Goal: Communication & Community: Answer question/provide support

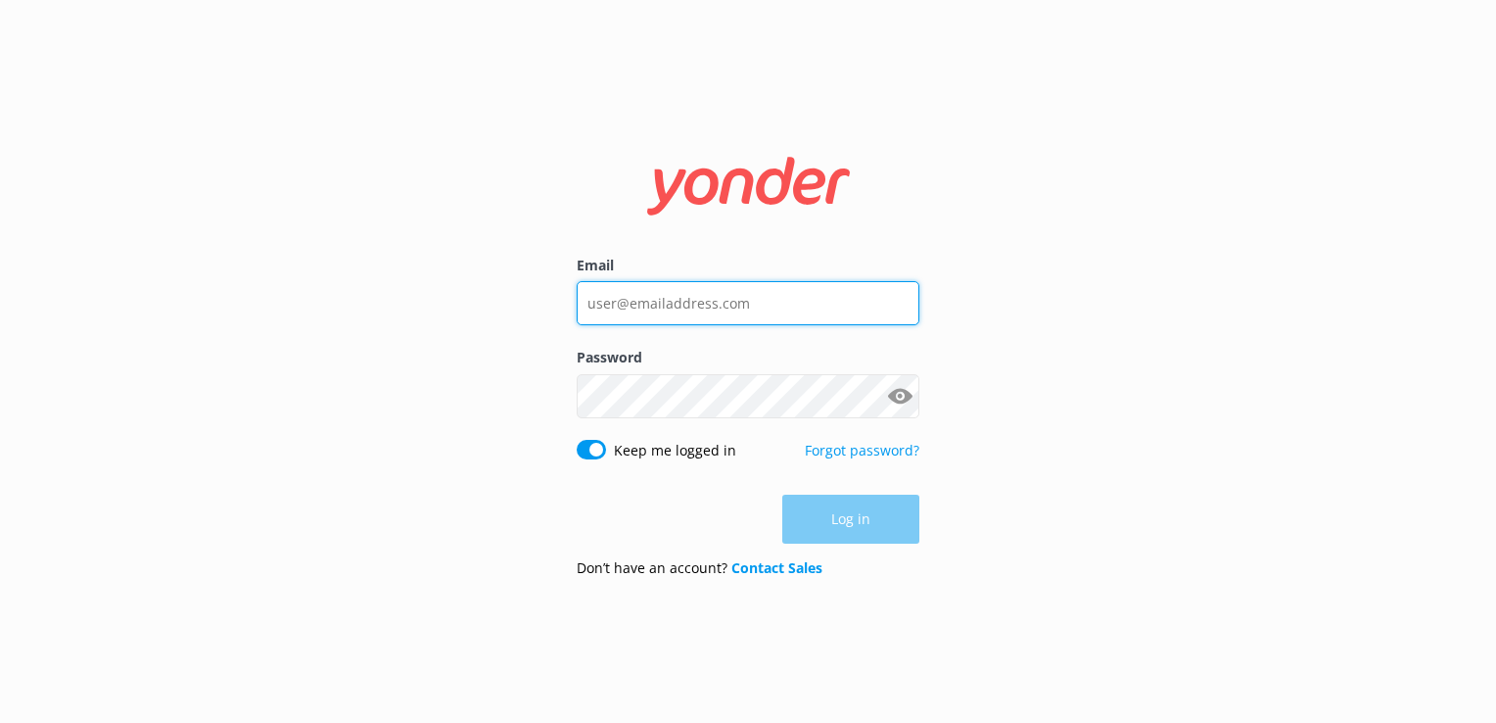
drag, startPoint x: 748, startPoint y: 281, endPoint x: 750, endPoint y: 294, distance: 12.9
click at [748, 284] on input "Email" at bounding box center [748, 303] width 343 height 44
type input "[EMAIL_ADDRESS][DOMAIN_NAME]"
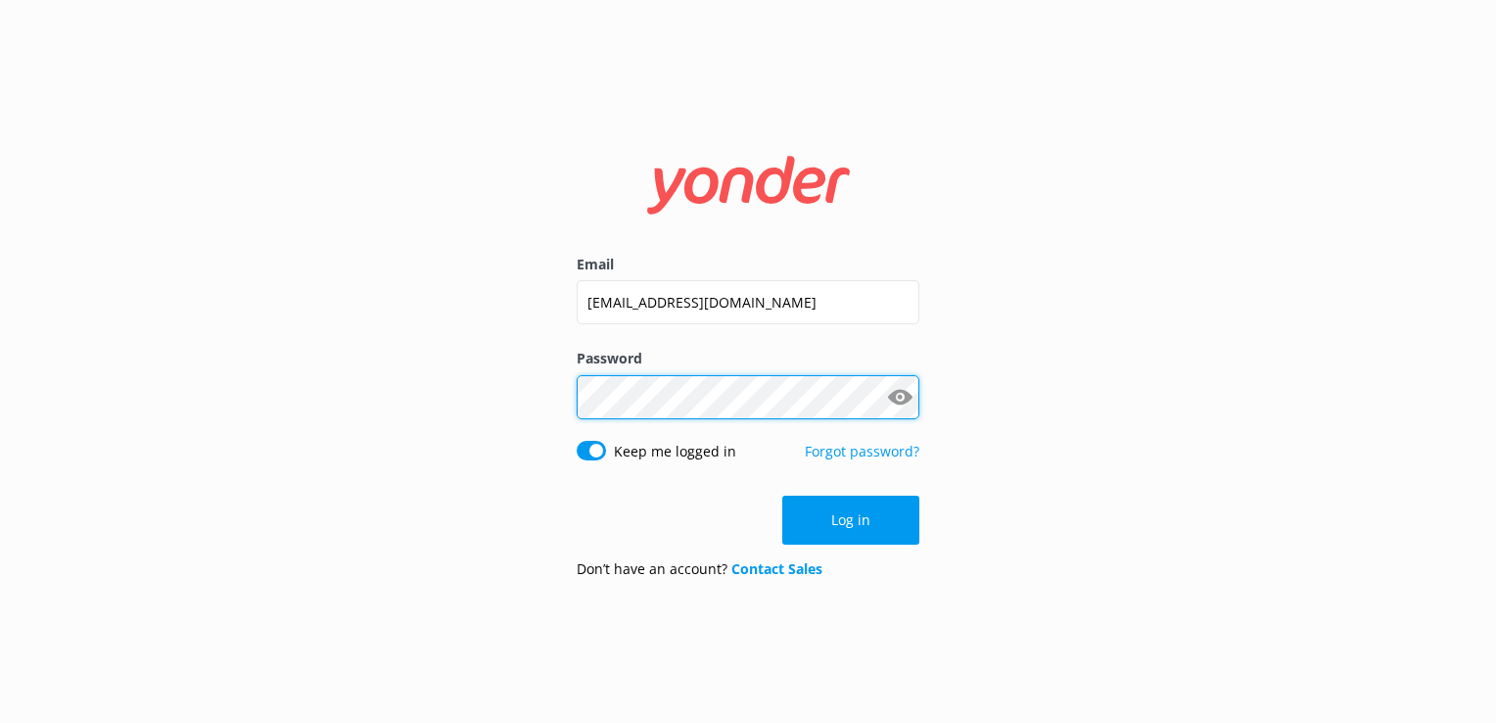
click button "Log in" at bounding box center [850, 520] width 137 height 49
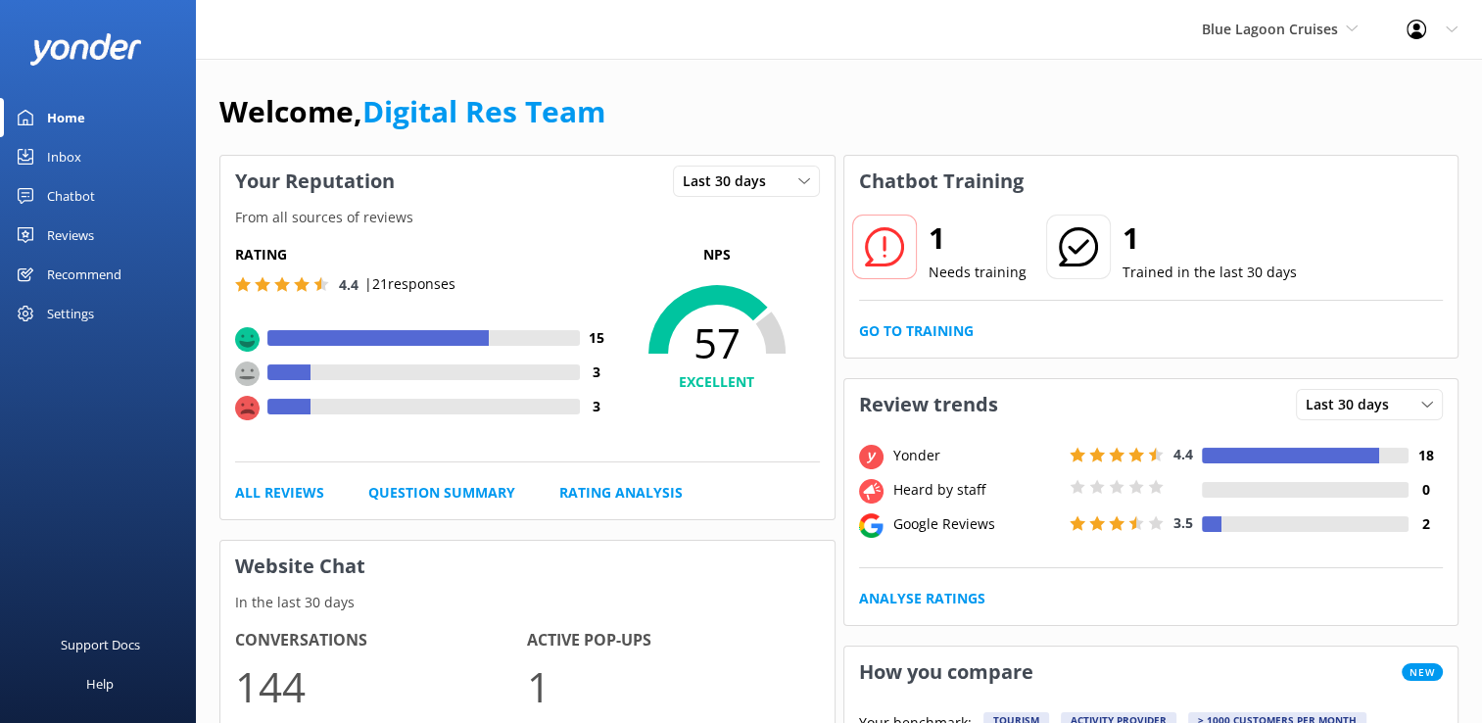
click at [1198, 31] on div "Blue Lagoon Cruises South Sea Sailing South Sea Cruises Malamala Beach Club Awe…" at bounding box center [1279, 29] width 205 height 59
click at [1225, 75] on link "South Sea Sailing" at bounding box center [1275, 82] width 196 height 47
click at [933, 327] on link "Go to Training" at bounding box center [916, 331] width 115 height 22
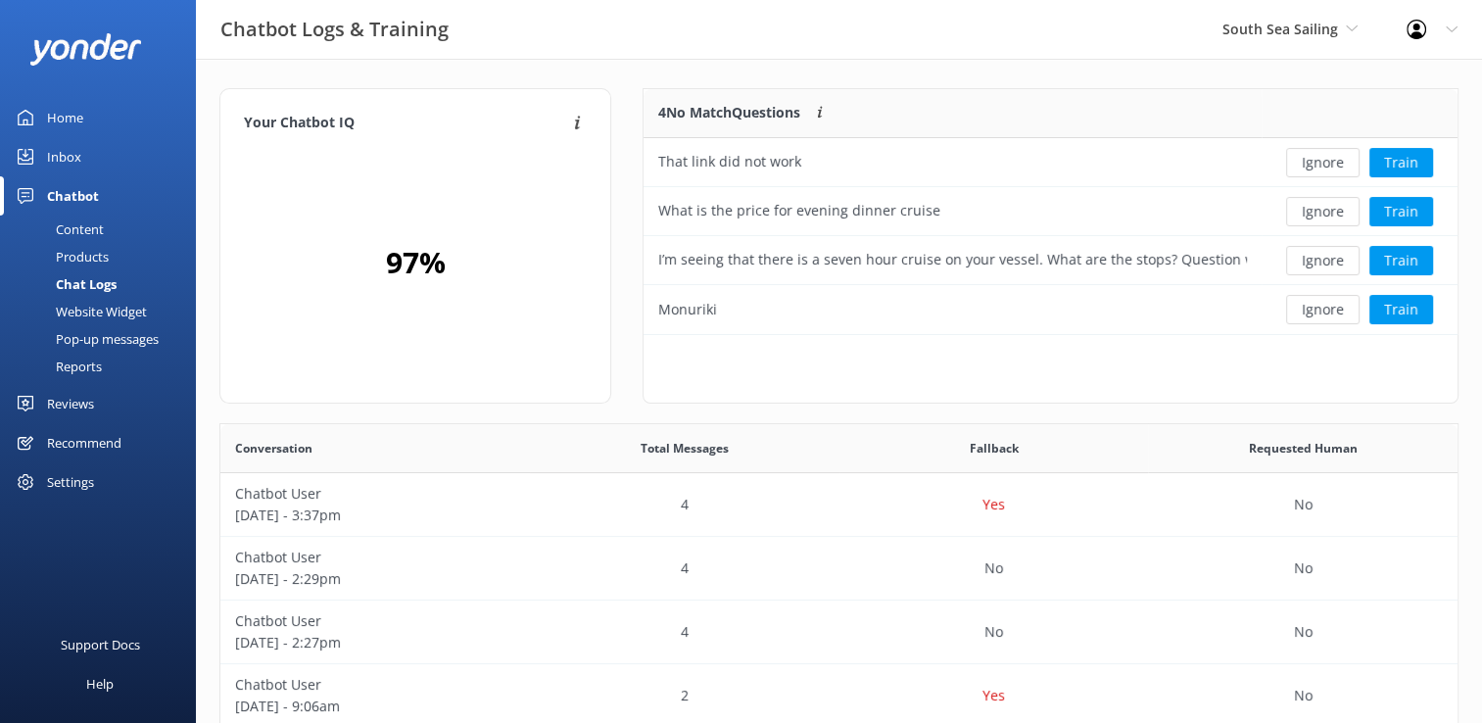
scroll to position [671, 1222]
click at [1327, 163] on button "Ignore" at bounding box center [1322, 162] width 73 height 29
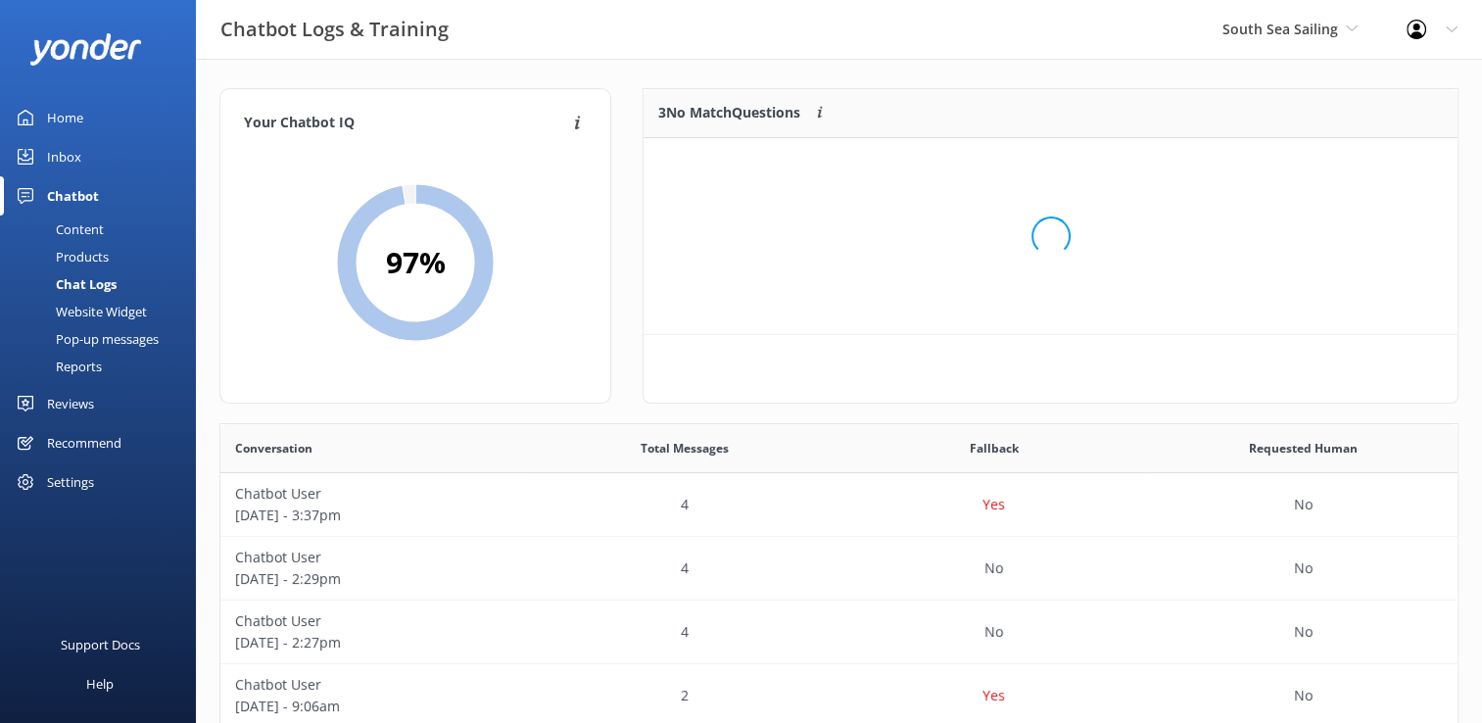
scroll to position [16, 16]
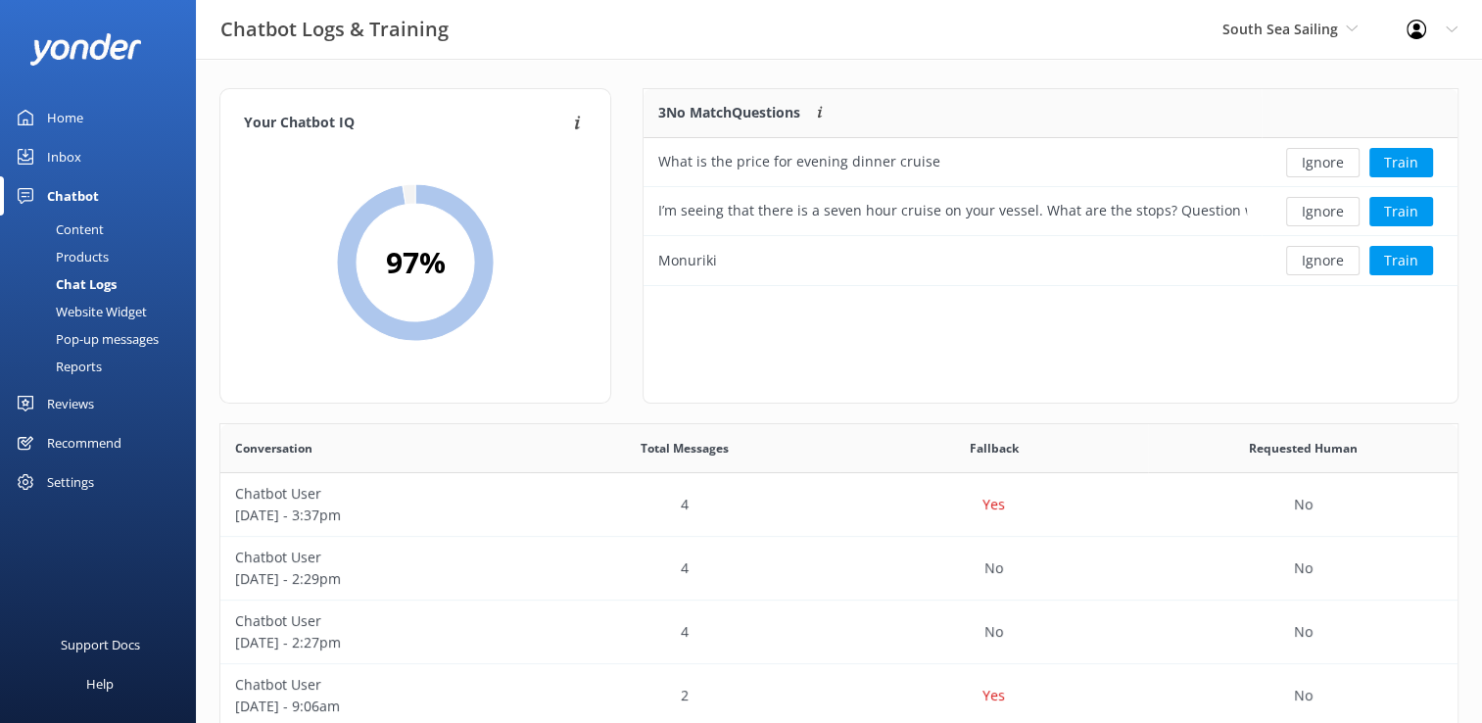
click at [1327, 163] on button "Ignore" at bounding box center [1322, 162] width 73 height 29
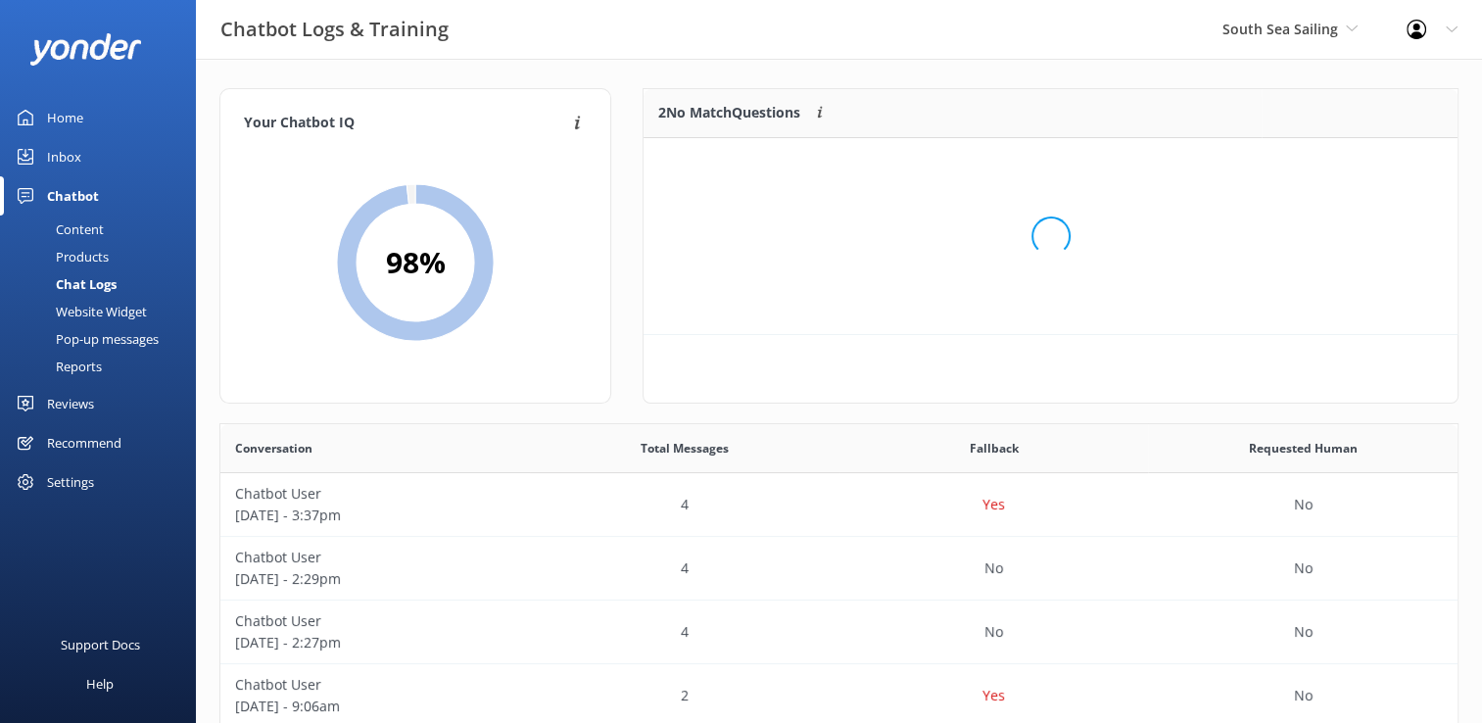
click at [1327, 163] on div "Loading.." at bounding box center [1050, 236] width 775 height 723
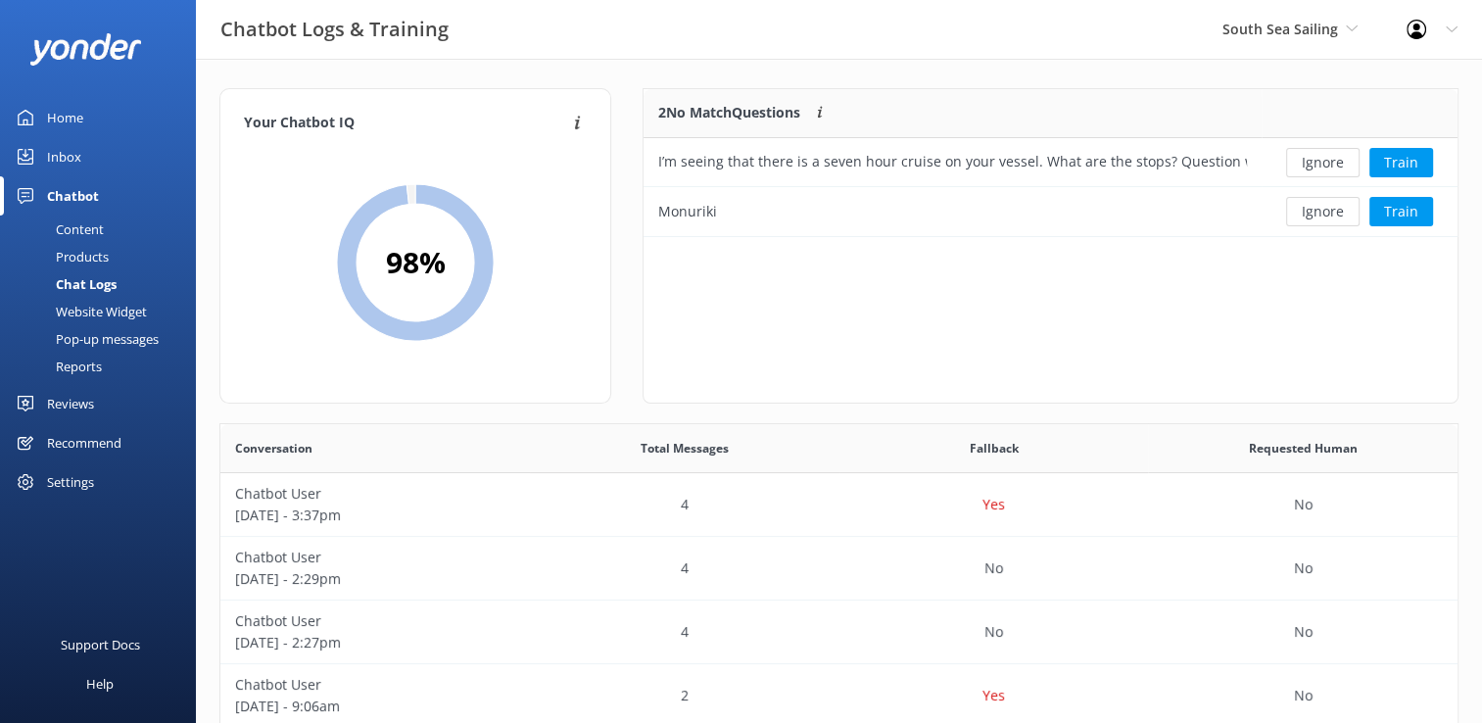
click at [1327, 163] on button "Ignore" at bounding box center [1322, 162] width 73 height 29
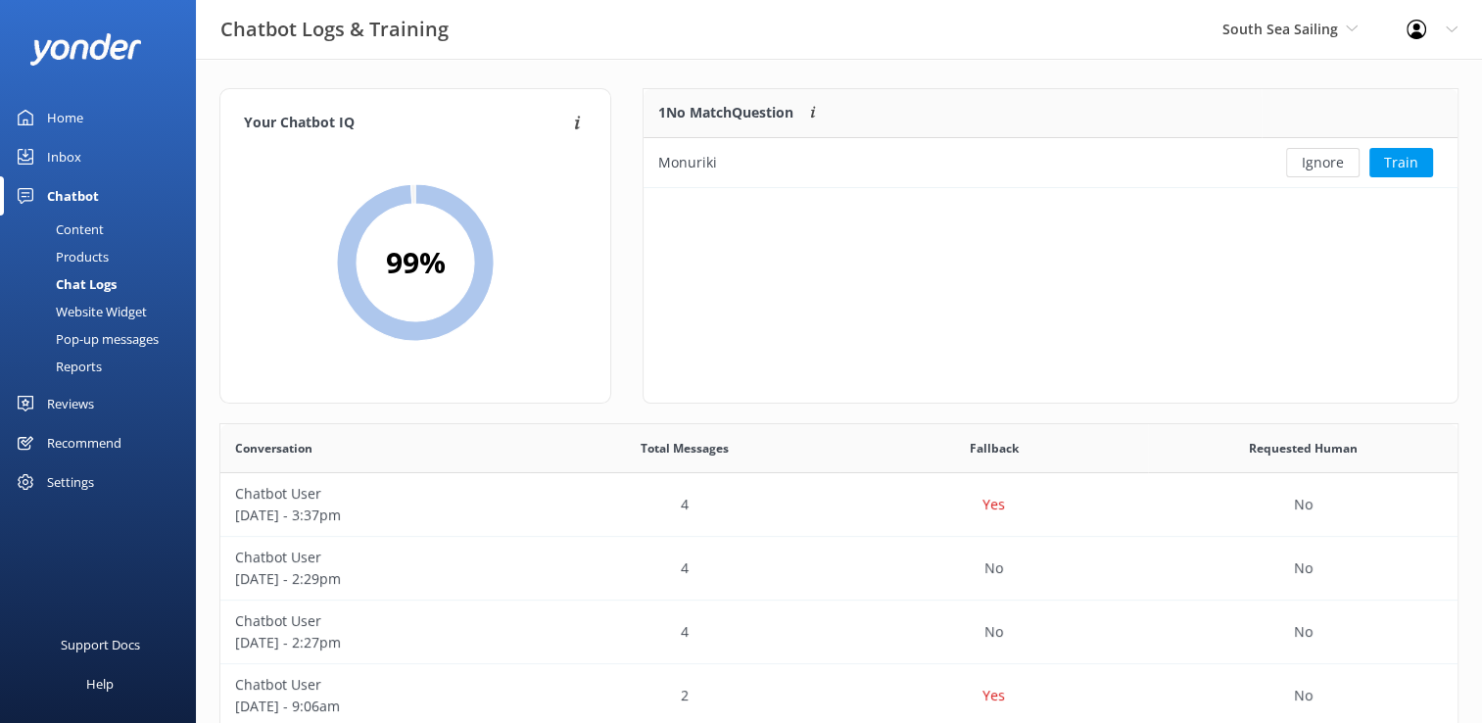
scroll to position [83, 798]
click at [1327, 163] on button "Ignore" at bounding box center [1322, 162] width 73 height 29
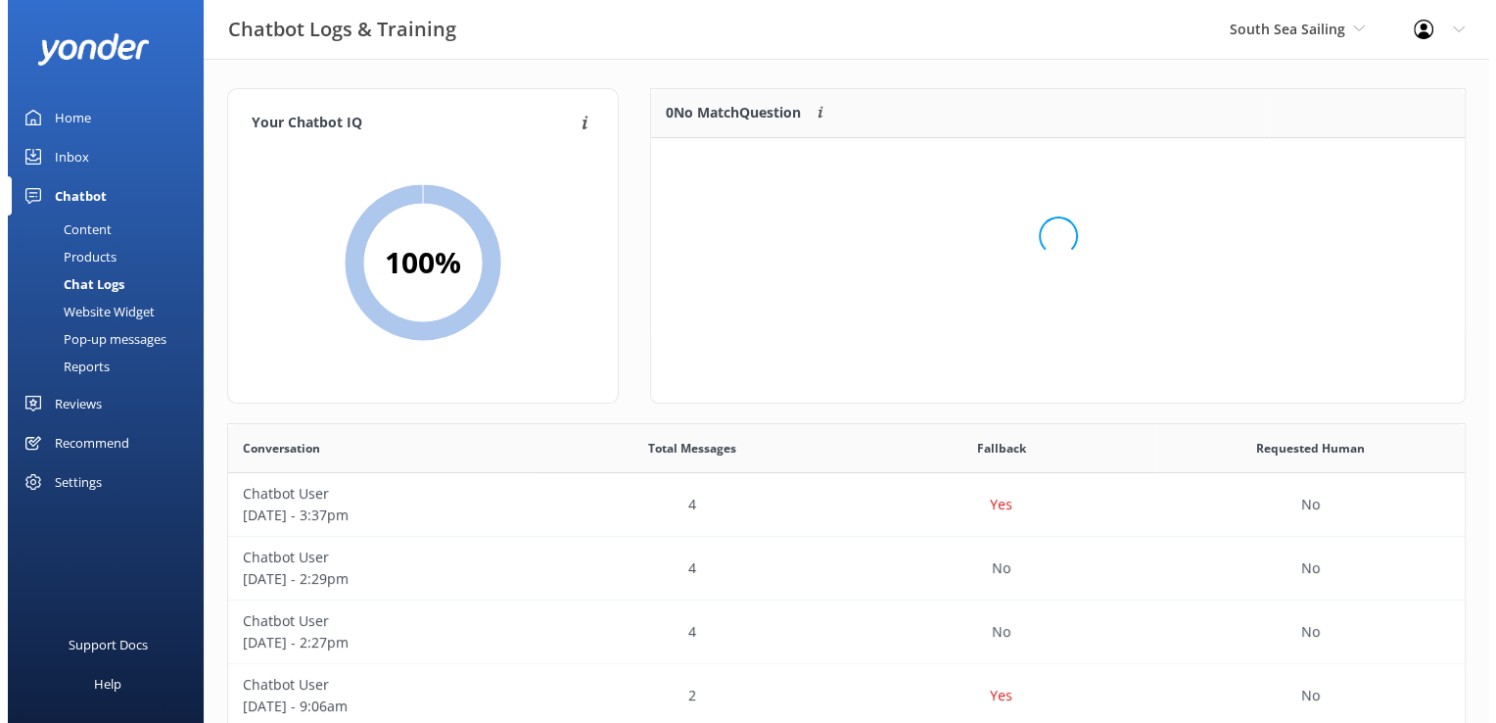
scroll to position [229, 798]
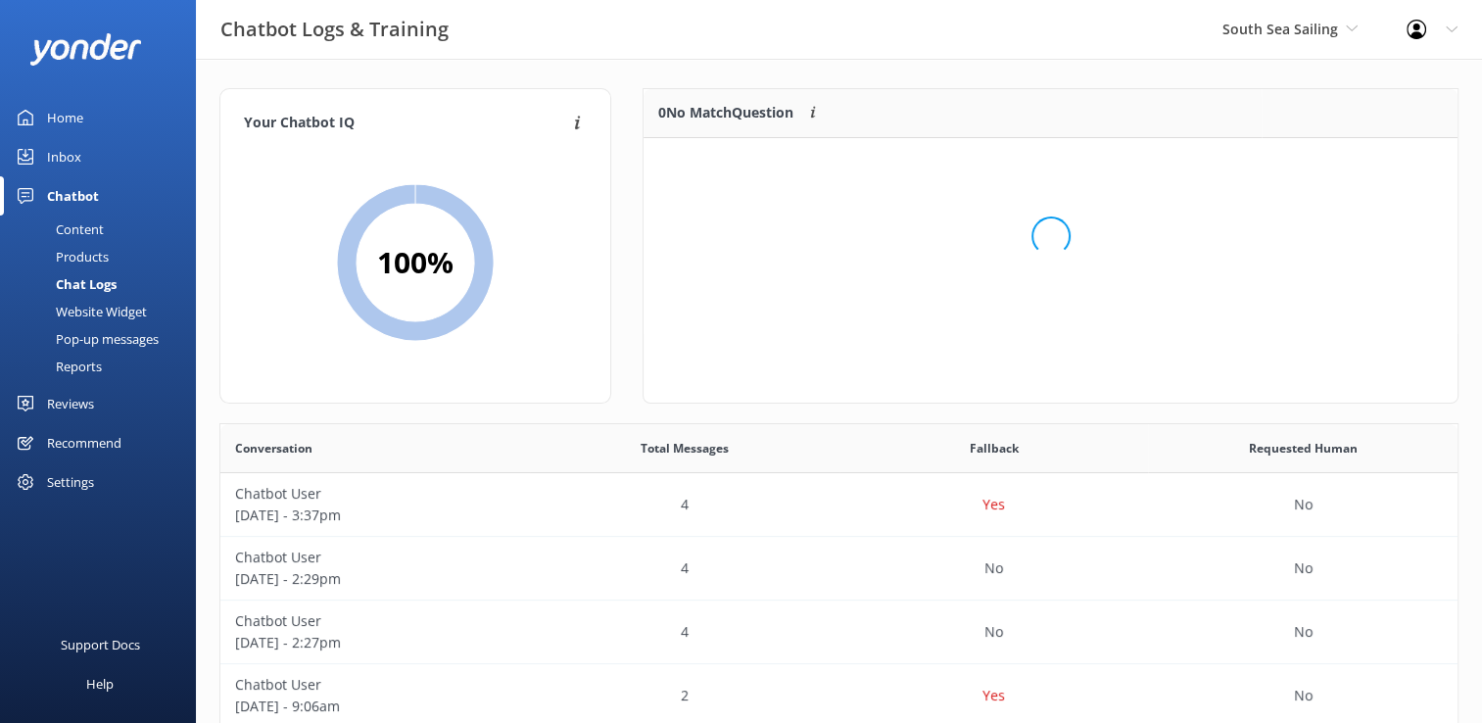
click at [63, 144] on div "Inbox" at bounding box center [64, 156] width 34 height 39
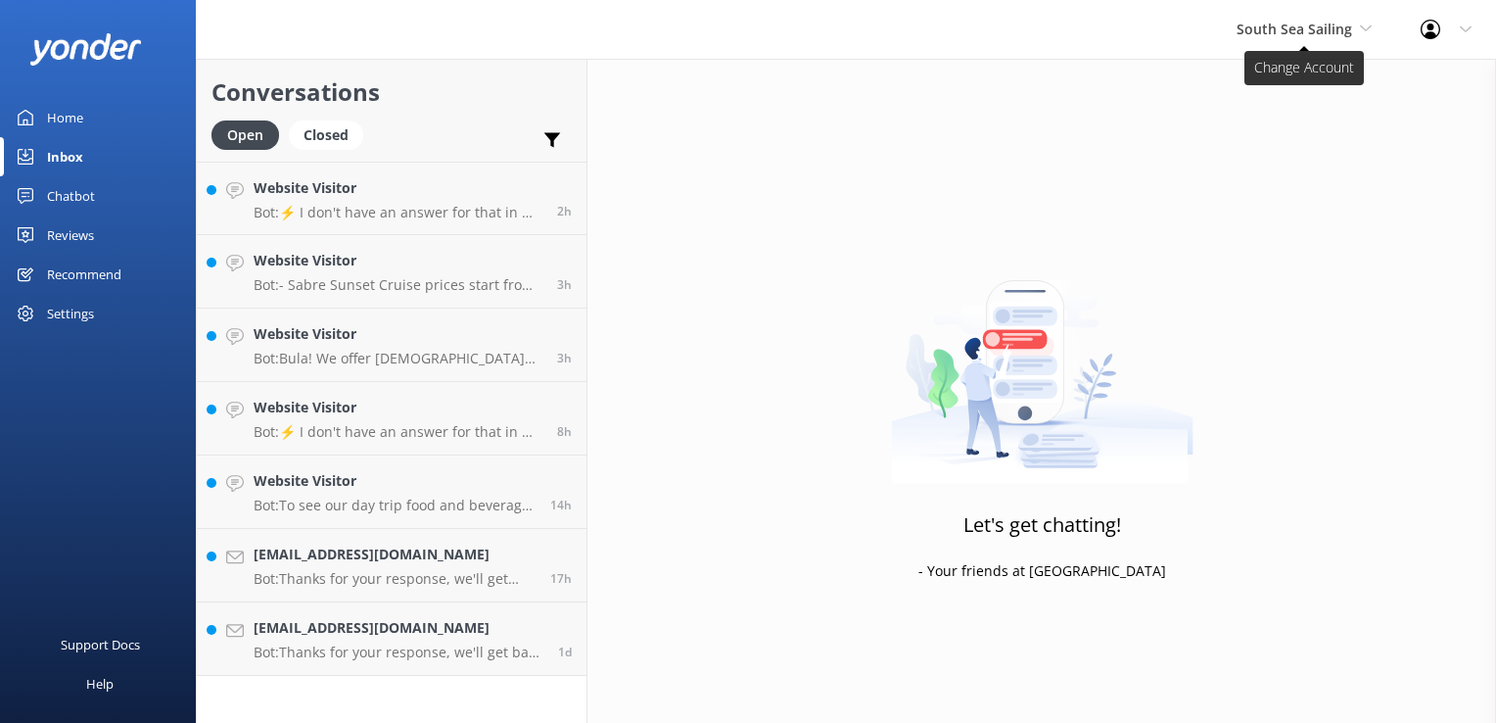
click at [1351, 29] on span "South Sea Sailing" at bounding box center [1295, 29] width 116 height 19
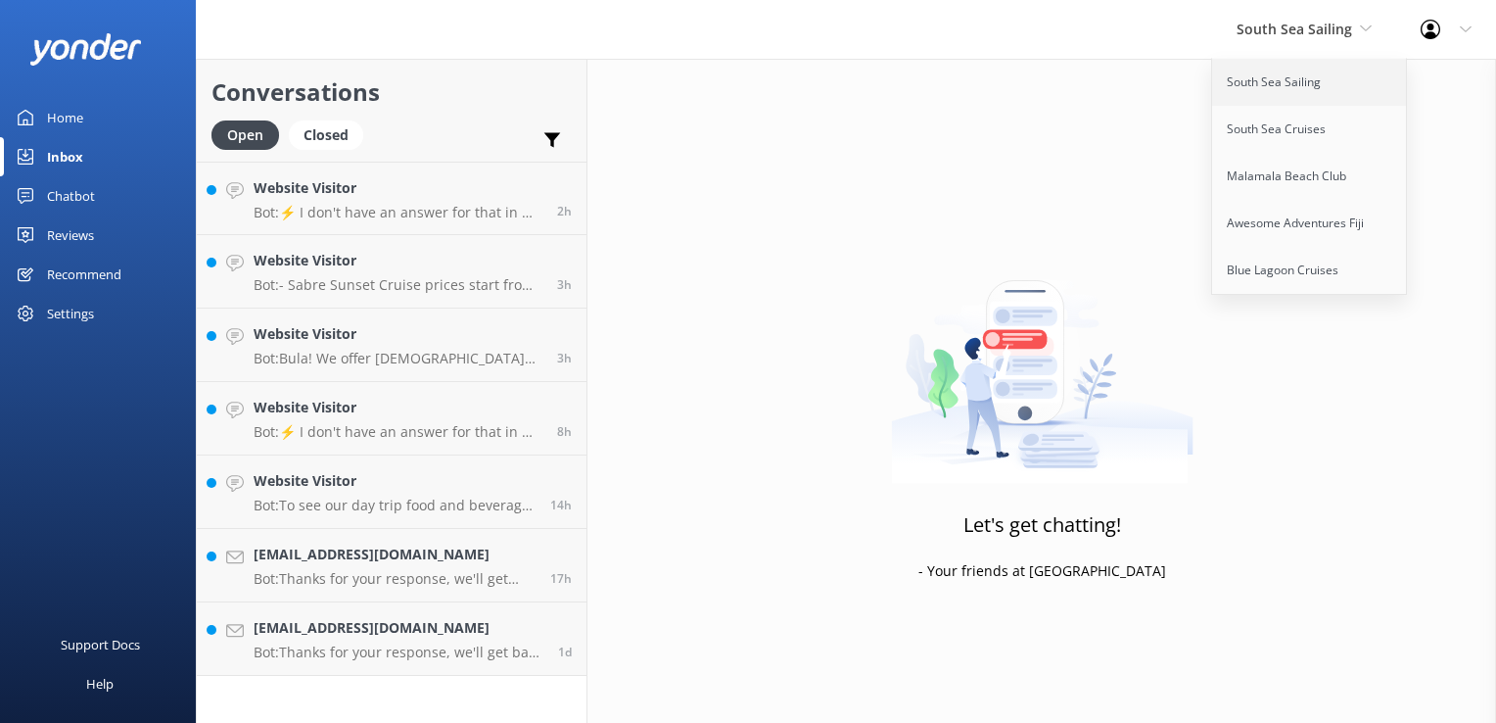
click at [1300, 68] on link "South Sea Sailing" at bounding box center [1310, 82] width 196 height 47
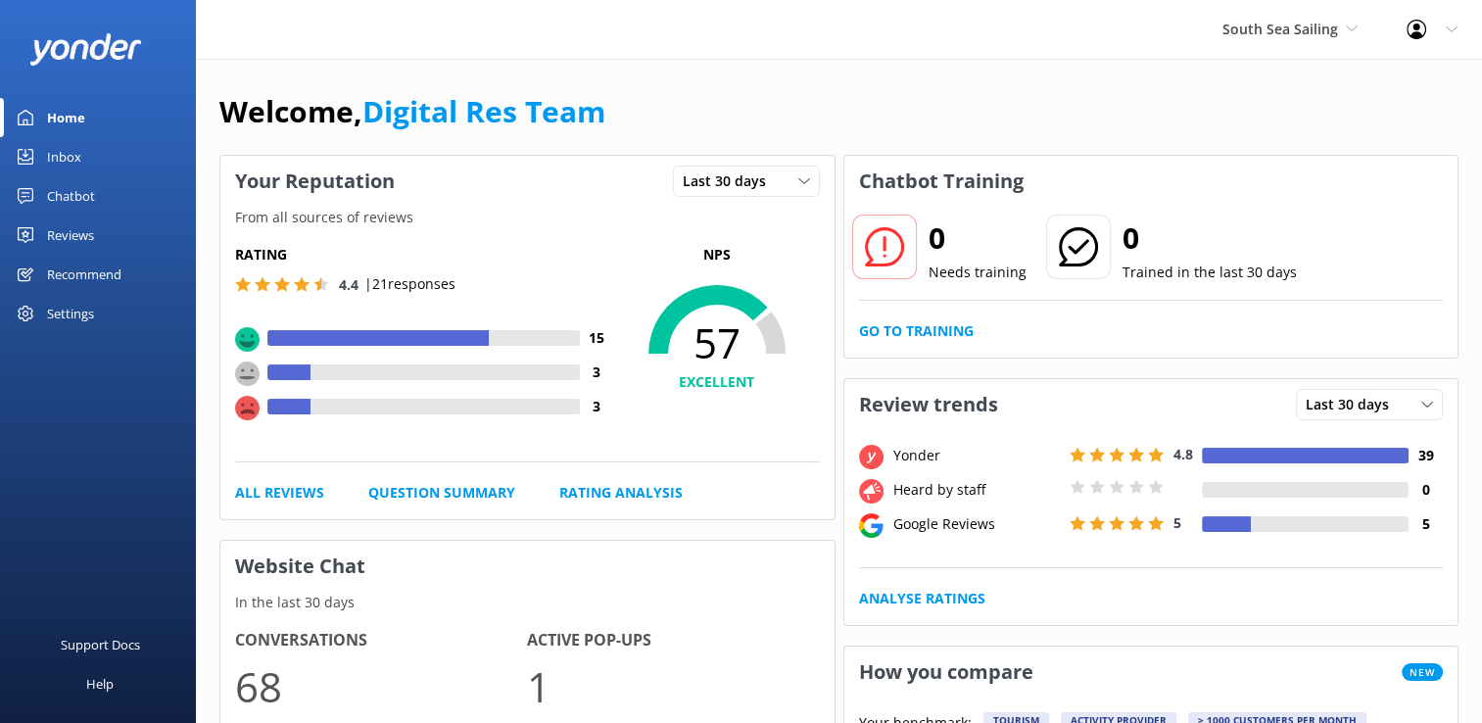
click at [77, 135] on div "Home" at bounding box center [66, 117] width 38 height 39
click at [68, 153] on div "Inbox" at bounding box center [64, 156] width 34 height 39
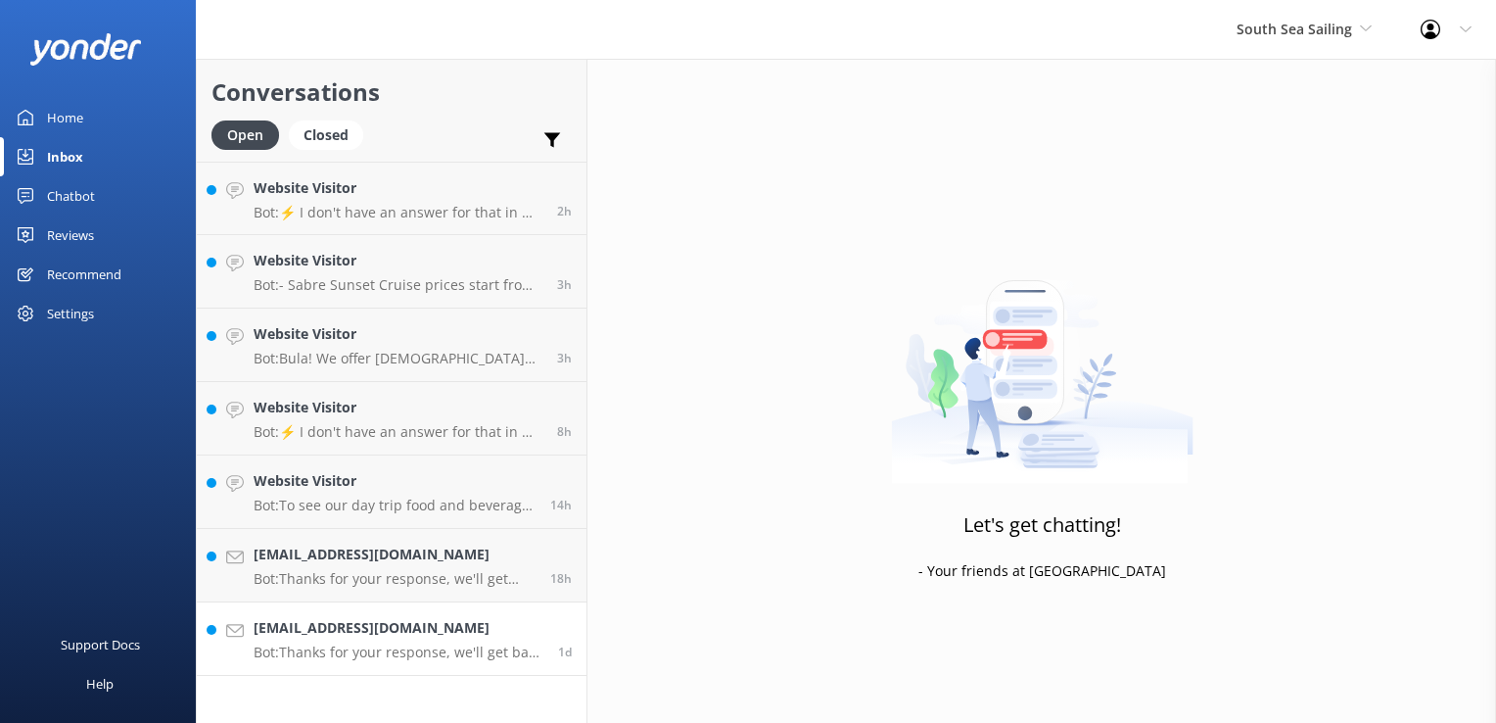
click at [452, 658] on p "Bot: Thanks for your response, we'll get back to you as soon as we can during o…" at bounding box center [399, 652] width 290 height 18
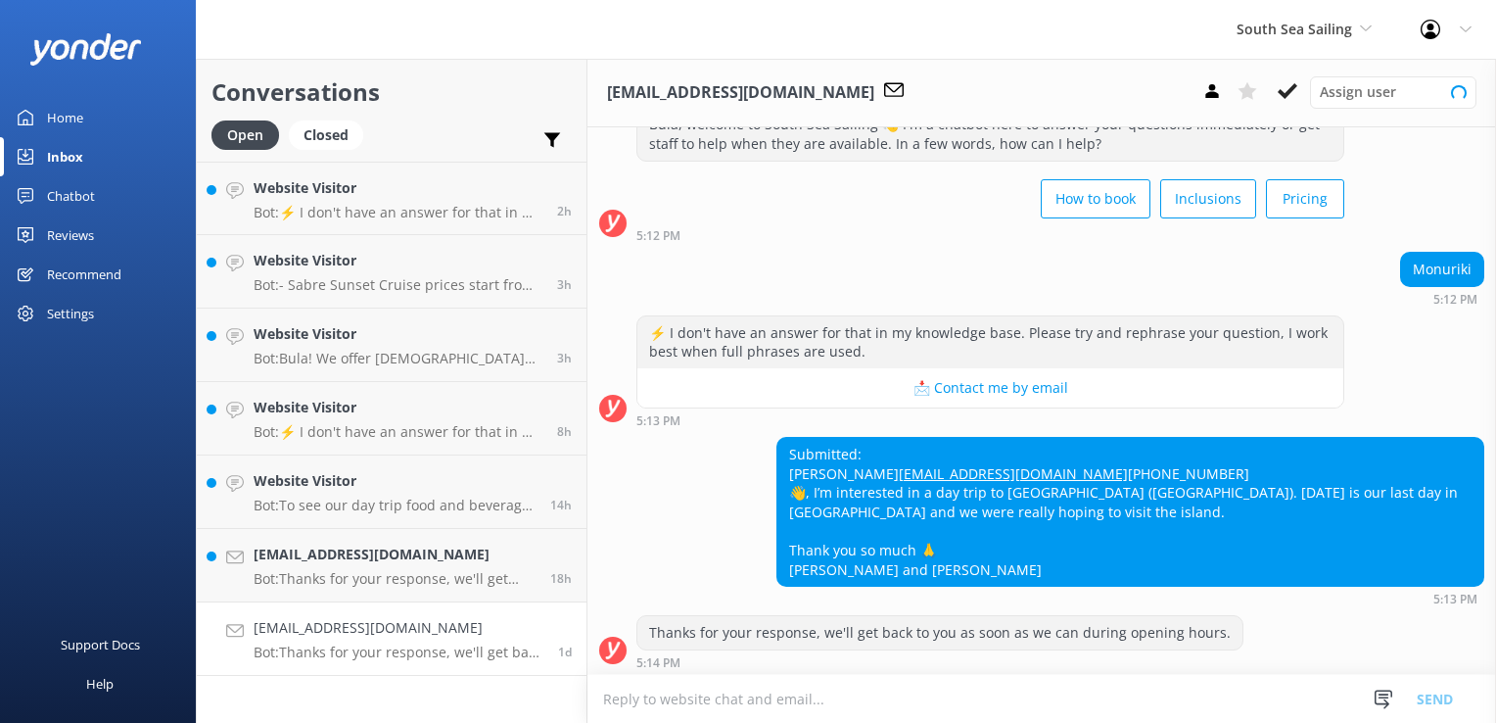
scroll to position [111, 0]
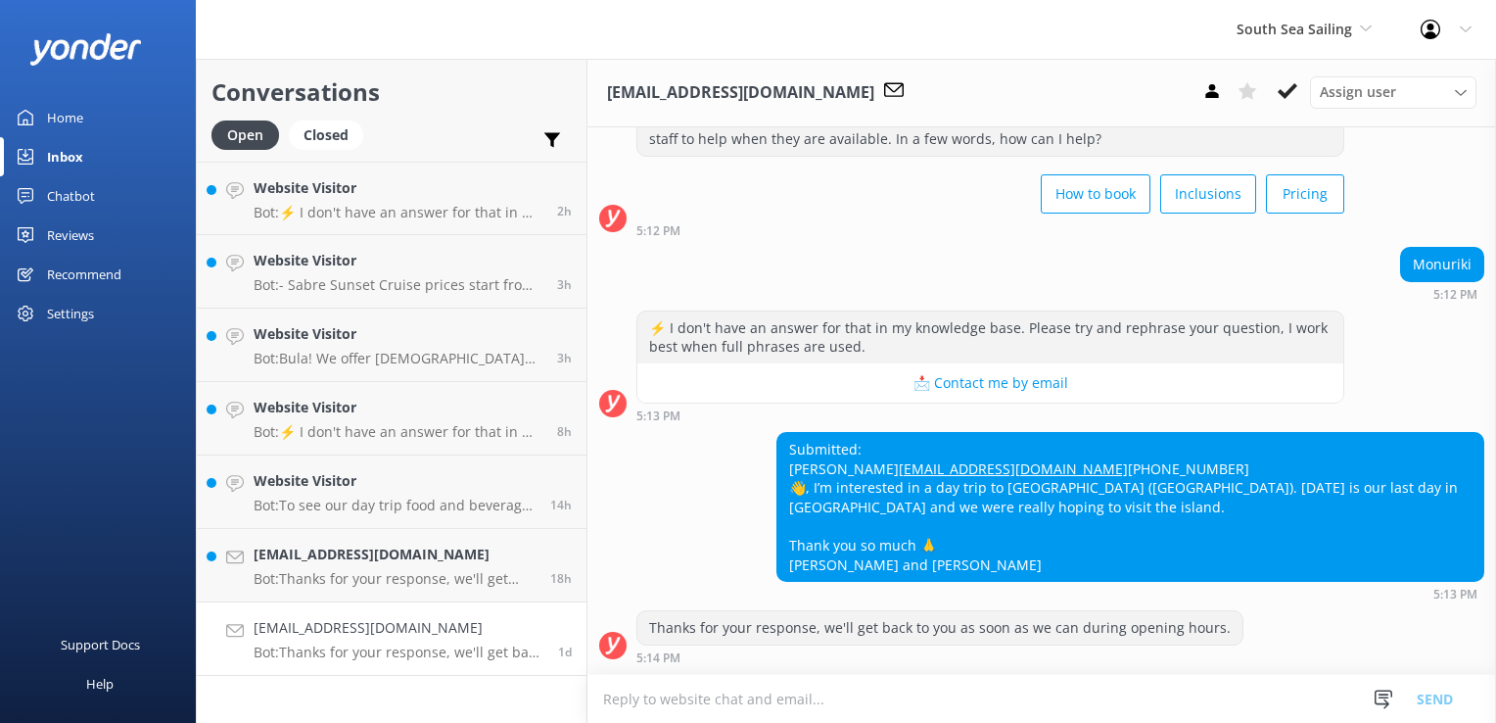
click at [988, 685] on textarea at bounding box center [1042, 699] width 909 height 48
click at [984, 687] on textarea at bounding box center [1042, 699] width 909 height 48
type textarea "We do not offer any day trips to Monuriki Island. Castaway Island is a differen…"
click at [1417, 691] on button "Send" at bounding box center [1434, 689] width 73 height 68
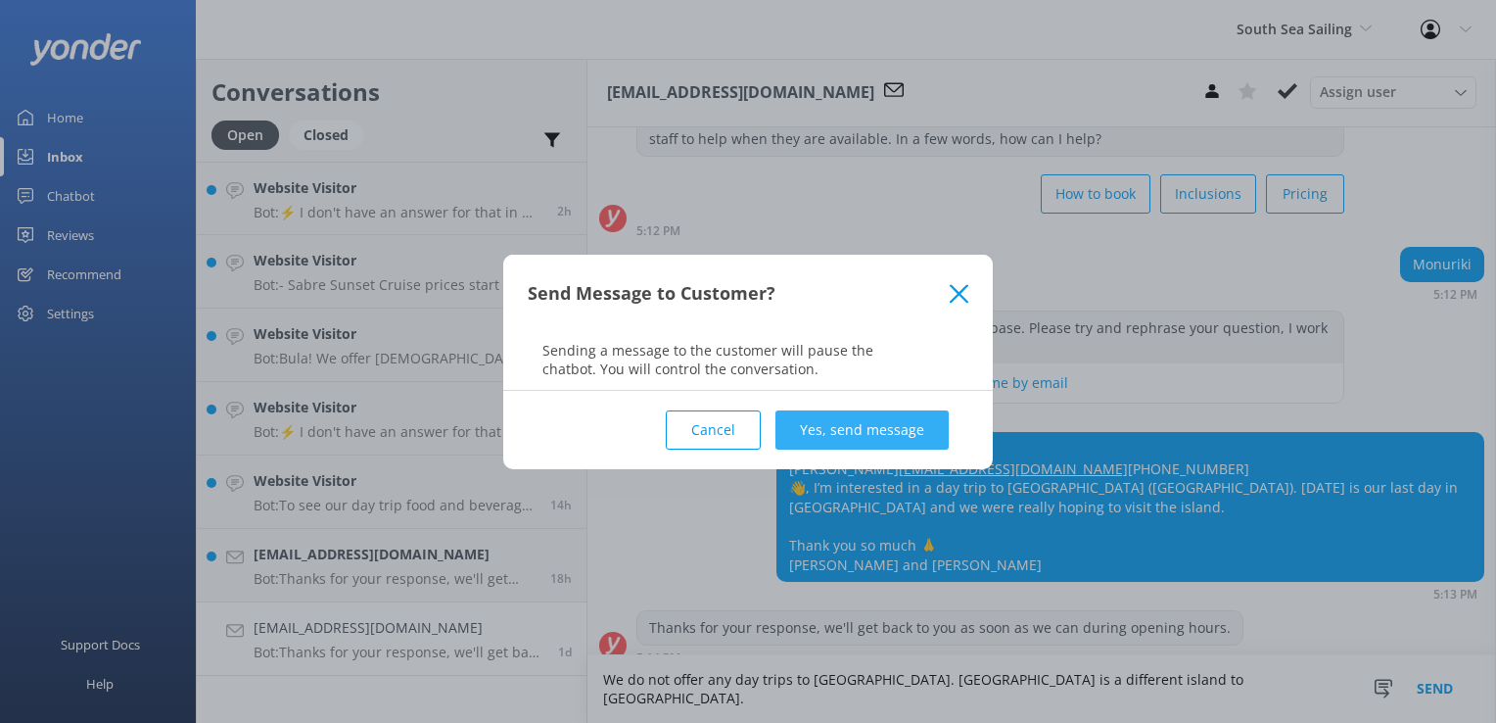
click at [823, 442] on button "Yes, send message" at bounding box center [862, 429] width 173 height 39
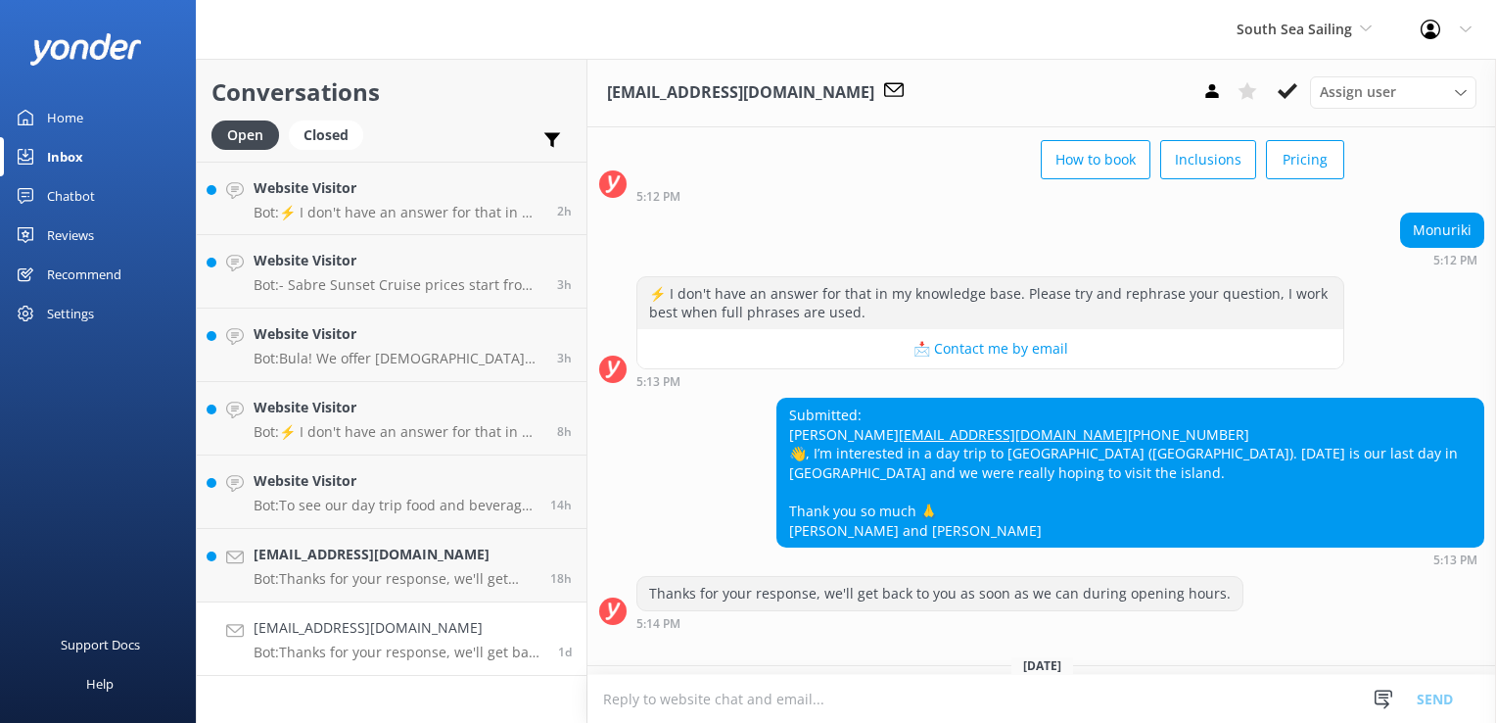
scroll to position [274, 0]
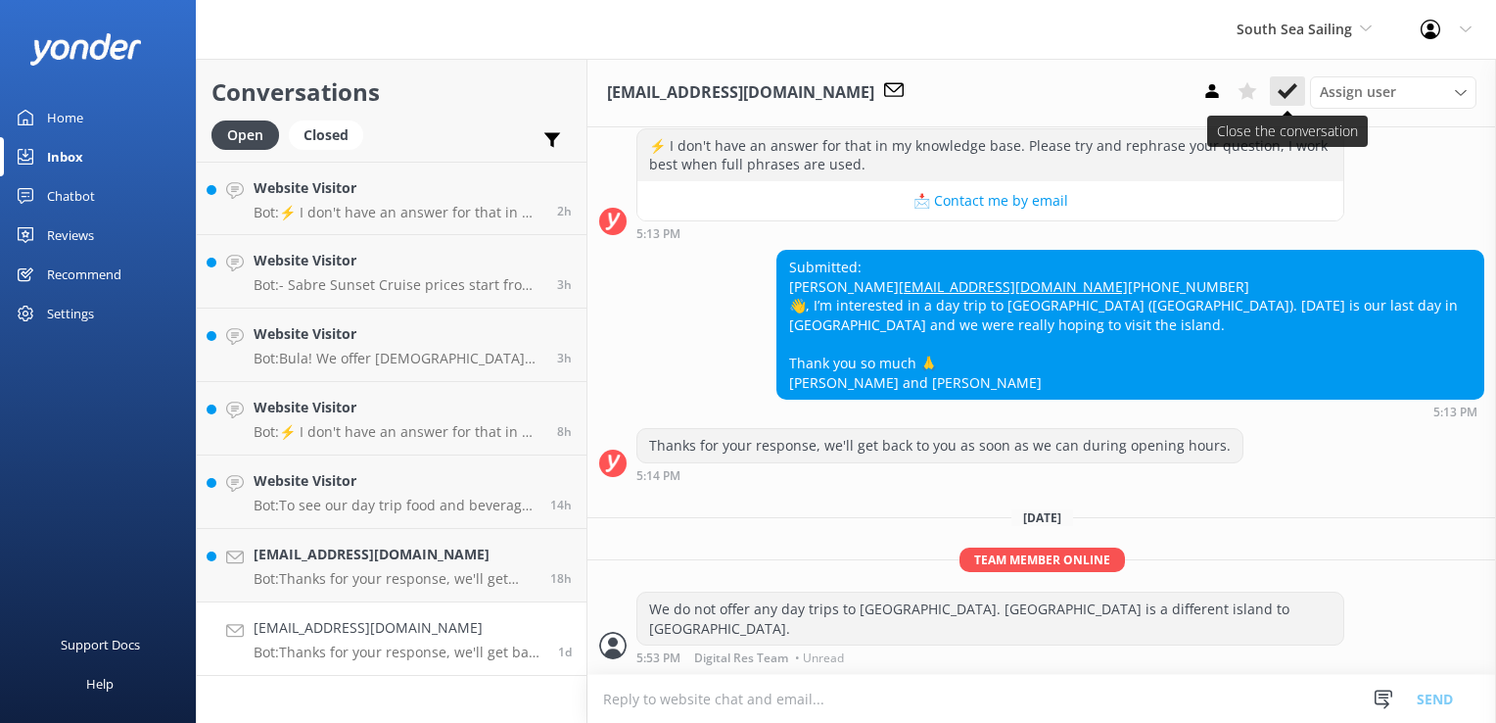
click at [1290, 101] on button at bounding box center [1287, 90] width 35 height 29
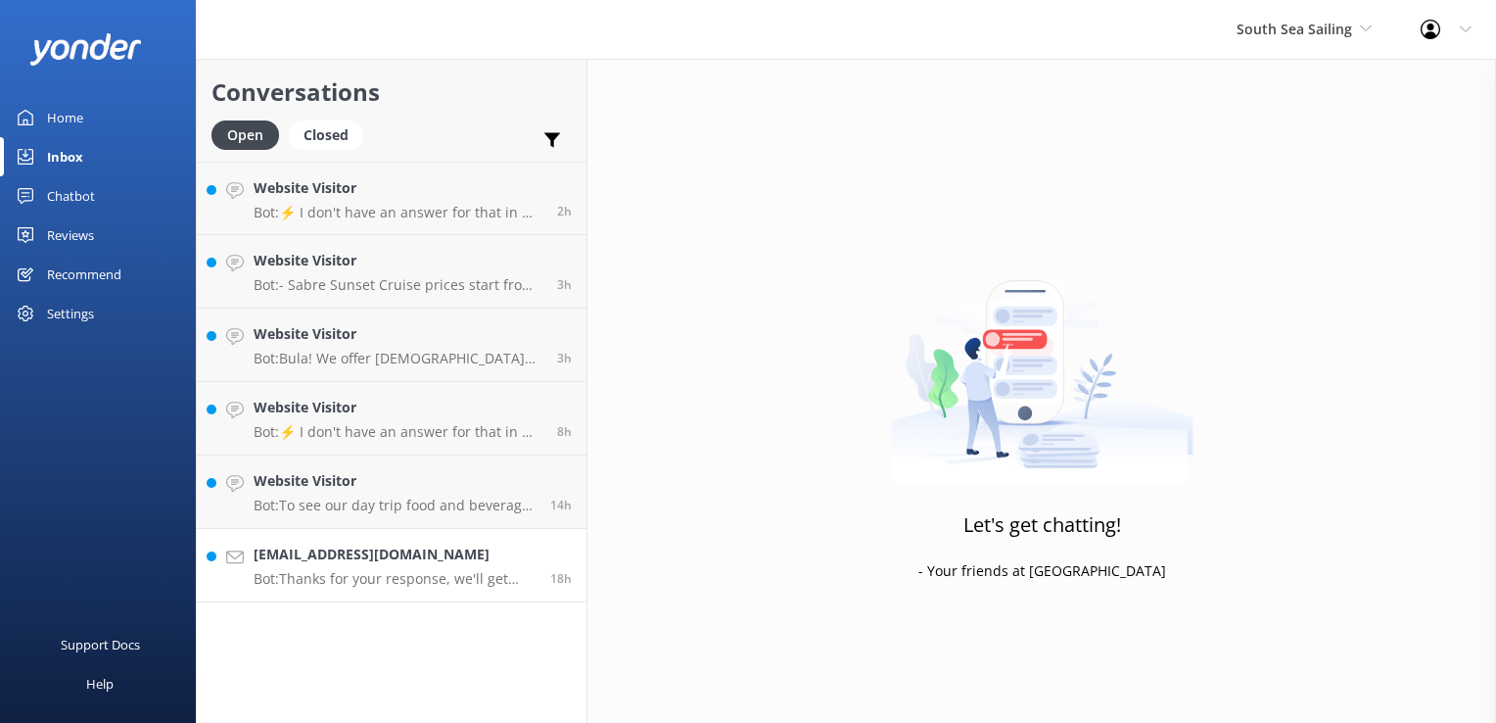
click at [364, 571] on p "Bot: Thanks for your response, we'll get back to you as soon as we can during o…" at bounding box center [395, 579] width 282 height 18
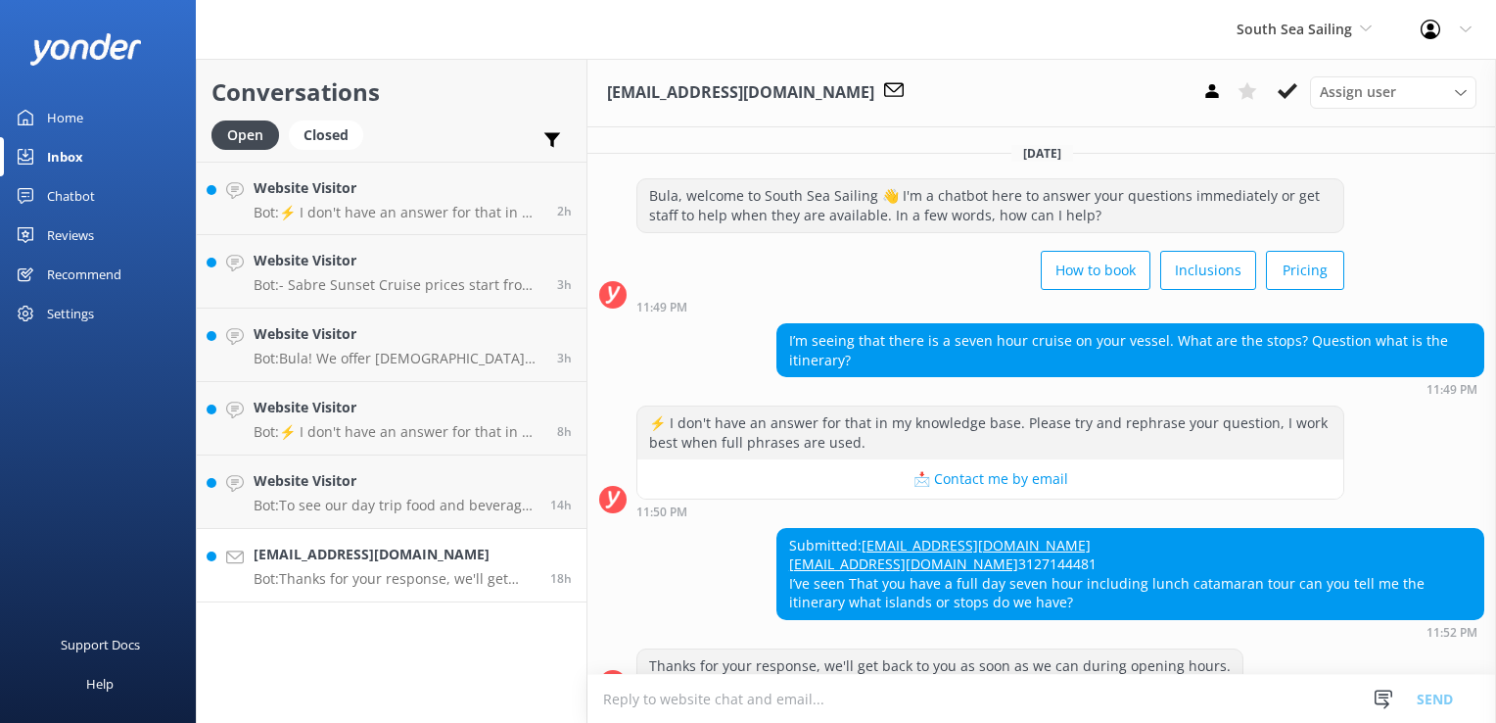
scroll to position [72, 0]
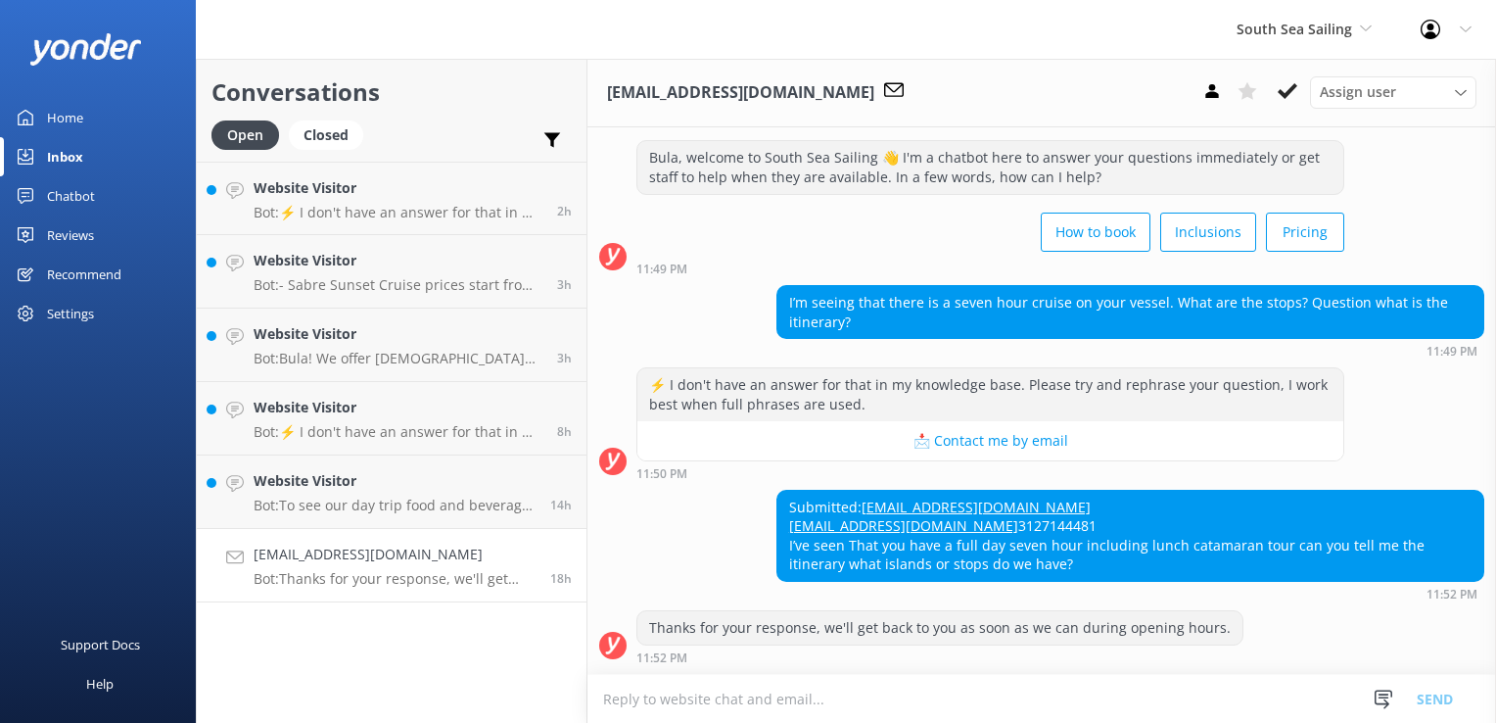
click at [890, 692] on textarea at bounding box center [1042, 699] width 909 height 48
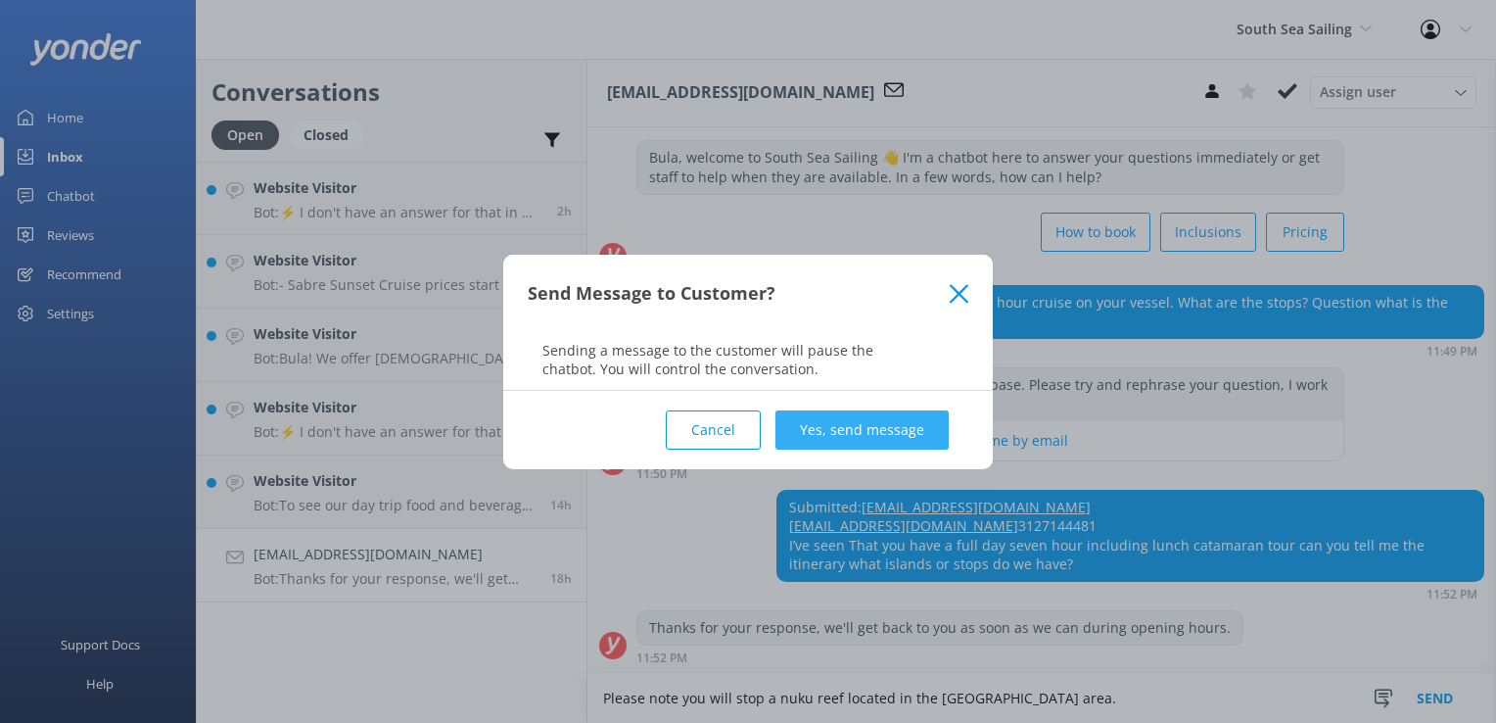
type textarea "Please note you will stop a nuku reef located in the Malolo Island area."
click at [886, 441] on button "Yes, send message" at bounding box center [862, 429] width 173 height 39
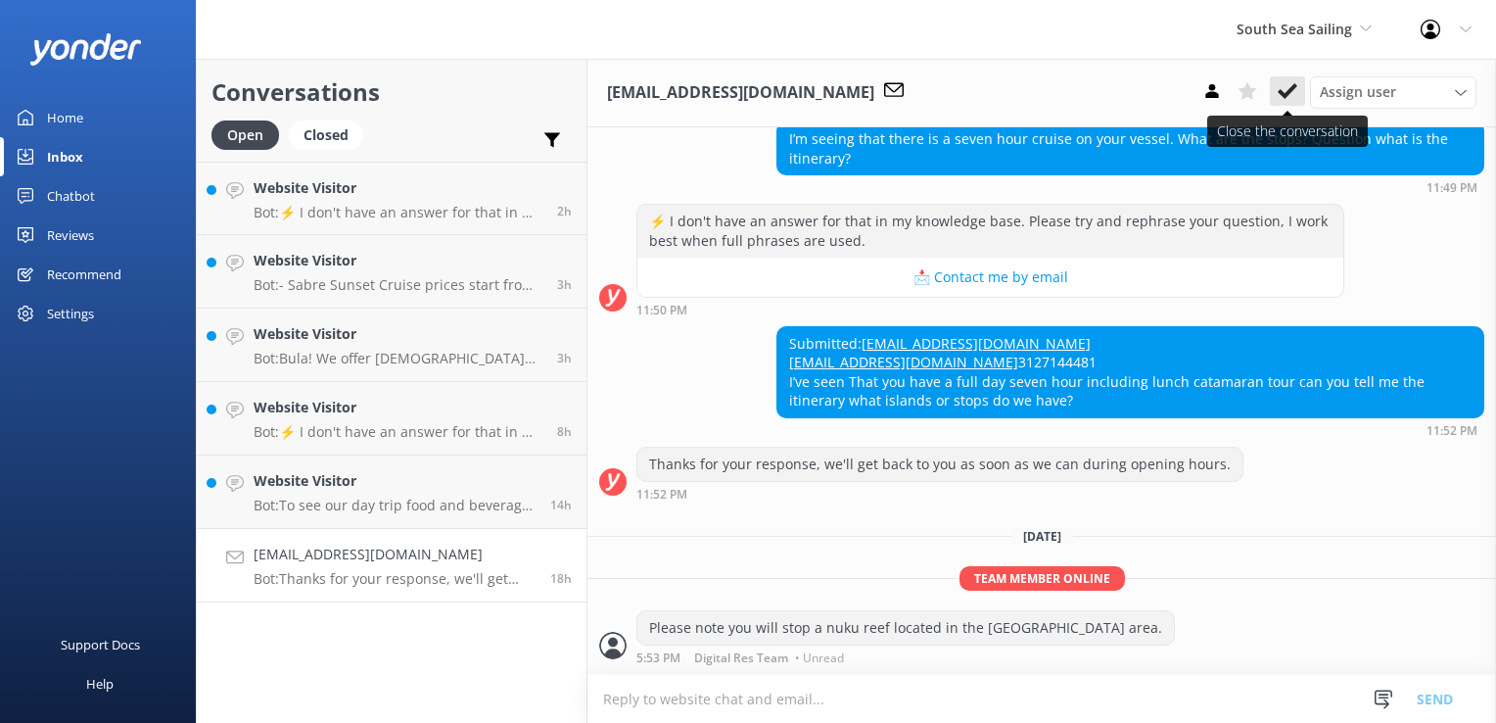
scroll to position [236, 0]
click at [1290, 80] on button at bounding box center [1287, 90] width 35 height 29
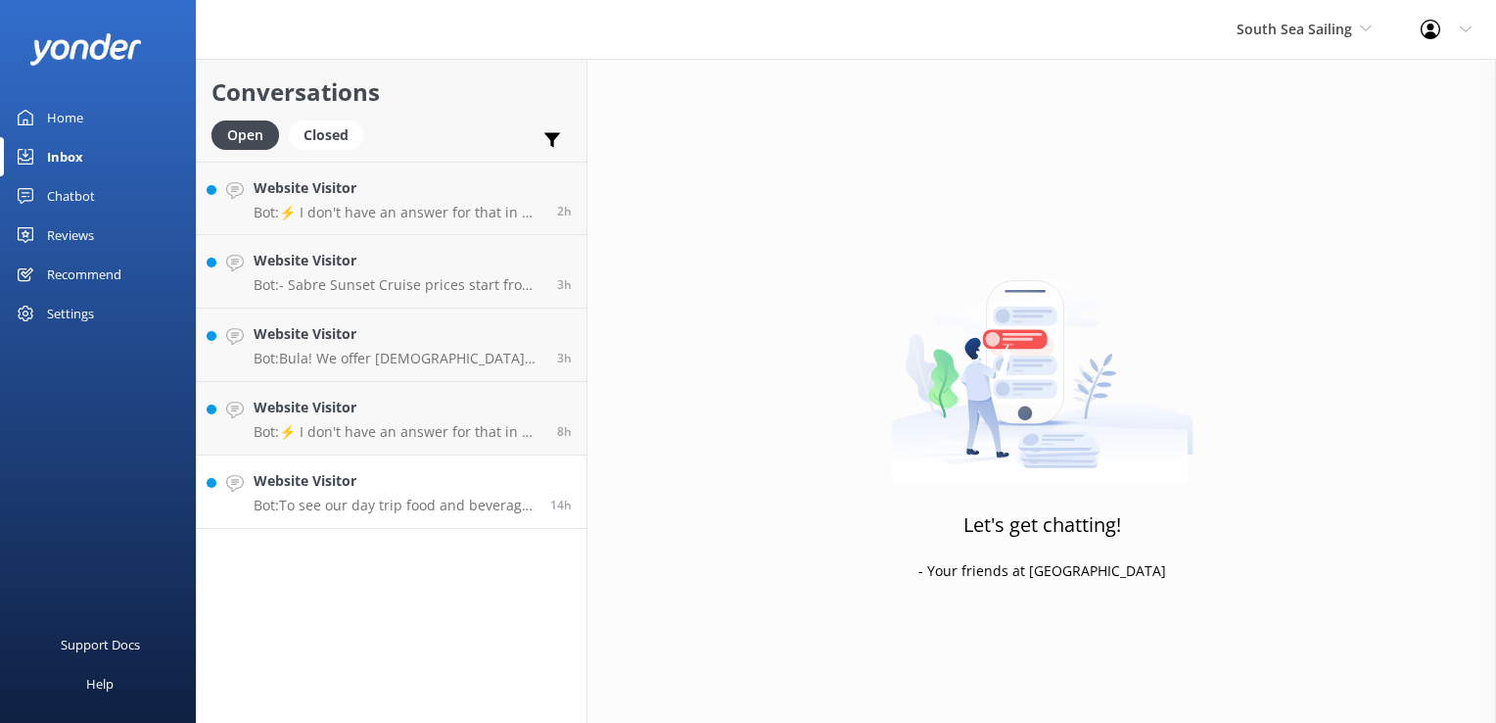
click at [402, 505] on p "Bot: To see our day trip food and beverage menus, please visit: https://www.sou…" at bounding box center [395, 505] width 282 height 18
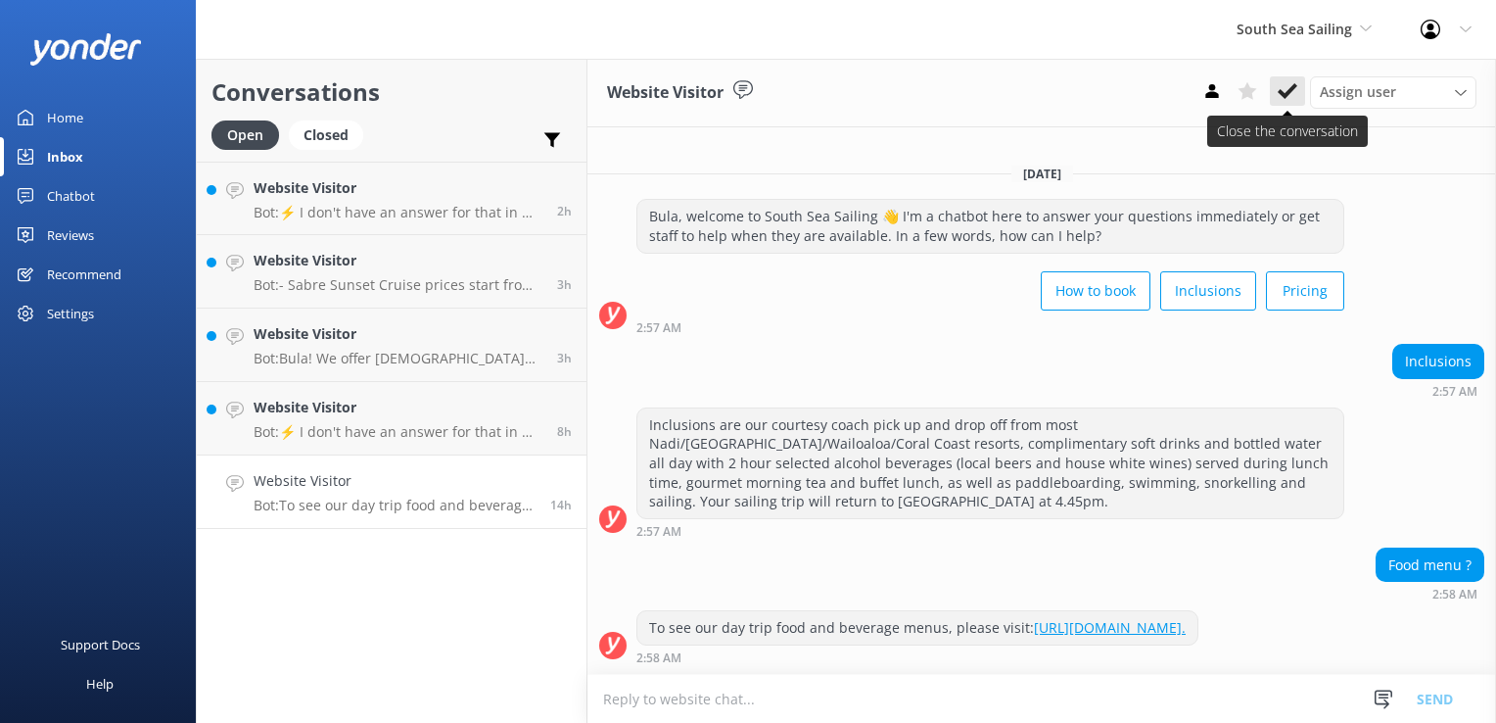
click at [1288, 94] on use at bounding box center [1288, 91] width 20 height 16
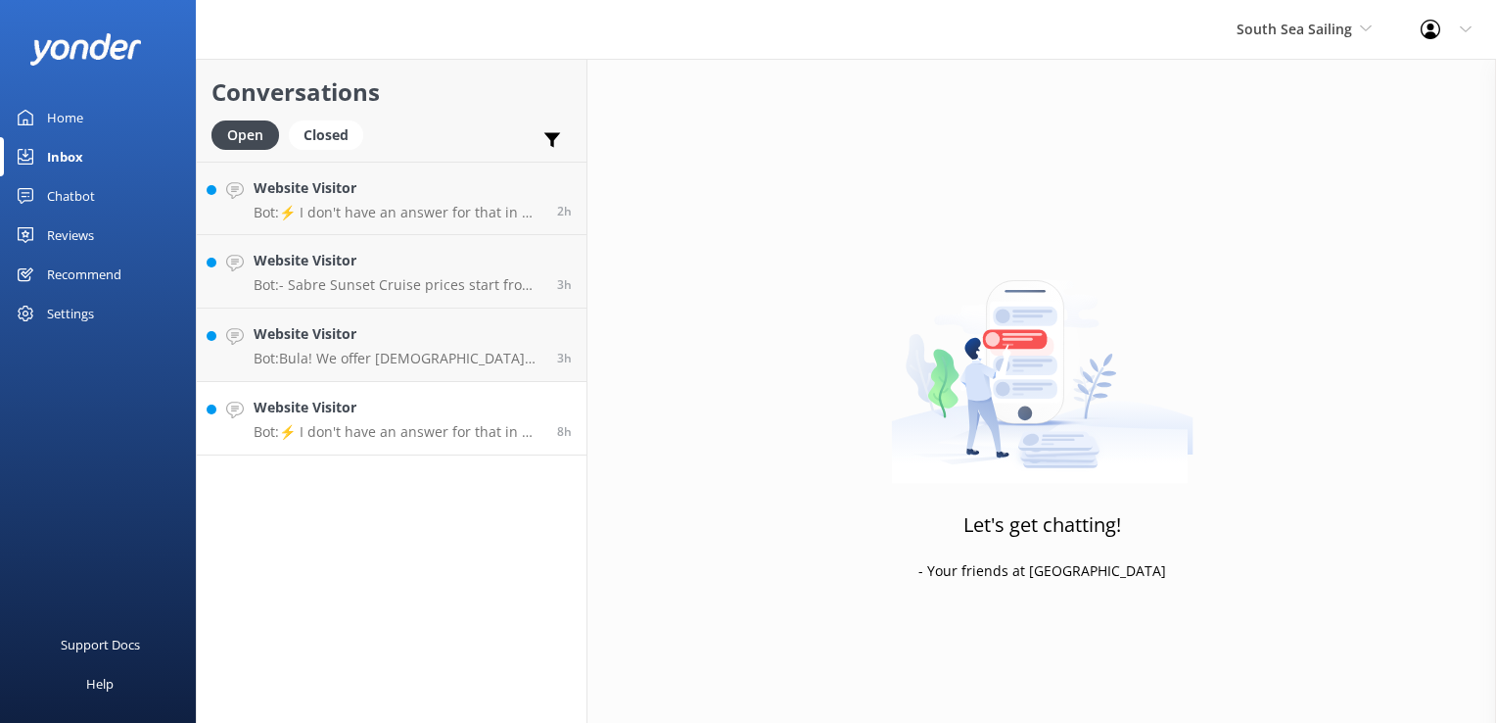
click at [447, 413] on h4 "Website Visitor" at bounding box center [398, 408] width 289 height 22
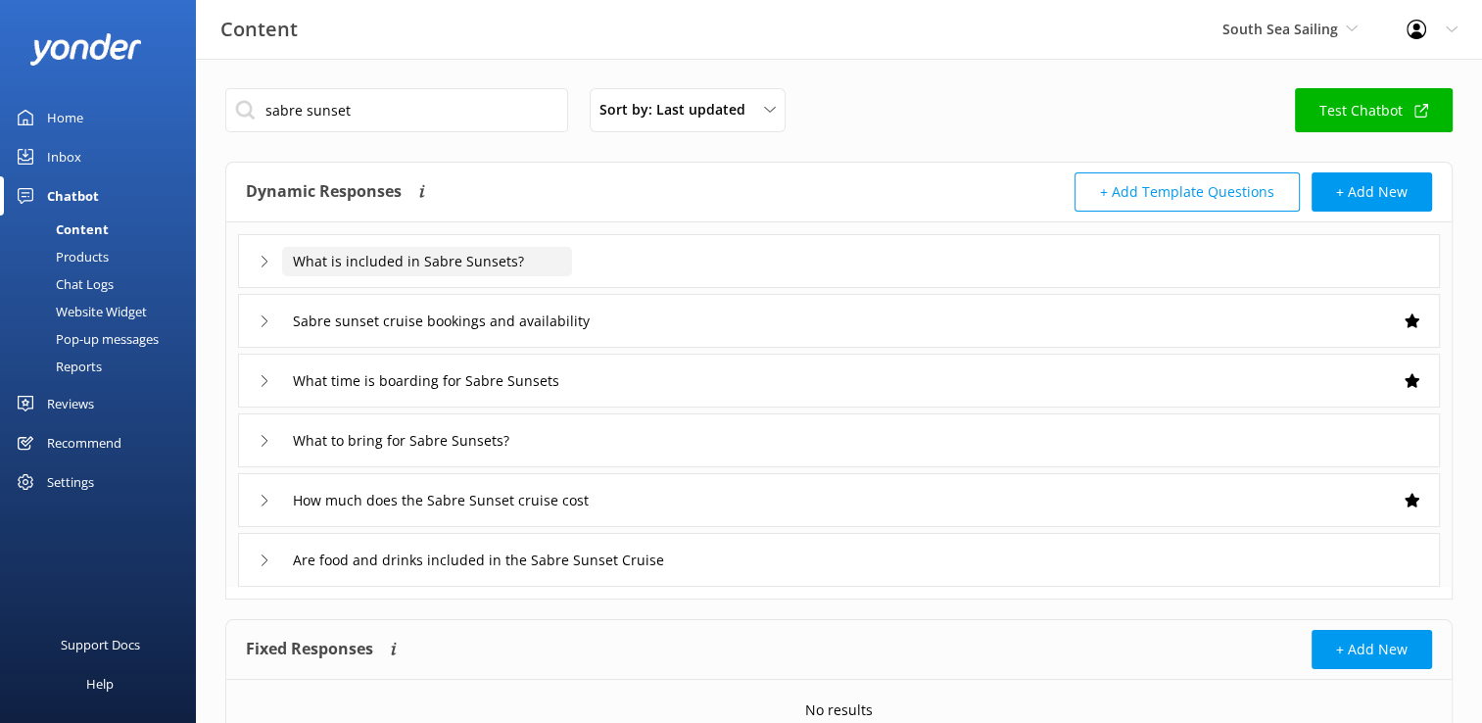
type input "sabre sunset"
click at [384, 265] on input "What is included in Sabre Sunsets?" at bounding box center [427, 261] width 290 height 29
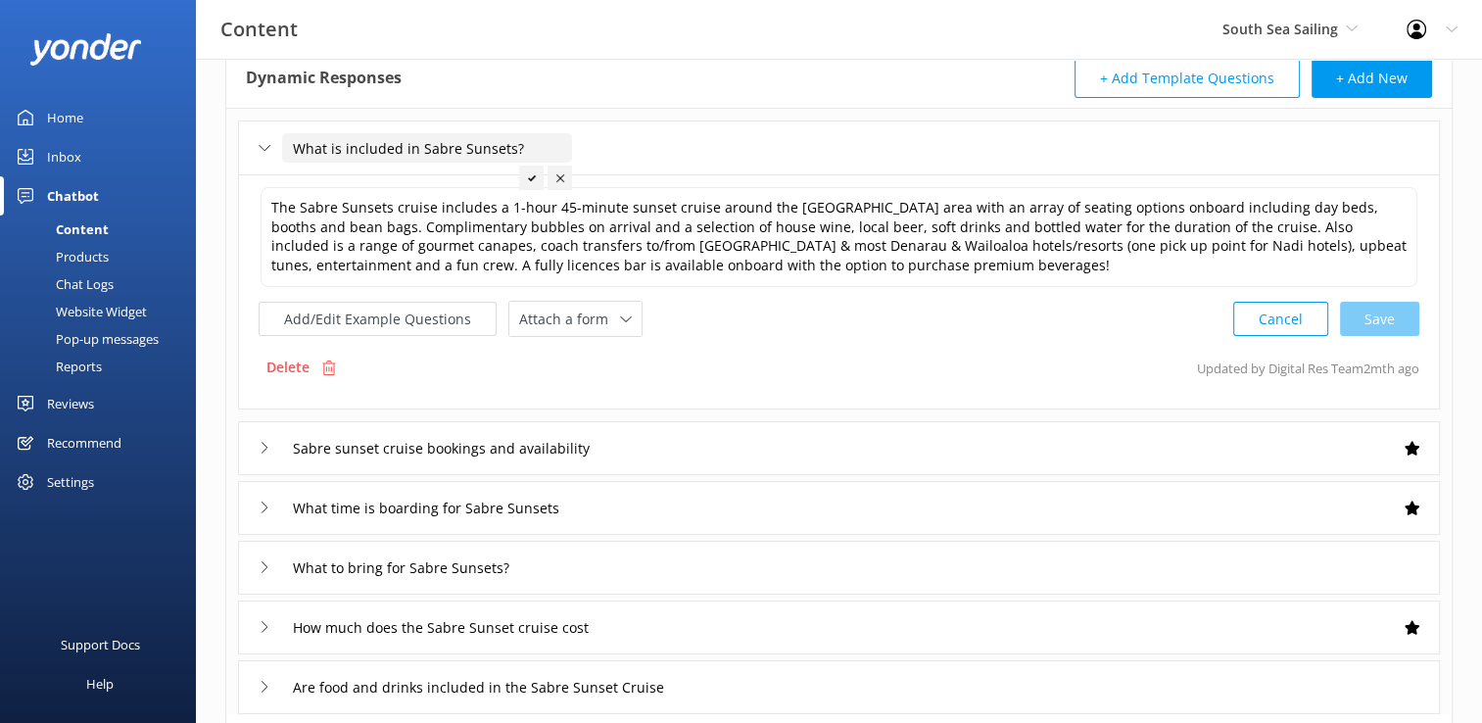
scroll to position [196, 0]
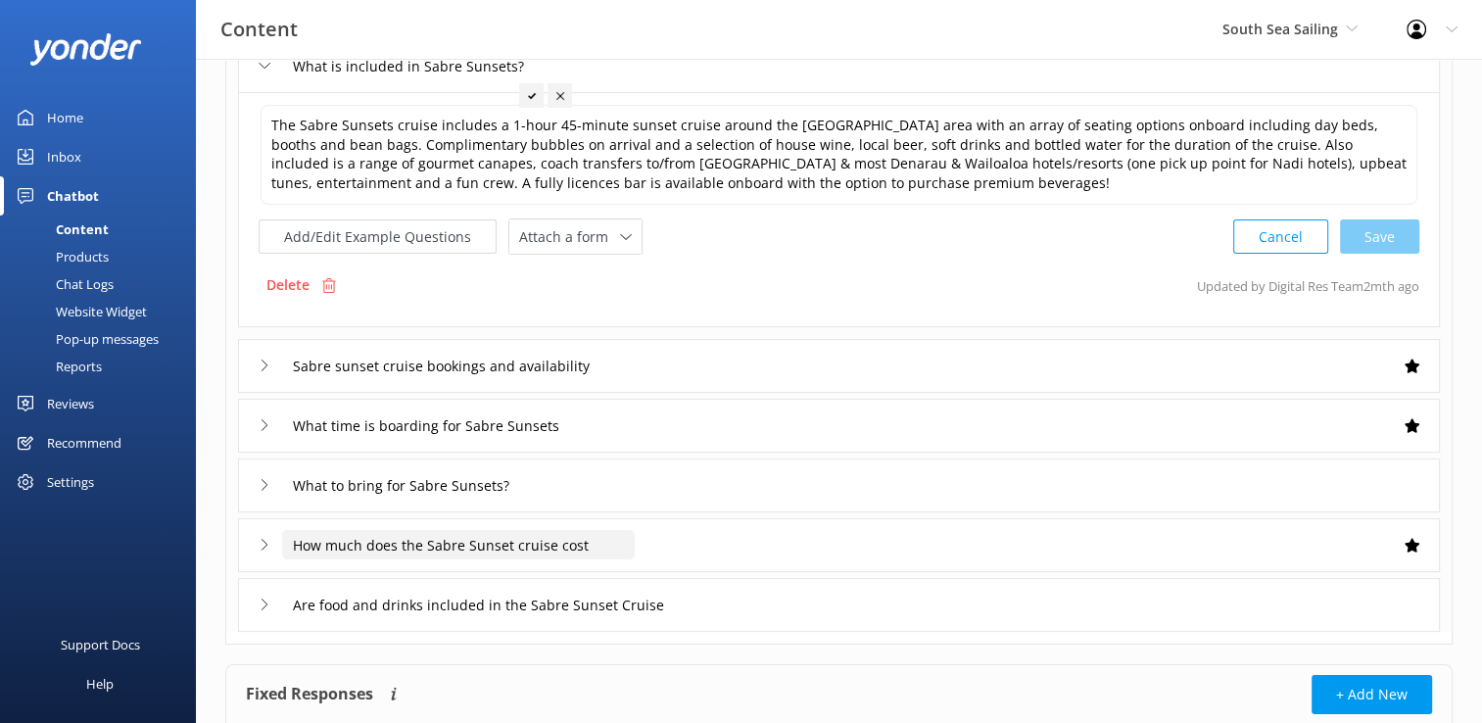
click at [554, 546] on input "How much does the Sabre Sunset cruise cost" at bounding box center [458, 544] width 353 height 29
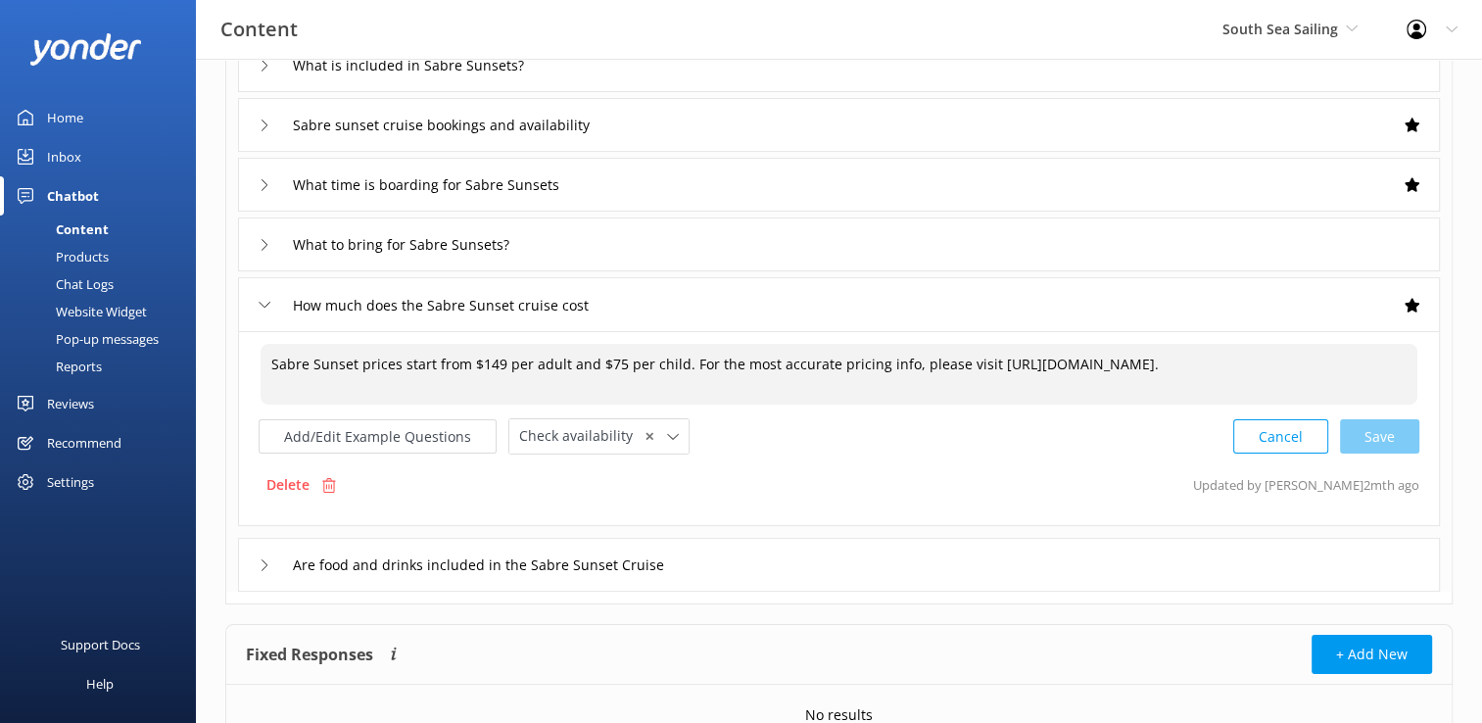
drag, startPoint x: 1356, startPoint y: 366, endPoint x: 182, endPoint y: 356, distance: 1174.2
click at [182, 356] on div "Content South Sea Sailing South Sea Sailing South Sea Cruises Malamala Beach Cl…" at bounding box center [741, 340] width 1482 height 955
click at [182, 356] on link "Reports" at bounding box center [104, 366] width 184 height 27
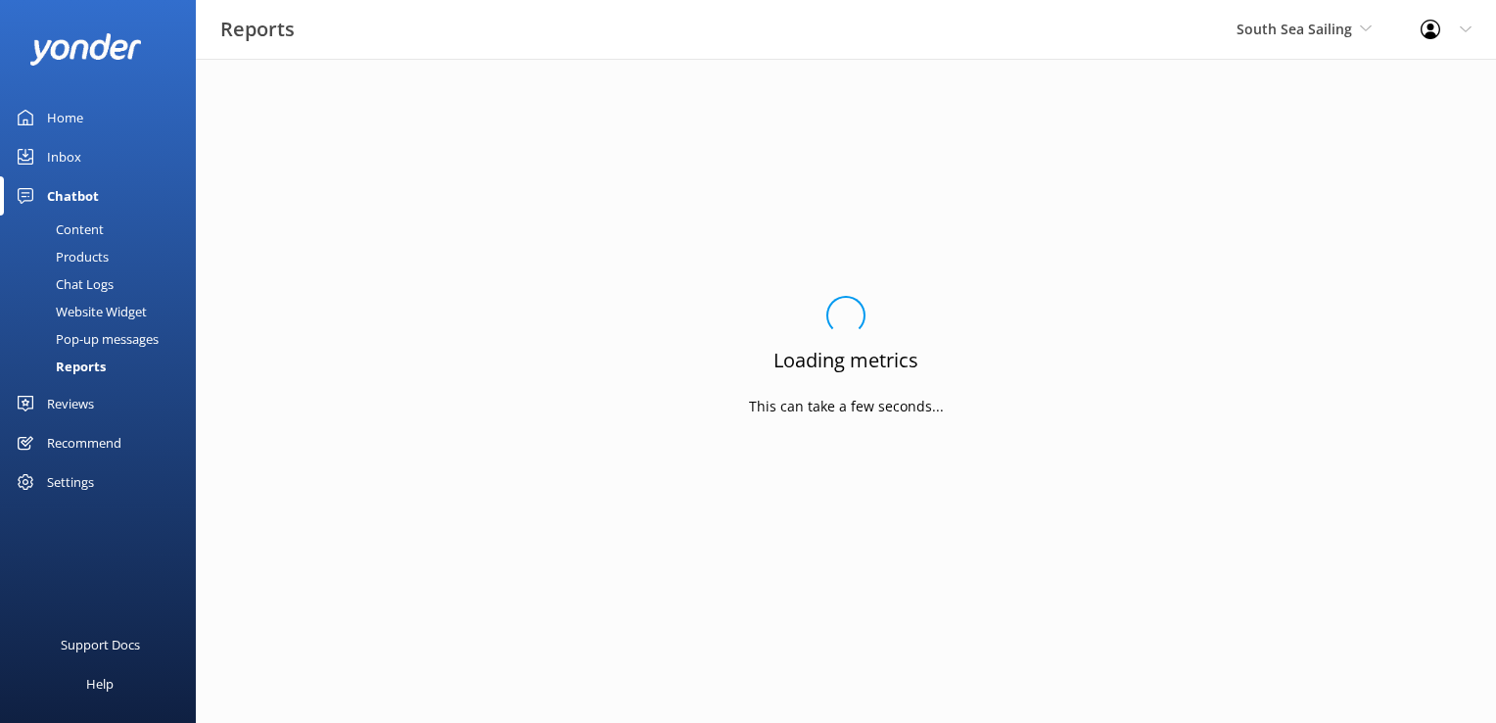
click at [182, 356] on link "Reports" at bounding box center [104, 366] width 184 height 27
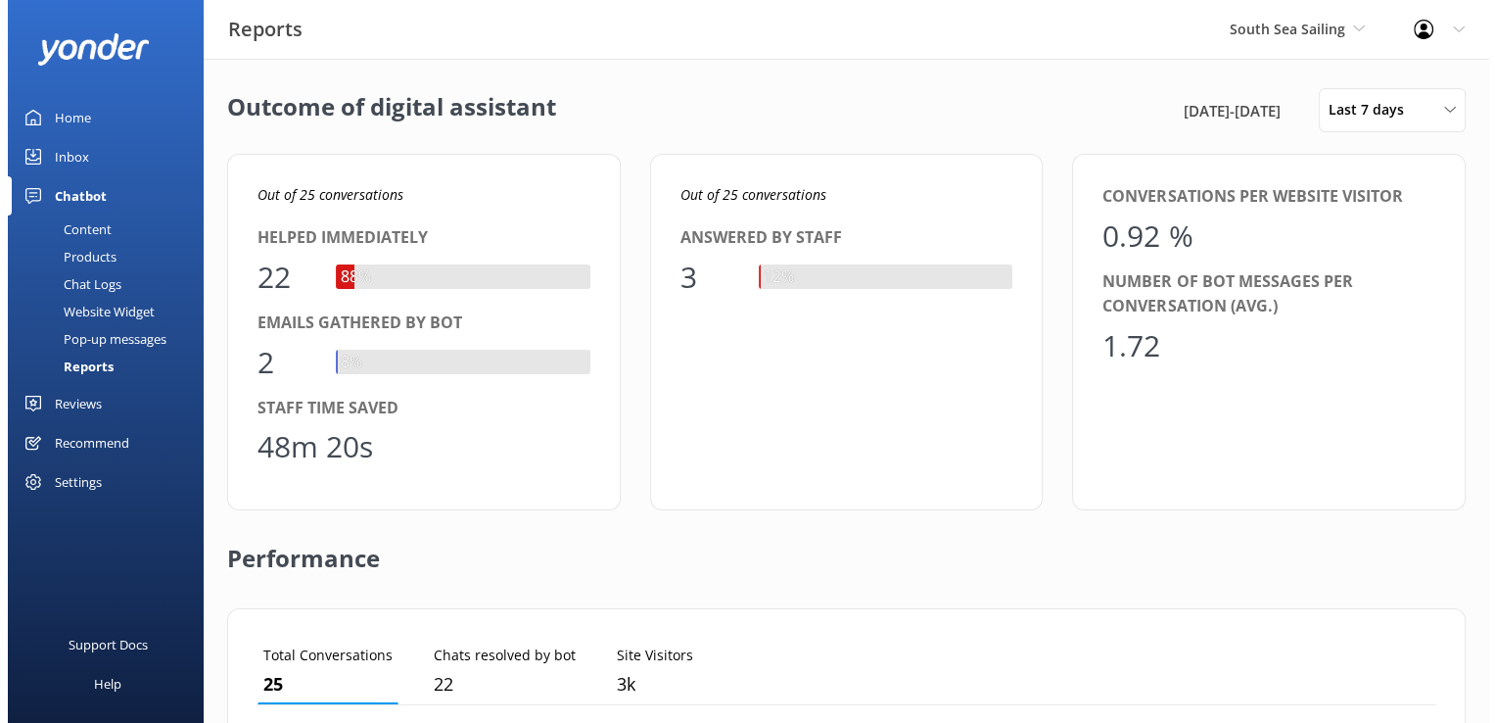
scroll to position [181, 1163]
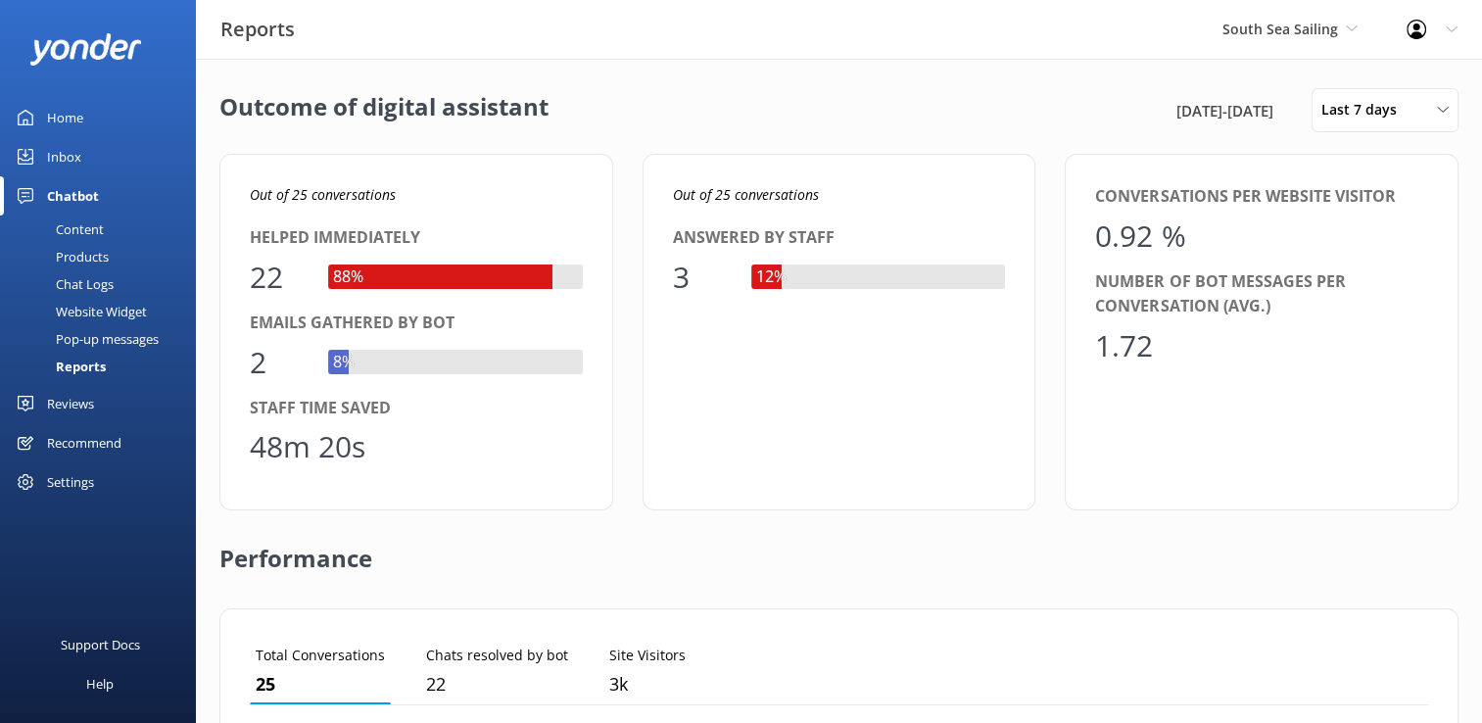
click at [86, 286] on div "Chat Logs" at bounding box center [63, 283] width 102 height 27
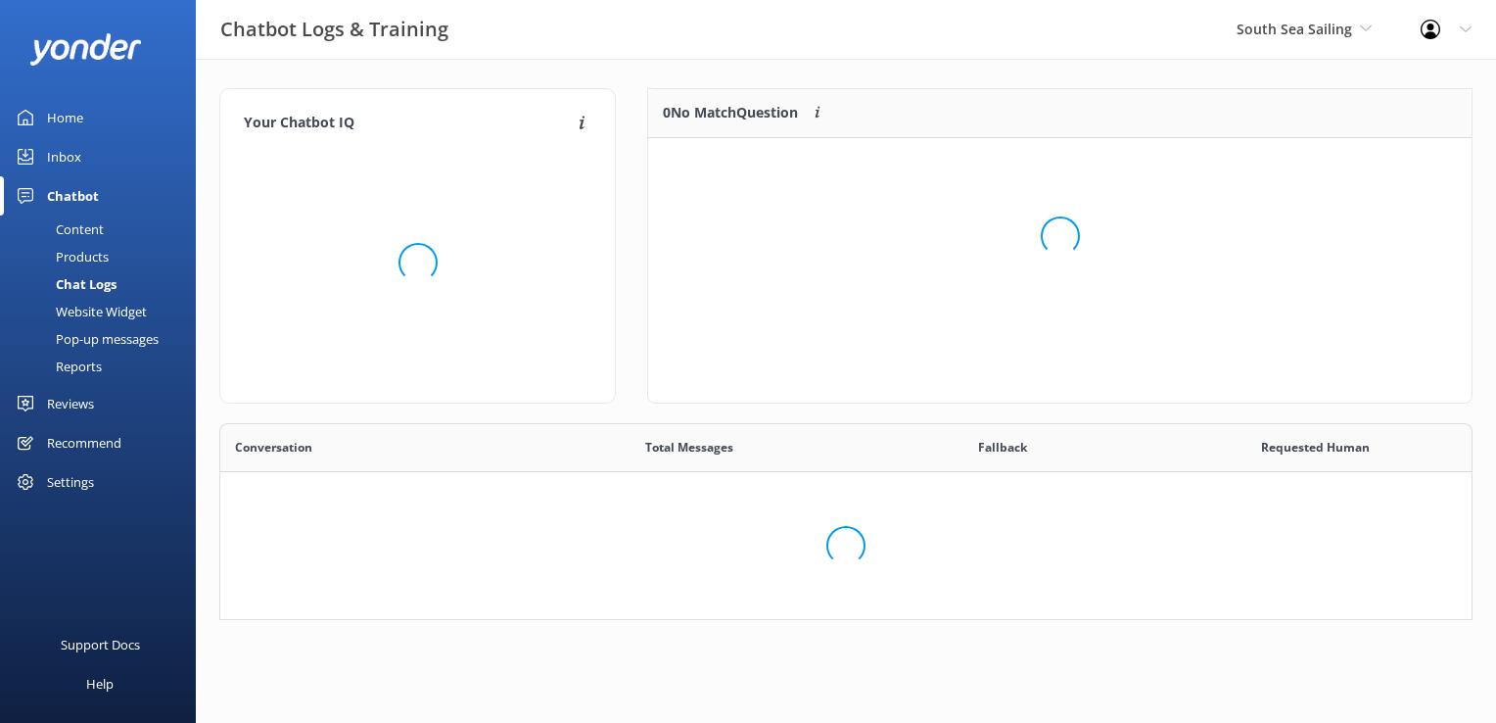
scroll to position [16, 16]
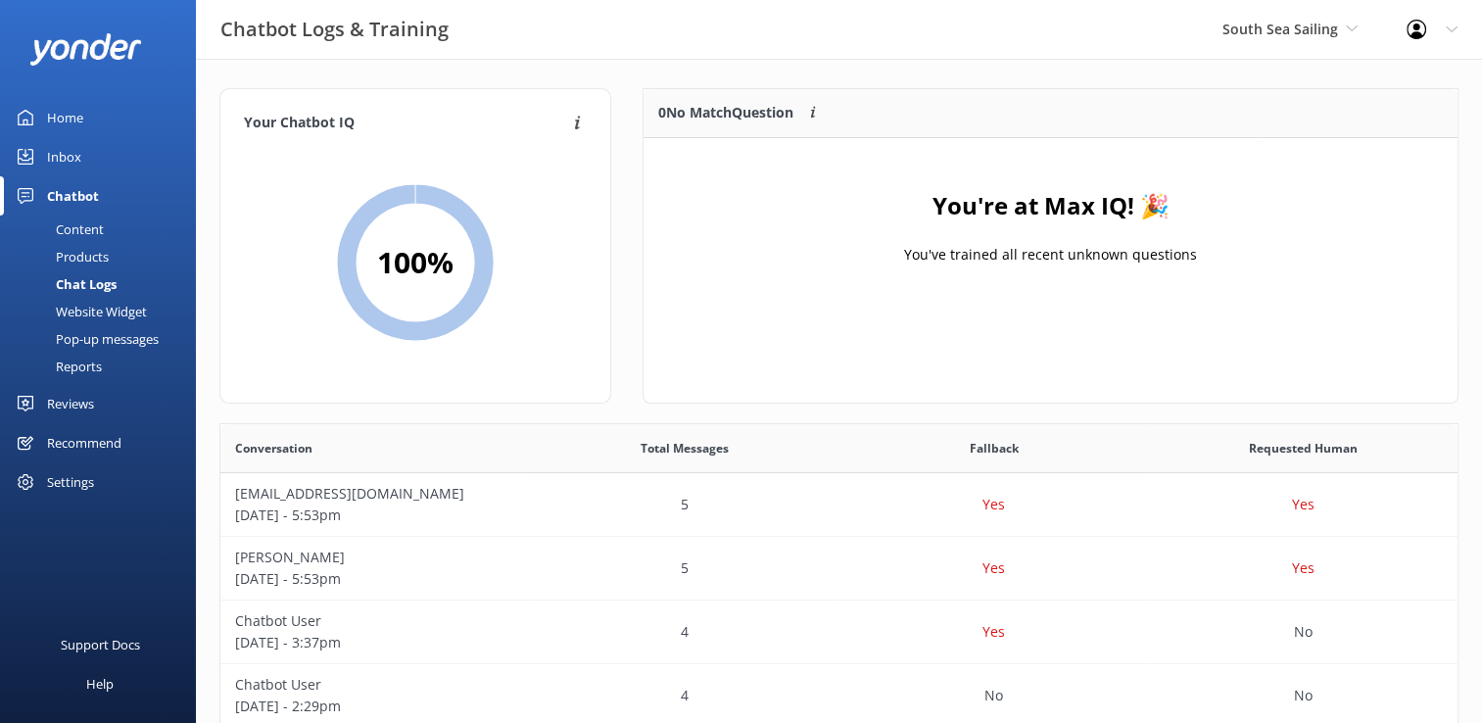
click at [82, 109] on div "Home" at bounding box center [65, 117] width 36 height 39
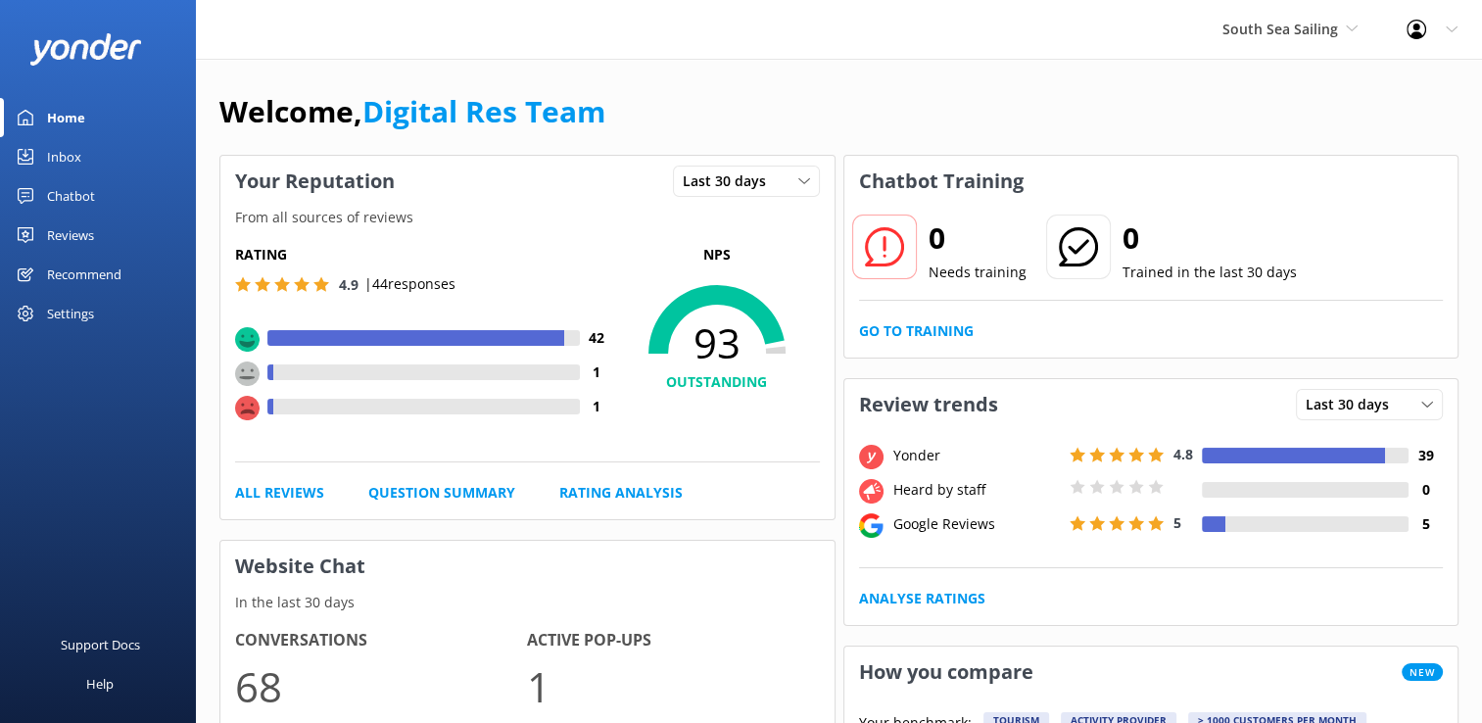
click at [90, 208] on div "Chatbot" at bounding box center [71, 195] width 48 height 39
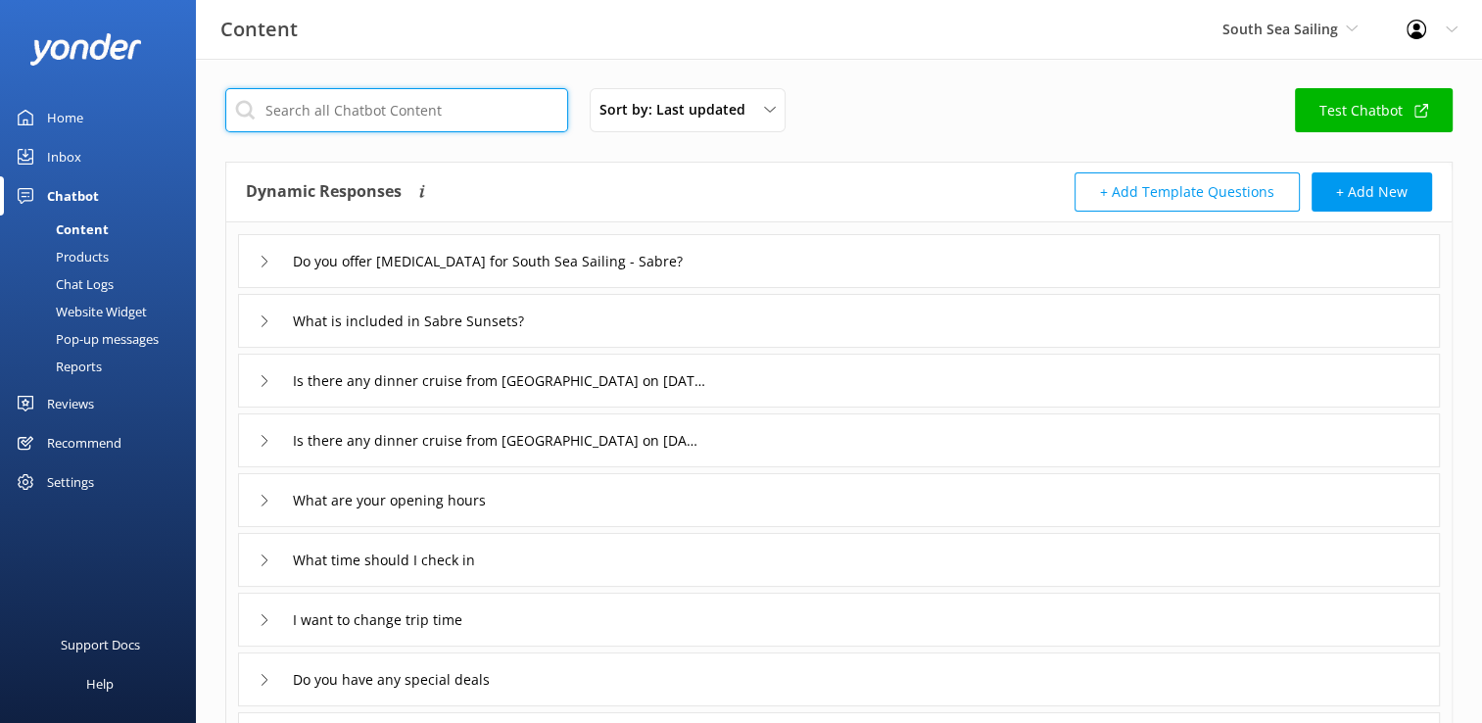
click at [355, 118] on input "text" at bounding box center [396, 110] width 343 height 44
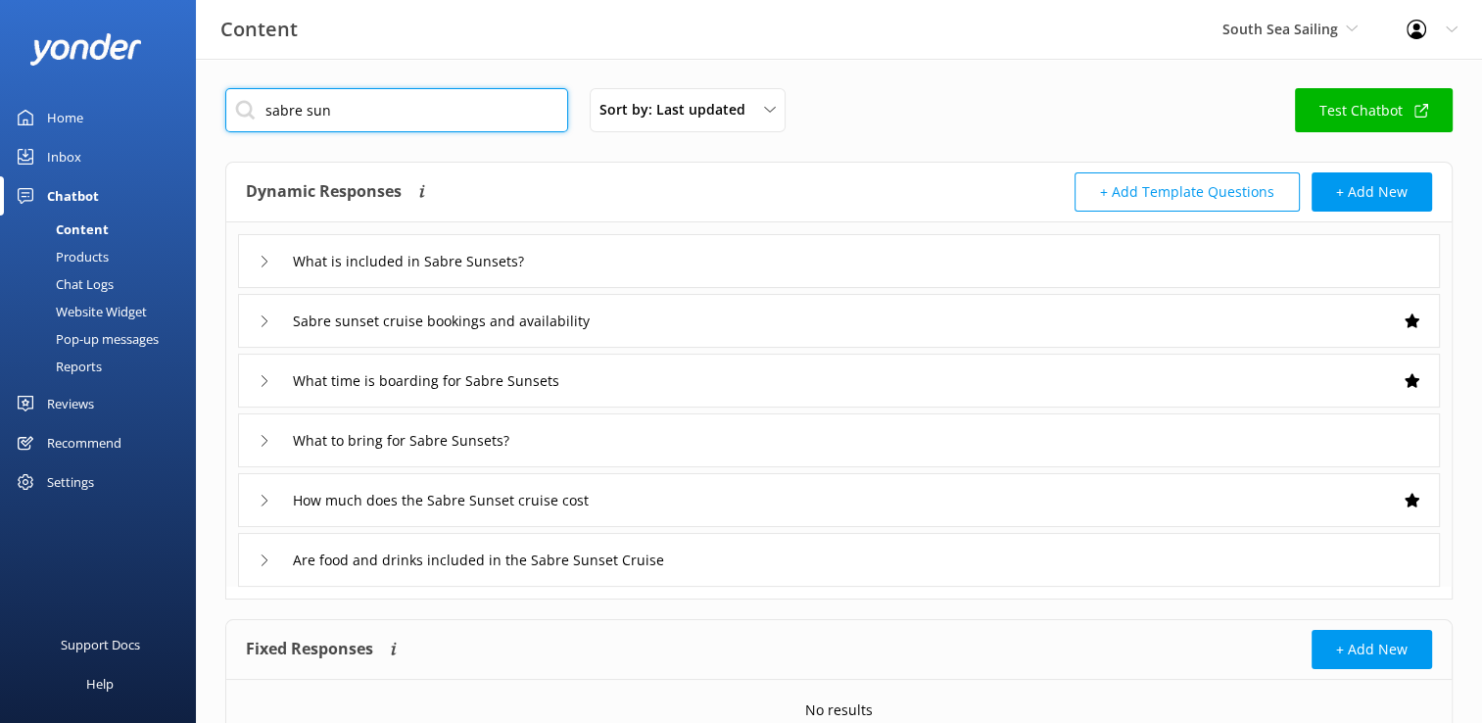
type input "sabre sun"
click at [607, 517] on div "How much does the Sabre Sunset cruise cost" at bounding box center [839, 500] width 1202 height 54
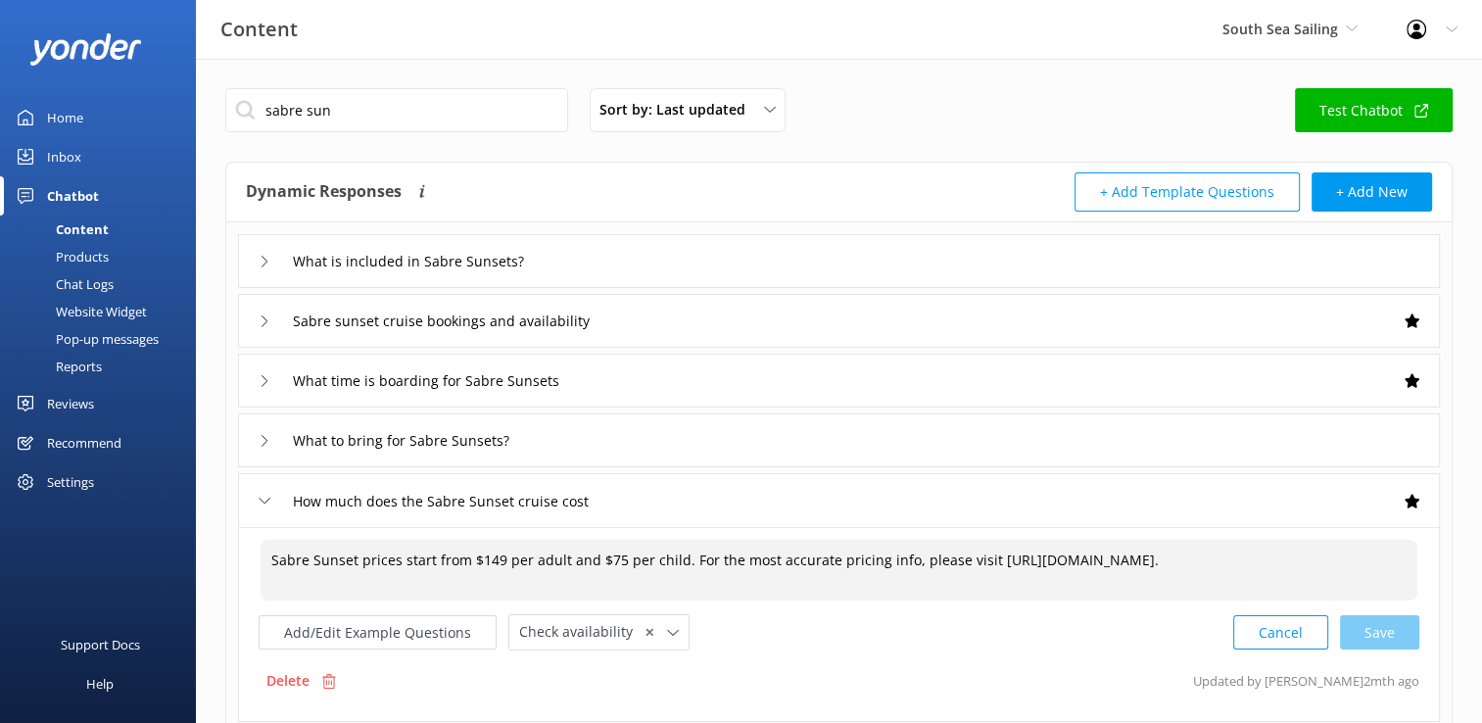
drag, startPoint x: 1345, startPoint y: 570, endPoint x: 250, endPoint y: 565, distance: 1094.8
click at [250, 565] on div "Sabre Sunset prices start from $149 per adult and $75 per child. For the most a…" at bounding box center [839, 624] width 1202 height 195
click at [63, 166] on div "Inbox" at bounding box center [64, 156] width 34 height 39
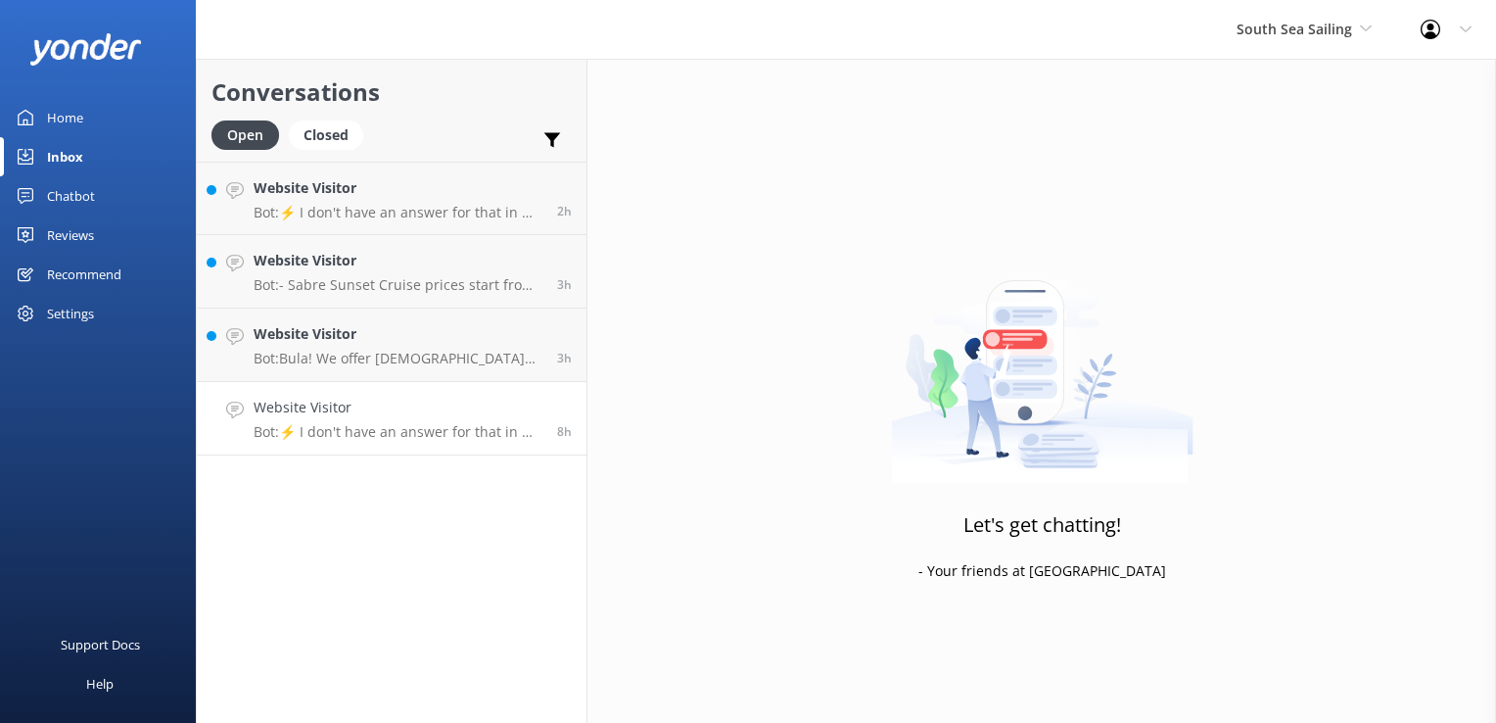
click at [272, 442] on link "Website Visitor Bot: ⚡ I don't have an answer for that in my knowledge base. Pl…" at bounding box center [392, 418] width 390 height 73
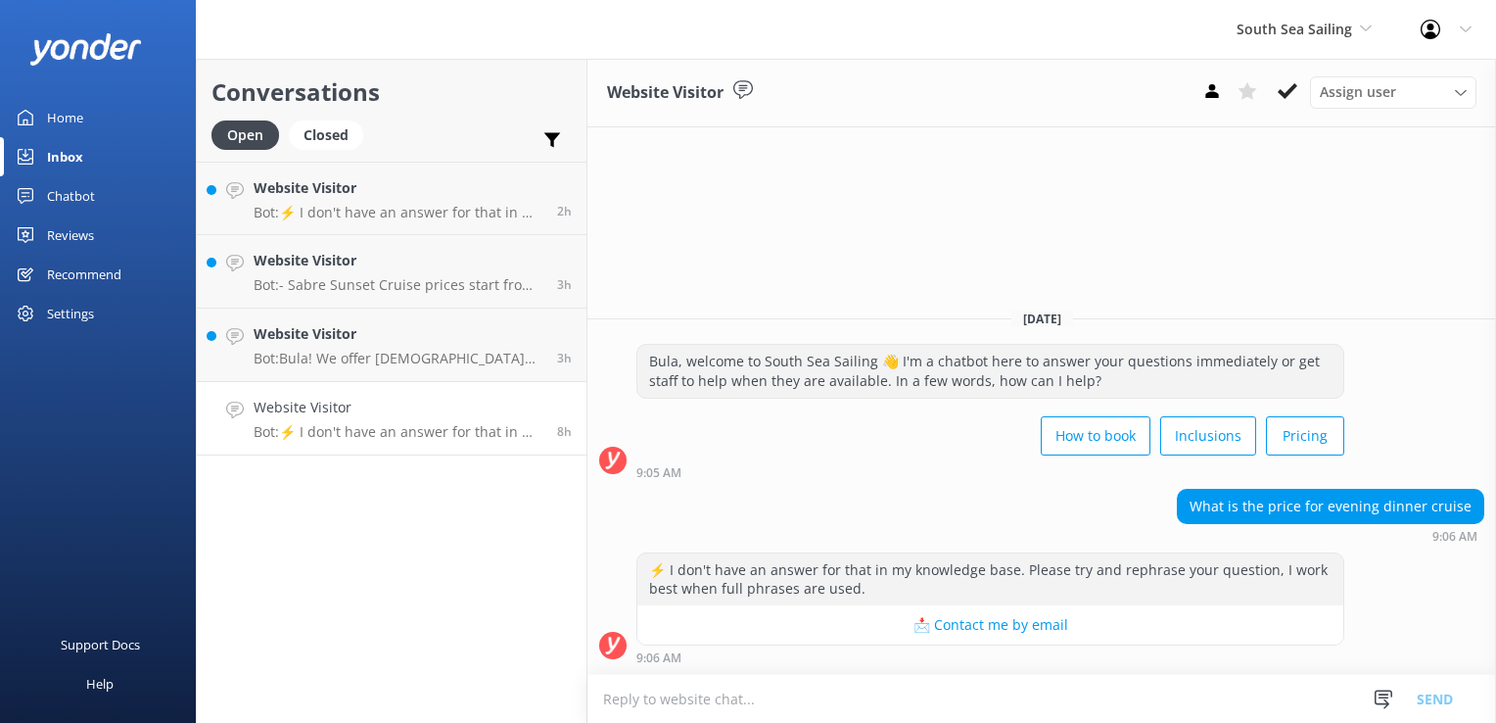
click at [881, 707] on textarea at bounding box center [1042, 699] width 909 height 48
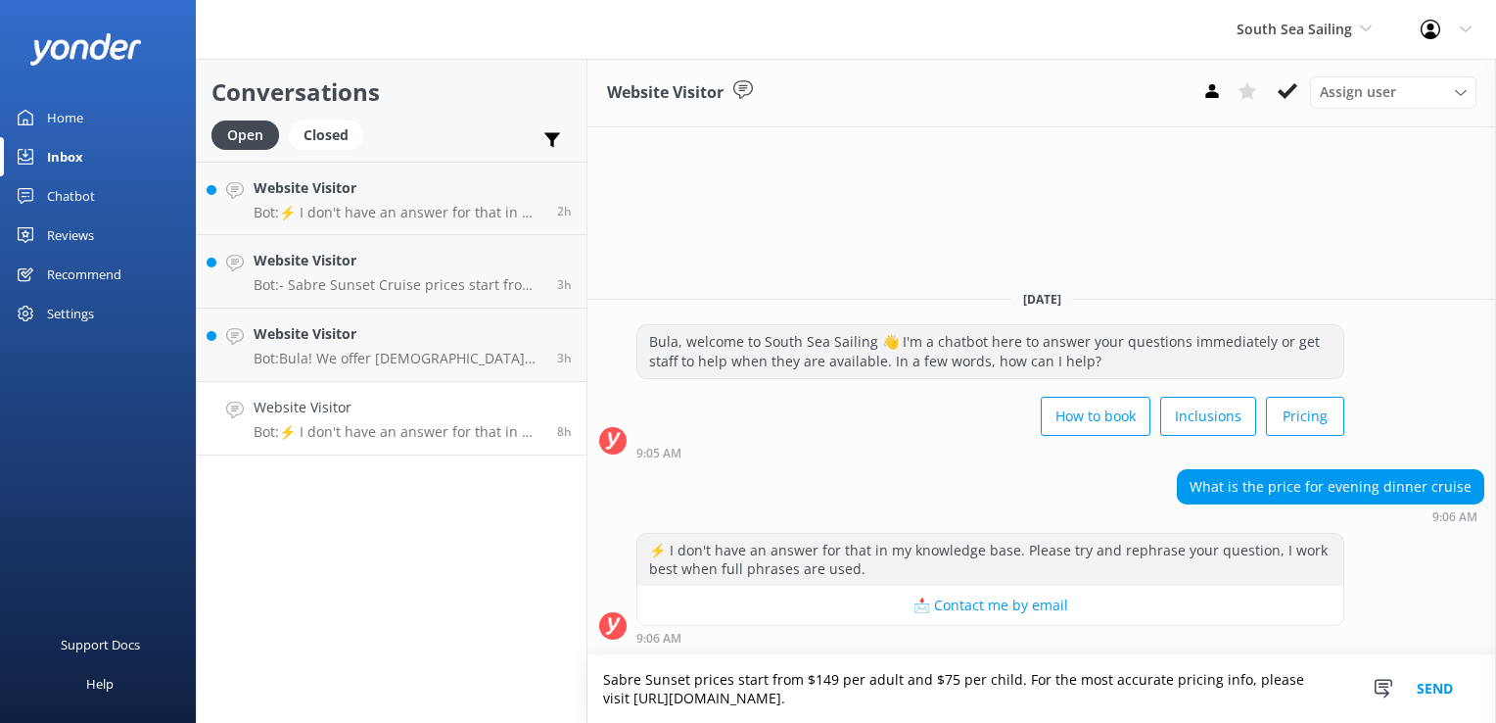
click at [828, 680] on textarea "Sabre Sunset prices start from $149 per adult and $75 per child. For the most a…" at bounding box center [1042, 689] width 909 height 68
click at [941, 690] on textarea "Sabre Sunset prices start from $147 per adult and $75 per child. For the most a…" at bounding box center [1042, 689] width 909 height 68
click at [945, 684] on textarea "Sabre Sunset prices start from $147 per adult and $75 per child. For the most a…" at bounding box center [1042, 689] width 909 height 68
type textarea "Sabre Sunset prices start from $147 per adult and $74 per child. For the most a…"
click at [1437, 685] on button "Send" at bounding box center [1434, 689] width 73 height 68
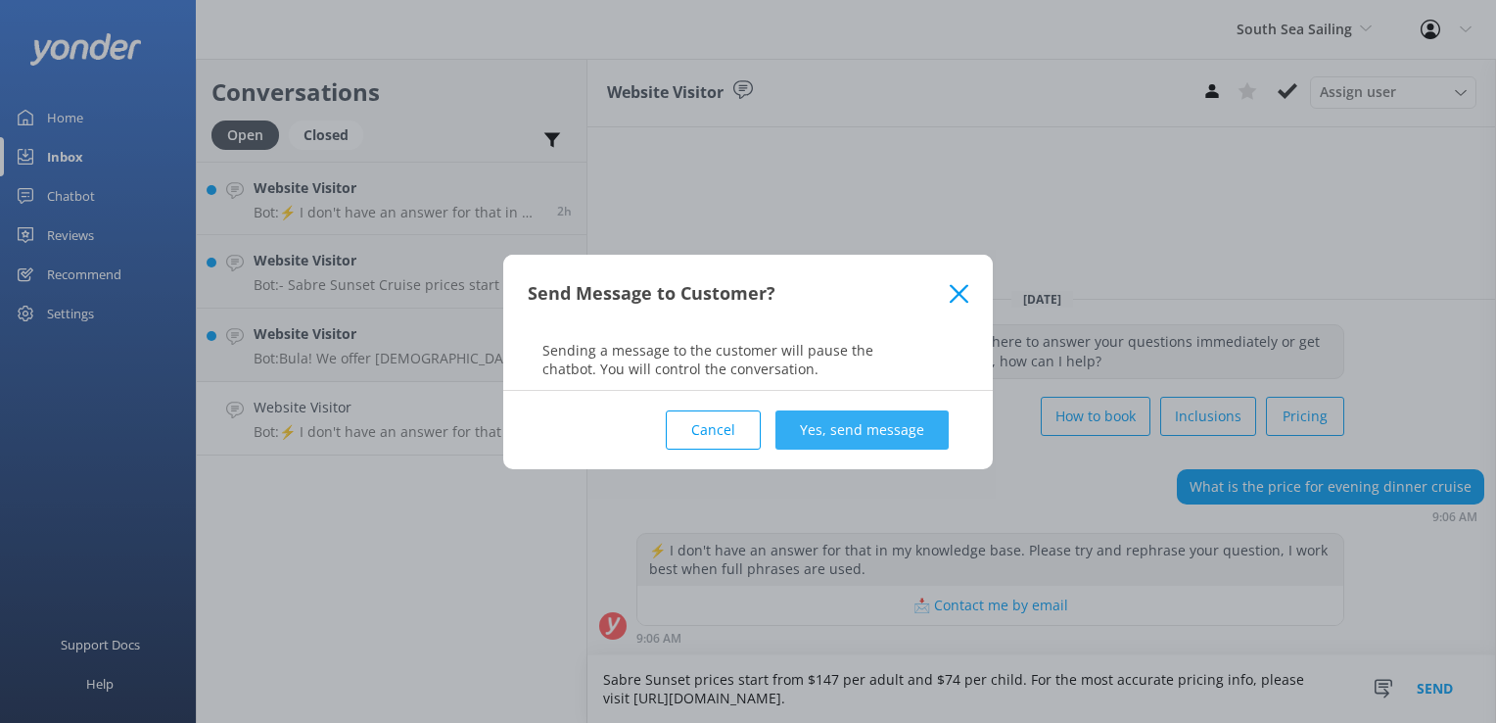
click at [850, 433] on button "Yes, send message" at bounding box center [862, 429] width 173 height 39
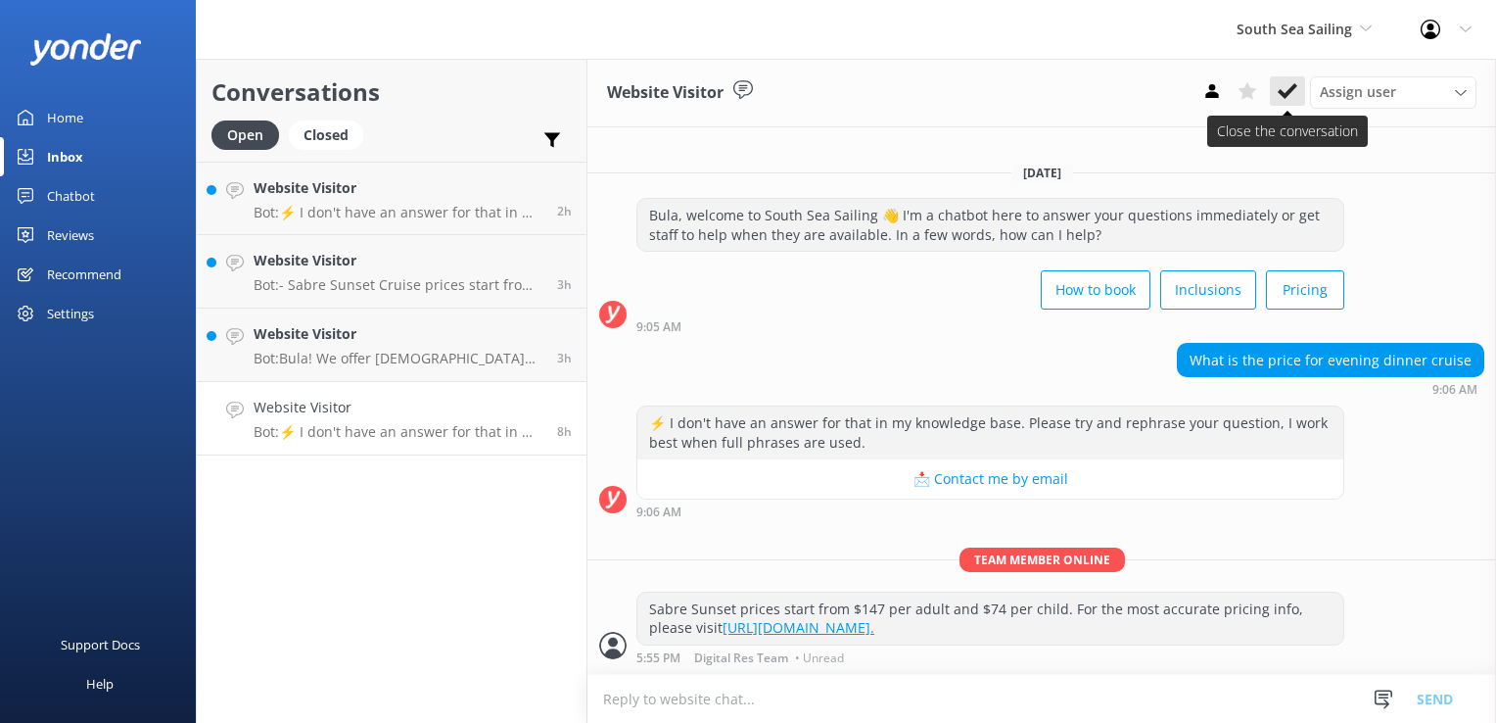
click at [1278, 92] on icon at bounding box center [1288, 91] width 20 height 20
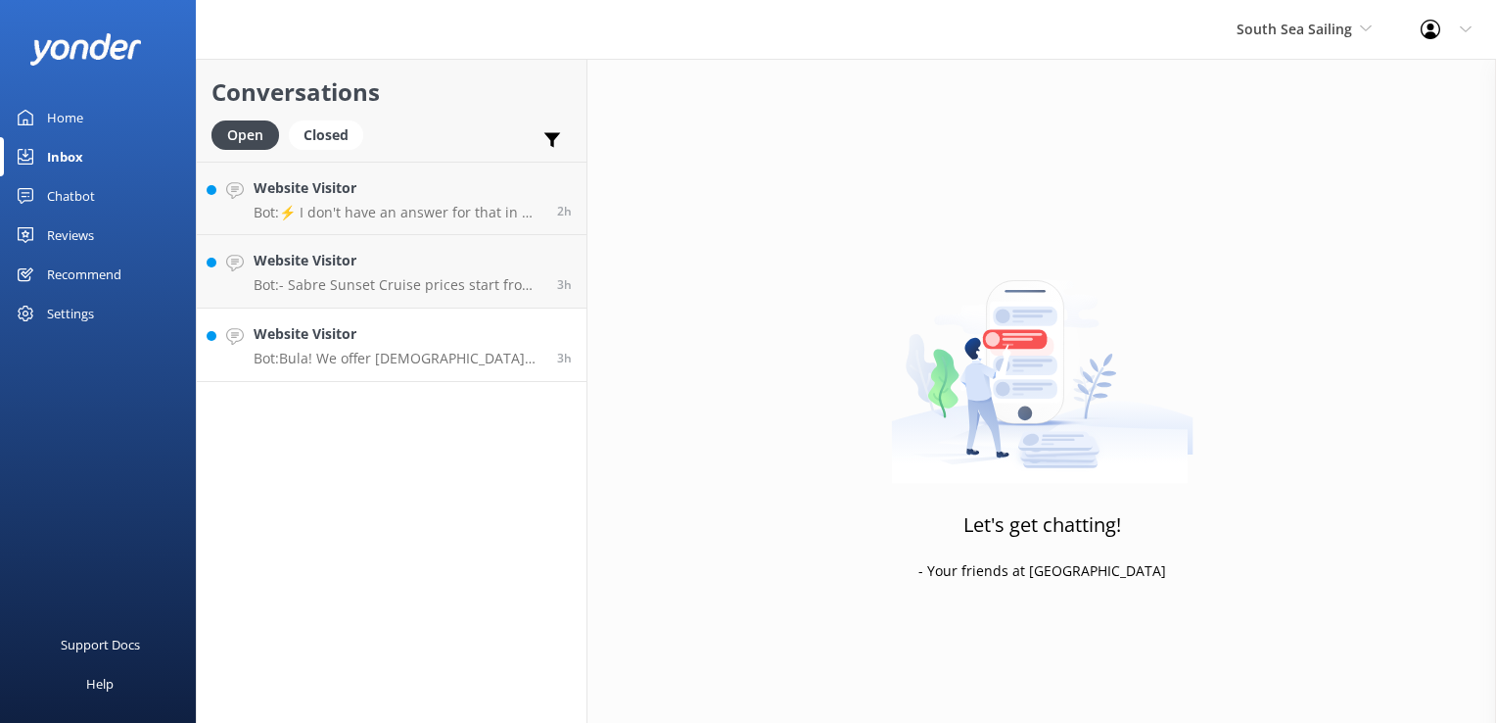
click at [395, 378] on link "Website Visitor Bot: Bula! We offer Fijian residents 20% off our normal standar…" at bounding box center [392, 344] width 390 height 73
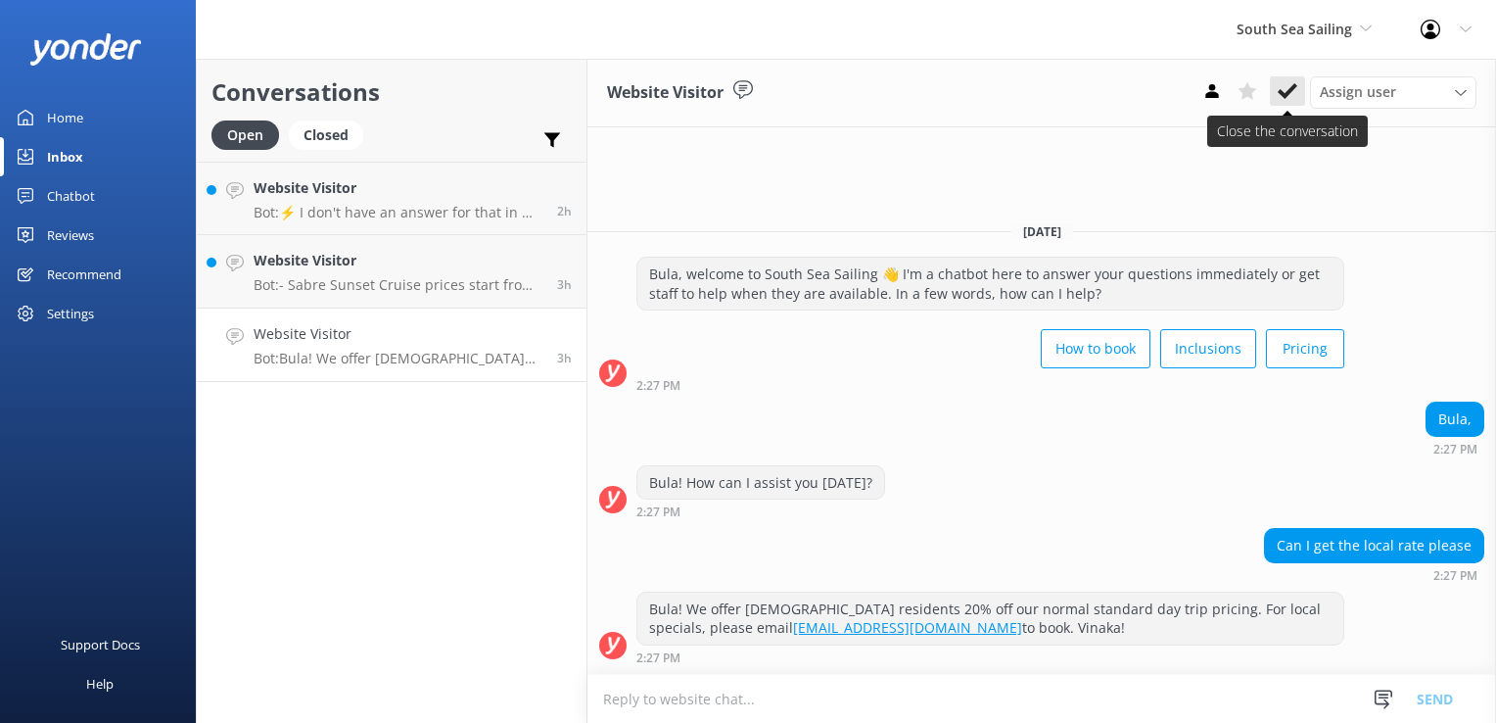
click at [1281, 95] on icon at bounding box center [1288, 91] width 20 height 20
click at [427, 285] on p "Bot: - Sabre Sunset Cruise prices start from $149 per adult and $75 per child. …" at bounding box center [398, 285] width 289 height 18
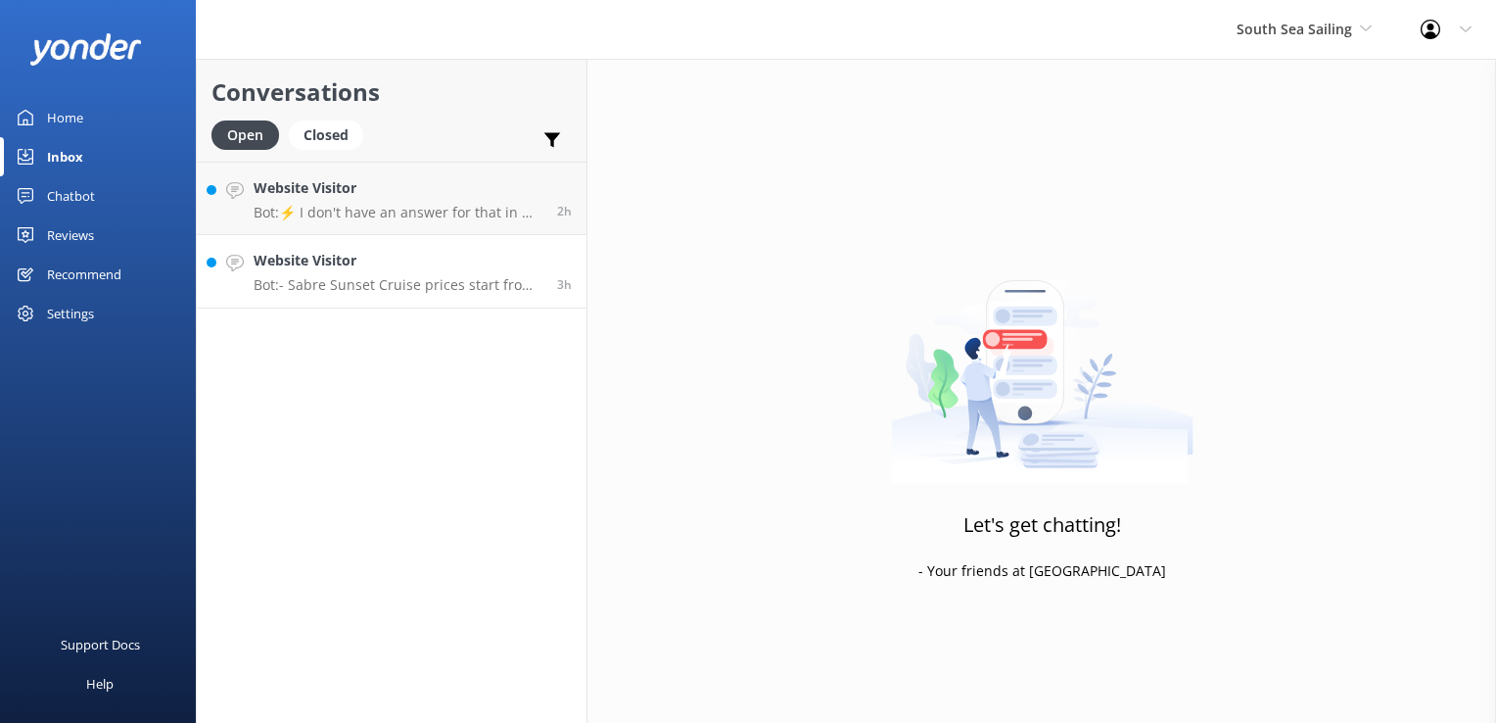
click at [436, 275] on div "Website Visitor Bot: - Sabre Sunset Cruise prices start from $149 per adult and…" at bounding box center [398, 271] width 289 height 43
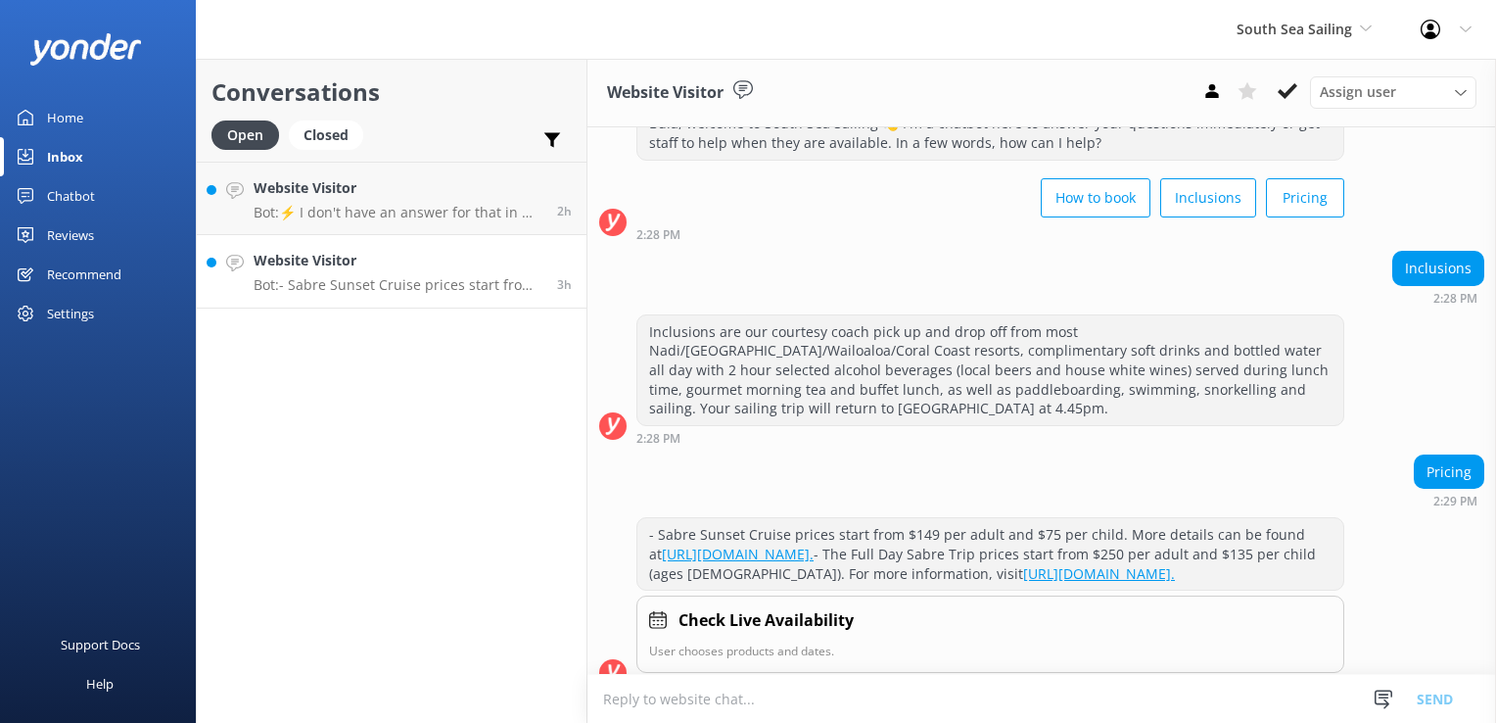
scroll to position [116, 0]
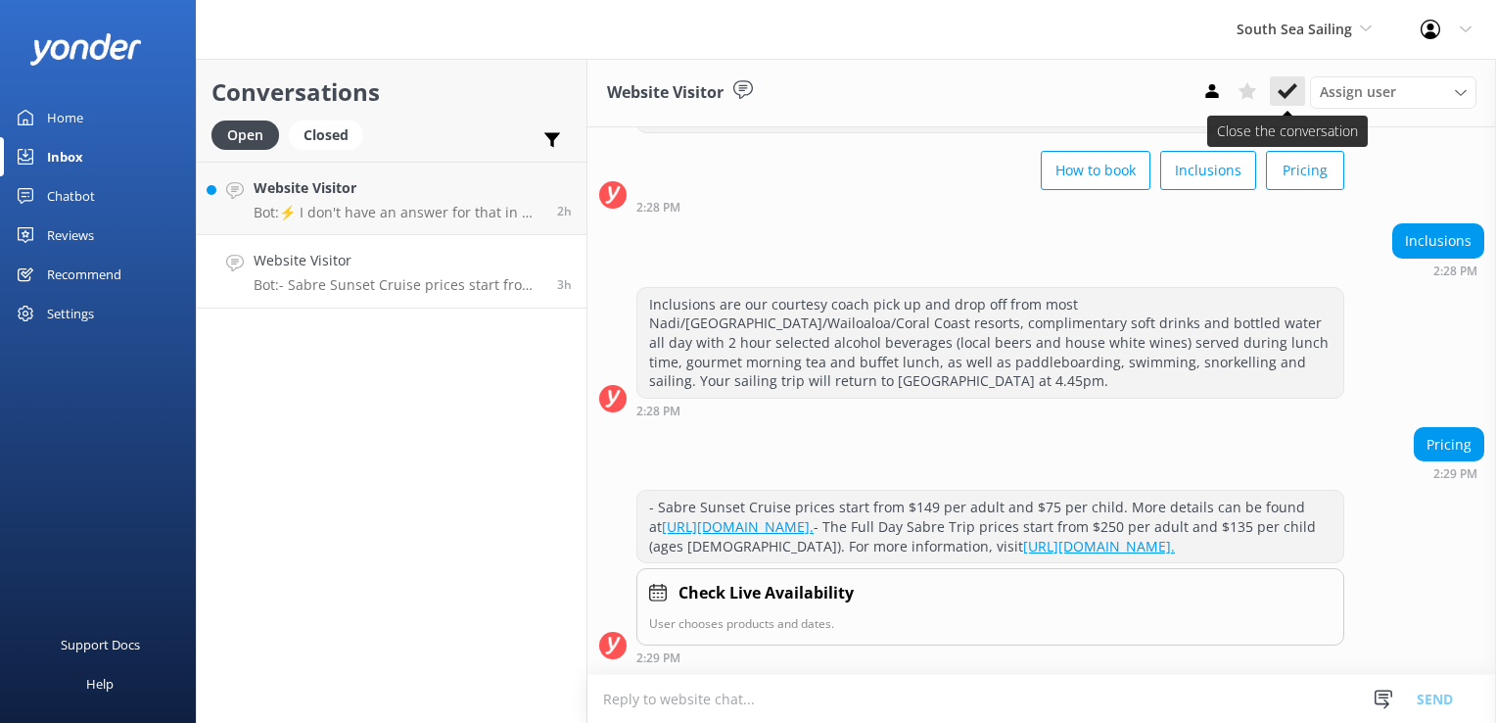
click at [1288, 83] on icon at bounding box center [1288, 91] width 20 height 20
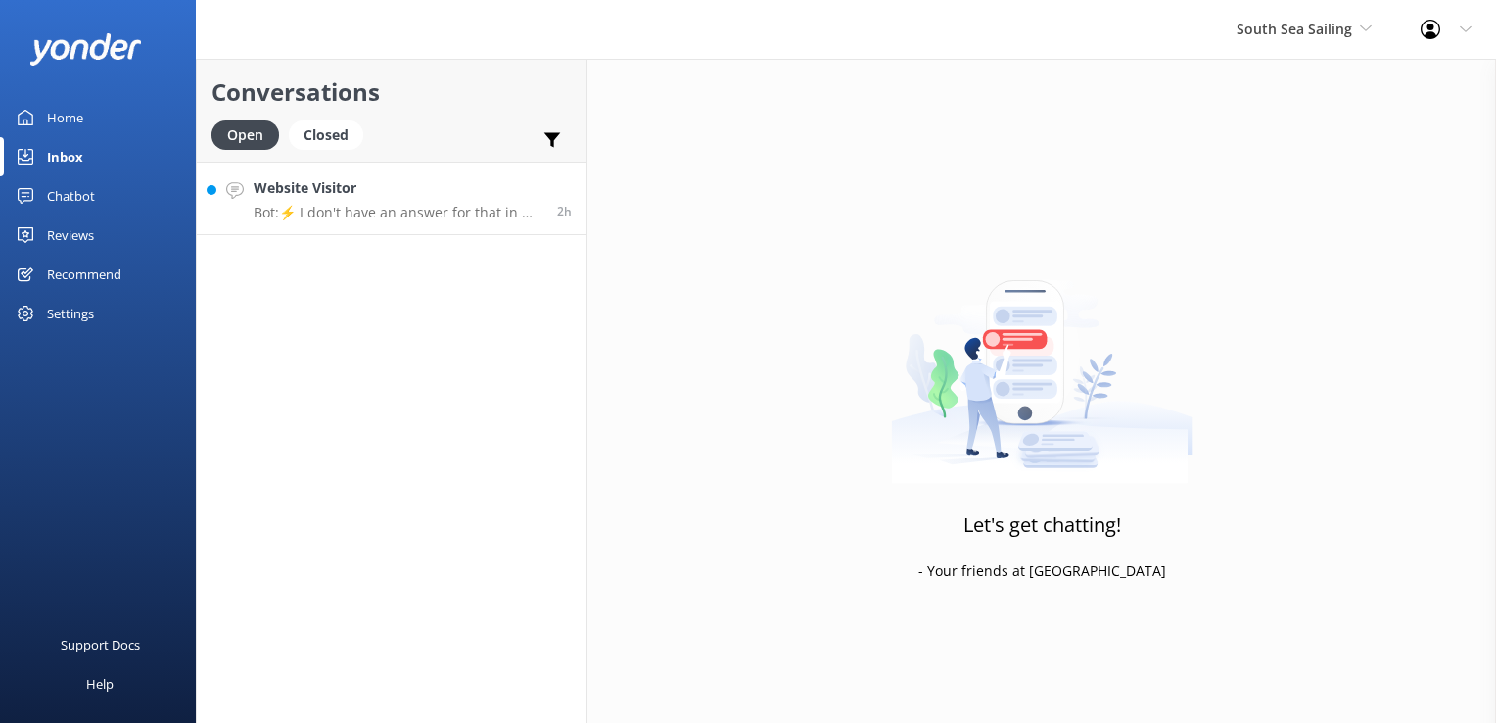
click at [445, 197] on h4 "Website Visitor" at bounding box center [398, 188] width 289 height 22
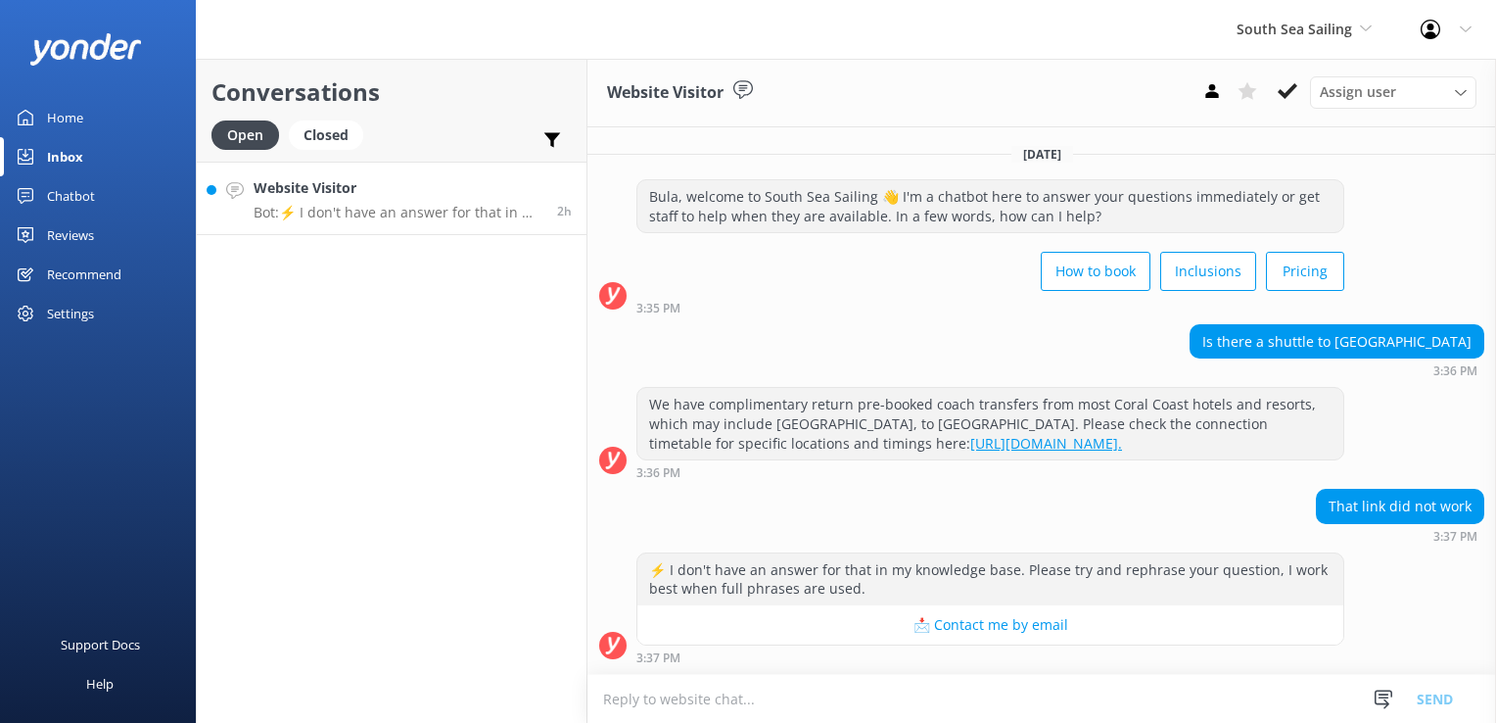
scroll to position [16, 0]
click at [1287, 95] on use at bounding box center [1288, 91] width 20 height 16
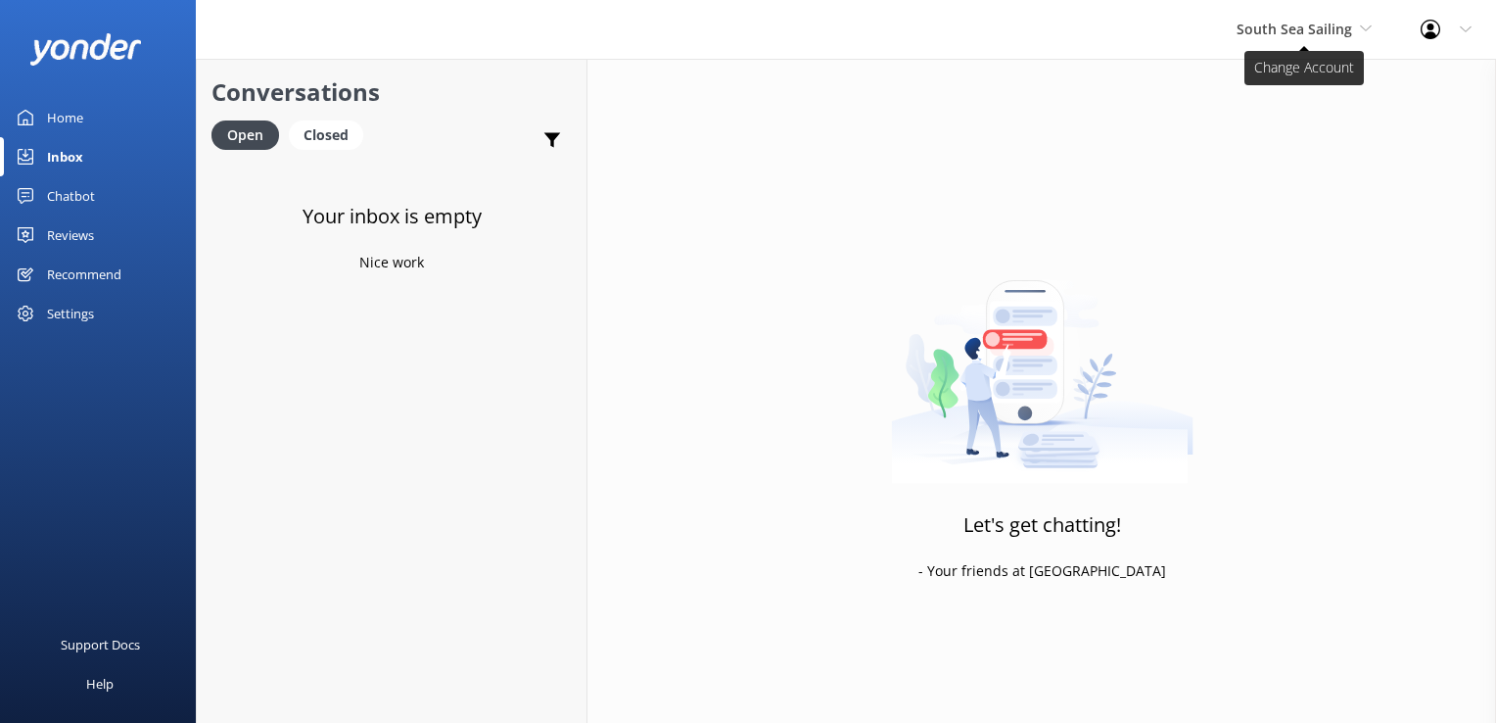
click at [1308, 39] on span "South Sea Sailing" at bounding box center [1304, 30] width 135 height 22
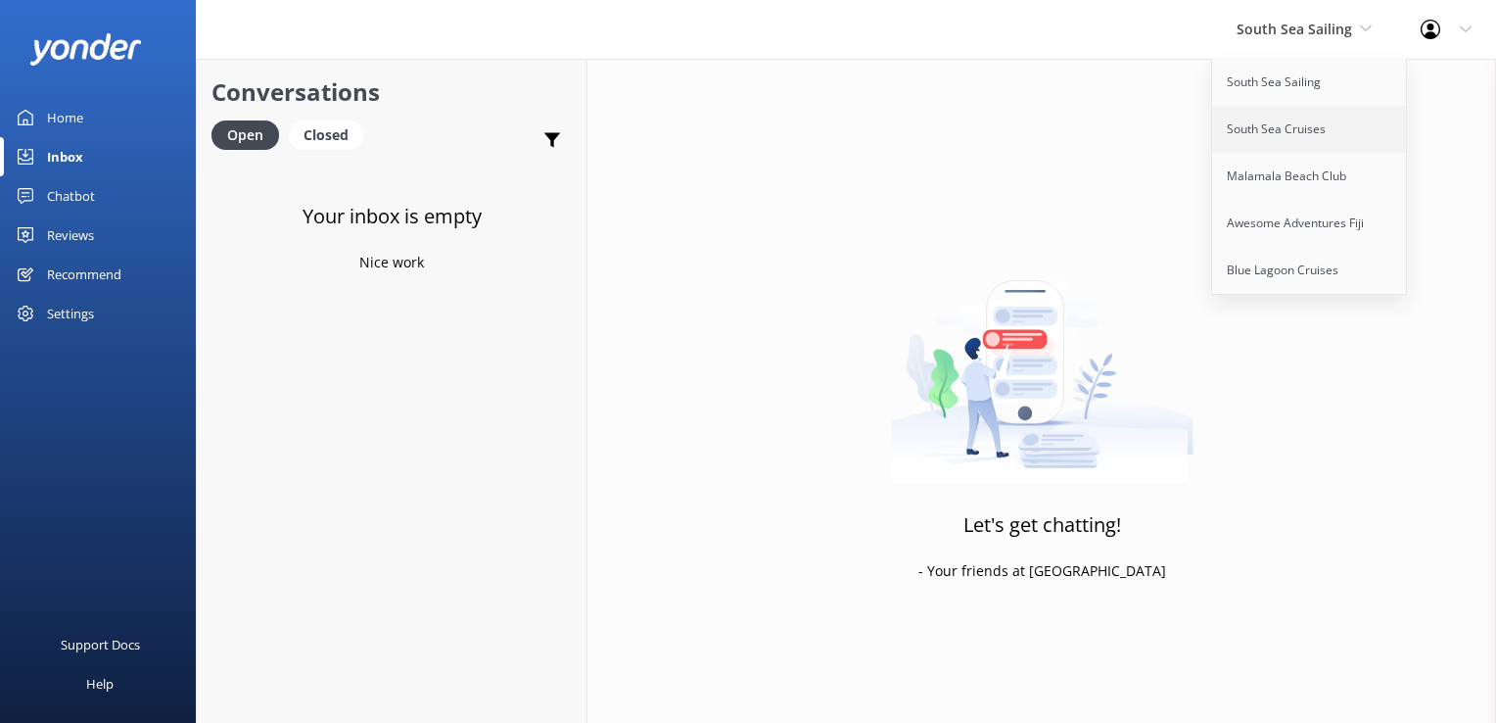
click at [1305, 121] on link "South Sea Cruises" at bounding box center [1310, 129] width 196 height 47
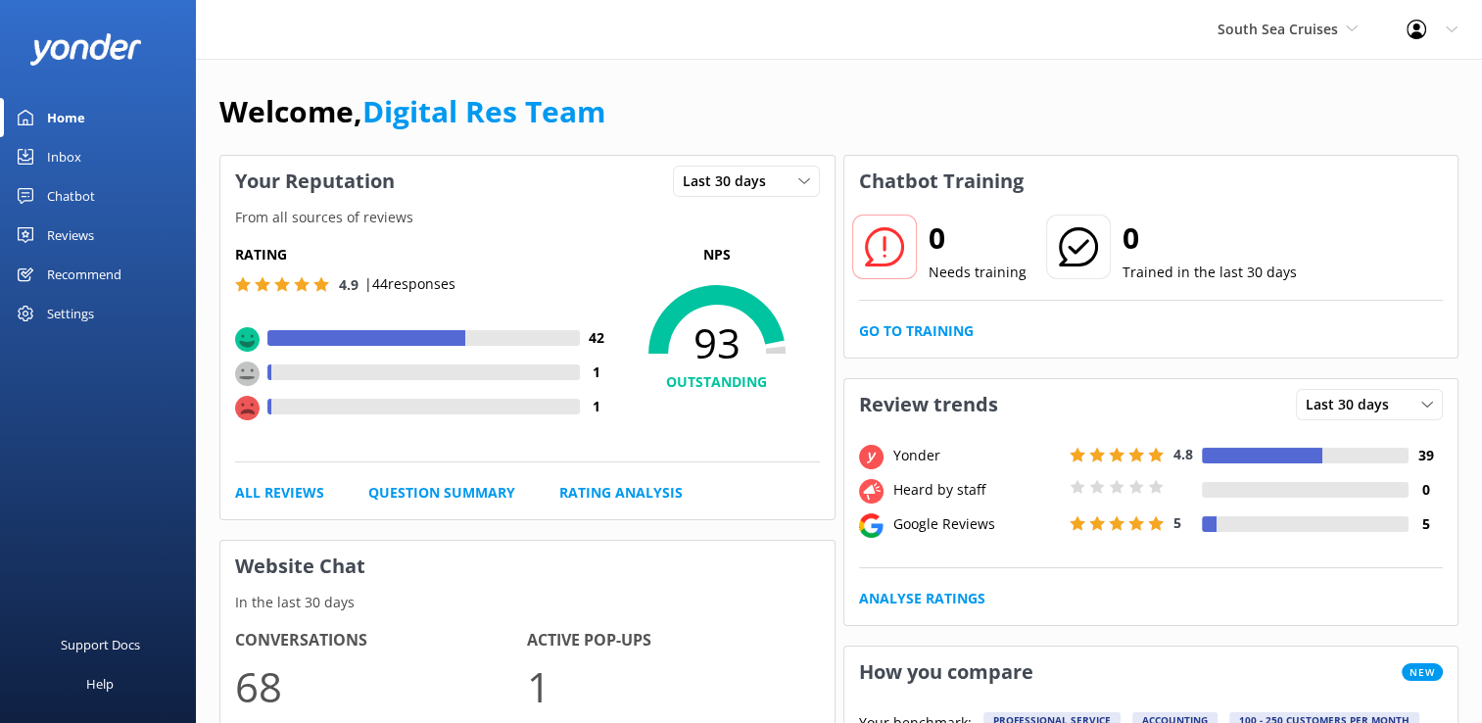
click at [101, 163] on link "Inbox" at bounding box center [98, 156] width 196 height 39
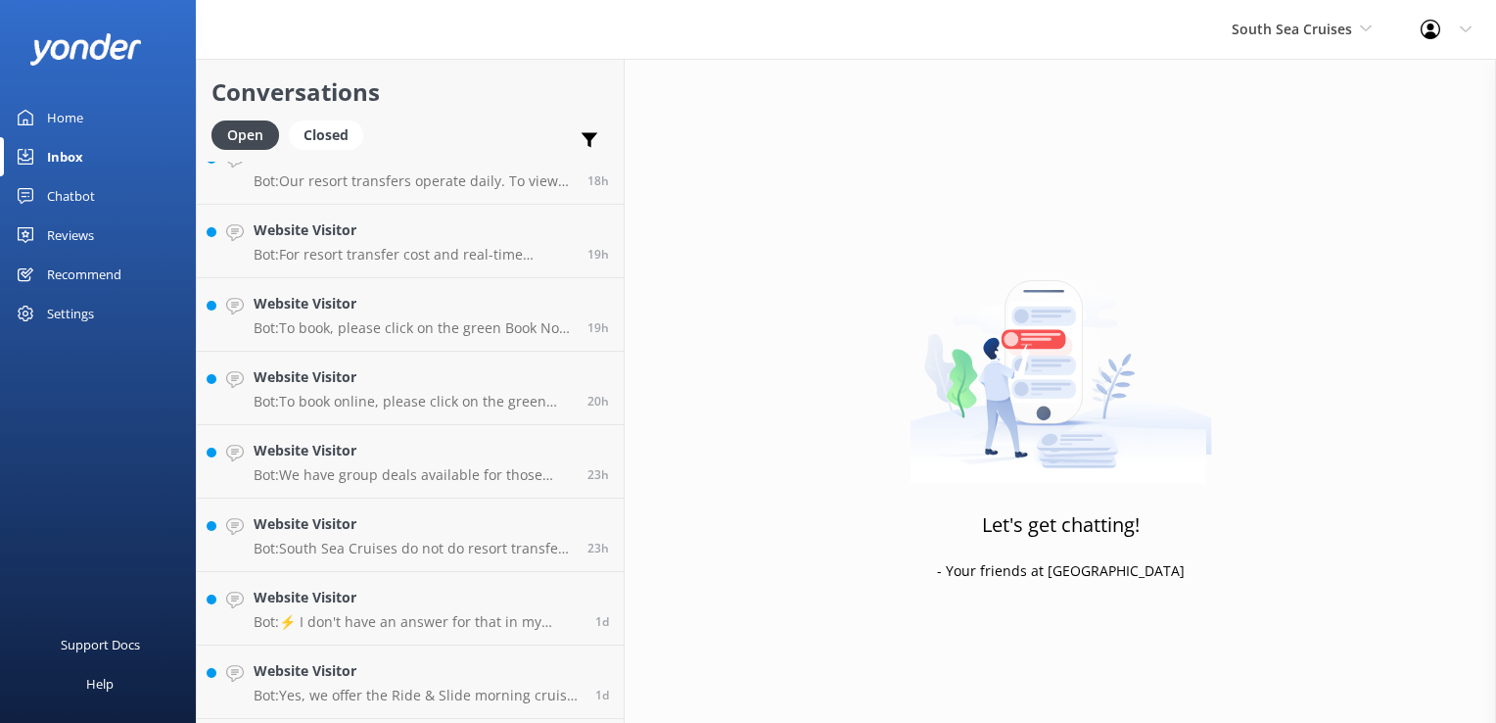
scroll to position [2670, 0]
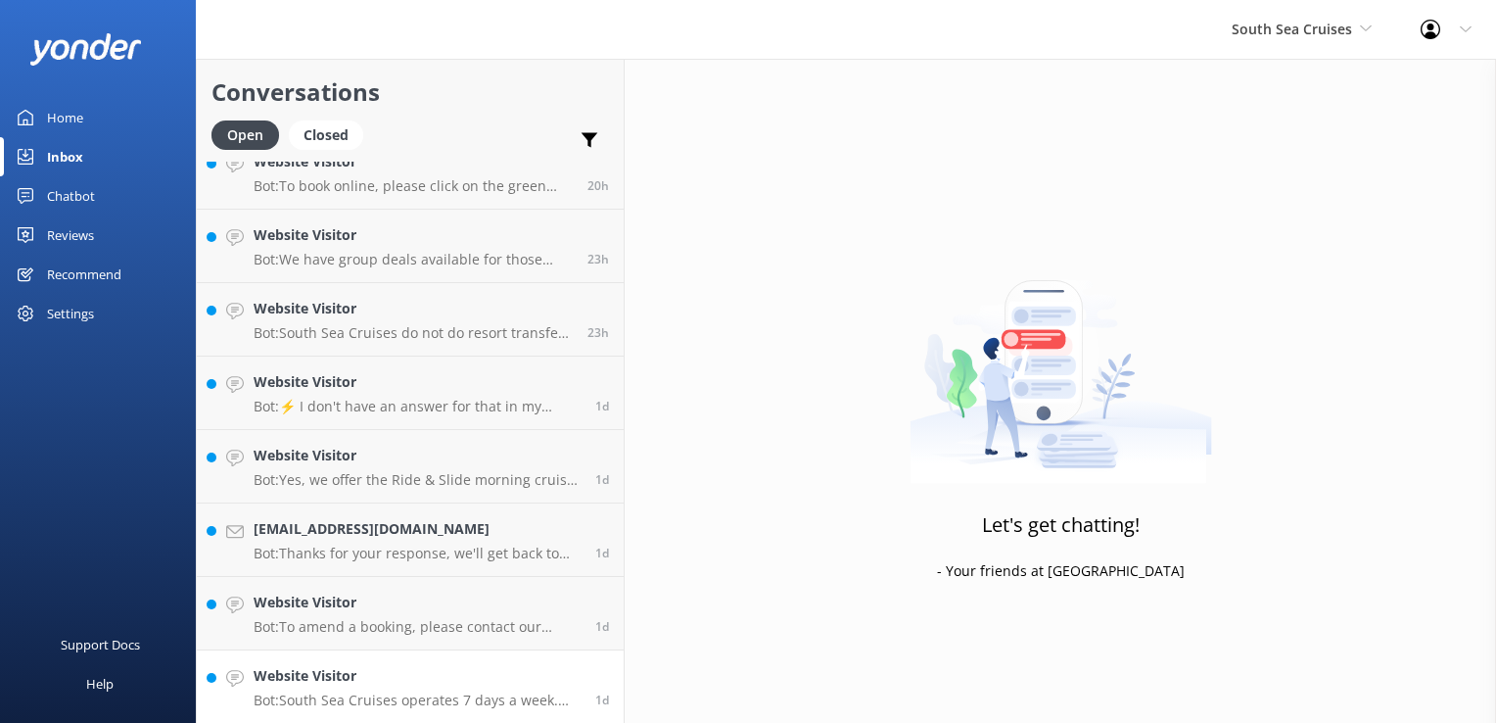
click at [418, 688] on div "Website Visitor Bot: South Sea Cruises operates 7 days a week. However, not all…" at bounding box center [417, 686] width 327 height 43
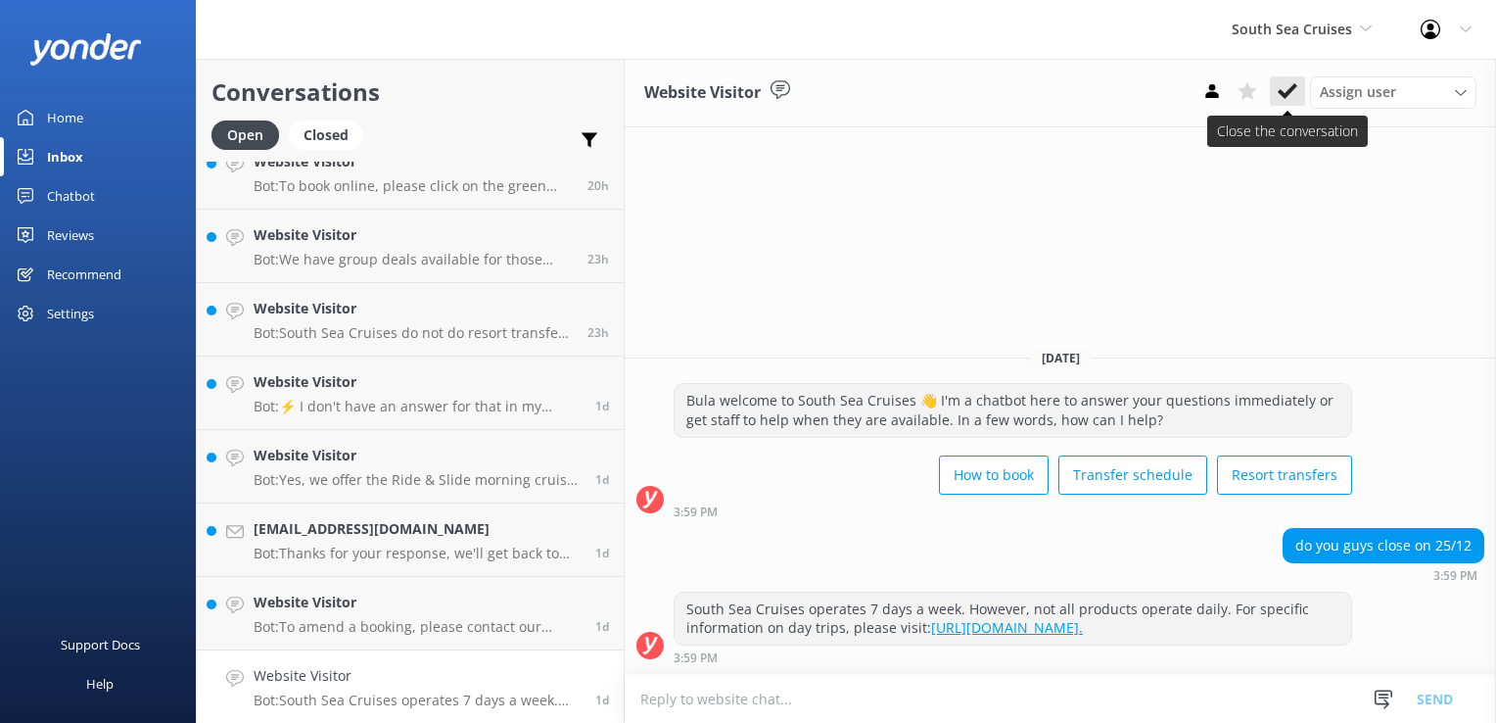
click at [1293, 88] on use at bounding box center [1288, 91] width 20 height 16
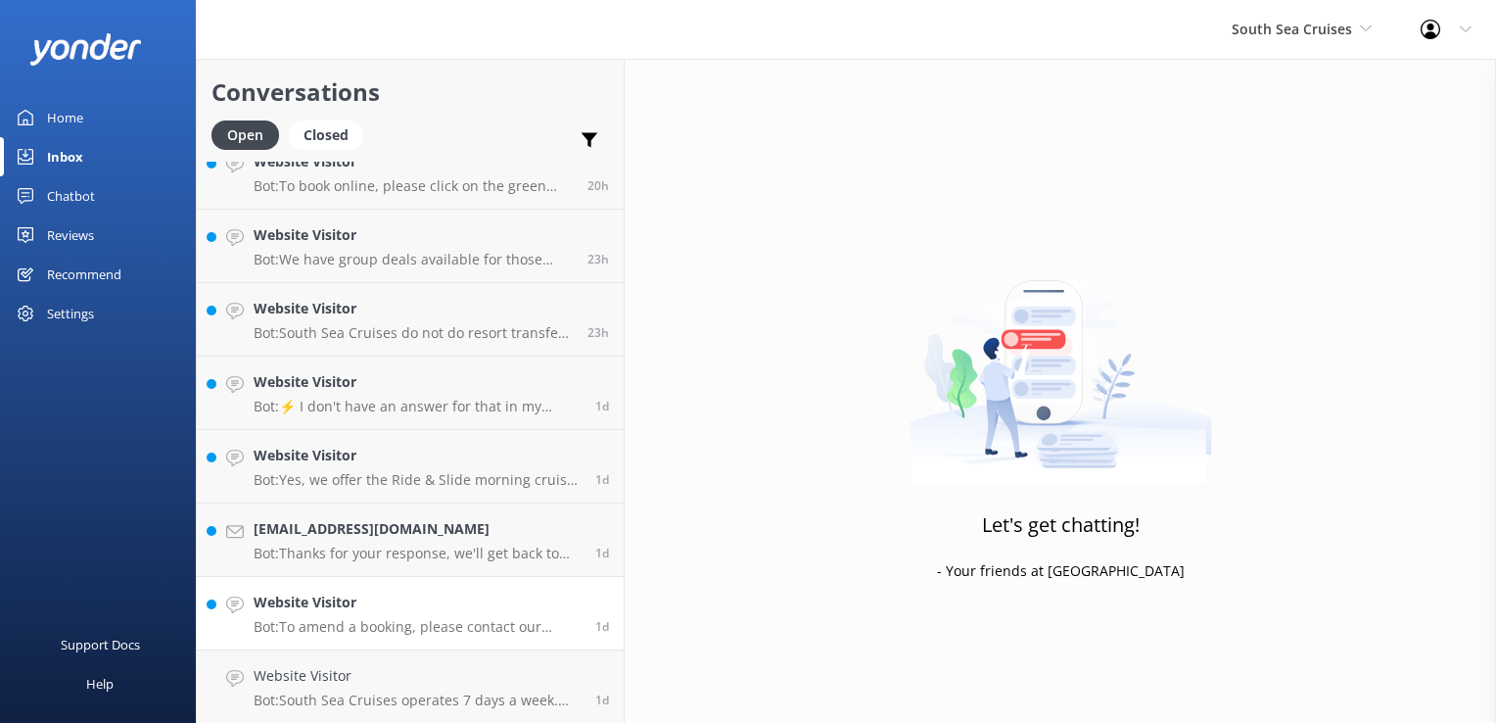
scroll to position [2596, 0]
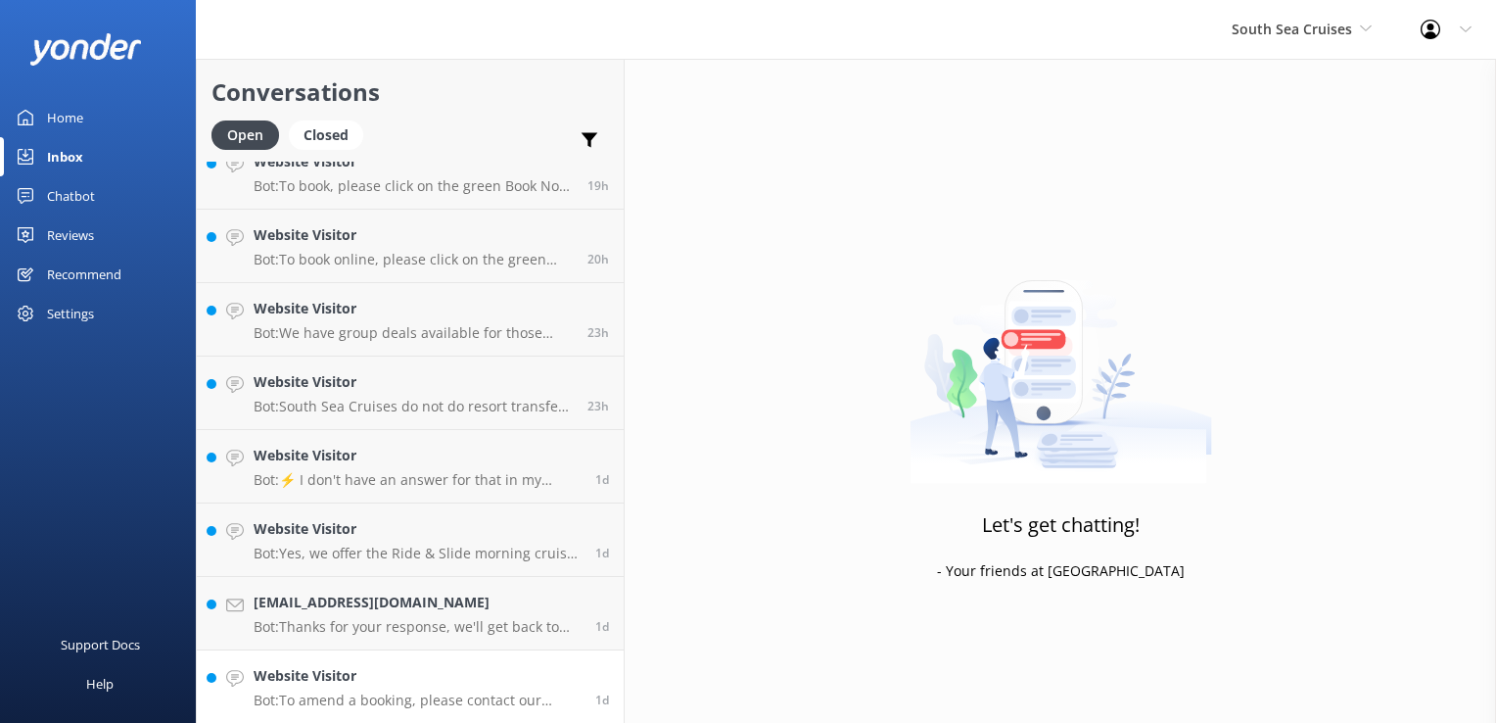
click at [468, 685] on h4 "Website Visitor" at bounding box center [417, 676] width 327 height 22
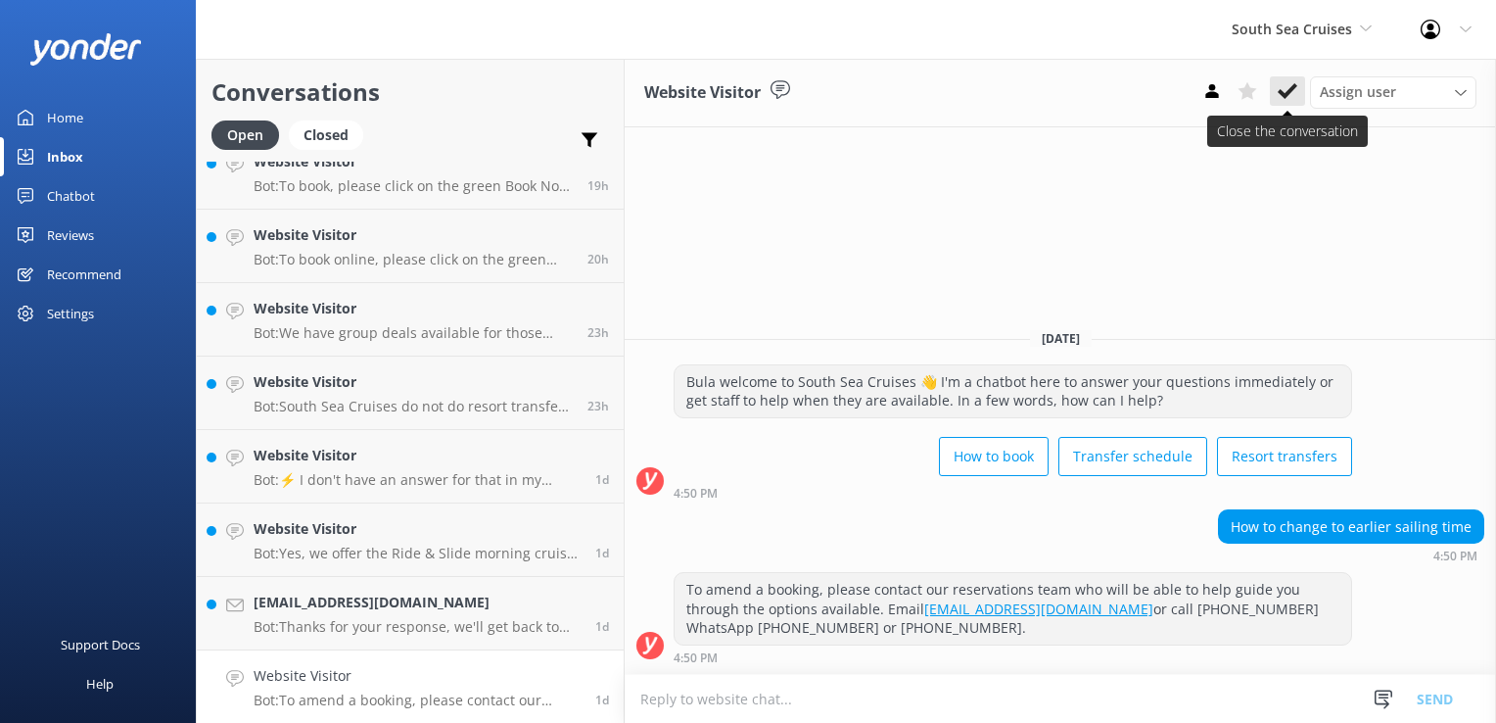
click at [1292, 93] on icon at bounding box center [1288, 91] width 20 height 20
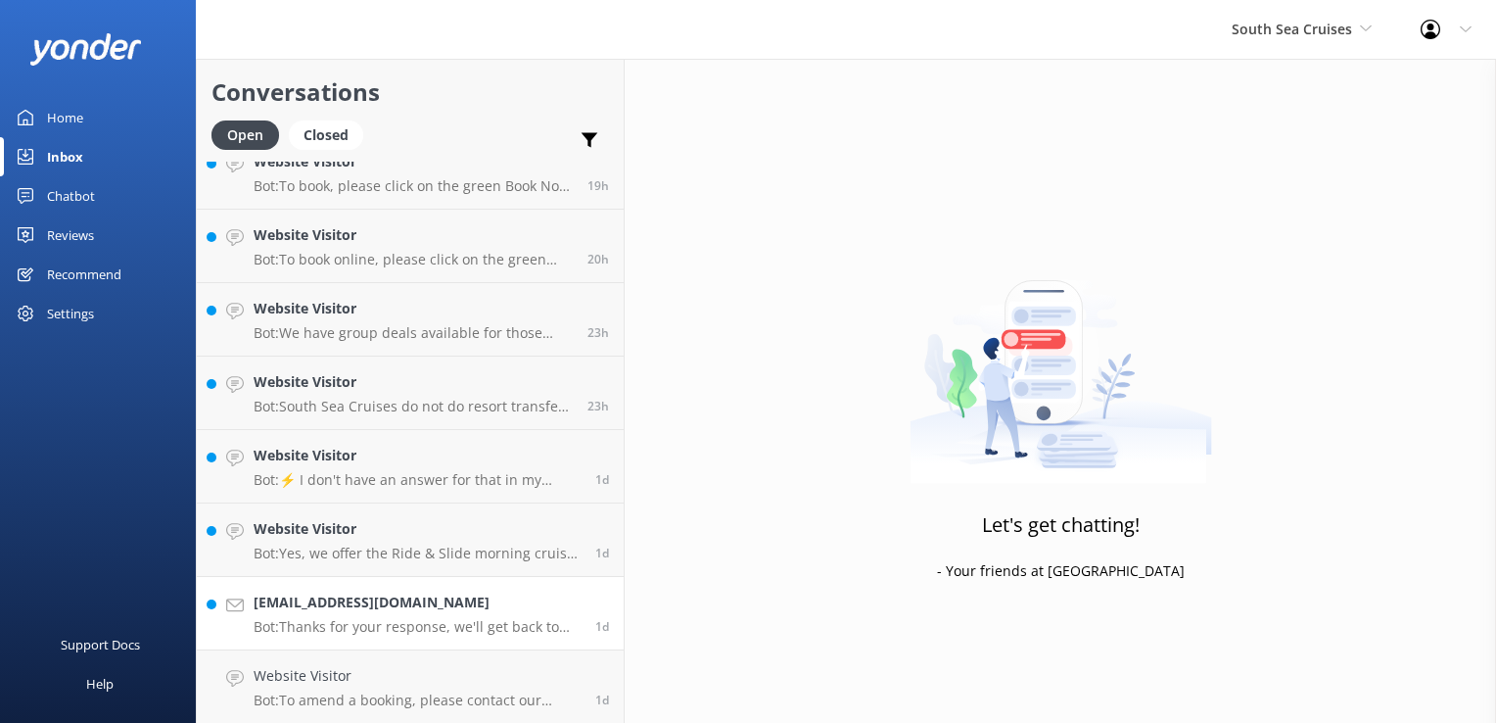
scroll to position [2523, 0]
click at [457, 699] on p "Bot: Thanks for your response, we'll get back to you as soon as we can during o…" at bounding box center [417, 700] width 327 height 18
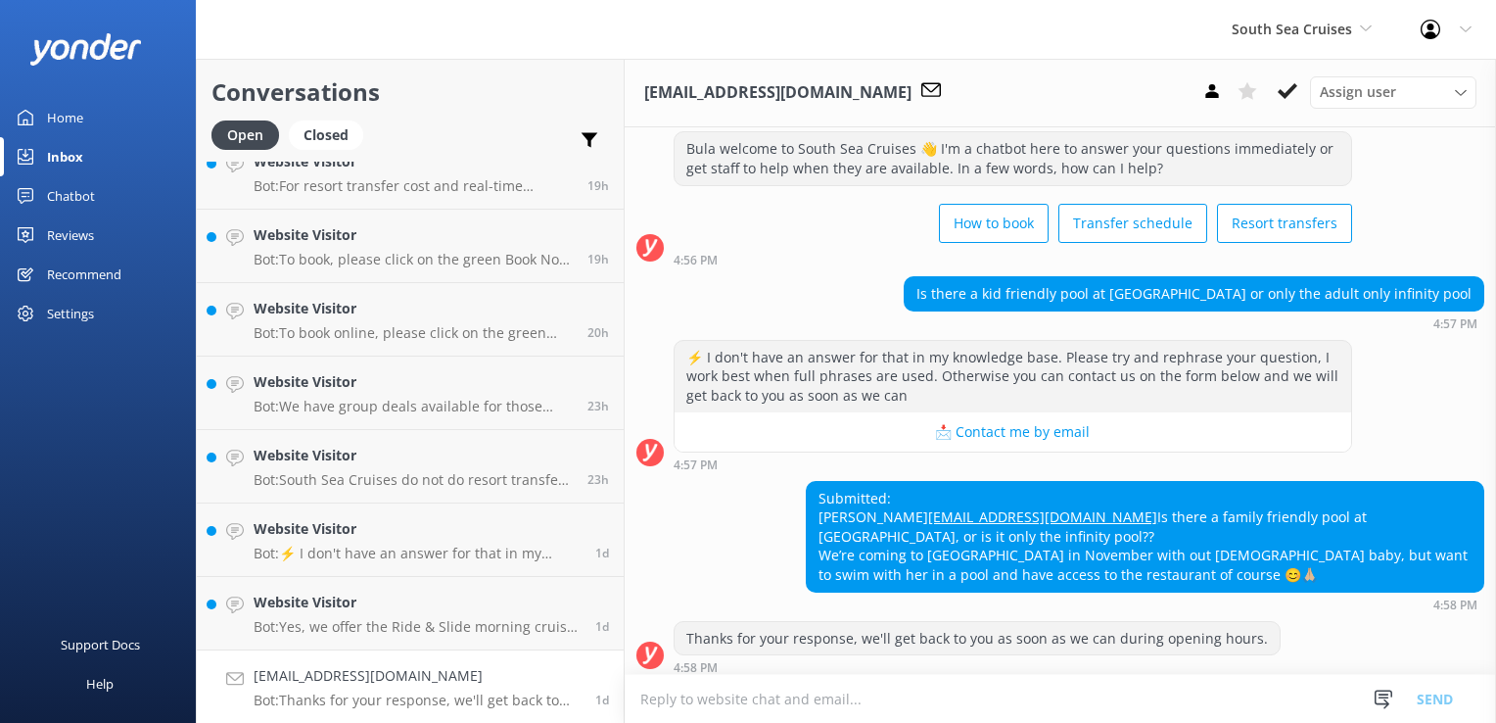
scroll to position [72, 0]
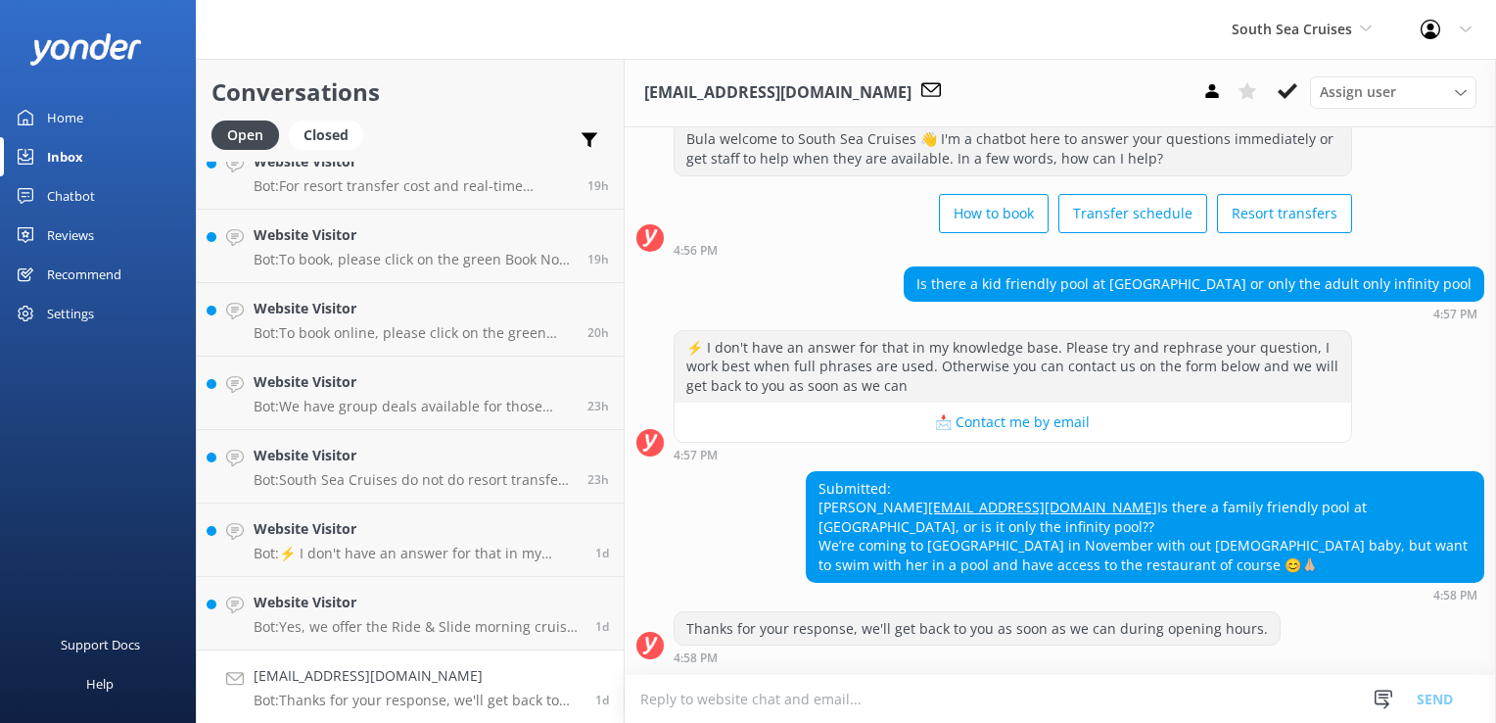
click at [870, 695] on textarea at bounding box center [1061, 699] width 872 height 48
click at [878, 699] on textarea at bounding box center [1061, 699] width 872 height 48
click at [882, 699] on textarea at bounding box center [1061, 699] width 872 height 48
click at [887, 693] on textarea at bounding box center [1061, 699] width 872 height 48
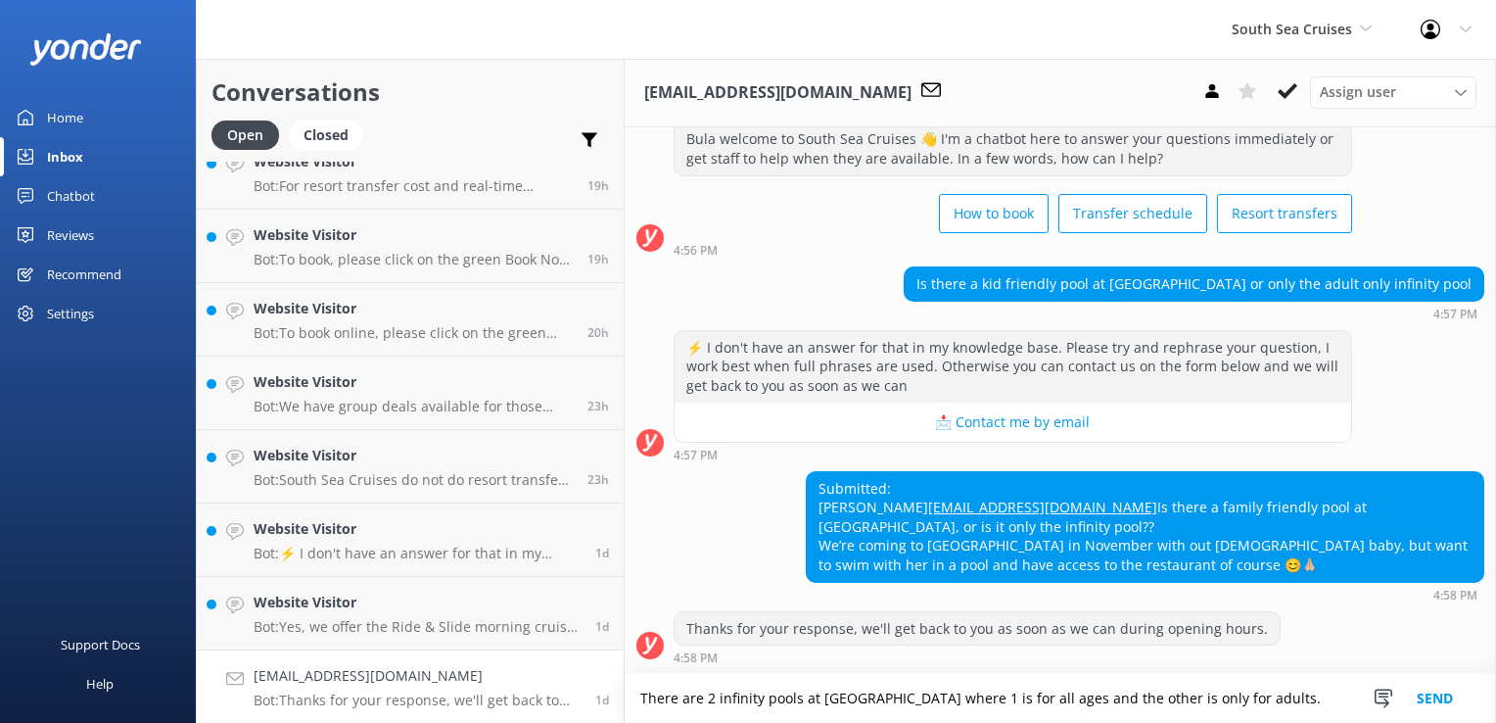
type textarea "There are 2 infinity pools at Malamala where 1 is for all ages and the other is…"
click at [1438, 703] on button "Send" at bounding box center [1434, 698] width 73 height 49
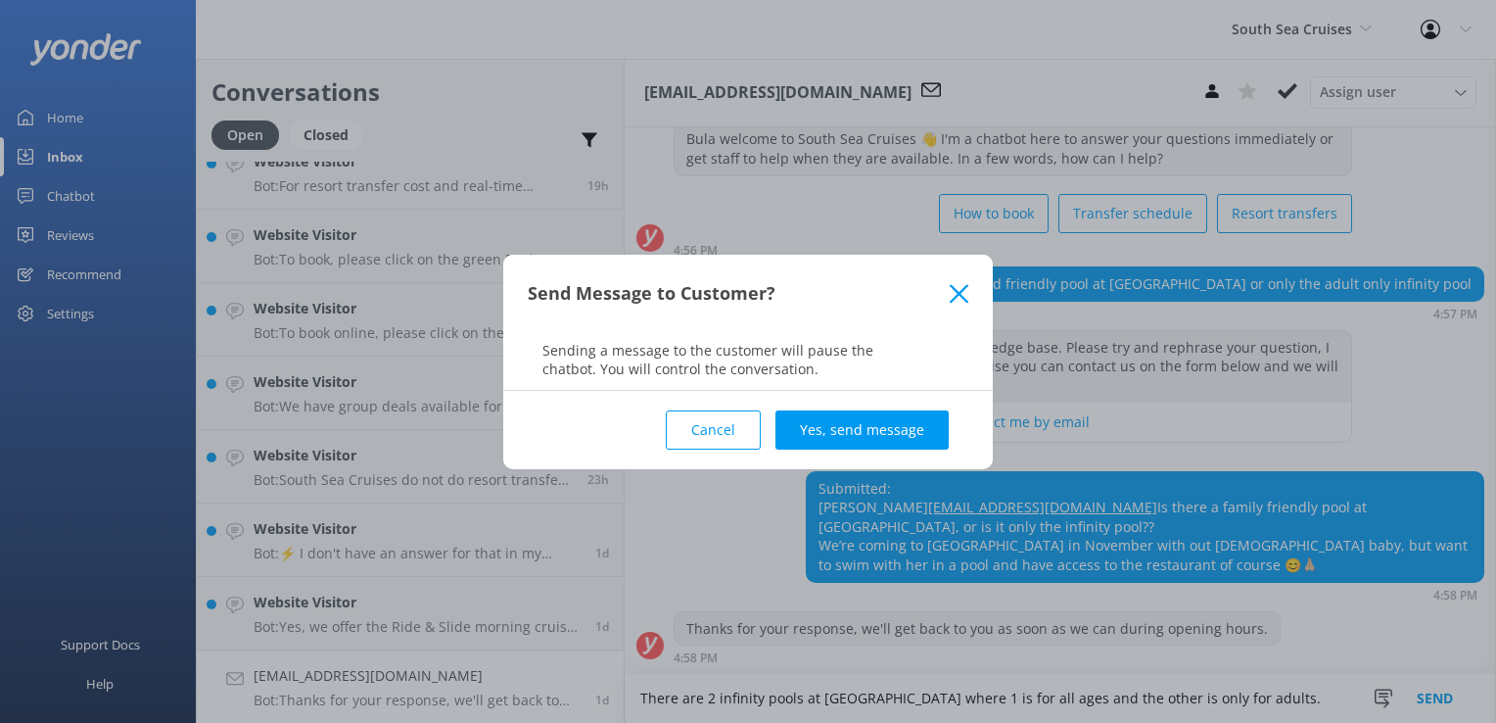
click at [884, 435] on button "Yes, send message" at bounding box center [862, 429] width 173 height 39
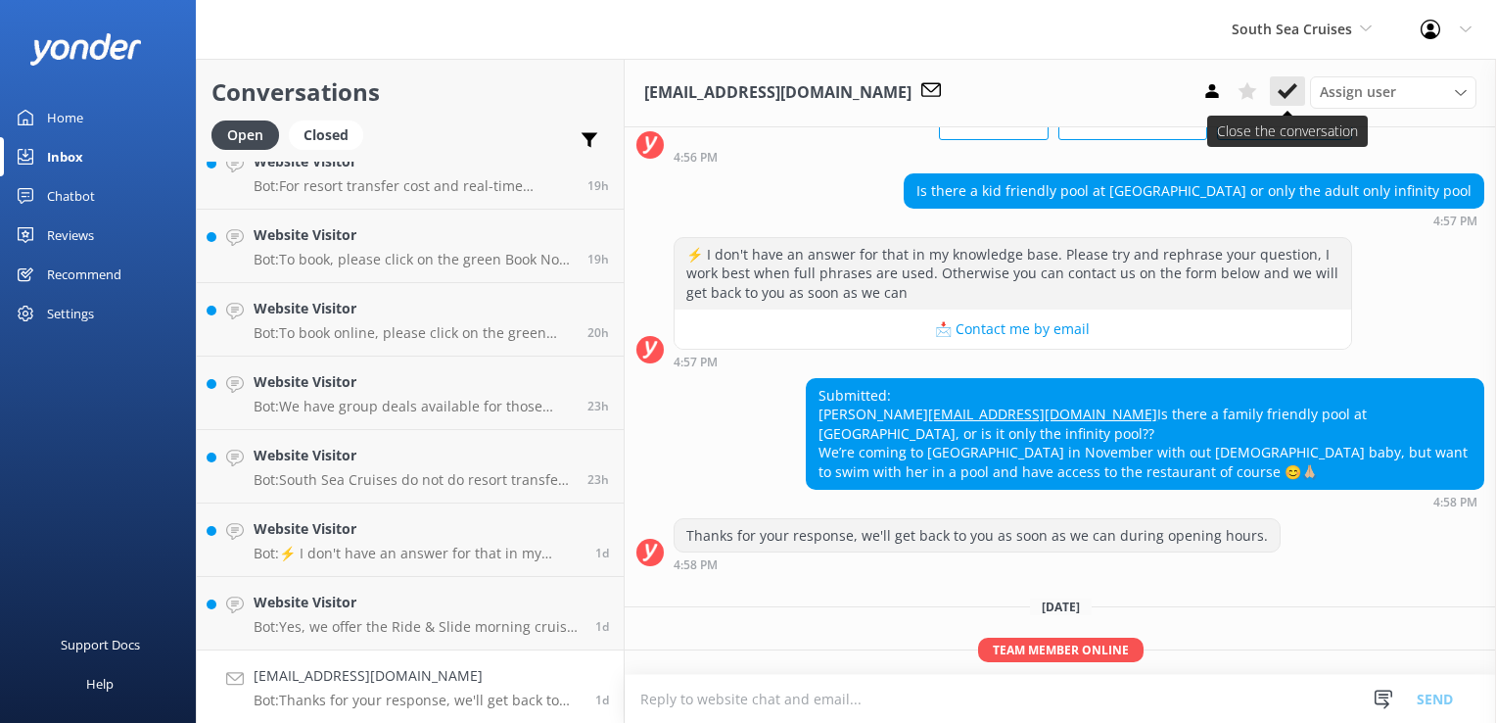
scroll to position [236, 0]
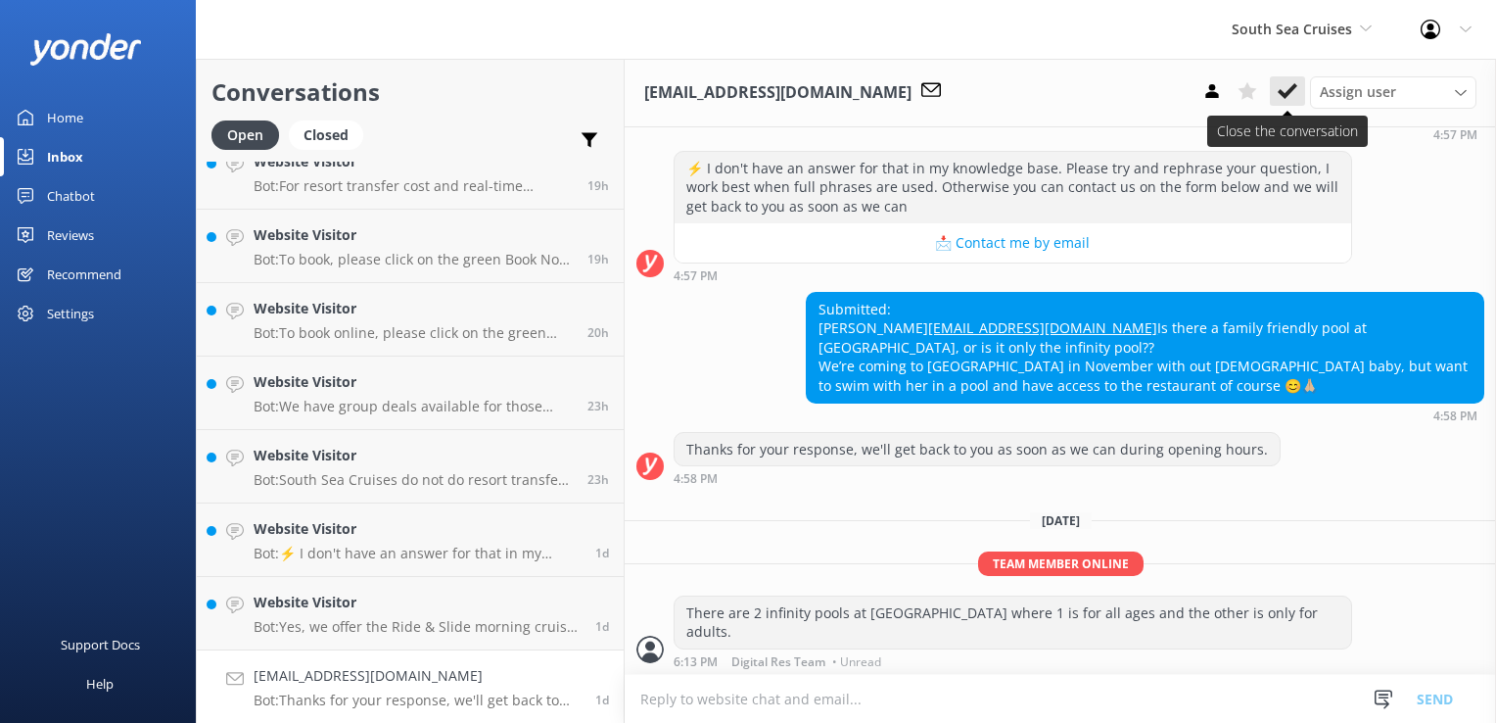
click at [1289, 95] on use at bounding box center [1288, 91] width 20 height 16
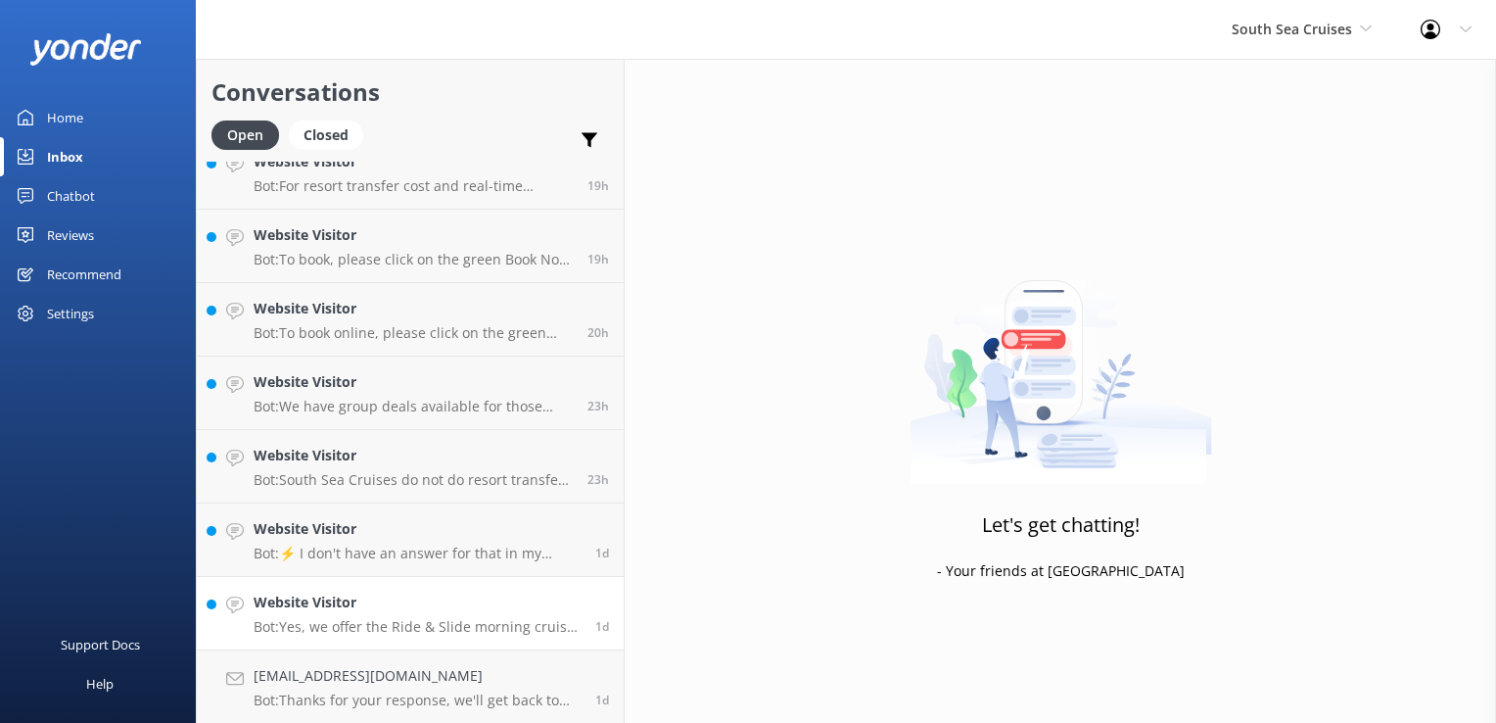
scroll to position [2449, 0]
click at [349, 676] on h4 "Website Visitor" at bounding box center [417, 676] width 327 height 22
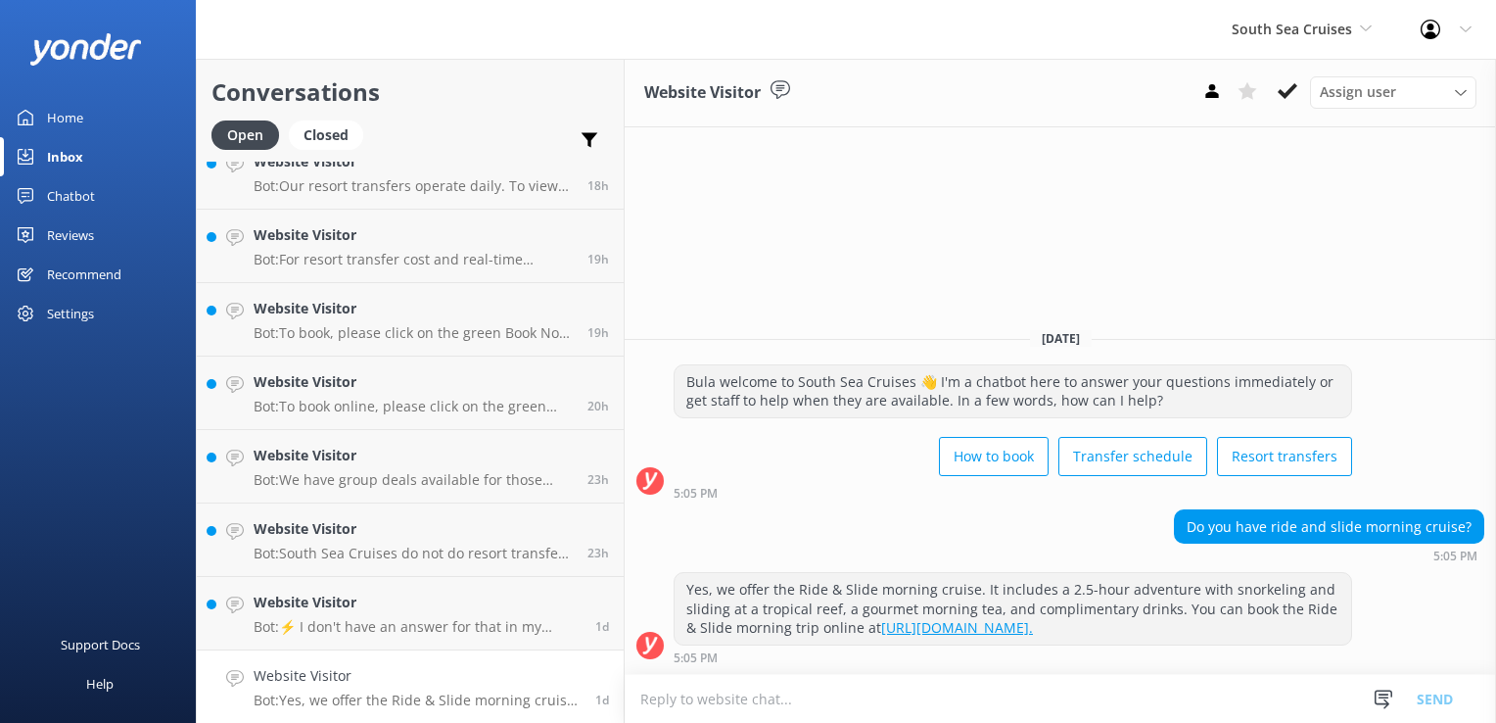
click at [857, 689] on textarea at bounding box center [1061, 699] width 872 height 48
click at [847, 707] on textarea at bounding box center [1061, 699] width 872 height 48
type textarea "Please note that we do not offer Ride and Slide morning tour."
click at [1433, 693] on button "Send" at bounding box center [1434, 698] width 73 height 49
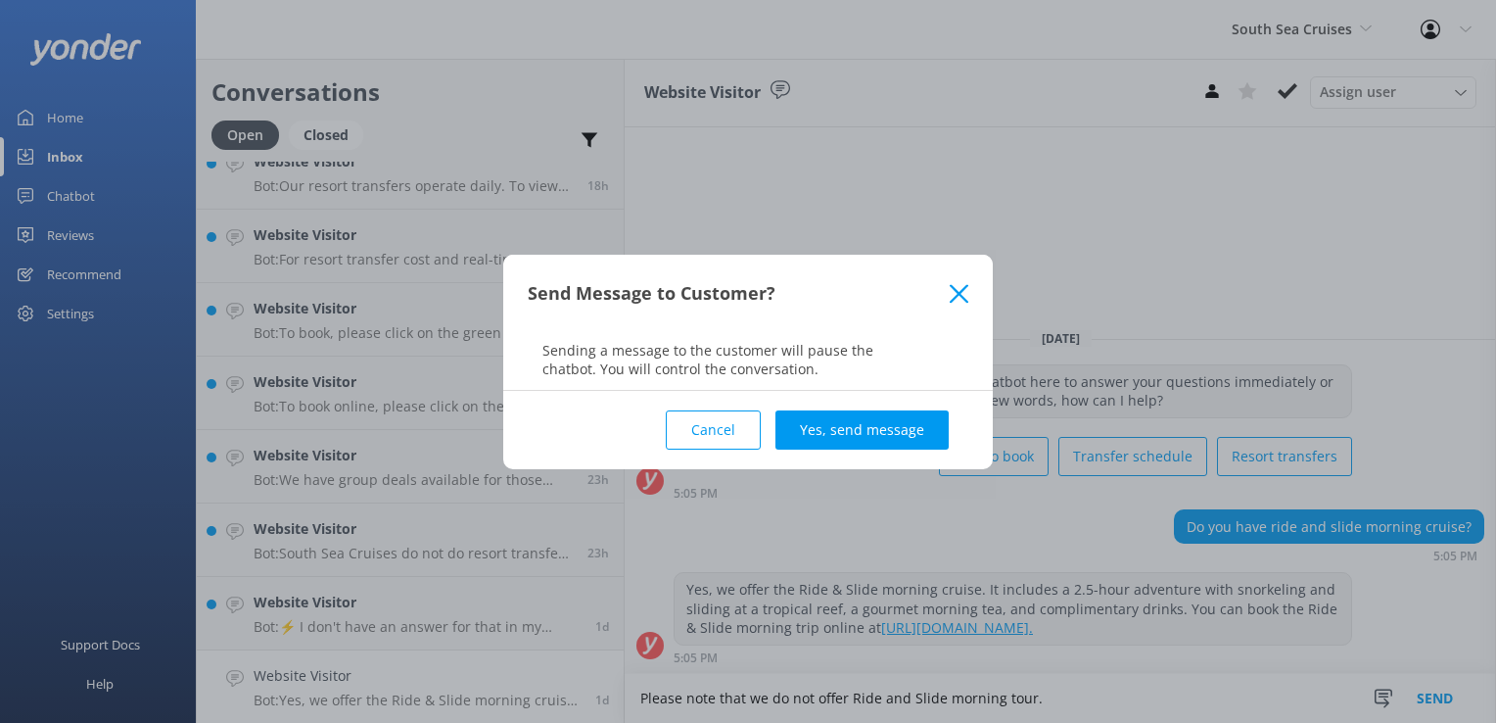
click at [894, 437] on button "Yes, send message" at bounding box center [862, 429] width 173 height 39
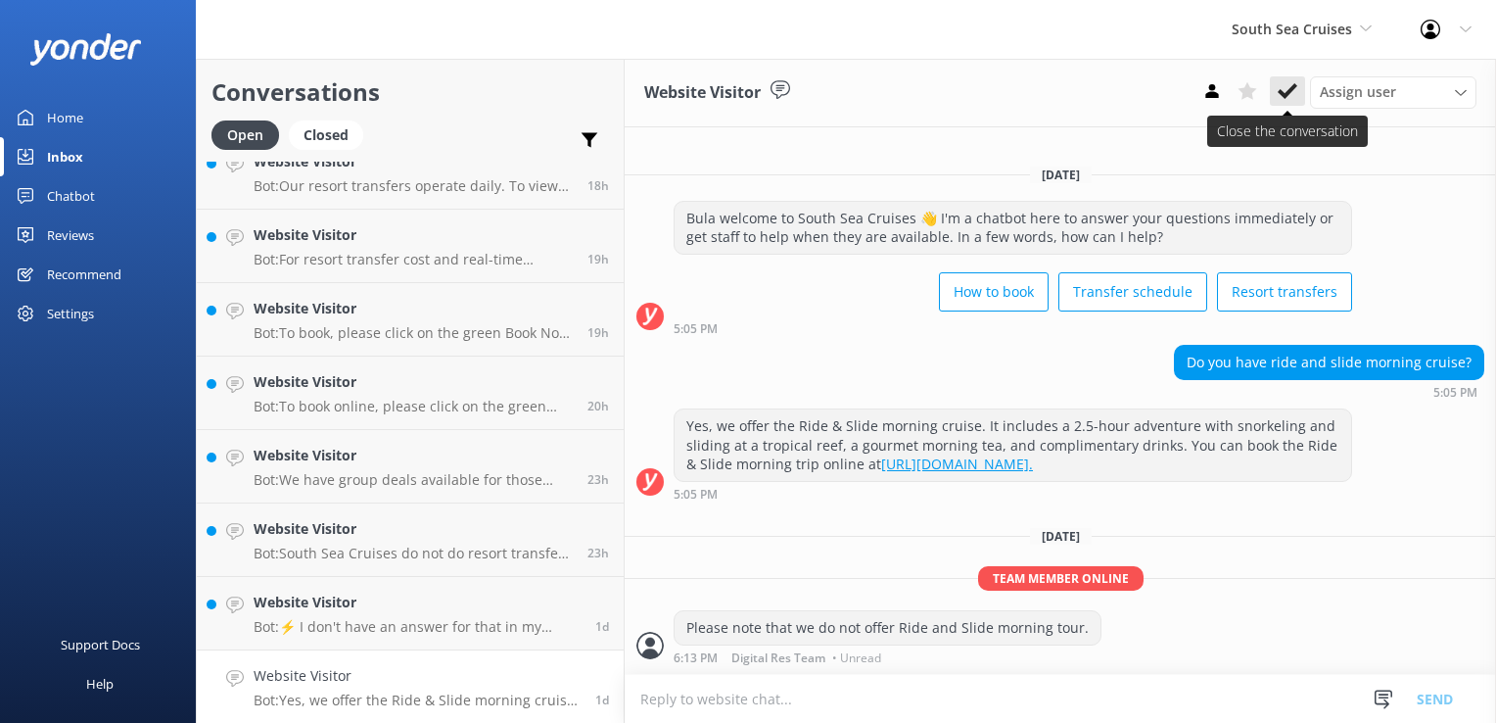
click at [1288, 89] on icon at bounding box center [1288, 91] width 20 height 20
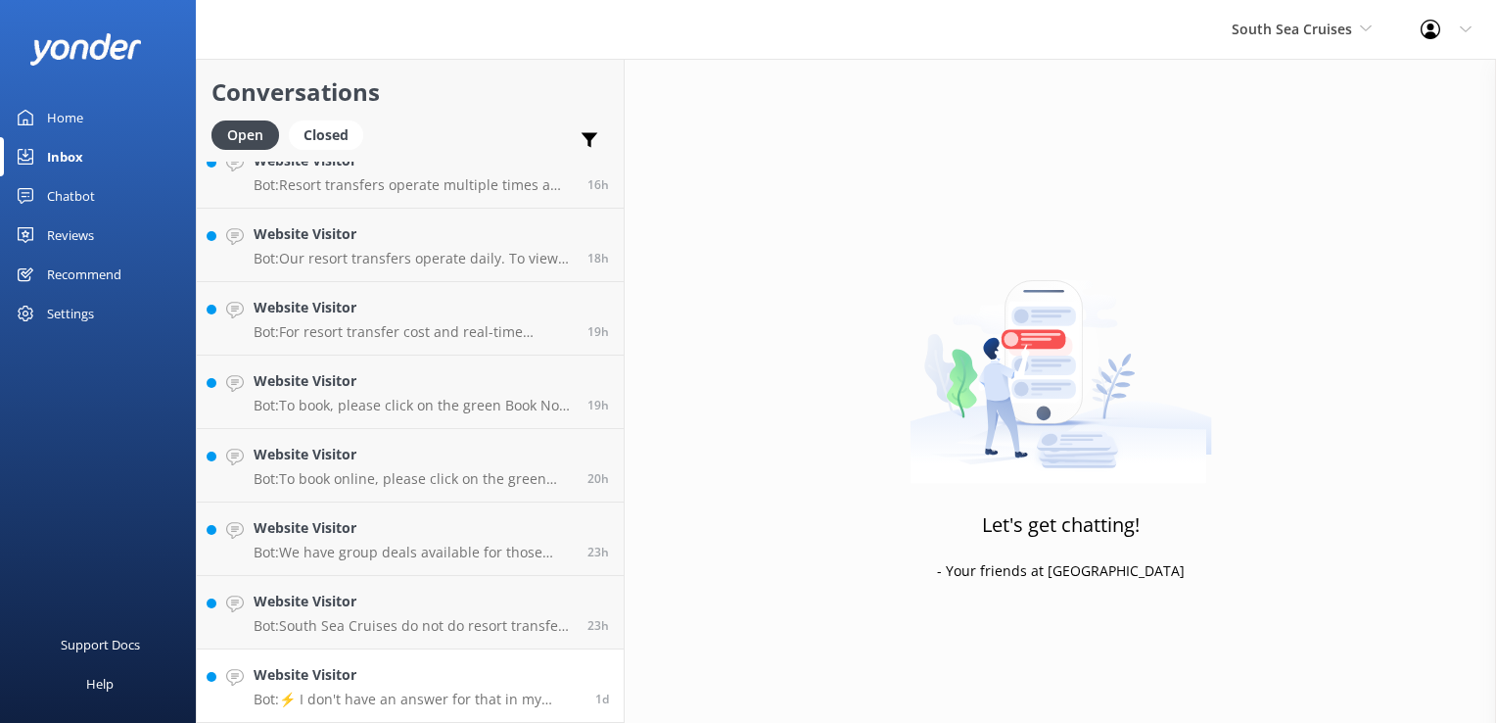
scroll to position [2376, 0]
click at [443, 693] on p "Bot: ⚡ I don't have an answer for that in my knowledge base. Please try and rep…" at bounding box center [417, 700] width 327 height 18
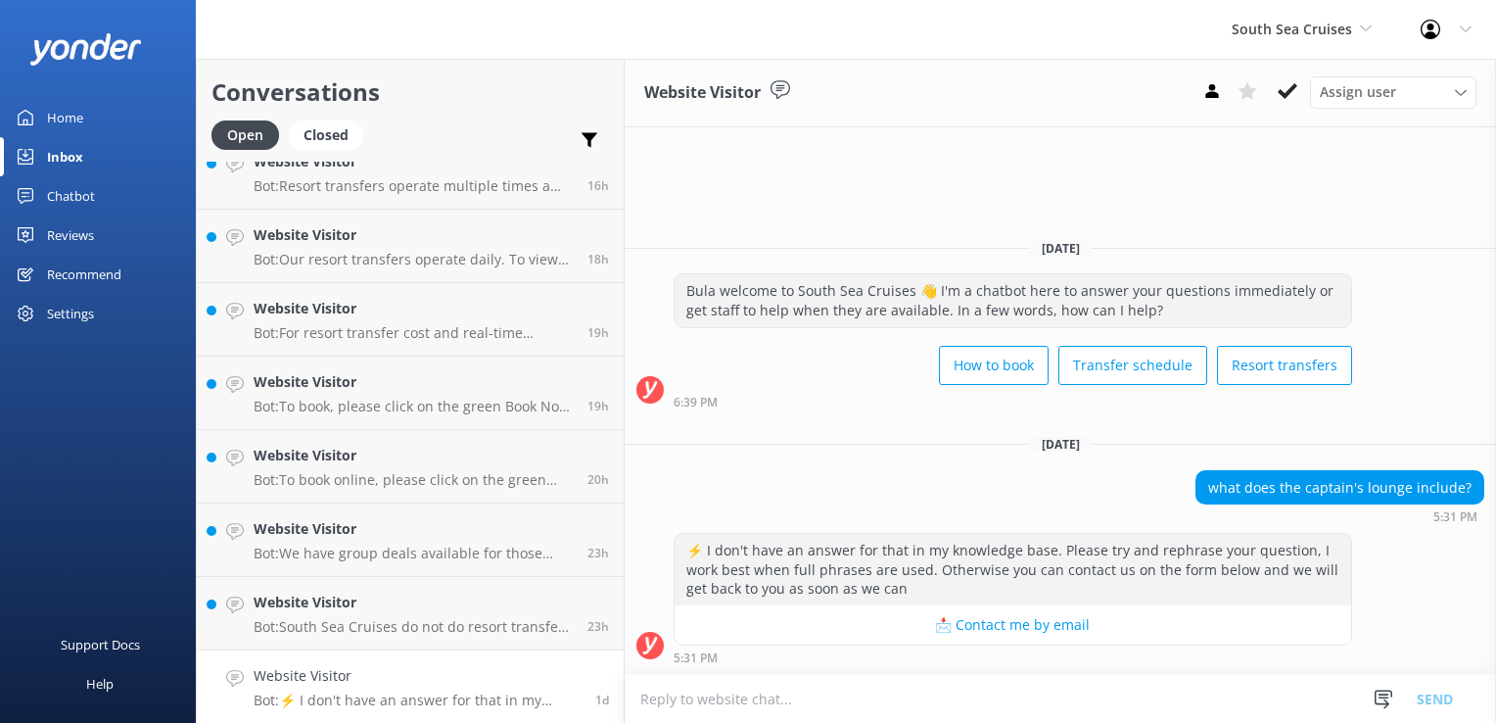
click at [842, 703] on textarea at bounding box center [1061, 699] width 872 height 48
click at [1235, 690] on textarea "Its a fully air conditioned space, with ctomplimentary snacks and softdrinks,al…" at bounding box center [1061, 698] width 872 height 49
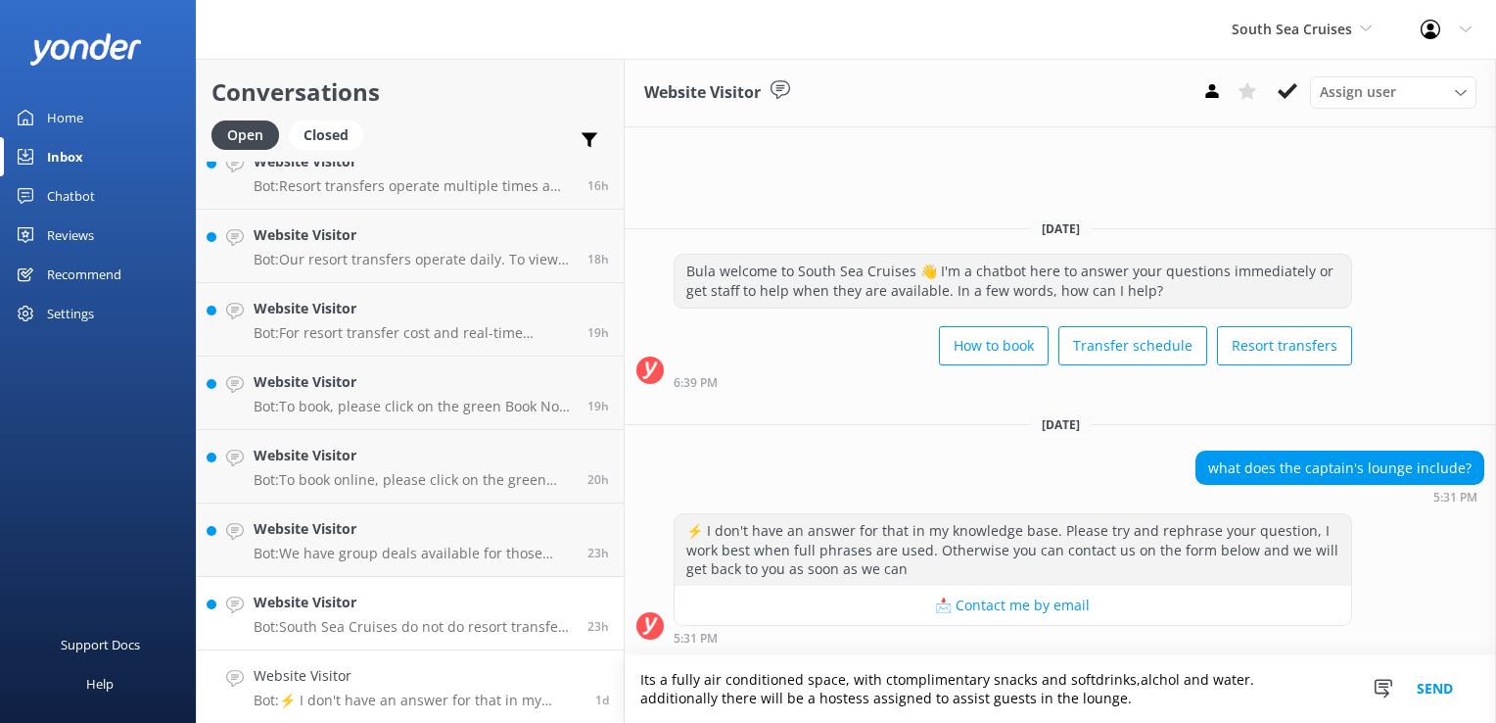
drag, startPoint x: 1065, startPoint y: 697, endPoint x: 460, endPoint y: 643, distance: 607.6
click at [460, 643] on div "Conversations Open Closed Important Assigned to me Unassigned Damien.larrode@vi…" at bounding box center [846, 391] width 1300 height 664
type textarea "Its a fully air conditioned space, with ctomplimentary snacks and softdrinks,al…"
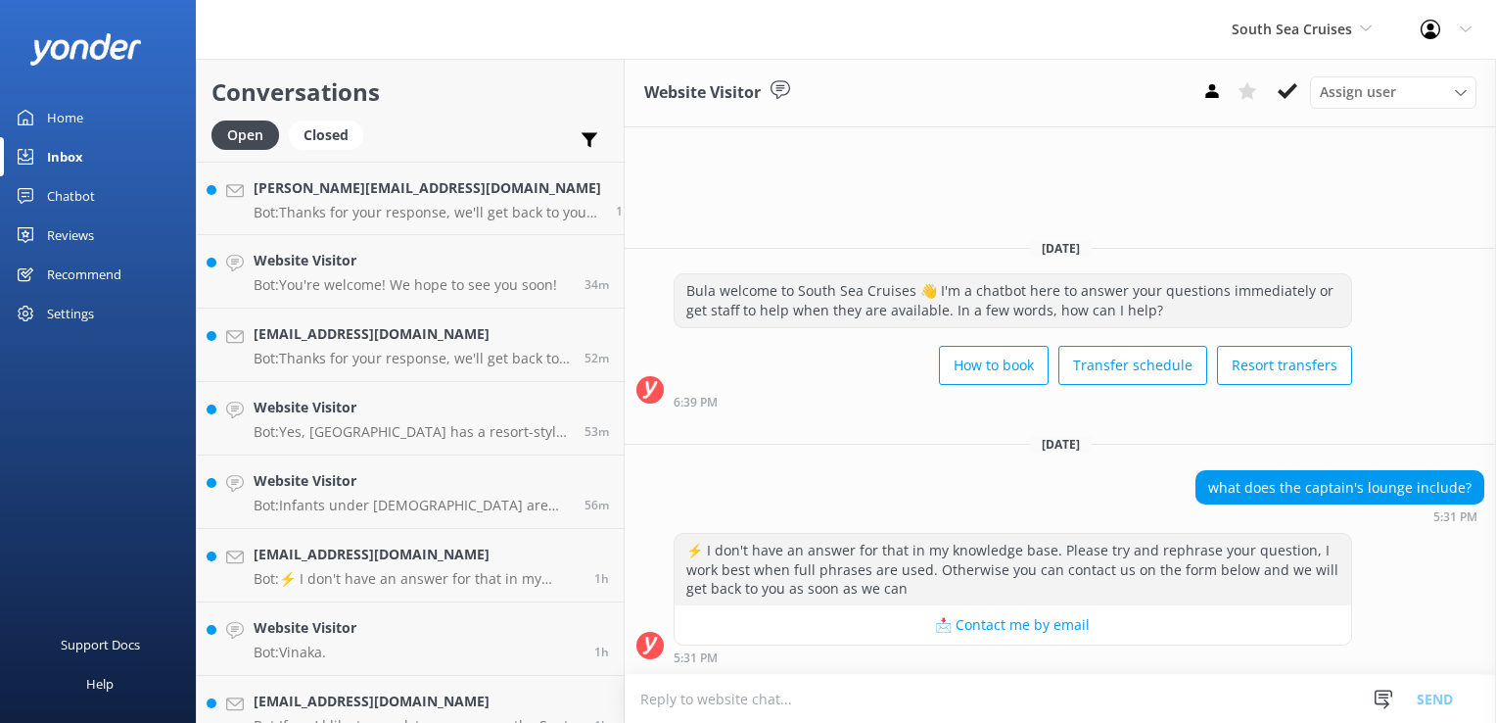
click at [768, 685] on textarea at bounding box center [1061, 699] width 872 height 48
paste textarea "It’s a fully air-conditioned space offering complimentary snacks, soft drinks, …"
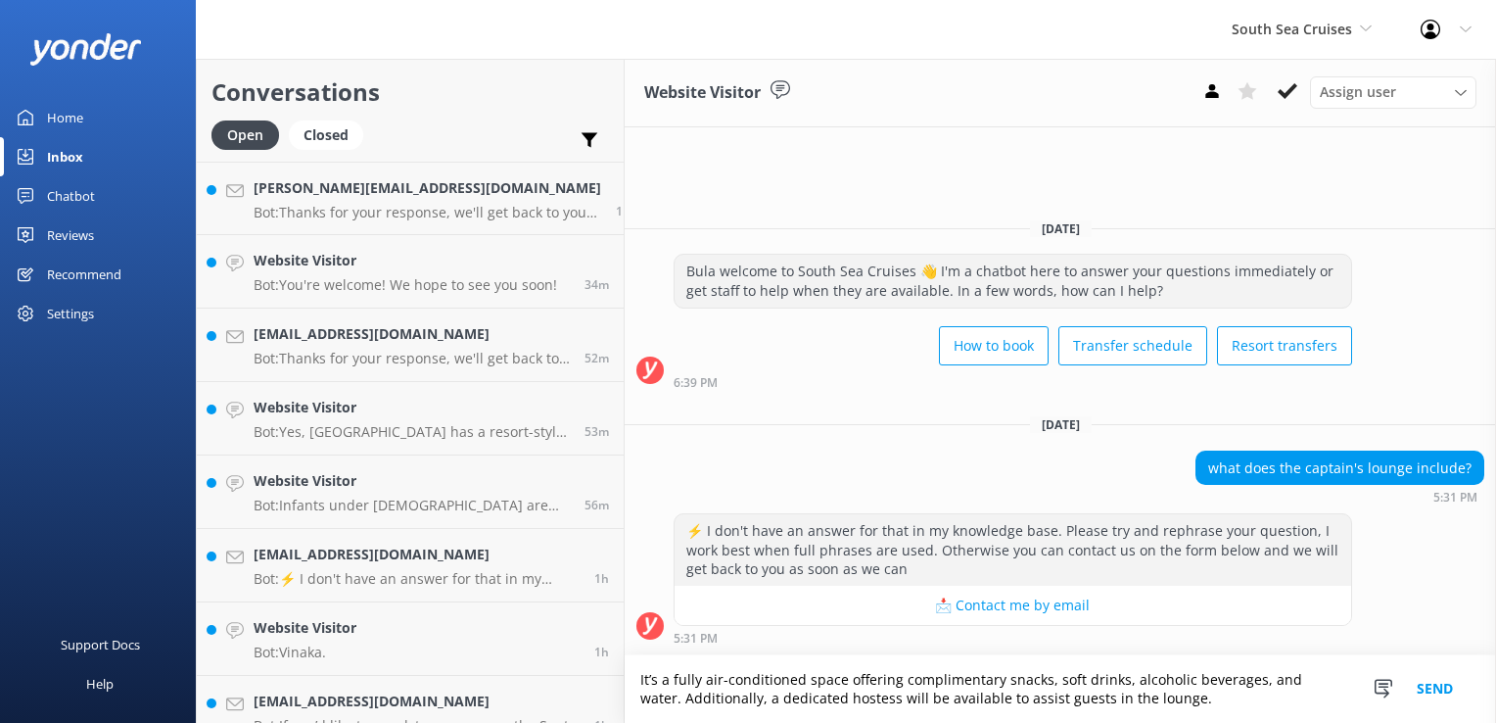
type textarea "It’s a fully air-conditioned space offering complimentary snacks, soft drinks, …"
click at [1426, 690] on button "Send" at bounding box center [1434, 689] width 73 height 68
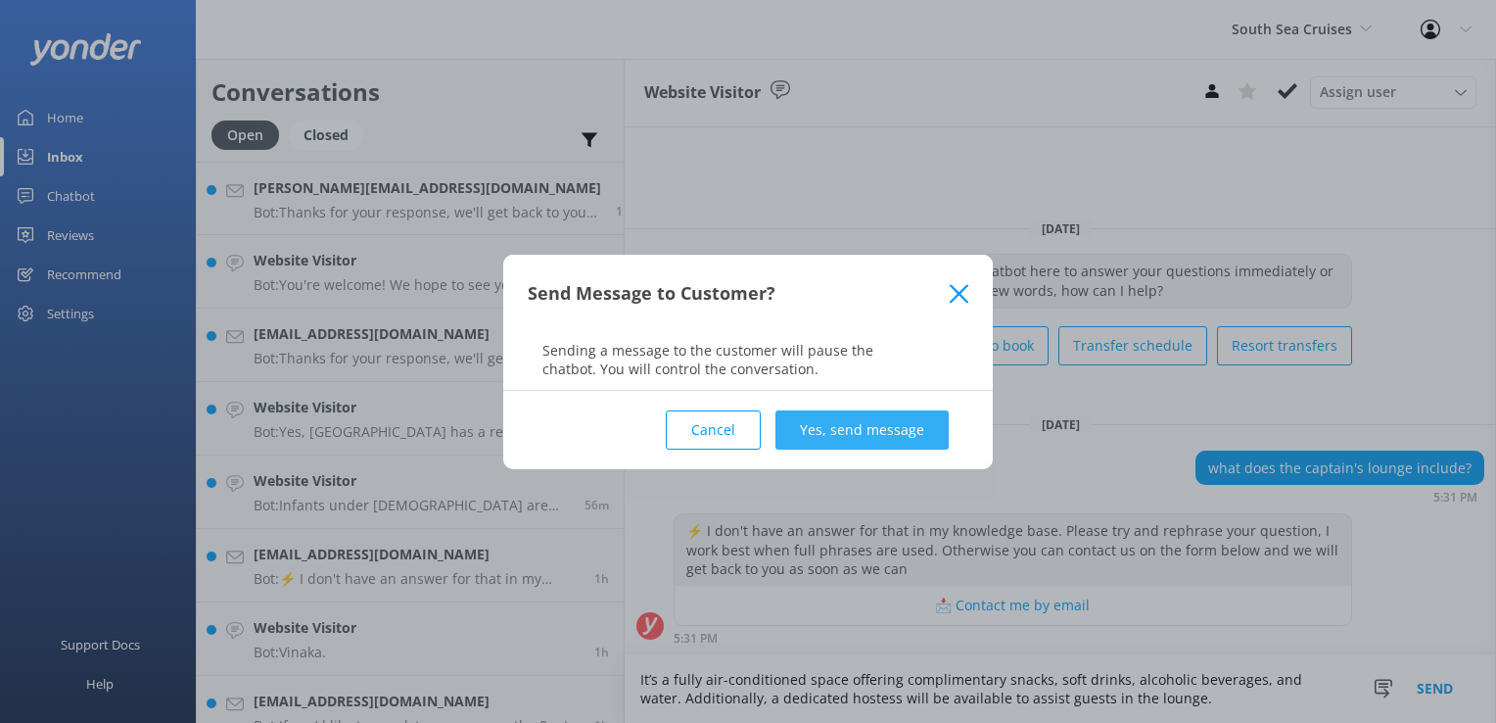
click at [858, 434] on button "Yes, send message" at bounding box center [862, 429] width 173 height 39
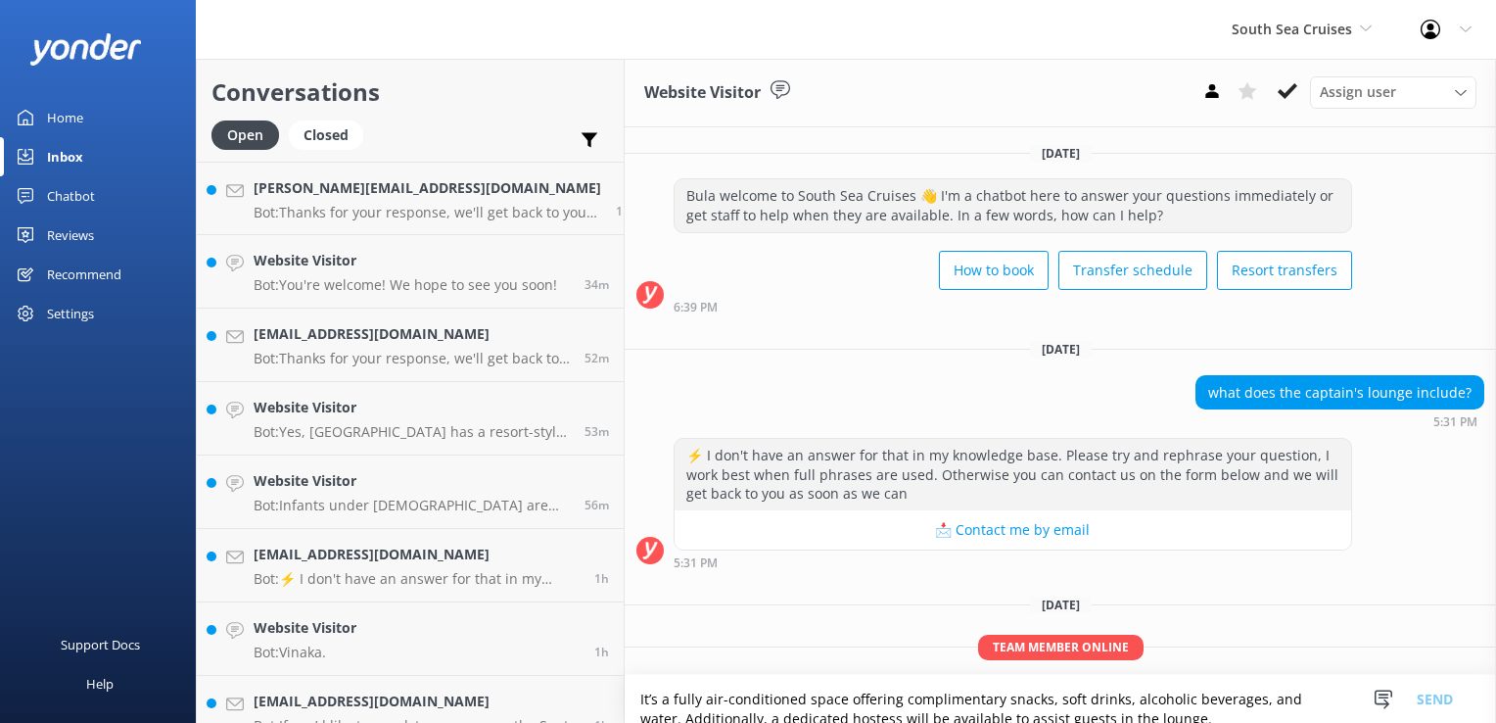
scroll to position [85, 0]
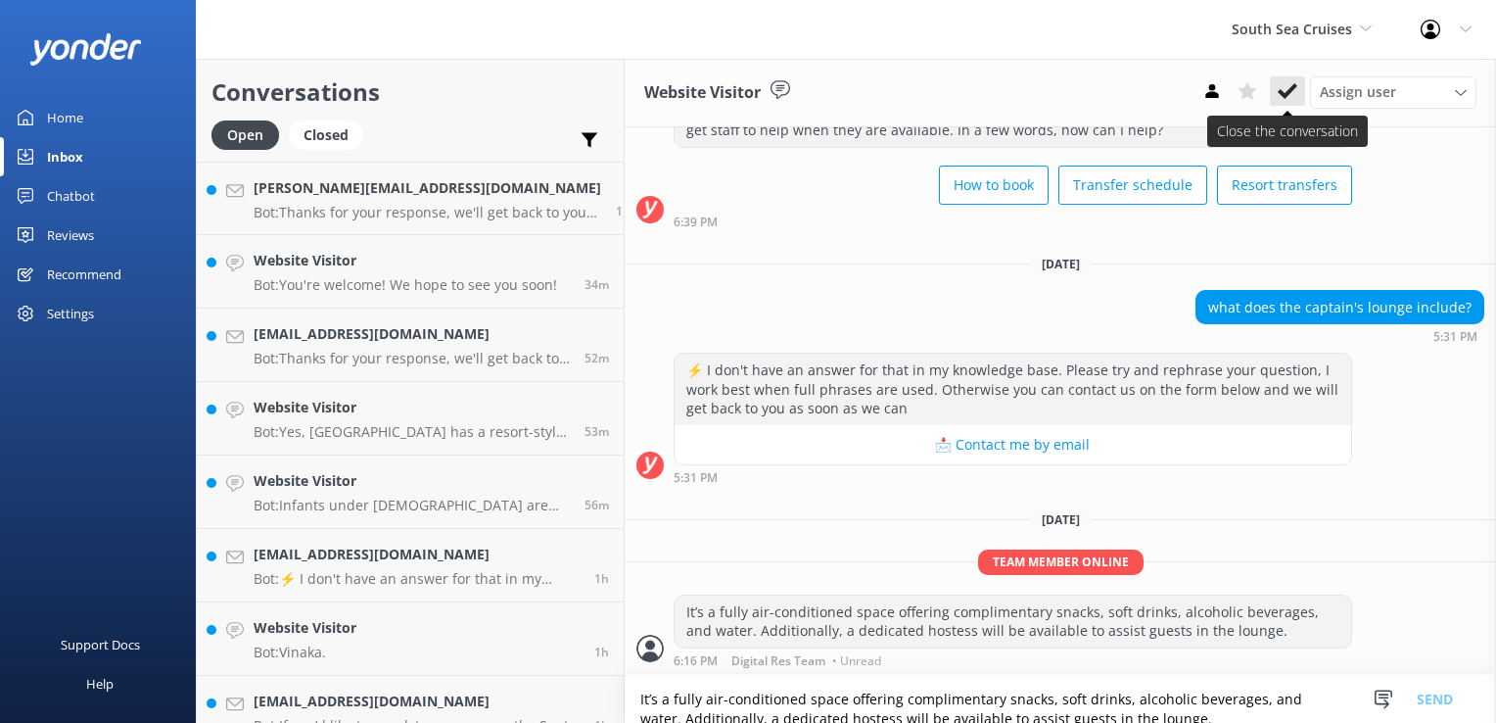
click at [1290, 91] on use at bounding box center [1288, 91] width 20 height 16
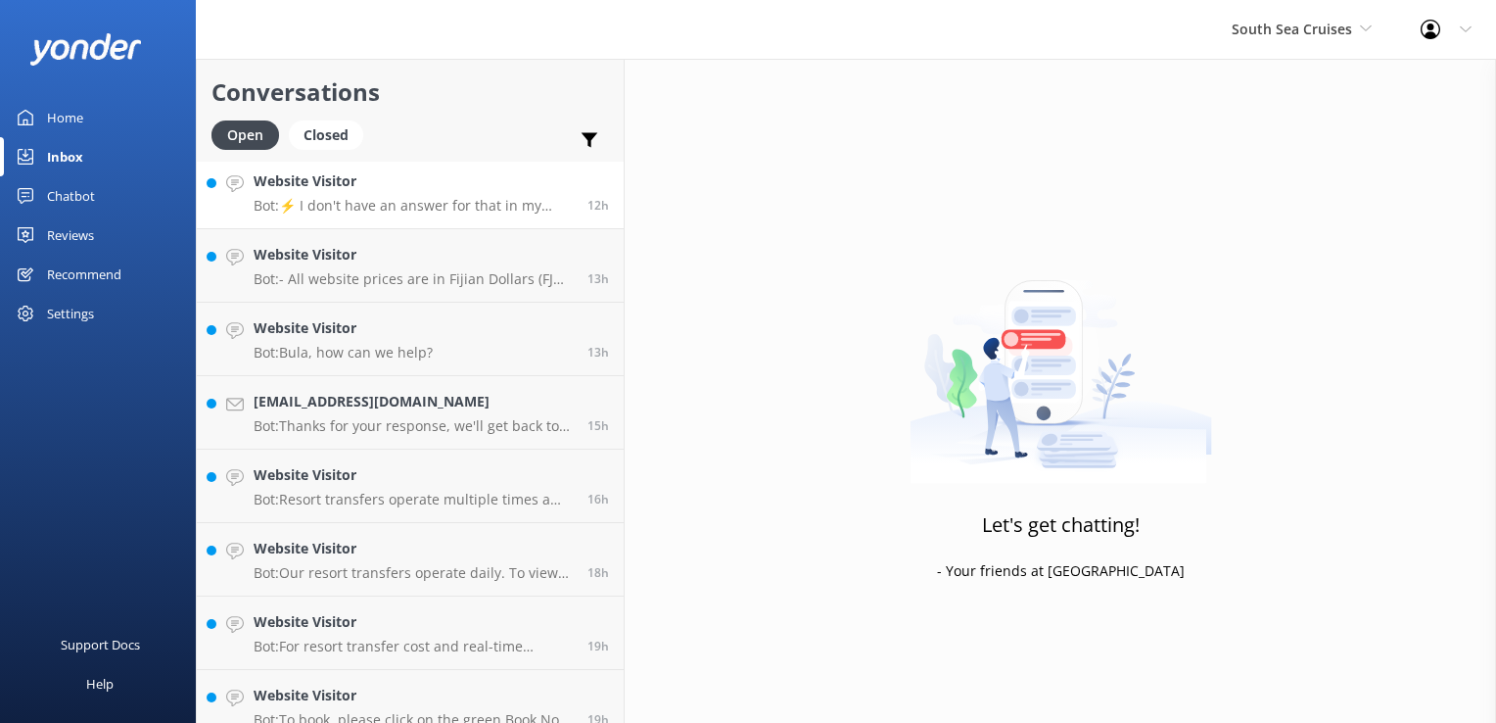
scroll to position [2302, 0]
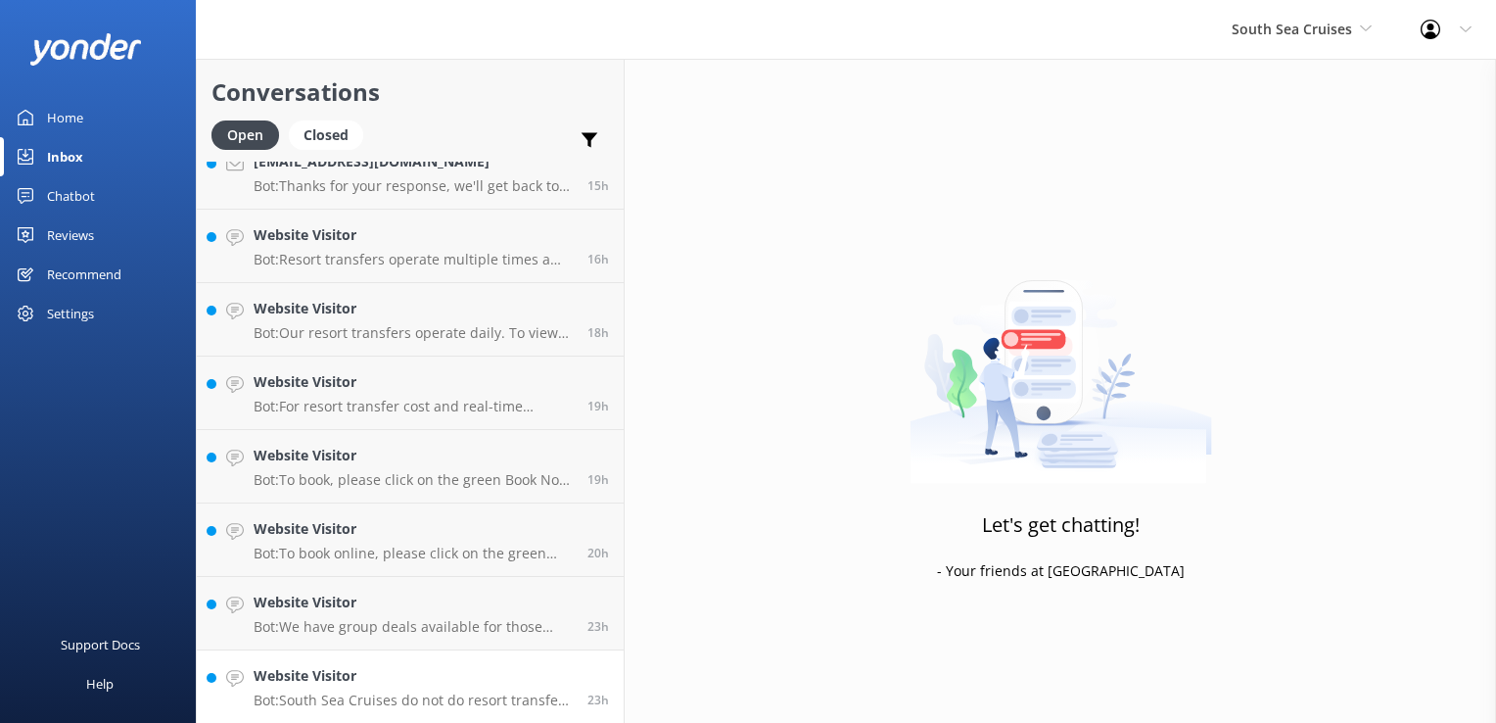
click at [430, 693] on p "Bot: South Sea Cruises do not do resort transfers to Musket Cove." at bounding box center [413, 700] width 319 height 18
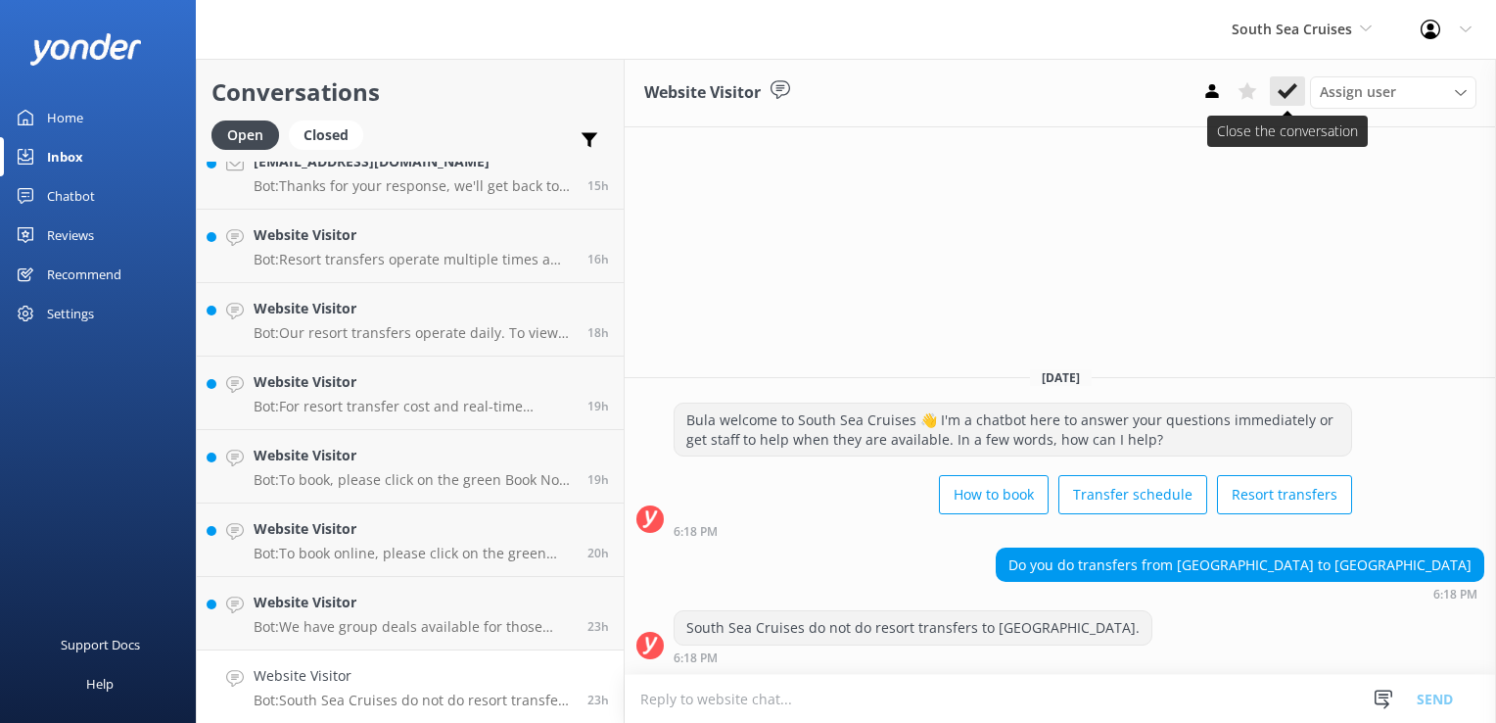
click at [1300, 104] on button at bounding box center [1287, 90] width 35 height 29
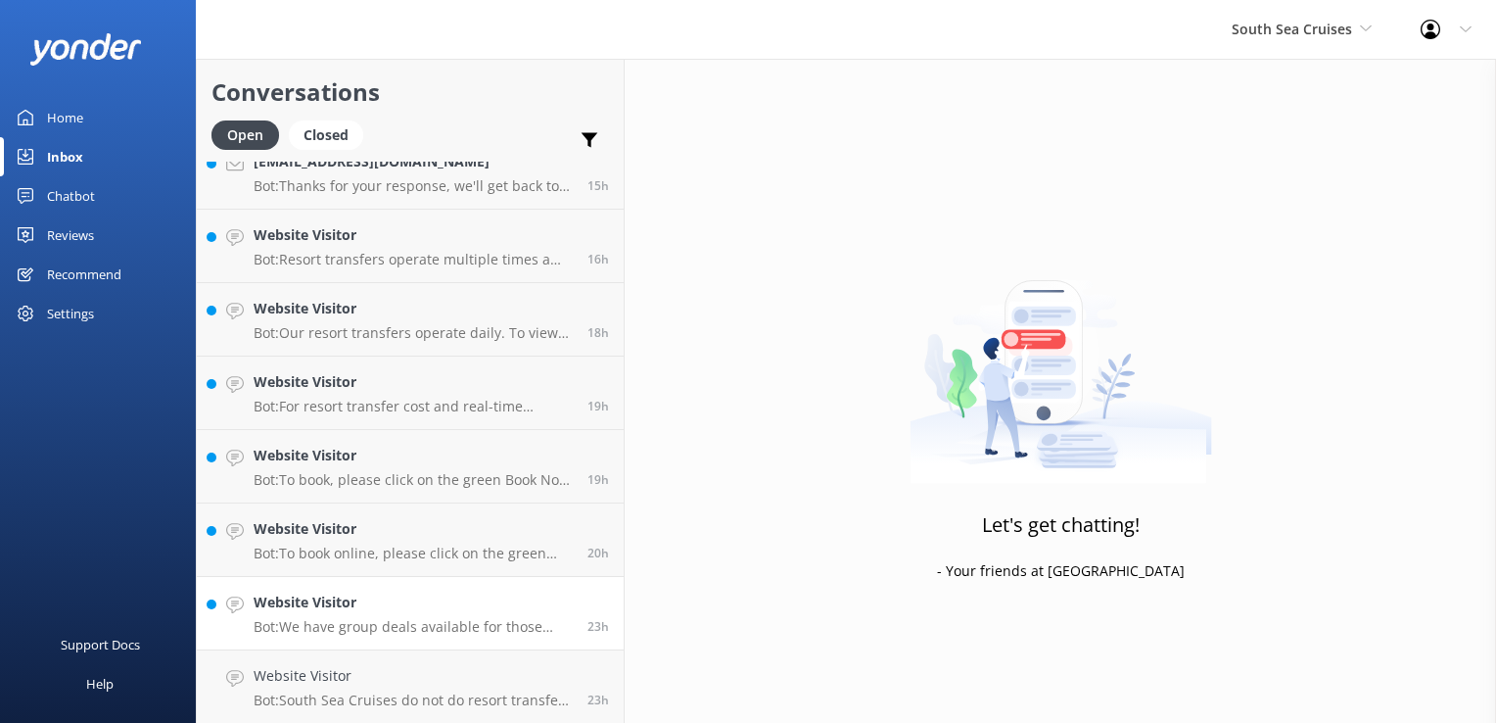
scroll to position [2229, 0]
click at [478, 685] on h4 "Website Visitor" at bounding box center [413, 676] width 319 height 22
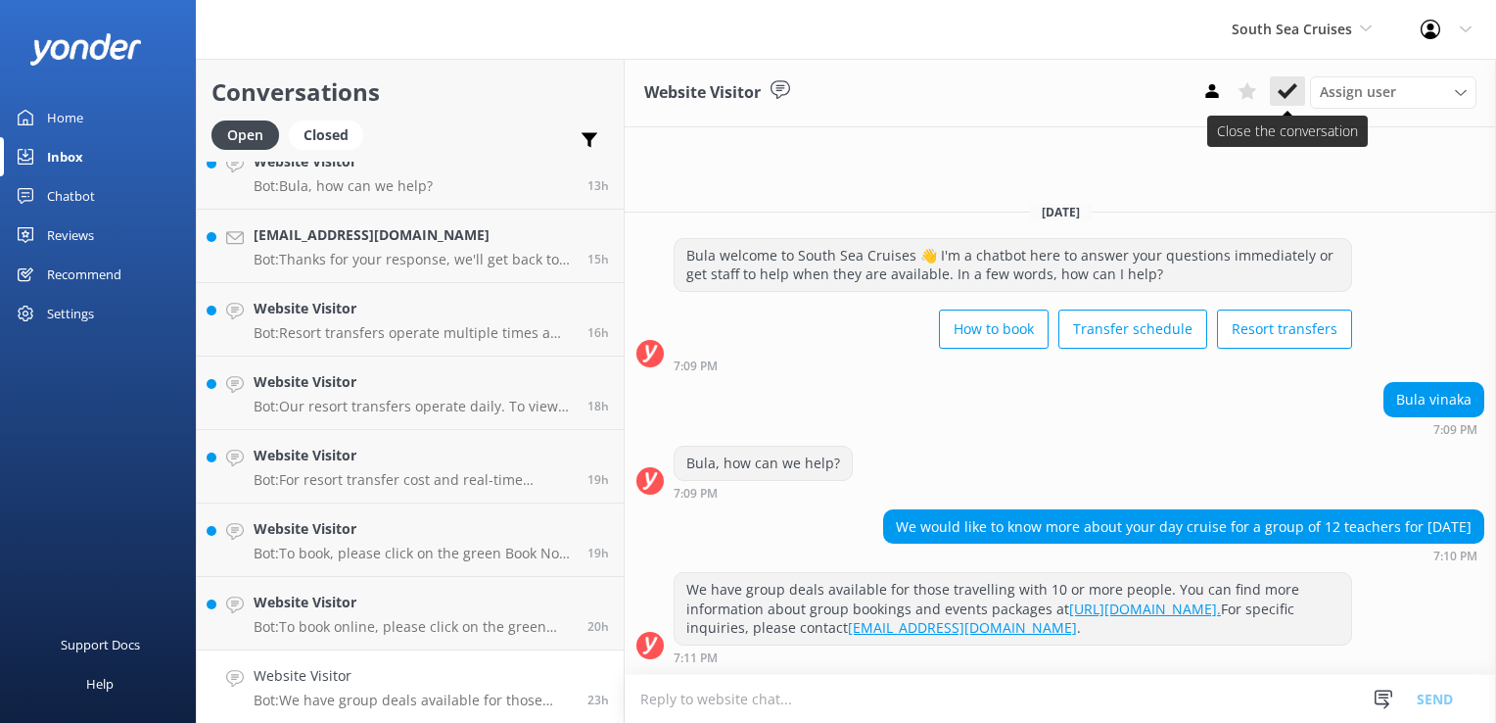
click at [1276, 81] on button at bounding box center [1287, 90] width 35 height 29
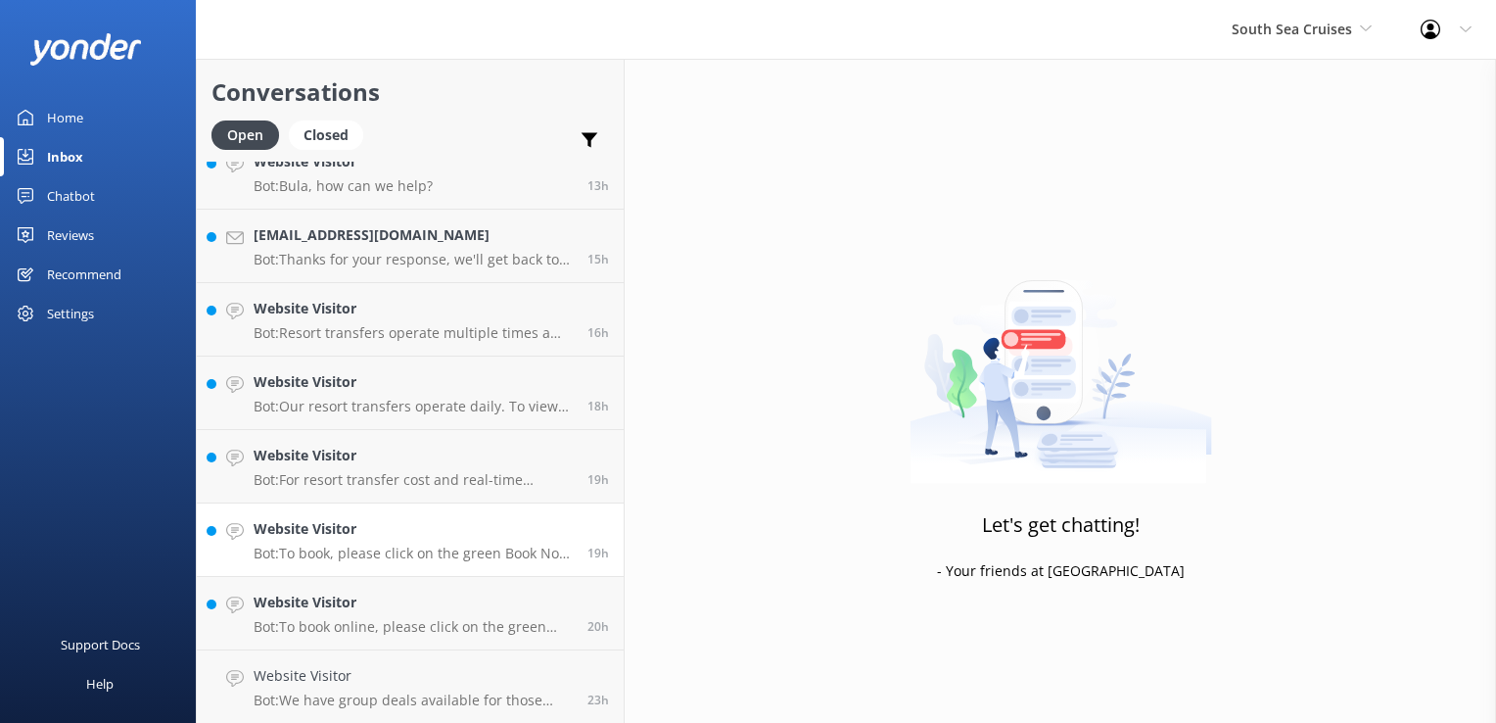
scroll to position [2155, 0]
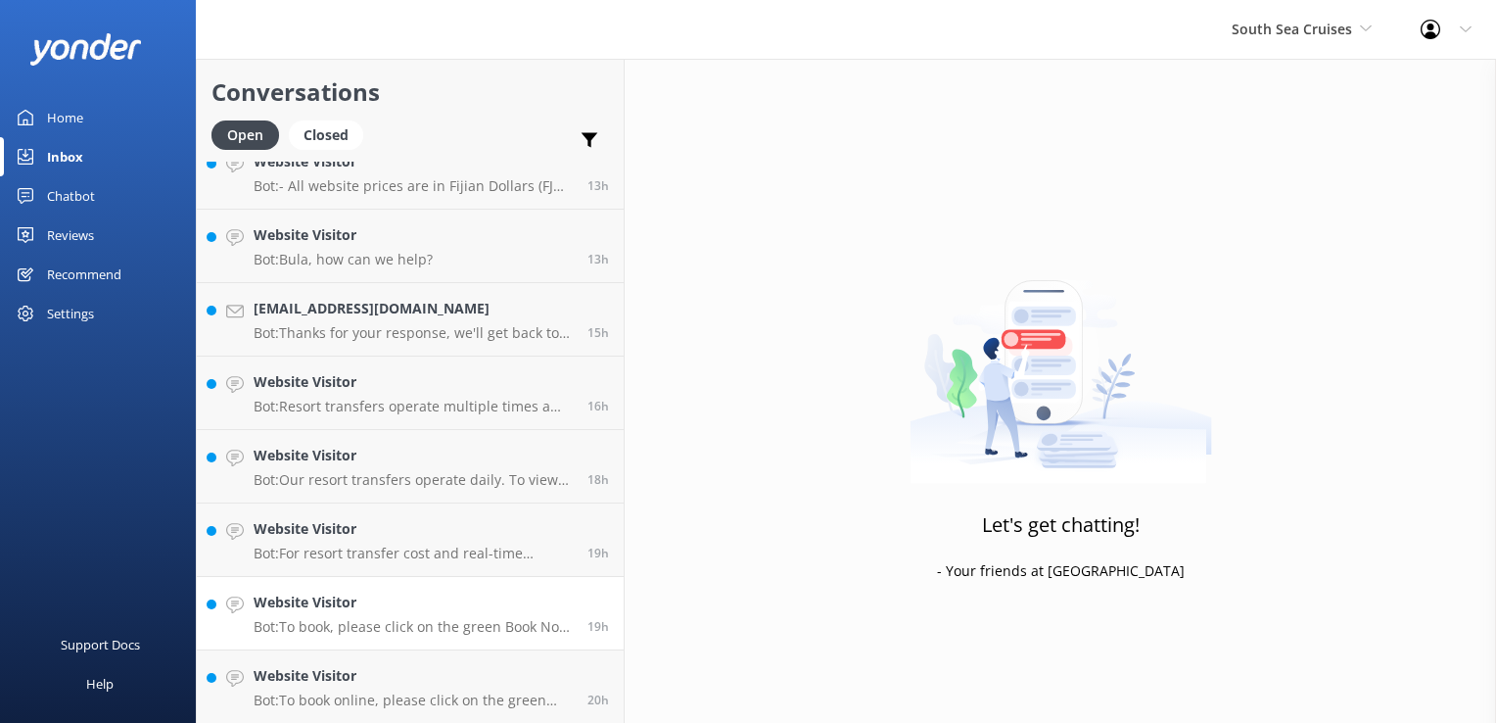
click at [420, 643] on link "Website Visitor Bot: To book, please click on the green Book Now button on our …" at bounding box center [410, 613] width 427 height 73
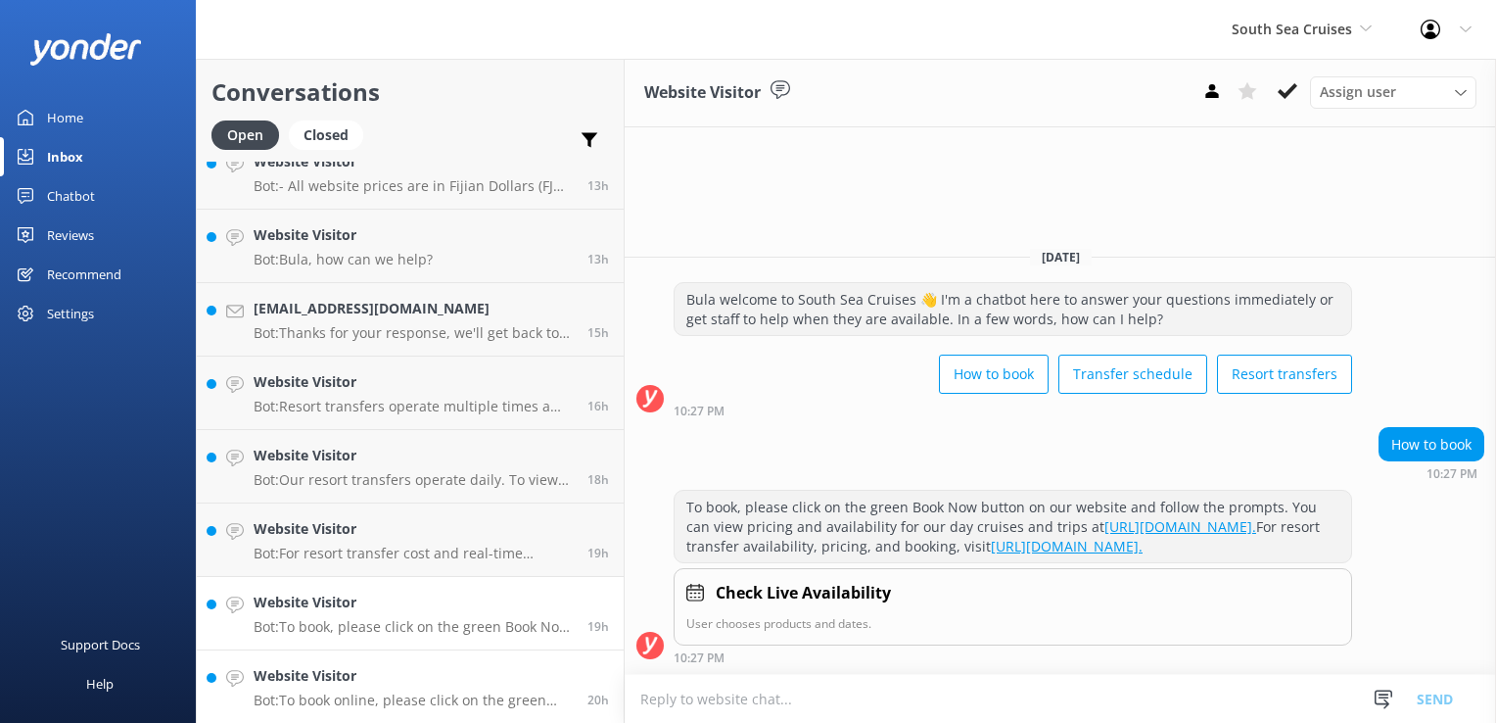
click at [443, 685] on h4 "Website Visitor" at bounding box center [413, 676] width 319 height 22
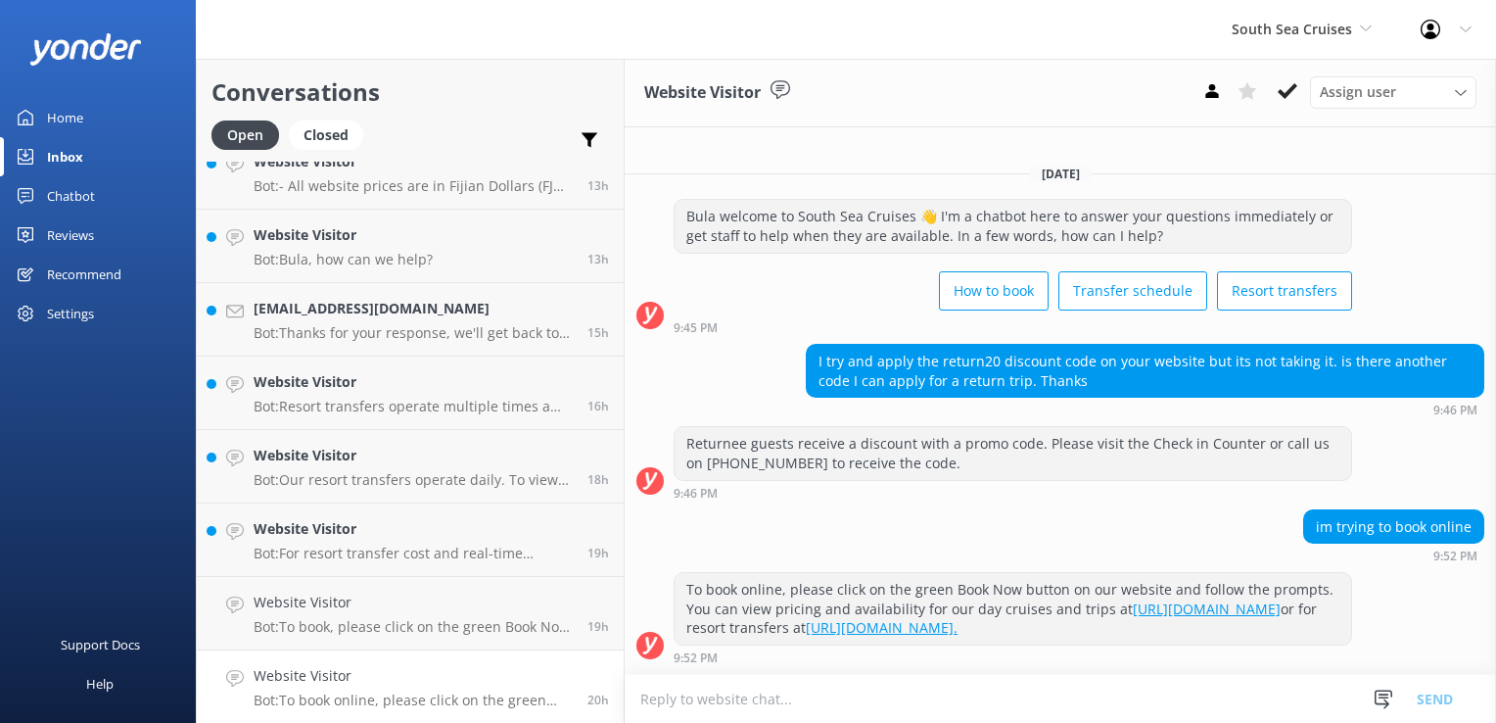
click at [428, 705] on p "Bot: To book online, please click on the green Book Now button on our website a…" at bounding box center [413, 700] width 319 height 18
click at [432, 691] on p "Bot: To book online, please click on the green Book Now button on our website a…" at bounding box center [413, 700] width 319 height 18
click at [1302, 84] on button at bounding box center [1287, 90] width 35 height 29
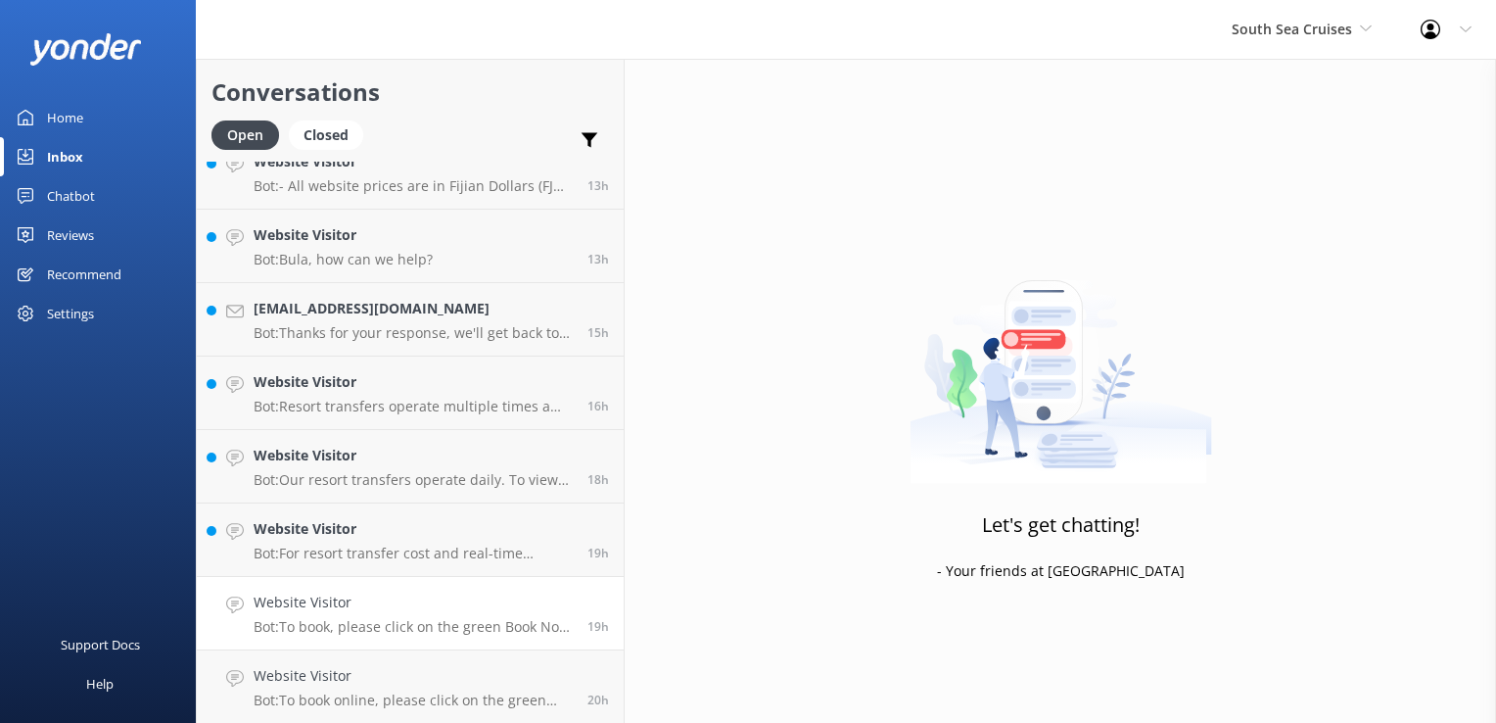
scroll to position [2082, 0]
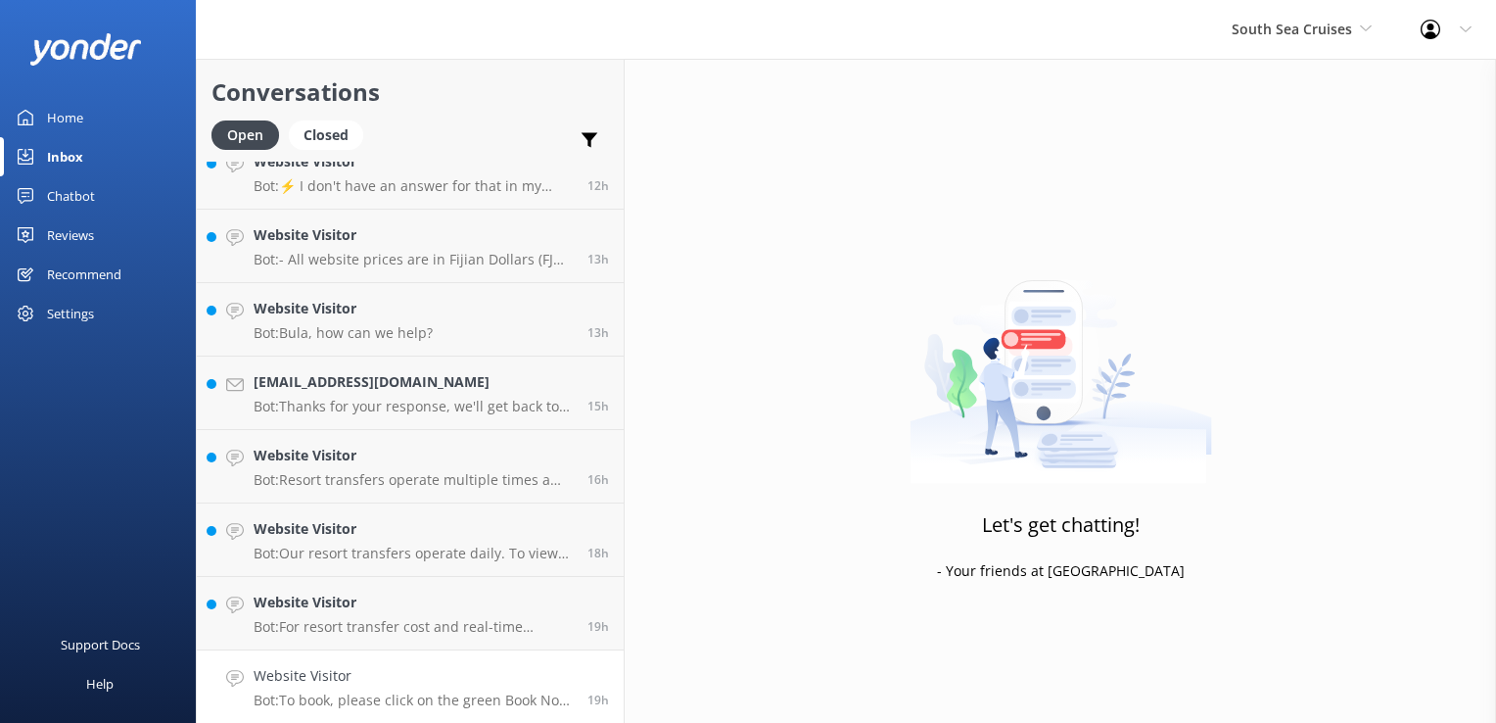
click at [451, 676] on h4 "Website Visitor" at bounding box center [413, 676] width 319 height 22
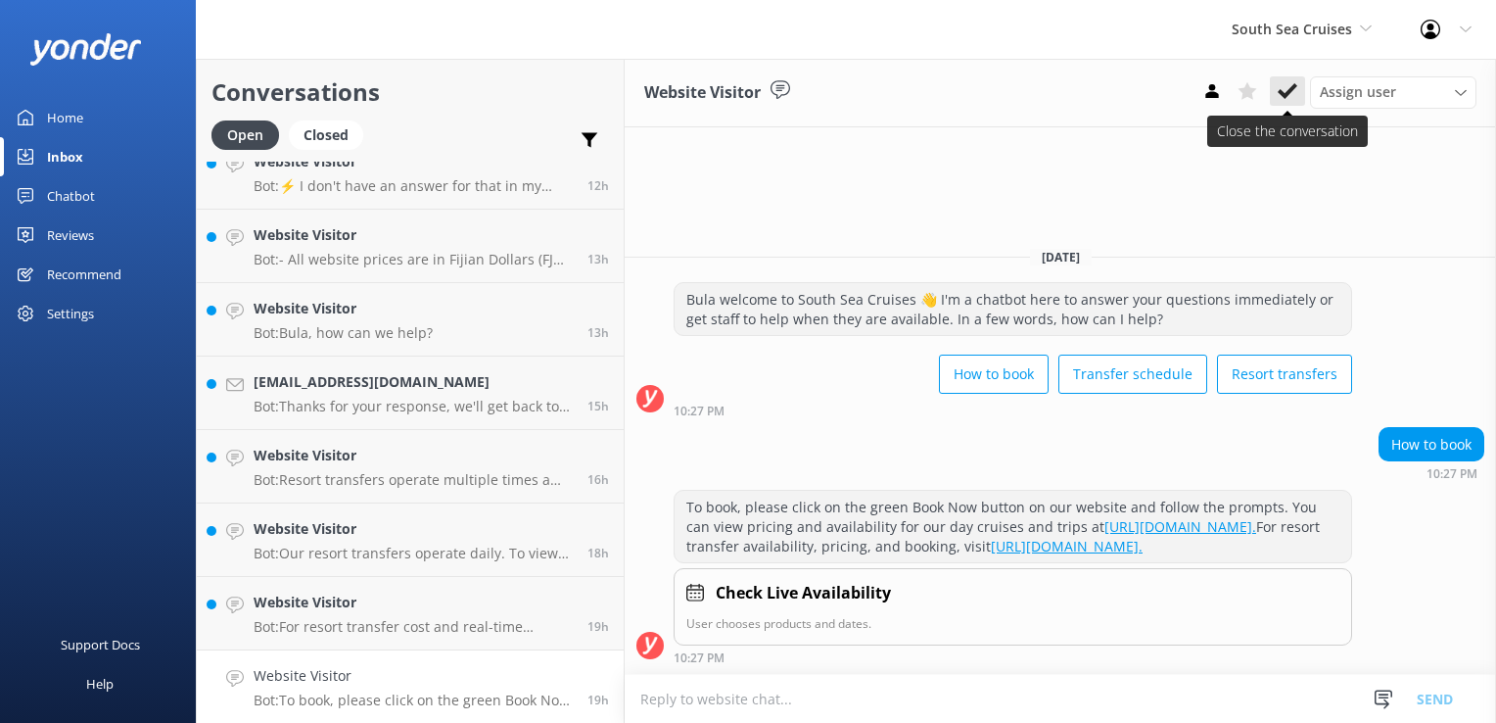
click at [1285, 90] on icon at bounding box center [1288, 91] width 20 height 20
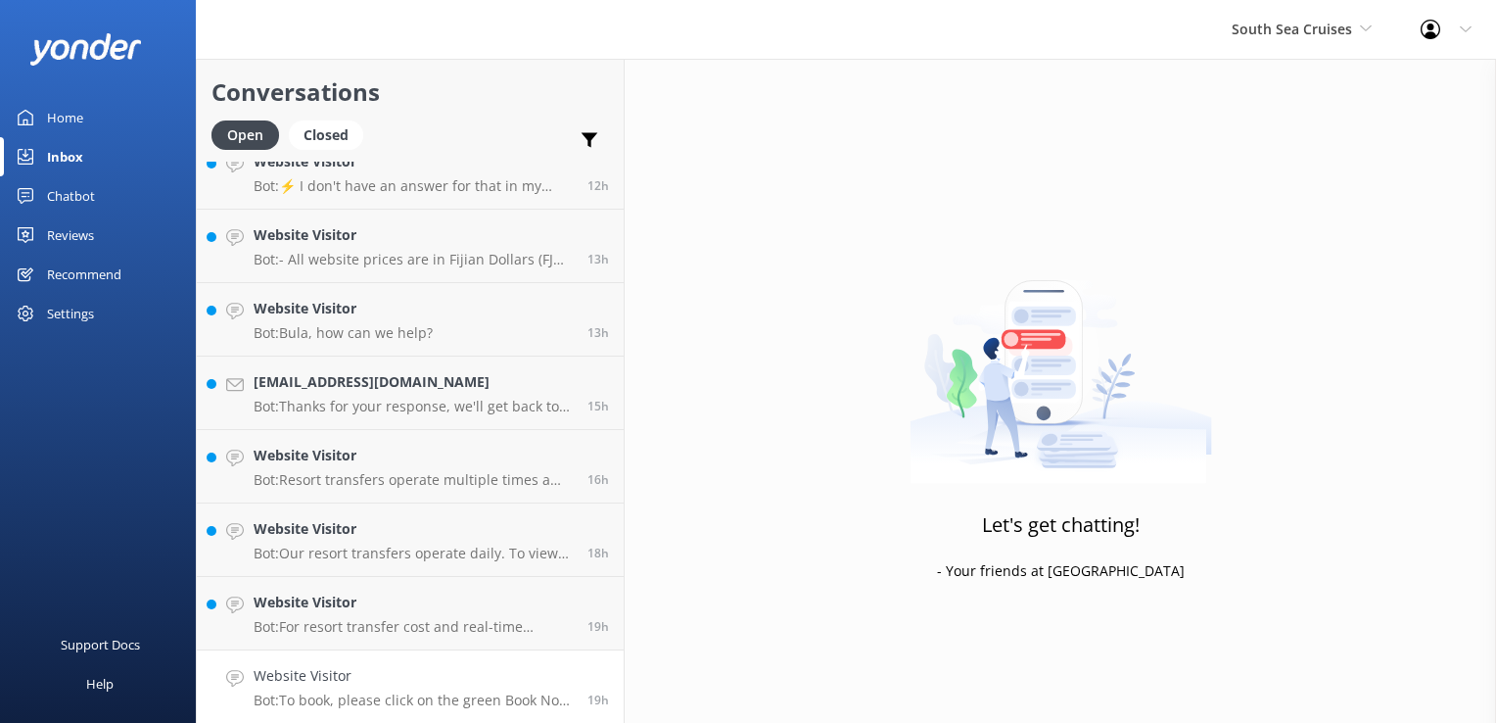
click at [466, 679] on h4 "Website Visitor" at bounding box center [413, 676] width 319 height 22
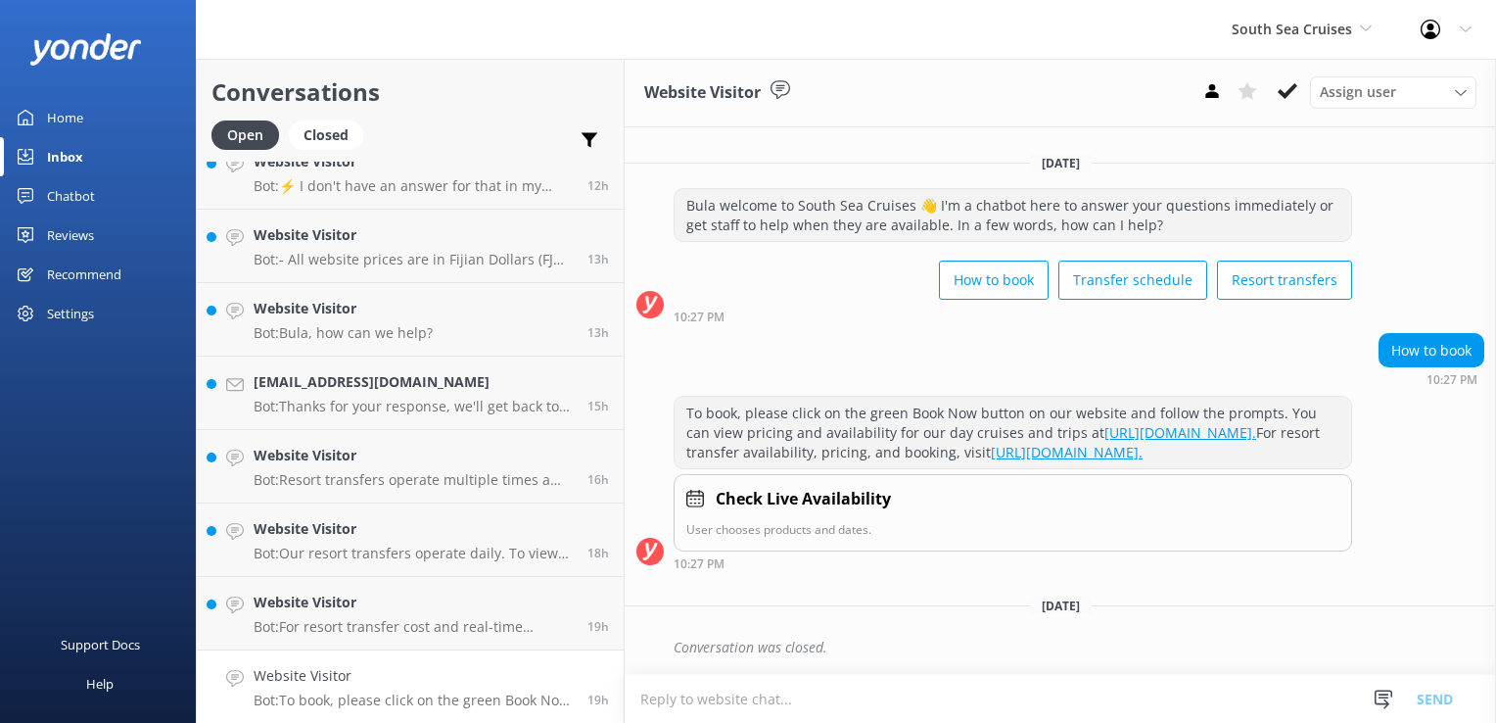
scroll to position [2009, 0]
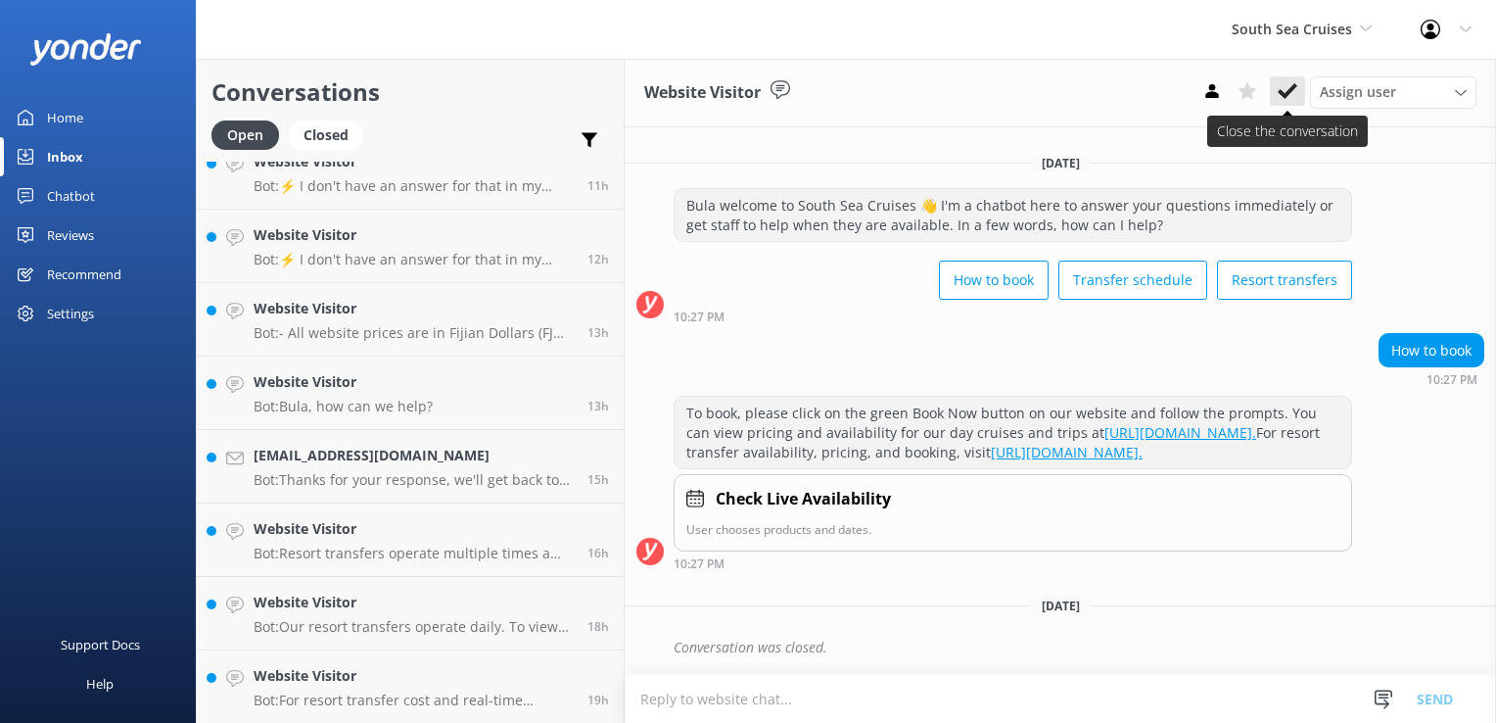
click at [1295, 81] on icon at bounding box center [1288, 91] width 20 height 20
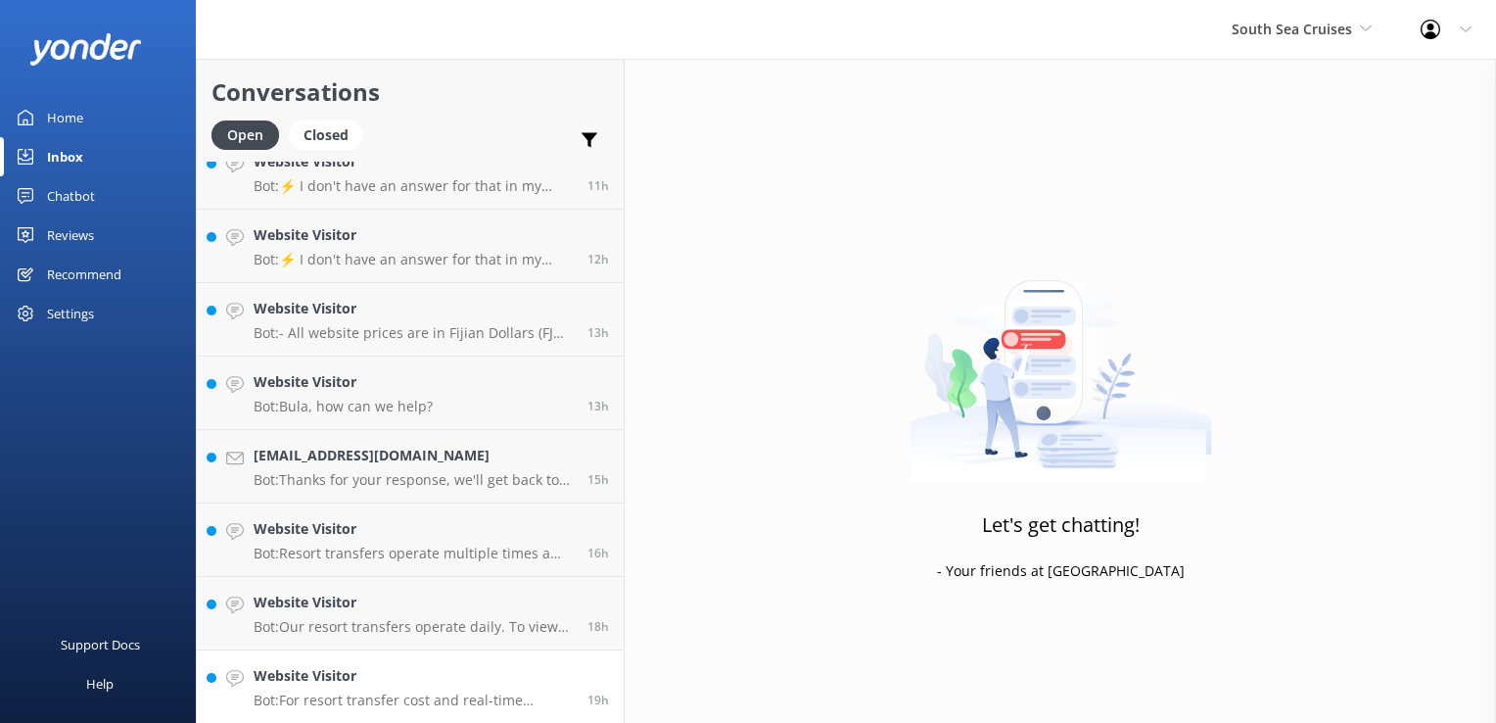
click at [372, 700] on p "Bot: For resort transfer cost and real-time availability from Tadrai Resort to …" at bounding box center [413, 700] width 319 height 18
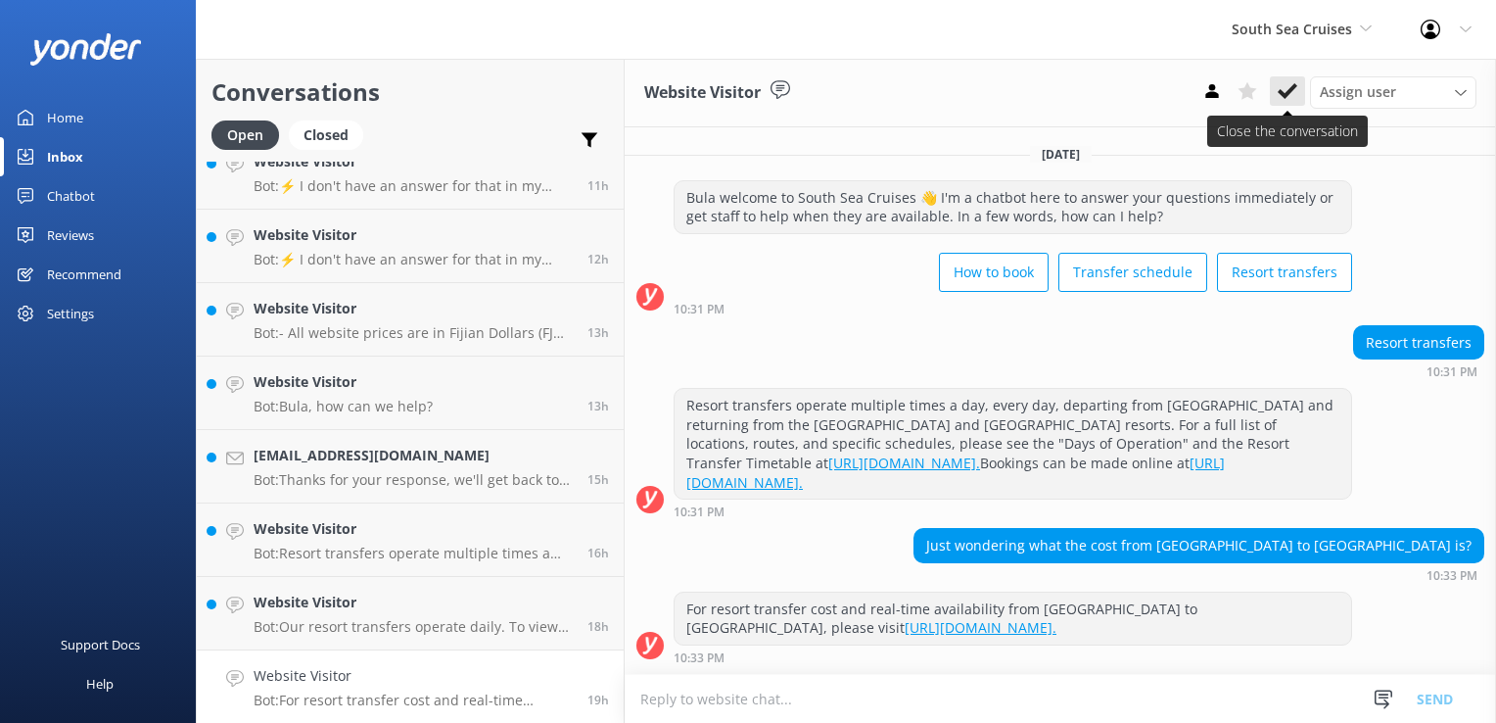
click at [1304, 98] on button at bounding box center [1287, 90] width 35 height 29
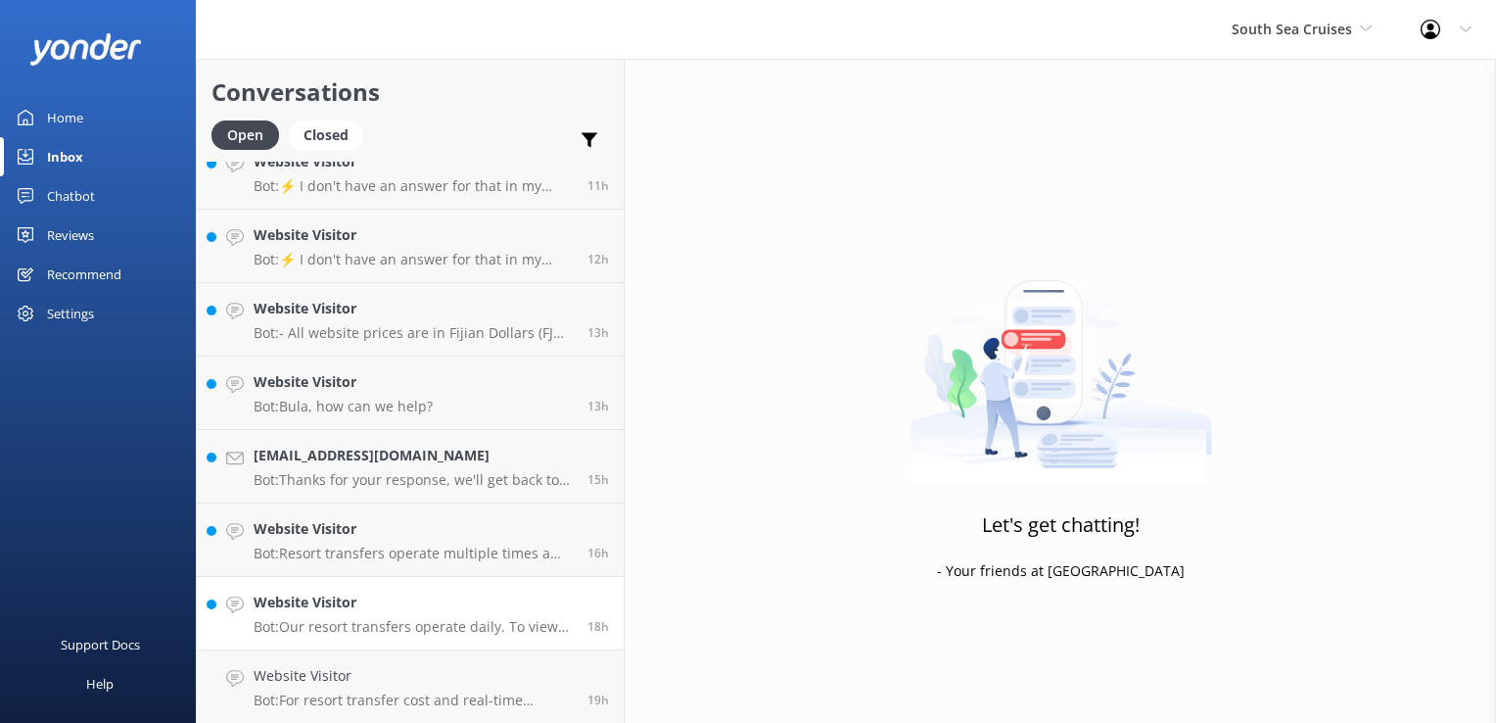
scroll to position [1935, 0]
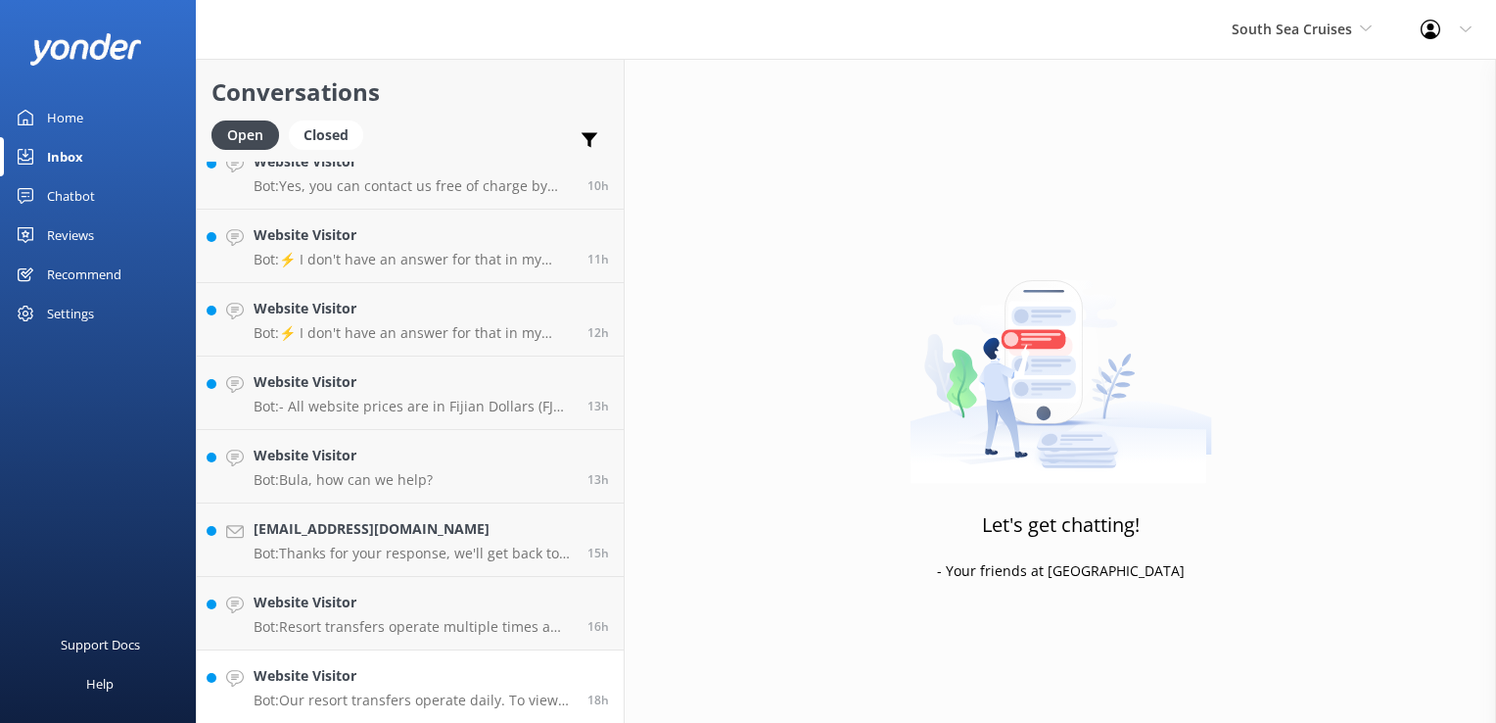
click at [488, 693] on p "Bot: Our resort transfers operate daily. To view the resort transfer schedule, …" at bounding box center [413, 700] width 319 height 18
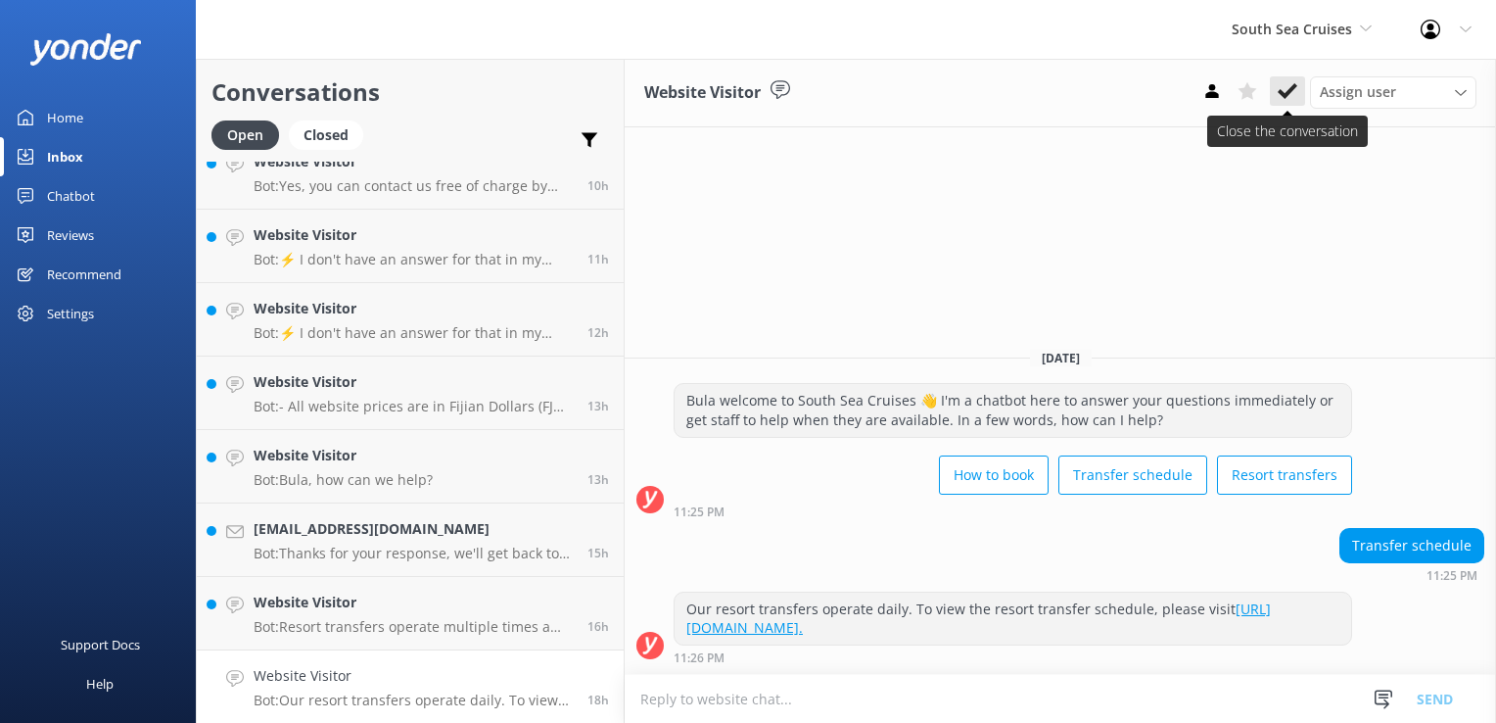
click at [1301, 80] on button at bounding box center [1287, 90] width 35 height 29
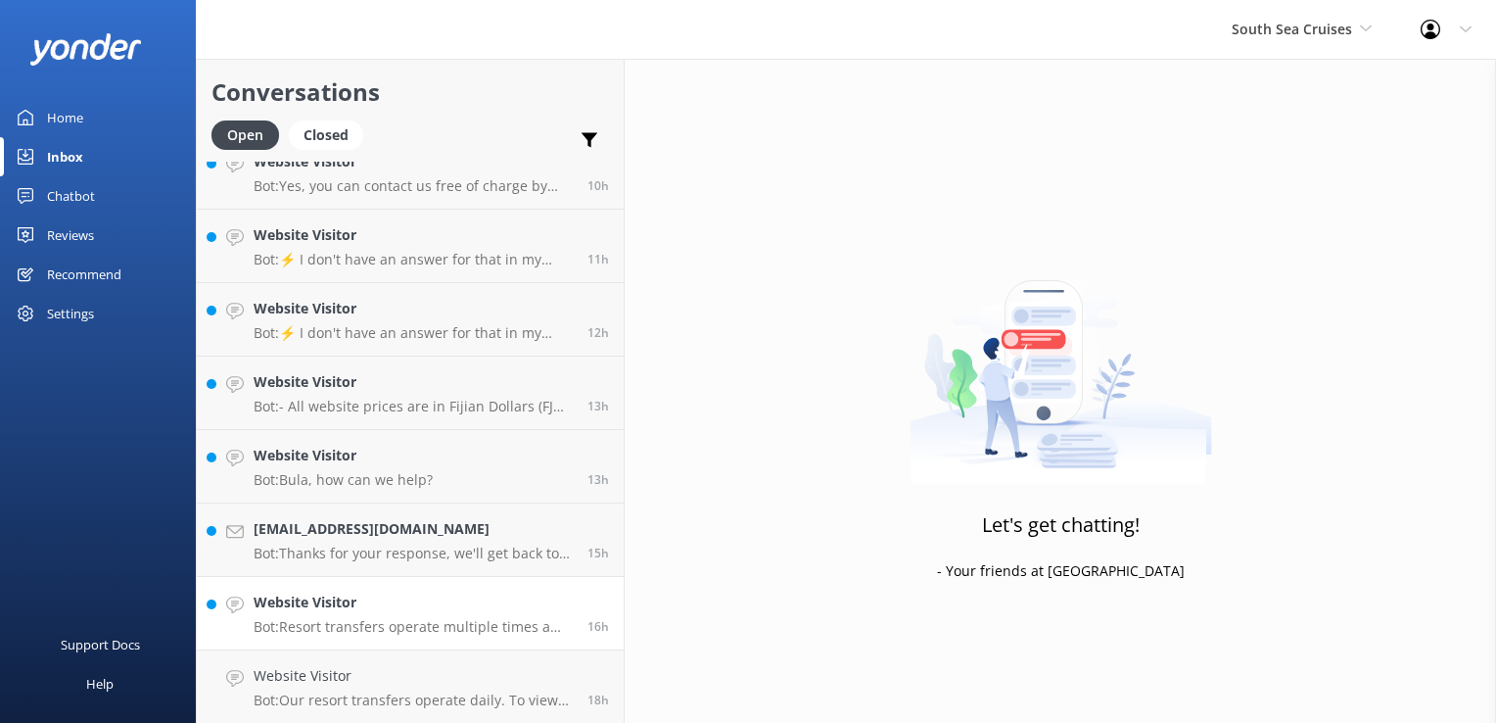
scroll to position [1862, 0]
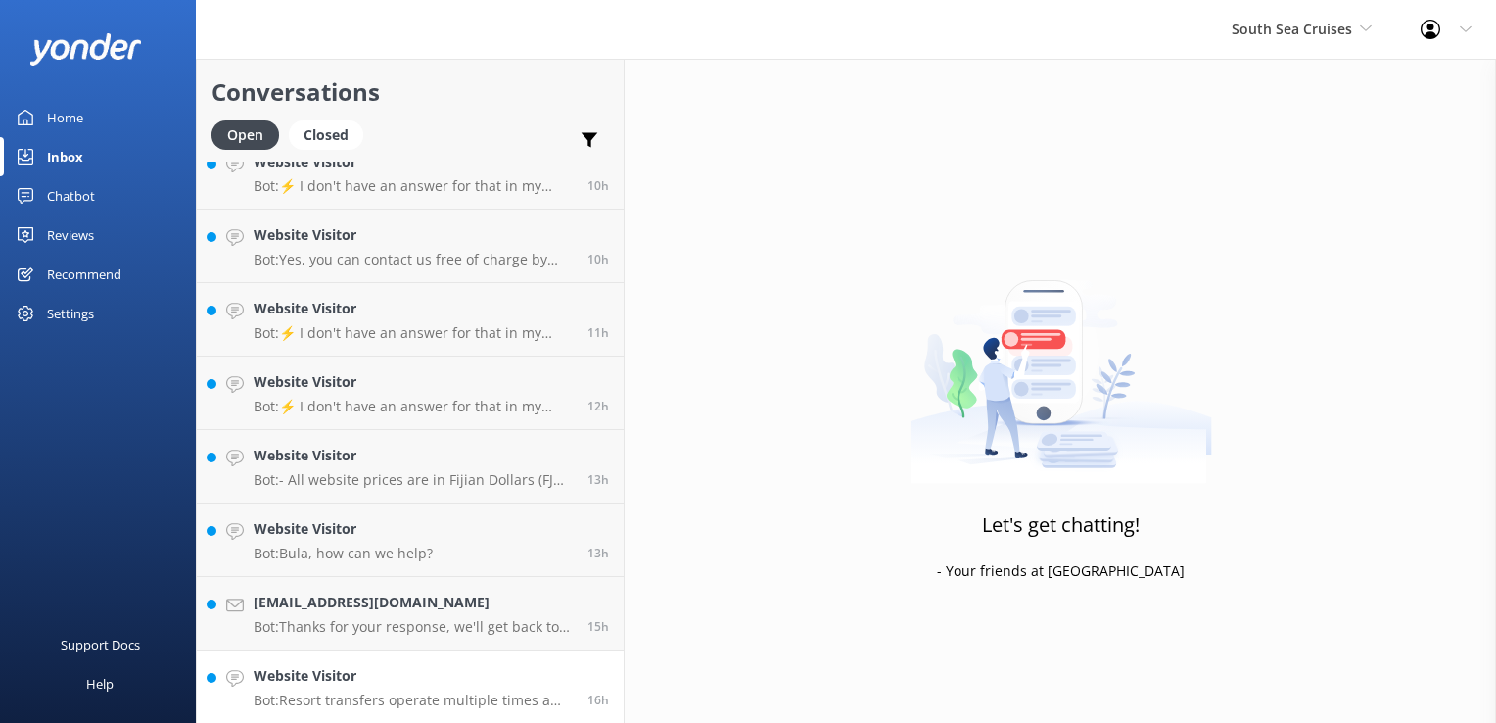
click at [411, 696] on p "Bot: Resort transfers operate multiple times a day, every day, departing from P…" at bounding box center [413, 700] width 319 height 18
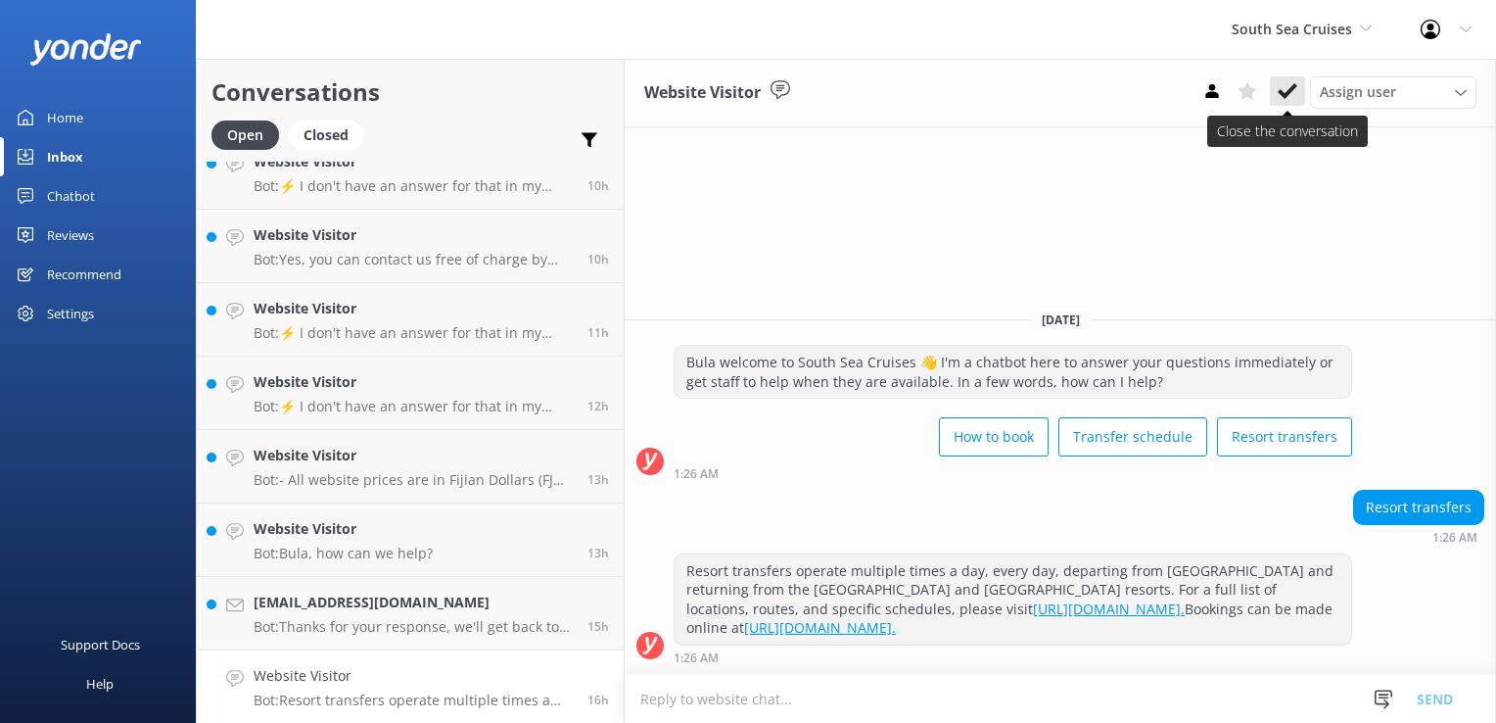
click at [1292, 97] on icon at bounding box center [1288, 91] width 20 height 20
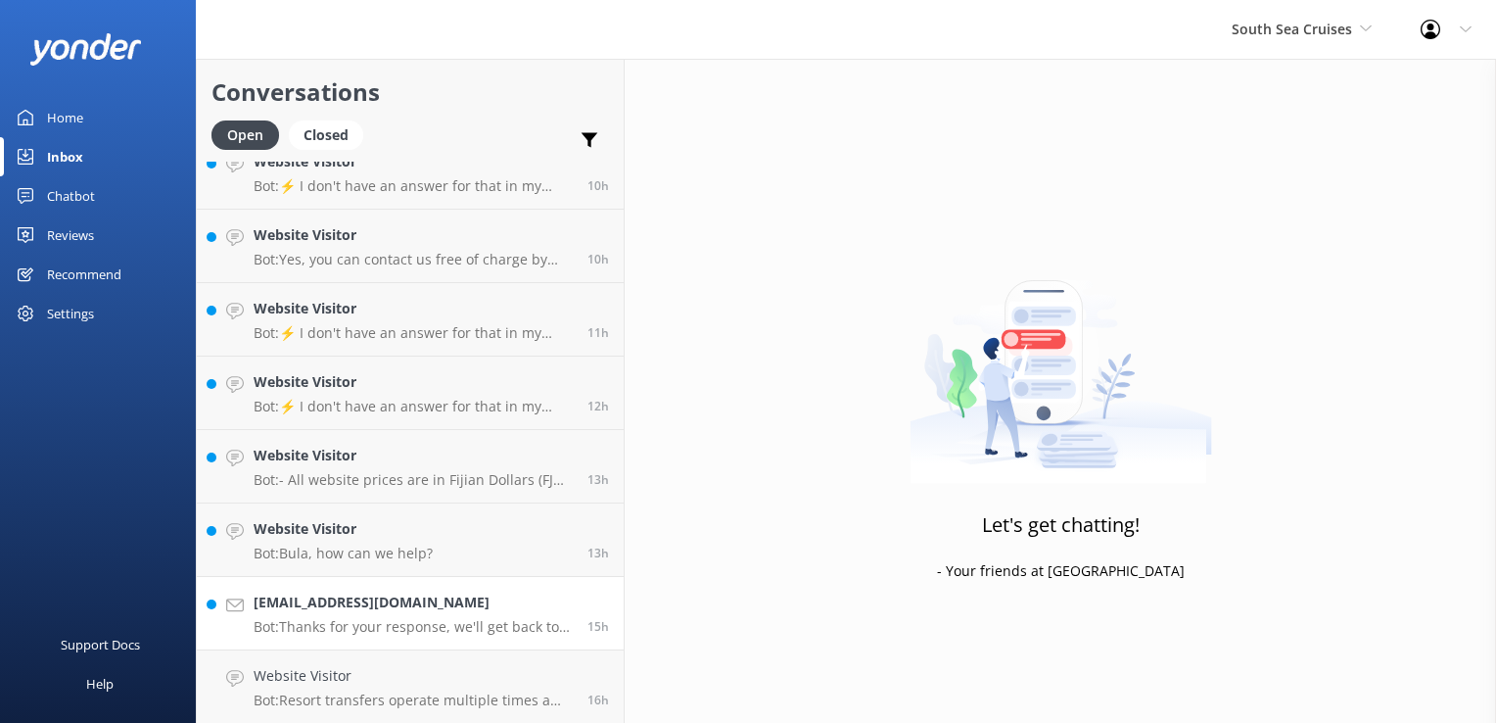
scroll to position [1788, 0]
click at [466, 682] on h4 "Fionackerry@aol.com" at bounding box center [413, 676] width 319 height 22
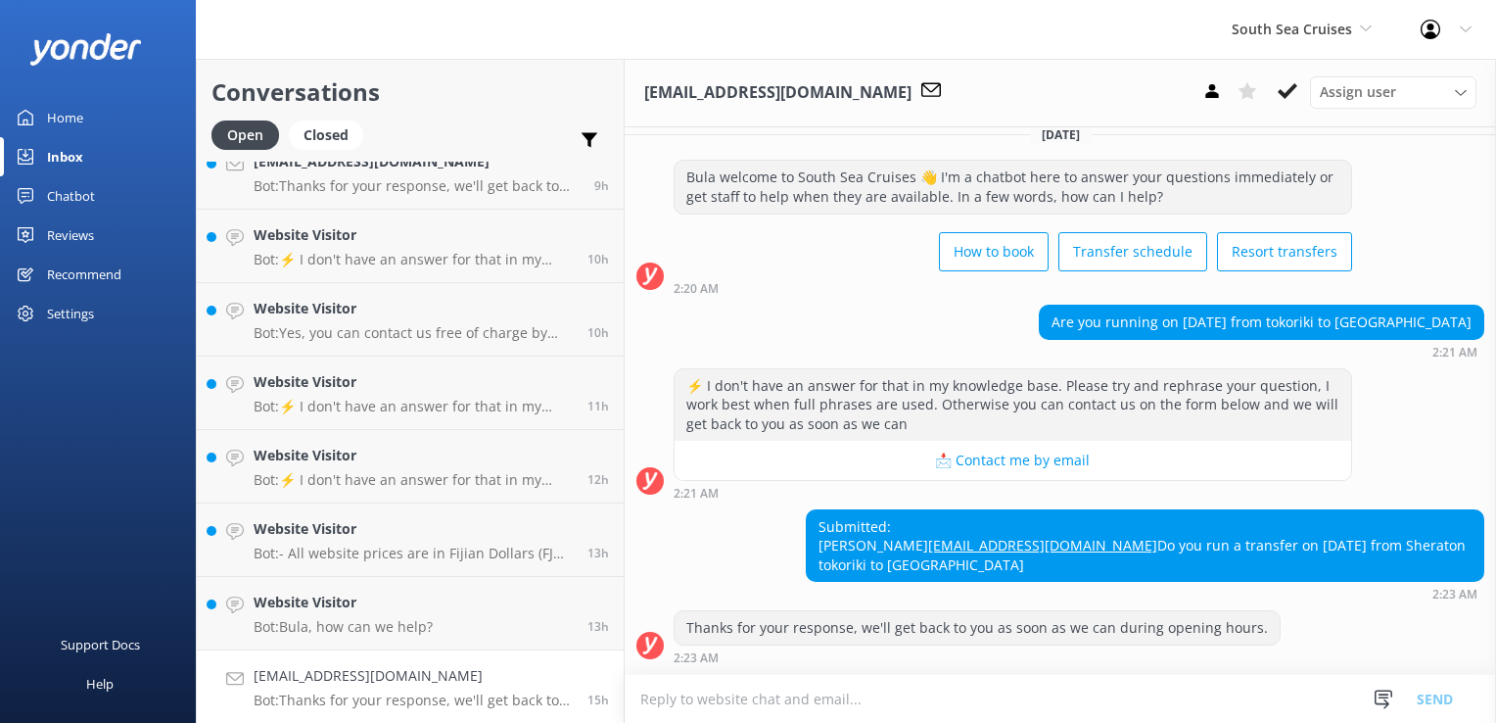
scroll to position [34, 0]
click at [319, 135] on div "Closed" at bounding box center [326, 134] width 74 height 29
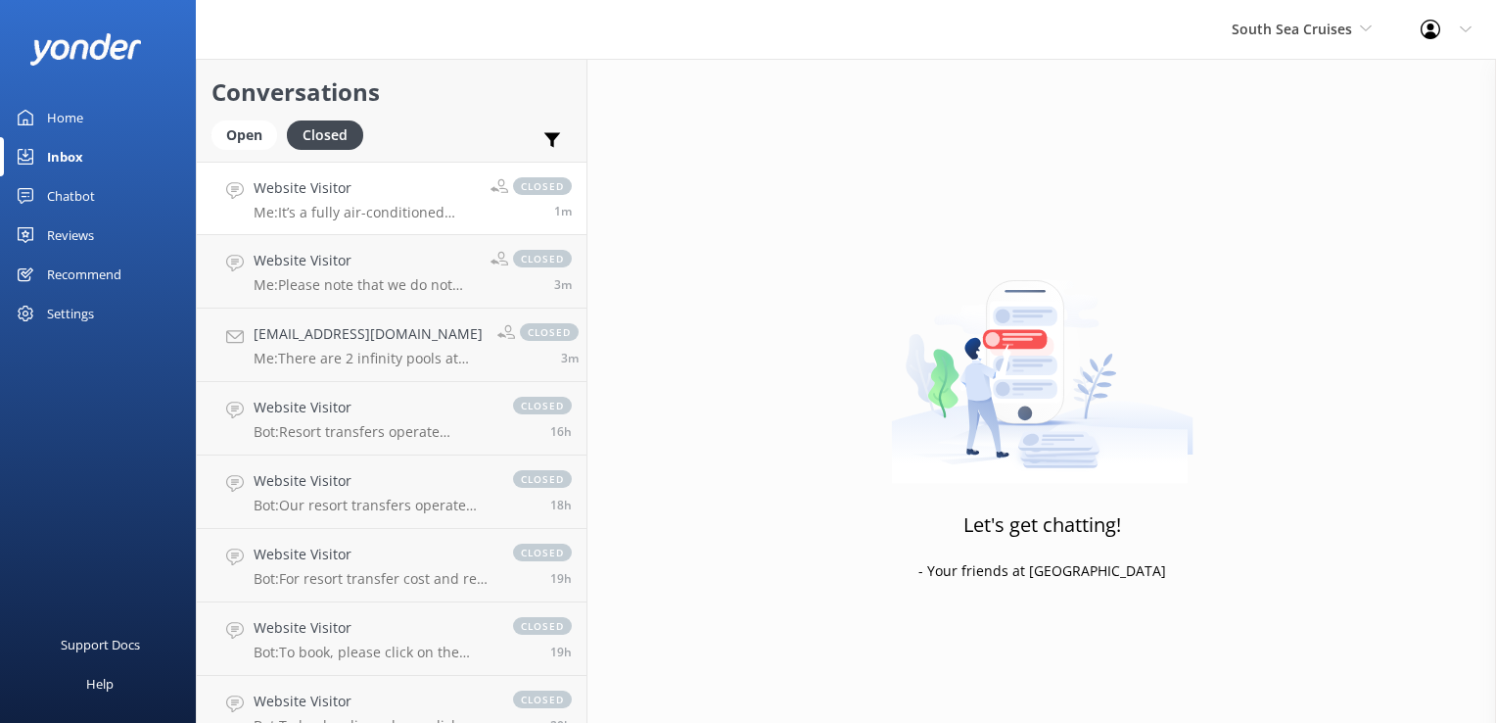
click at [372, 219] on p "Me: It’s a fully air-conditioned space offering complimentary snacks, soft drin…" at bounding box center [365, 213] width 222 height 18
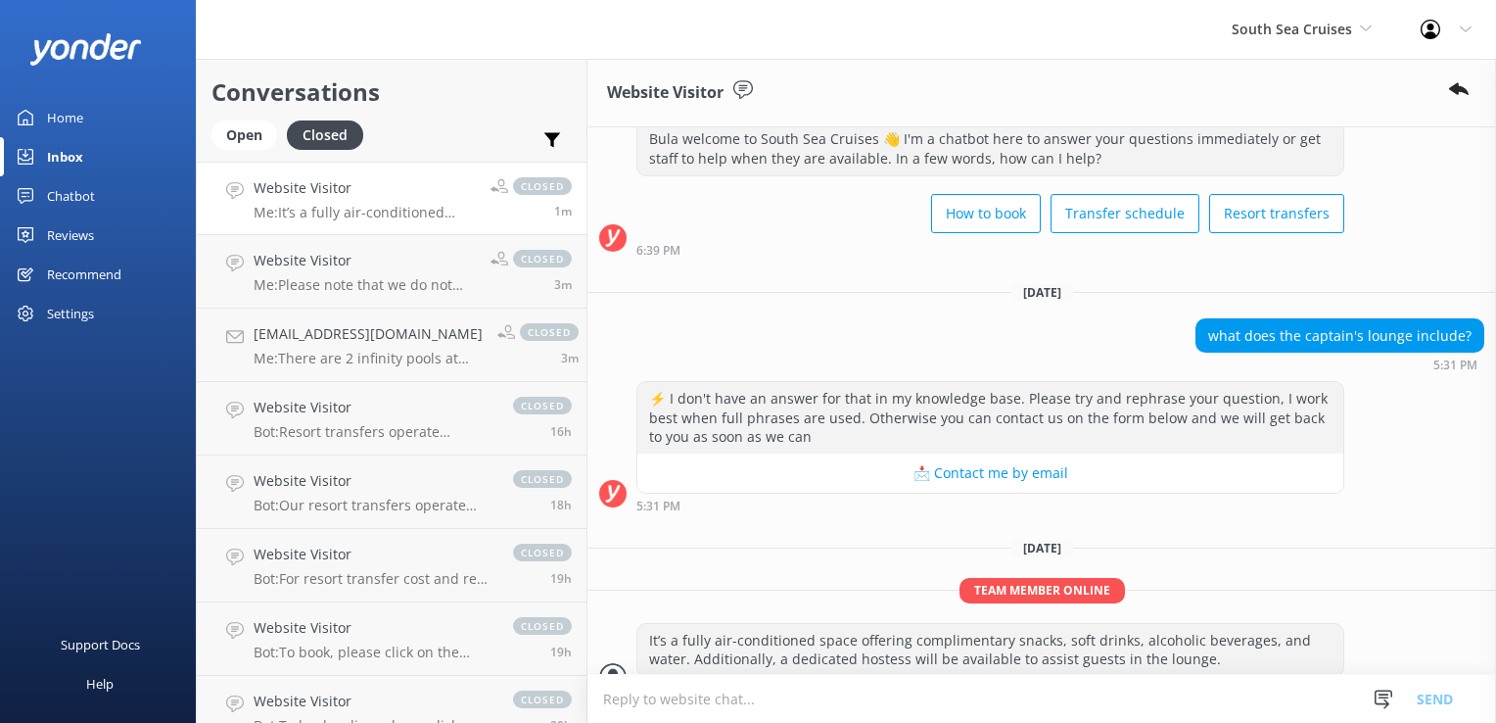
scroll to position [127, 0]
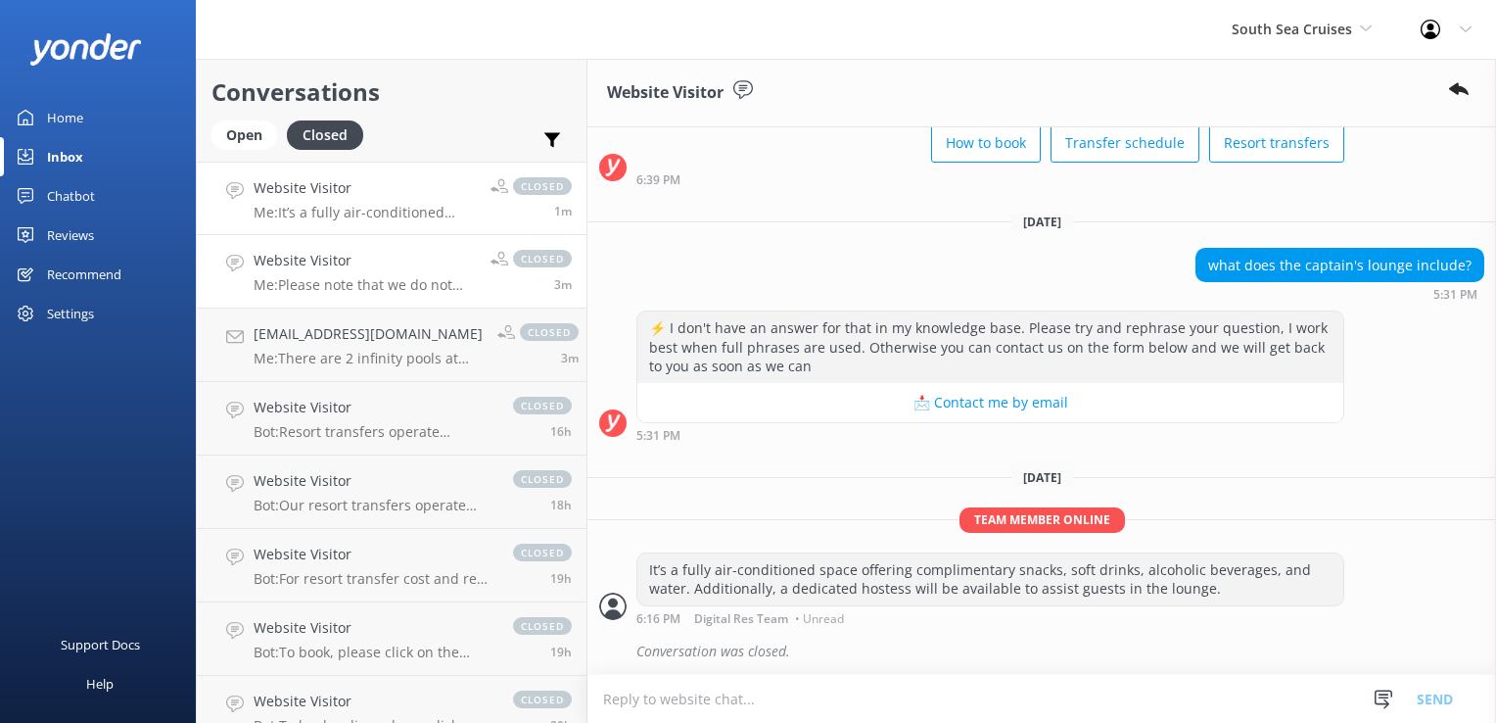
click at [357, 280] on p "Me: Please note that we do not offer Ride and Slide morning tour." at bounding box center [365, 285] width 222 height 18
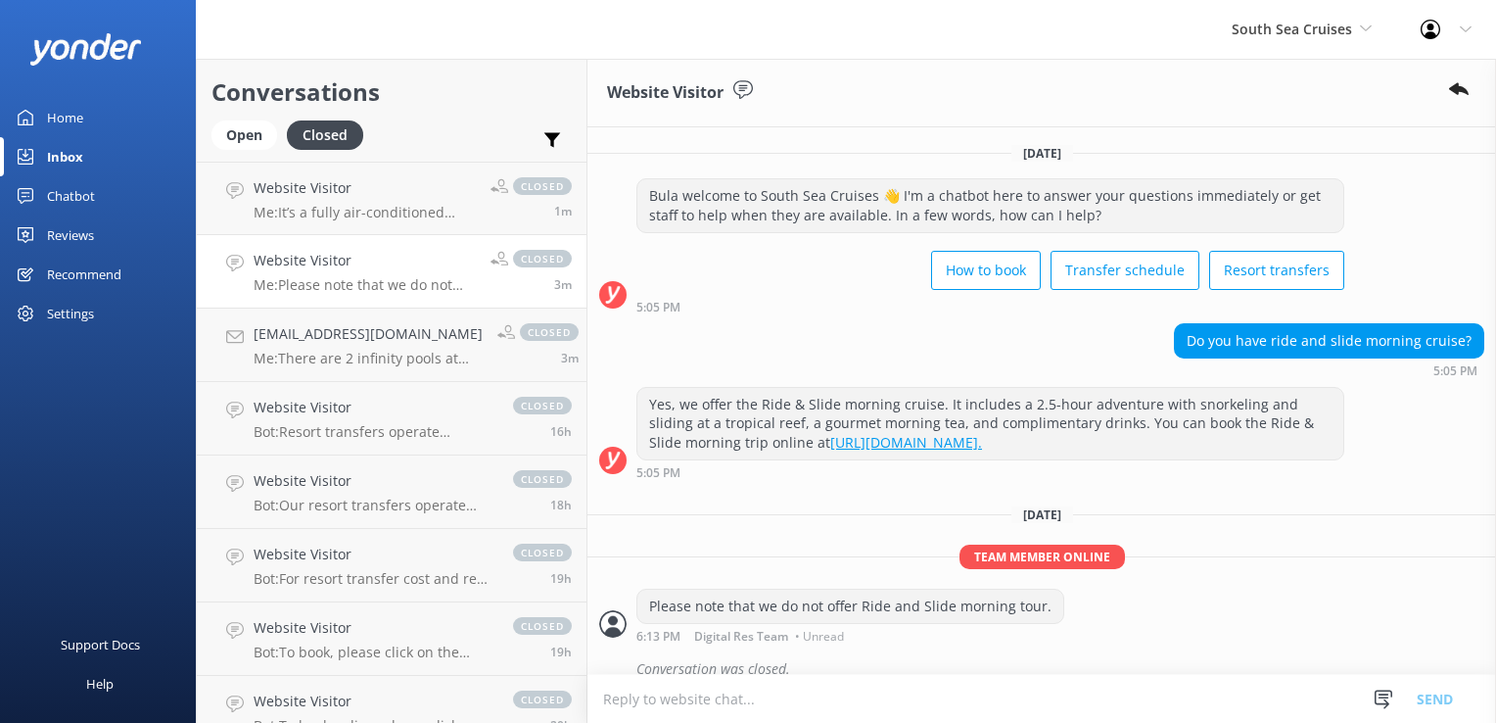
scroll to position [37, 0]
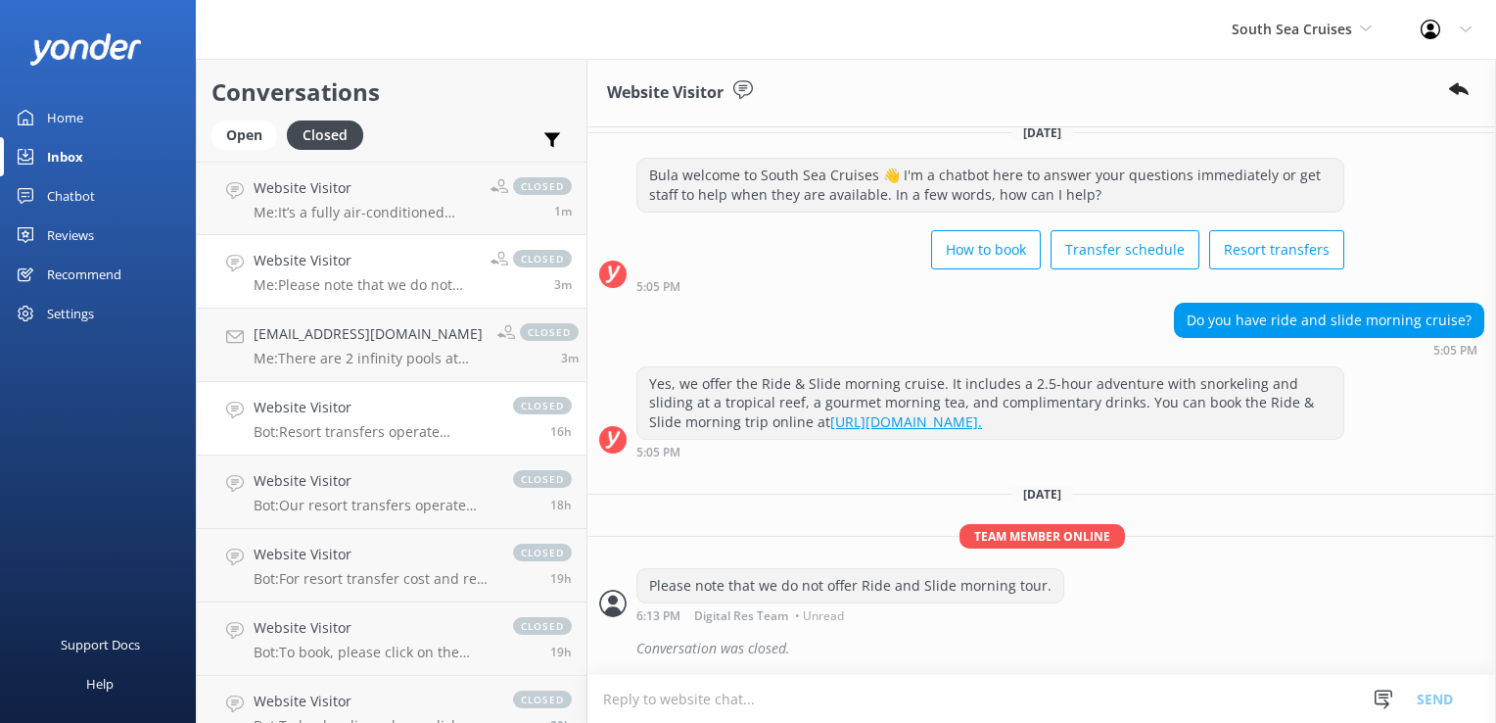
click at [349, 404] on h4 "Website Visitor" at bounding box center [374, 408] width 240 height 22
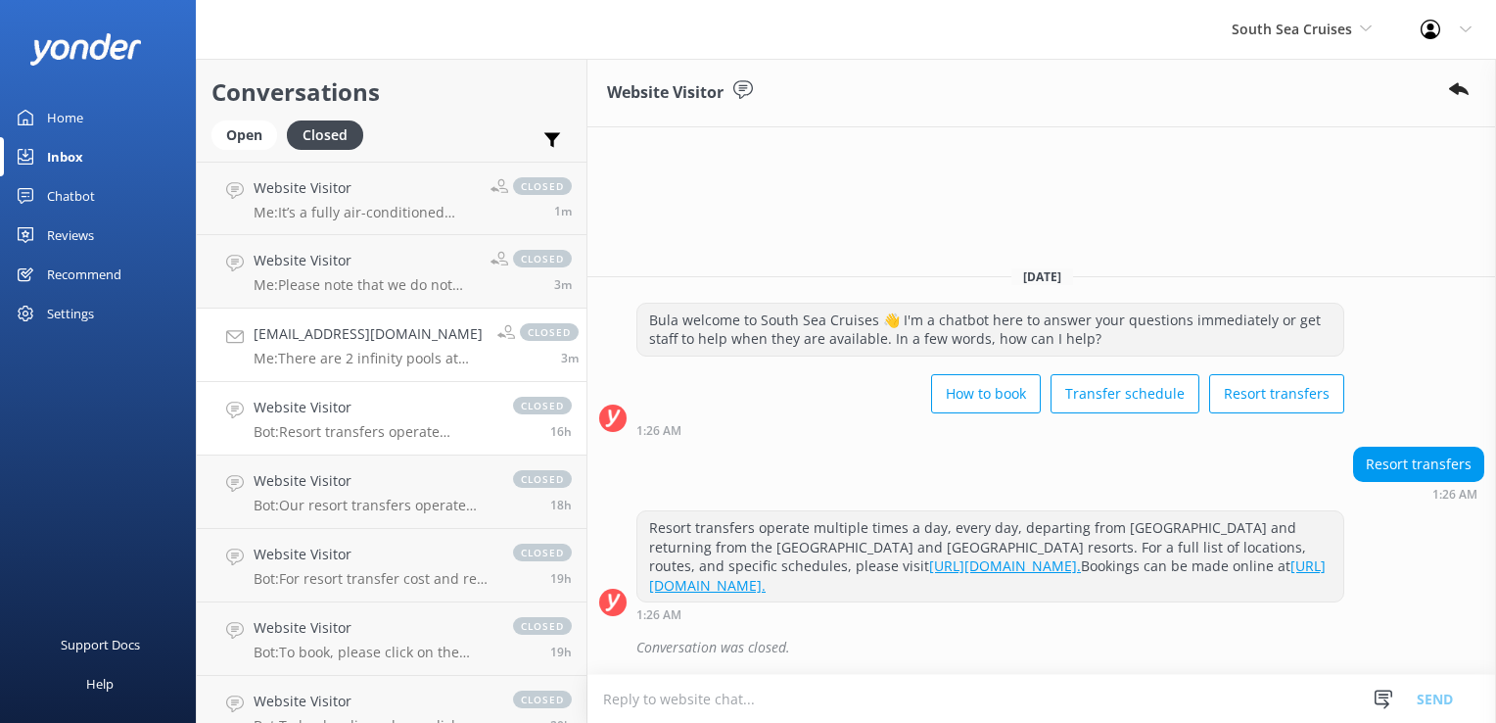
click at [351, 359] on p "Me: There are 2 infinity pools at Malamala where 1 is for all ages and the othe…" at bounding box center [368, 359] width 229 height 18
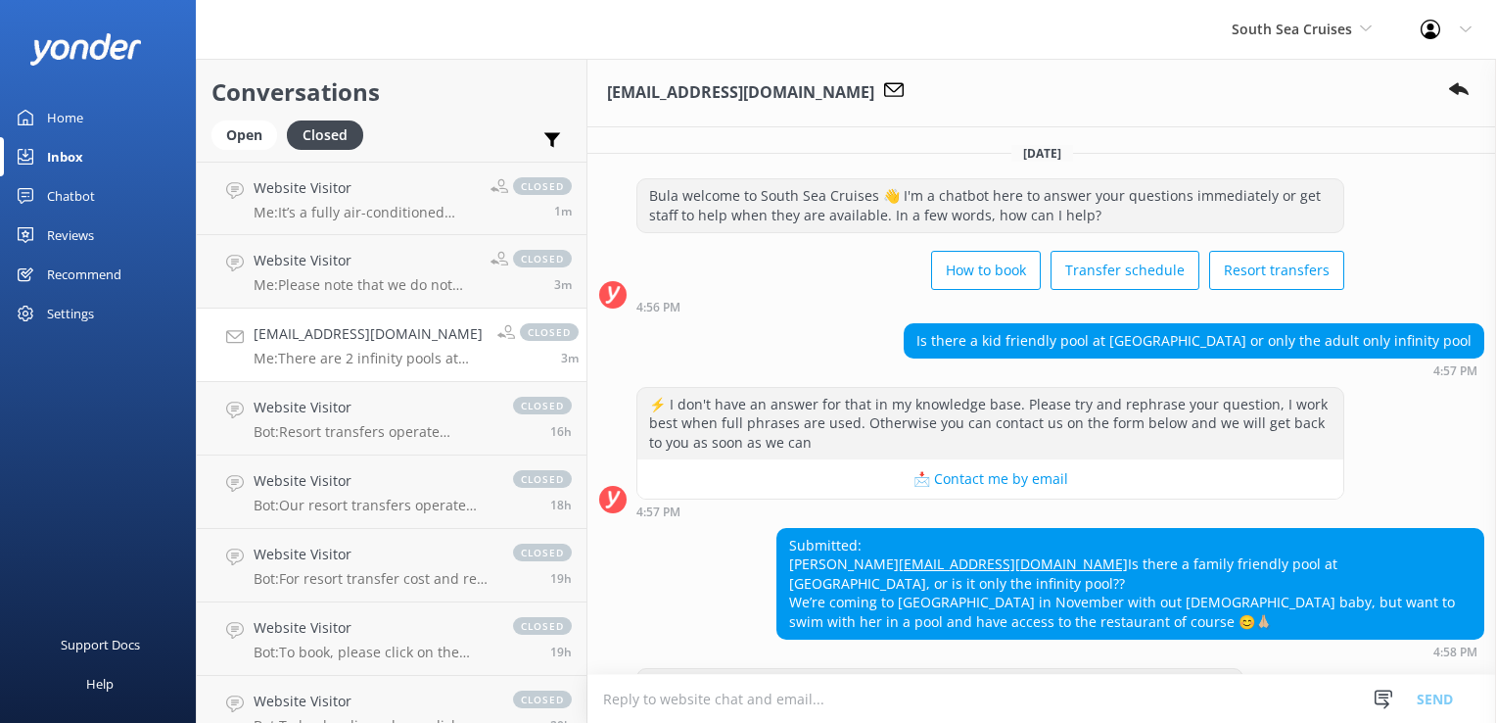
scroll to position [278, 0]
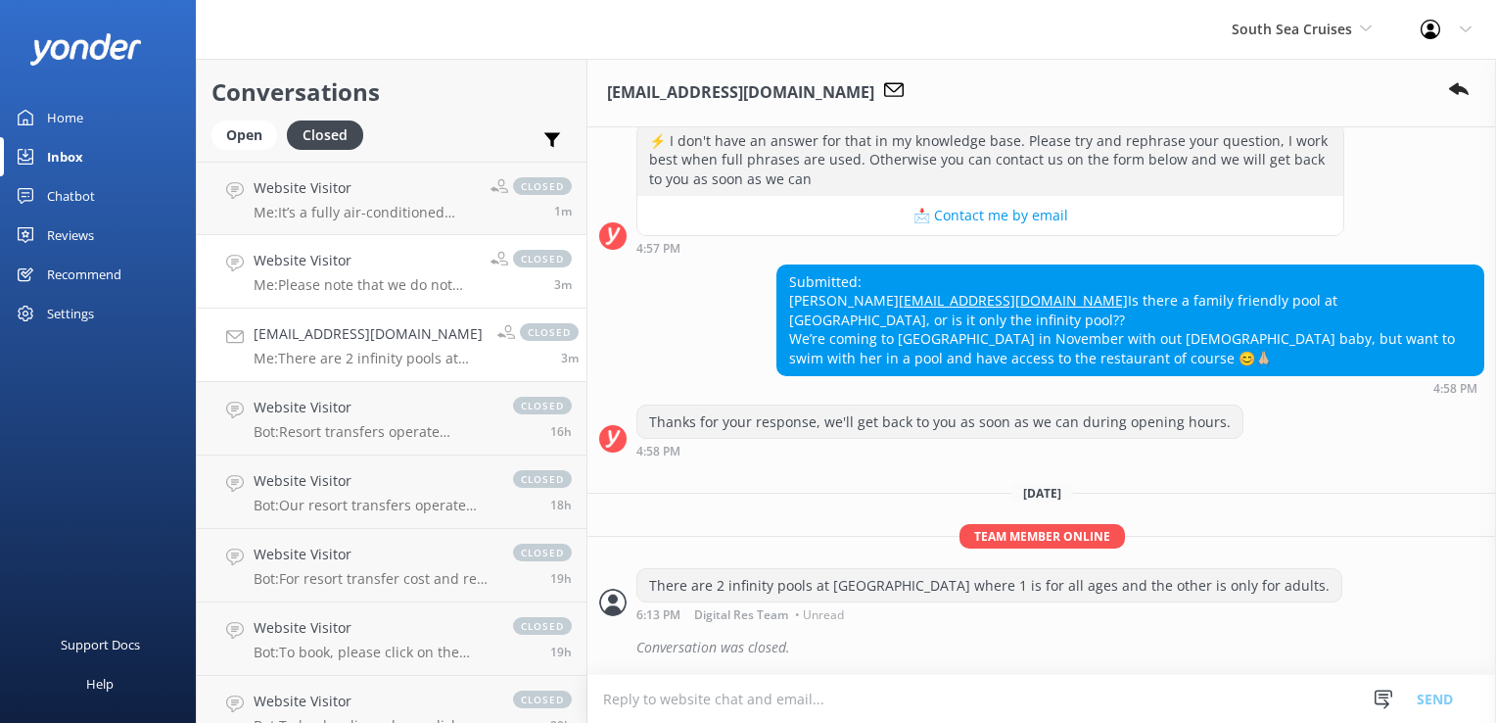
click at [394, 257] on h4 "Website Visitor" at bounding box center [365, 261] width 222 height 22
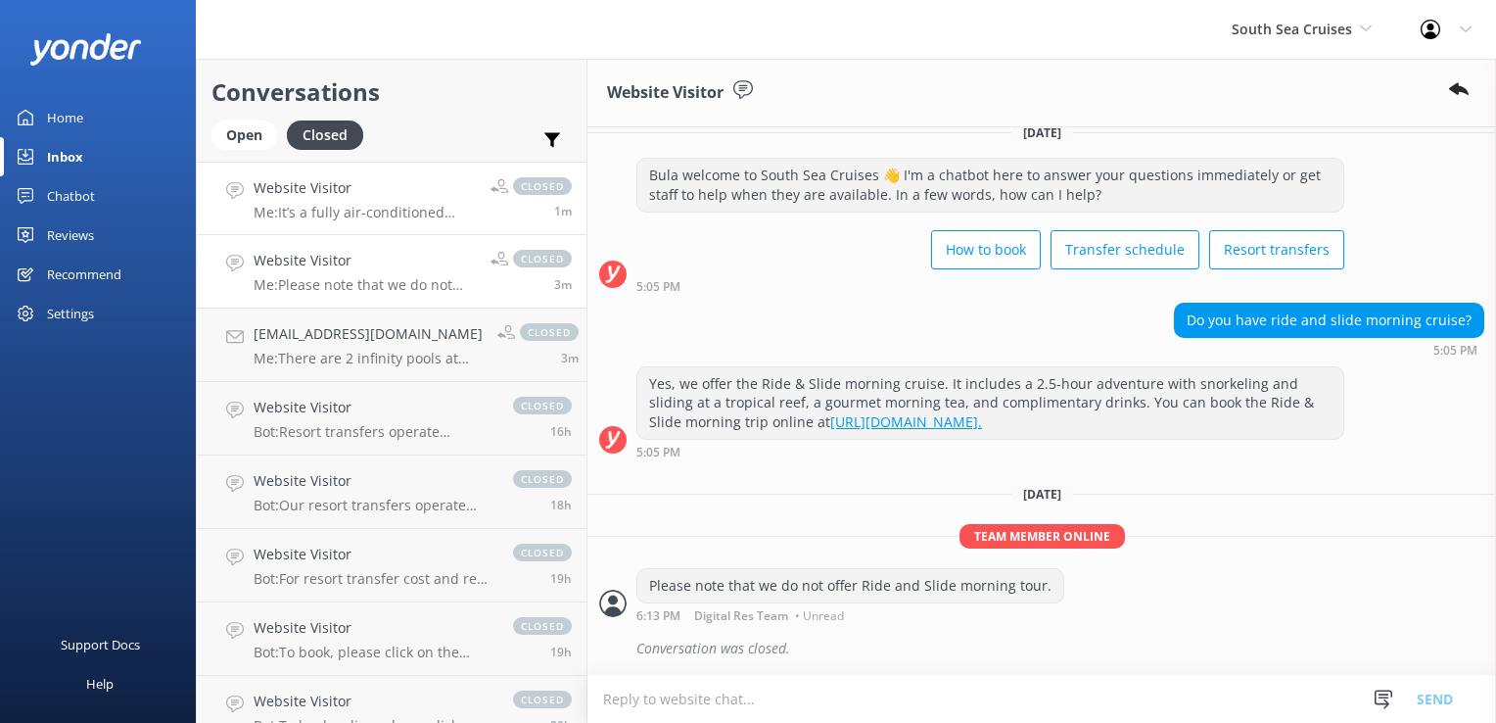
click at [394, 166] on link "Website Visitor Me: It’s a fully air-conditioned space offering complimentary s…" at bounding box center [392, 198] width 390 height 73
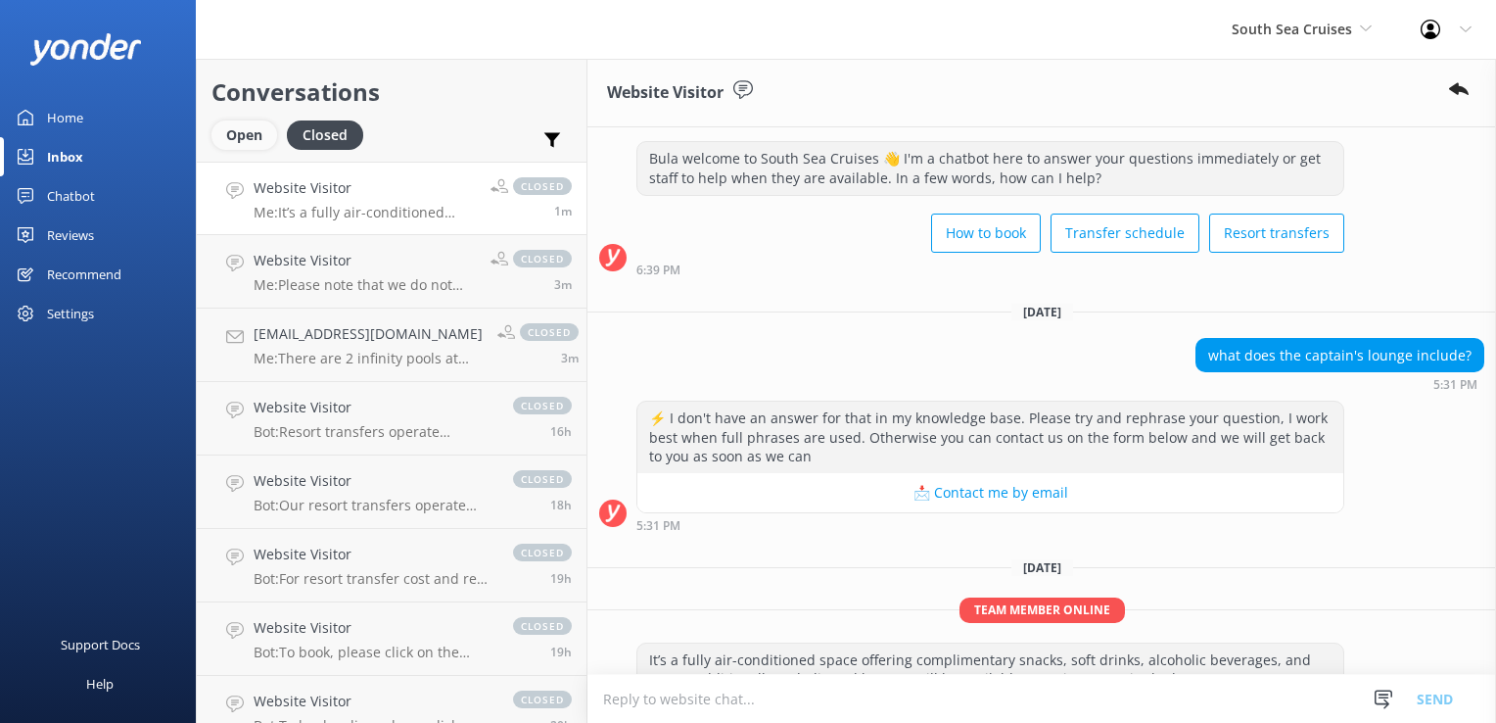
scroll to position [127, 0]
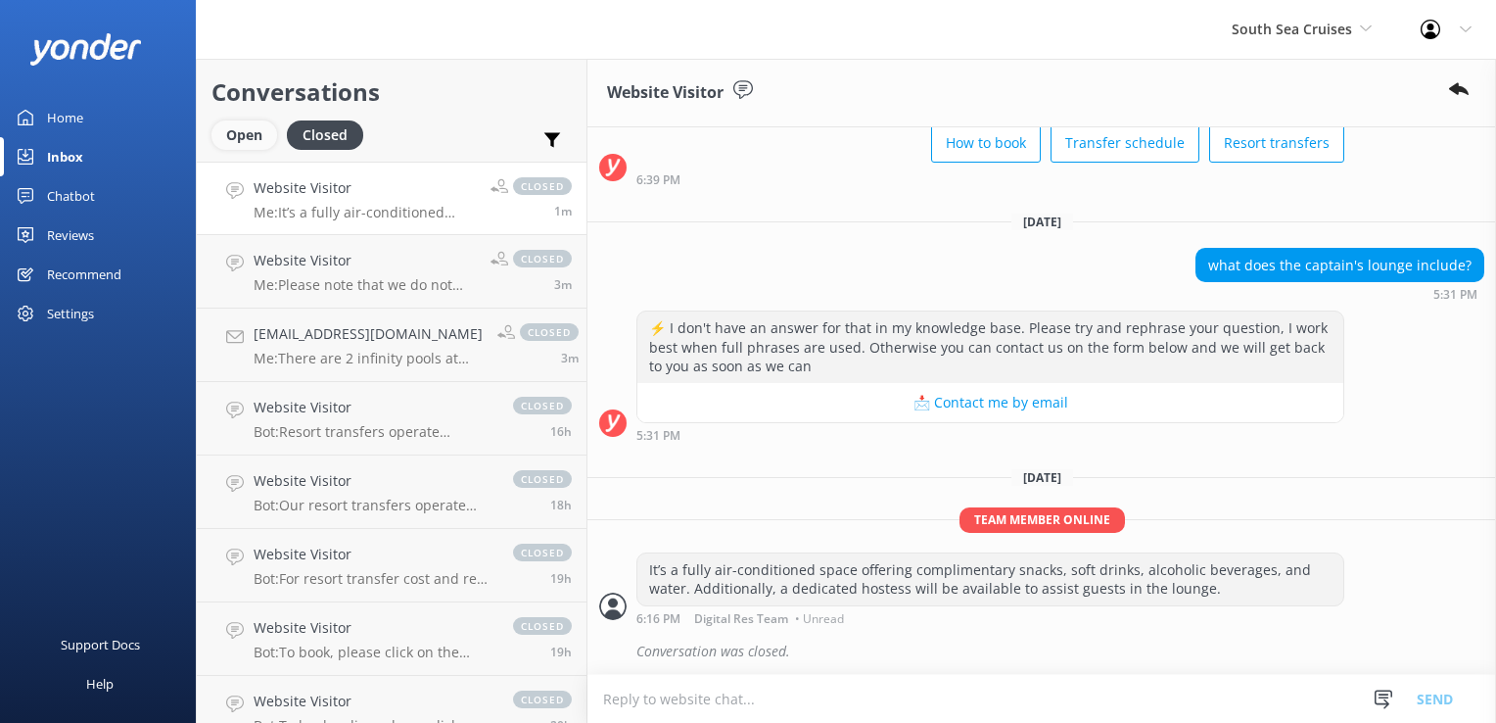
click at [238, 143] on div "Open" at bounding box center [245, 134] width 66 height 29
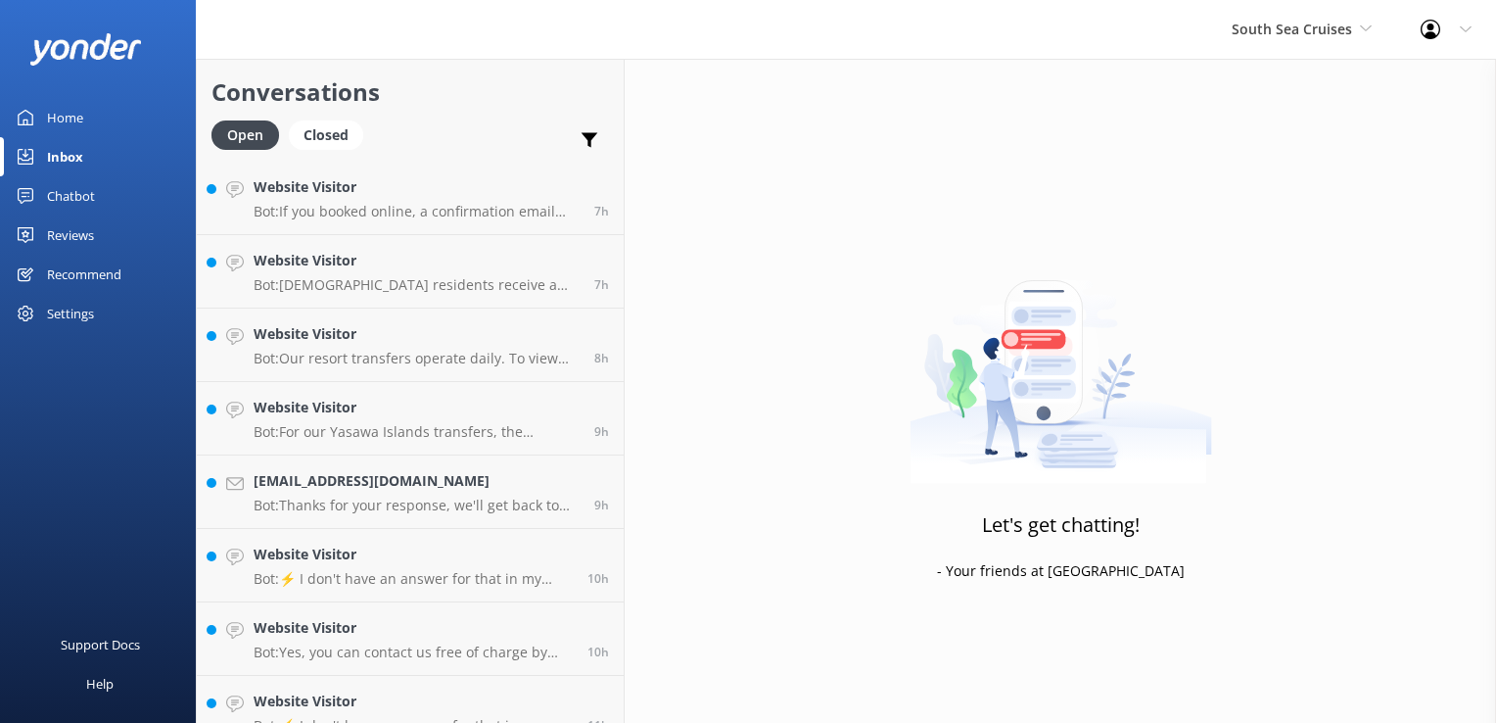
scroll to position [1788, 0]
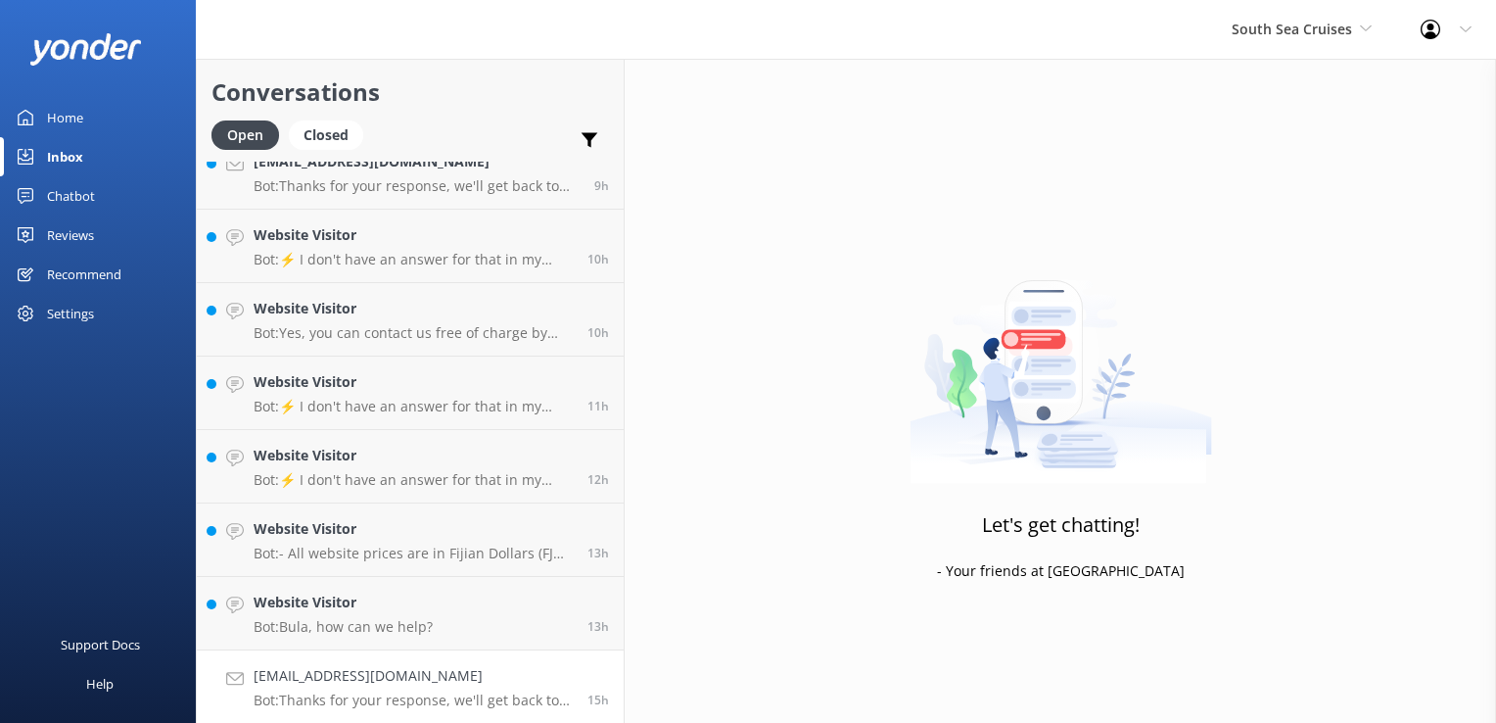
click at [430, 696] on p "Bot: Thanks for your response, we'll get back to you as soon as we can during o…" at bounding box center [413, 700] width 319 height 18
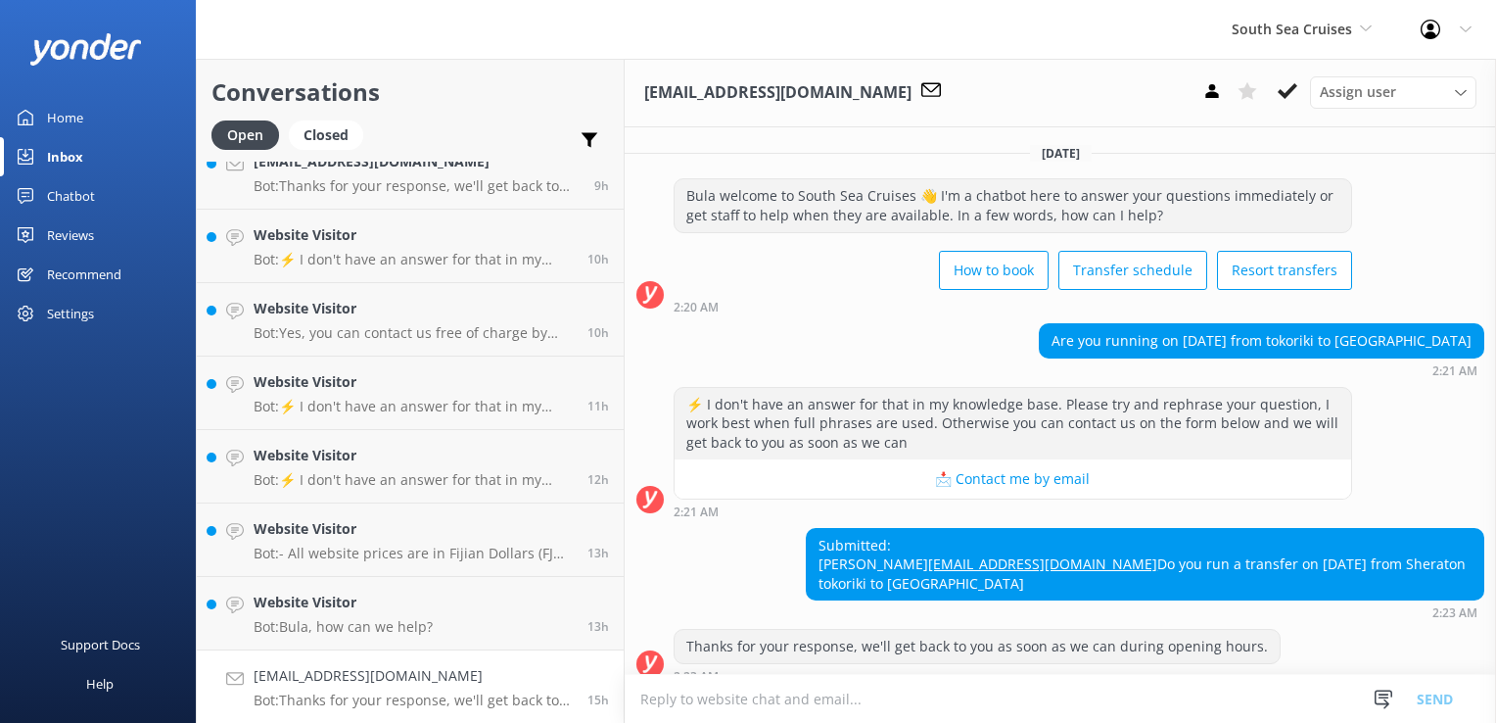
scroll to position [34, 0]
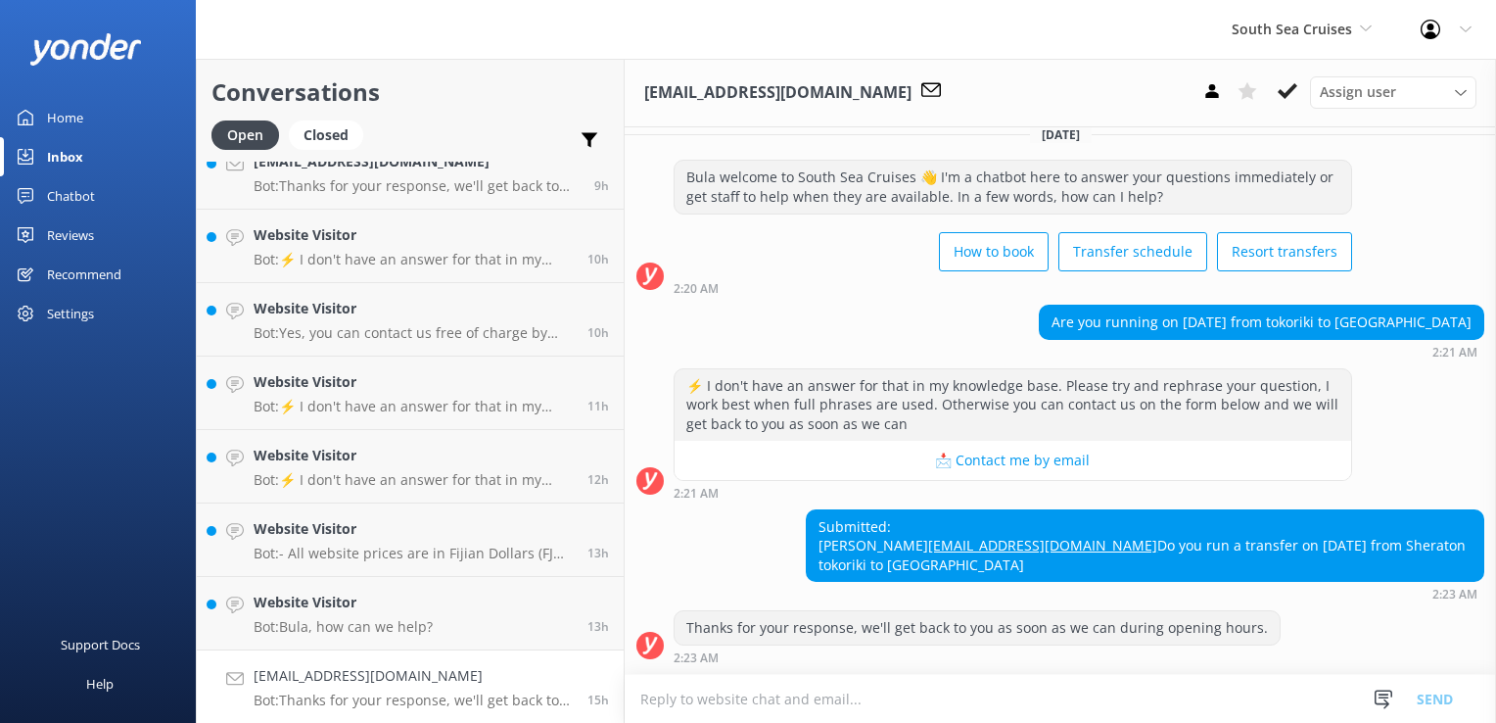
click at [689, 683] on textarea at bounding box center [1061, 699] width 872 height 48
type textarea "B"
type textarea "U"
paste textarea "https://bookings.southseacruisesfiji.com/BookingExpress/ExFromTo/?_gl=1*1rrefrx…"
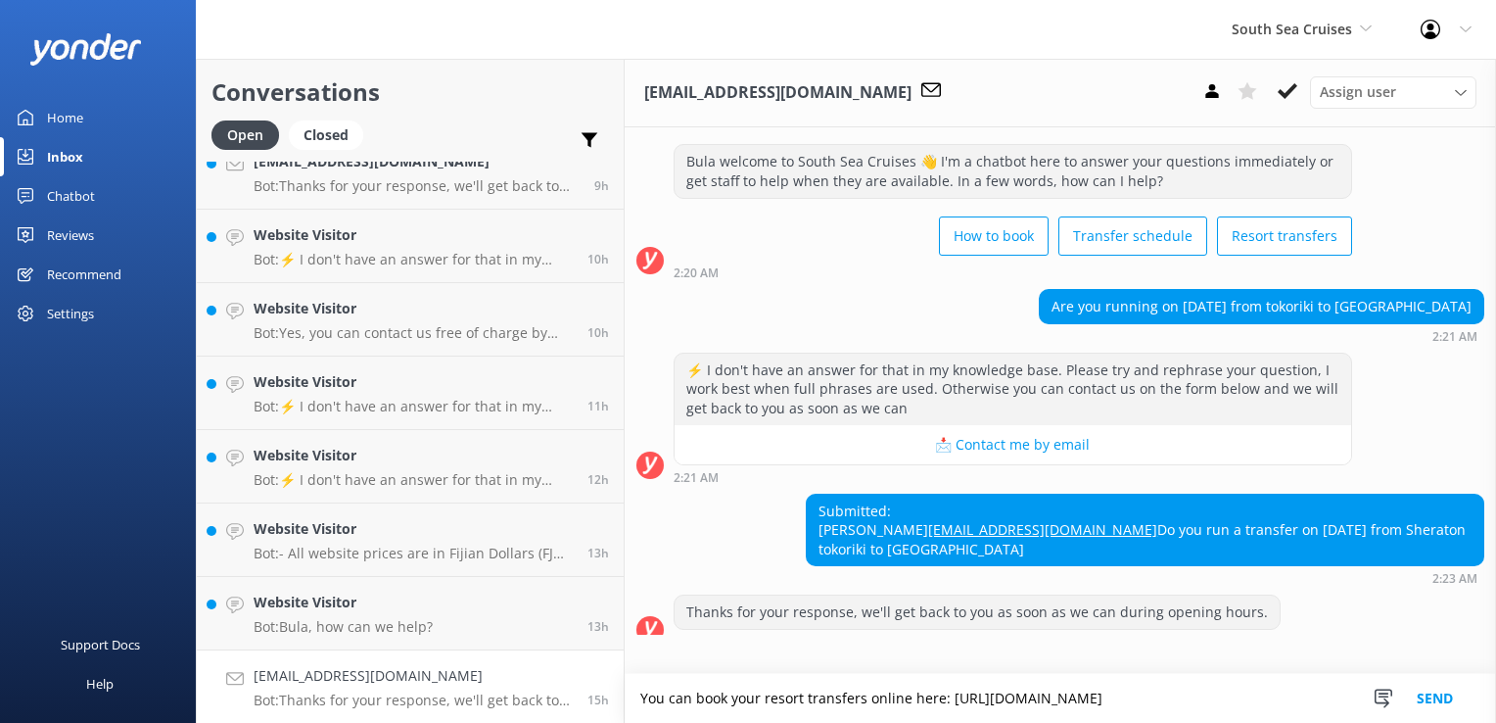
scroll to position [73, 0]
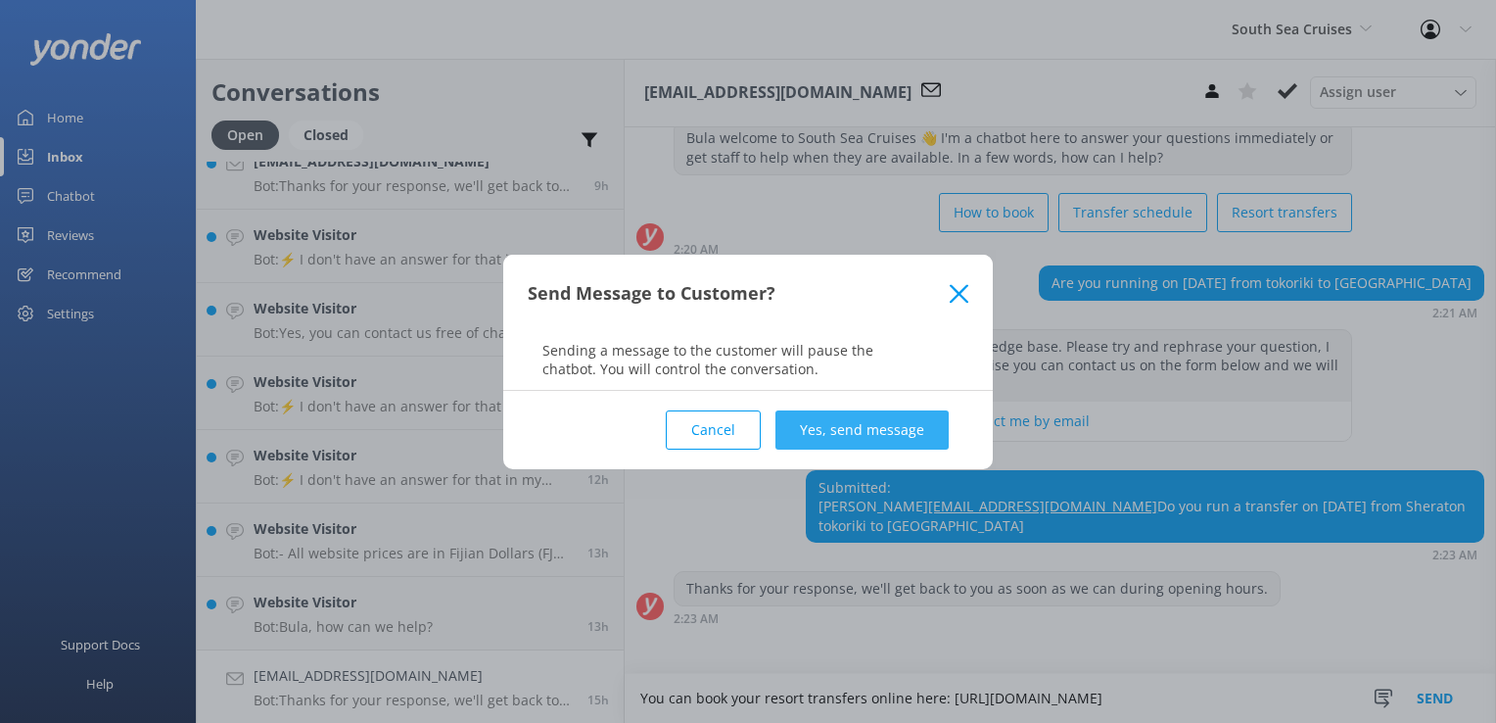
type textarea "You can book your resort transfers online here: https://bookings.southseacruise…"
click at [822, 421] on button "Yes, send message" at bounding box center [862, 429] width 173 height 39
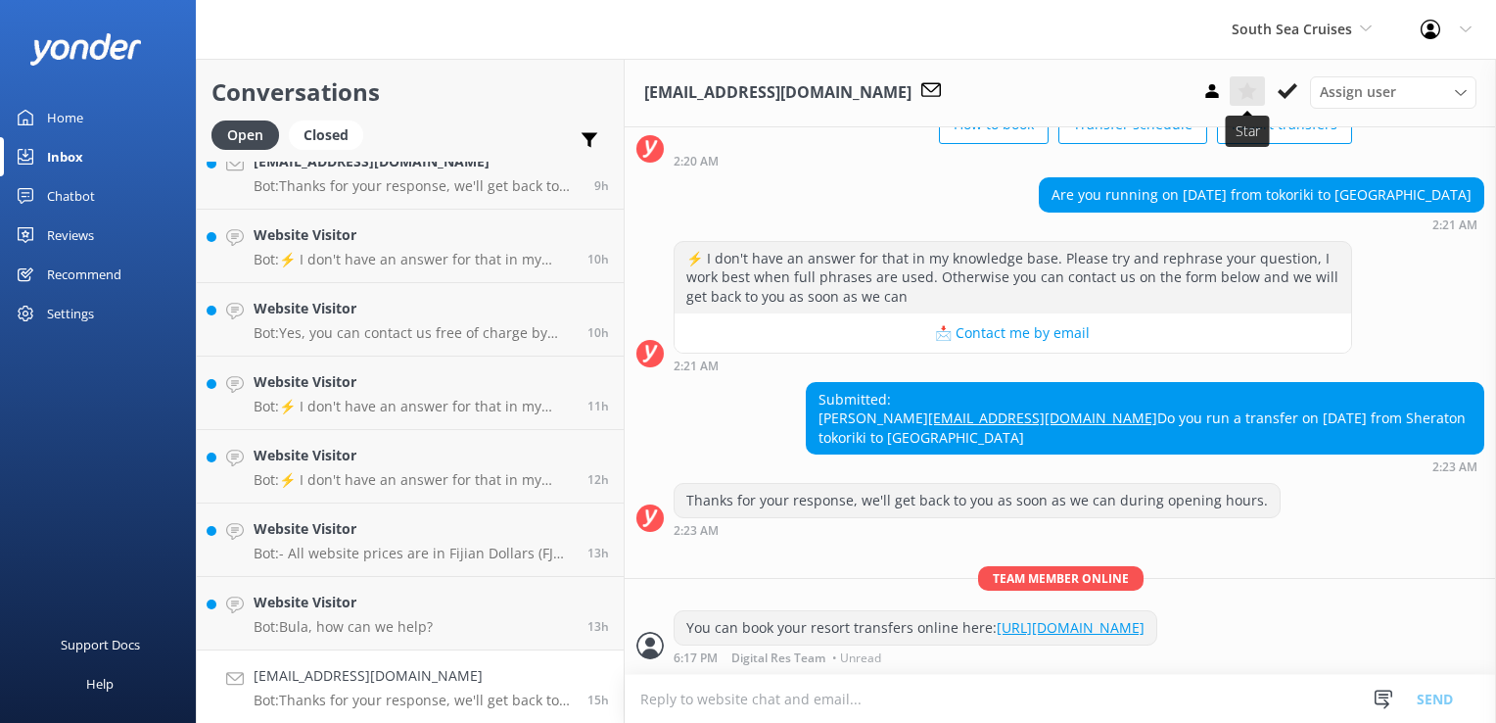
scroll to position [200, 0]
click at [1292, 81] on icon at bounding box center [1288, 91] width 20 height 20
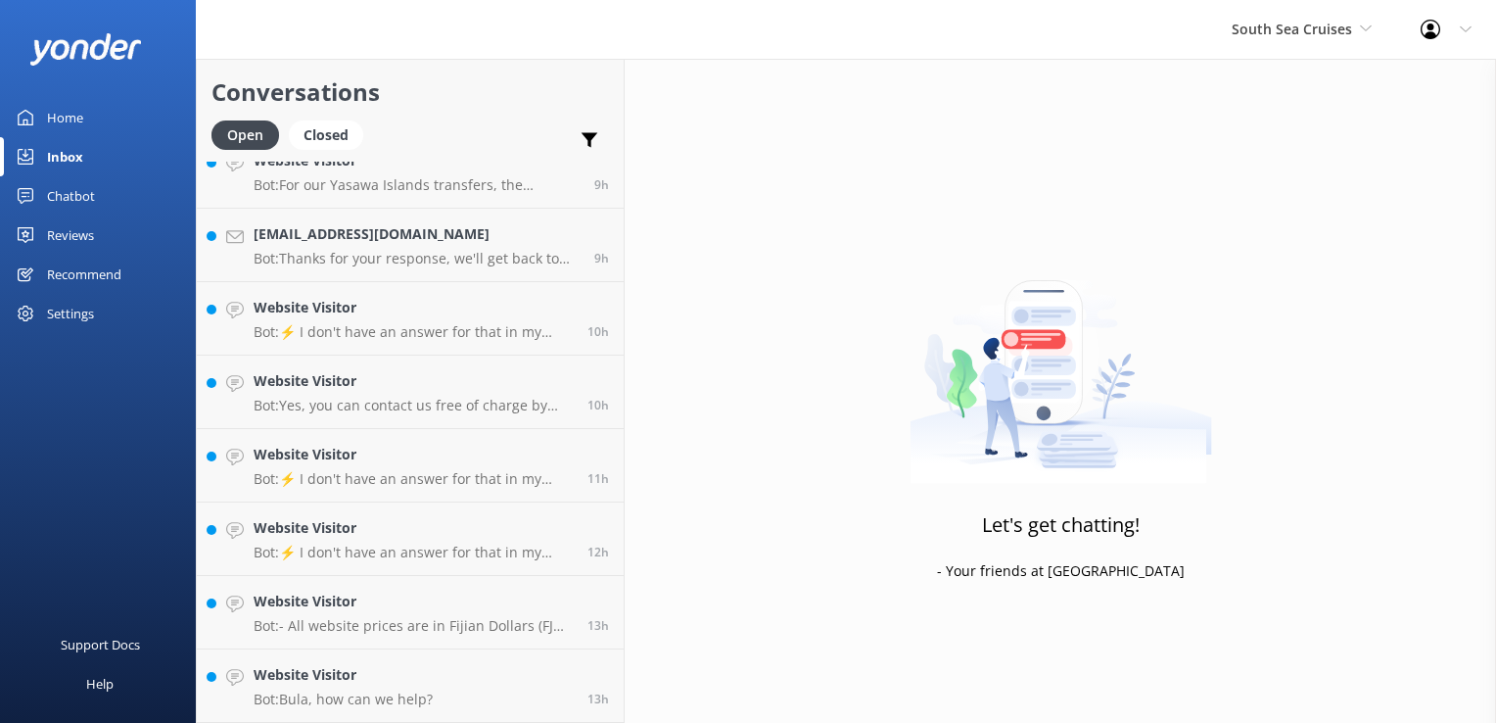
scroll to position [1715, 0]
click at [470, 682] on link "Website Visitor Bot: Bula, how can we help? 13h" at bounding box center [410, 686] width 427 height 73
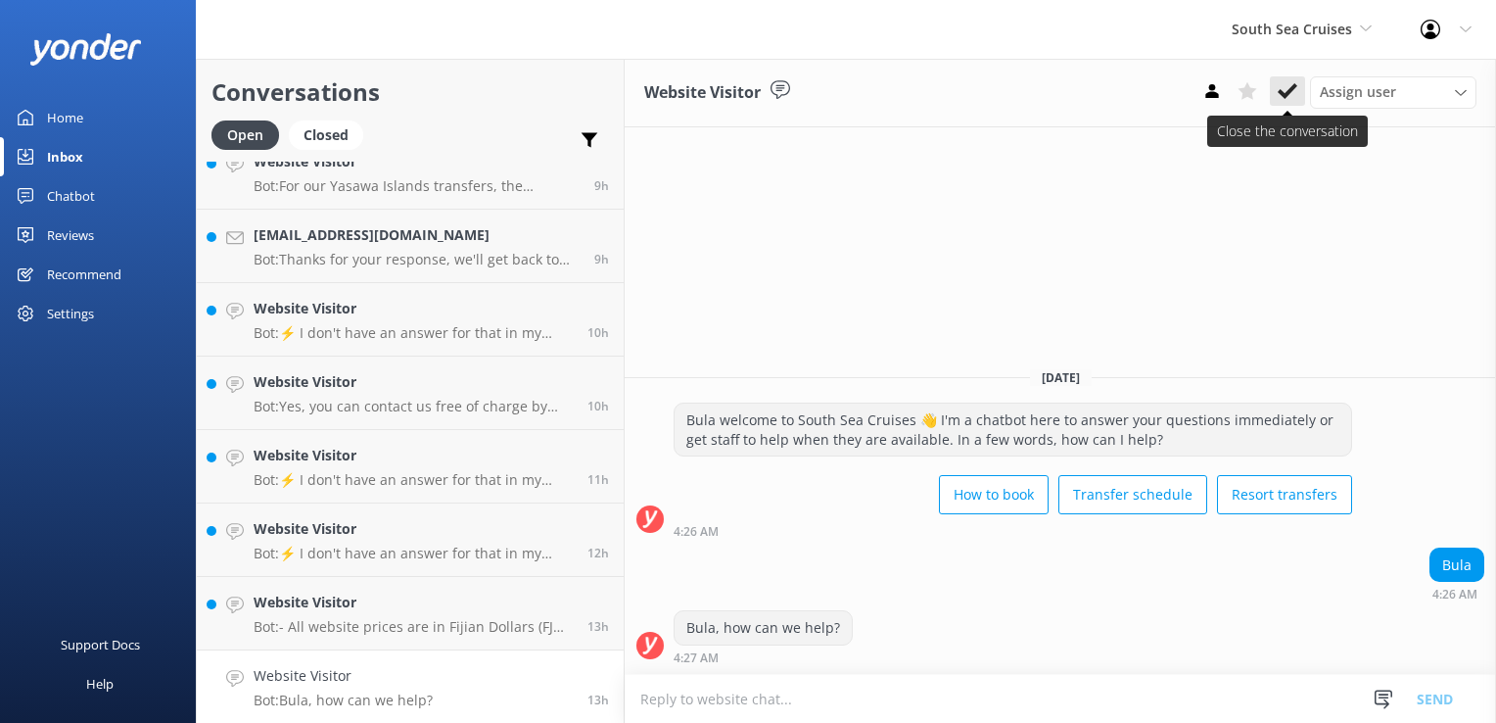
click at [1289, 99] on icon at bounding box center [1288, 91] width 20 height 20
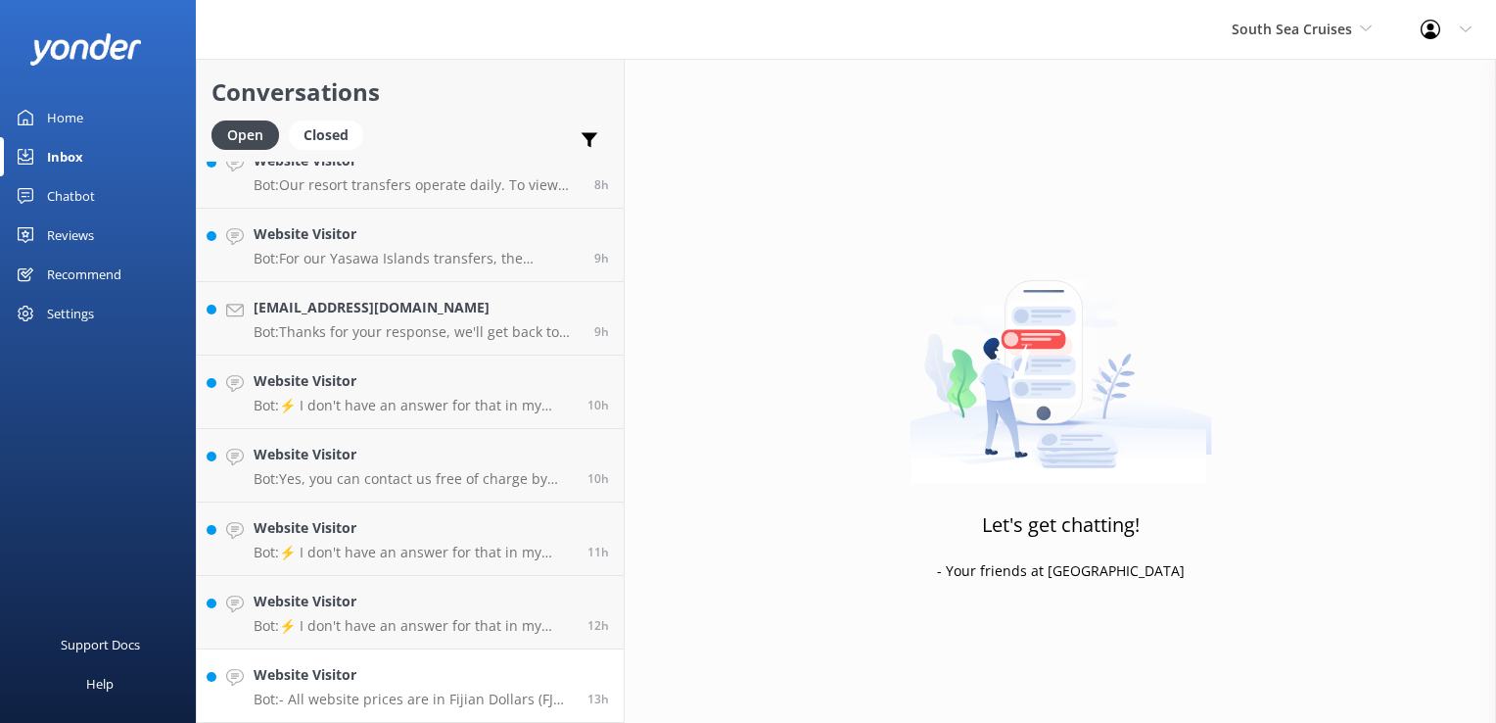
scroll to position [1641, 0]
click at [421, 695] on p "Bot: - All website prices are in Fijian Dollars (FJD) and include taxes unless …" at bounding box center [413, 700] width 319 height 18
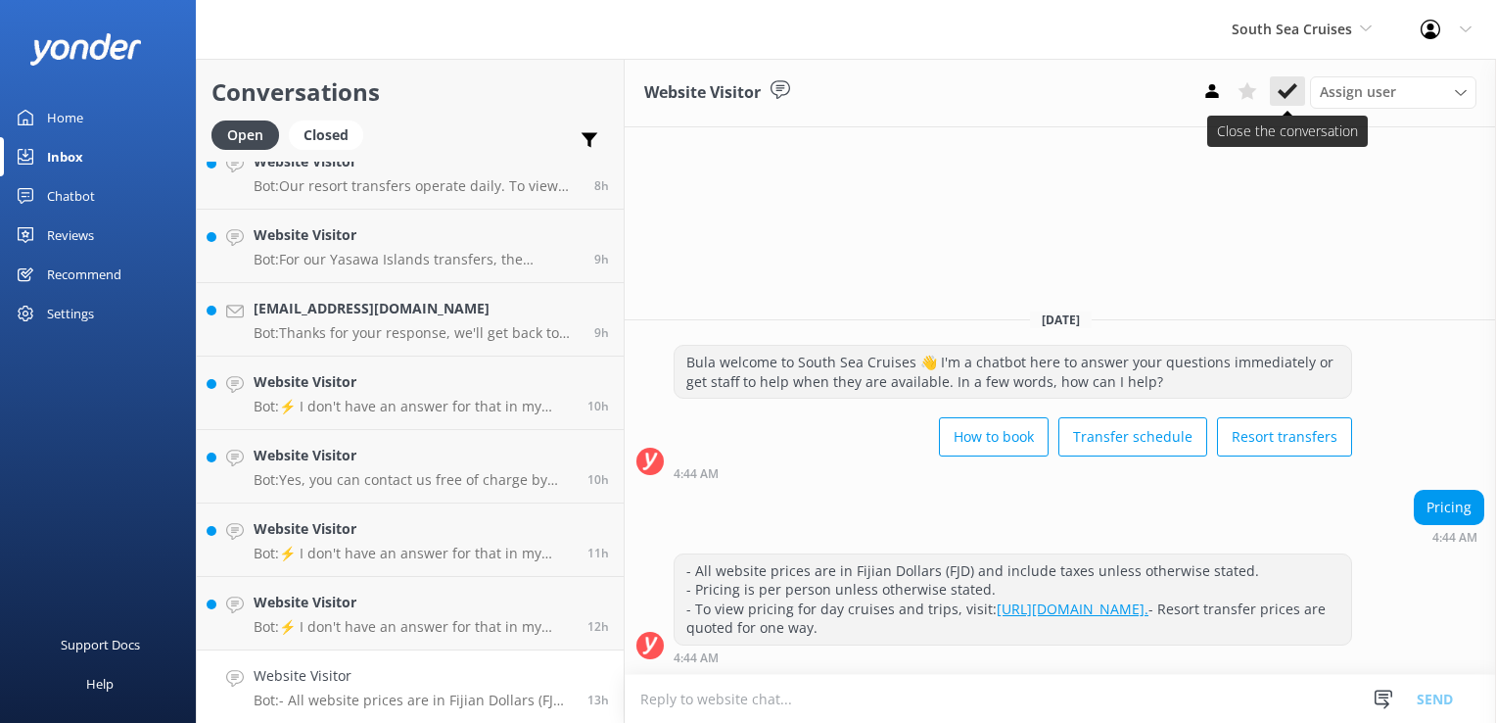
click at [1291, 94] on icon at bounding box center [1288, 91] width 20 height 20
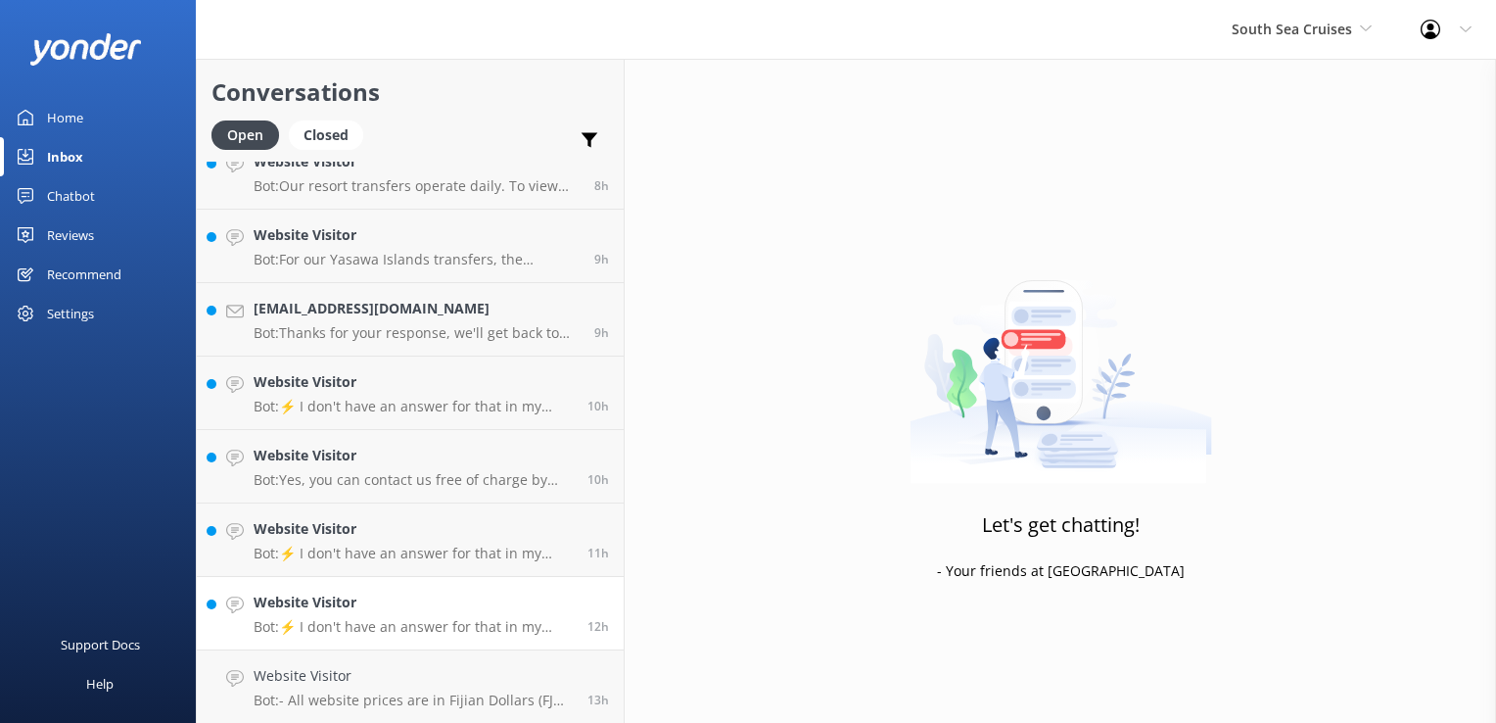
scroll to position [1568, 0]
click at [439, 677] on h4 "Website Visitor" at bounding box center [413, 676] width 319 height 22
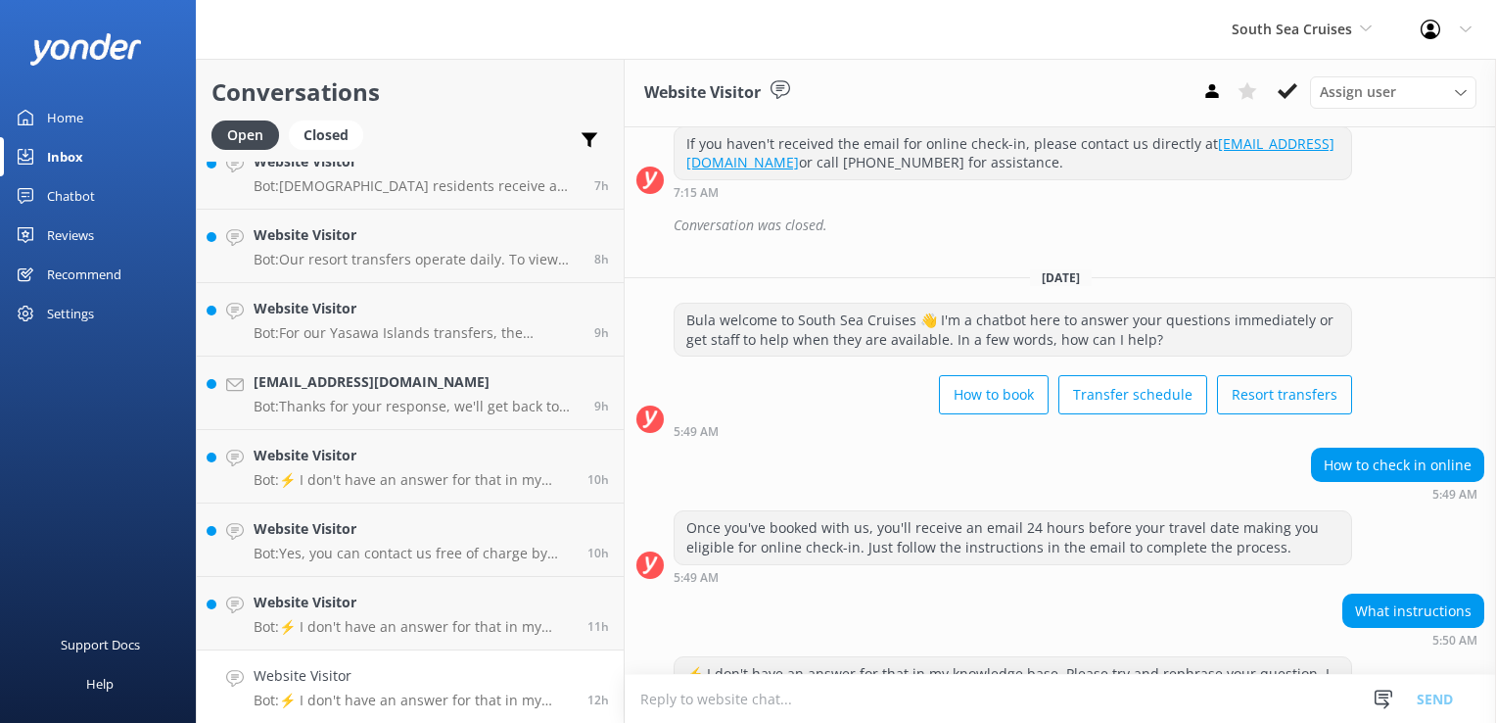
scroll to position [804, 0]
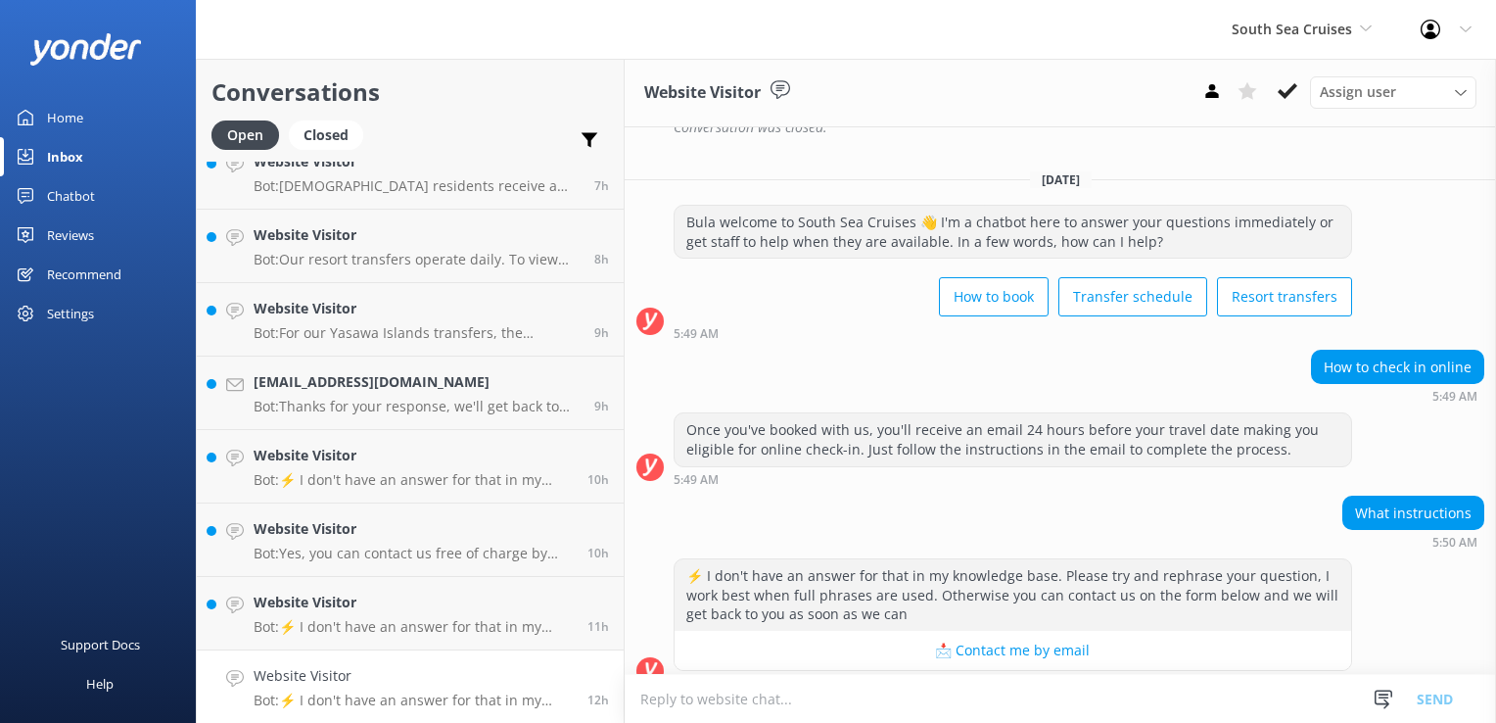
click at [697, 703] on textarea at bounding box center [1061, 699] width 872 height 48
click at [1271, 87] on button at bounding box center [1287, 90] width 35 height 29
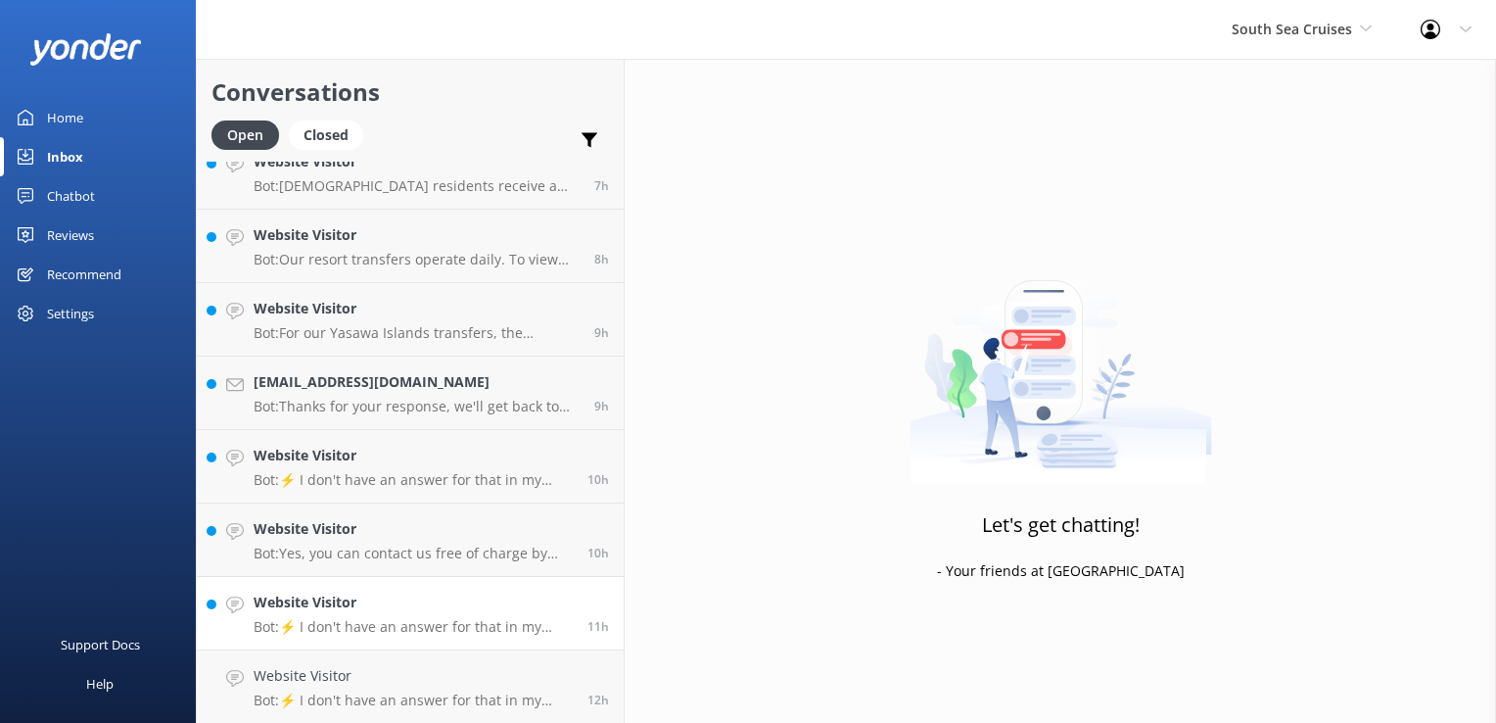
scroll to position [1494, 0]
click at [397, 670] on h4 "Website Visitor" at bounding box center [413, 676] width 319 height 22
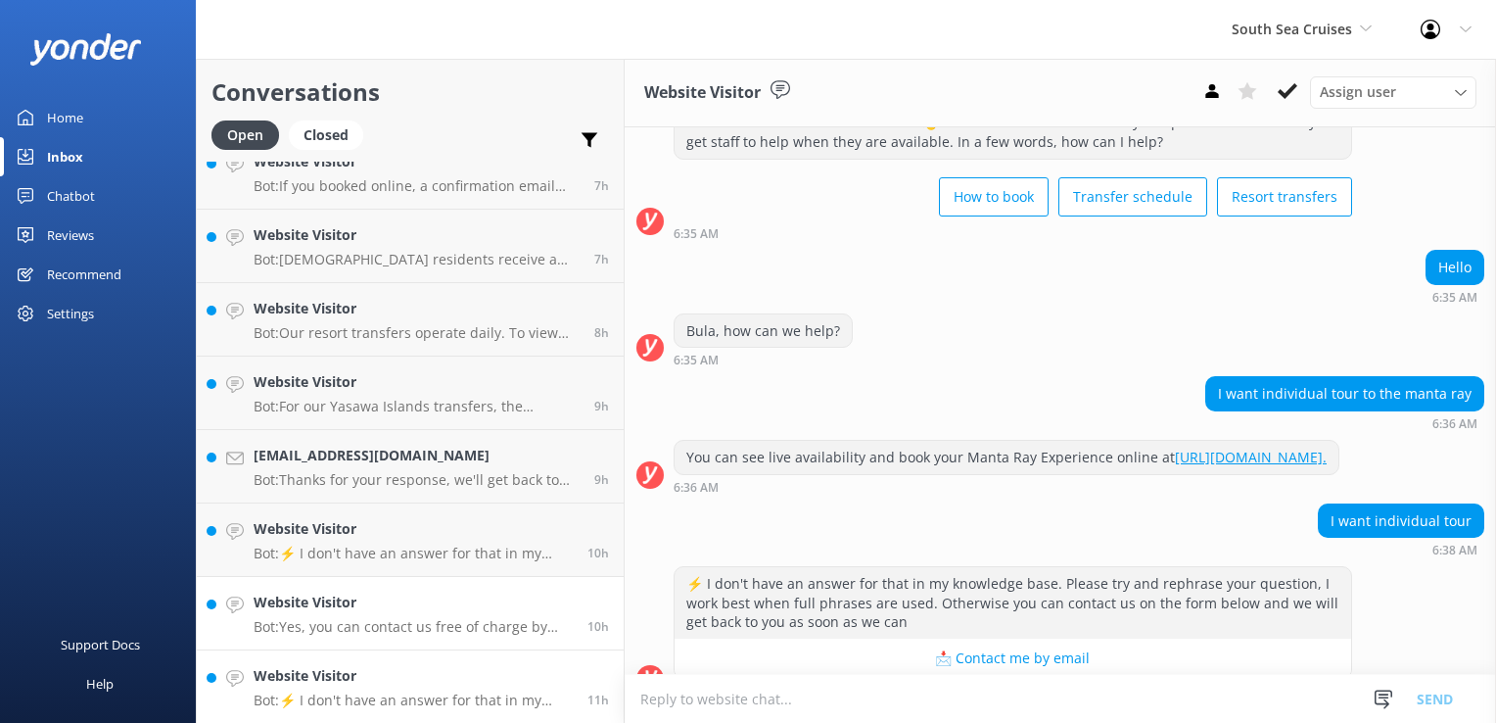
scroll to position [121, 0]
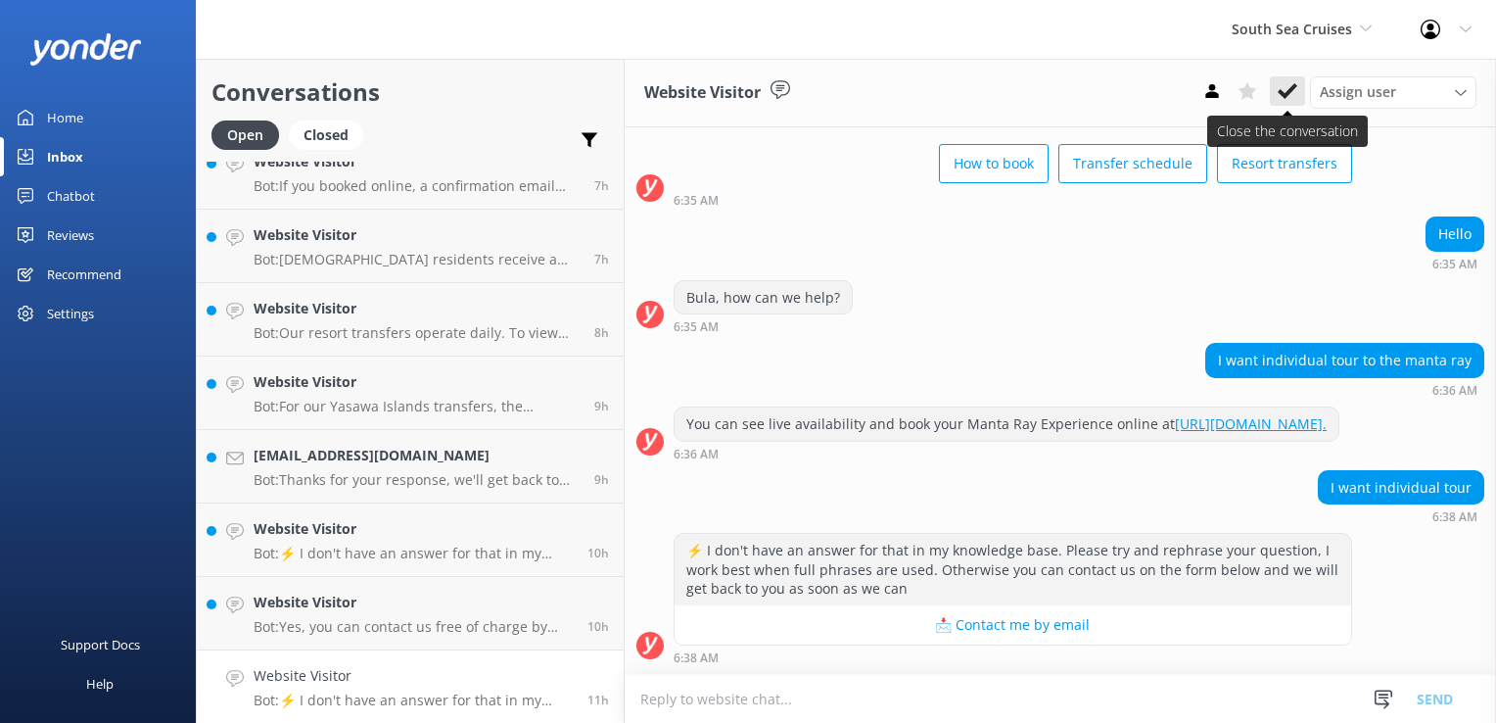
click at [1288, 84] on icon at bounding box center [1288, 91] width 20 height 20
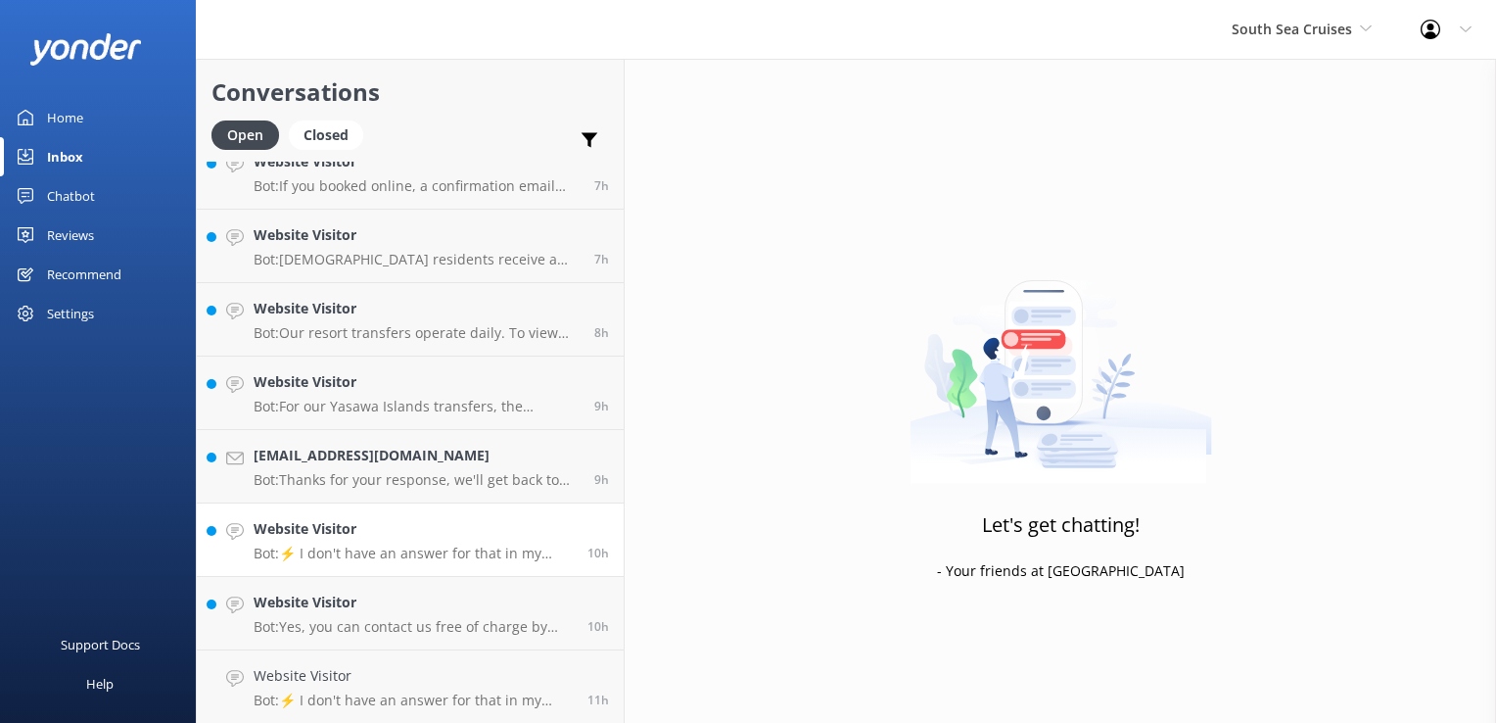
scroll to position [1421, 0]
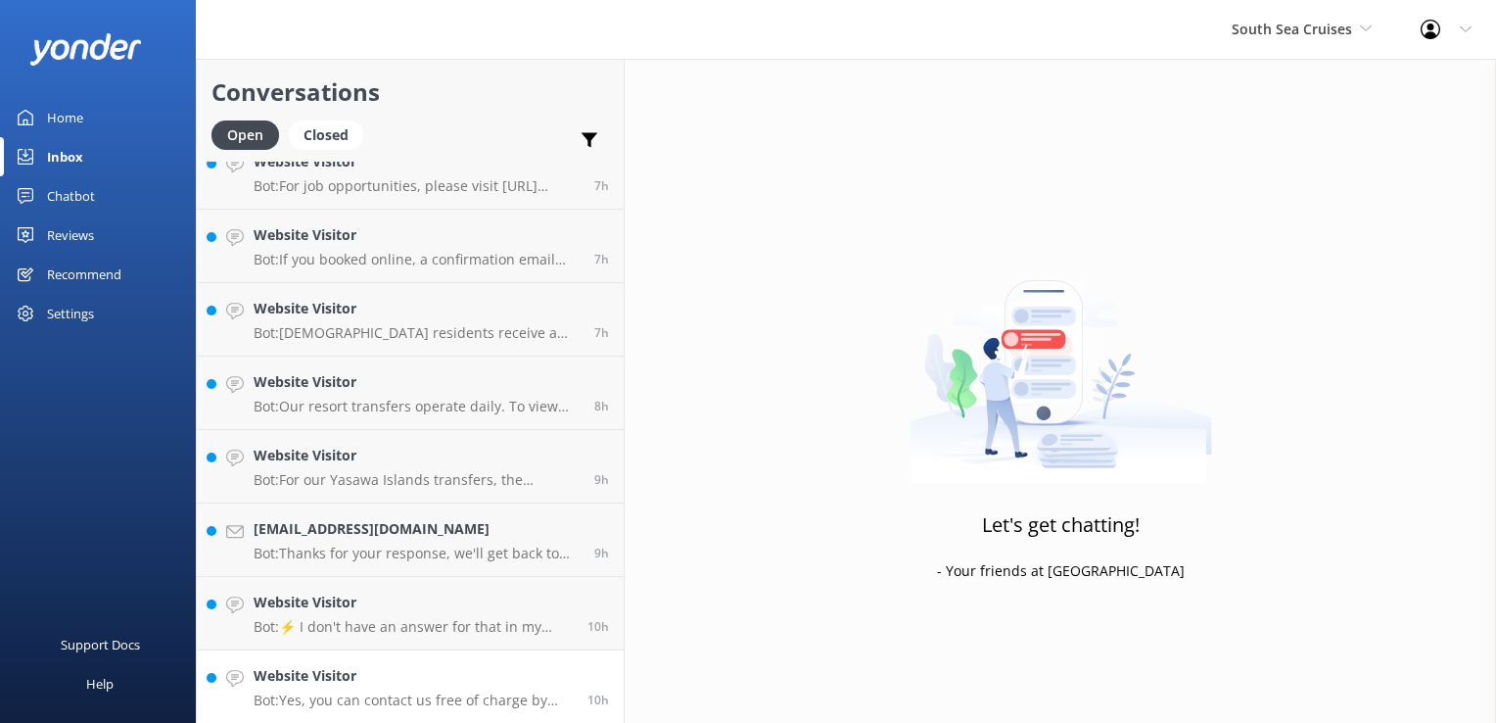
click at [449, 689] on div "Website Visitor Bot: Yes, you can contact us free of charge by messaging or cal…" at bounding box center [413, 686] width 319 height 43
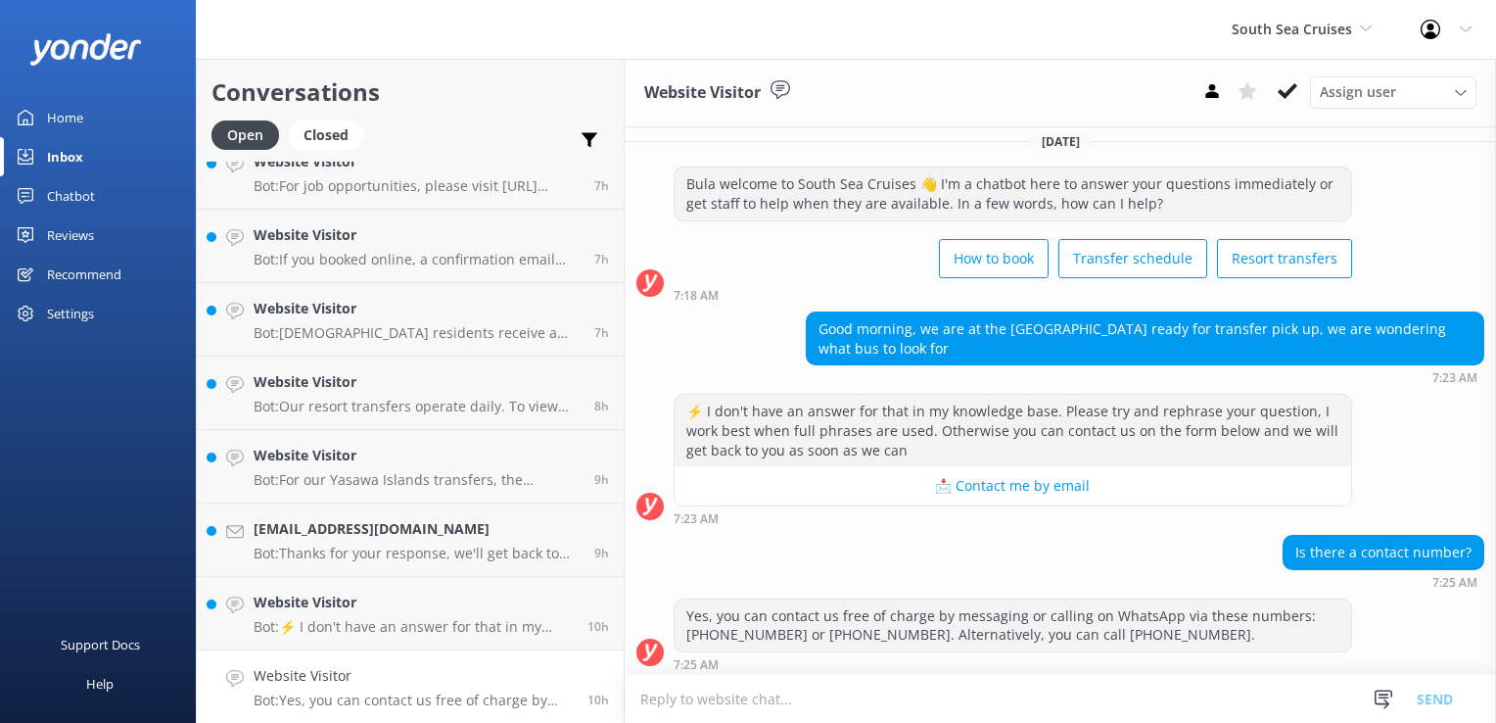
scroll to position [16, 0]
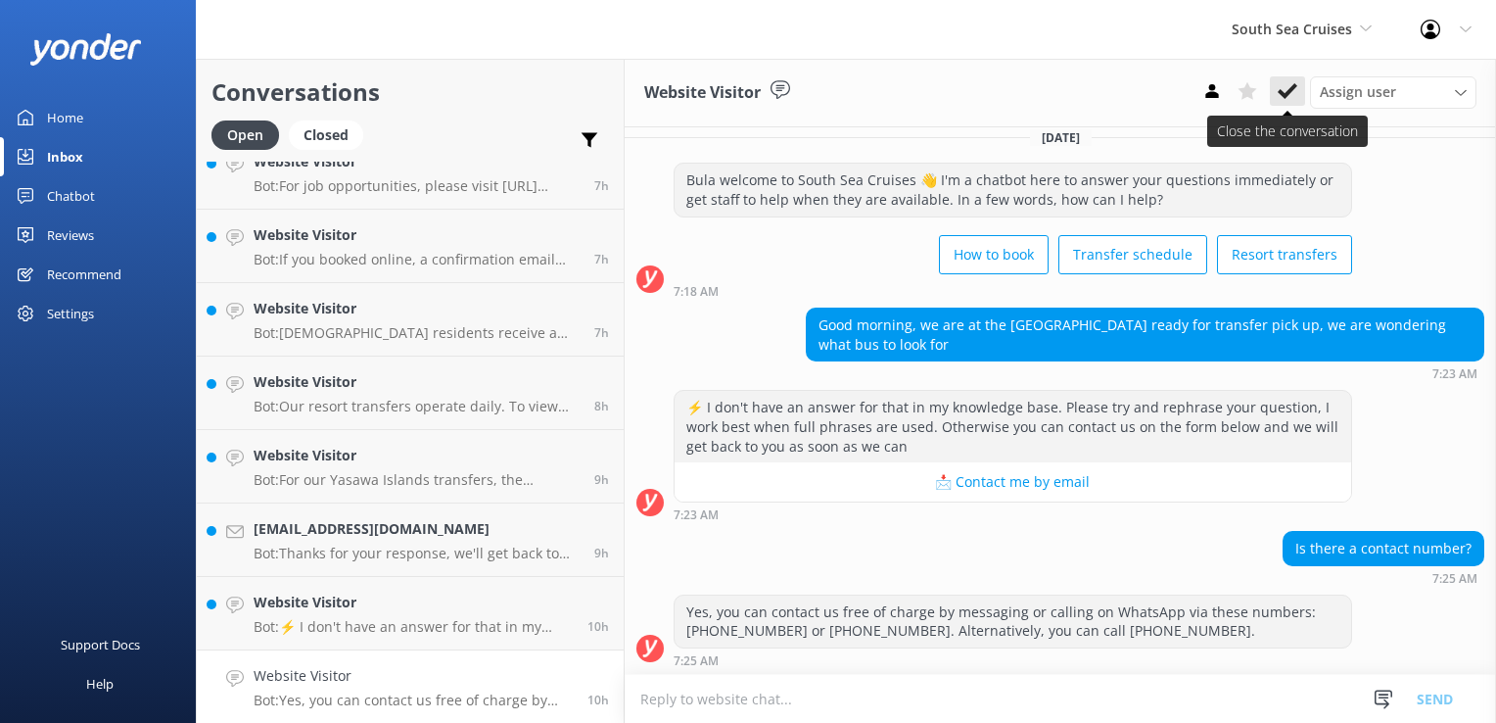
click at [1282, 84] on icon at bounding box center [1288, 91] width 20 height 20
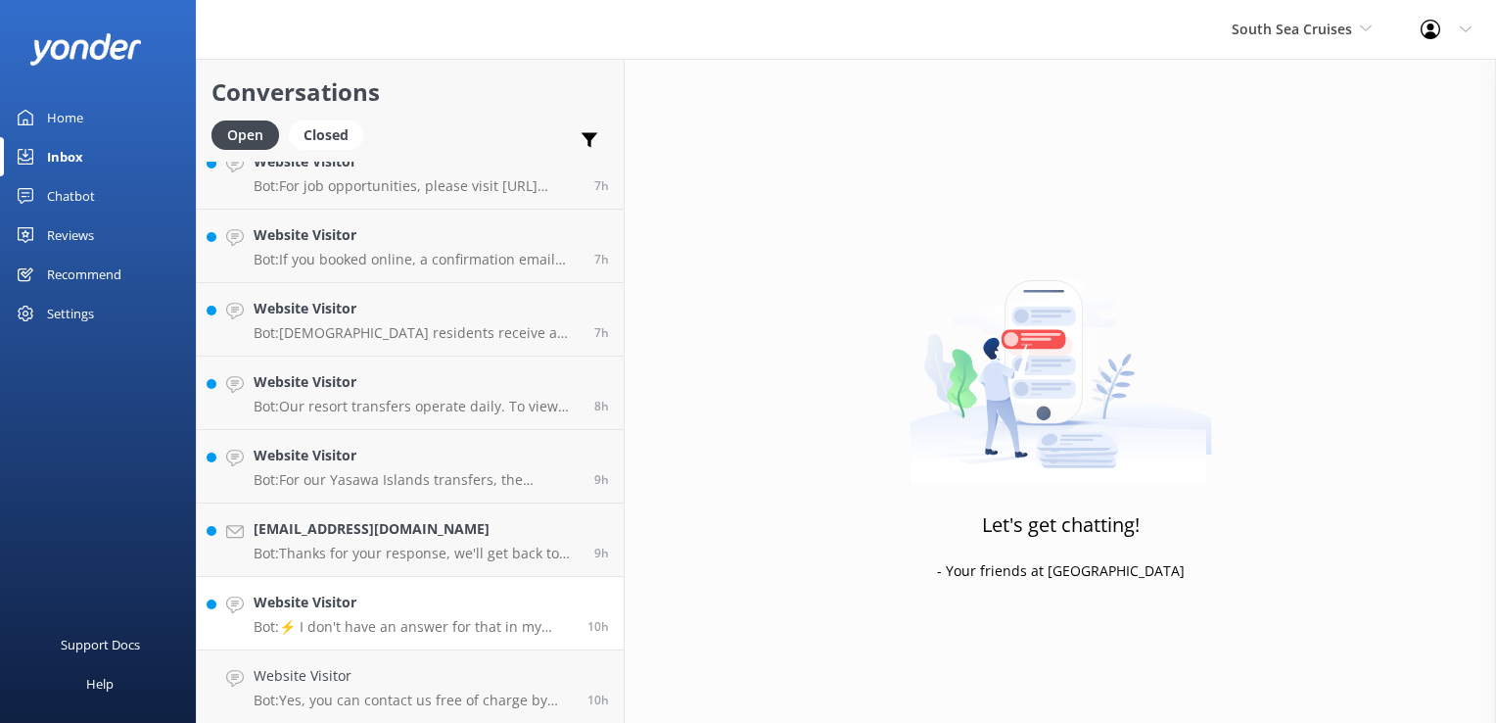
scroll to position [1347, 0]
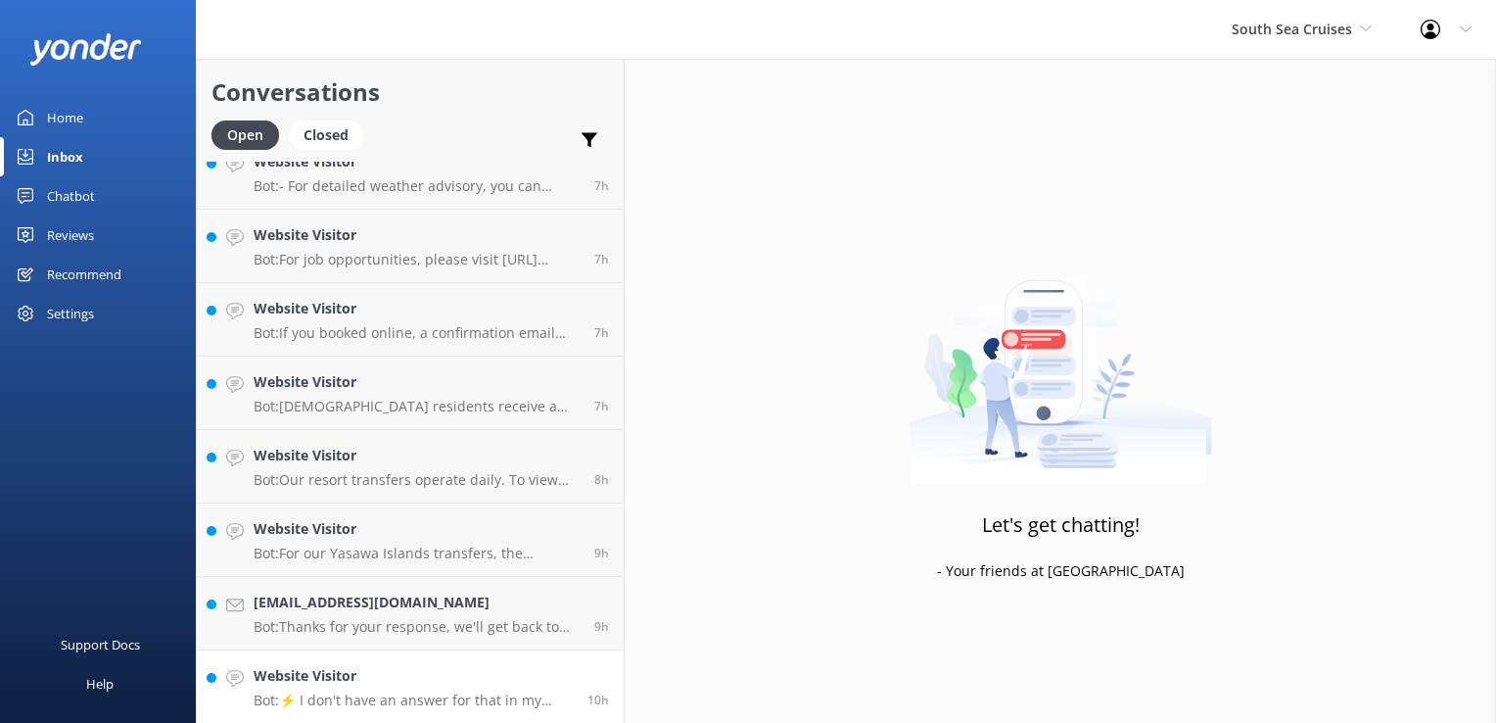
click at [427, 694] on p "Bot: ⚡ I don't have an answer for that in my knowledge base. Please try and rep…" at bounding box center [413, 700] width 319 height 18
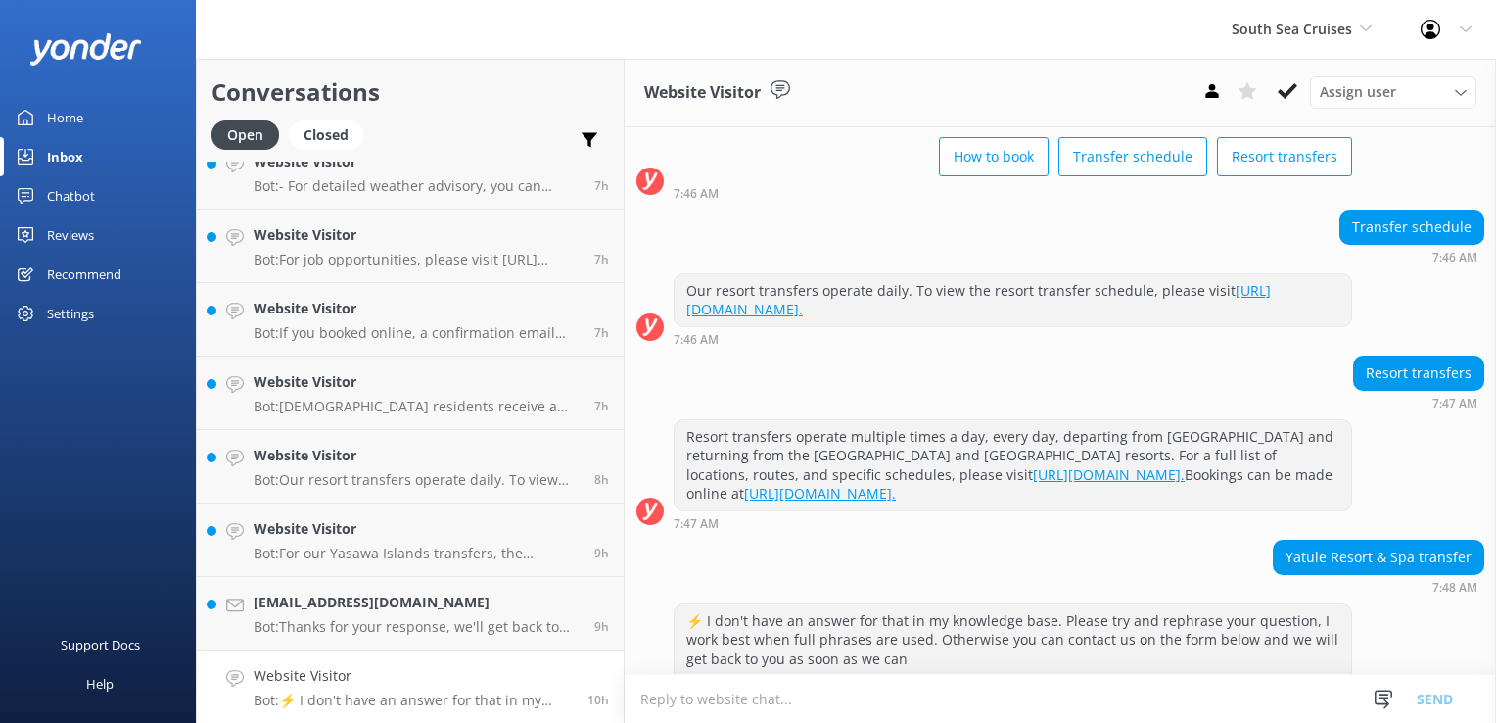
scroll to position [179, 0]
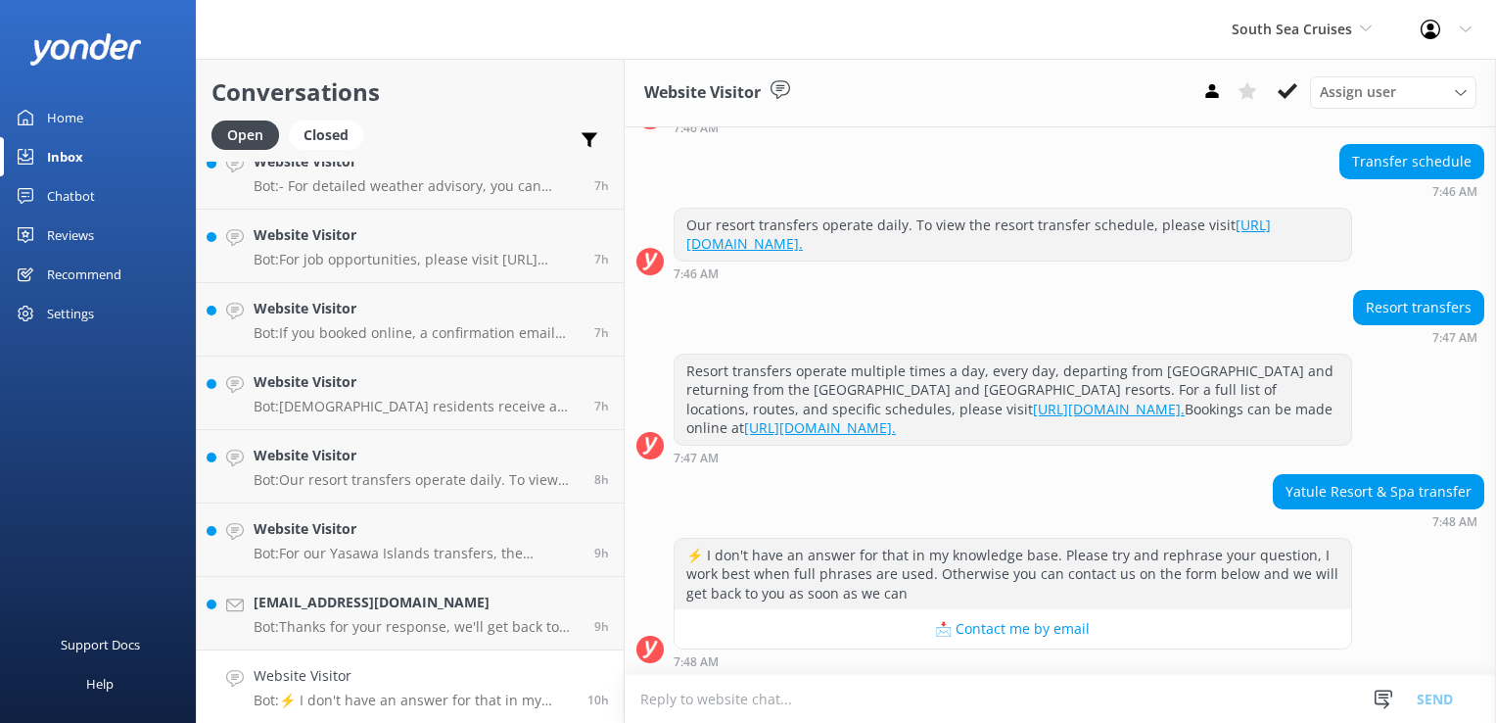
click at [952, 691] on textarea at bounding box center [1061, 699] width 872 height 48
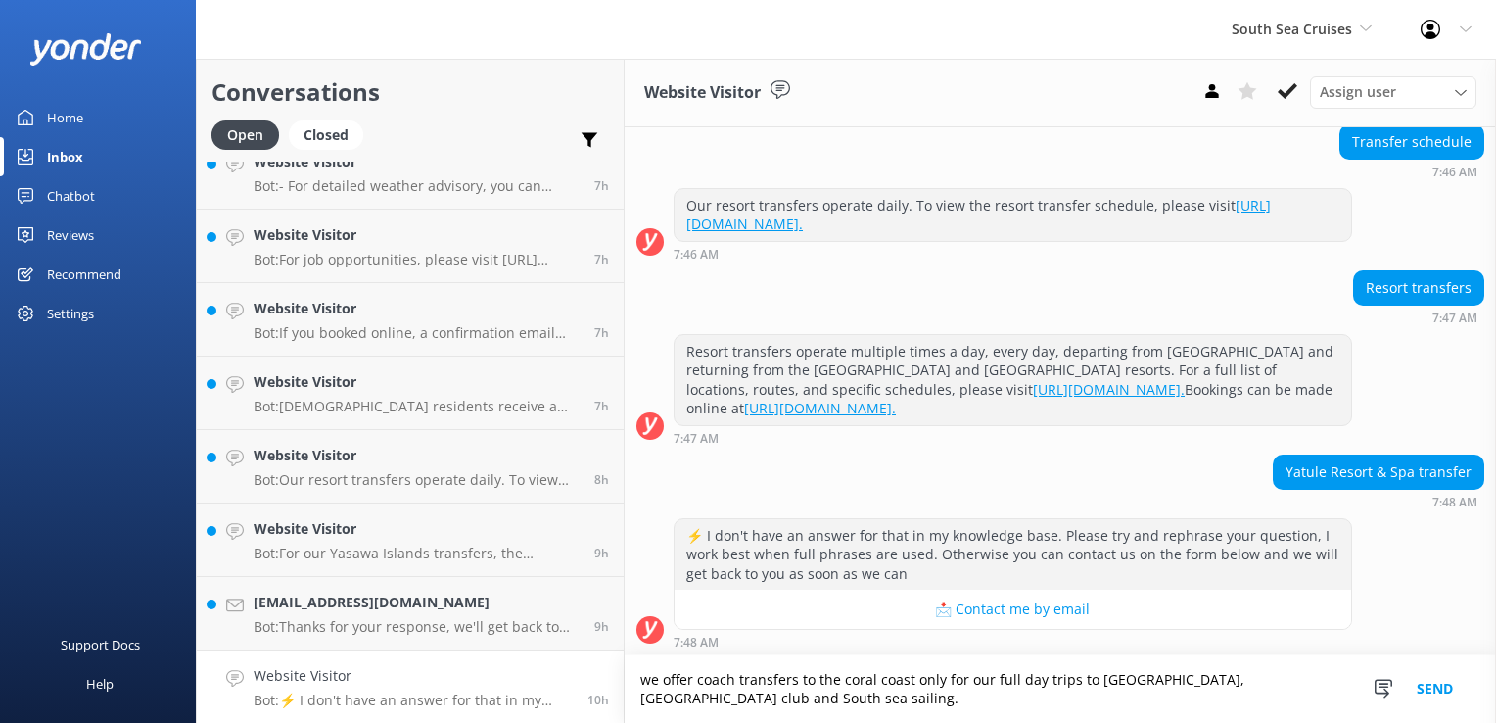
type textarea "we offer coach transfers to the coral coast only for our full day trips to Sout…"
click at [1449, 698] on button "Send" at bounding box center [1434, 689] width 73 height 68
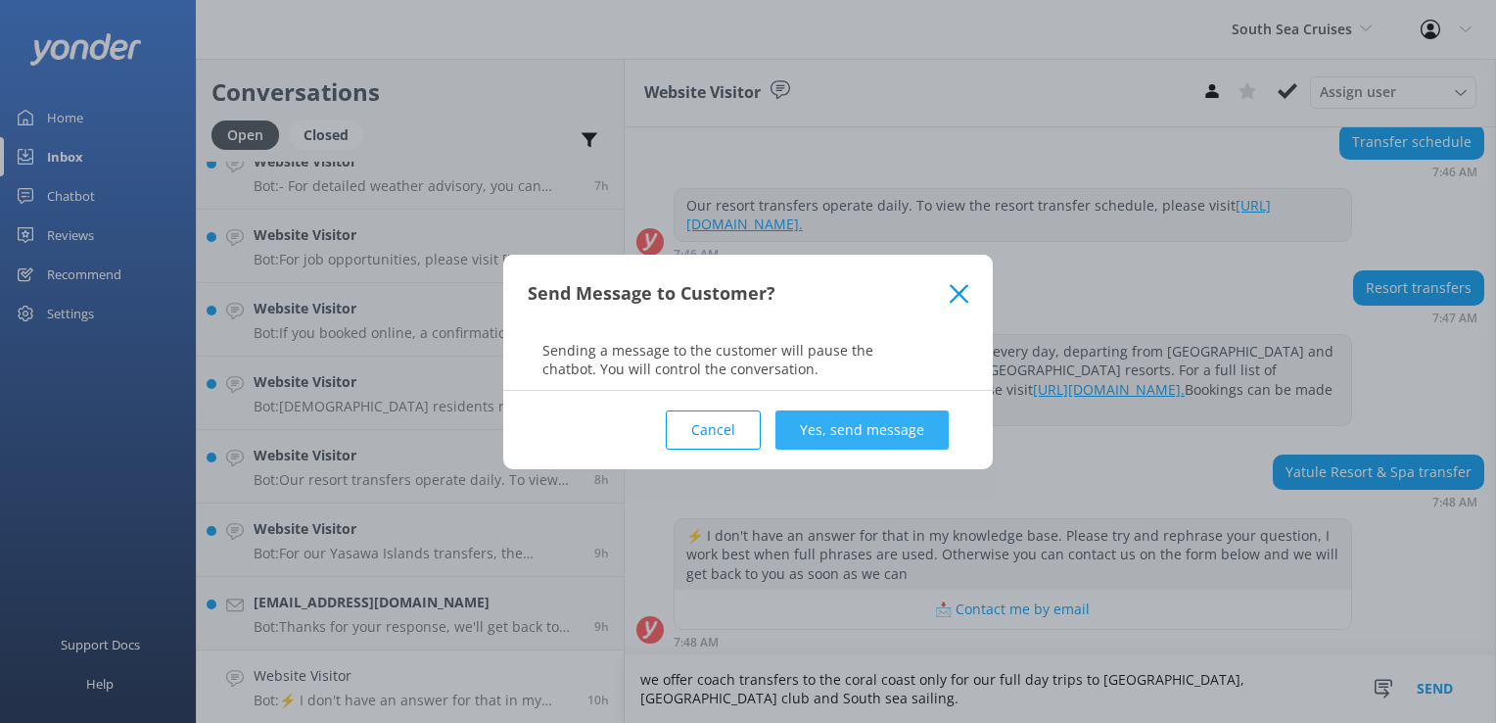
click at [830, 432] on button "Yes, send message" at bounding box center [862, 429] width 173 height 39
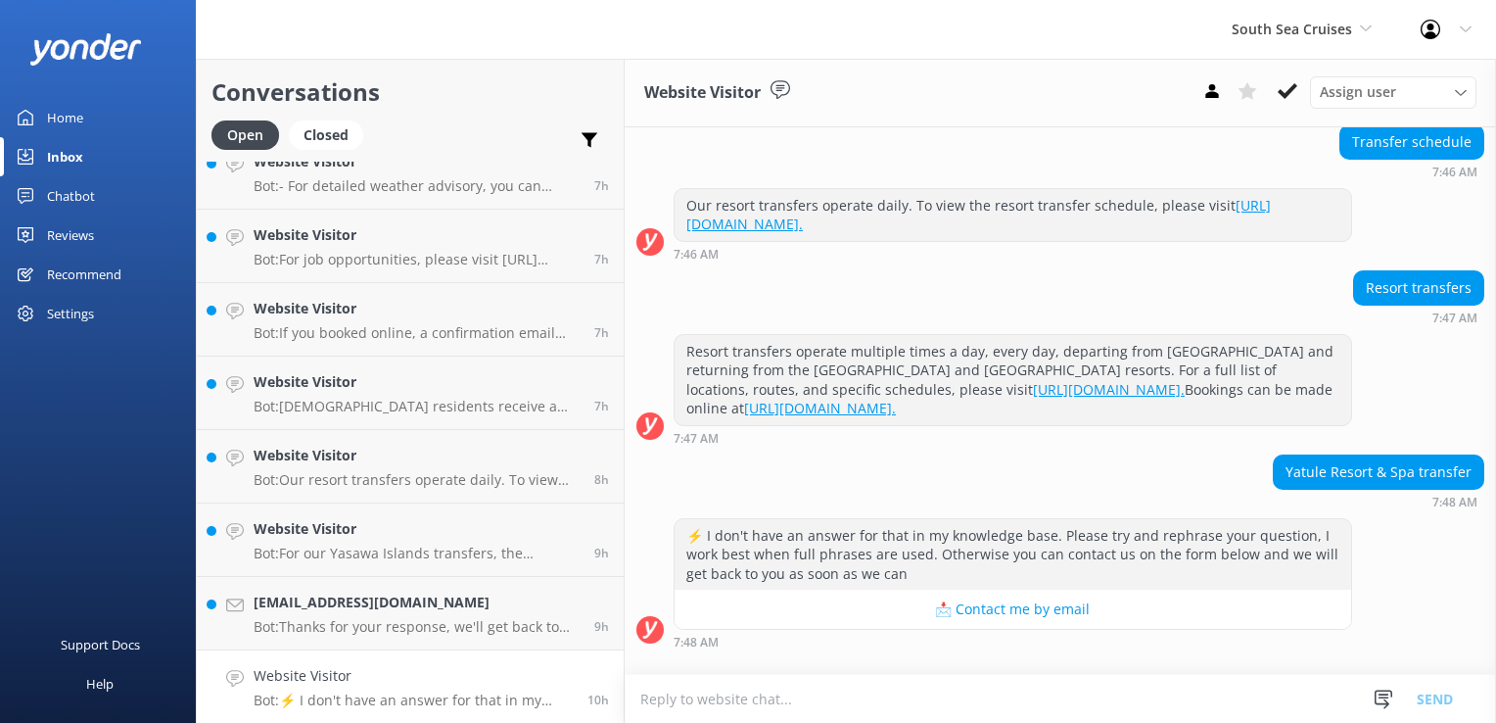
scroll to position [325, 0]
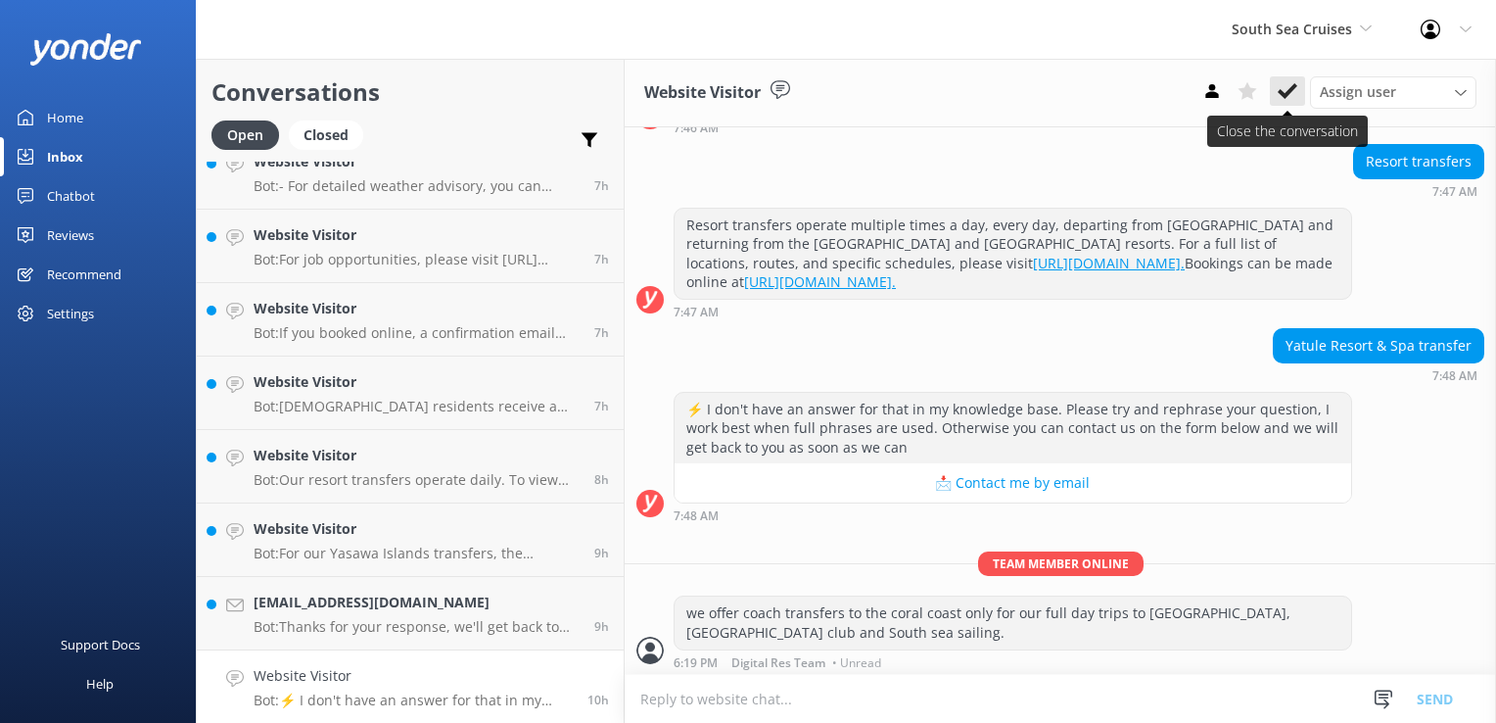
click at [1283, 80] on button at bounding box center [1287, 90] width 35 height 29
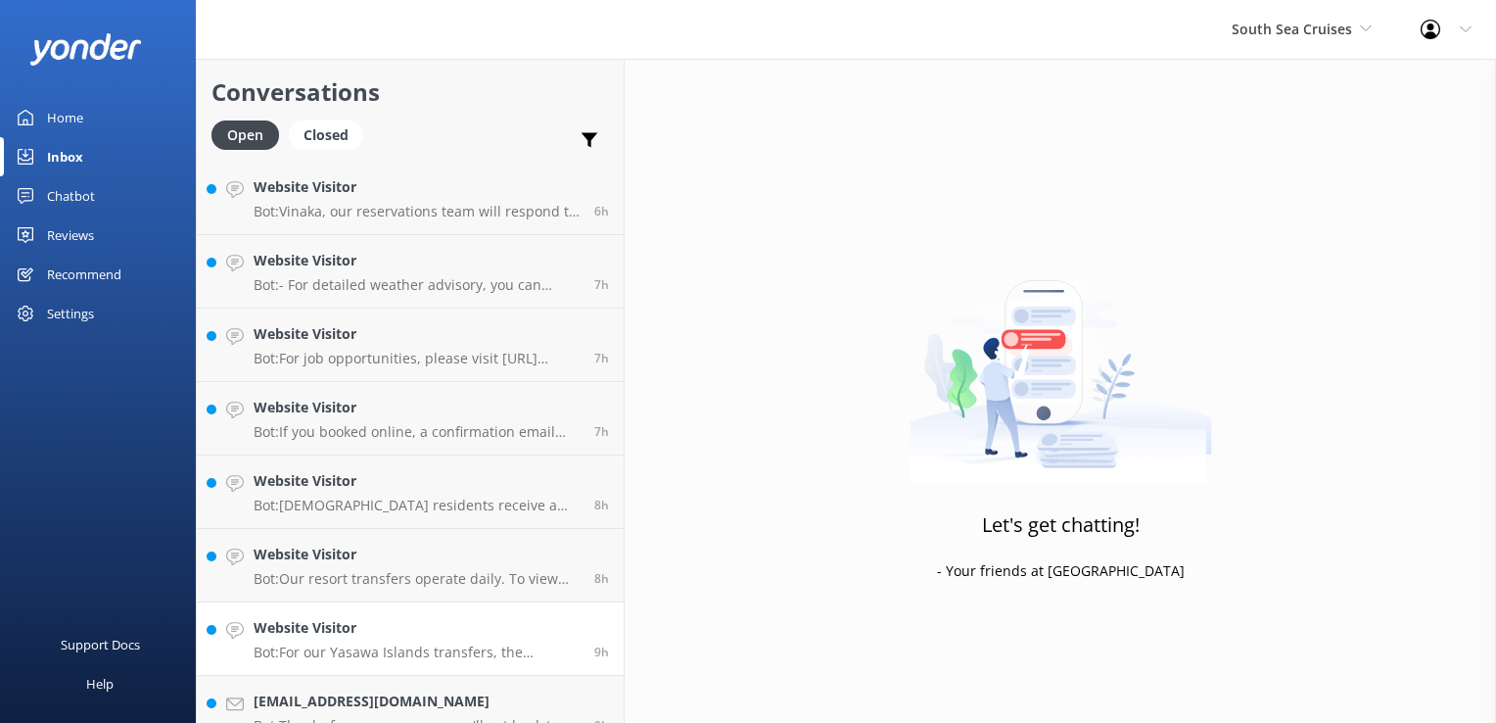
scroll to position [1347, 0]
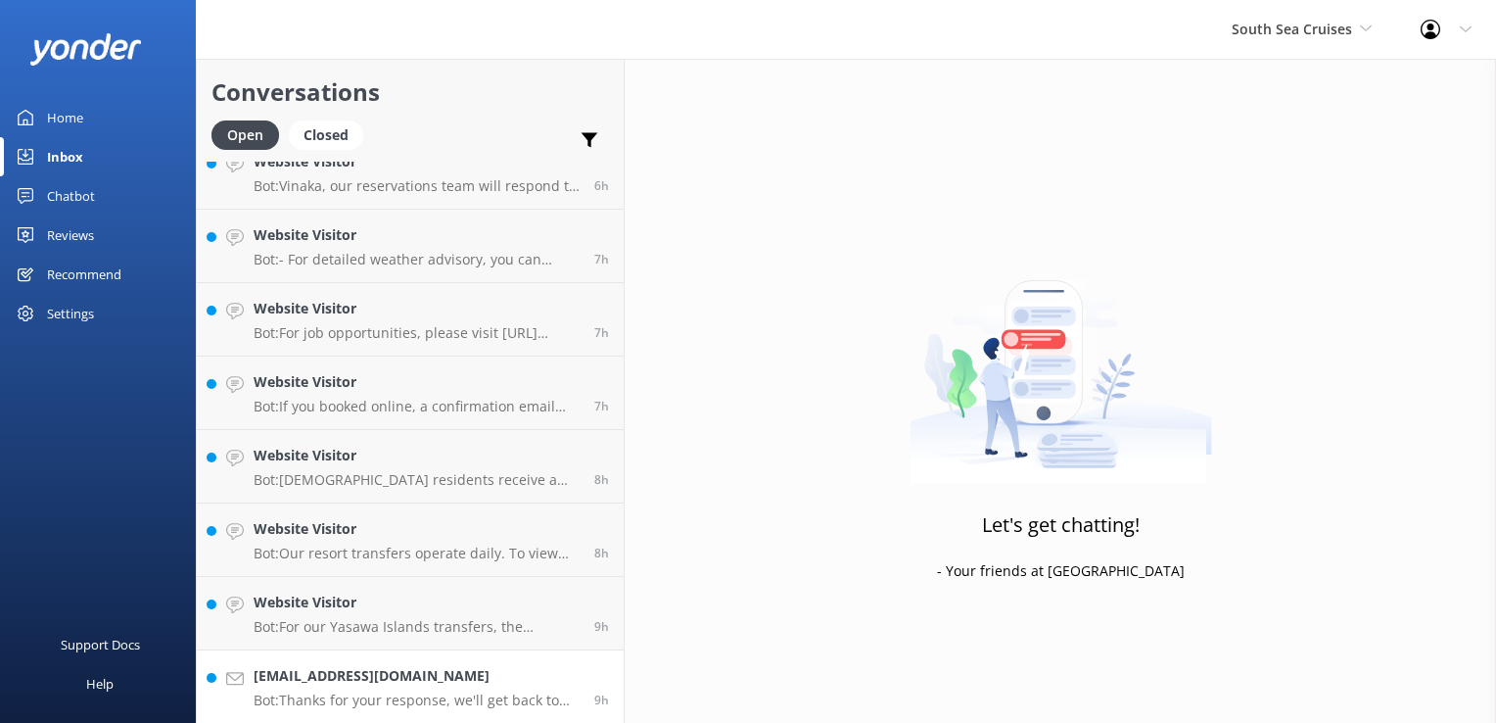
click at [402, 673] on h4 "Corentinpradier6@gmail.com" at bounding box center [417, 676] width 326 height 22
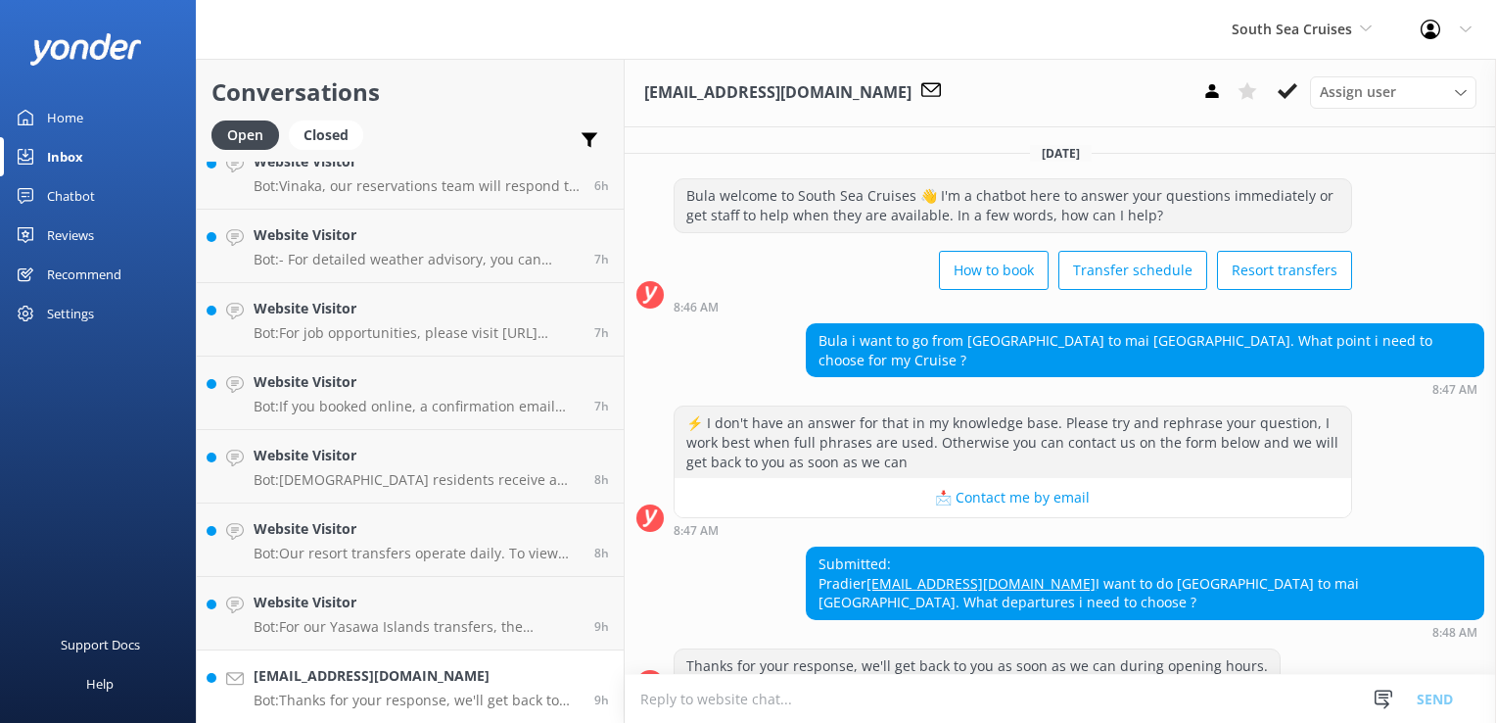
scroll to position [34, 0]
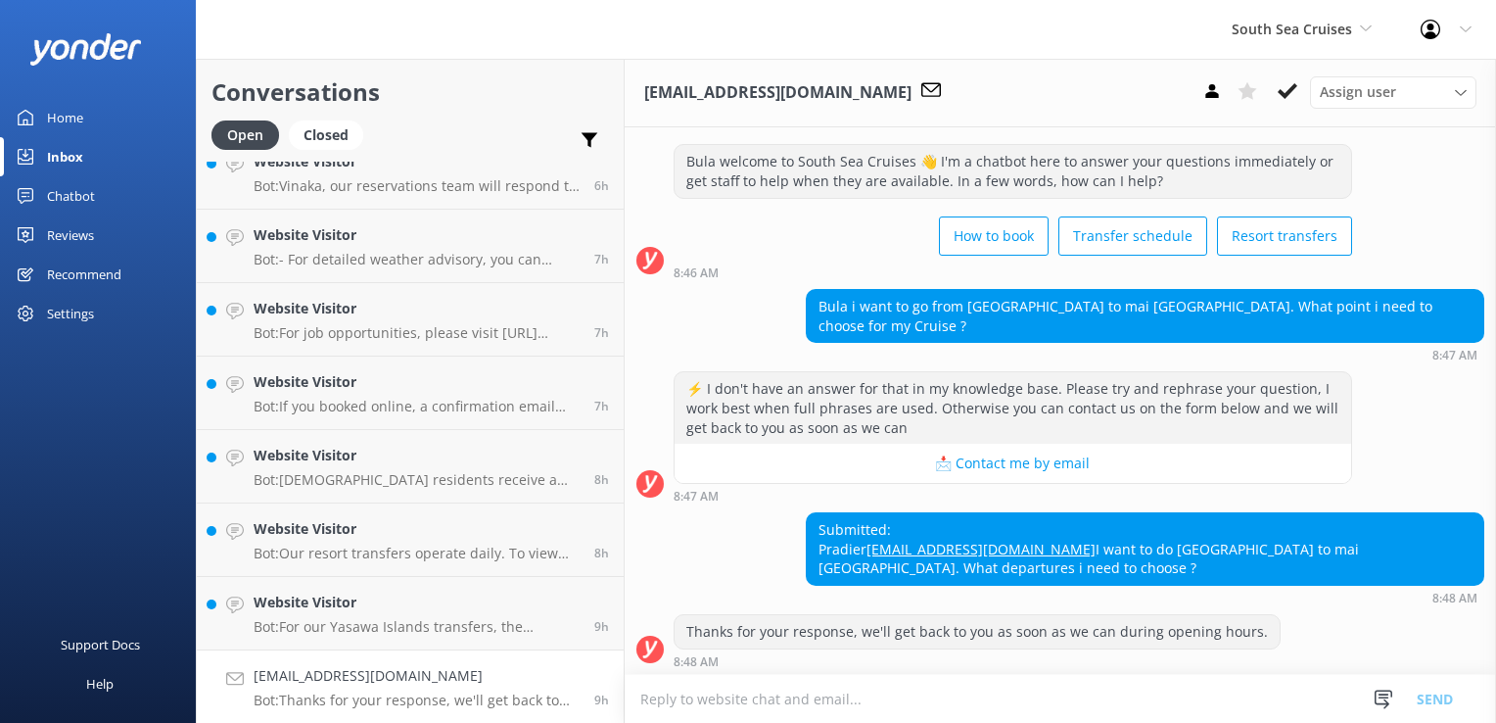
drag, startPoint x: 1434, startPoint y: 307, endPoint x: 1089, endPoint y: 618, distance: 463.9
click at [1433, 307] on div "Bula i want to go from wayasewa island to mai Sunset. What point i need to choo…" at bounding box center [1145, 316] width 677 height 52
click at [382, 611] on h4 "Website Visitor" at bounding box center [417, 602] width 326 height 22
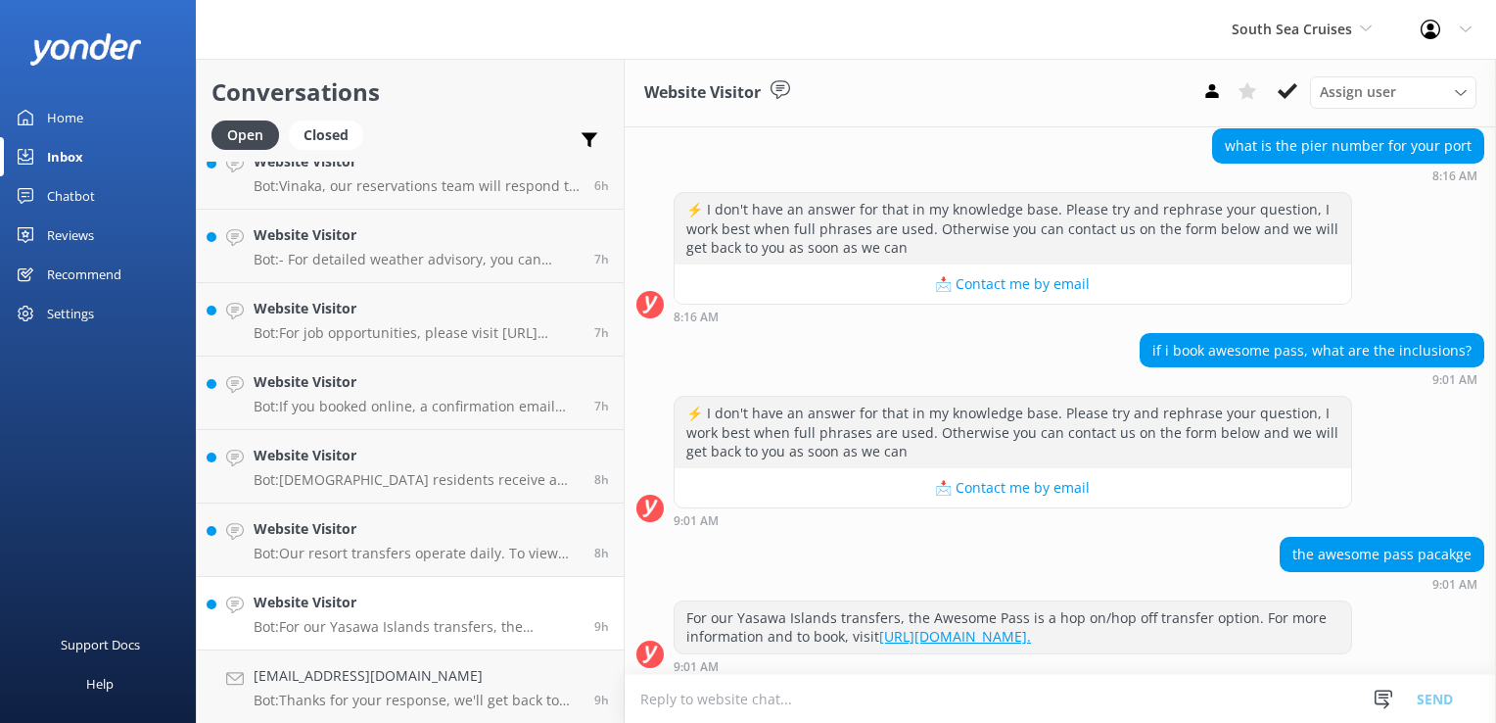
scroll to position [547, 0]
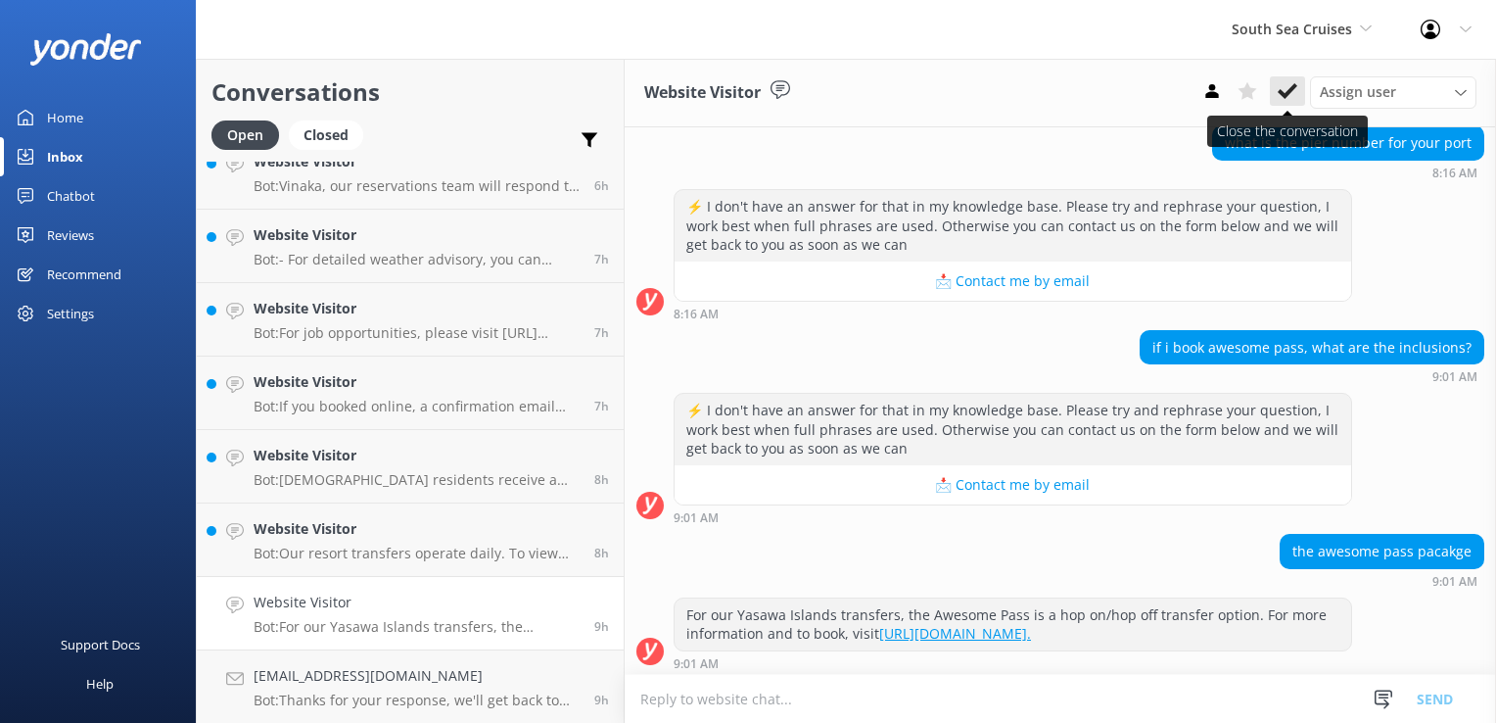
click at [1300, 82] on button at bounding box center [1287, 90] width 35 height 29
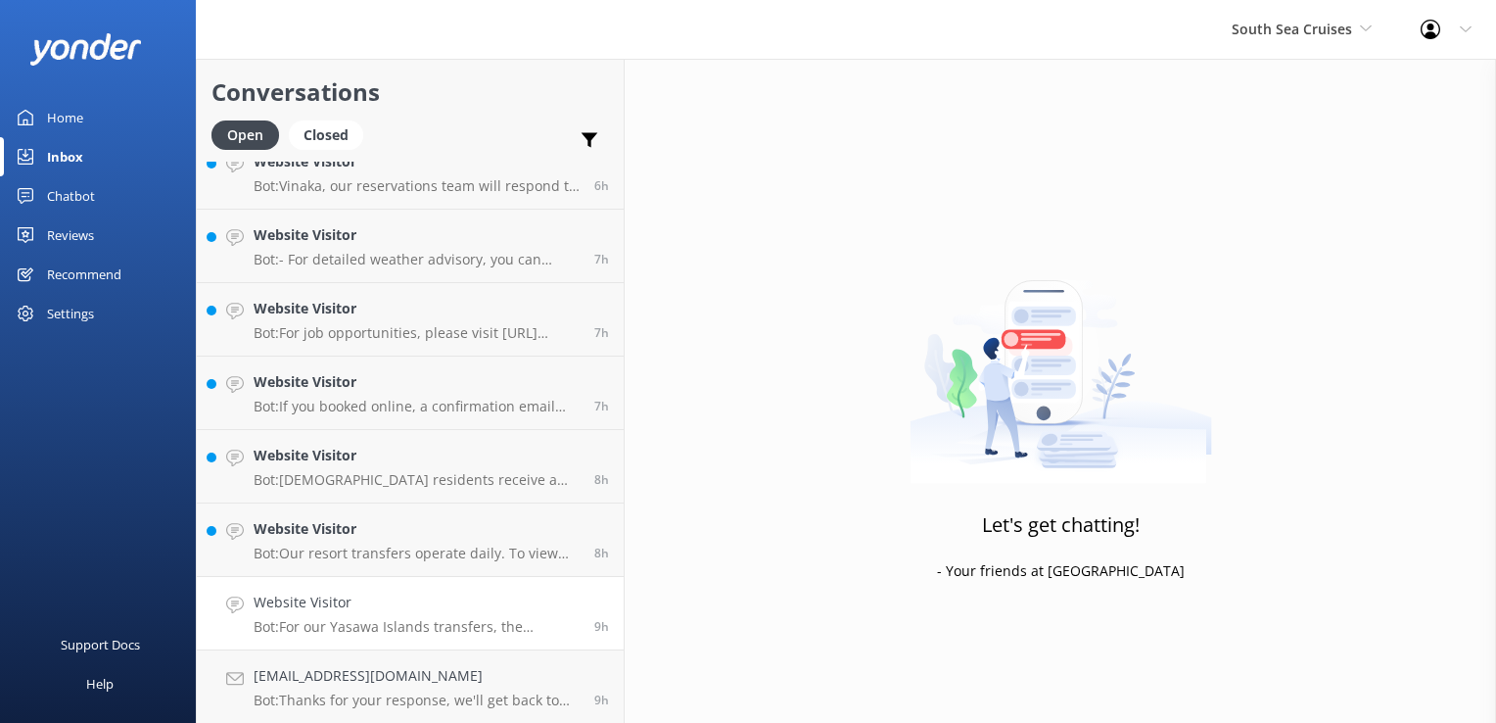
scroll to position [1274, 0]
click at [420, 701] on p "Bot: Thanks for your response, we'll get back to you as soon as we can during o…" at bounding box center [417, 700] width 326 height 18
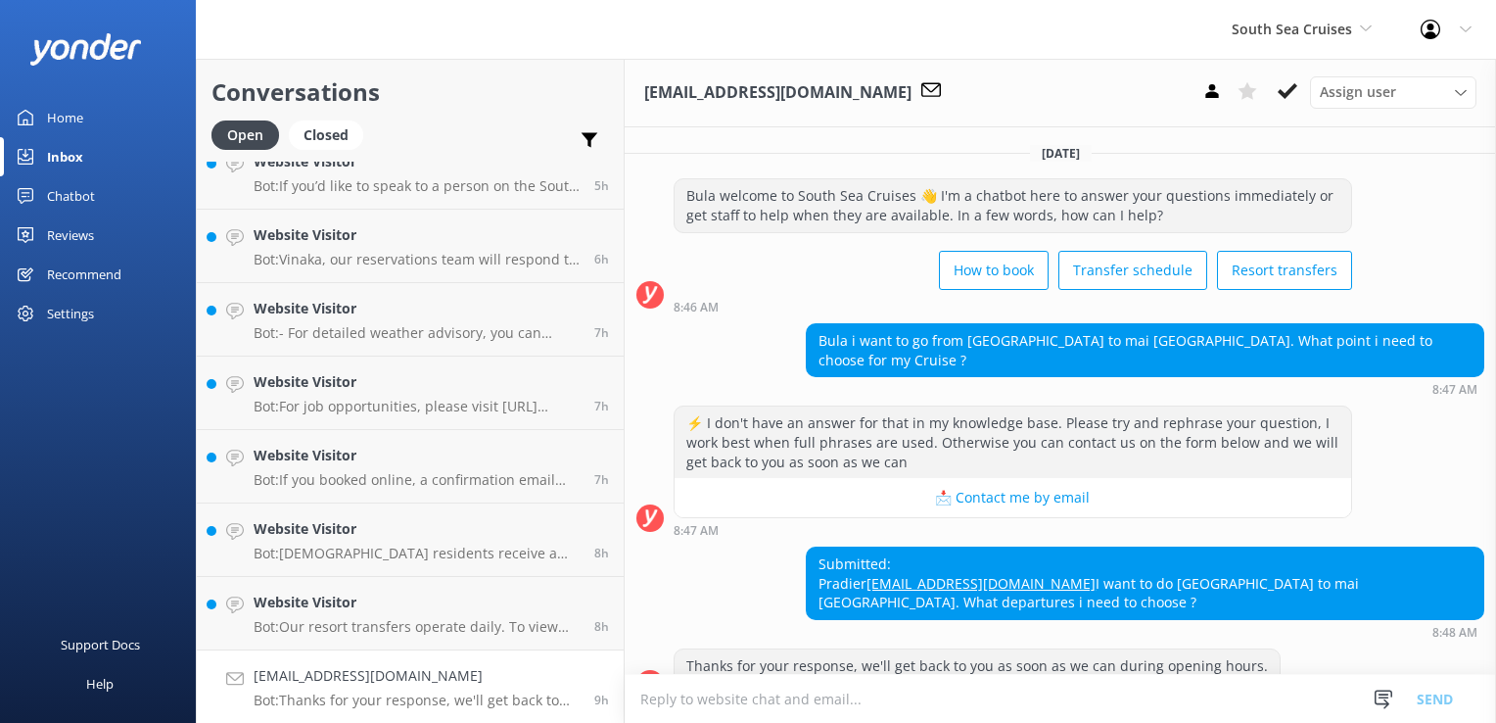
scroll to position [34, 0]
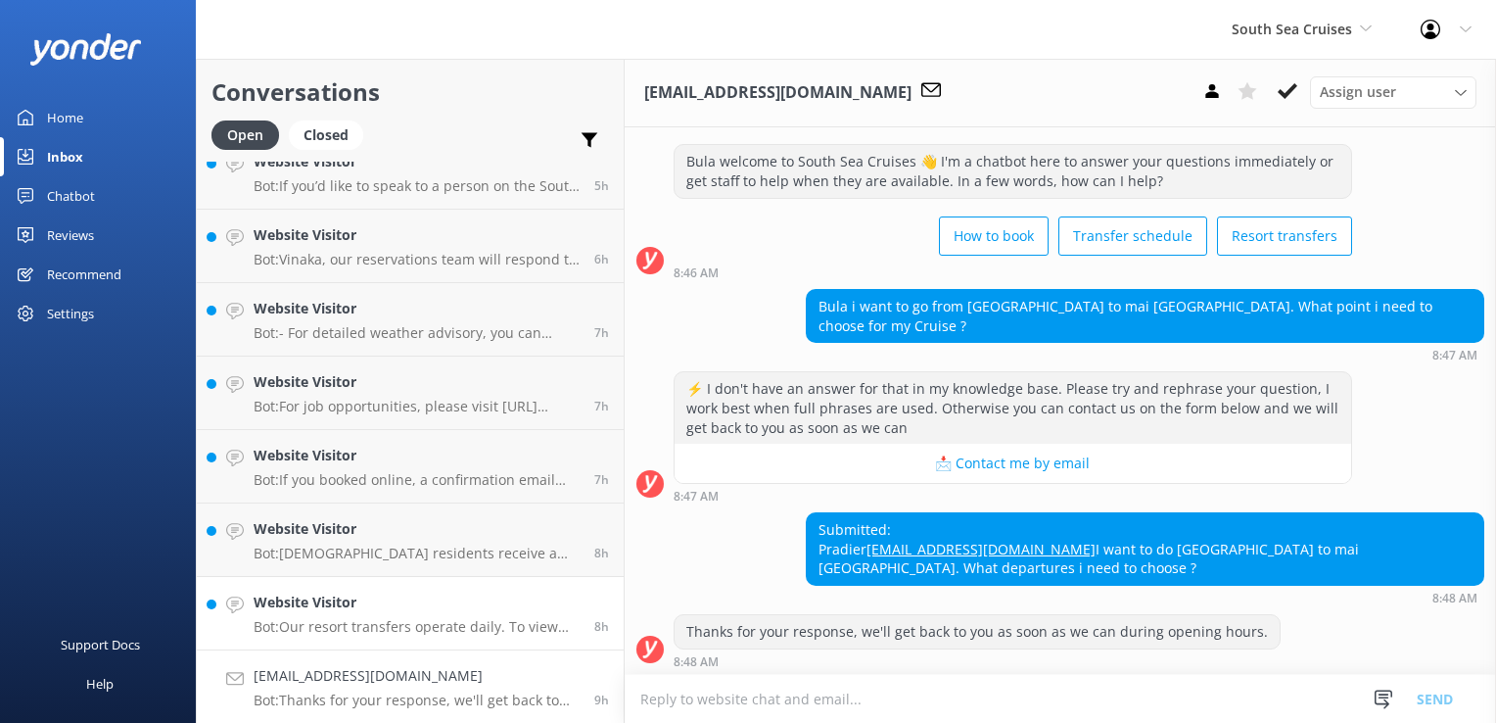
click at [332, 622] on p "Bot: Our resort transfers operate daily. To view the resort transfer schedule, …" at bounding box center [417, 627] width 326 height 18
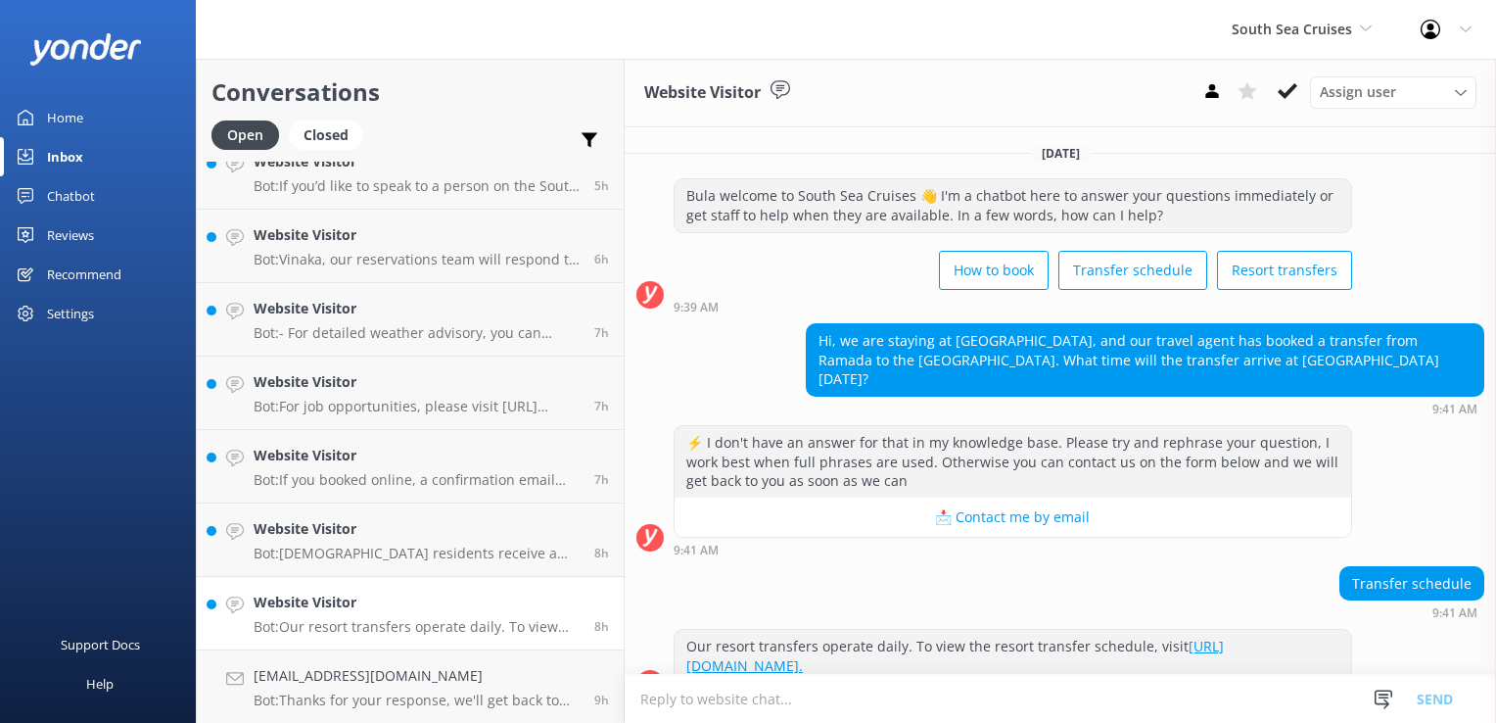
scroll to position [16, 0]
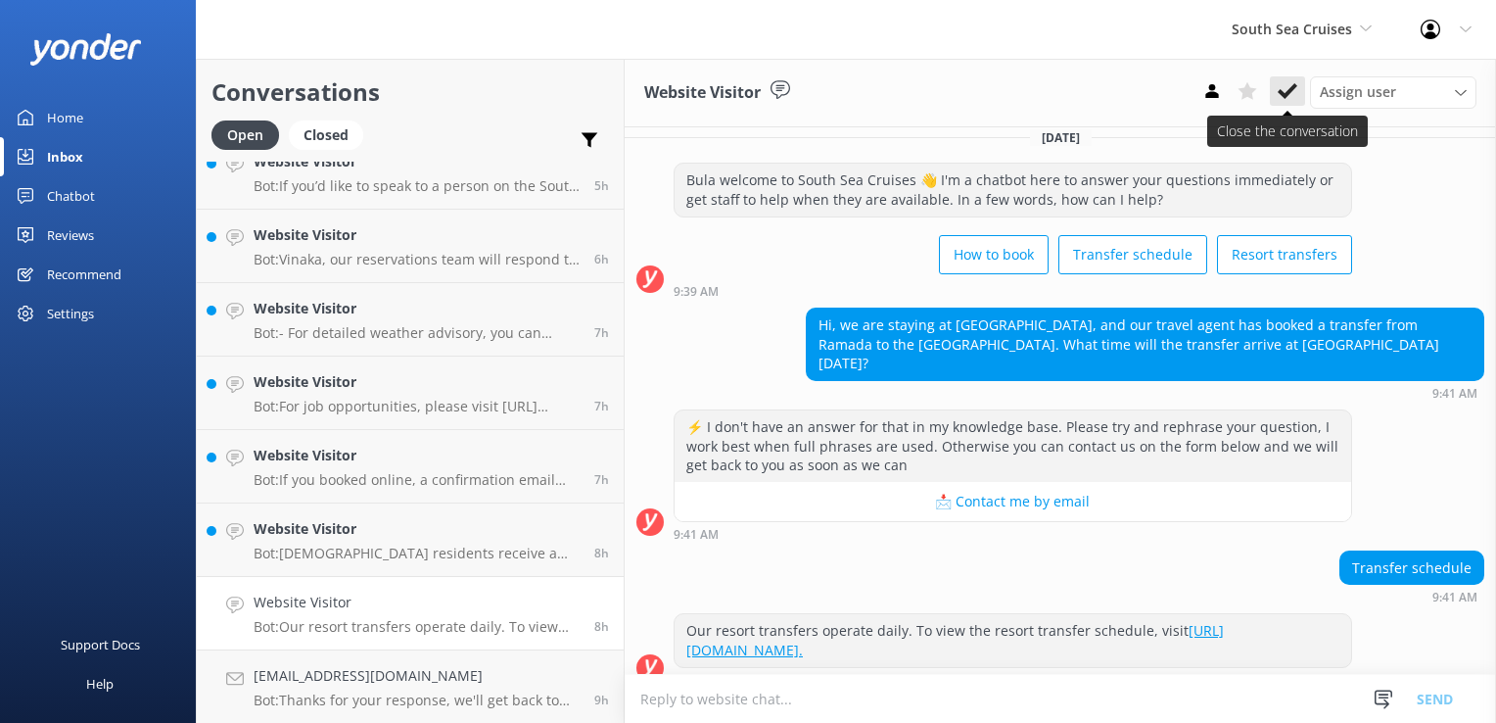
click at [1297, 92] on icon at bounding box center [1288, 91] width 20 height 20
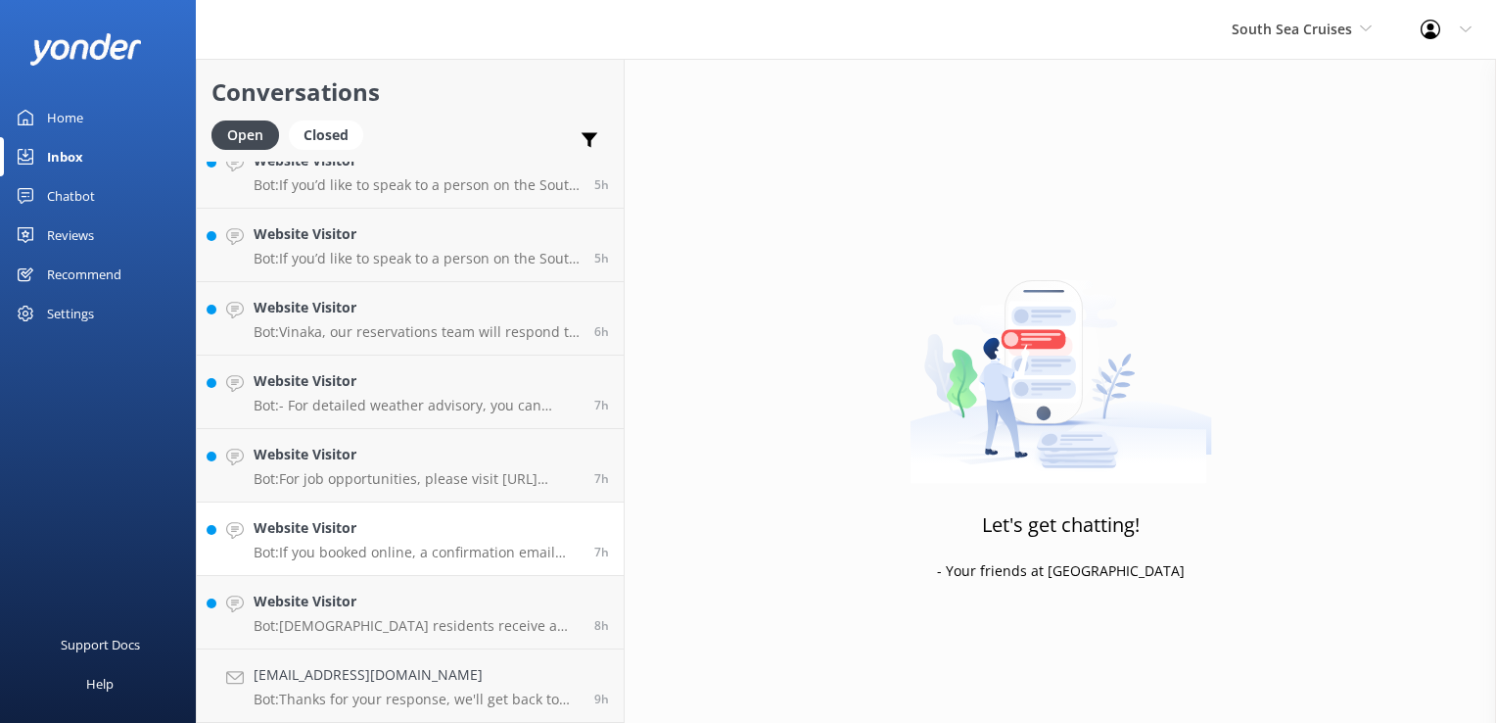
scroll to position [1201, 0]
click at [447, 615] on div "Website Visitor Bot: Fijian residents receive a 20% discount on our day tours a…" at bounding box center [417, 612] width 326 height 43
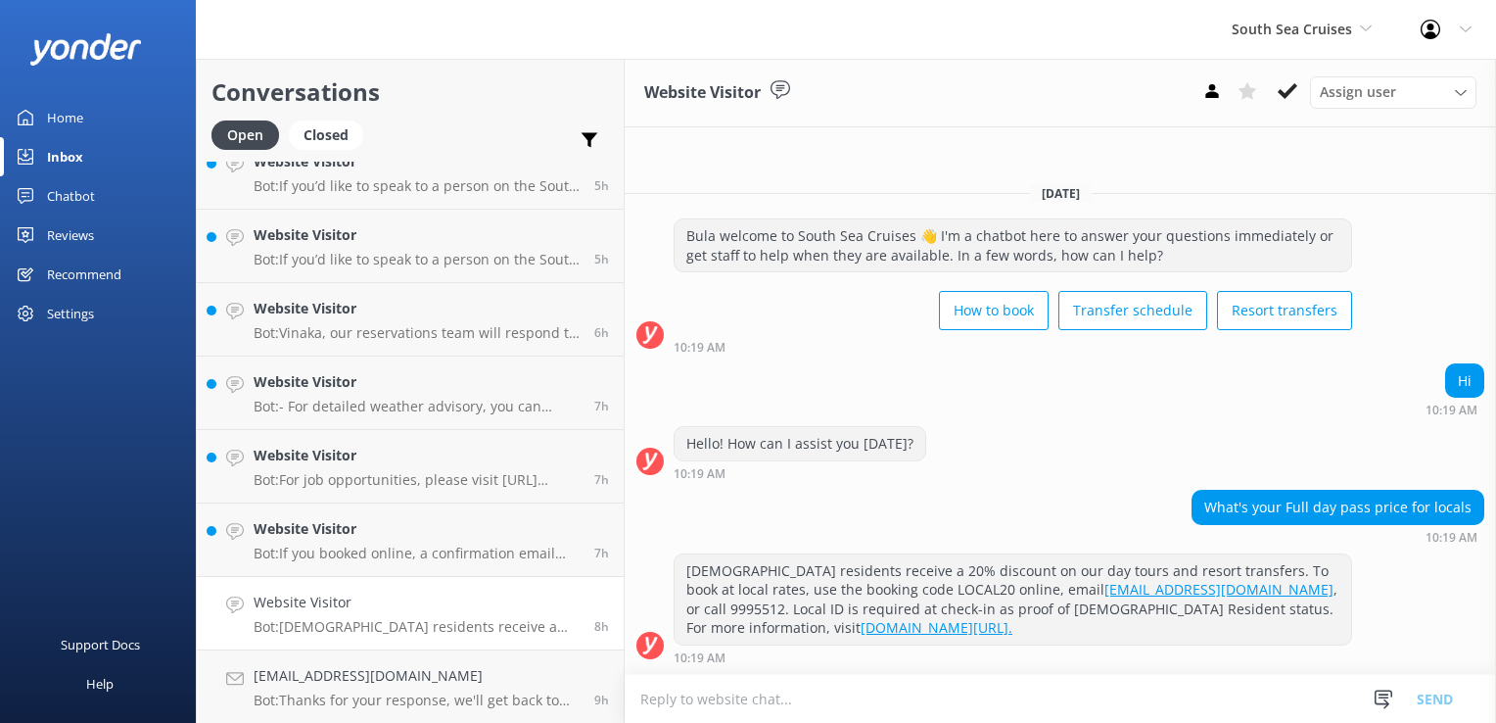
click at [1292, 116] on div "Website Visitor Assign user Alyssa Sonya Digital Res Team Brenda Fenton Asena N…" at bounding box center [1061, 93] width 872 height 69
click at [1292, 100] on icon at bounding box center [1288, 91] width 20 height 20
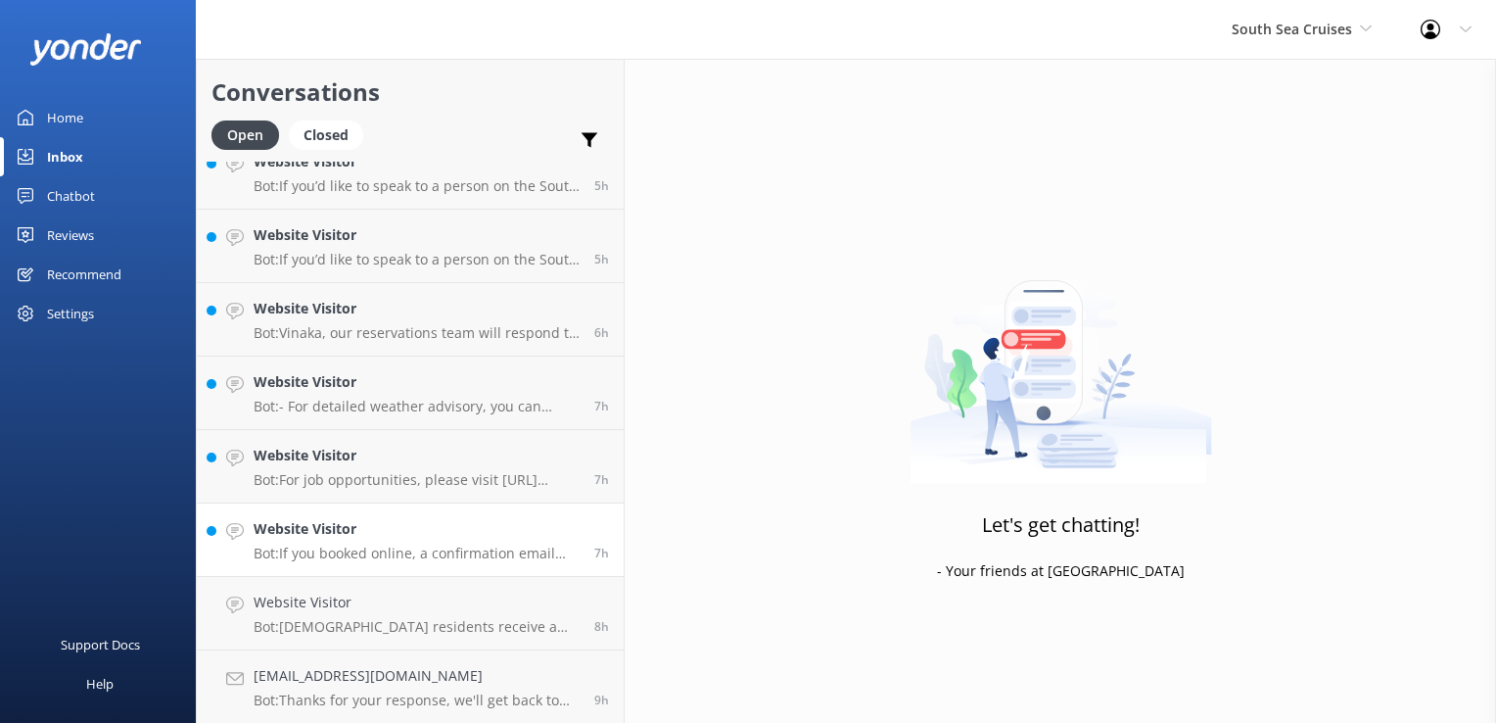
scroll to position [1127, 0]
click at [411, 622] on p "Bot: If you booked online, a confirmation email would have been sent to the ema…" at bounding box center [417, 627] width 326 height 18
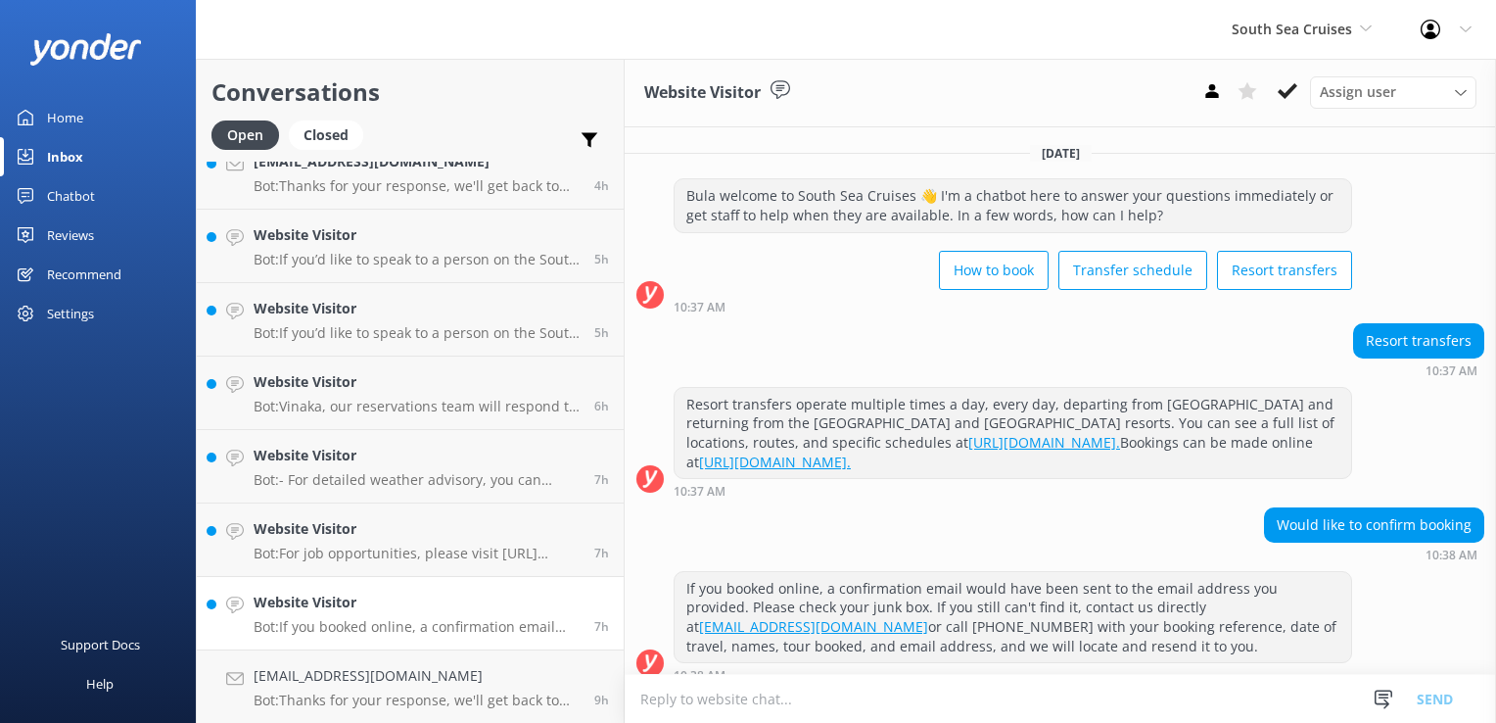
scroll to position [15, 0]
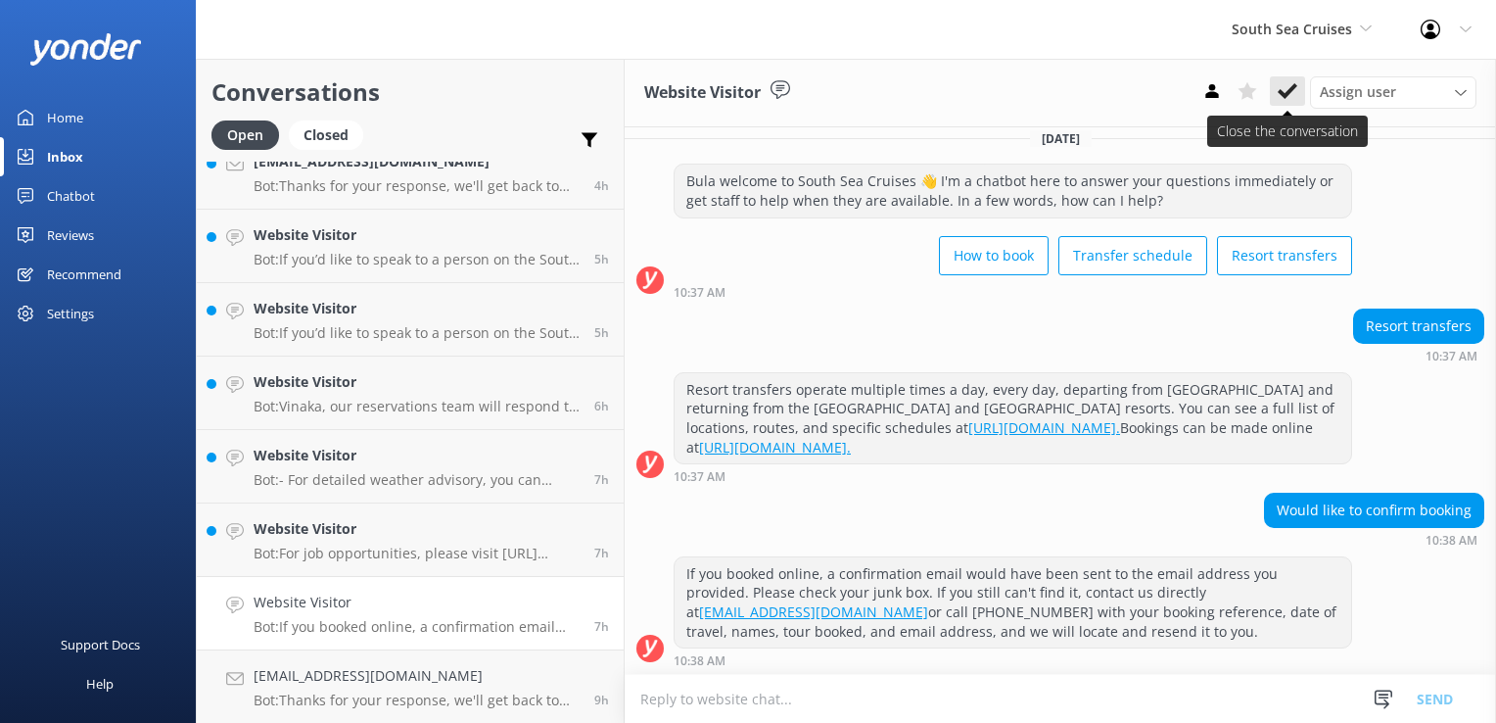
click at [1283, 103] on button at bounding box center [1287, 90] width 35 height 29
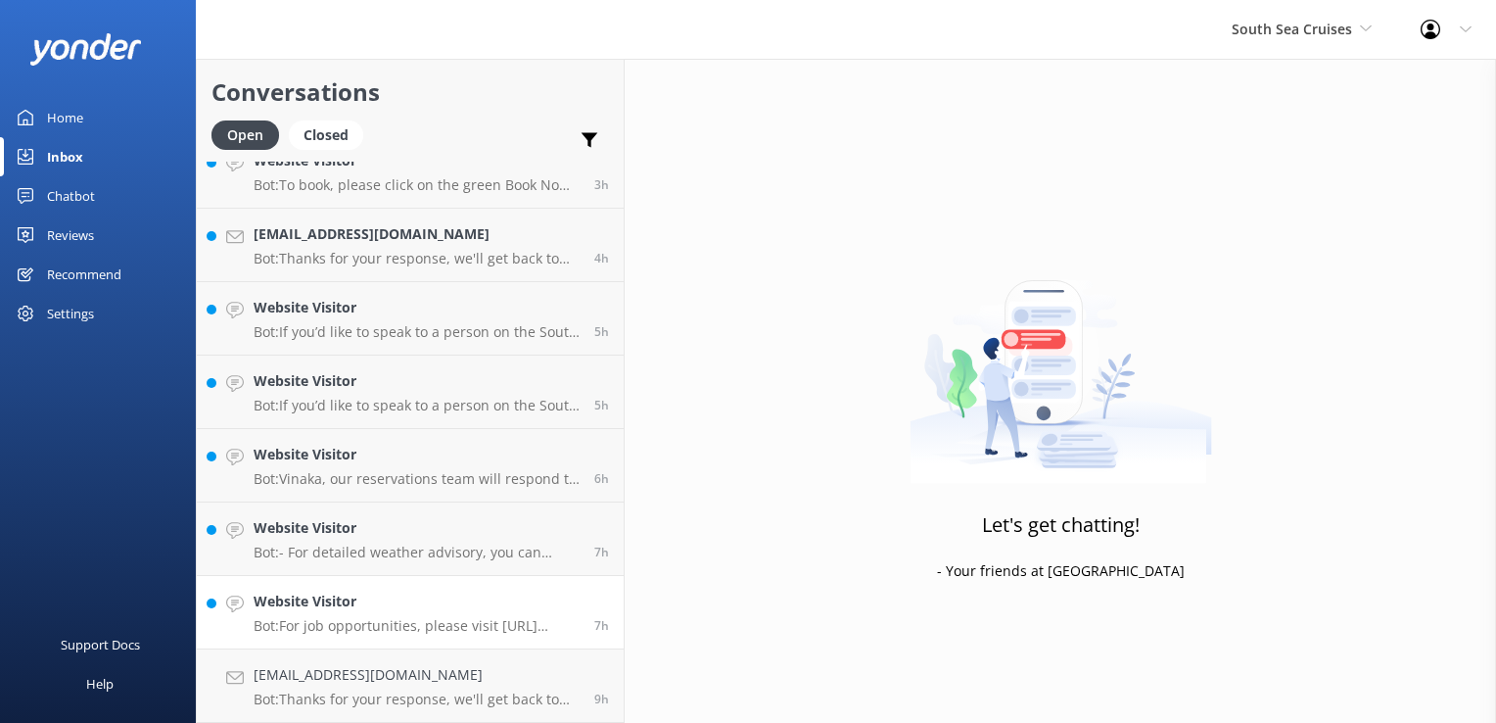
scroll to position [1054, 0]
click at [459, 618] on p "Bot: For job opportunities, please visit https://www.southseacruisesgroup.com a…" at bounding box center [417, 627] width 326 height 18
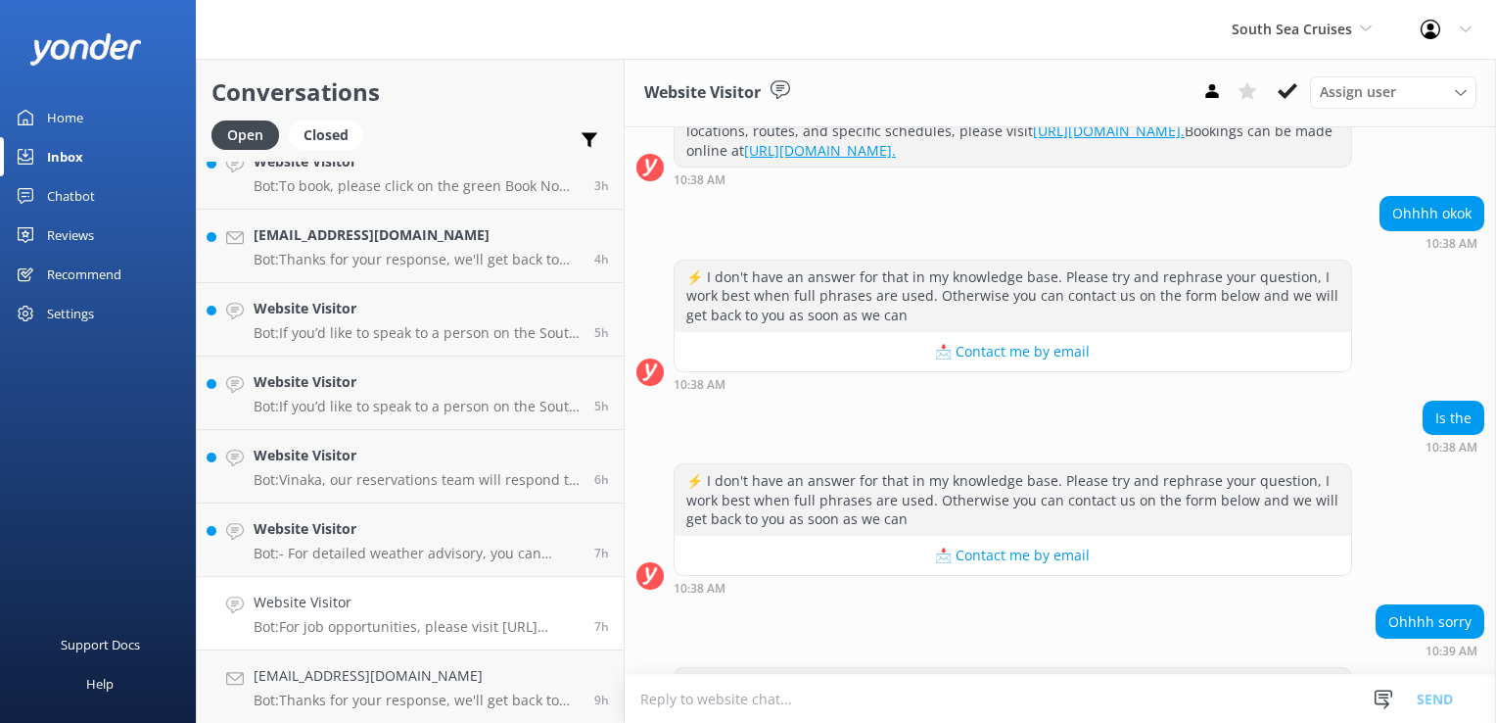
scroll to position [605, 0]
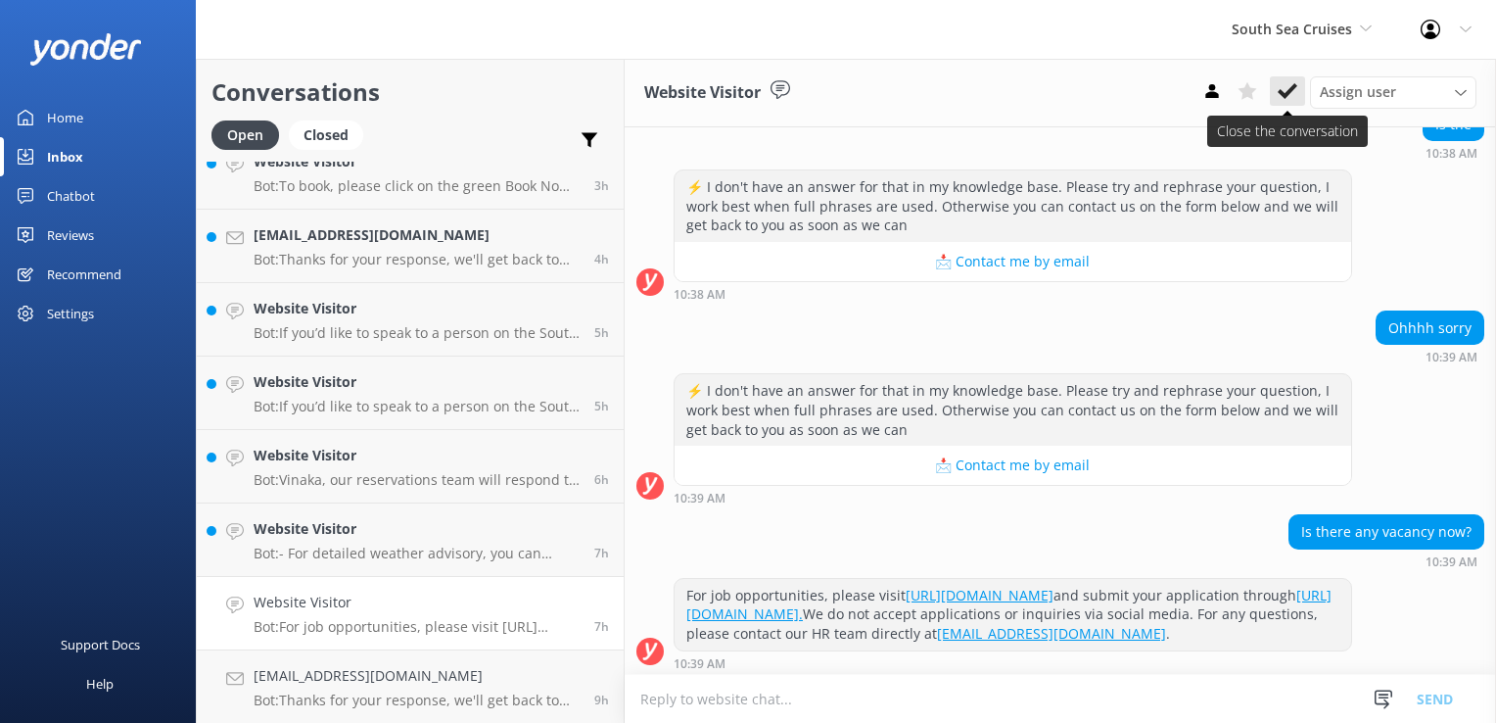
click at [1287, 97] on use at bounding box center [1288, 91] width 20 height 16
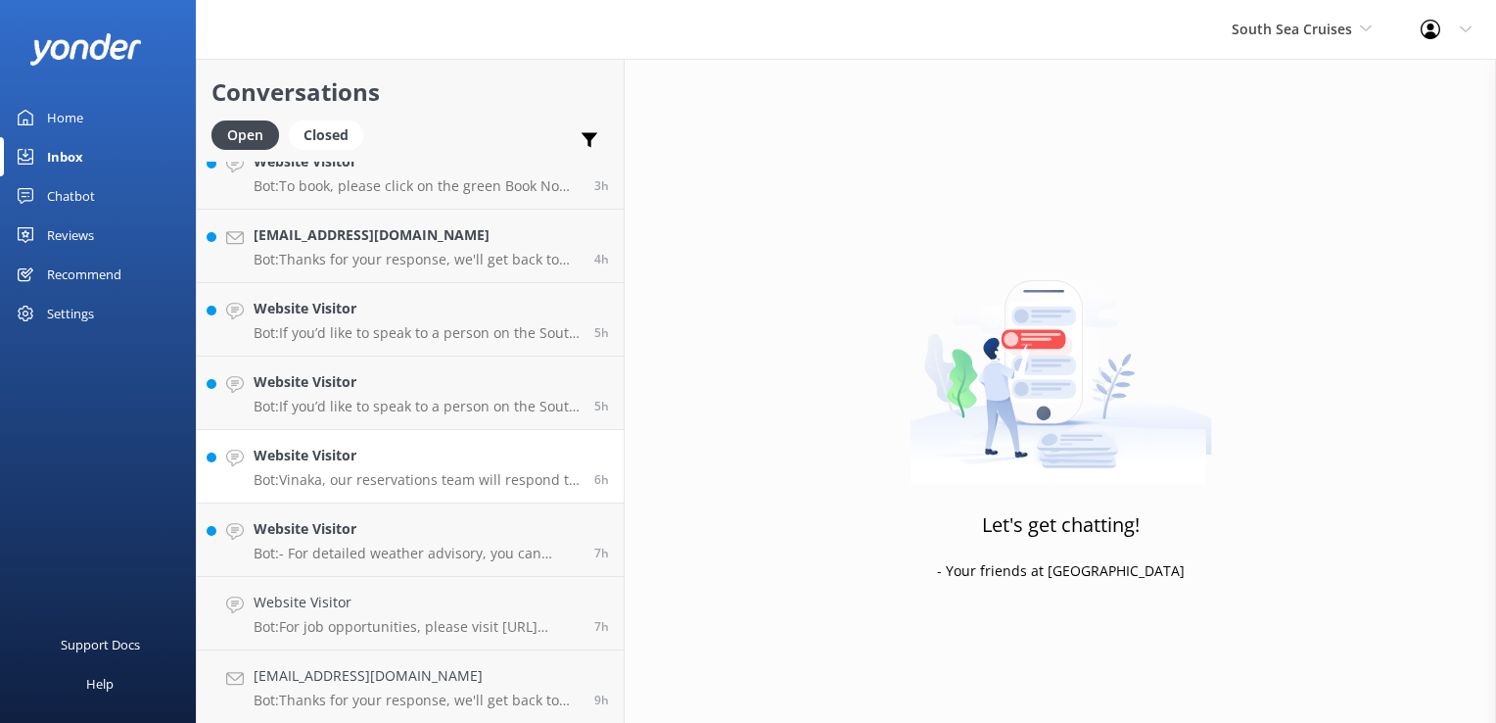
scroll to position [980, 0]
click at [445, 604] on h4 "Website Visitor" at bounding box center [417, 602] width 326 height 22
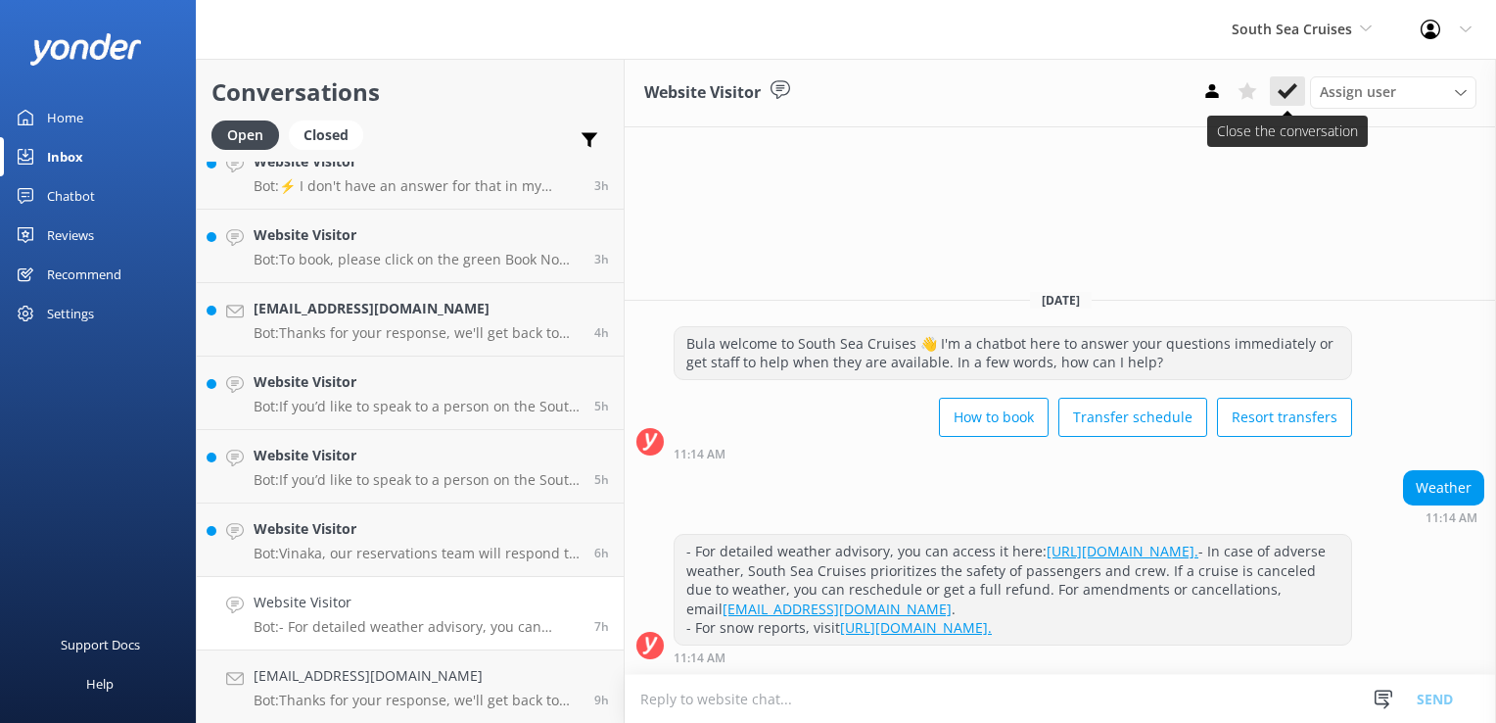
click at [1286, 84] on icon at bounding box center [1288, 91] width 20 height 20
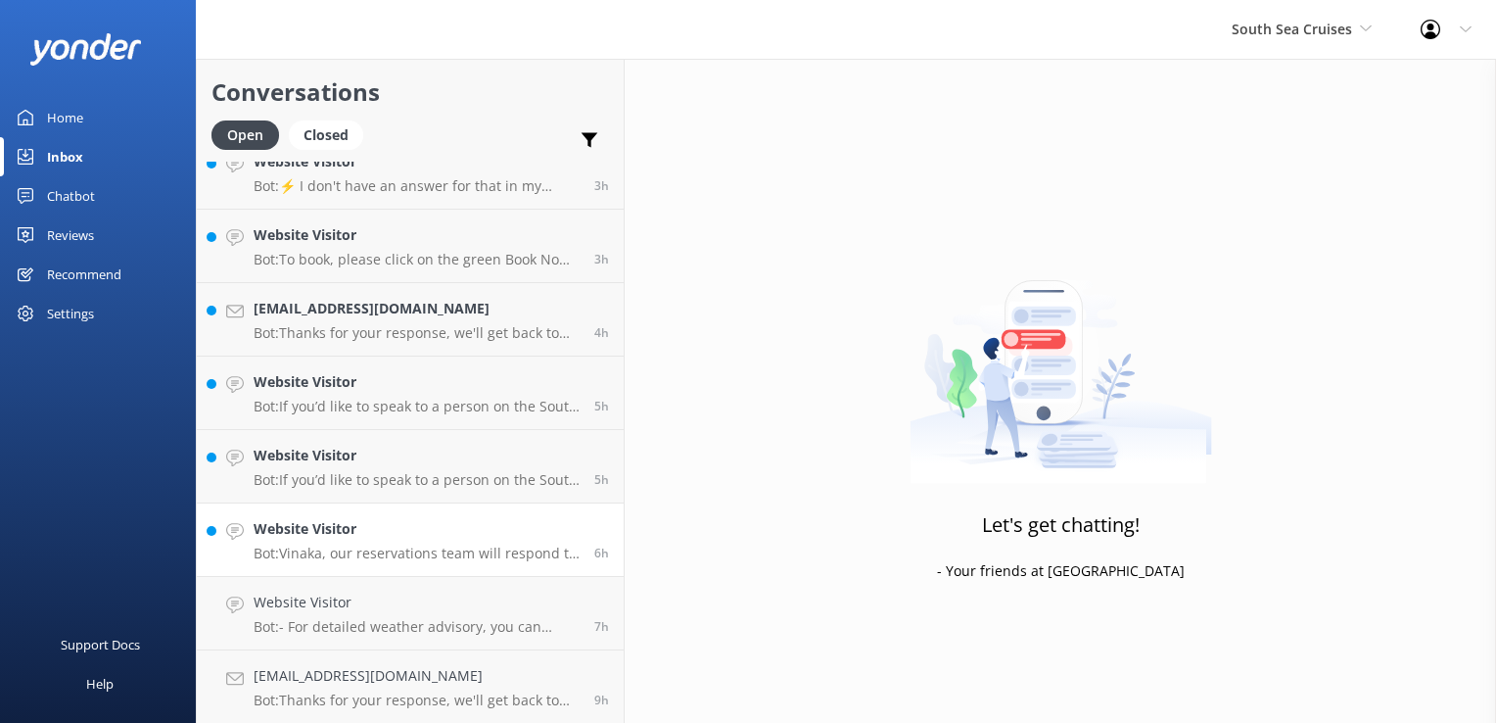
scroll to position [907, 0]
click at [426, 618] on p "Bot: Vinaka, our reservations team will respond to you as soon as they can." at bounding box center [417, 627] width 326 height 18
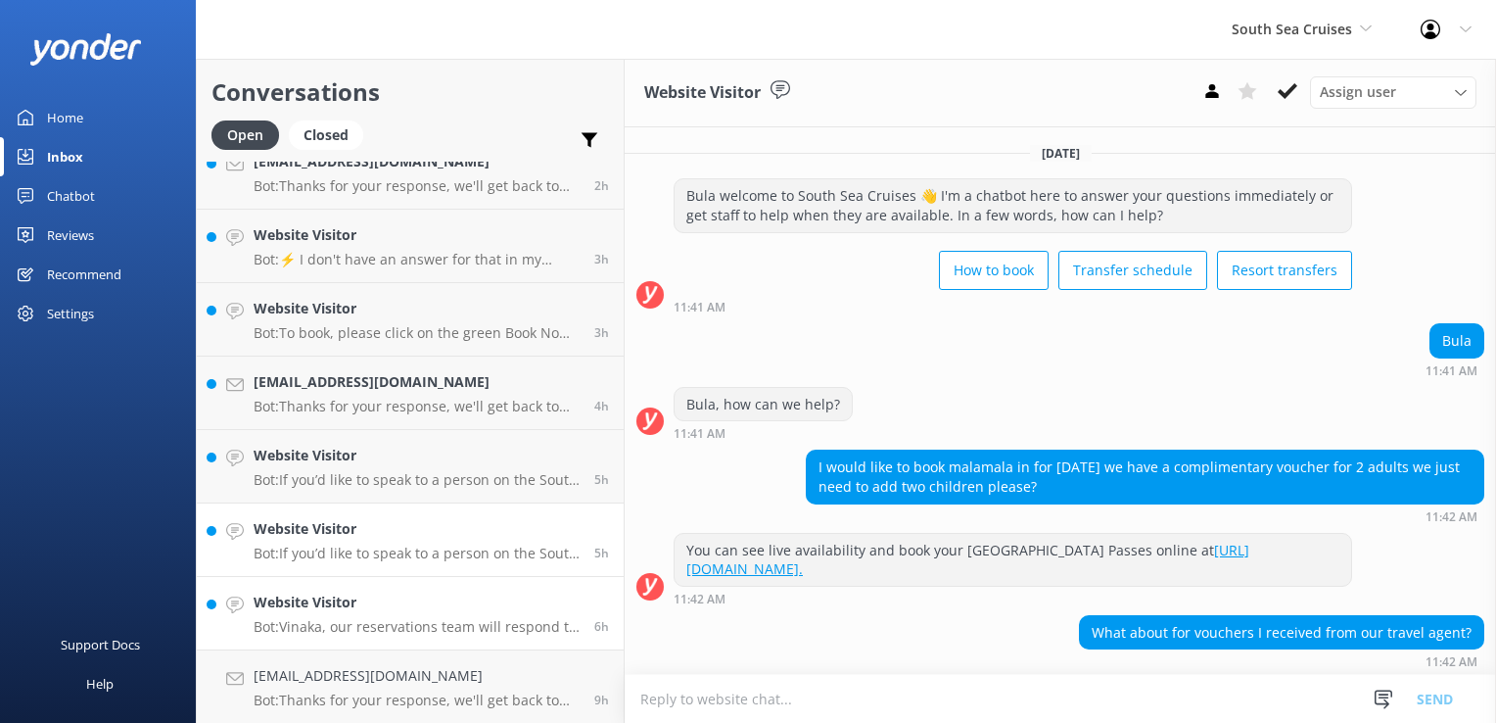
scroll to position [208, 0]
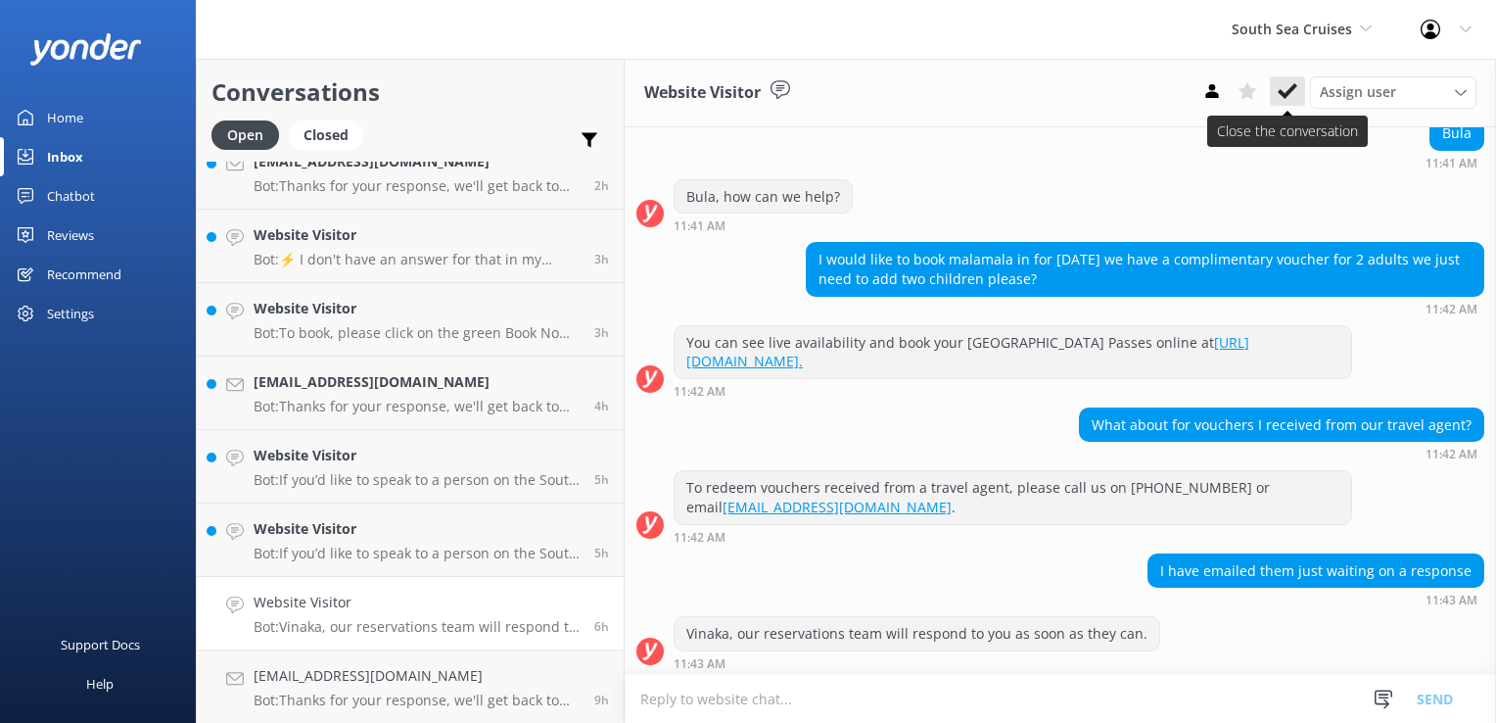
drag, startPoint x: 1258, startPoint y: 89, endPoint x: 1289, endPoint y: 84, distance: 30.8
click at [1289, 84] on div "Assign user Alyssa Sonya Digital Res Team Brenda Fenton Asena Naweilulu Miri Ko…" at bounding box center [1336, 91] width 282 height 31
click at [1289, 84] on icon at bounding box center [1288, 91] width 20 height 20
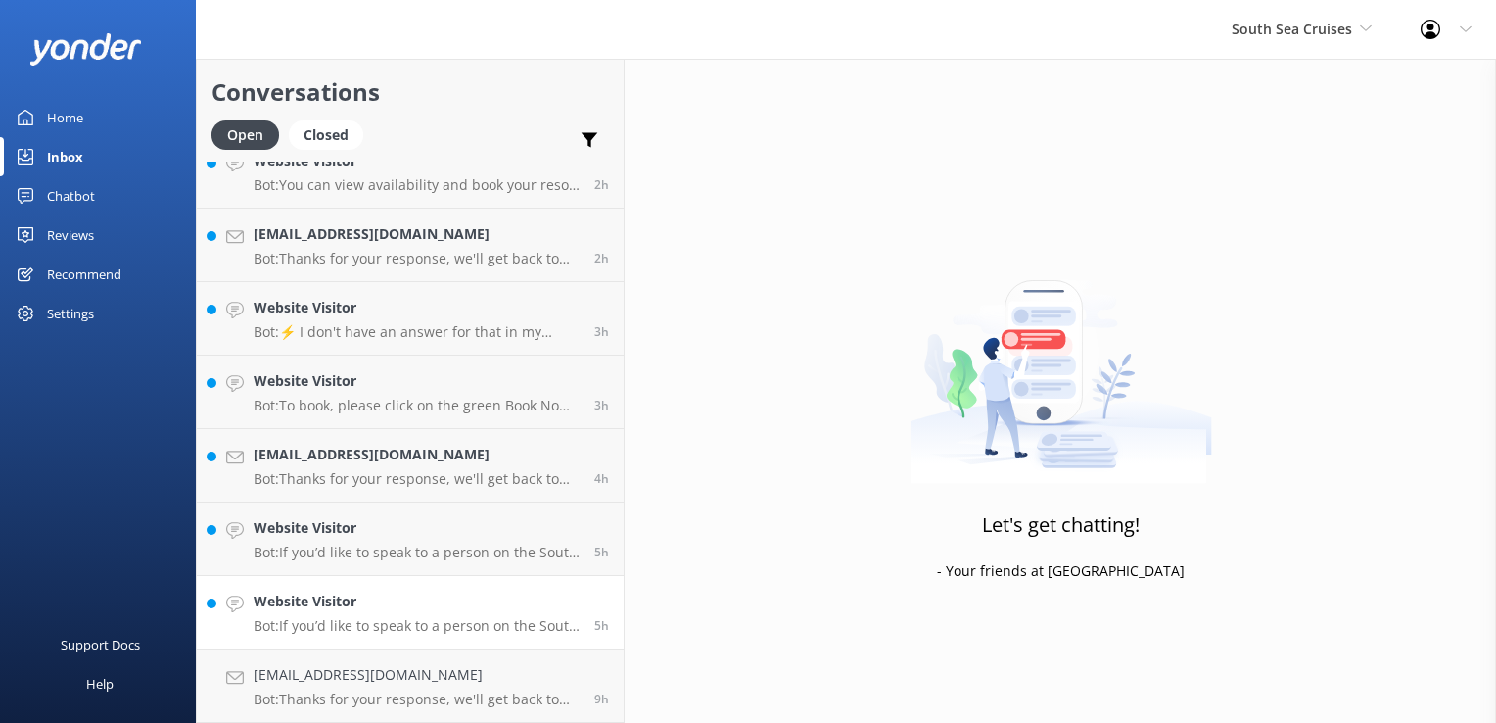
scroll to position [833, 0]
click at [423, 620] on p "Bot: If you’d like to speak to a person on the South Sea Cruises team, please c…" at bounding box center [417, 627] width 326 height 18
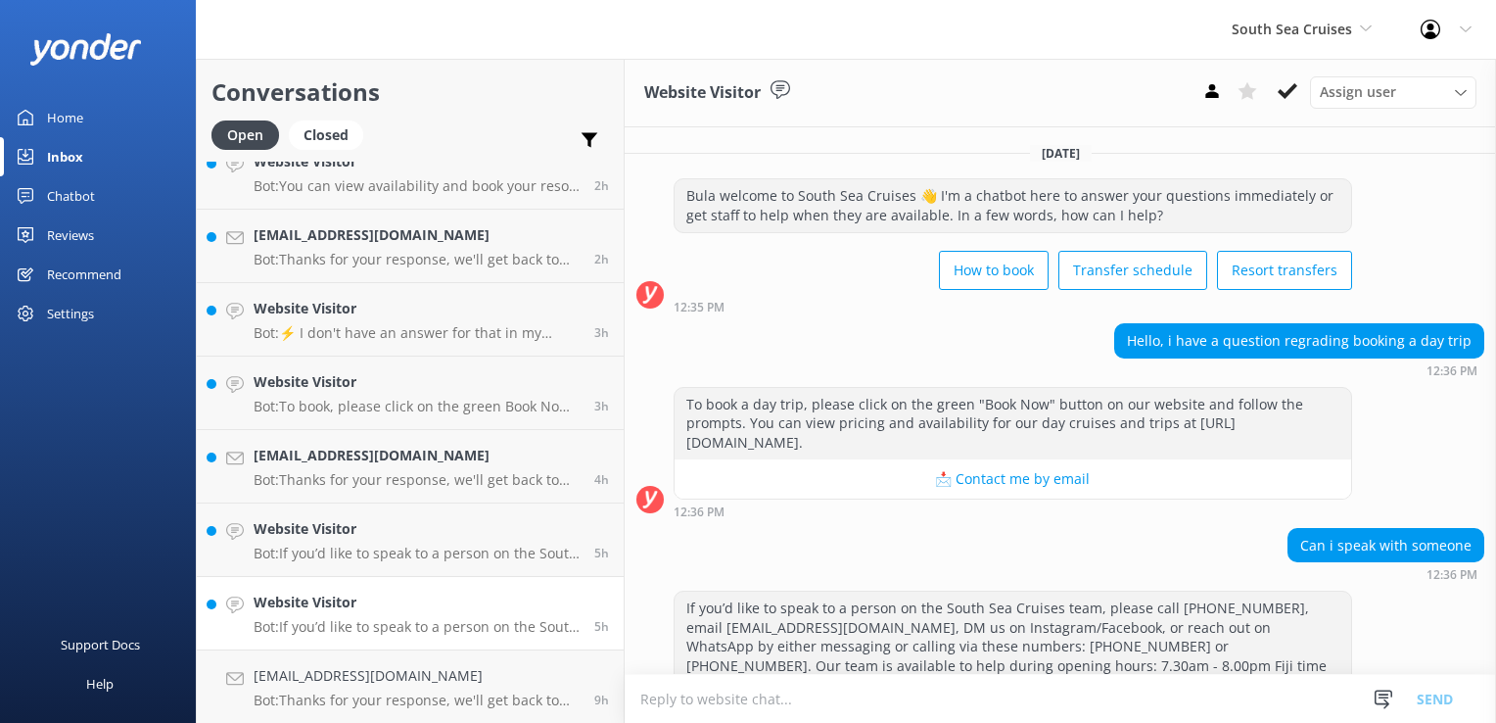
scroll to position [73, 0]
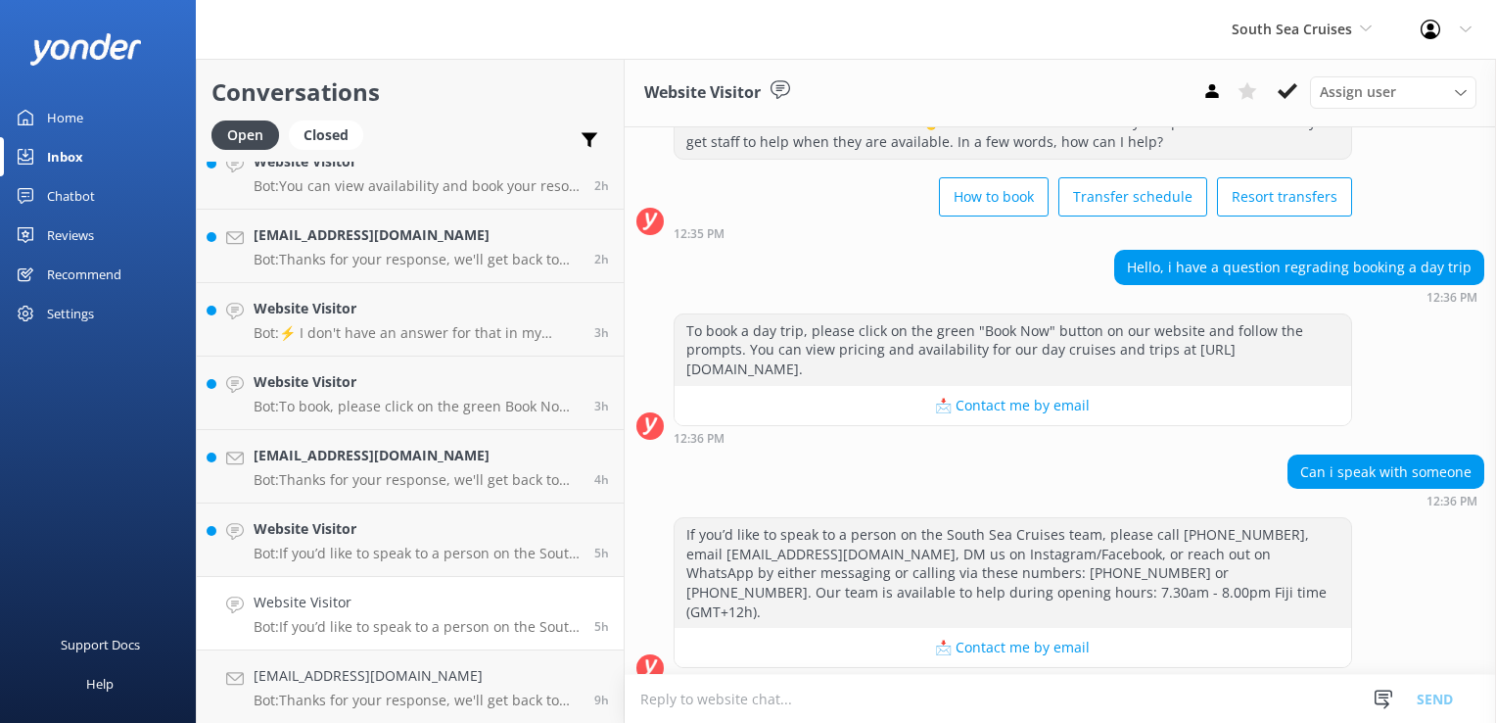
click at [1272, 91] on button at bounding box center [1287, 90] width 35 height 29
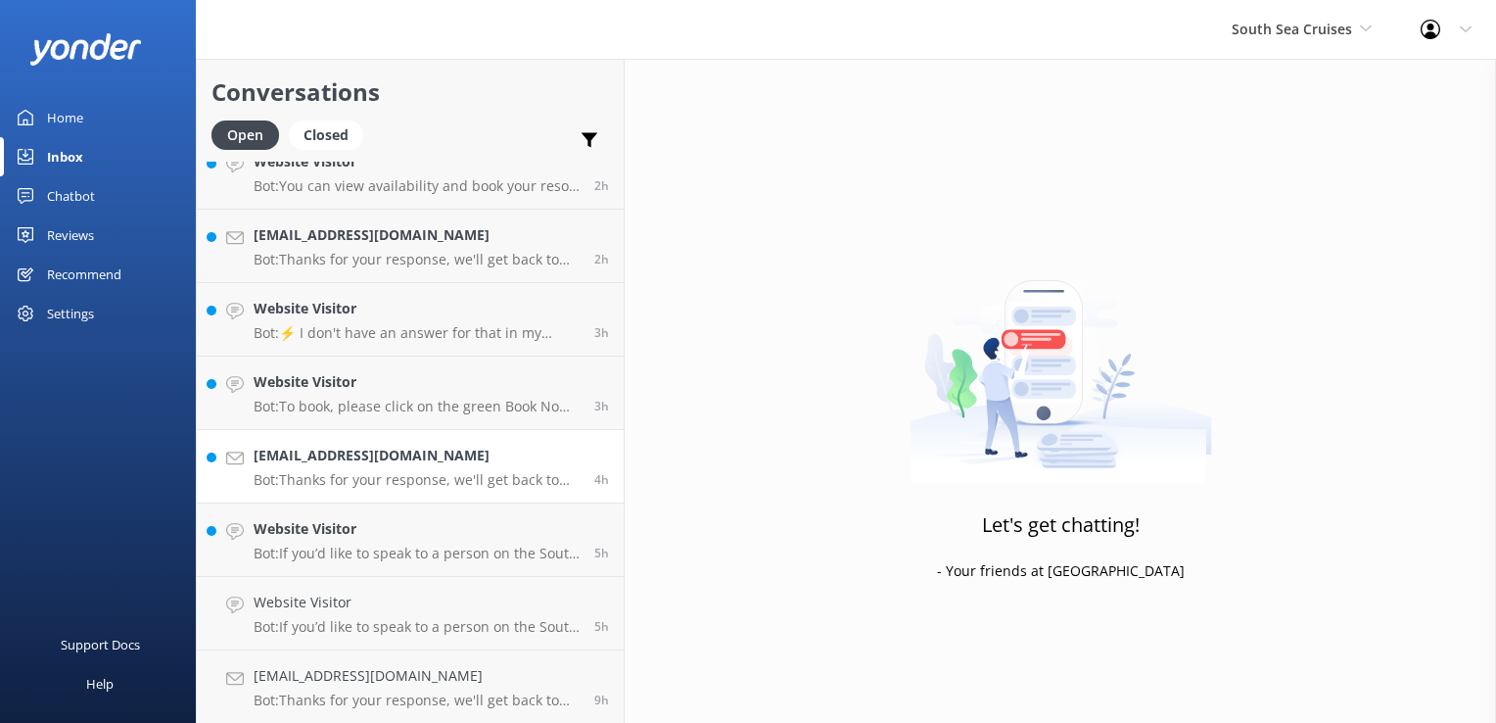
scroll to position [760, 0]
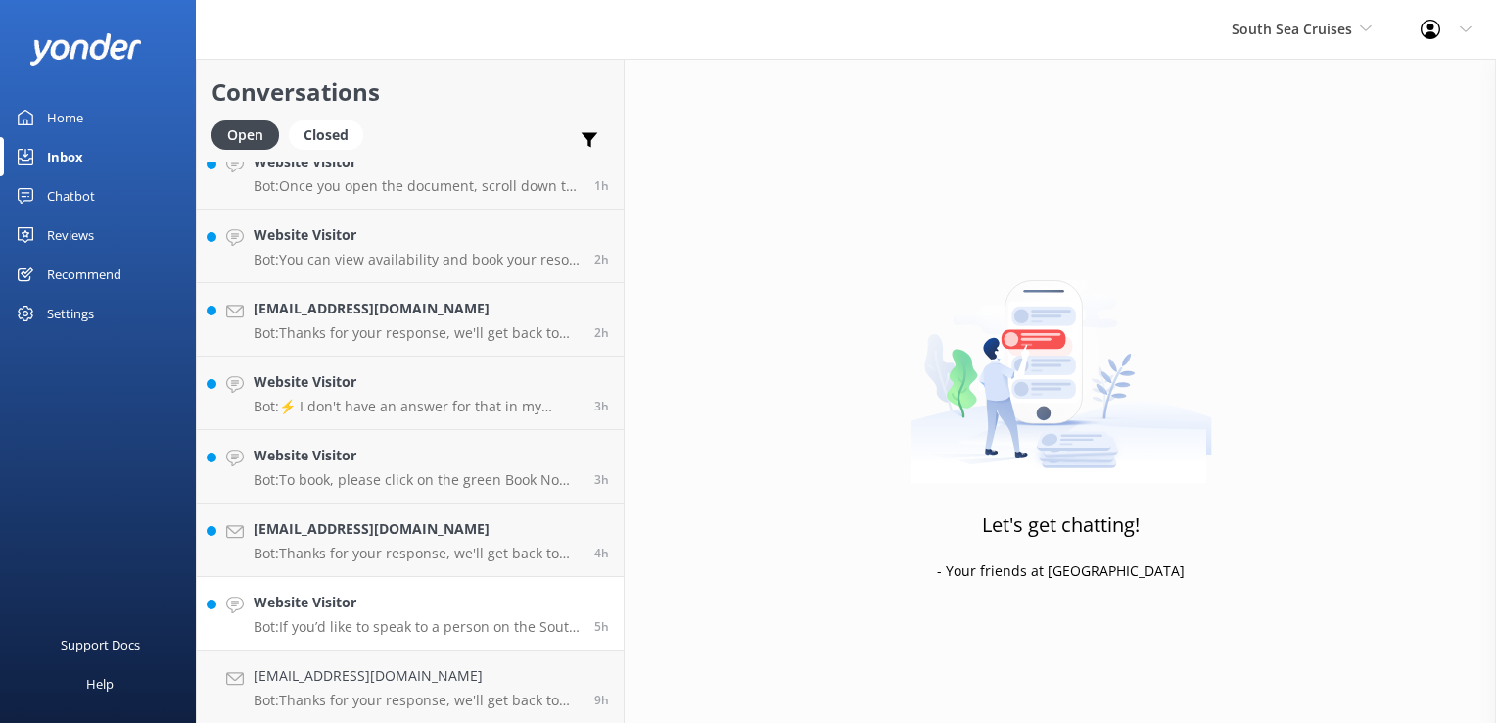
click at [438, 606] on h4 "Website Visitor" at bounding box center [417, 602] width 326 height 22
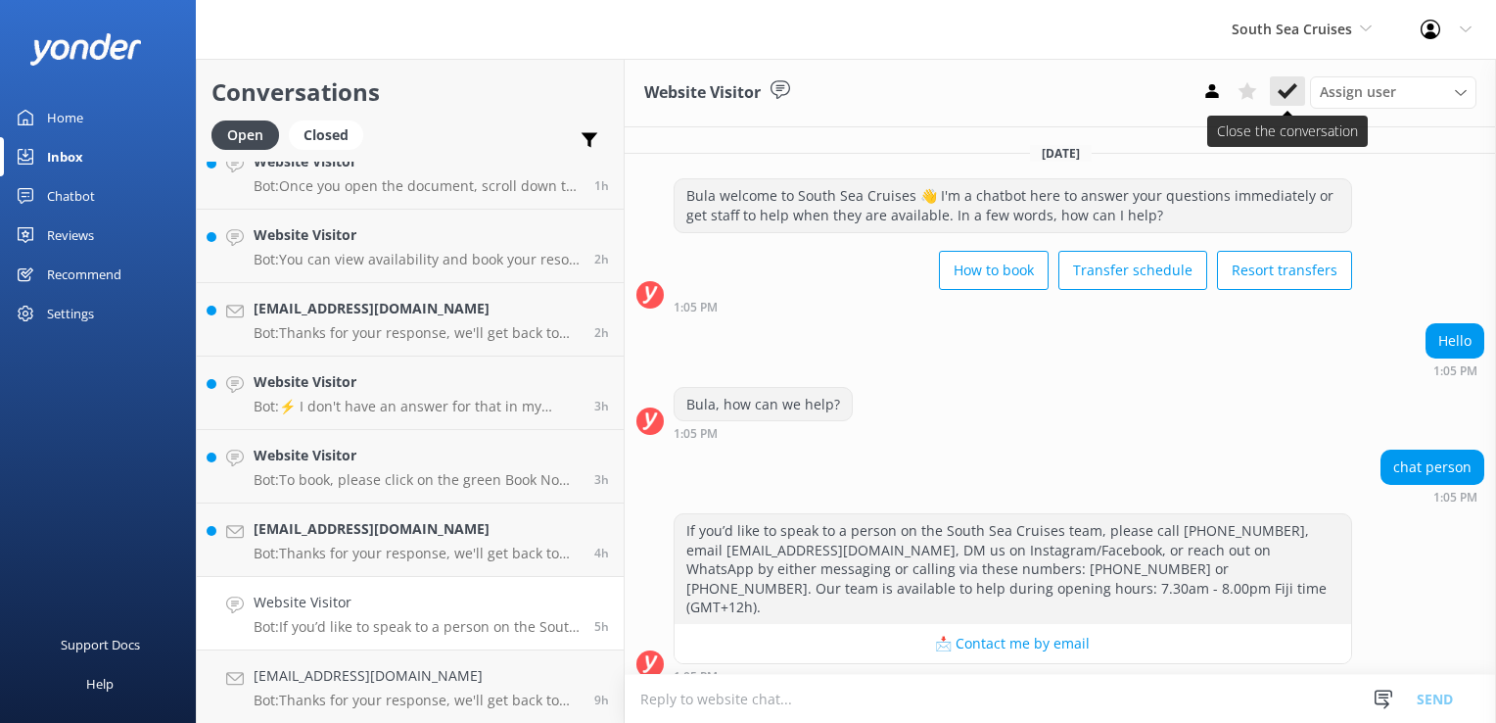
click at [1280, 102] on button at bounding box center [1287, 90] width 35 height 29
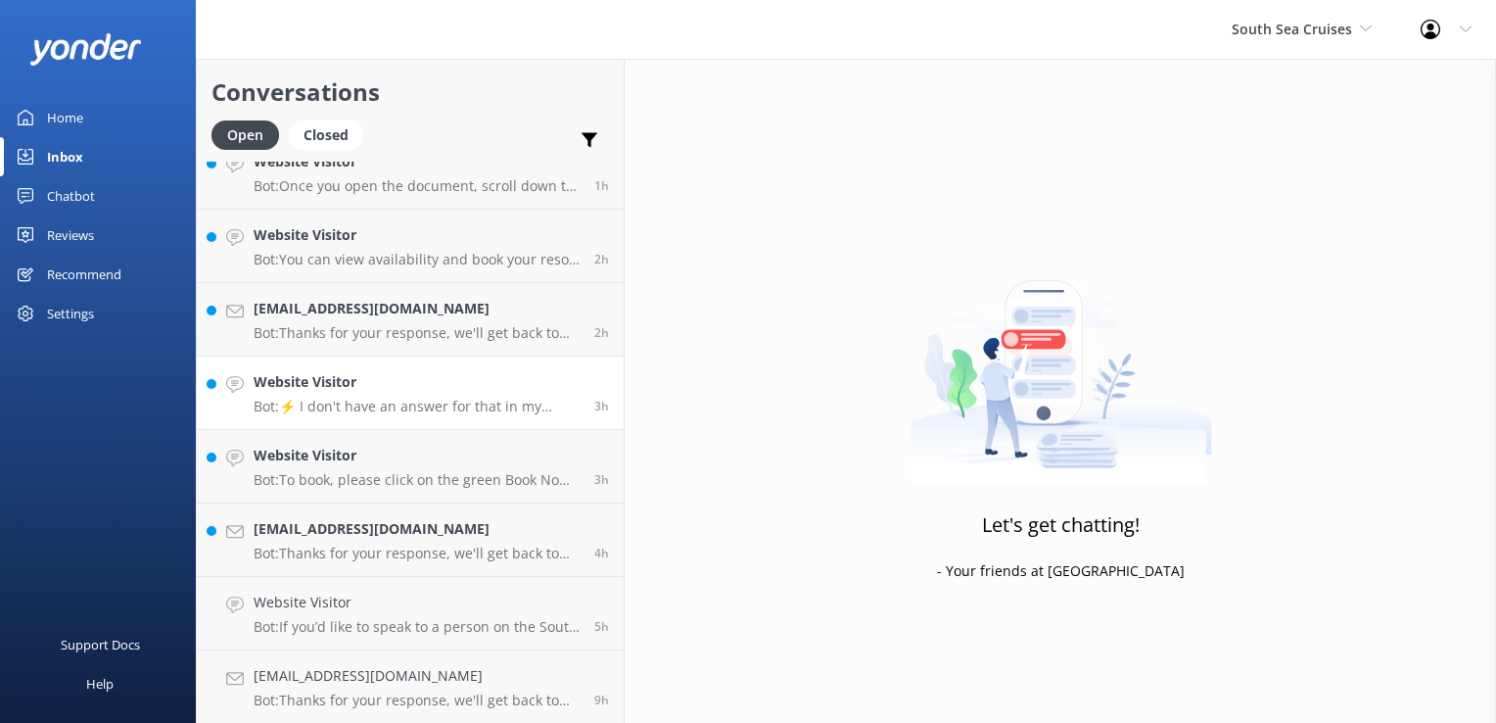
scroll to position [686, 0]
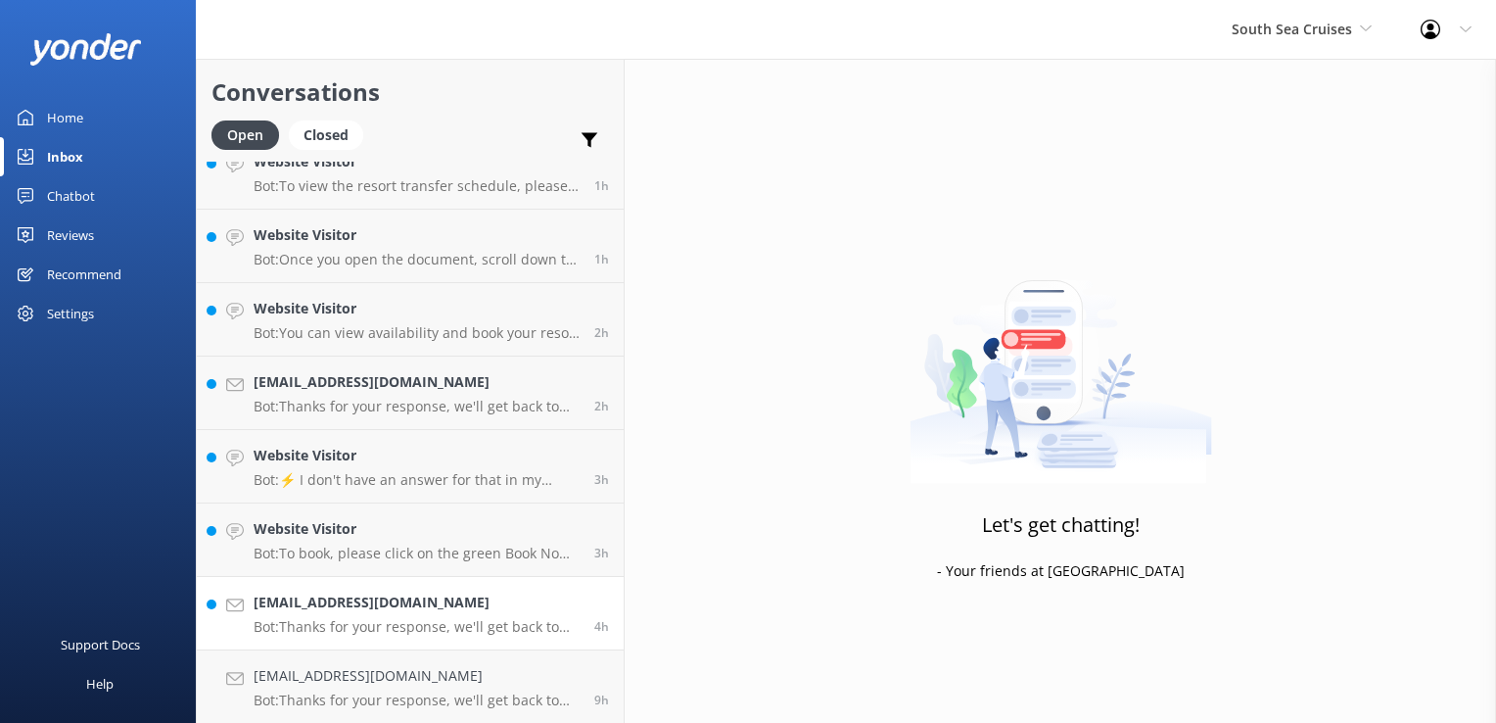
click at [445, 628] on p "Bot: Thanks for your response, we'll get back to you as soon as we can during o…" at bounding box center [417, 627] width 326 height 18
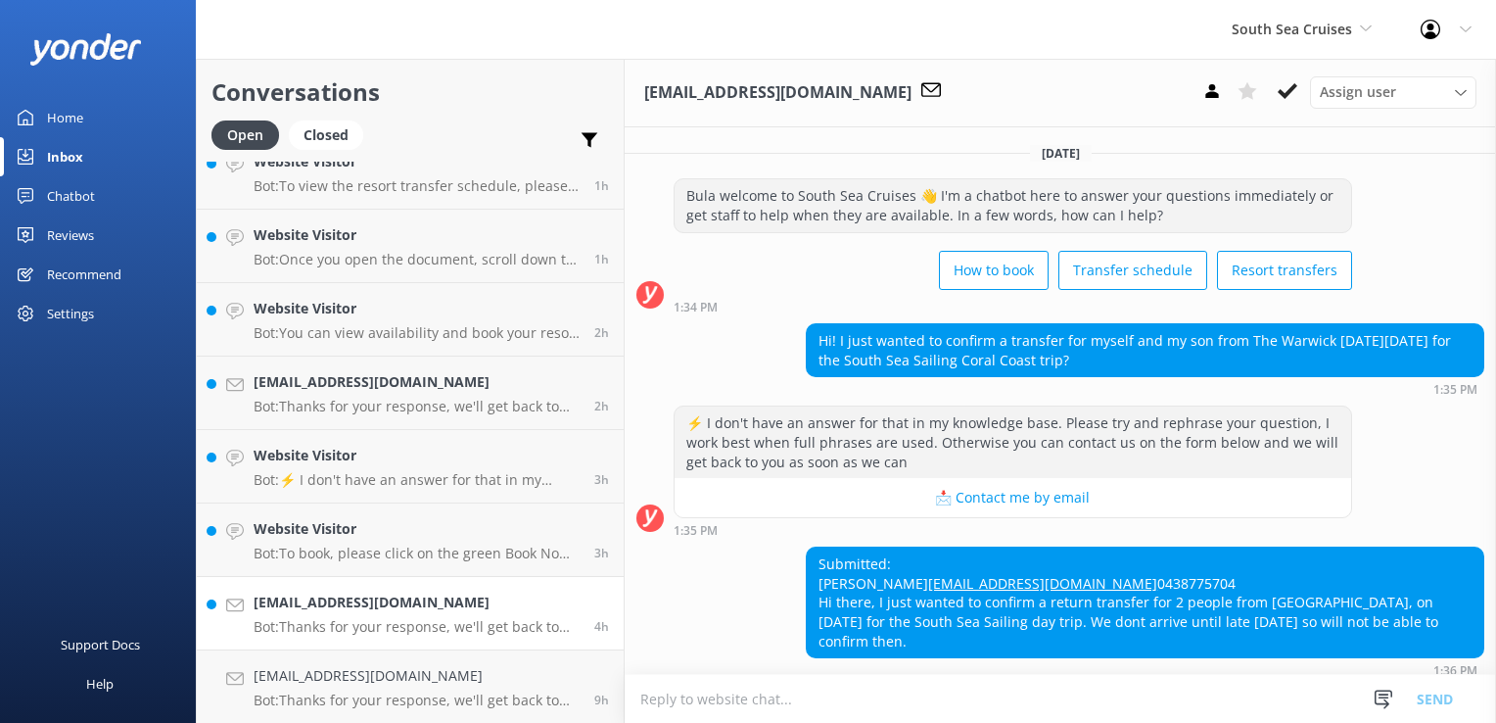
scroll to position [92, 0]
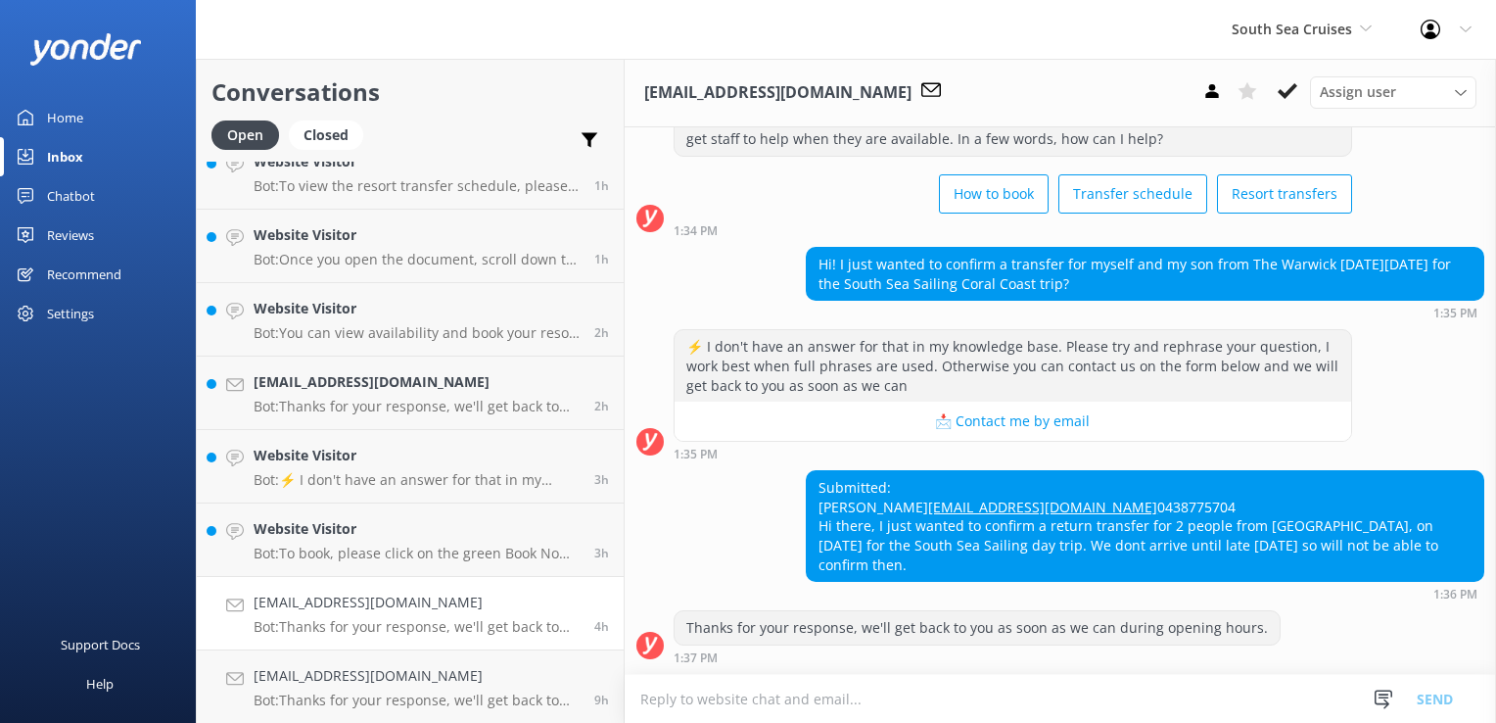
drag, startPoint x: 922, startPoint y: 488, endPoint x: 768, endPoint y: 486, distance: 154.7
click at [768, 486] on div "Submitted: Gracie M McMurtrie gracieellis88@gmail.com 0438775704 Hi there, I ju…" at bounding box center [1061, 535] width 872 height 130
copy div "Gracie M McMurtrie"
click at [936, 493] on div "Submitted: Gracie M McMurtrie gracieellis88@gmail.com 0438775704 Hi there, I ju…" at bounding box center [1145, 526] width 677 height 110
click at [917, 492] on div "Submitted: Gracie M McMurtrie gracieellis88@gmail.com 0438775704 Hi there, I ju…" at bounding box center [1145, 526] width 677 height 110
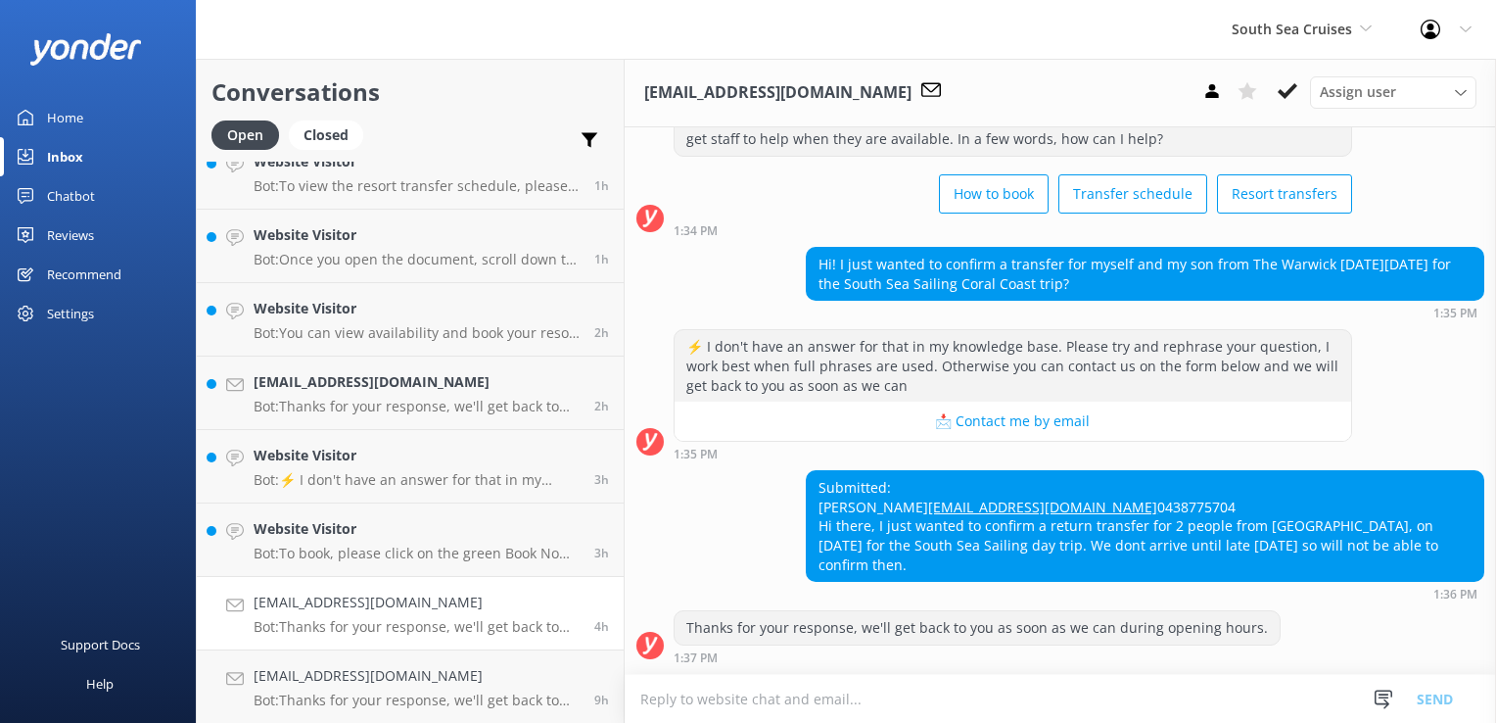
click at [969, 495] on div "Submitted: Gracie M McMurtrie gracieellis88@gmail.com 0438775704 Hi there, I ju…" at bounding box center [1145, 526] width 677 height 110
drag, startPoint x: 936, startPoint y: 494, endPoint x: 846, endPoint y: 489, distance: 90.2
click at [846, 489] on div "Submitted: Gracie M McMurtrie gracieellis88@gmail.com 0438775704 Hi there, I ju…" at bounding box center [1145, 526] width 677 height 110
copy div "McMurtrie"
click at [998, 694] on textarea at bounding box center [1061, 699] width 872 height 48
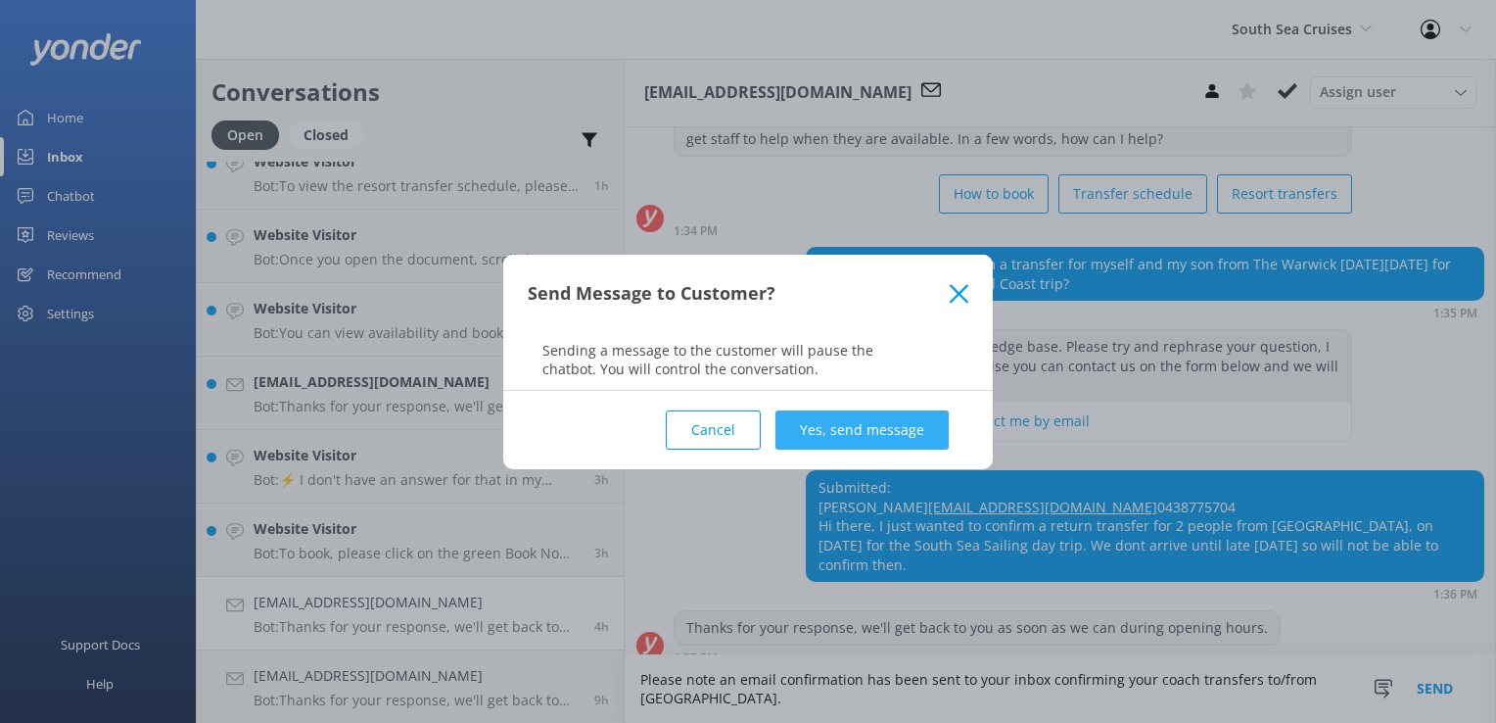
type textarea "Please note an email confirmation has been sent to your inbox confirming your c…"
click at [834, 440] on button "Yes, send message" at bounding box center [862, 429] width 173 height 39
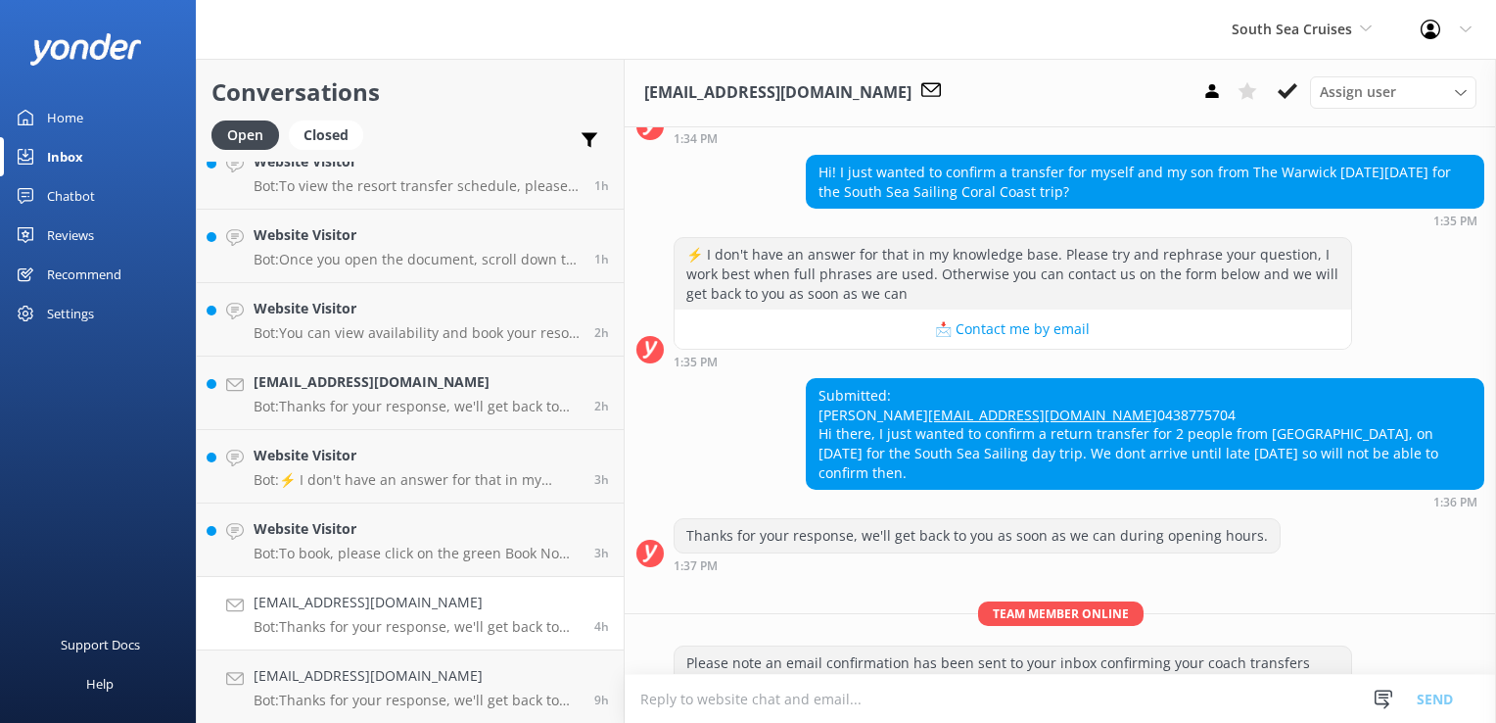
scroll to position [238, 0]
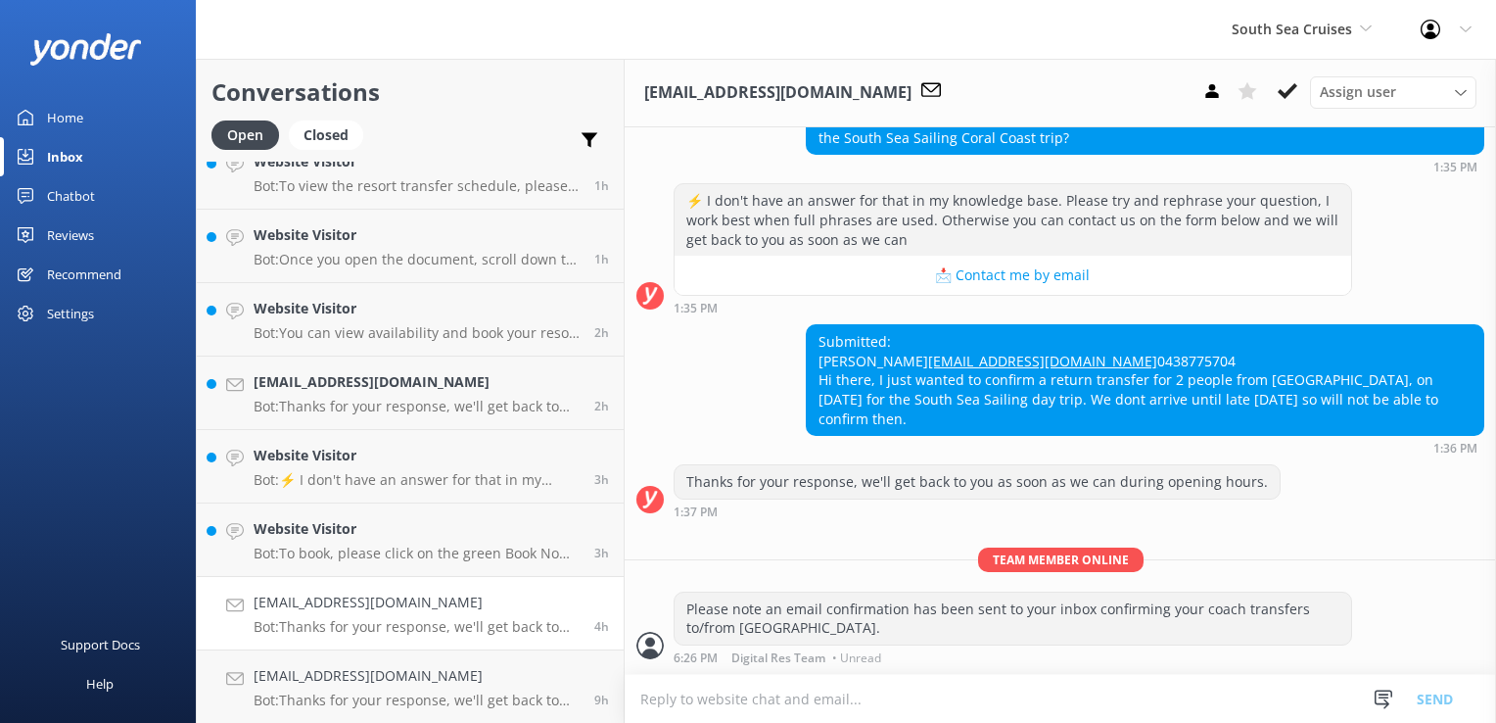
drag, startPoint x: 709, startPoint y: 696, endPoint x: 725, endPoint y: 690, distance: 16.7
click at [709, 697] on textarea at bounding box center [1061, 699] width 872 height 48
paste textarea "Pickup: Warwick Fiji @ 07:10 am Please wait at resort concierge area. Coaches m…"
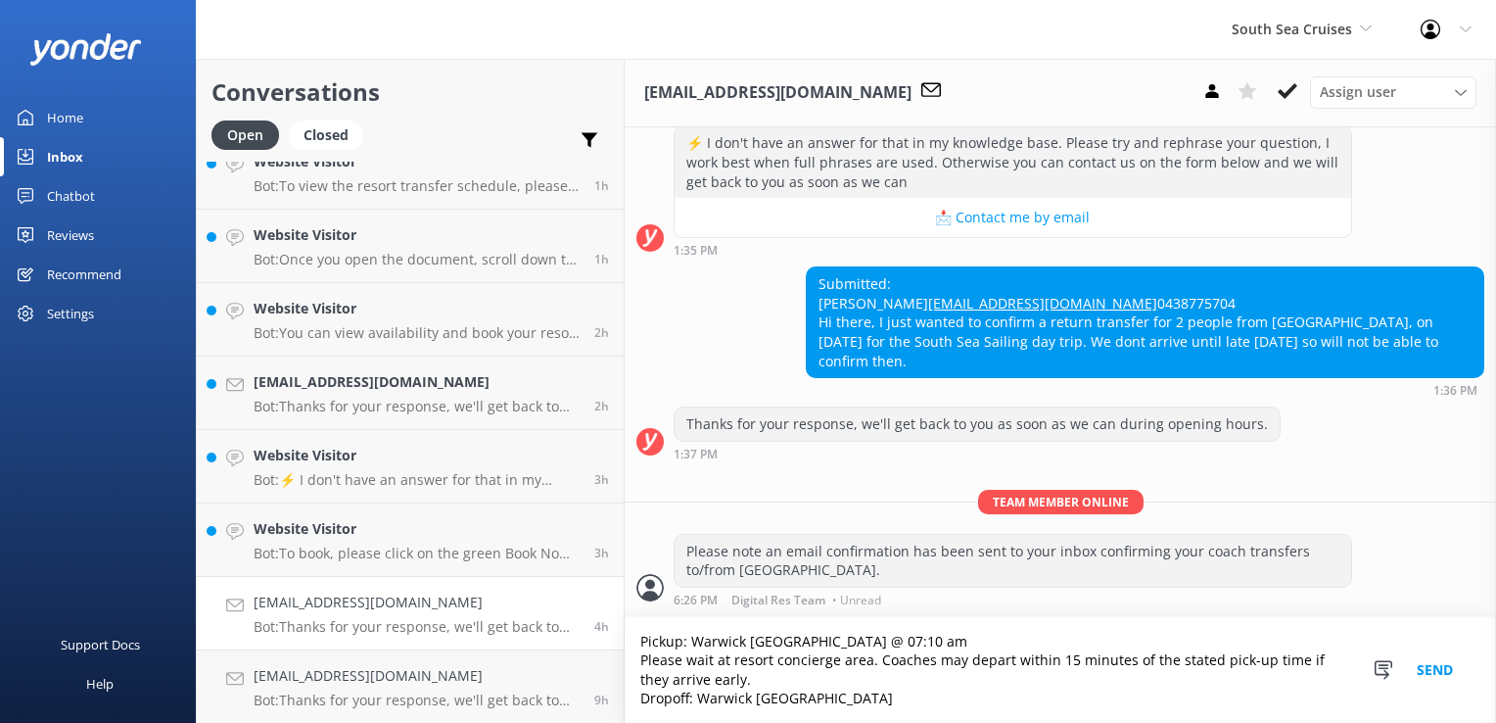
scroll to position [296, 0]
type textarea "Pickup: Warwick Fiji @ 07:10 am Please wait at resort concierge area. Coaches m…"
drag, startPoint x: 1398, startPoint y: 668, endPoint x: 1412, endPoint y: 668, distance: 13.7
click at [1412, 668] on button "Send" at bounding box center [1434, 670] width 73 height 106
click at [1414, 669] on div "Snippets Manage Save time responding and get consistent tone of response by cre…" at bounding box center [1420, 670] width 103 height 106
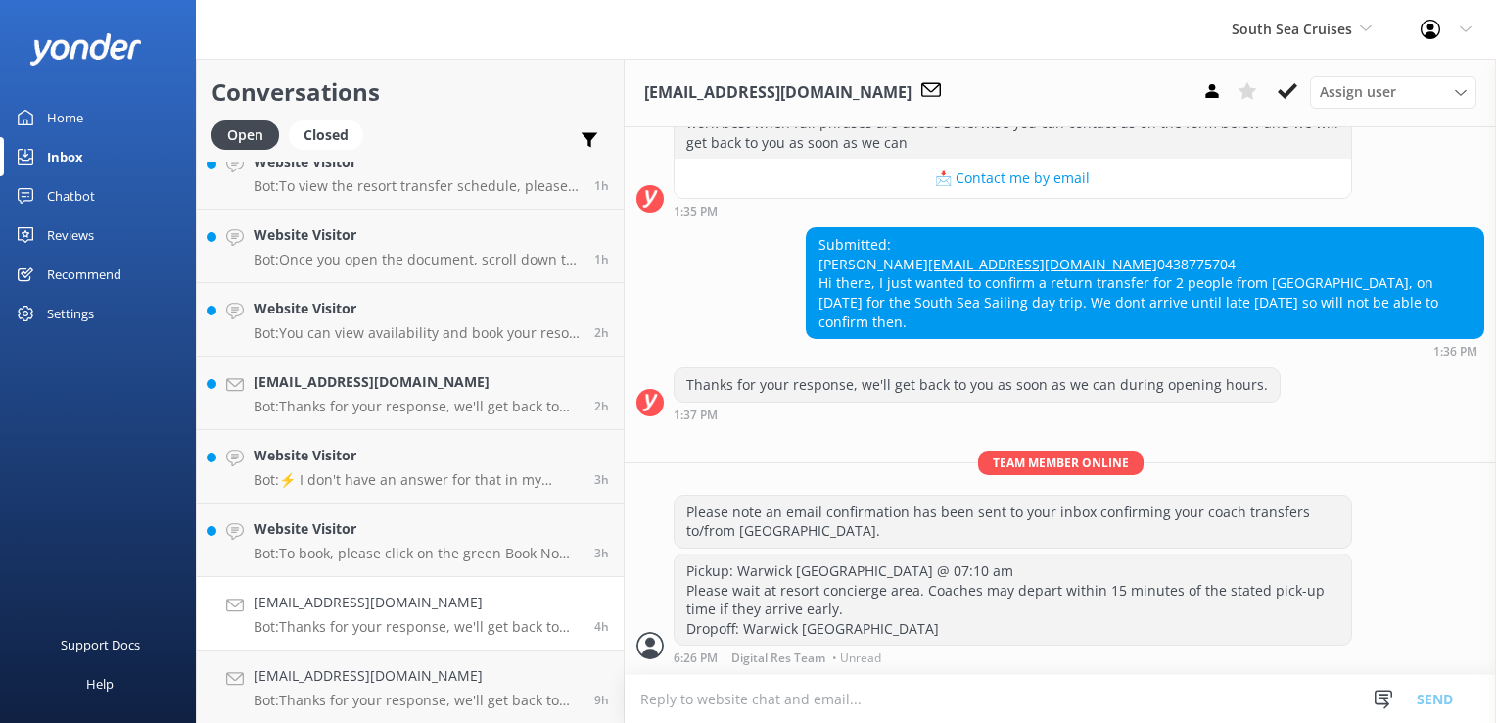
scroll to position [335, 0]
click at [1295, 99] on icon at bounding box center [1288, 91] width 20 height 20
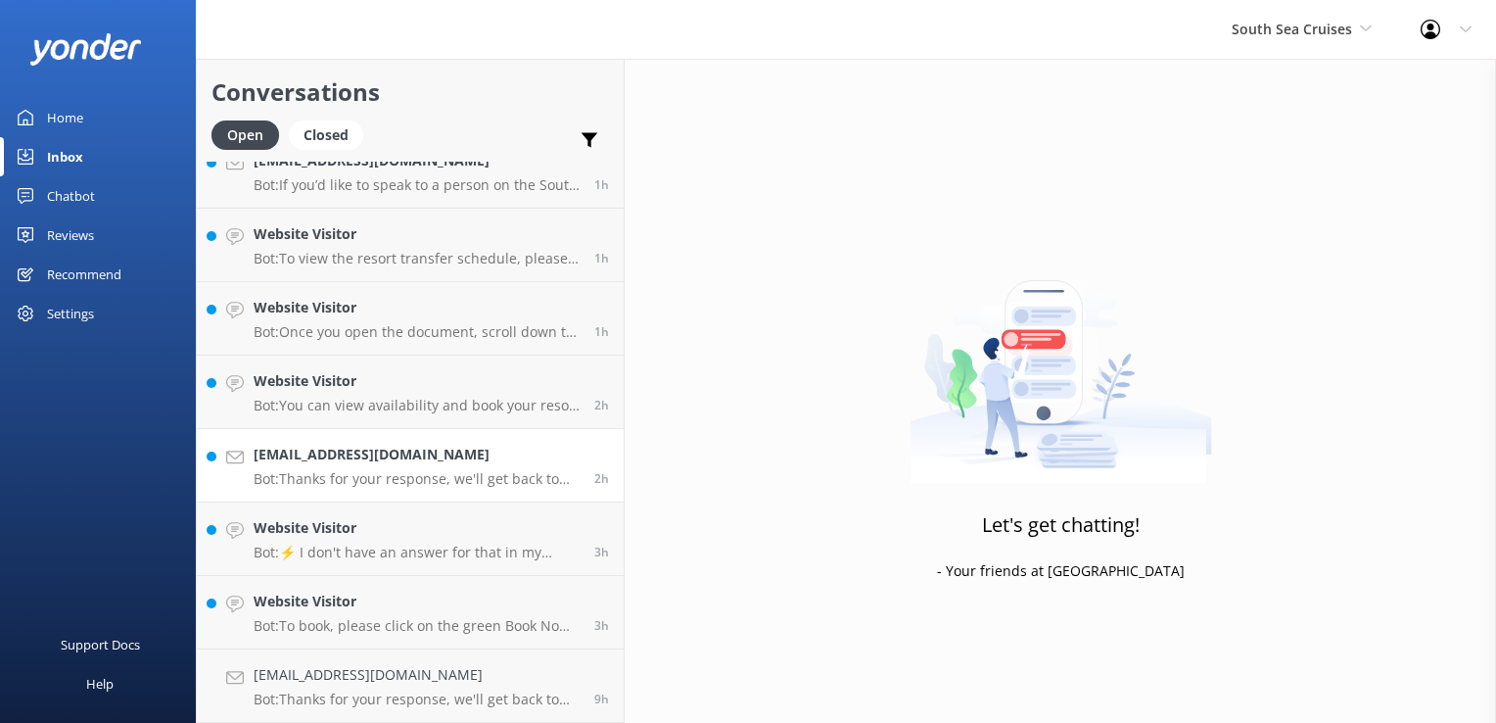
scroll to position [613, 0]
click at [435, 625] on p "Bot: To book, please click on the green Book Now button on our website and foll…" at bounding box center [417, 627] width 326 height 18
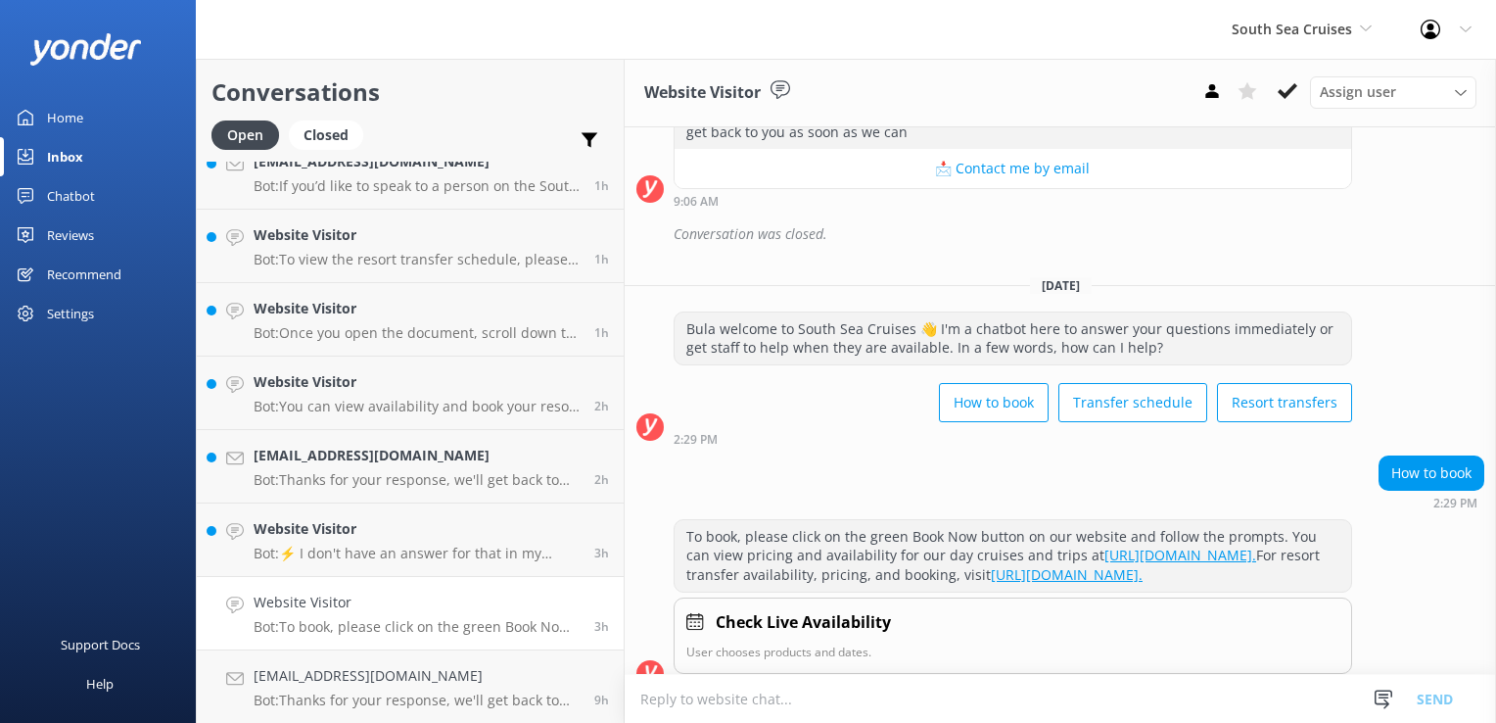
scroll to position [537, 0]
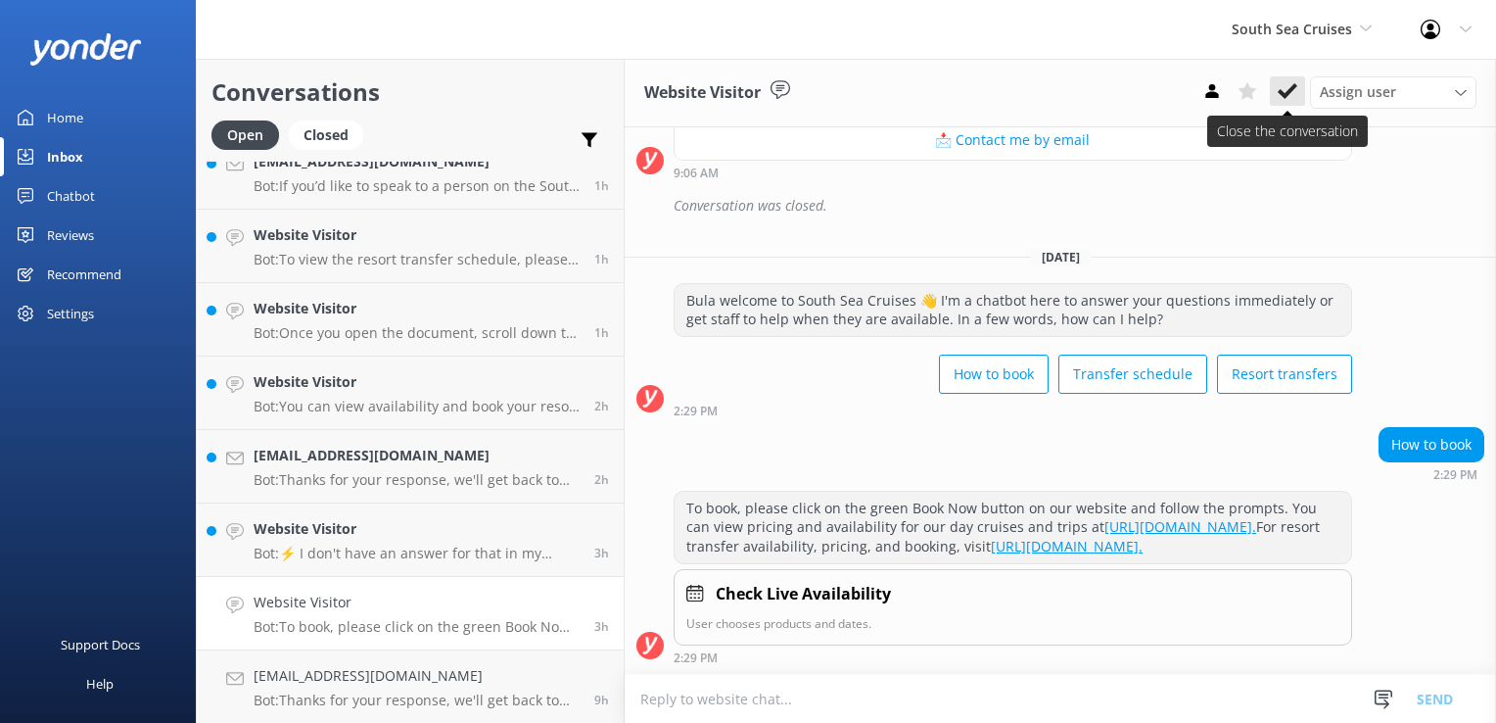
click at [1289, 79] on button at bounding box center [1287, 90] width 35 height 29
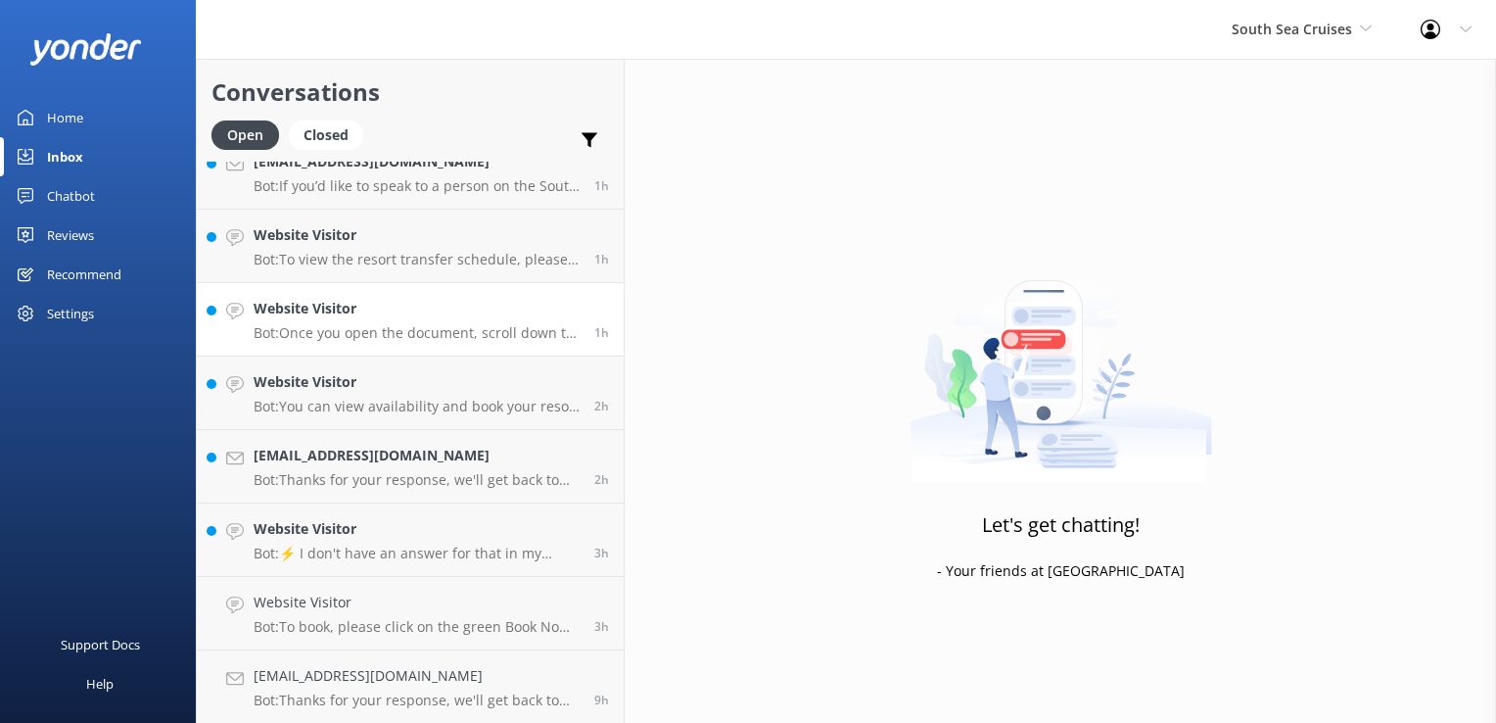
scroll to position [540, 0]
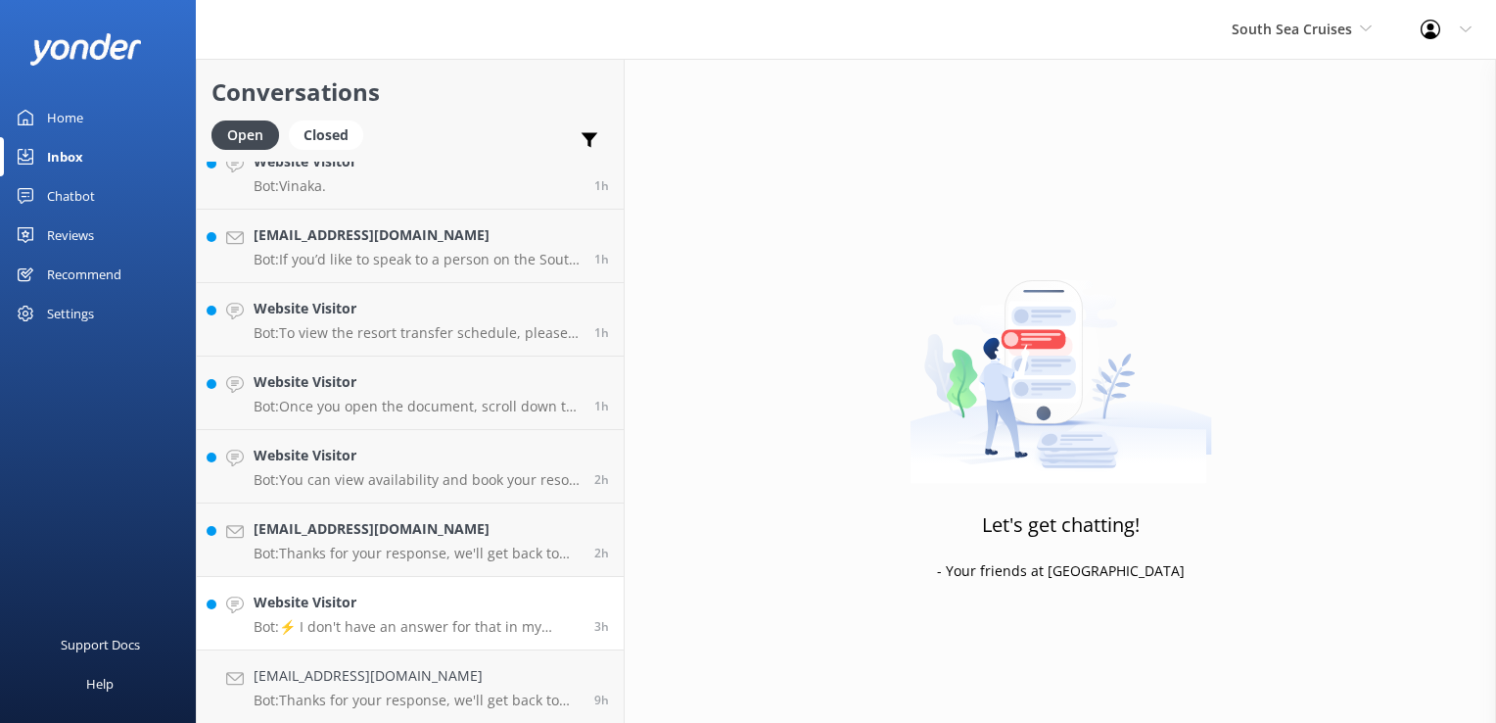
click at [404, 641] on link "Website Visitor Bot: ⚡ I don't have an answer for that in my knowledge base. Pl…" at bounding box center [410, 613] width 427 height 73
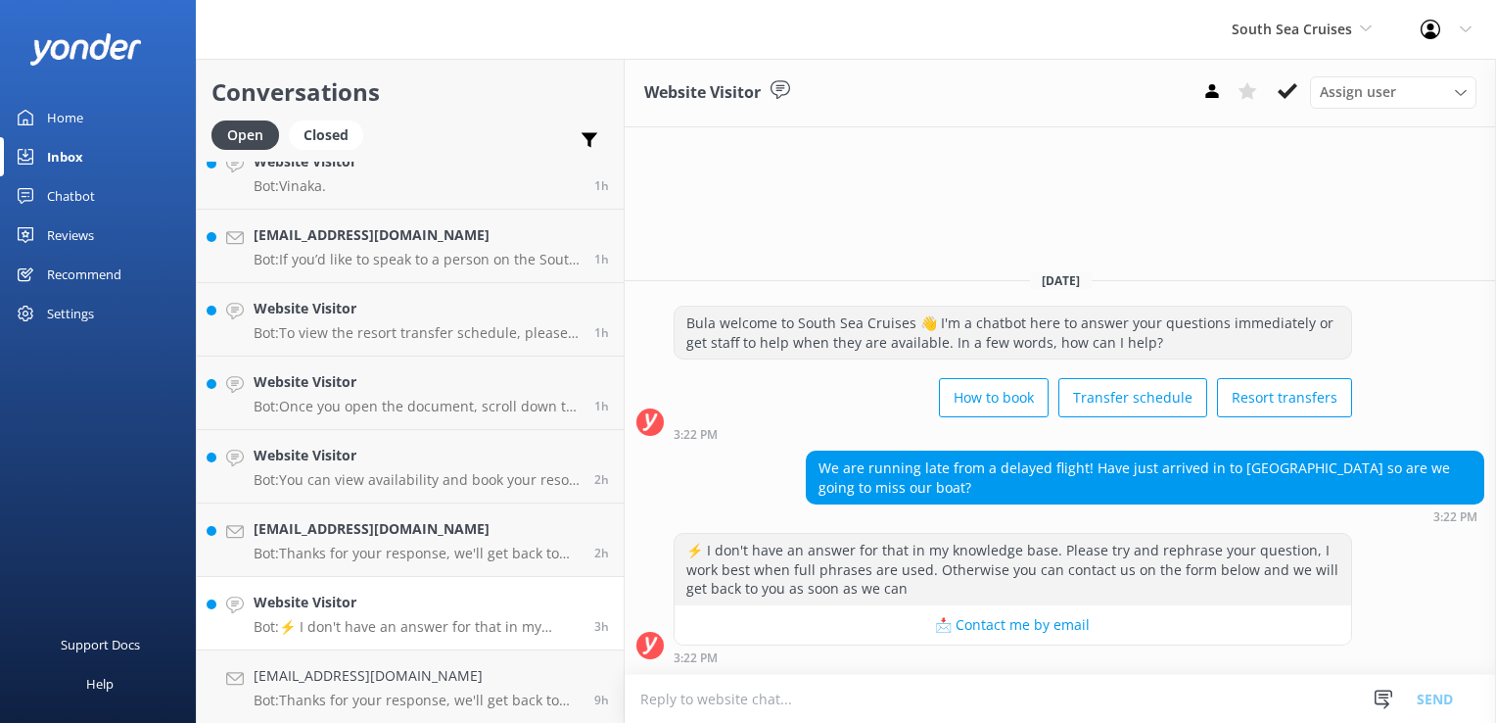
click at [427, 618] on p "Bot: ⚡ I don't have an answer for that in my knowledge base. Please try and rep…" at bounding box center [417, 627] width 326 height 18
click at [1294, 94] on icon at bounding box center [1288, 91] width 20 height 20
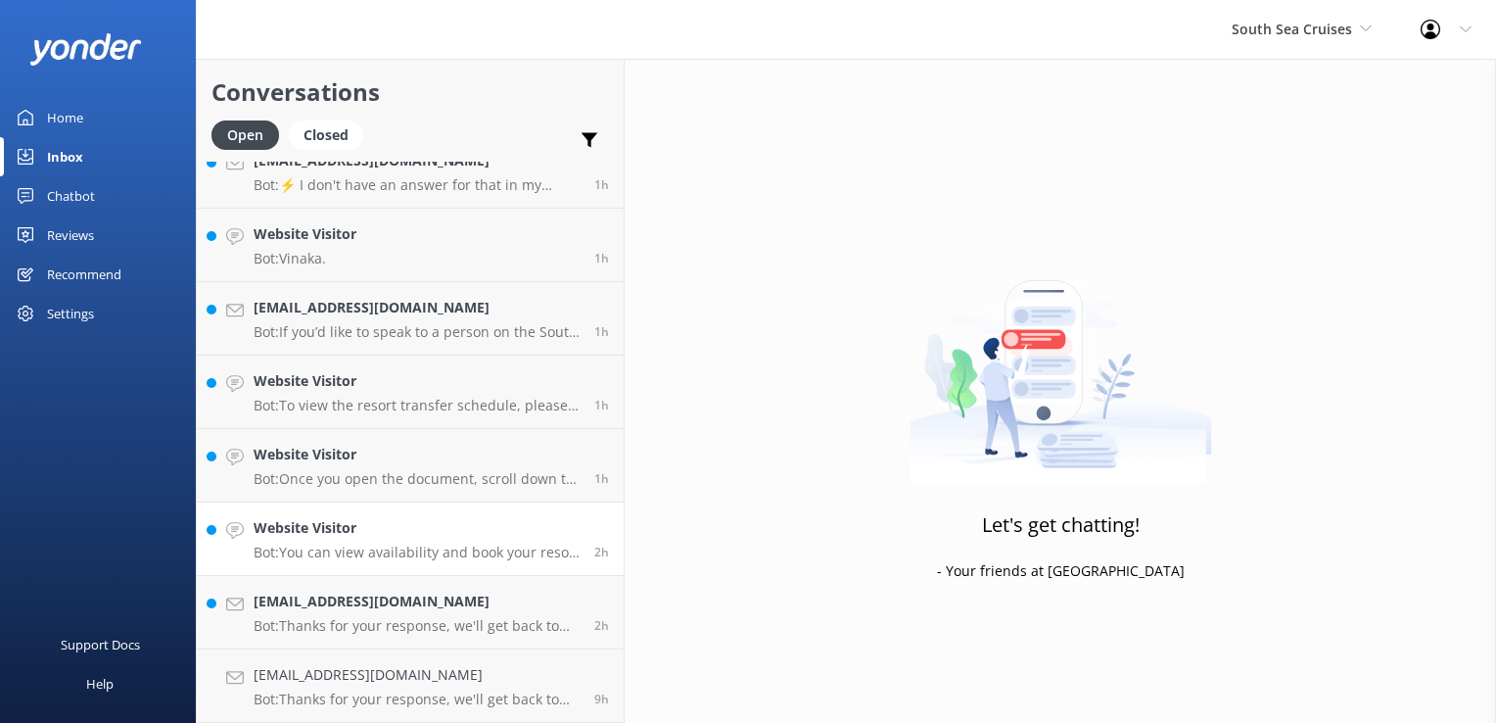
scroll to position [466, 0]
click at [438, 629] on p "Bot: Thanks for your response, we'll get back to you as soon as we can during o…" at bounding box center [417, 627] width 326 height 18
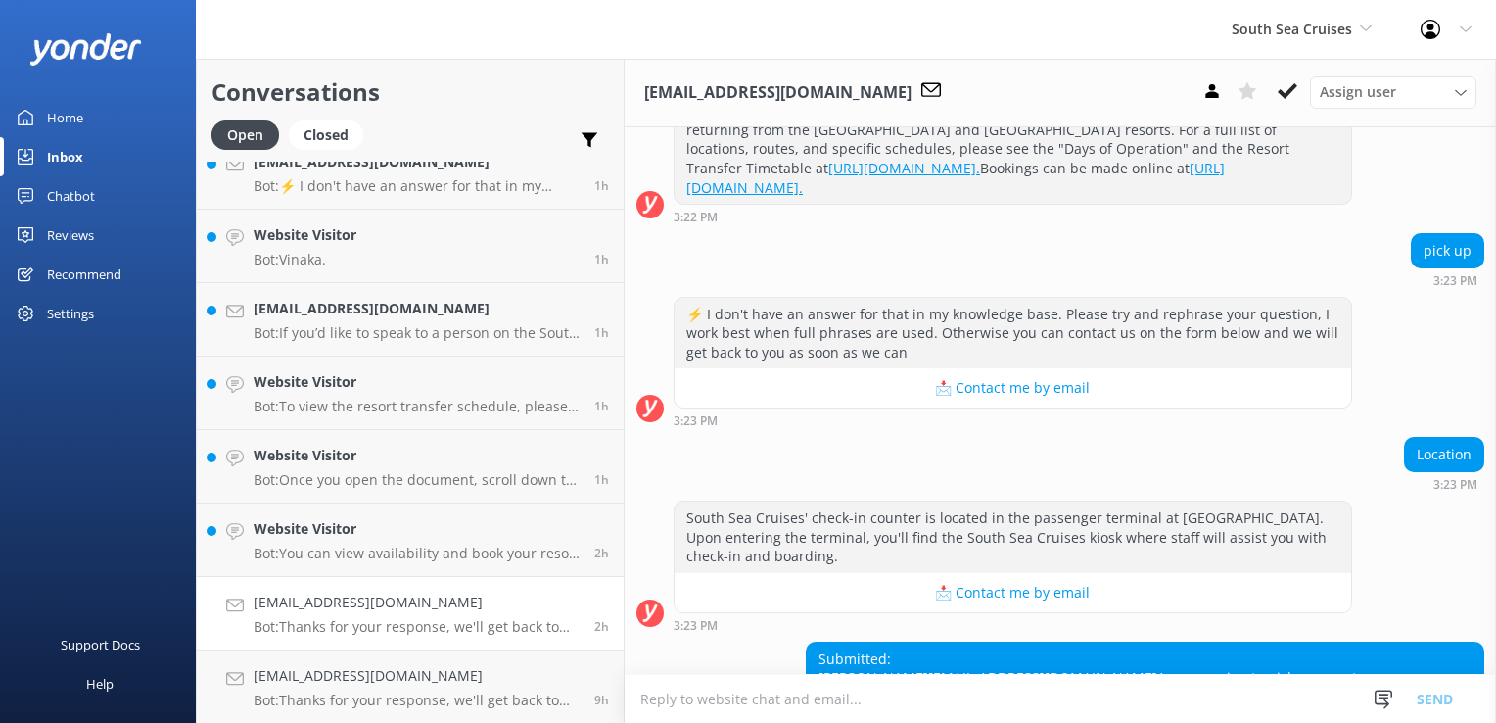
scroll to position [662, 0]
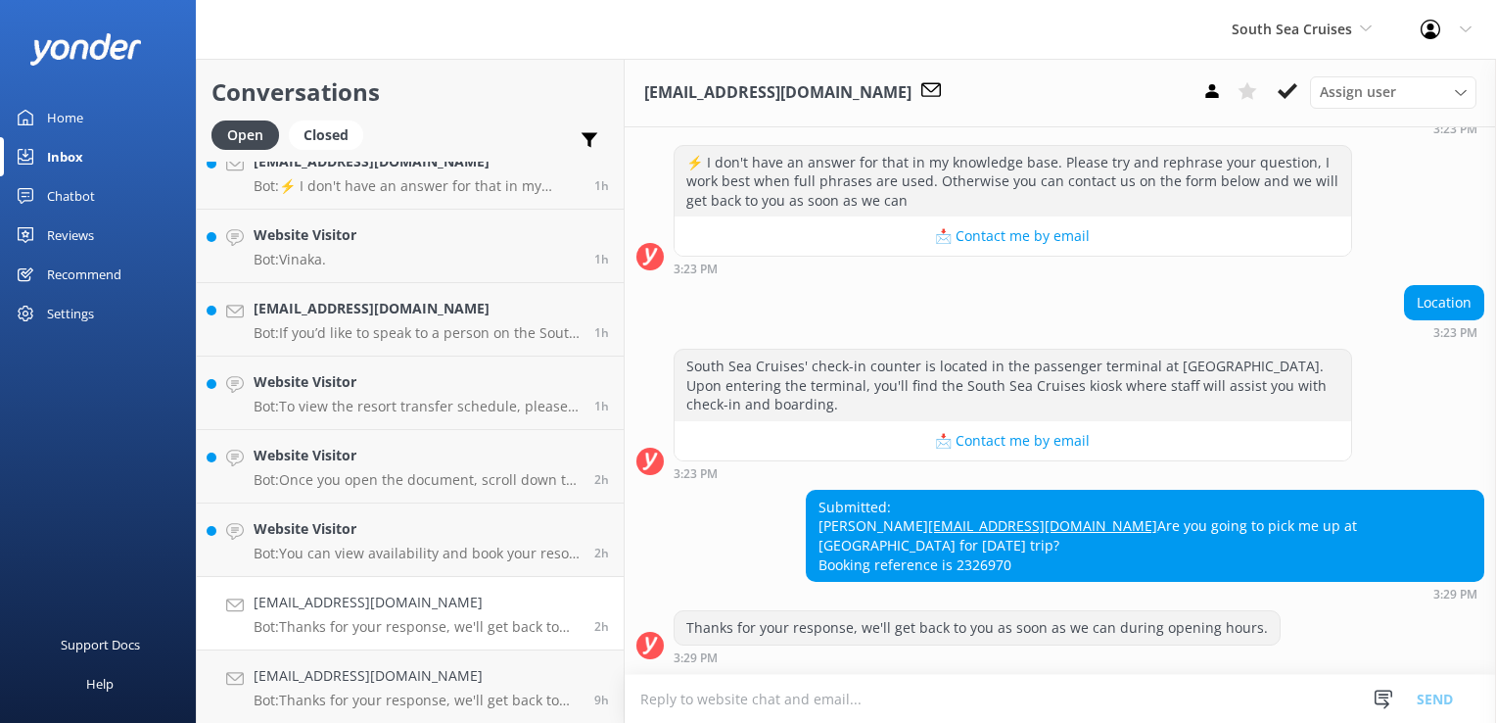
drag, startPoint x: 1230, startPoint y: 570, endPoint x: 1162, endPoint y: 577, distance: 67.9
click at [1162, 577] on div "Submitted: Yuto Eda spgt0406@gmail.com Are you going to pick me up at Smugglers…" at bounding box center [1145, 536] width 677 height 90
copy div "2326970"
click at [915, 668] on div "Thanks for your response, we'll get back to you as soon as we can during openin…" at bounding box center [1061, 642] width 872 height 64
click at [914, 681] on textarea at bounding box center [1061, 699] width 872 height 48
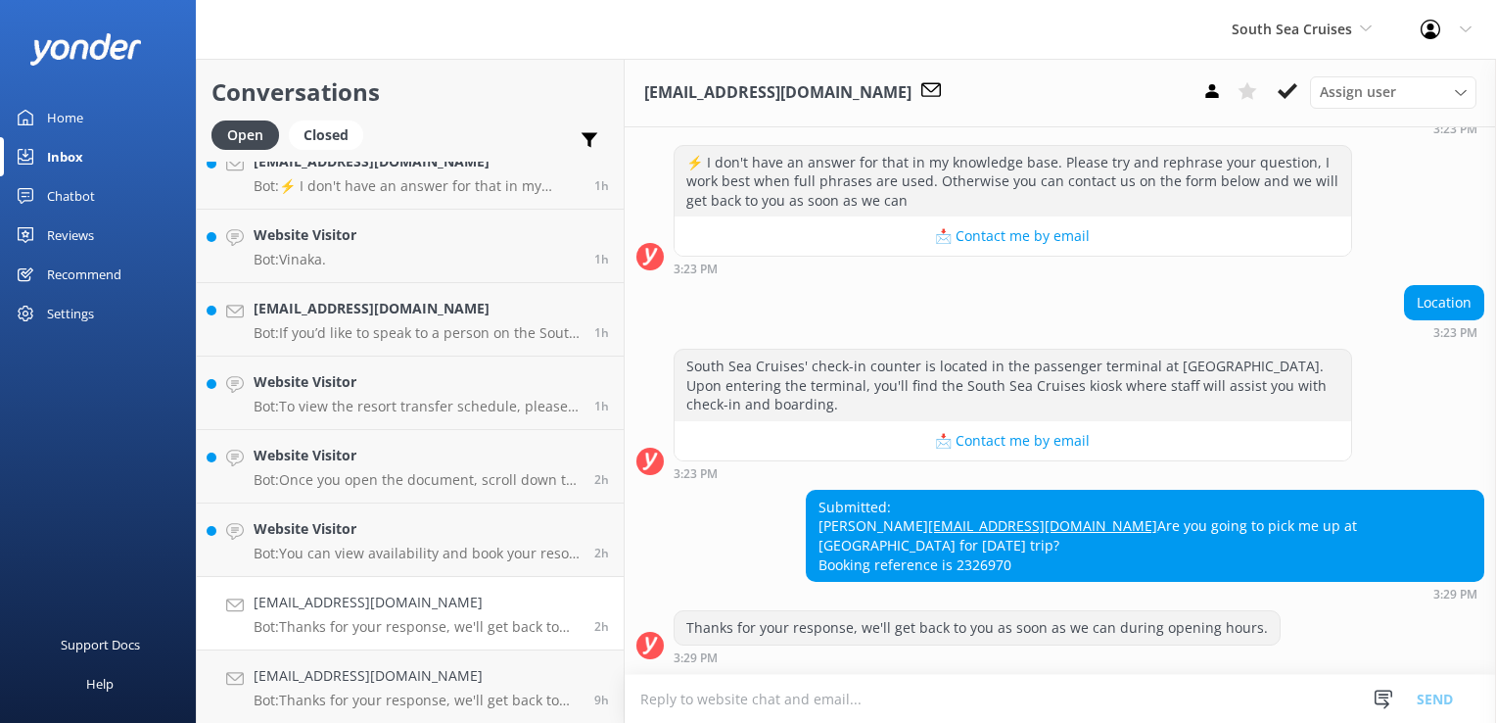
click at [914, 681] on textarea at bounding box center [1061, 699] width 872 height 48
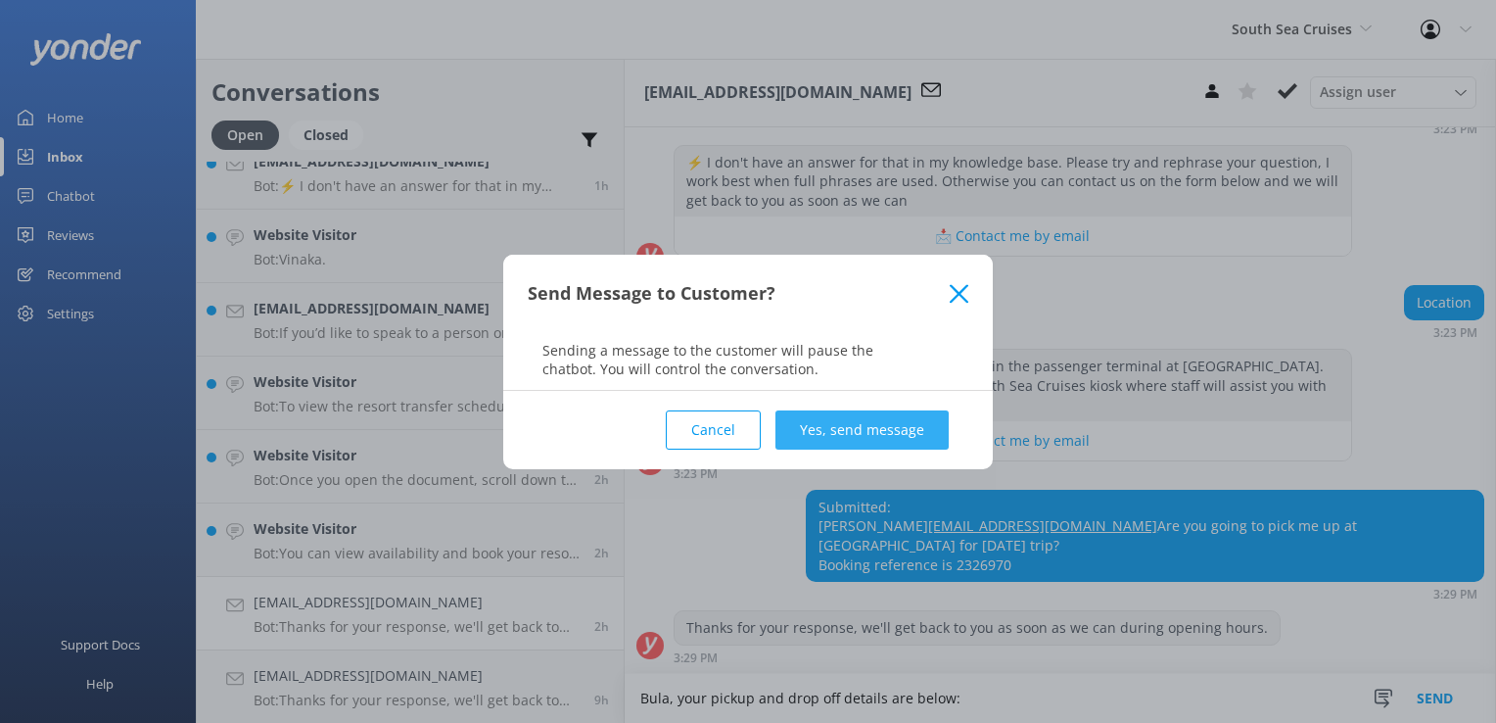
type textarea "Bula, your pickup and drop off details are below:"
click at [898, 441] on button "Yes, send message" at bounding box center [862, 429] width 173 height 39
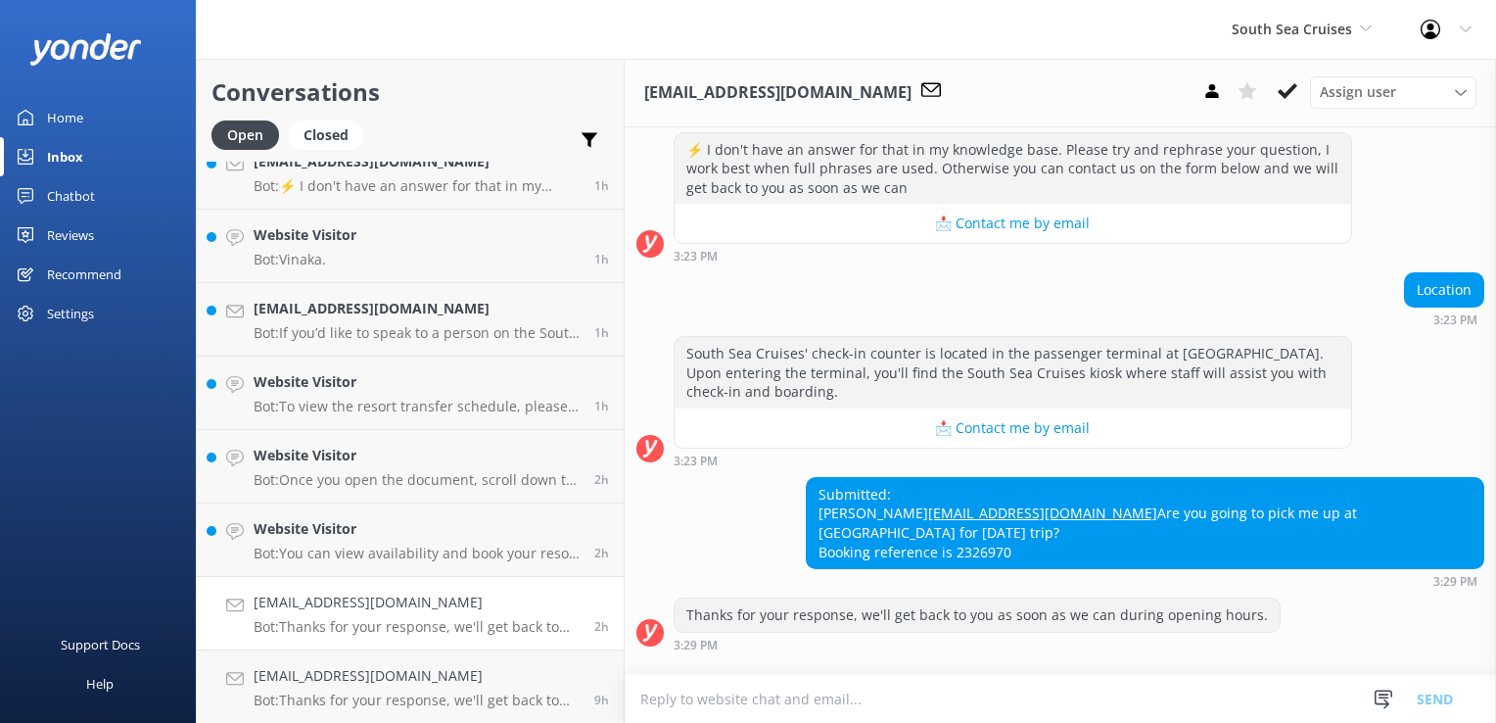
scroll to position [789, 0]
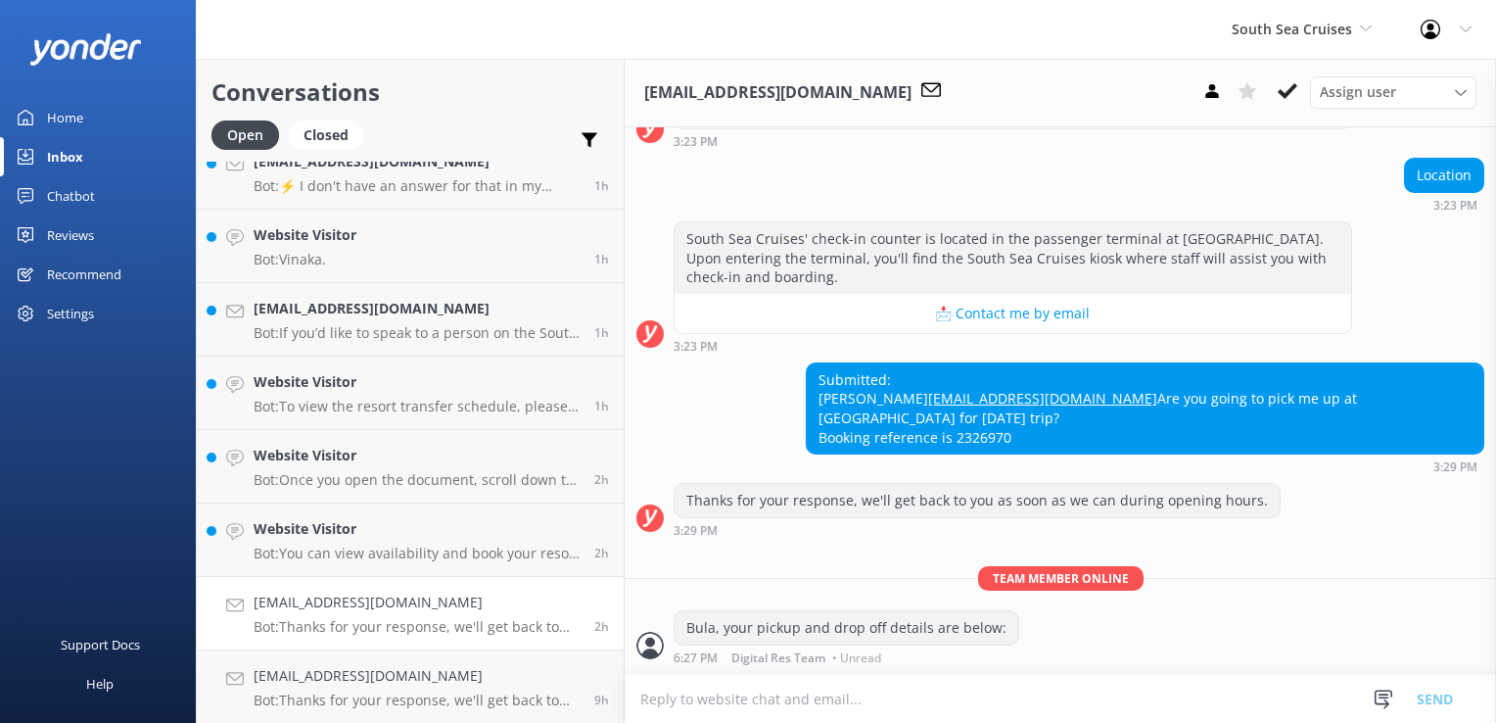
click at [948, 695] on textarea at bounding box center [1061, 699] width 872 height 48
drag, startPoint x: 948, startPoint y: 695, endPoint x: 942, endPoint y: 705, distance: 11.4
click at [943, 703] on textarea at bounding box center [1061, 699] width 872 height 48
paste textarea "Pickup: Ramada Suites by Wyndham @ 11:00 am Guests staying at SMUGGLERS COVE pl…"
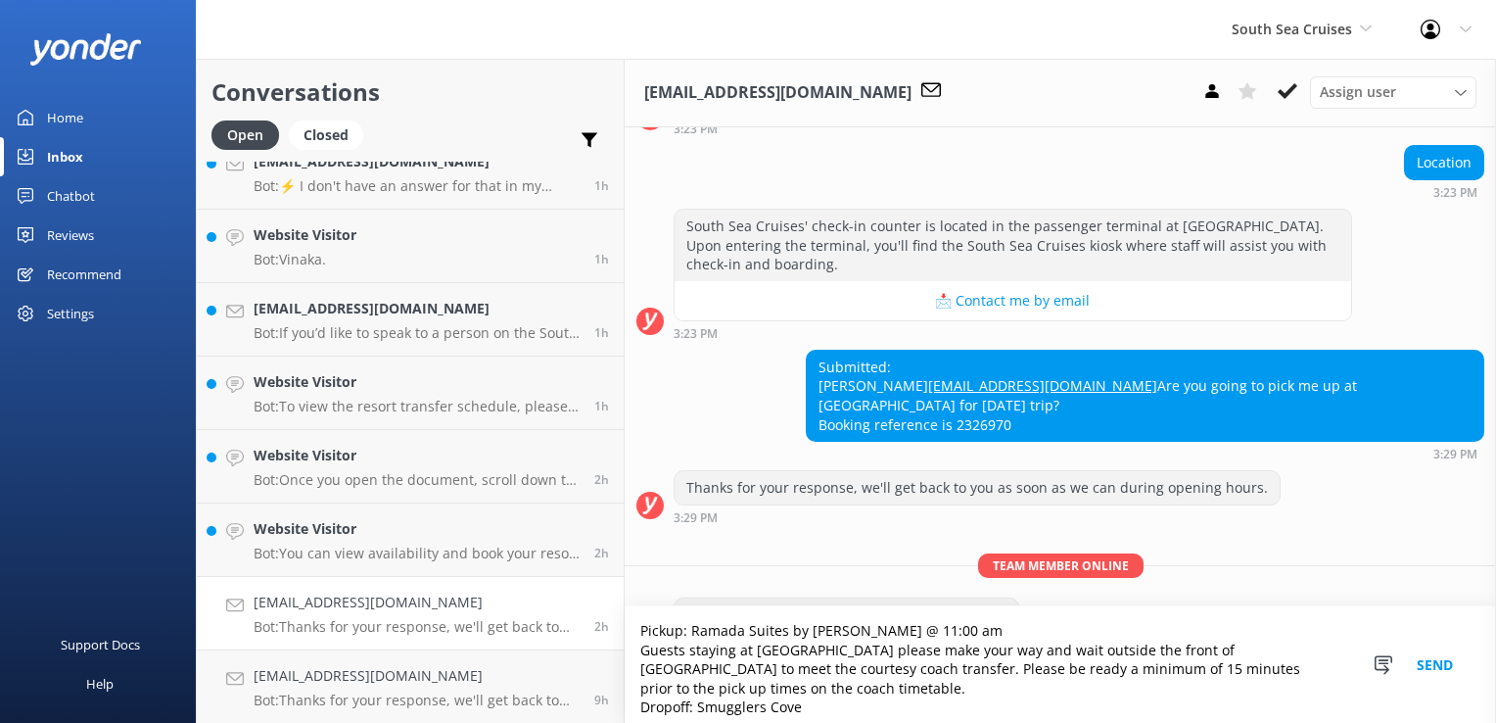
scroll to position [858, 0]
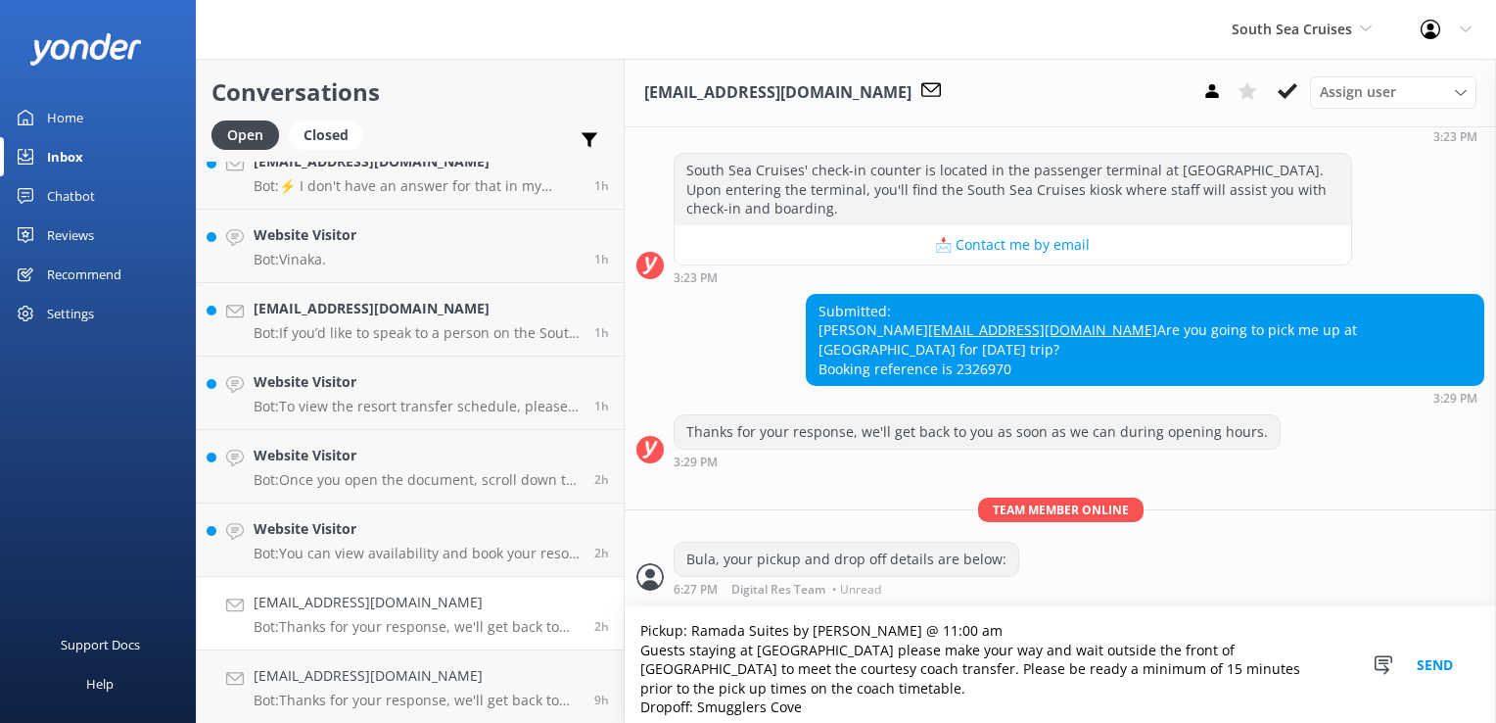
type textarea "Pickup: Ramada Suites by Wyndham @ 11:00 am Guests staying at SMUGGLERS COVE pl…"
click at [1440, 669] on button "Send" at bounding box center [1434, 664] width 73 height 117
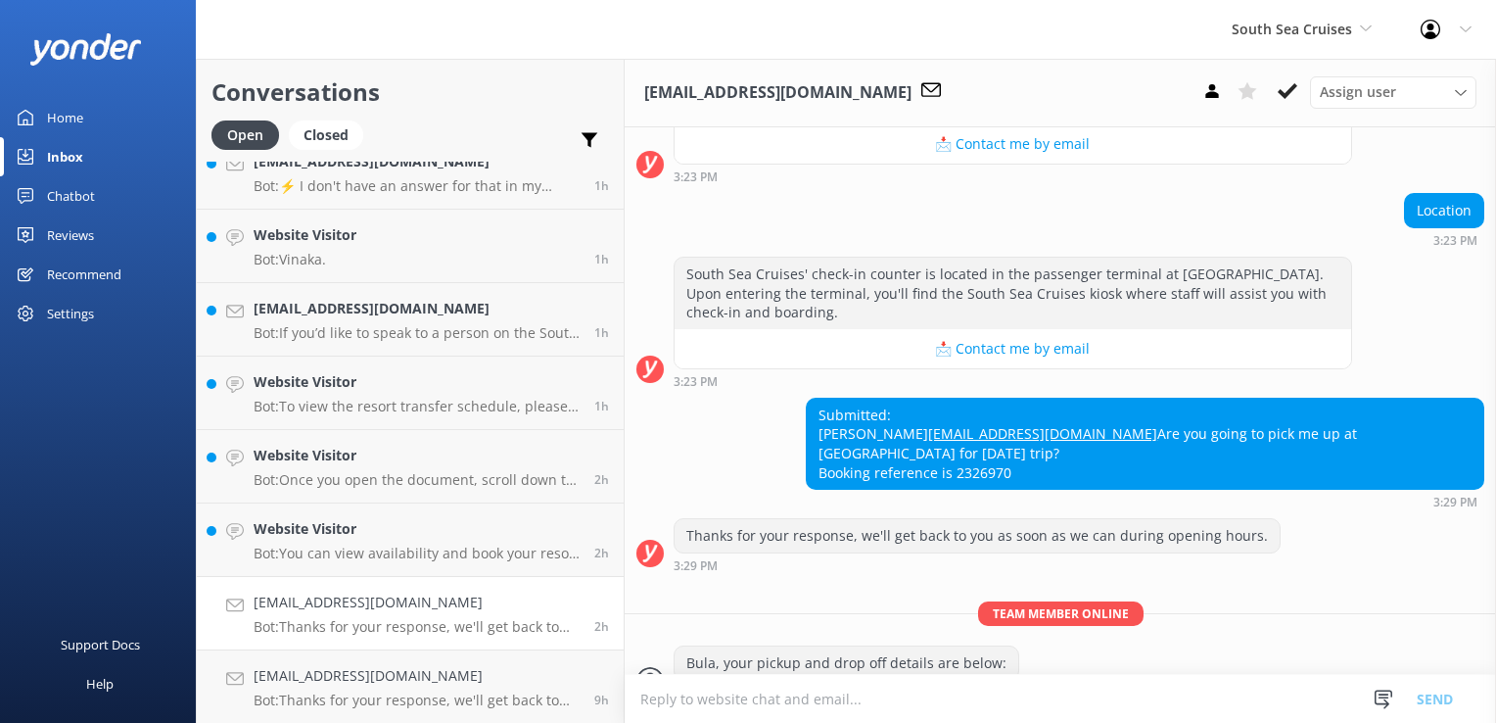
scroll to position [928, 0]
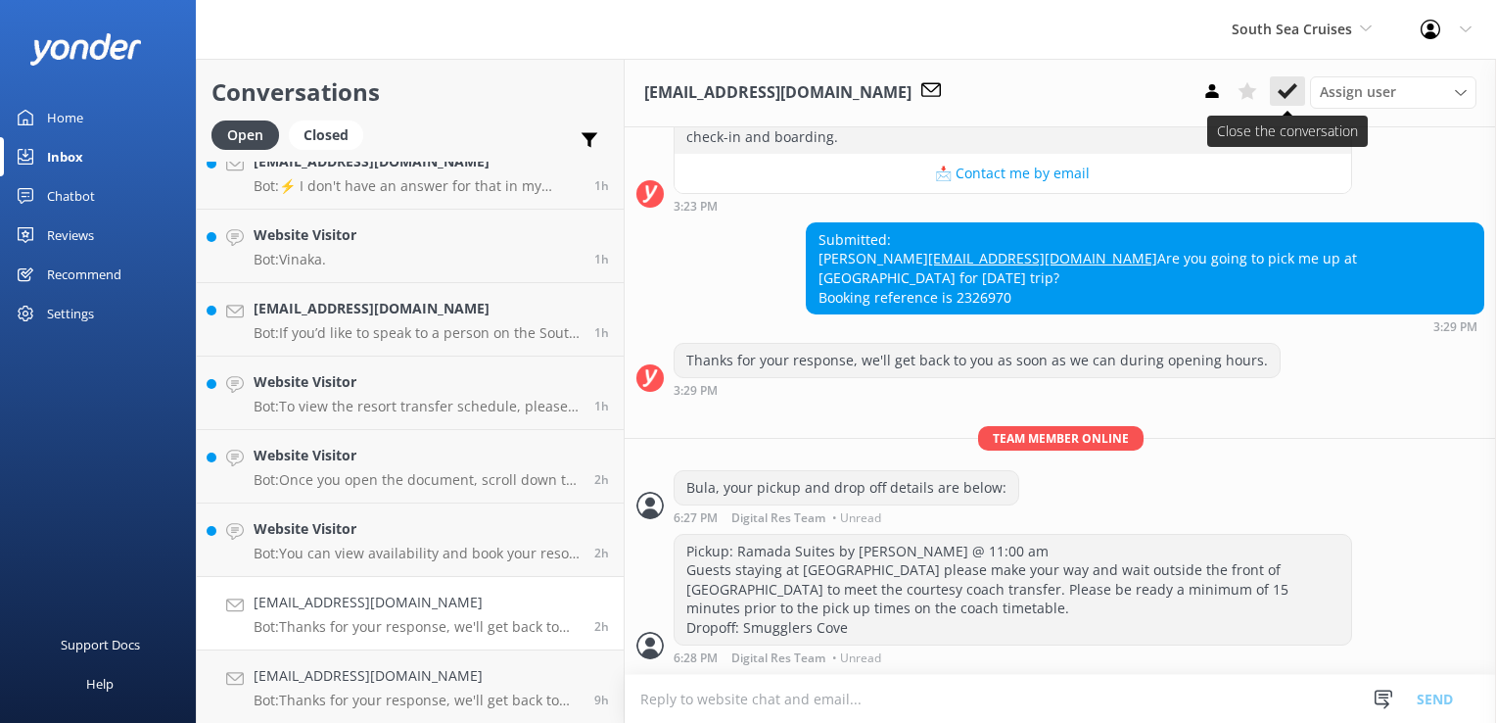
click at [1294, 103] on button at bounding box center [1287, 90] width 35 height 29
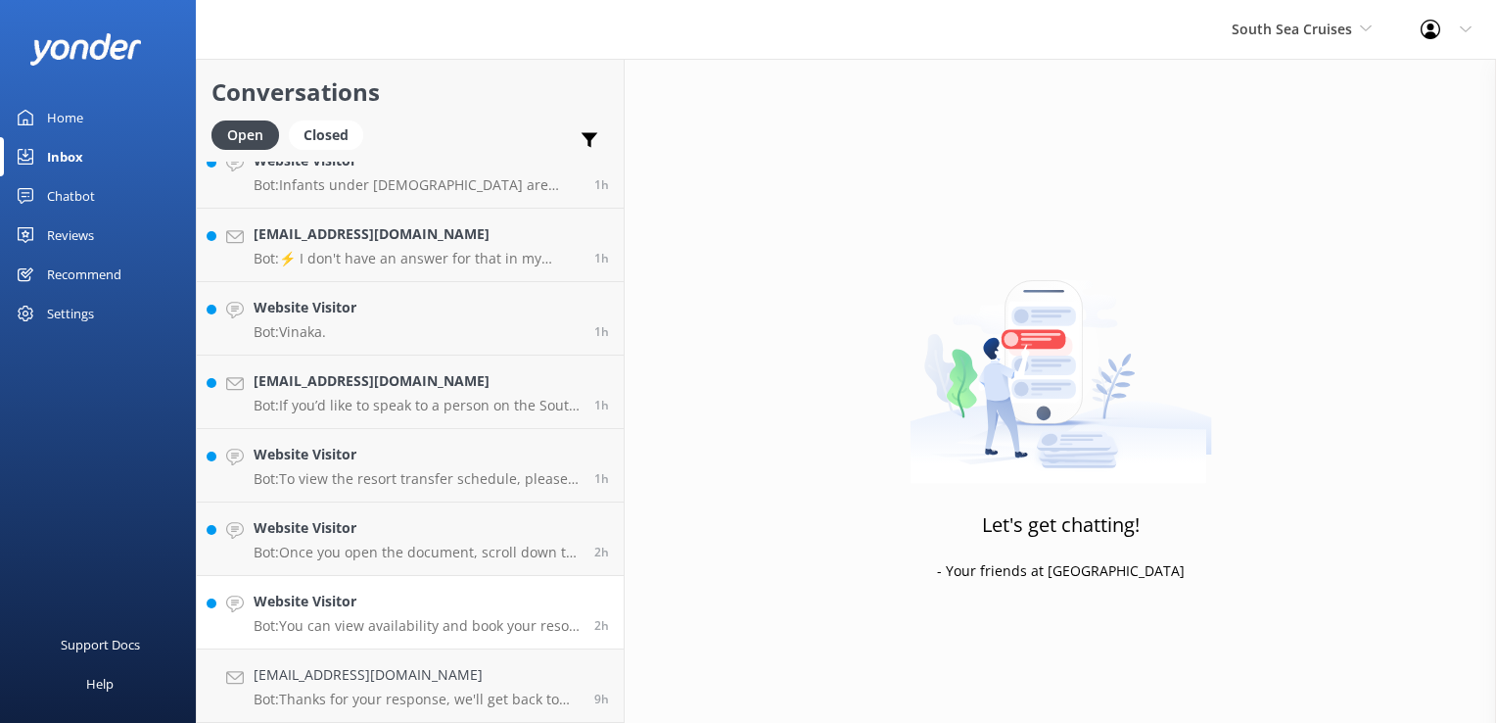
scroll to position [393, 0]
click at [427, 603] on h4 "Website Visitor" at bounding box center [417, 602] width 326 height 22
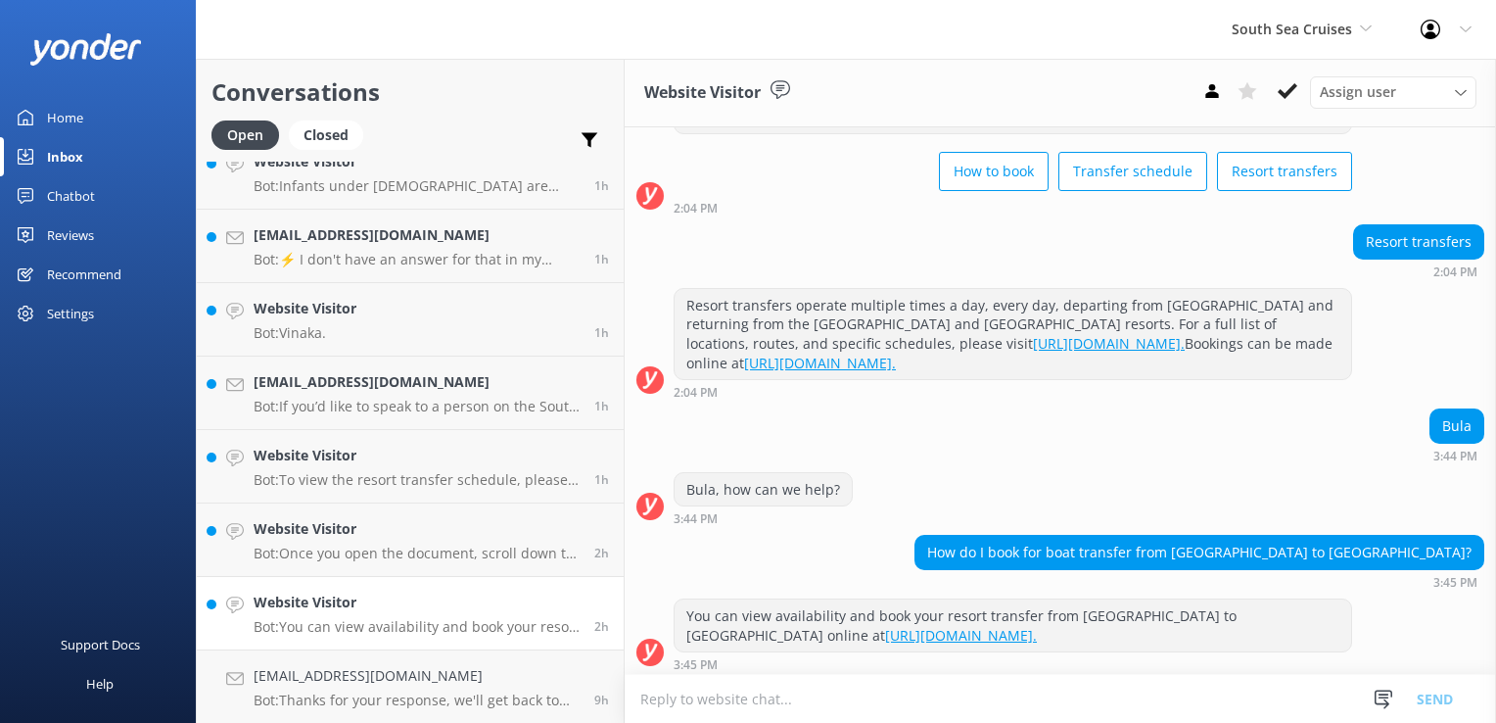
scroll to position [102, 0]
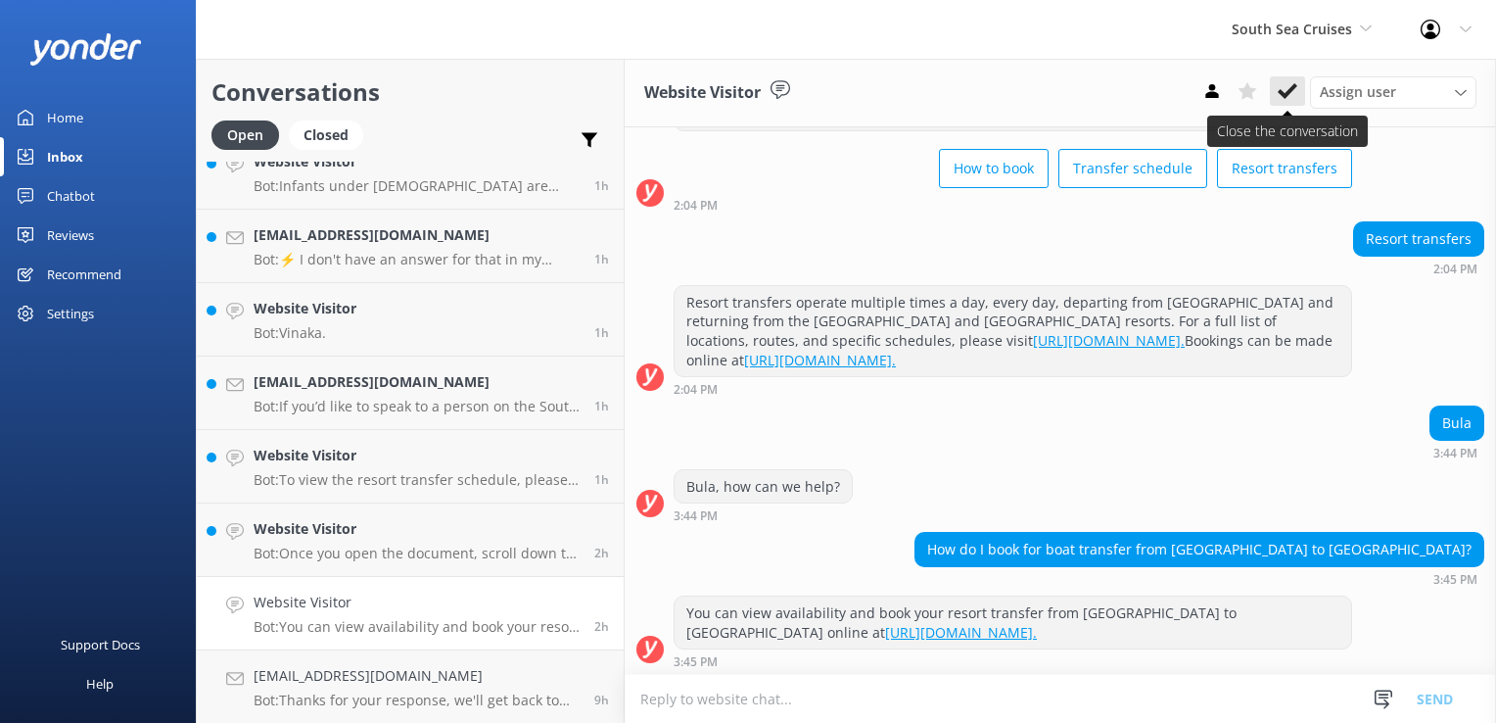
click at [1297, 104] on button at bounding box center [1287, 90] width 35 height 29
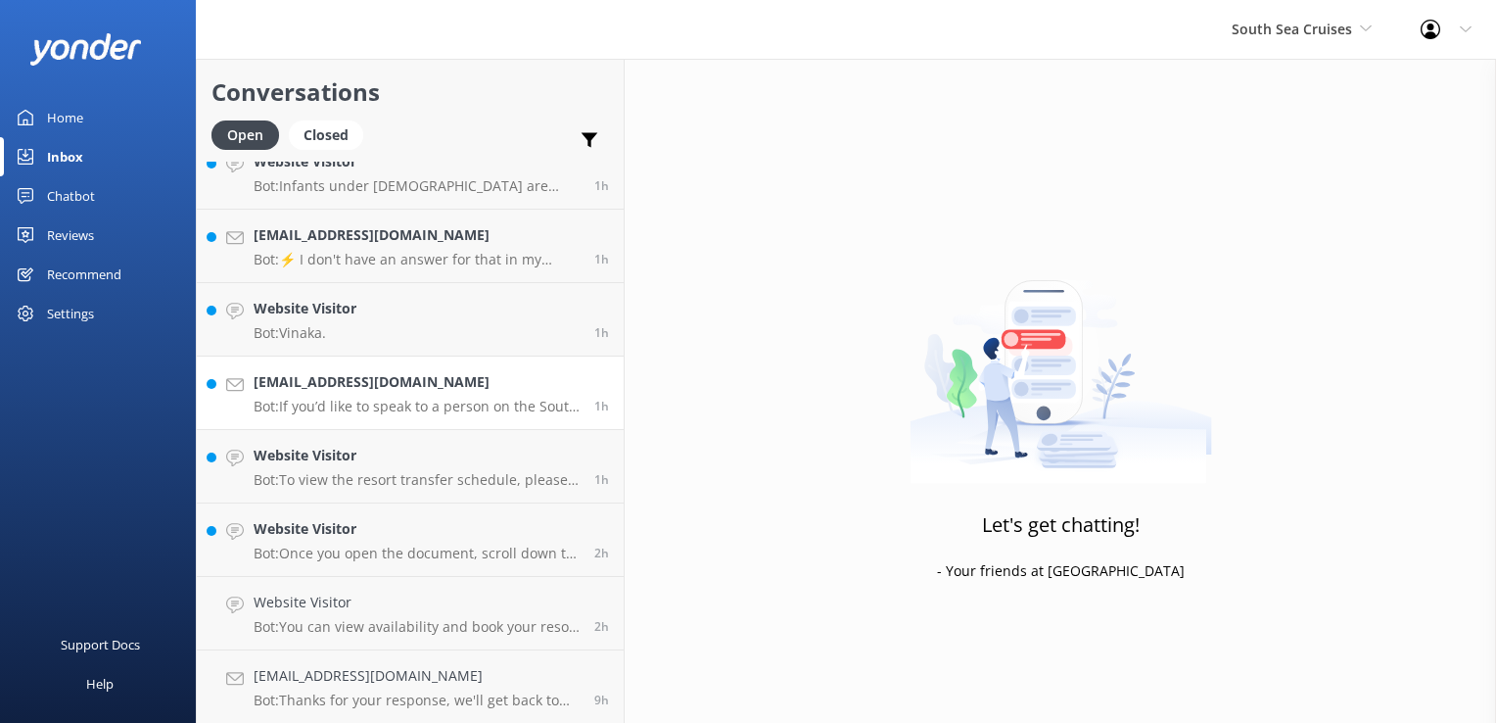
scroll to position [319, 0]
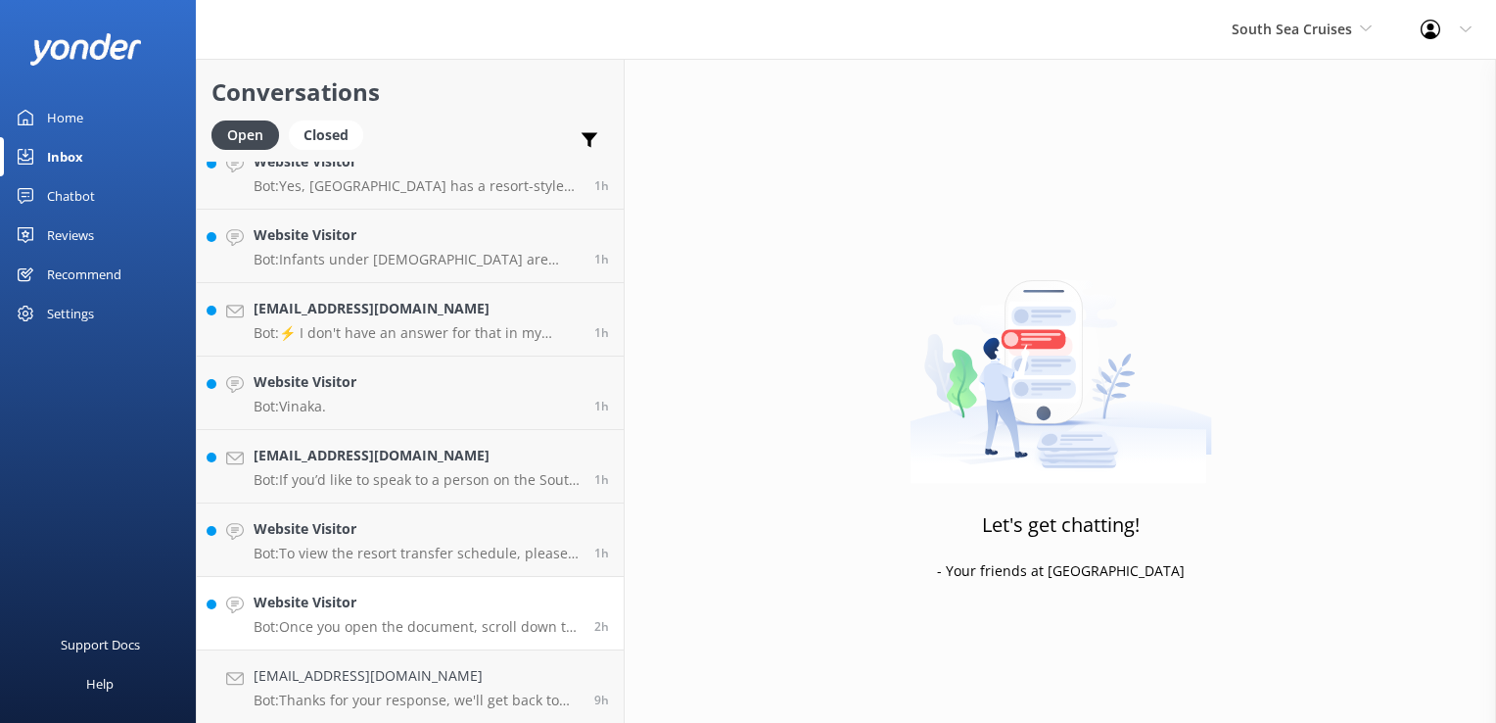
drag, startPoint x: 454, startPoint y: 595, endPoint x: 466, endPoint y: 608, distance: 17.3
click at [454, 596] on h4 "Website Visitor" at bounding box center [417, 602] width 326 height 22
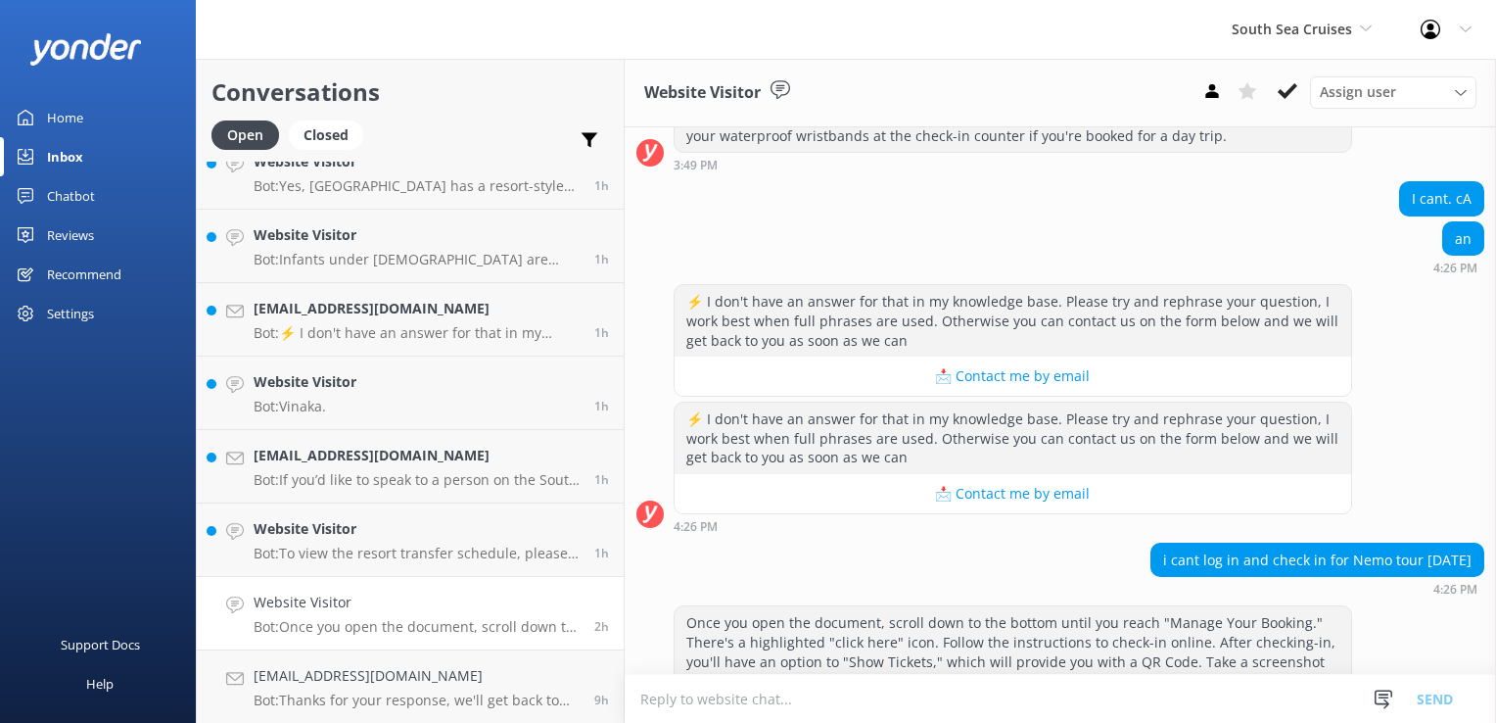
scroll to position [393, 0]
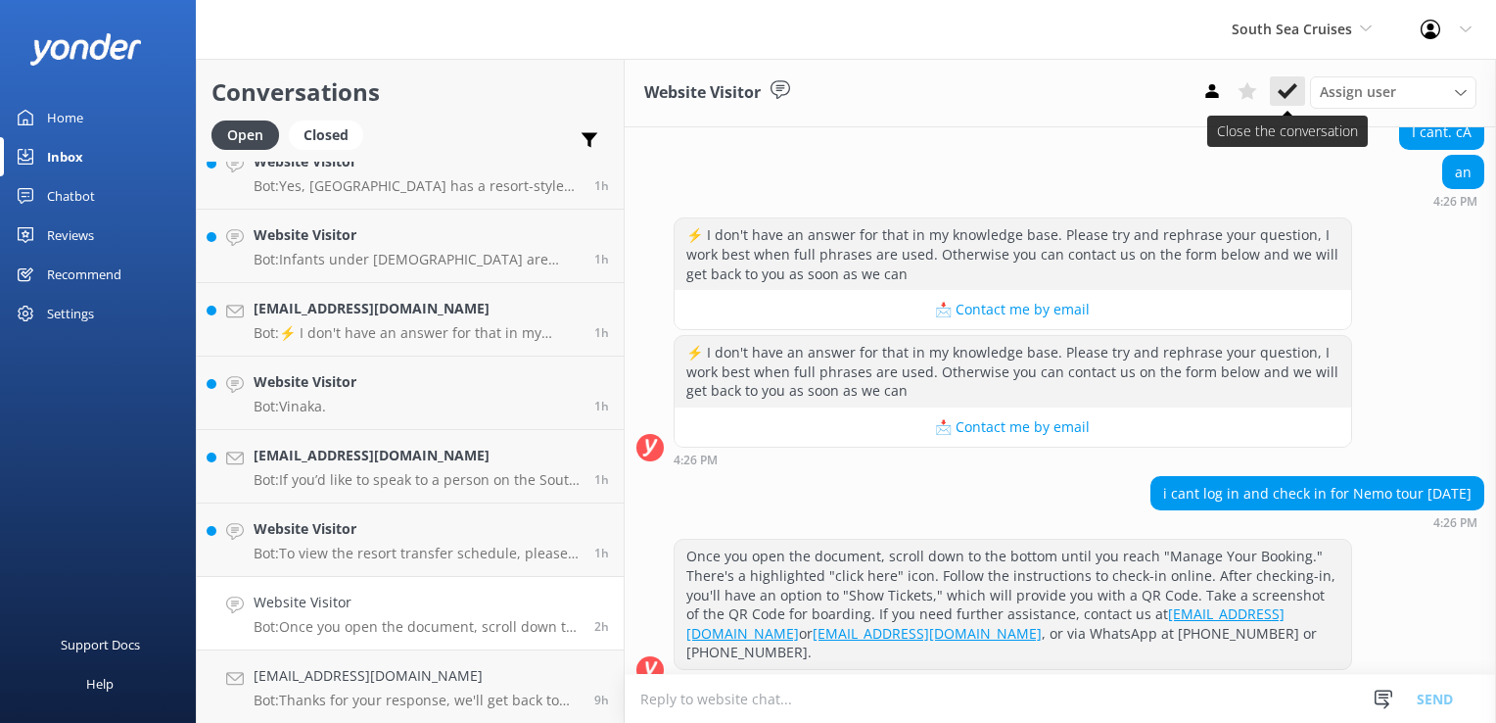
click at [1303, 88] on button at bounding box center [1287, 90] width 35 height 29
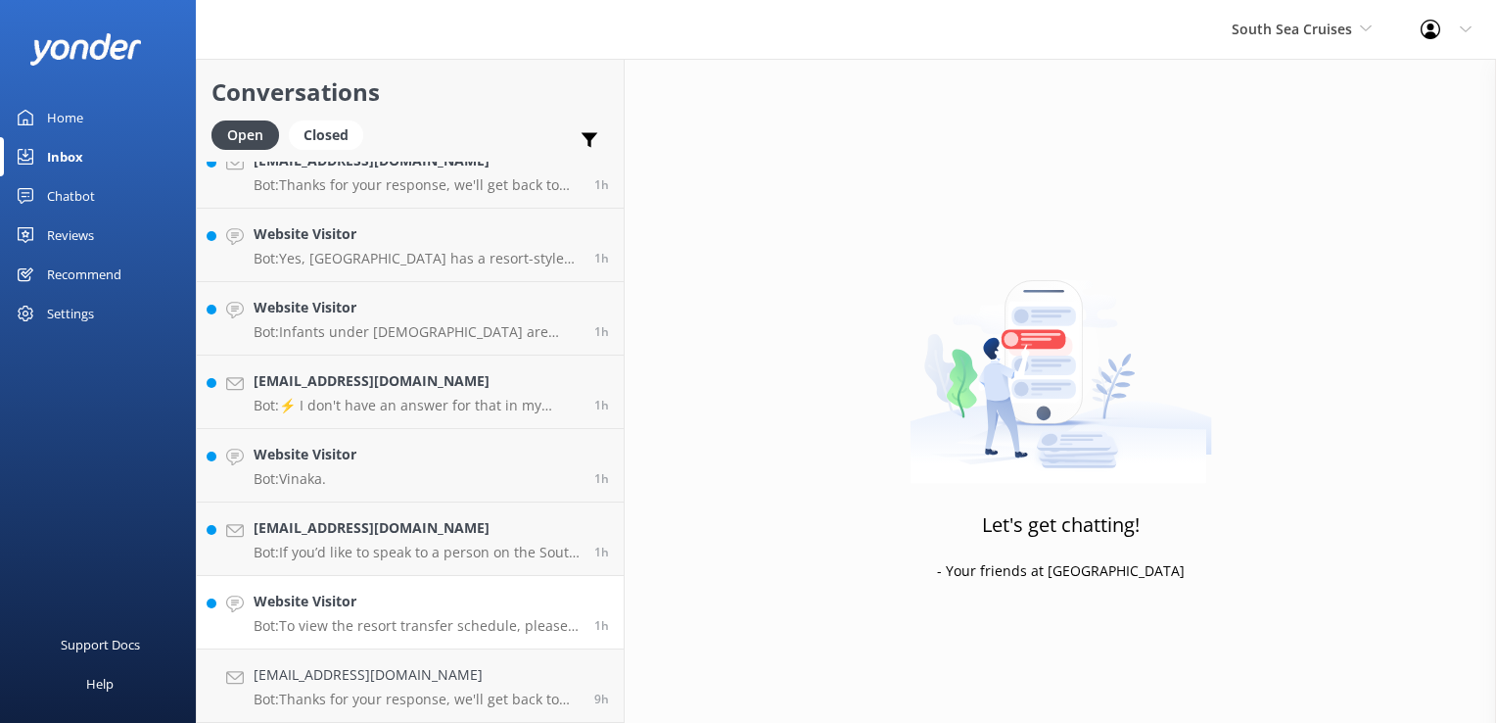
scroll to position [246, 0]
click at [416, 616] on div "Website Visitor Bot: To view the resort transfer schedule, please visit https:/…" at bounding box center [417, 612] width 326 height 43
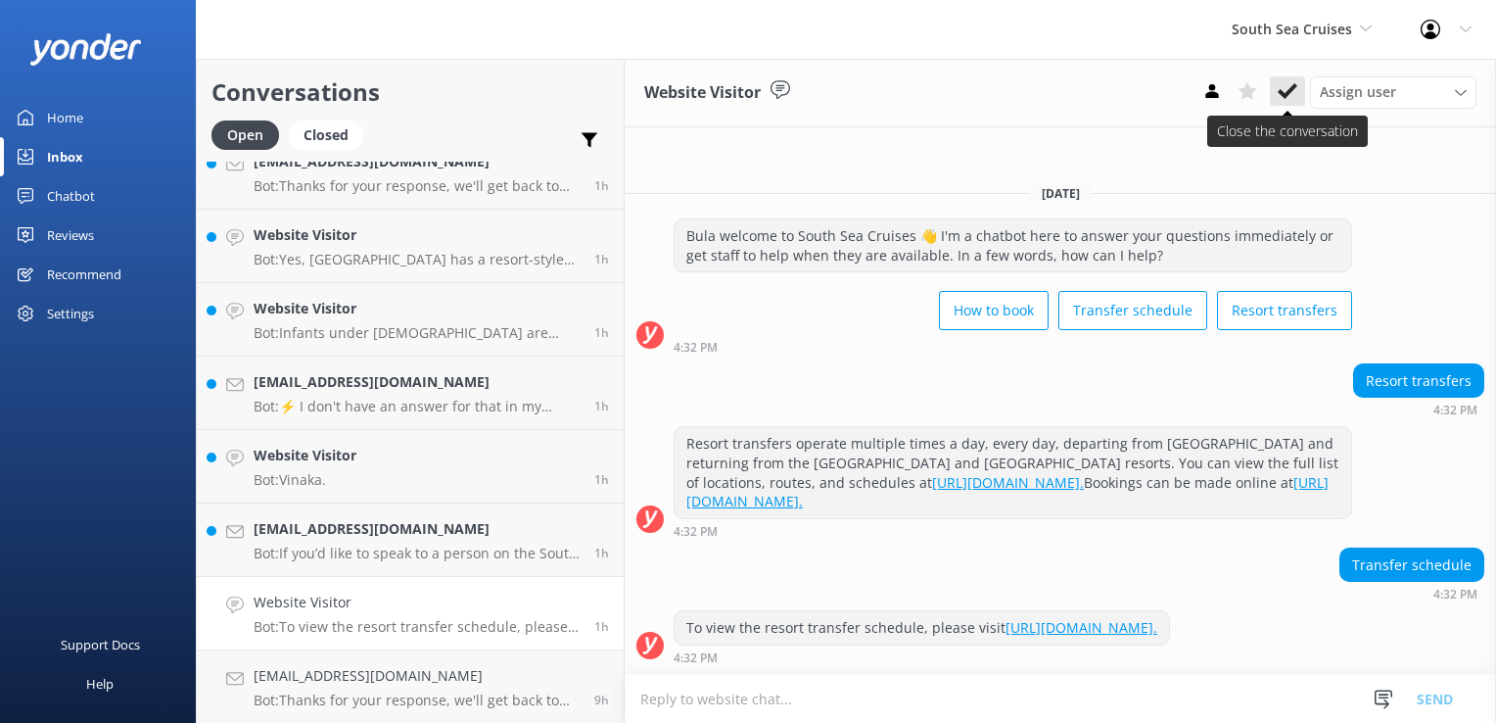
click at [1289, 88] on icon at bounding box center [1288, 91] width 20 height 20
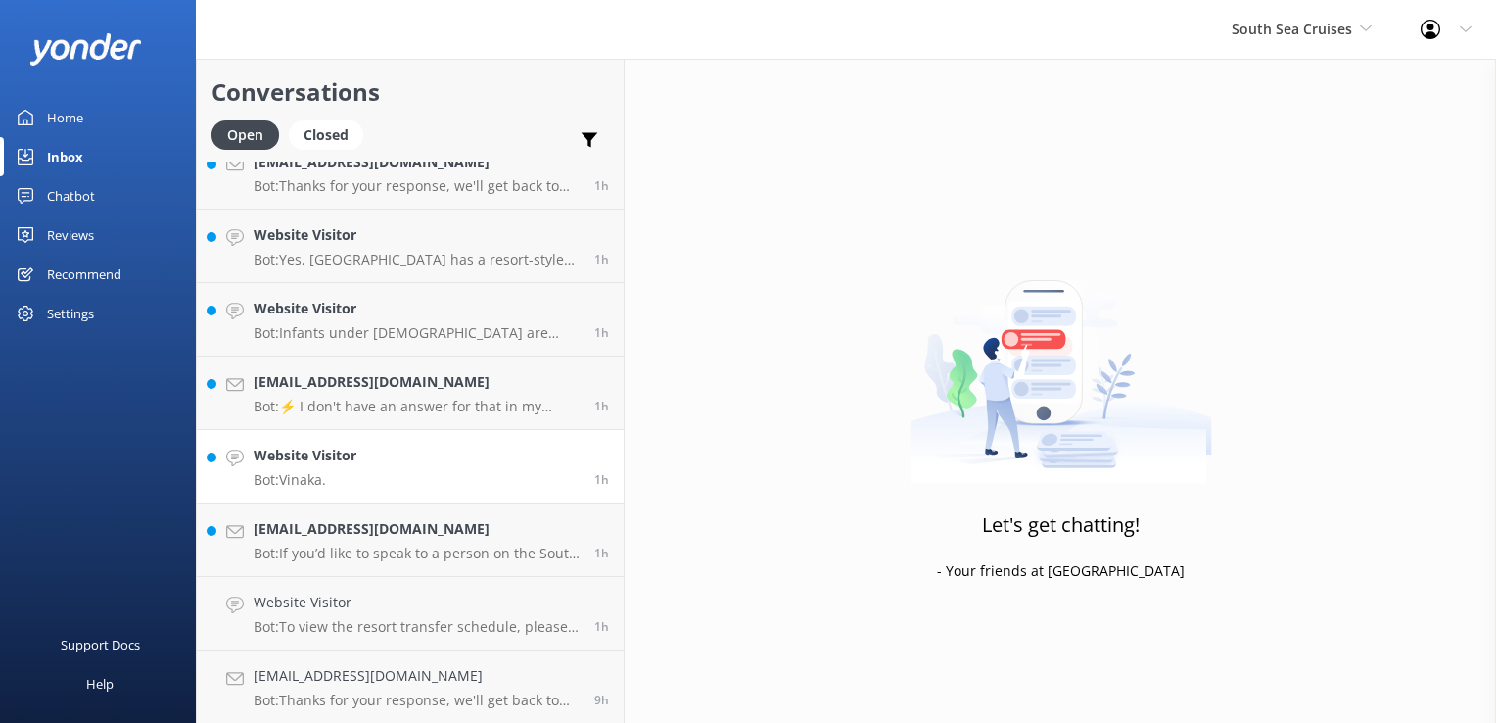
scroll to position [172, 0]
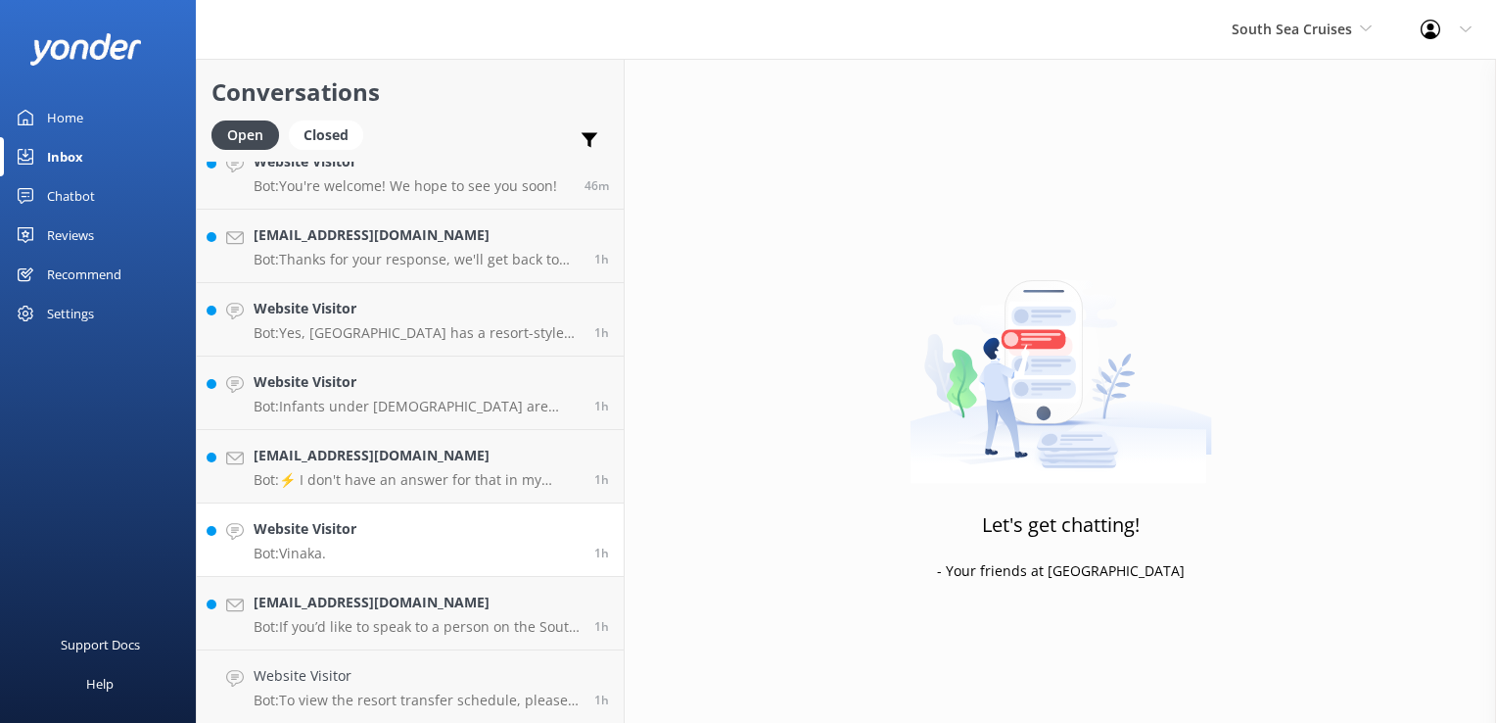
click at [376, 535] on link "Website Visitor Bot: Vinaka. 1h" at bounding box center [410, 539] width 427 height 73
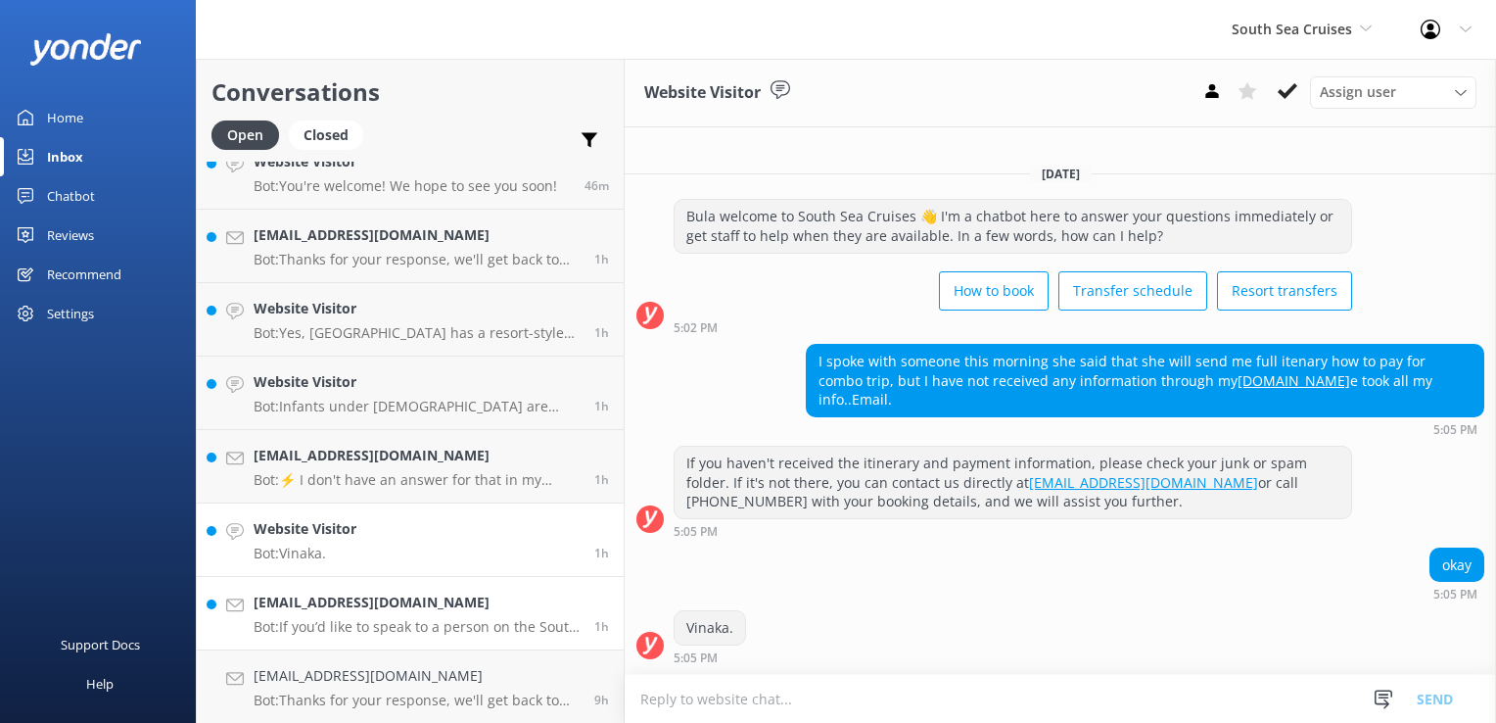
click at [389, 609] on h4 "Claudiomartinez86@hotmail.com" at bounding box center [417, 602] width 326 height 22
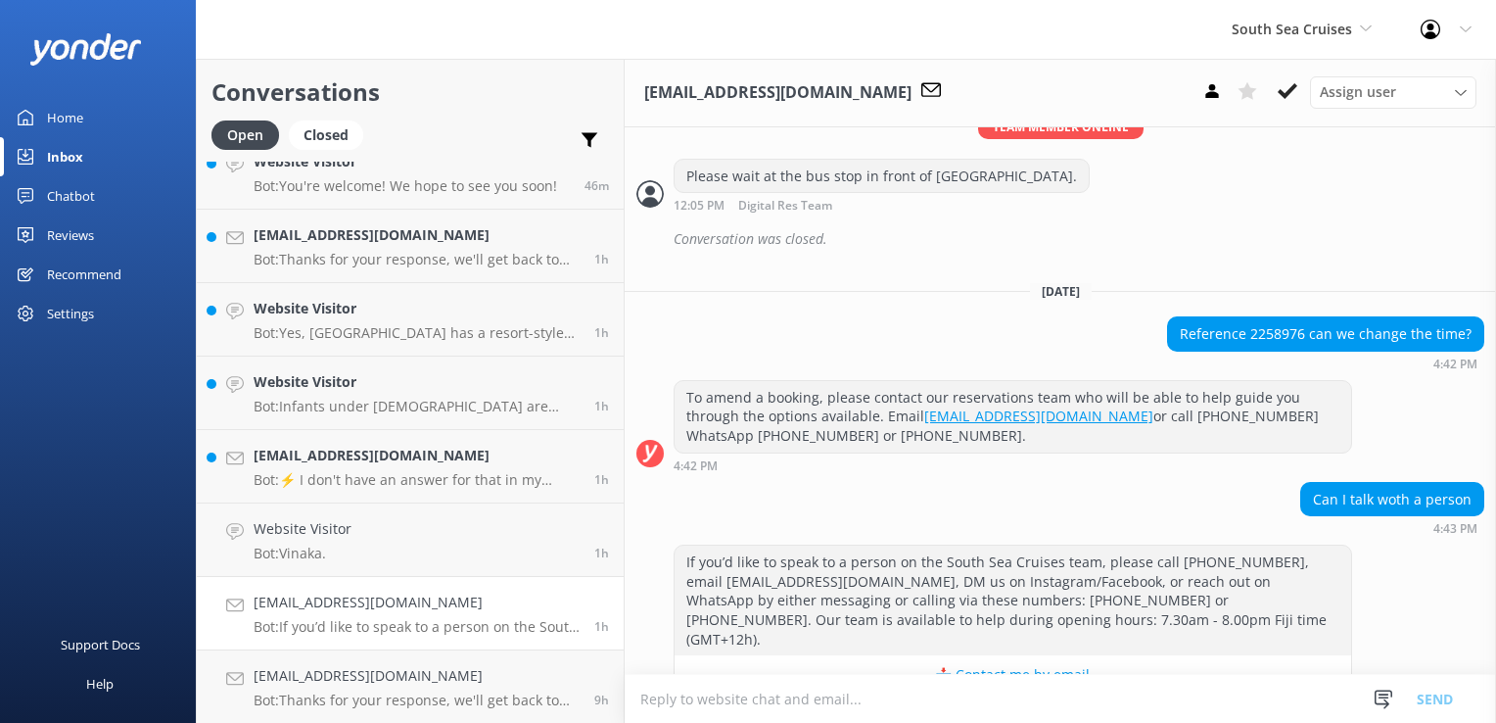
scroll to position [2531, 0]
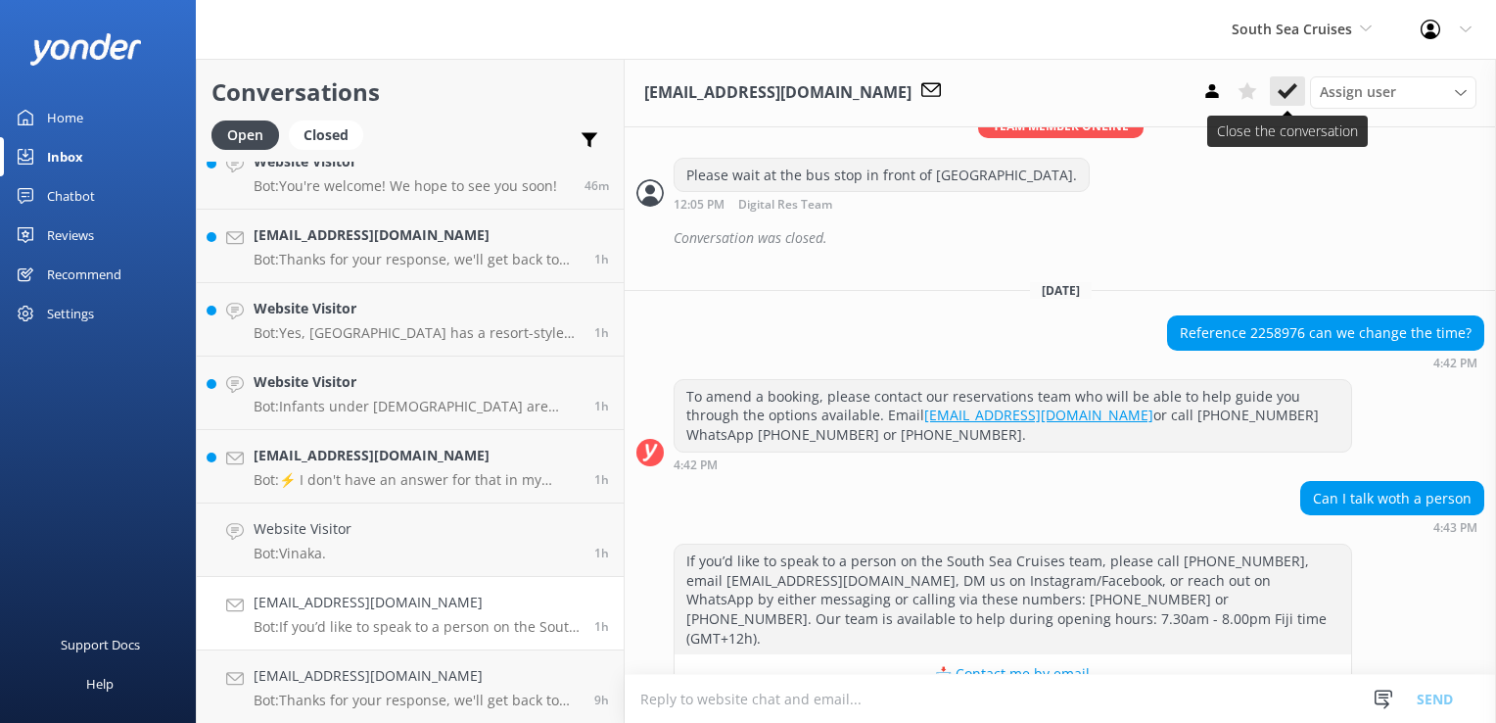
click at [1294, 94] on icon at bounding box center [1288, 91] width 20 height 20
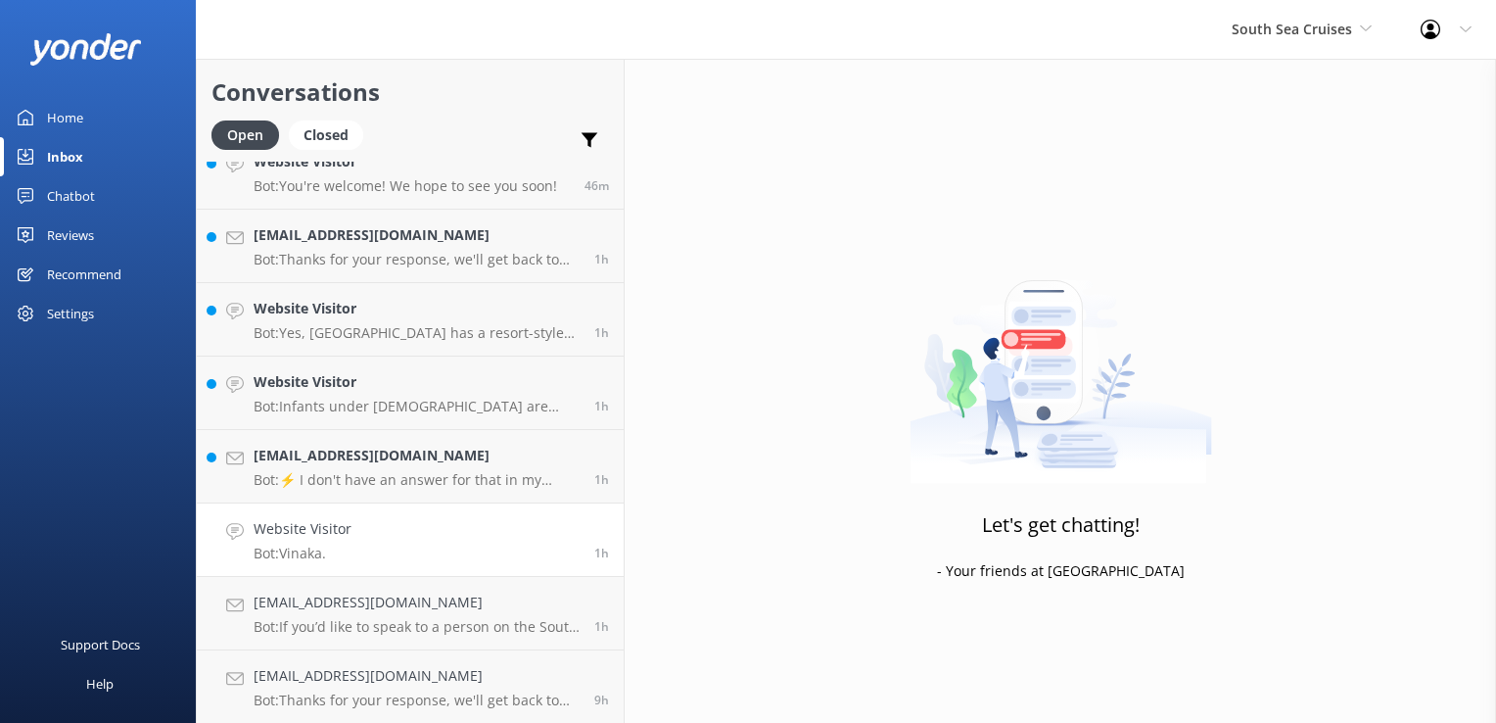
scroll to position [99, 0]
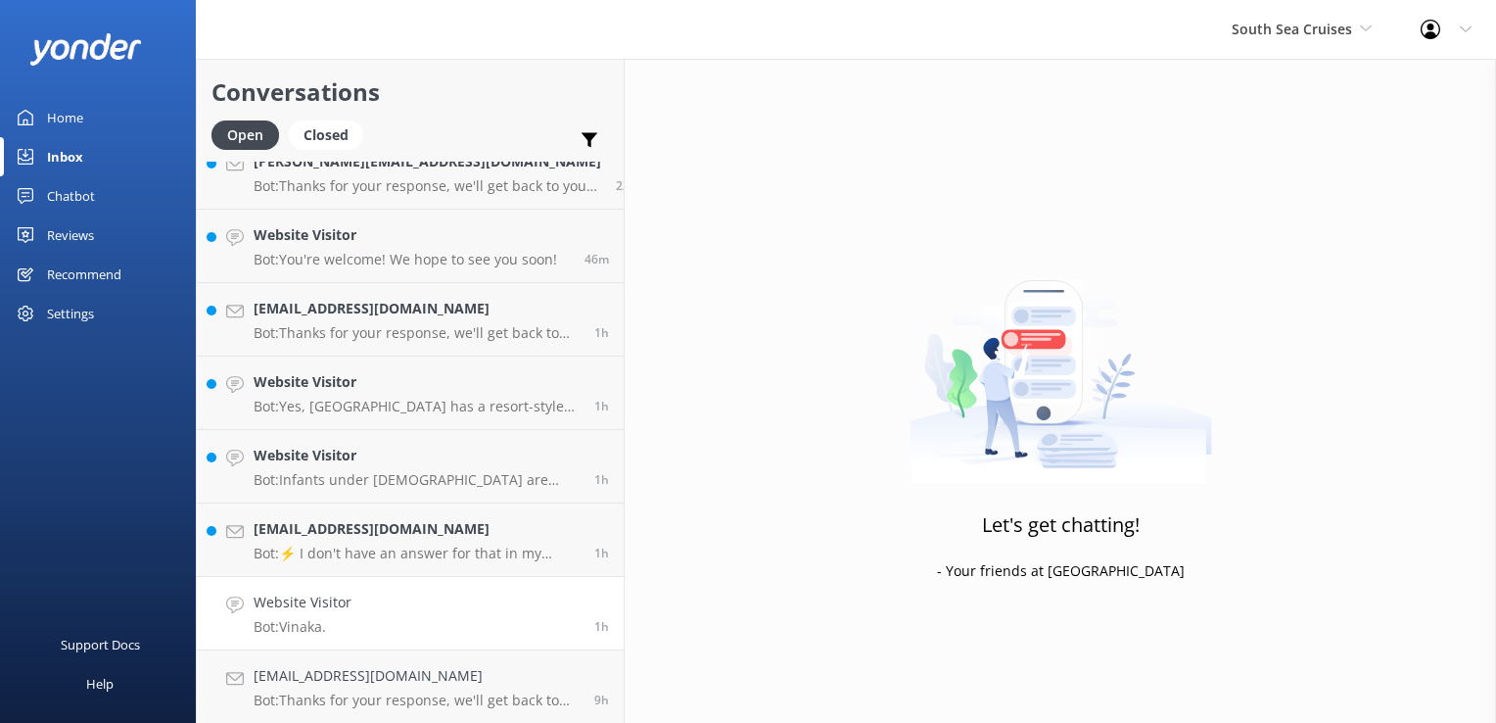
click at [383, 609] on link "Website Visitor Bot: Vinaka. 1h" at bounding box center [410, 613] width 427 height 73
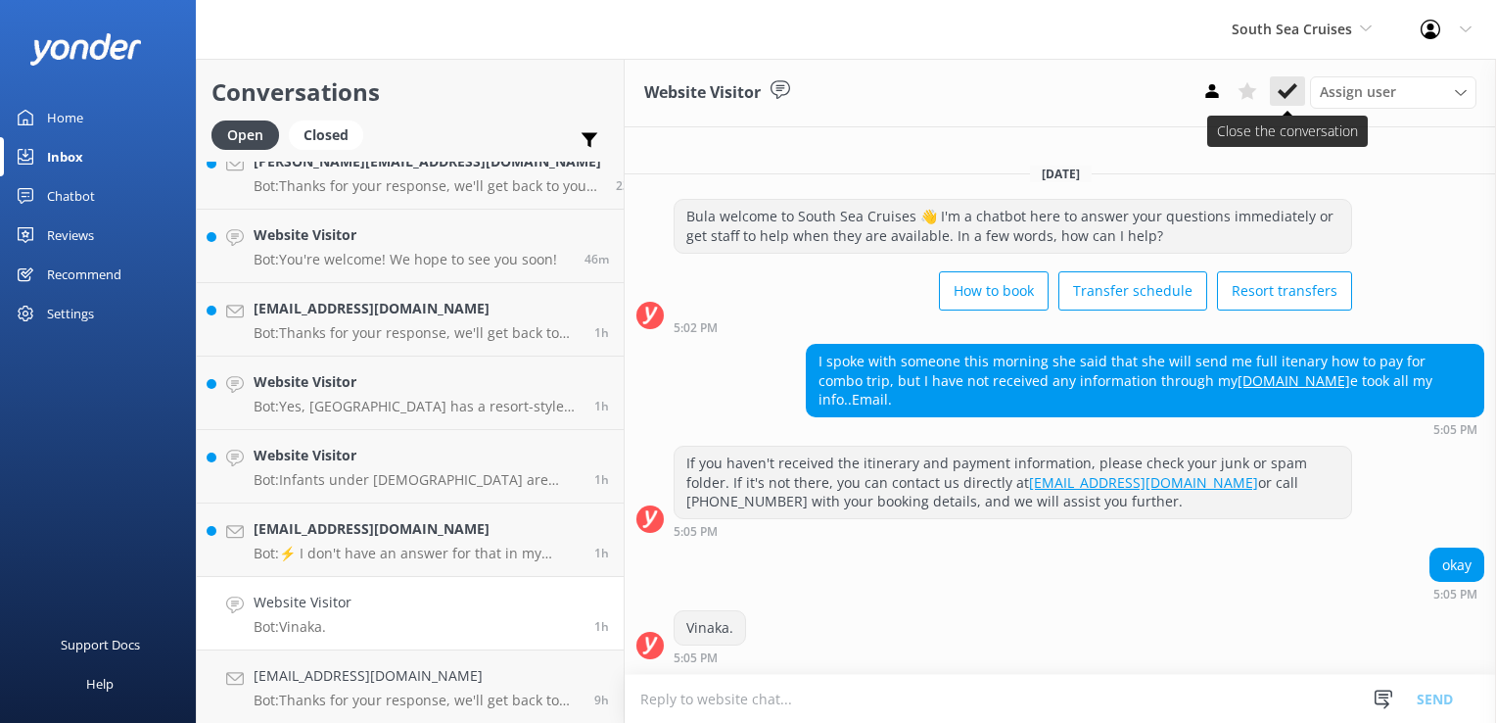
click at [1287, 89] on icon at bounding box center [1288, 91] width 20 height 20
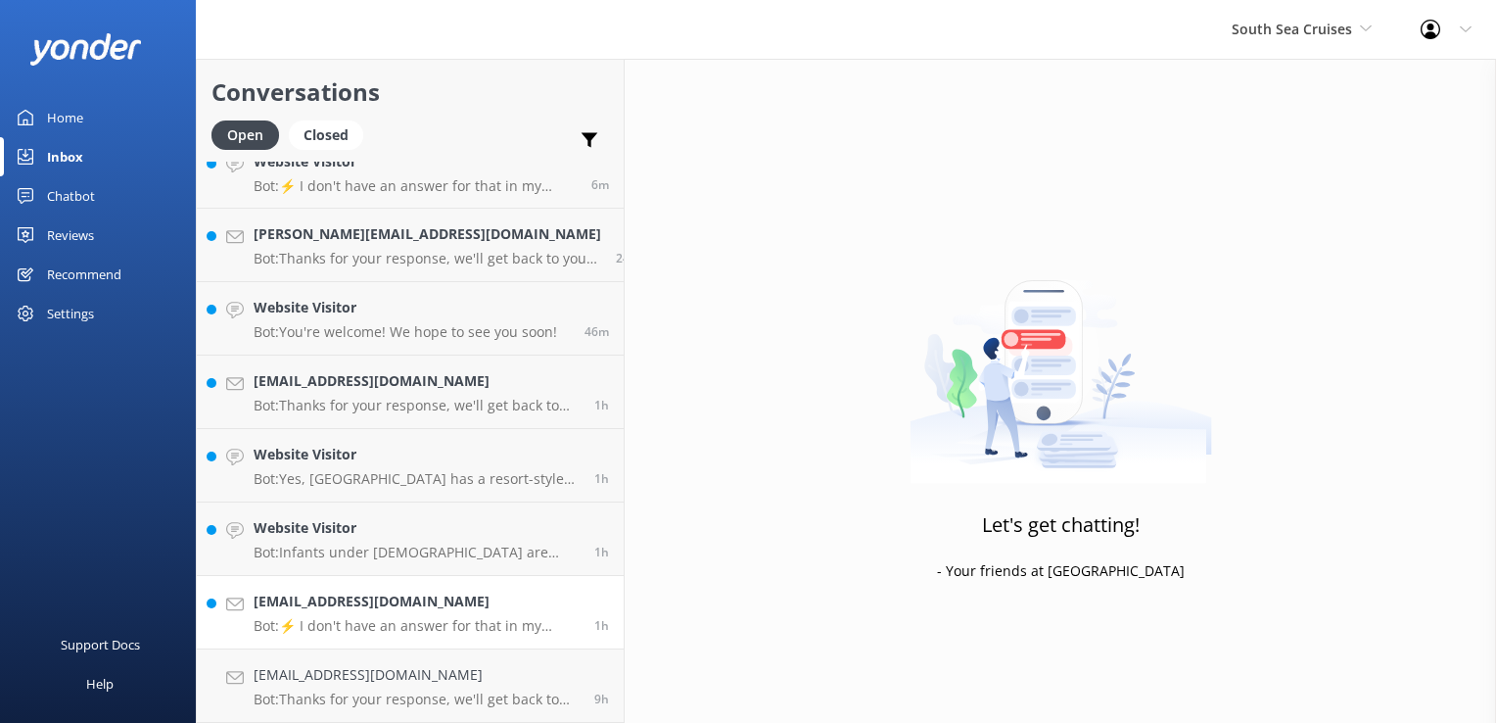
scroll to position [25, 0]
click at [425, 623] on p "Bot: ⚡ I don't have an answer for that in my knowledge base. Please try and rep…" at bounding box center [417, 627] width 326 height 18
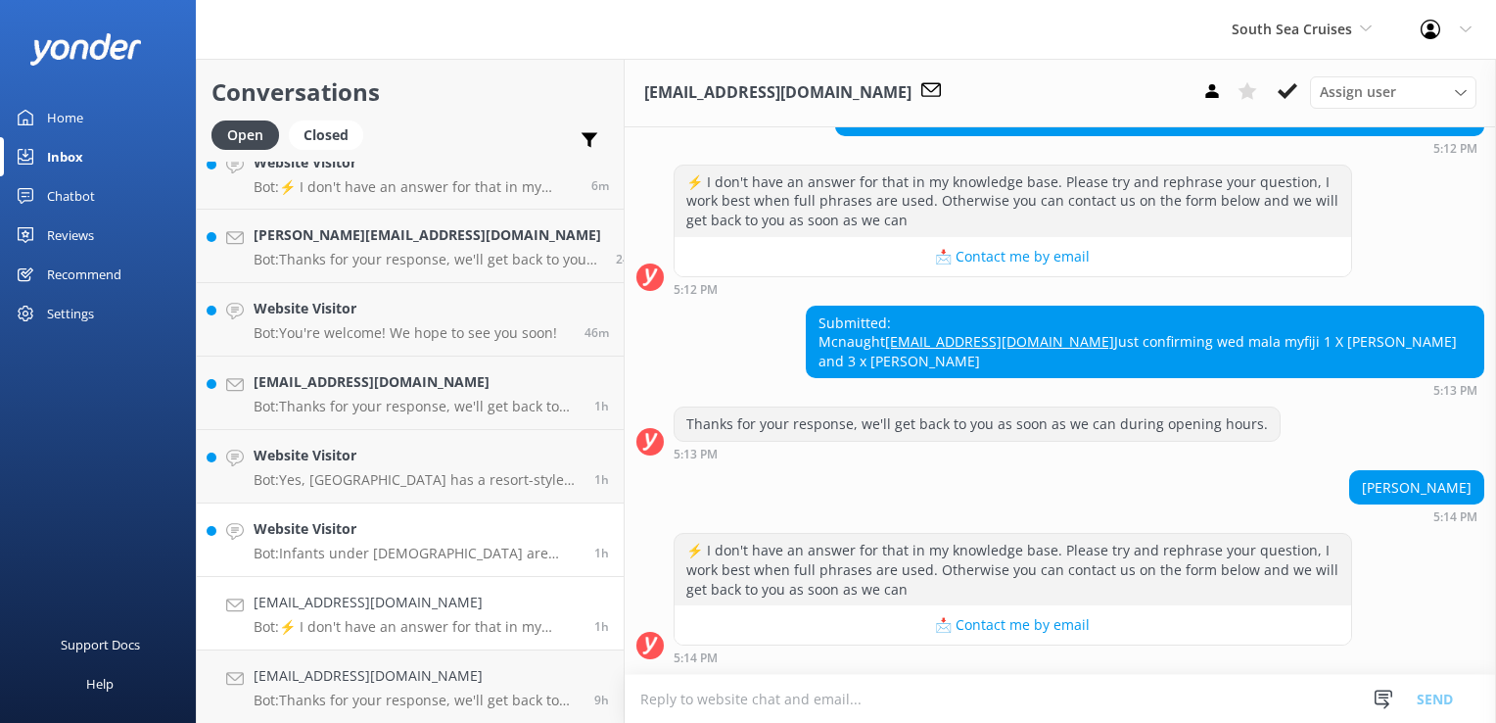
scroll to position [421, 0]
click at [1298, 97] on button at bounding box center [1287, 90] width 35 height 29
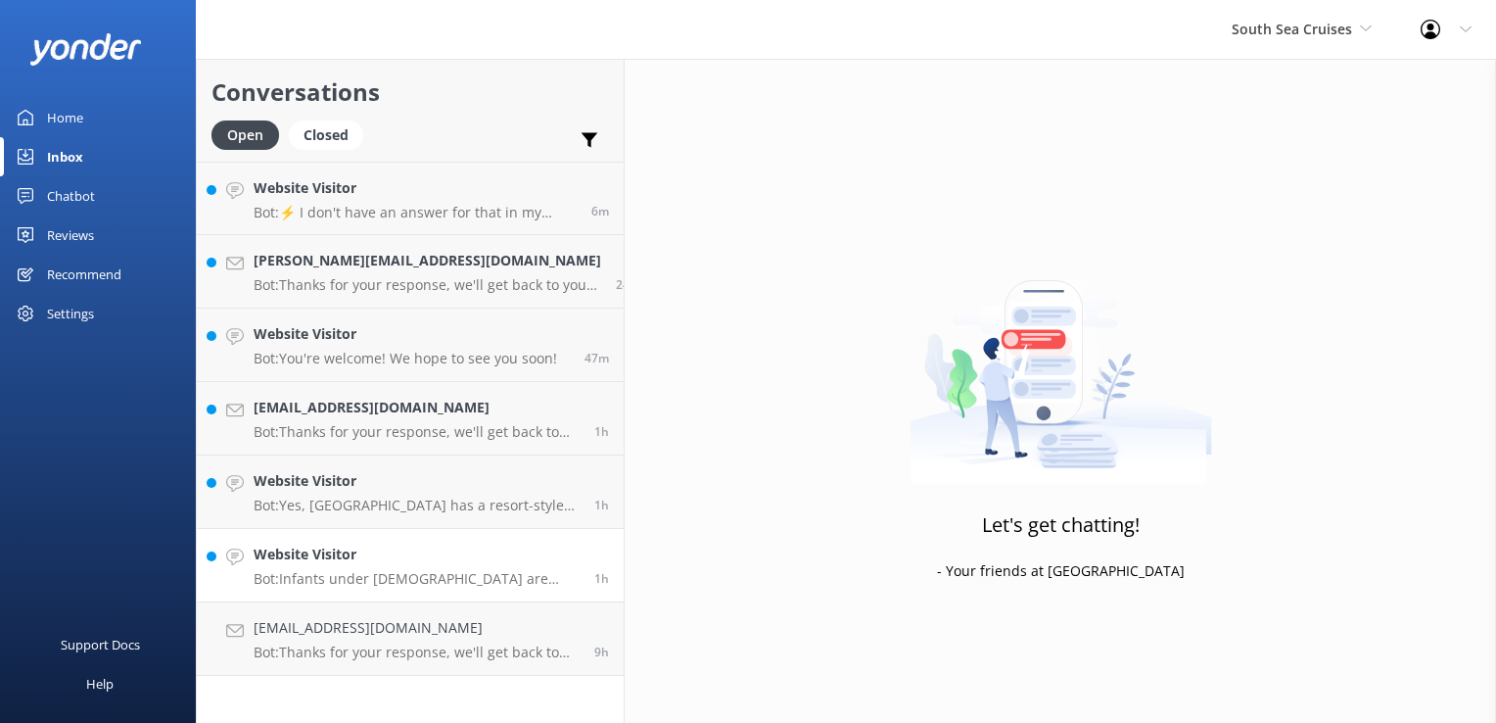
click at [337, 568] on div "Website Visitor Bot: Infants under 2 years old are complimentary for resort tra…" at bounding box center [417, 565] width 326 height 43
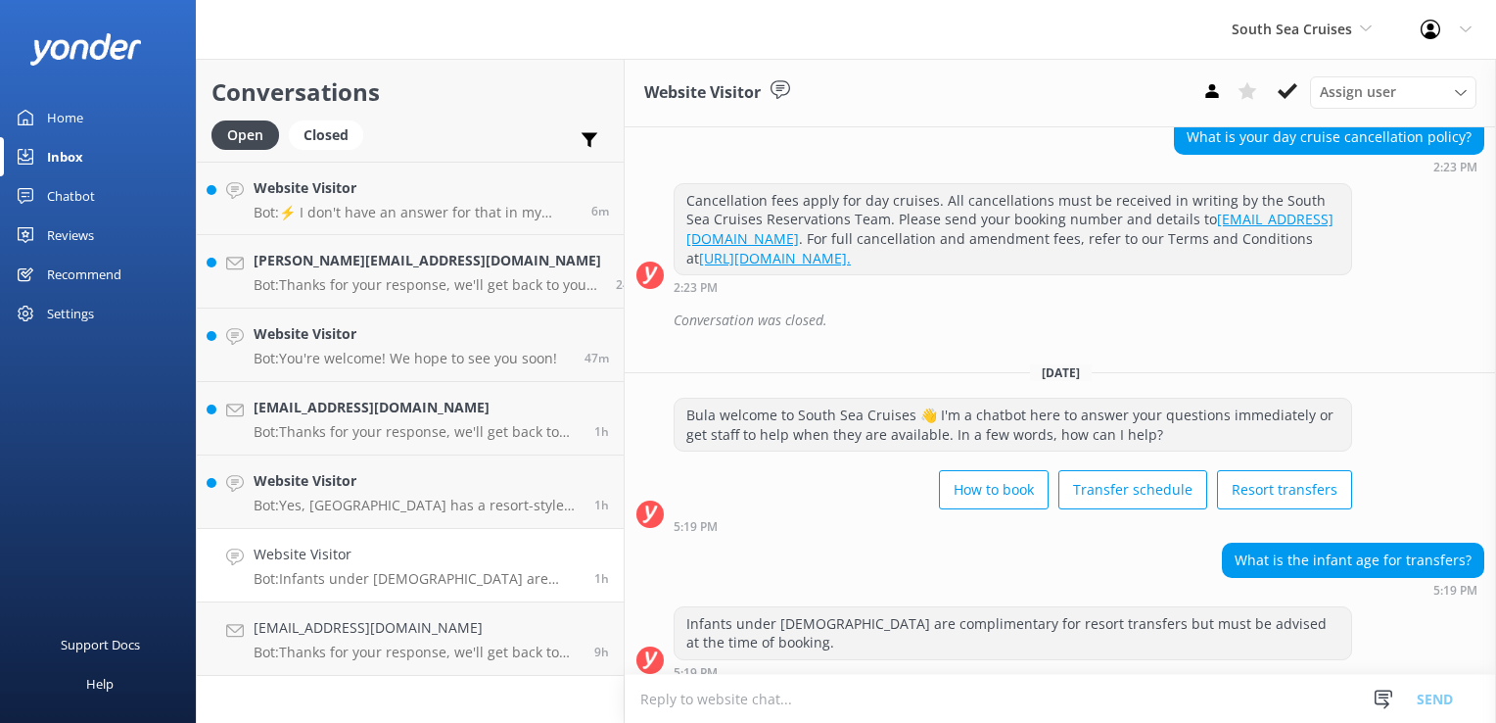
scroll to position [214, 0]
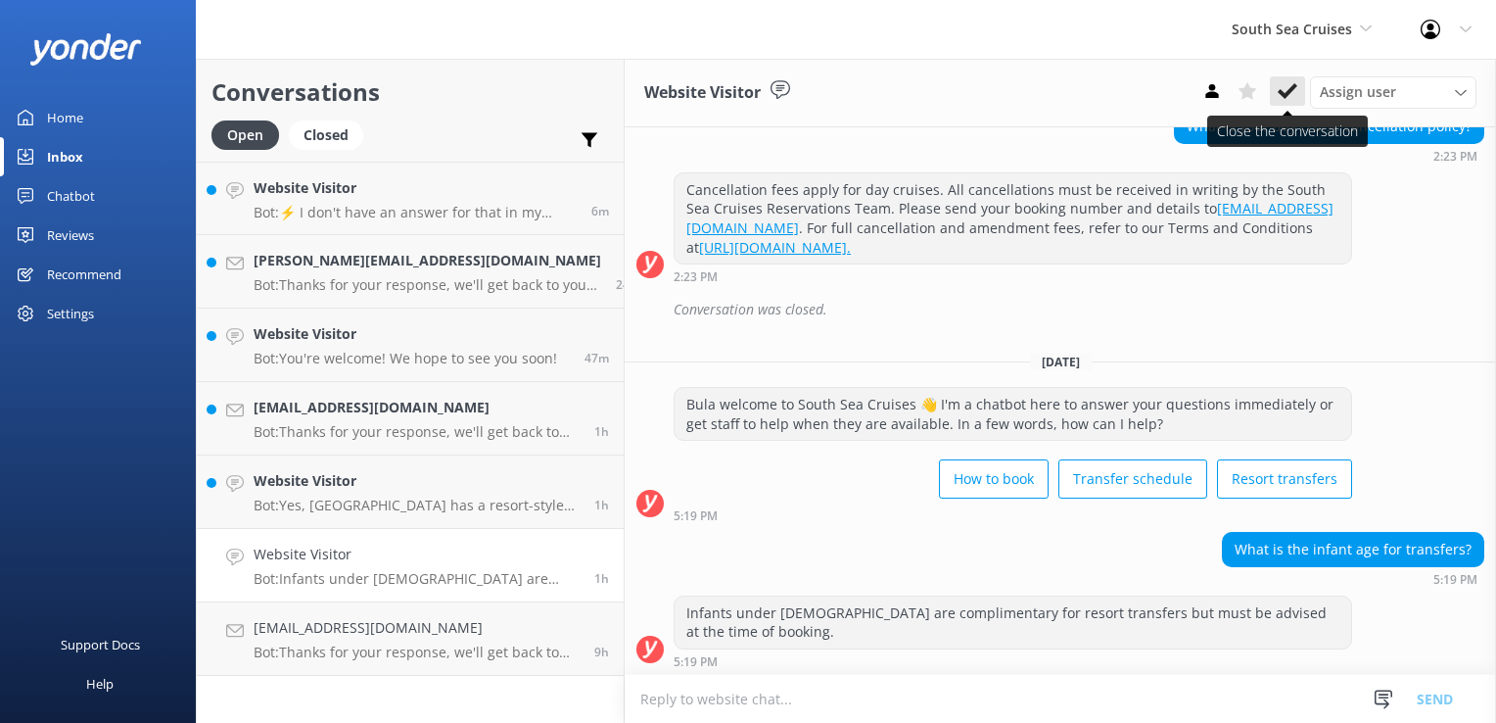
click at [1291, 93] on use at bounding box center [1288, 91] width 20 height 16
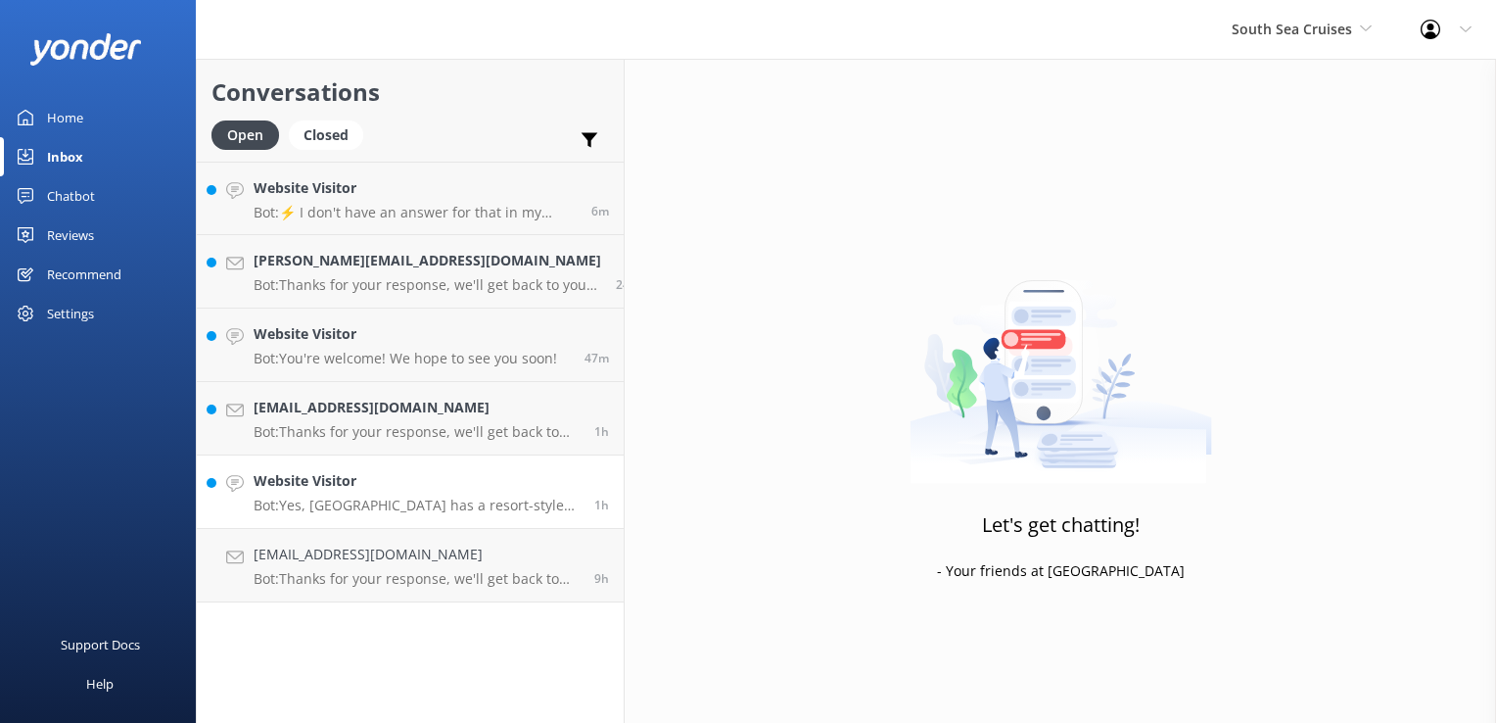
click at [345, 503] on p "Bot: Yes, Malamala Beach Club has a resort-style infinity edge pool available f…" at bounding box center [417, 505] width 326 height 18
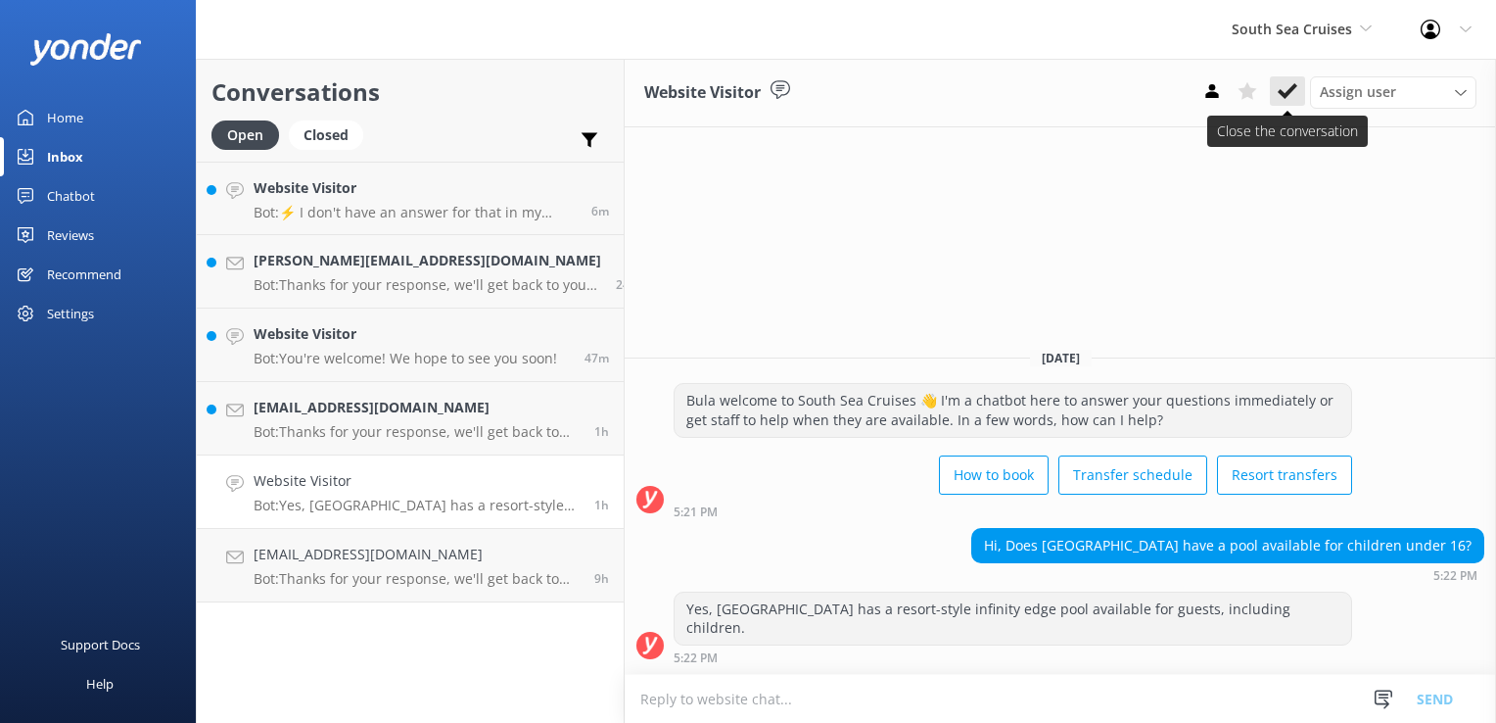
click at [1281, 83] on icon at bounding box center [1288, 91] width 20 height 20
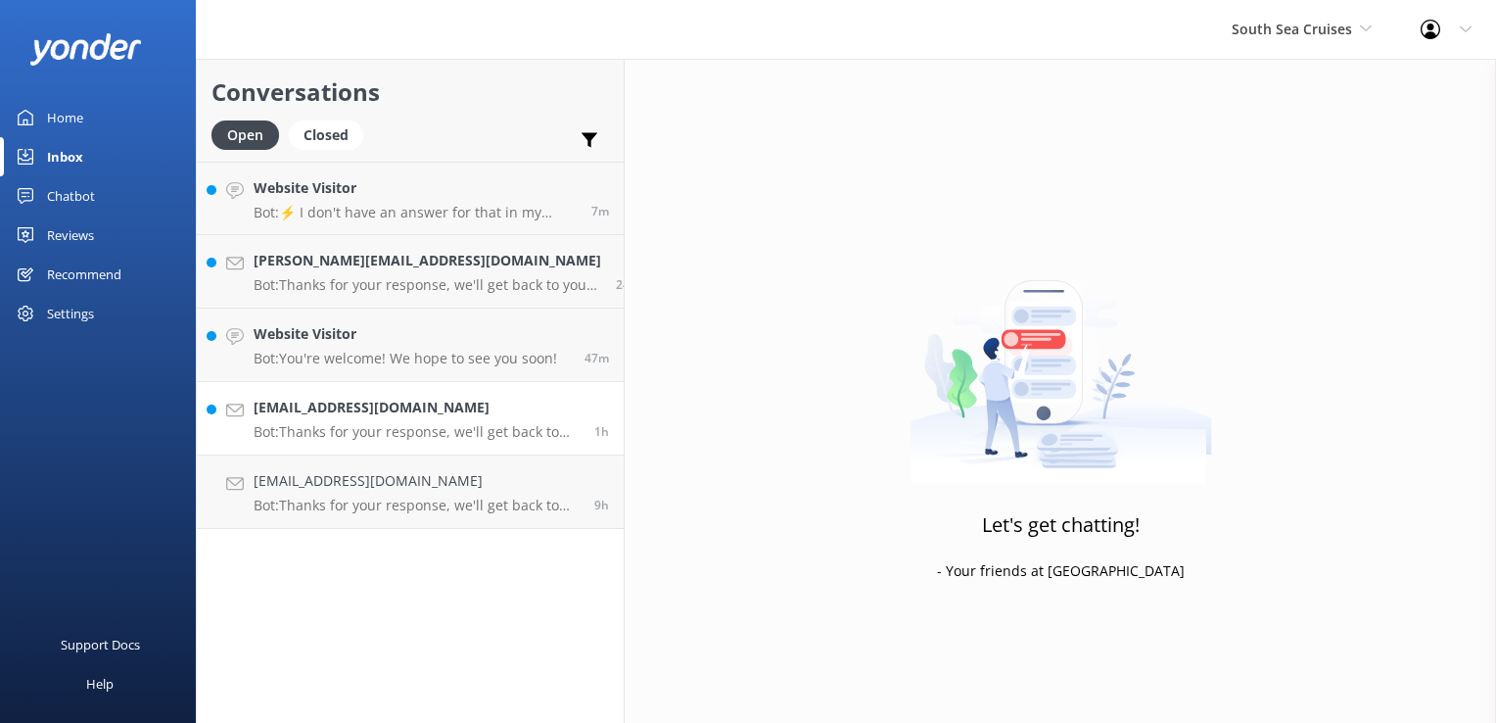
click at [392, 435] on p "Bot: Thanks for your response, we'll get back to you as soon as we can during o…" at bounding box center [417, 432] width 326 height 18
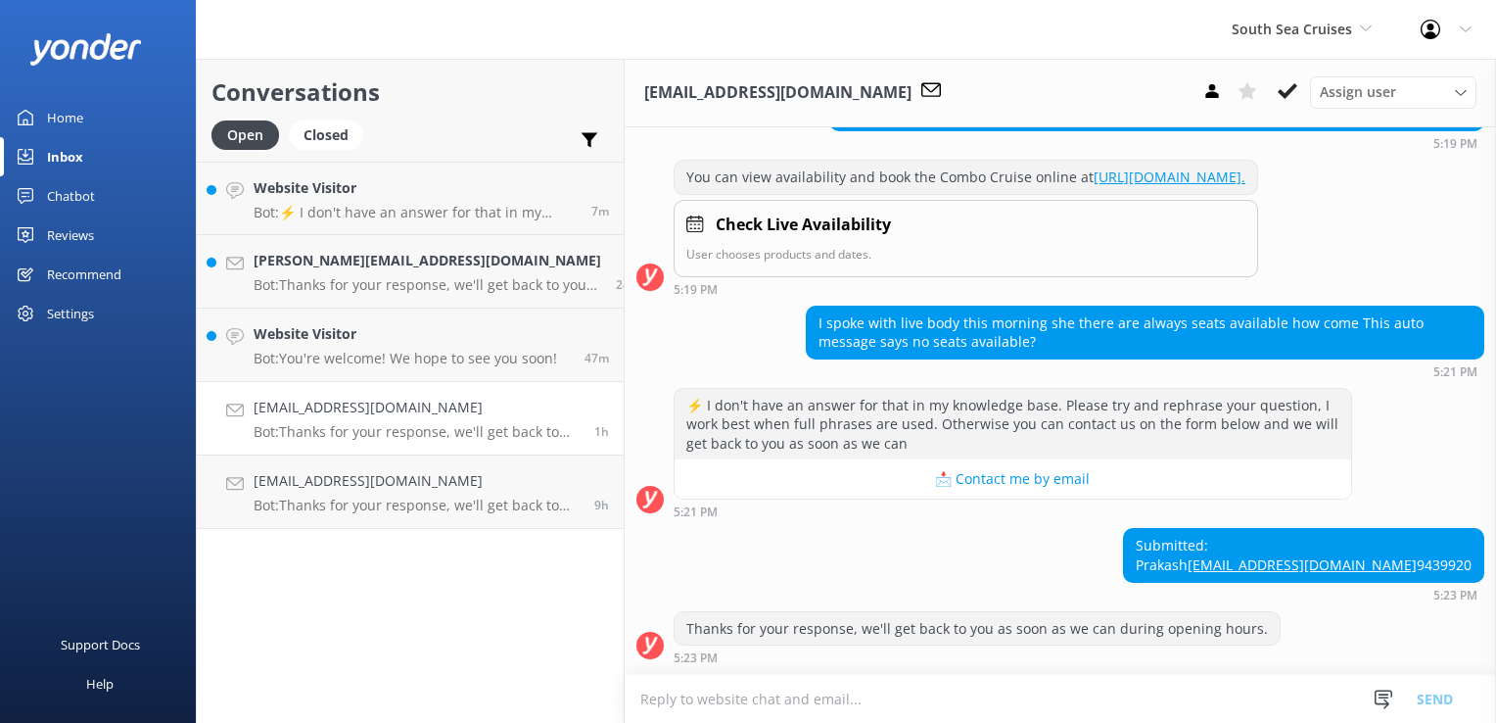
scroll to position [502, 0]
click at [1307, 102] on div "Assign user Alyssa Sonya Digital Res Team Brenda Fenton Asena Naweilulu Miri Ko…" at bounding box center [1336, 91] width 282 height 31
click at [453, 357] on p "Bot: You're welcome! We hope to see you soon!" at bounding box center [406, 359] width 304 height 18
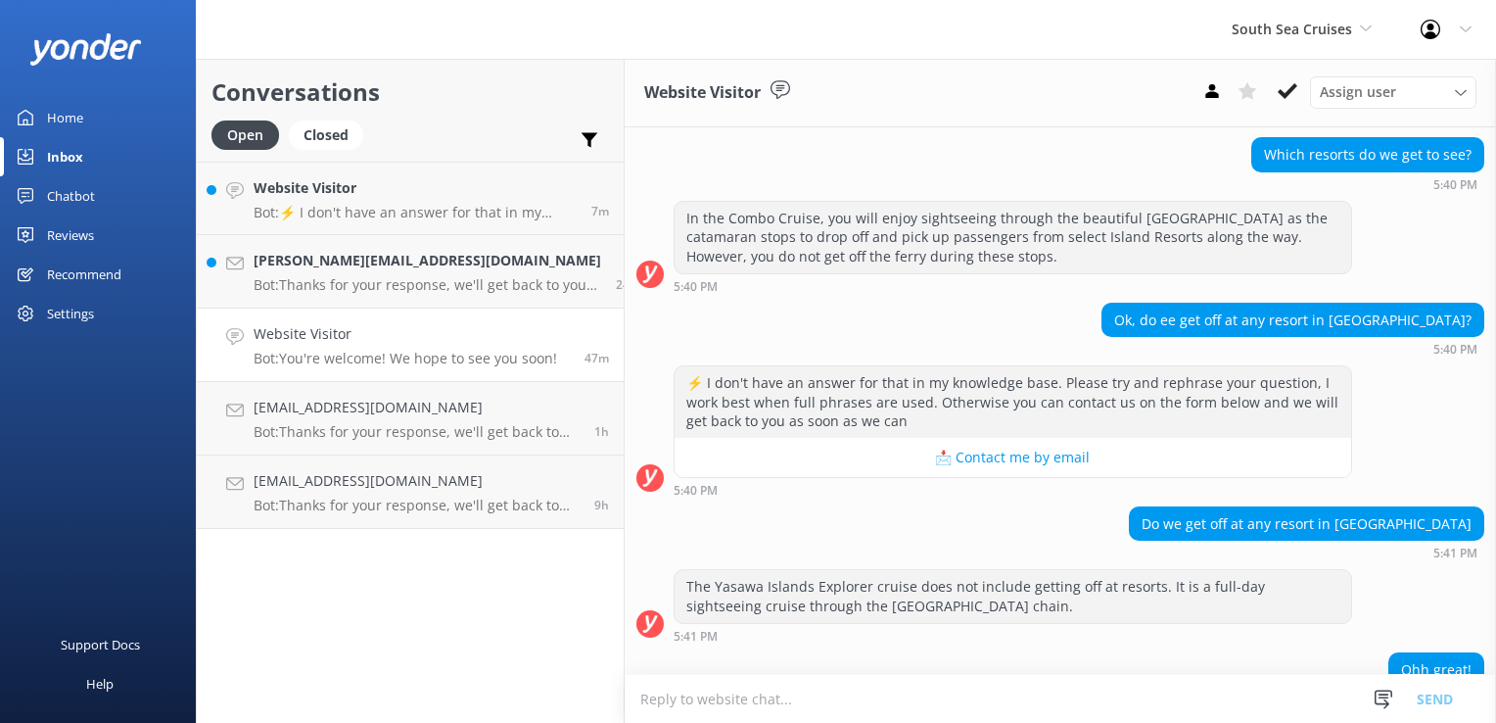
scroll to position [556, 0]
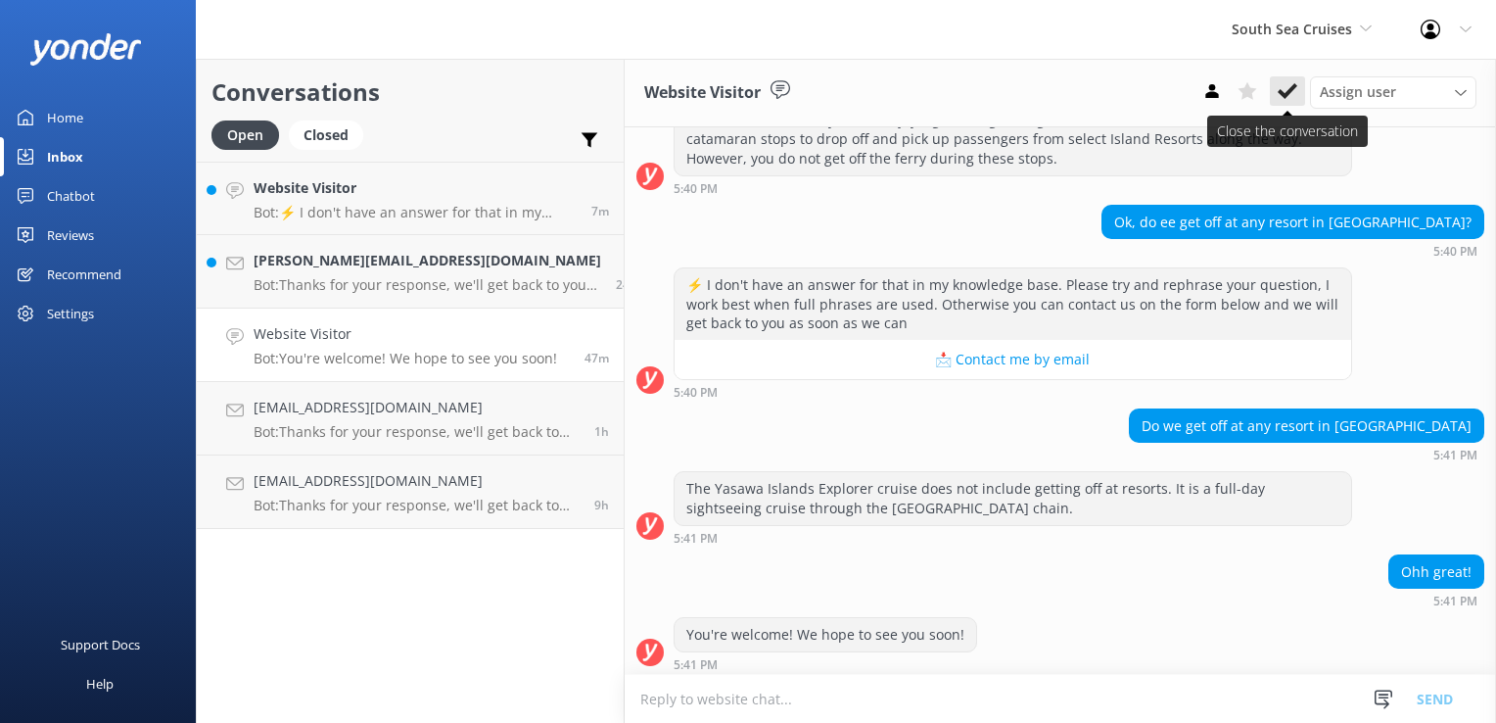
click at [1293, 83] on icon at bounding box center [1288, 91] width 20 height 20
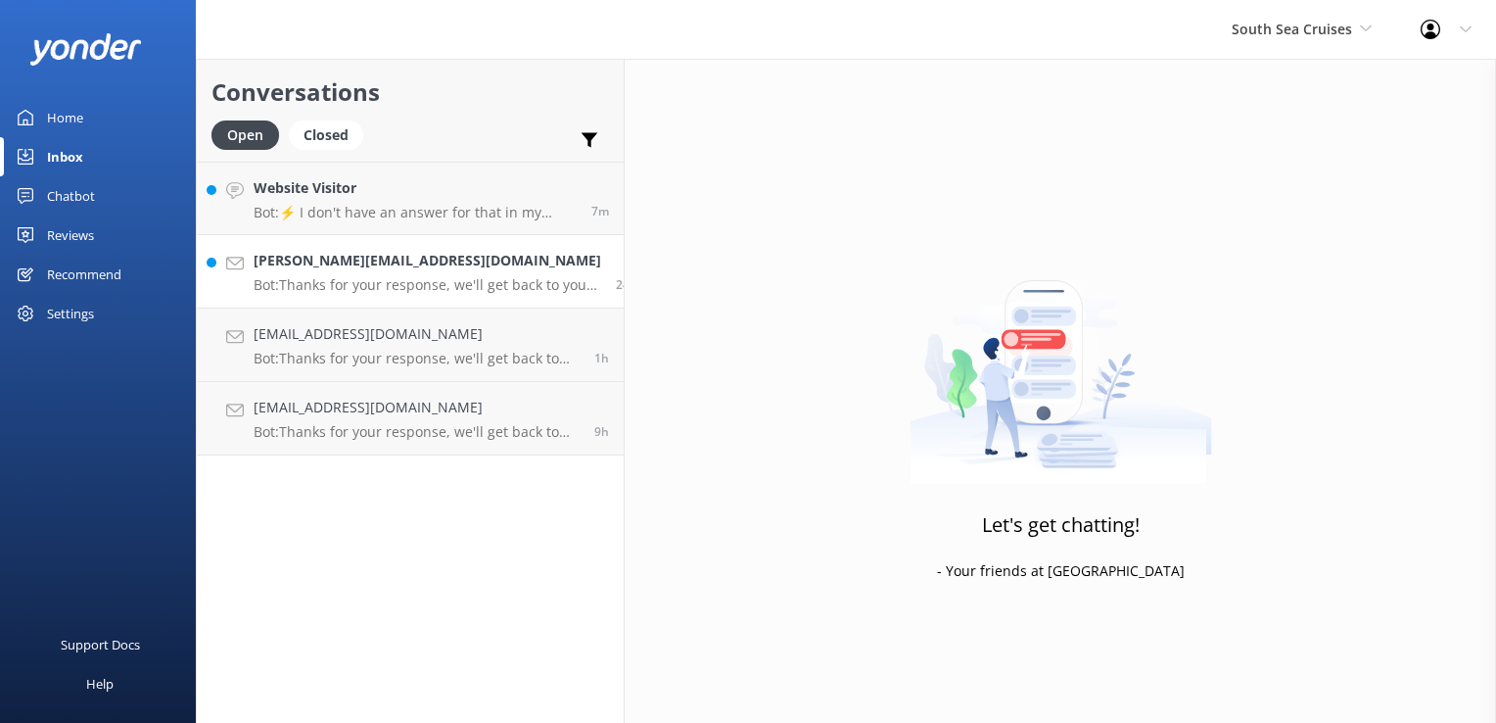
click at [447, 291] on p "Bot: Thanks for your response, we'll get back to you as soon as we can during o…" at bounding box center [428, 285] width 348 height 18
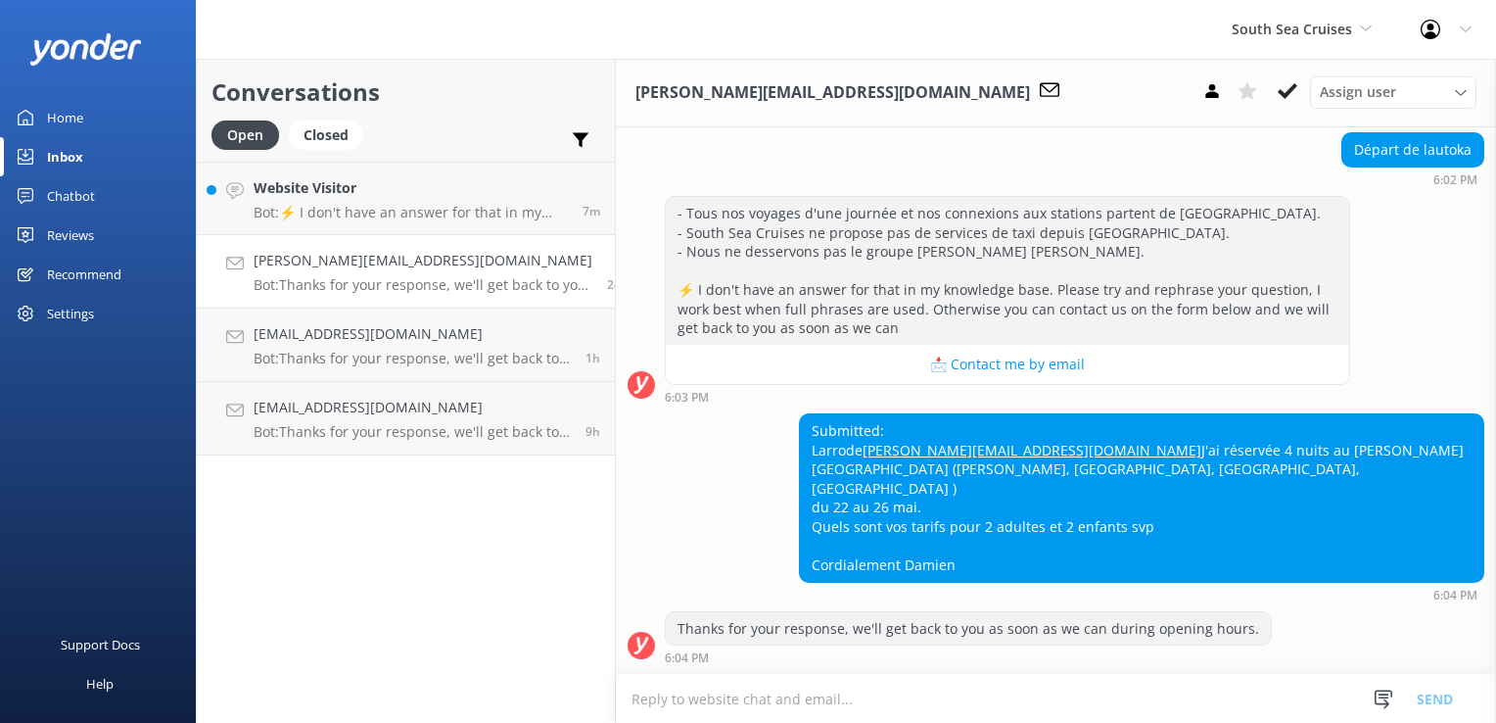
scroll to position [435, 0]
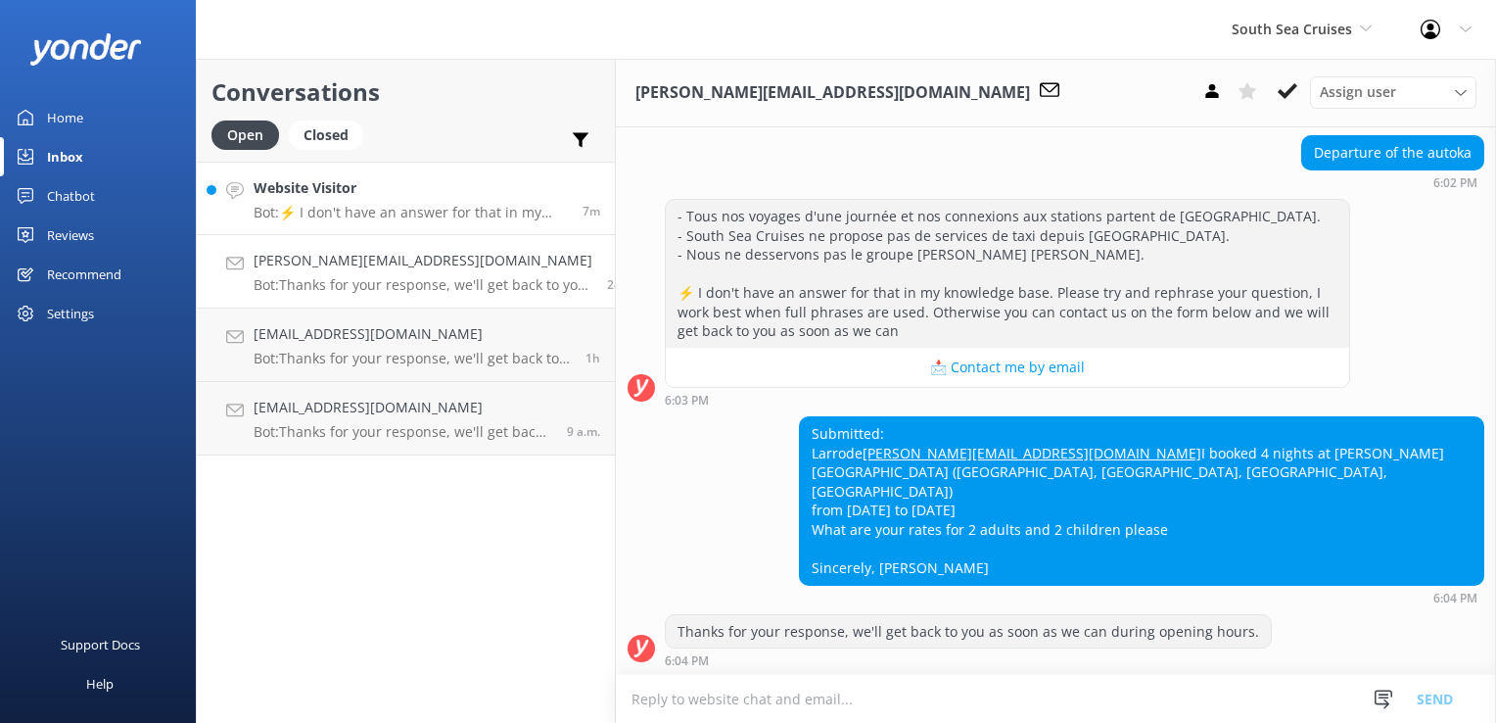
click at [348, 231] on link "Website Visitor Bot: ⚡ I don't have an answer for that in my knowledge base. Pl…" at bounding box center [406, 198] width 418 height 73
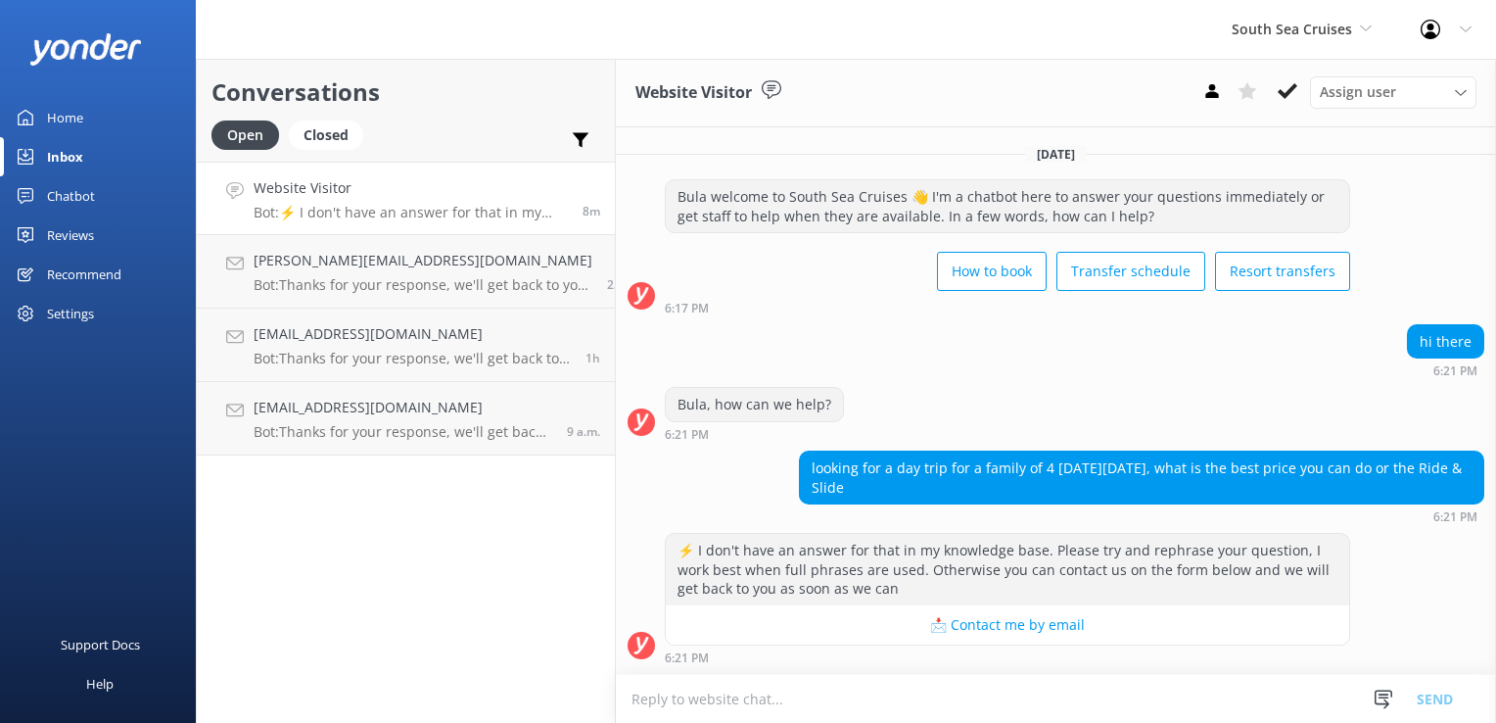
click at [756, 684] on textarea at bounding box center [1056, 699] width 880 height 48
paste textarea "https://southseacruisesfiji.com/day-trips/ride-and-slide-afternoon/"
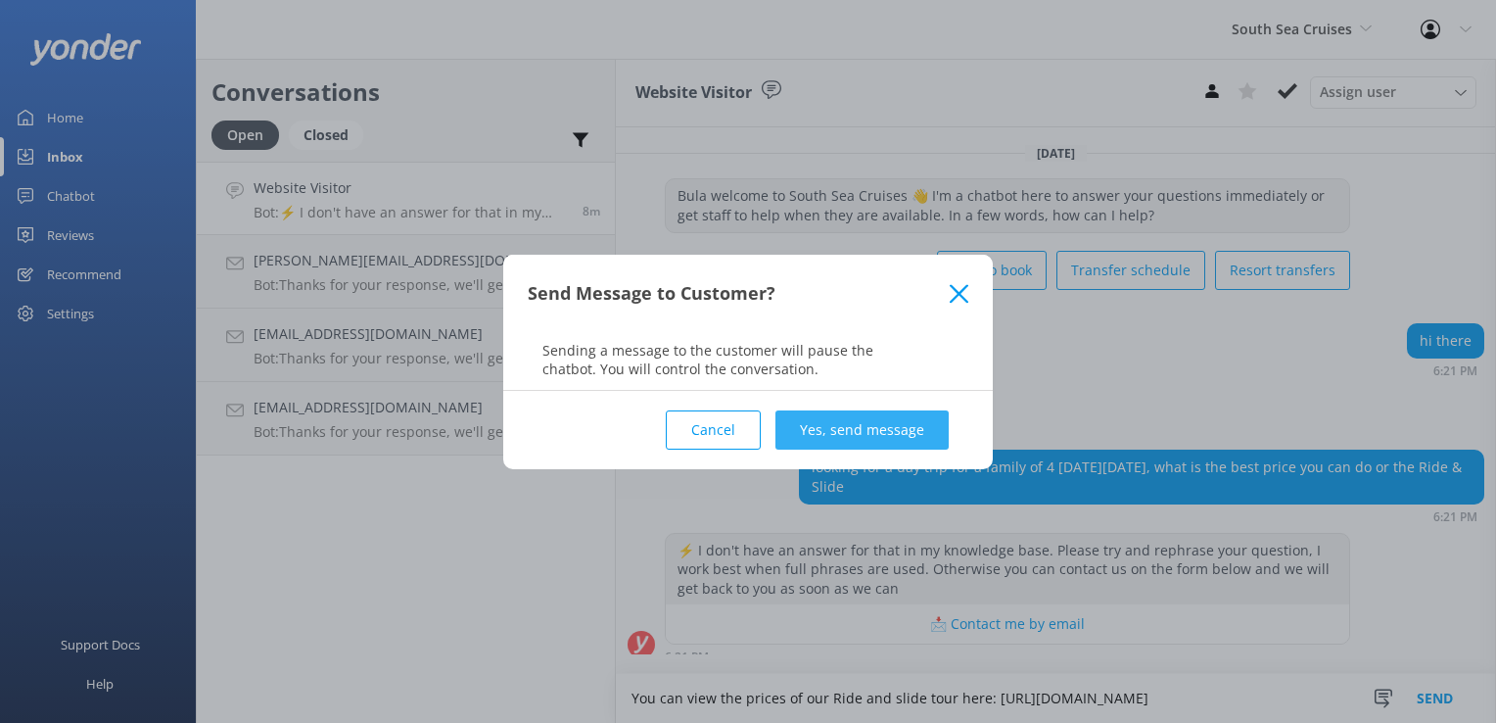
type textarea "You can view the prices of our Ride and slide tour here: https://southseacruise…"
click at [858, 434] on button "Yes, send message" at bounding box center [862, 429] width 173 height 39
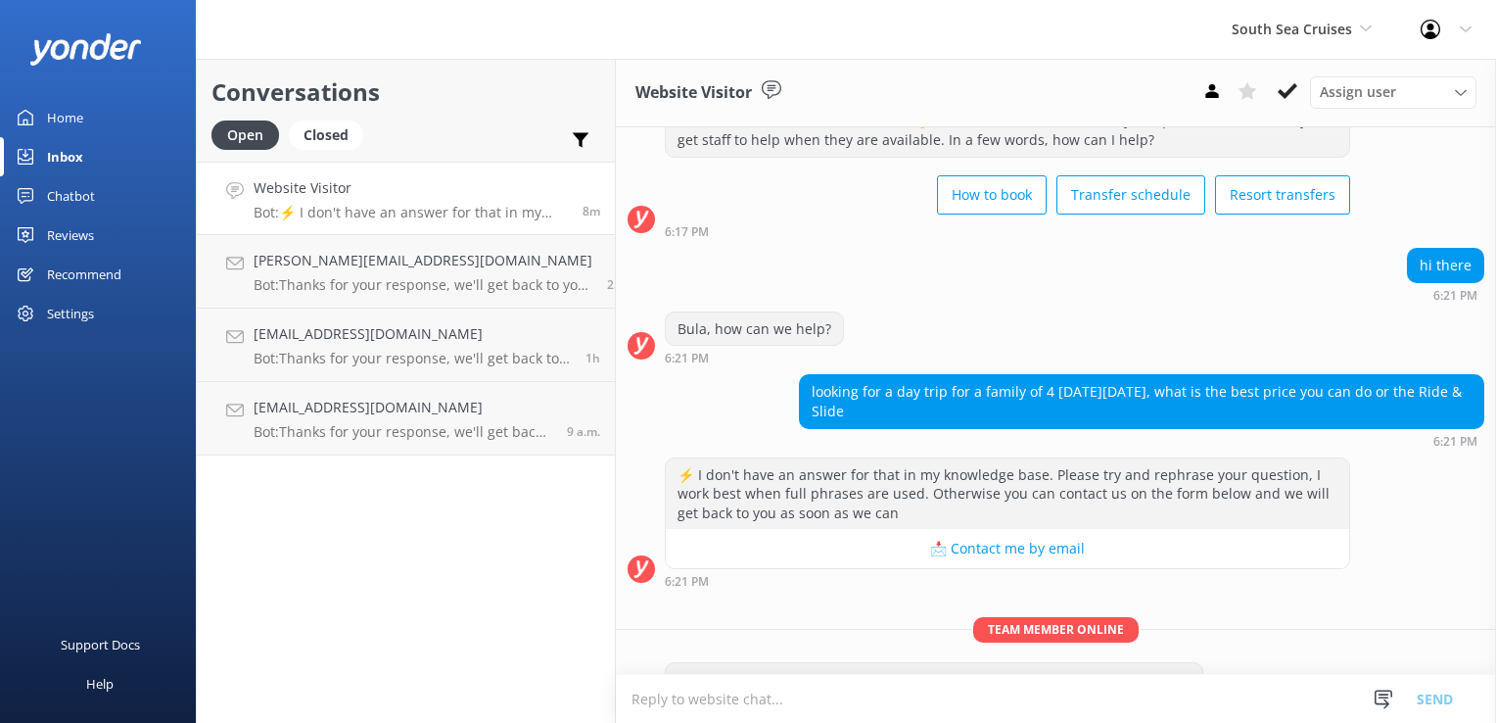
scroll to position [142, 0]
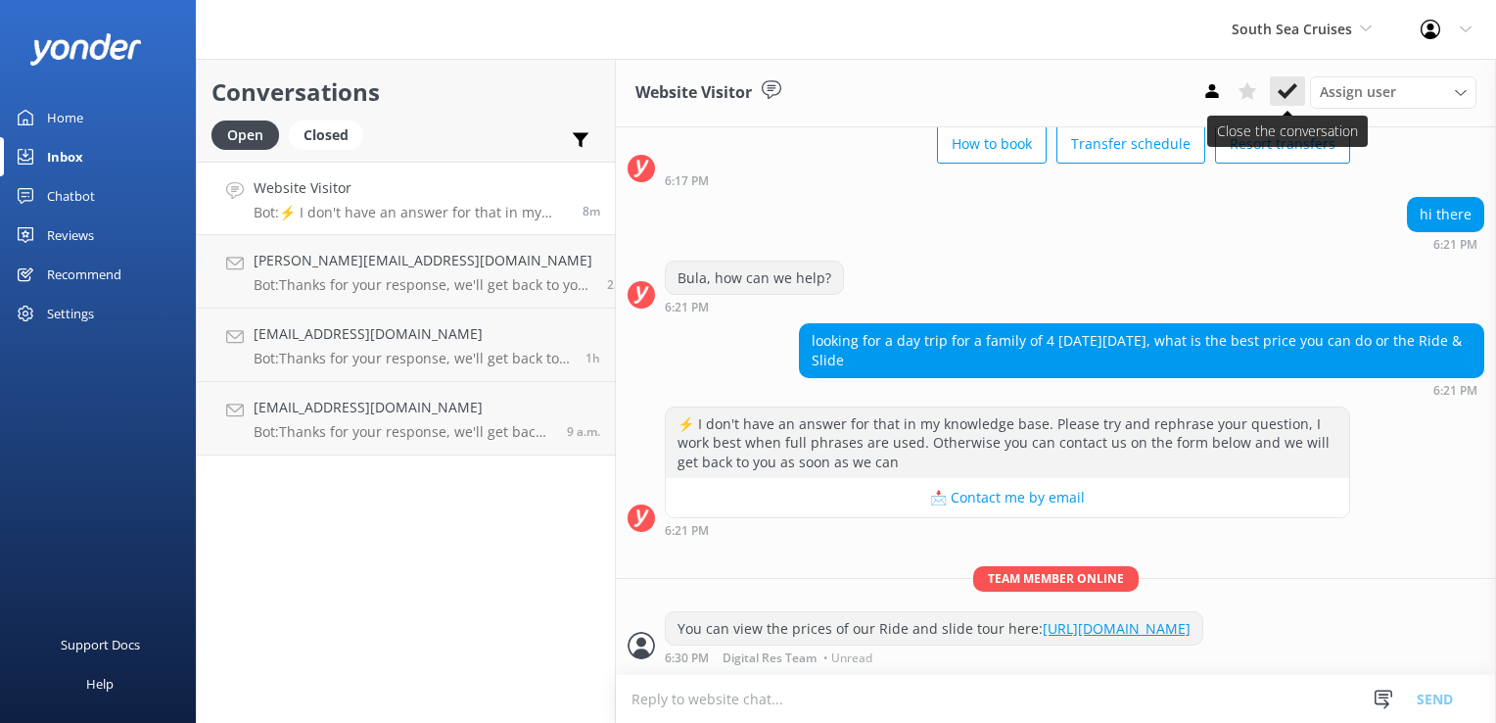
click at [1294, 94] on icon at bounding box center [1288, 91] width 20 height 20
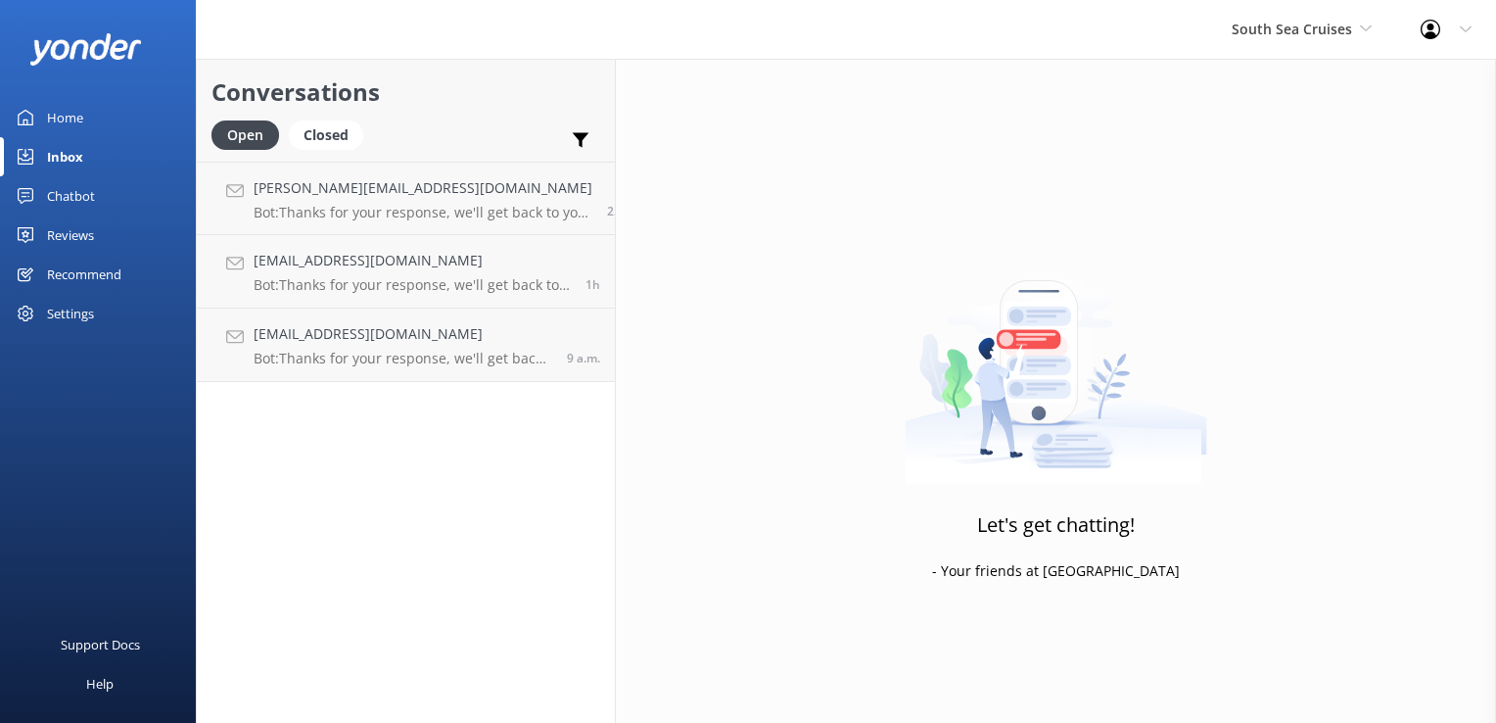
click at [1300, 41] on div "South Sea Cruises South Sea Sailing South Sea Cruises Malamala Beach Club Aweso…" at bounding box center [1301, 29] width 189 height 59
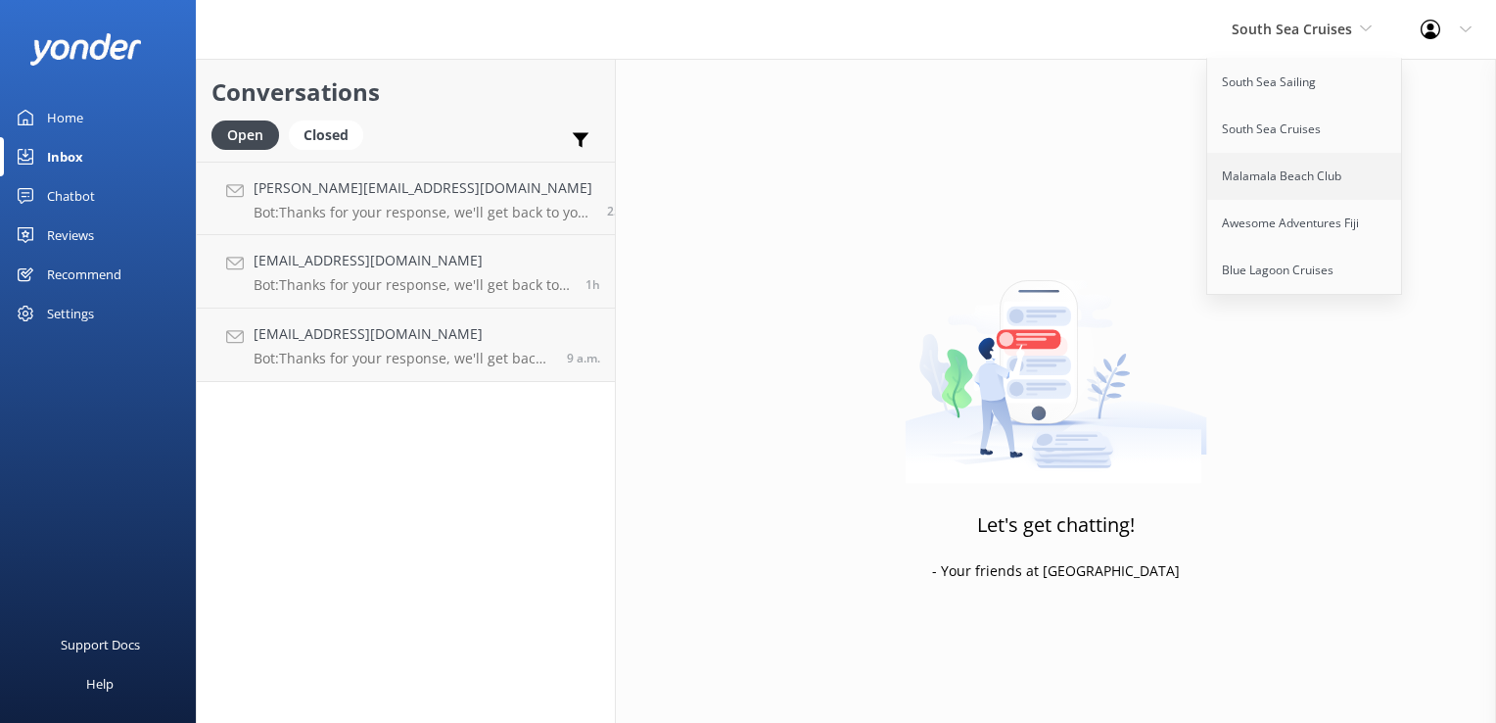
click at [1273, 184] on link "Malamala Beach Club" at bounding box center [1305, 176] width 196 height 47
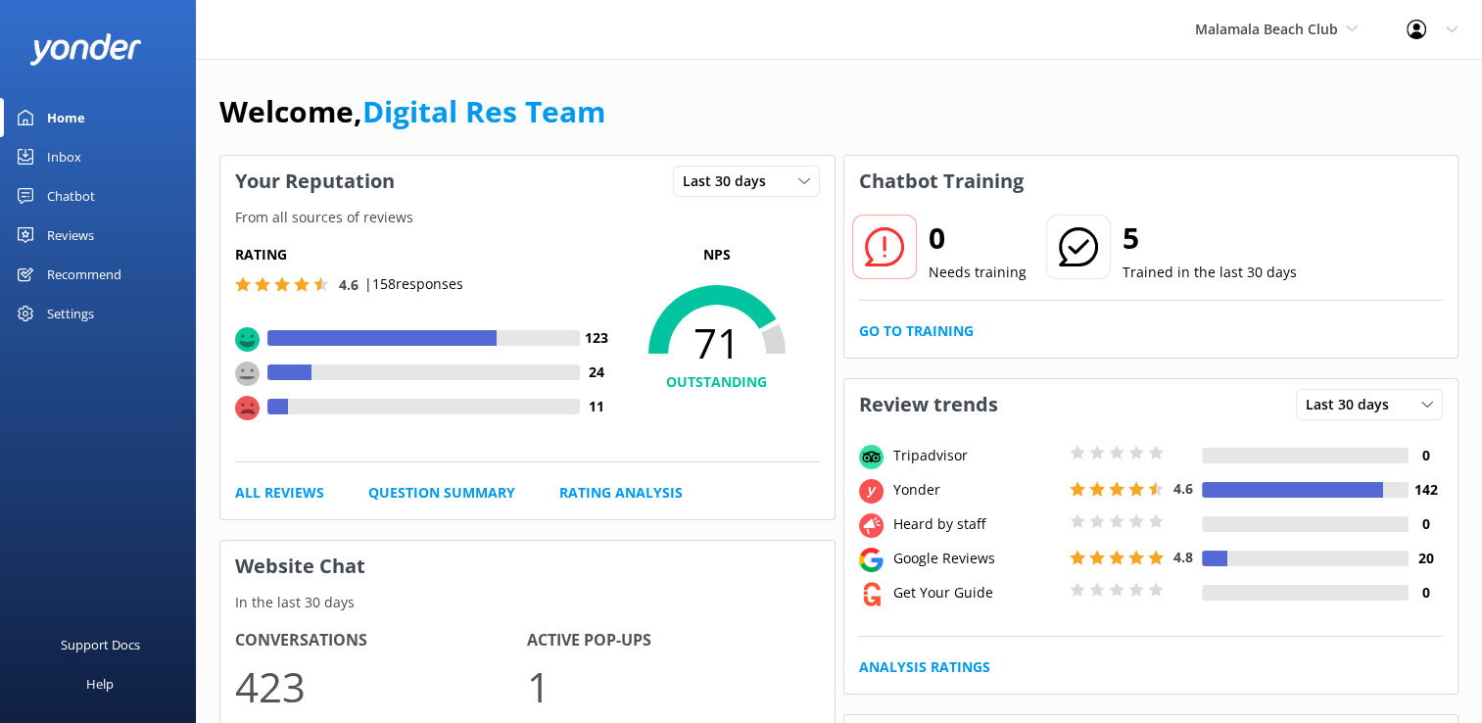
click at [48, 170] on div "Inbox" at bounding box center [64, 156] width 34 height 39
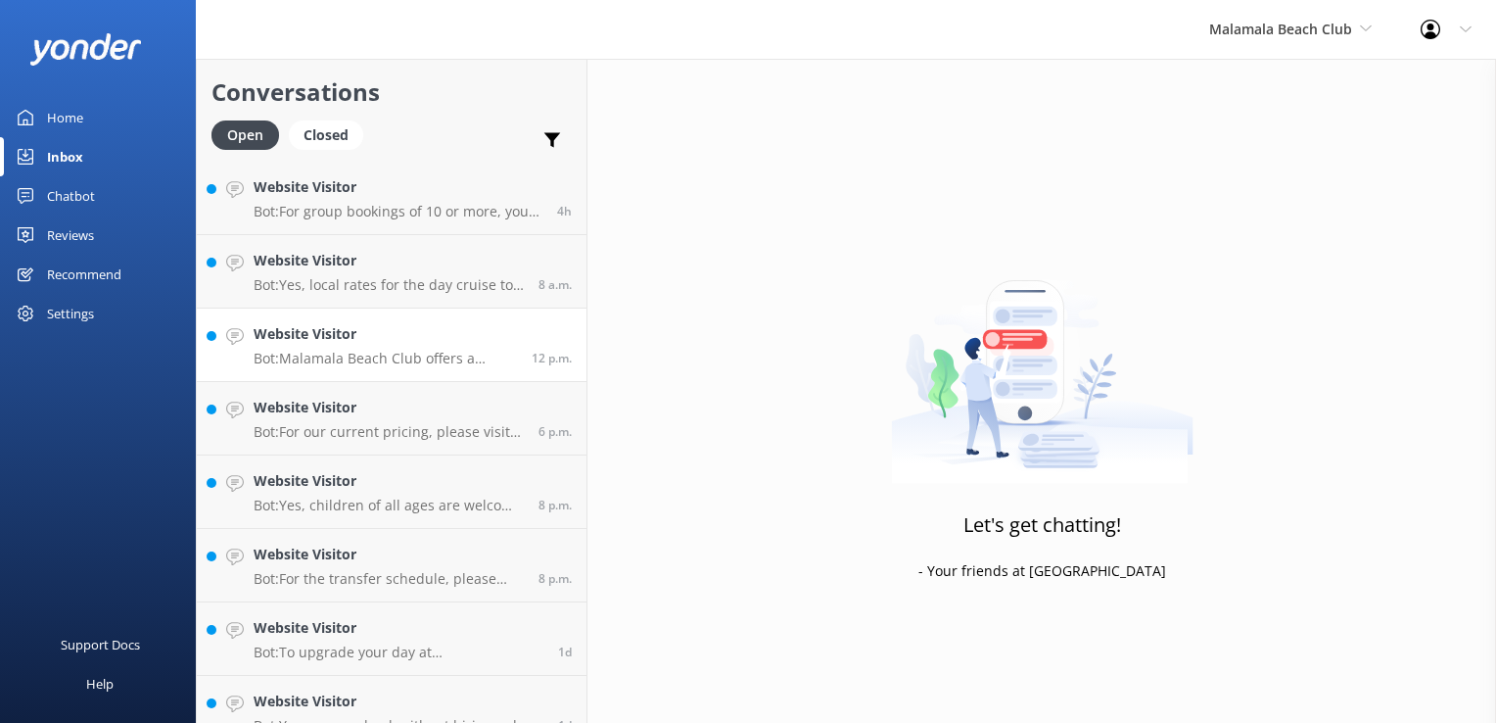
scroll to position [246, 0]
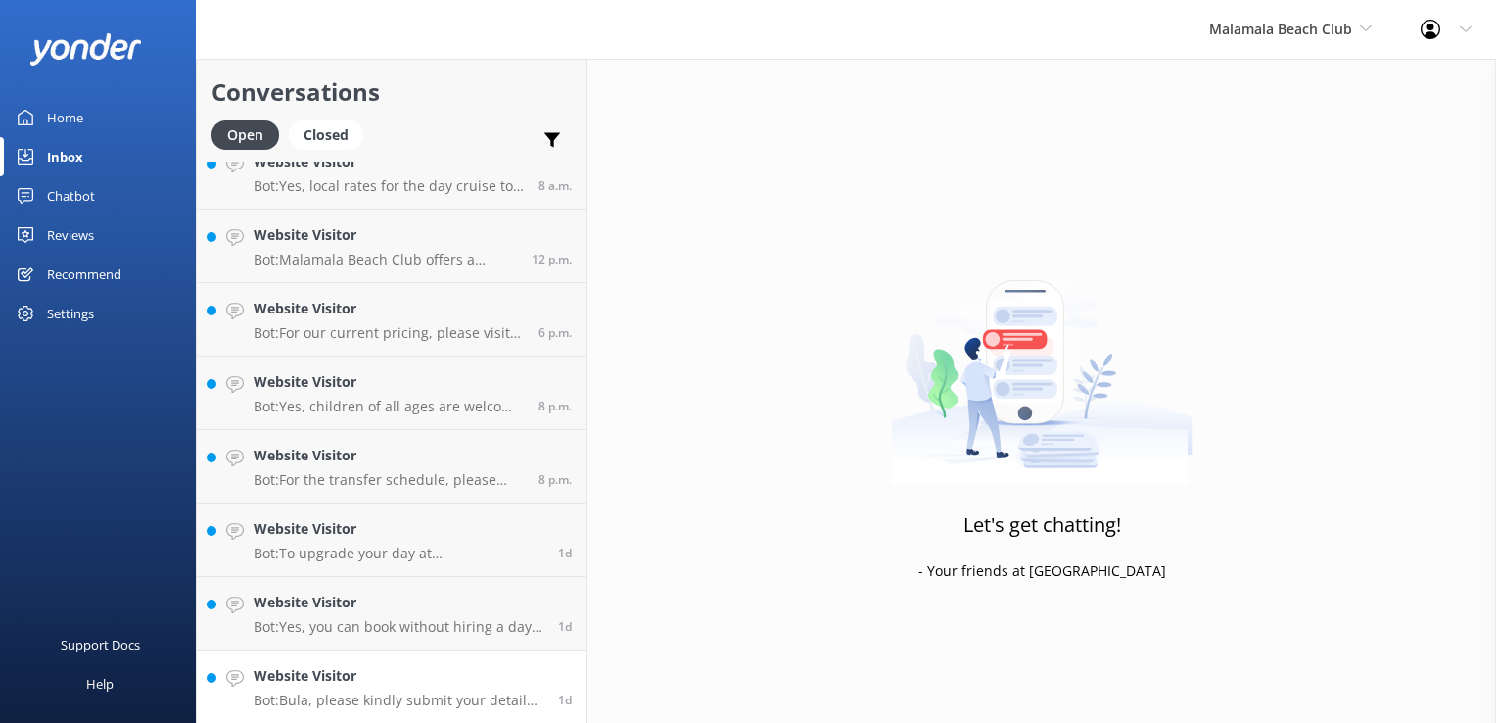
click at [470, 688] on div "Website Visitor Bot: Bula, please kindly submit your details via our website, a…" at bounding box center [399, 686] width 290 height 43
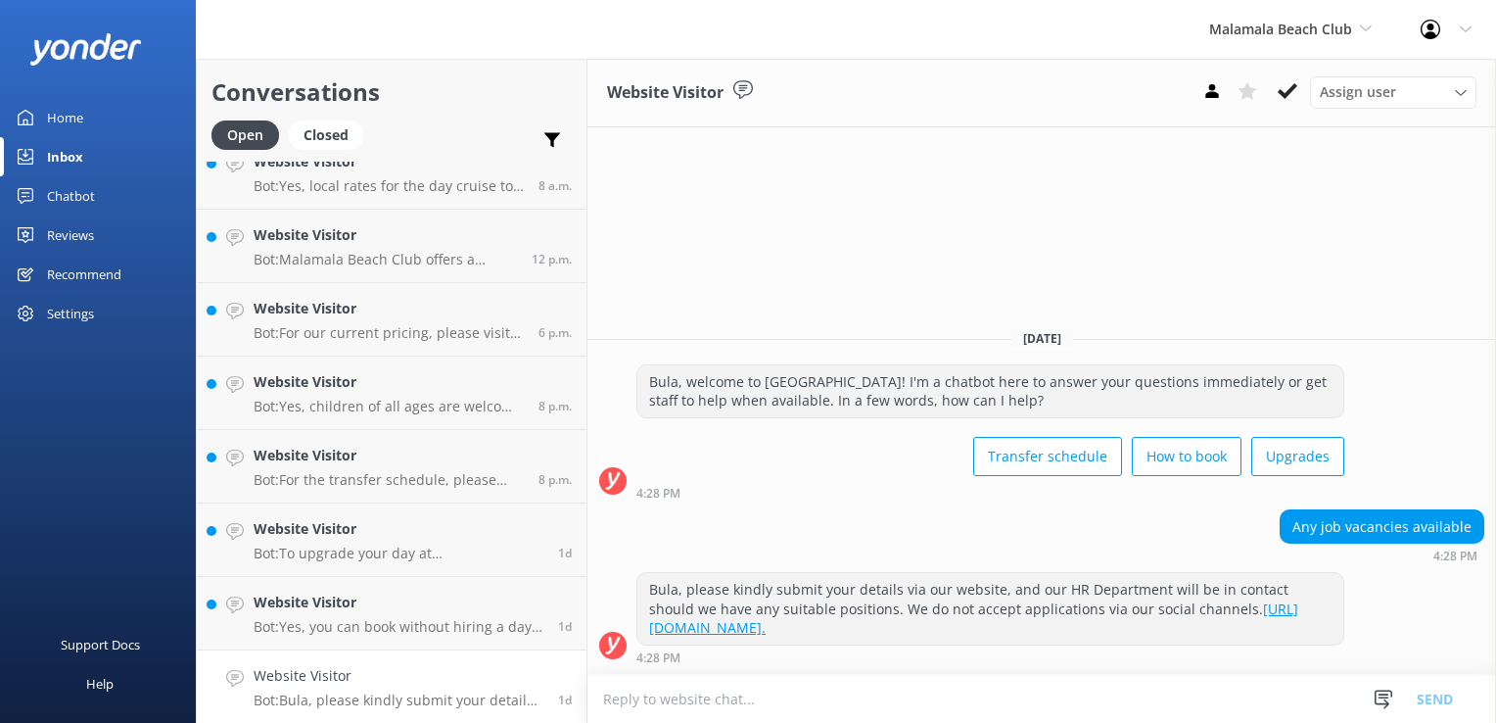
drag, startPoint x: 1274, startPoint y: 99, endPoint x: 1319, endPoint y: 176, distance: 89.5
click at [1319, 176] on div "Website Visitor Assign user Sonya Alyssa Digital Res Team Asena Naweilulu Miri …" at bounding box center [1042, 391] width 909 height 664
click at [1300, 74] on div "Website Visitor Assign user Sonya Alyssa Digital Res Team Asena Naweilulu Miri …" at bounding box center [1042, 93] width 909 height 69
click at [1295, 87] on use at bounding box center [1288, 91] width 20 height 16
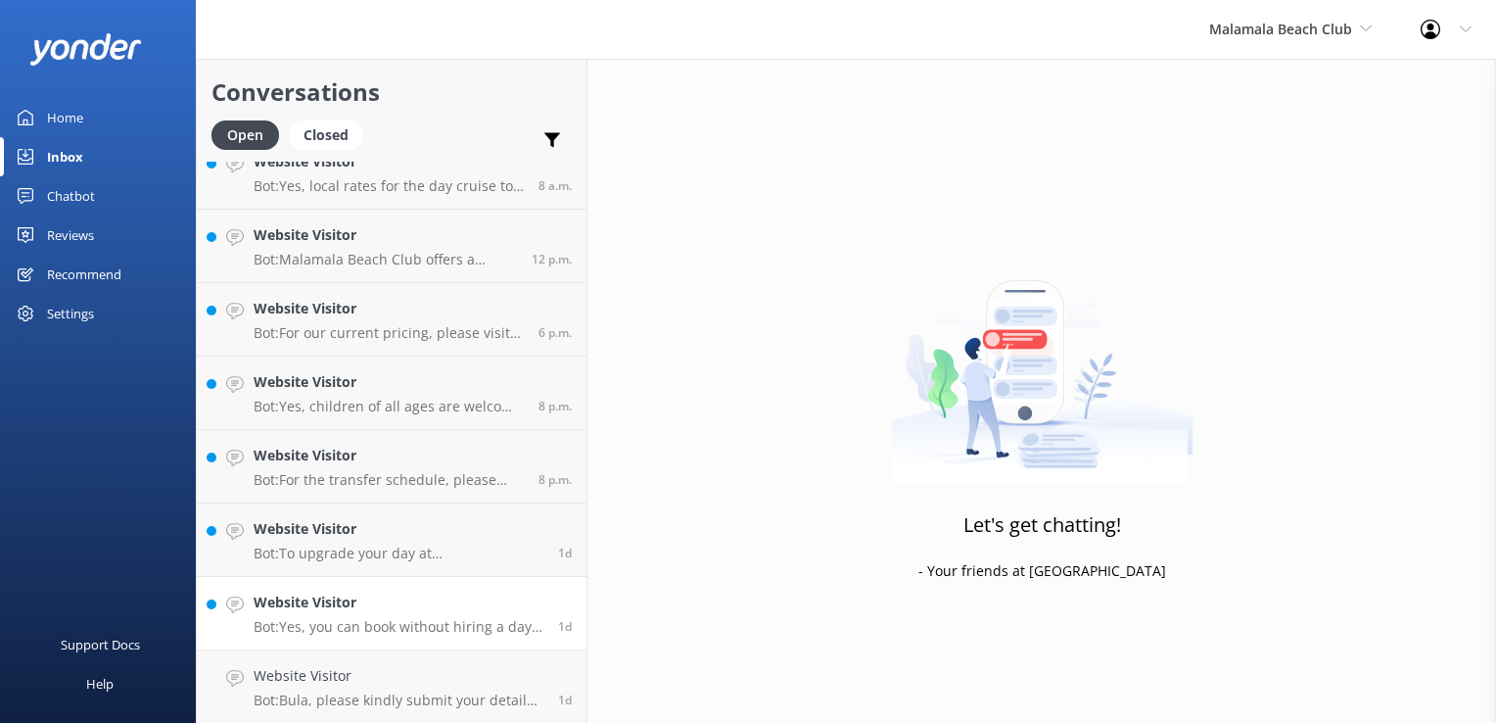
scroll to position [172, 0]
click at [449, 687] on div "Website Visitor Bot: Yes, you can book without hiring a day bed or cabana. You …" at bounding box center [399, 686] width 290 height 43
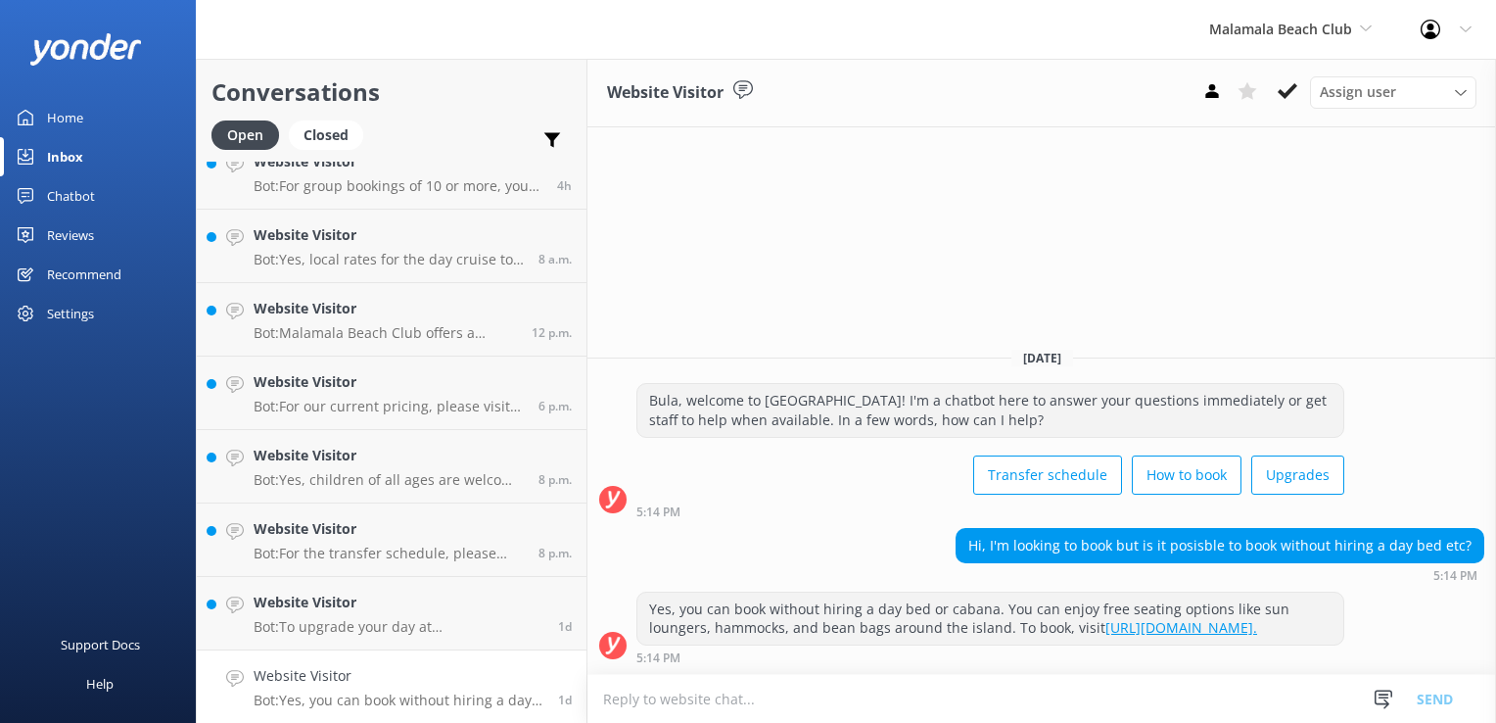
click at [1287, 68] on div "Website Visitor Assign user Sonya Alyssa Digital Res Team Asena Naweilulu Miri …" at bounding box center [1042, 93] width 909 height 69
click at [1287, 99] on icon at bounding box center [1288, 91] width 20 height 20
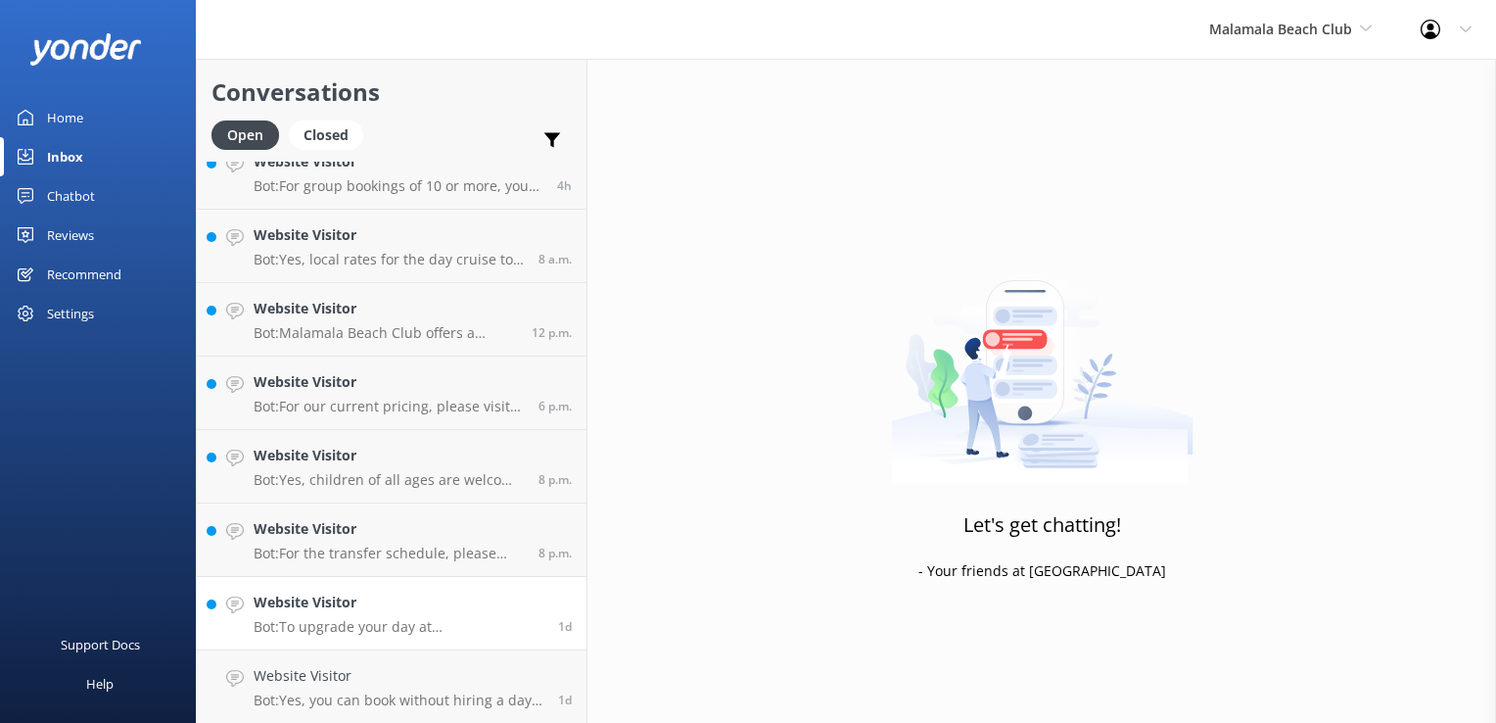
scroll to position [99, 0]
click at [459, 696] on p "Bot: To upgrade your day at Malamala Beach Club, we offer poolside day beds and…" at bounding box center [399, 700] width 290 height 18
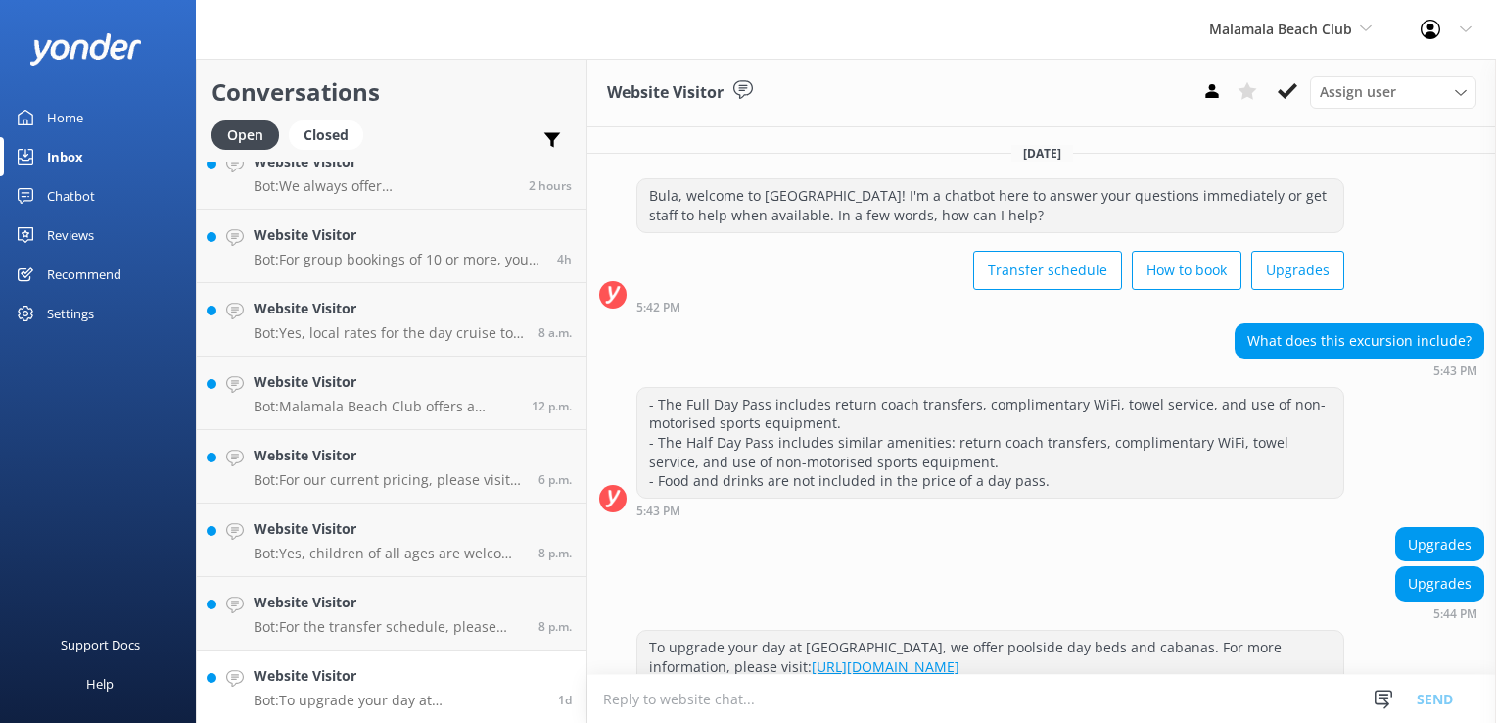
scroll to position [93, 0]
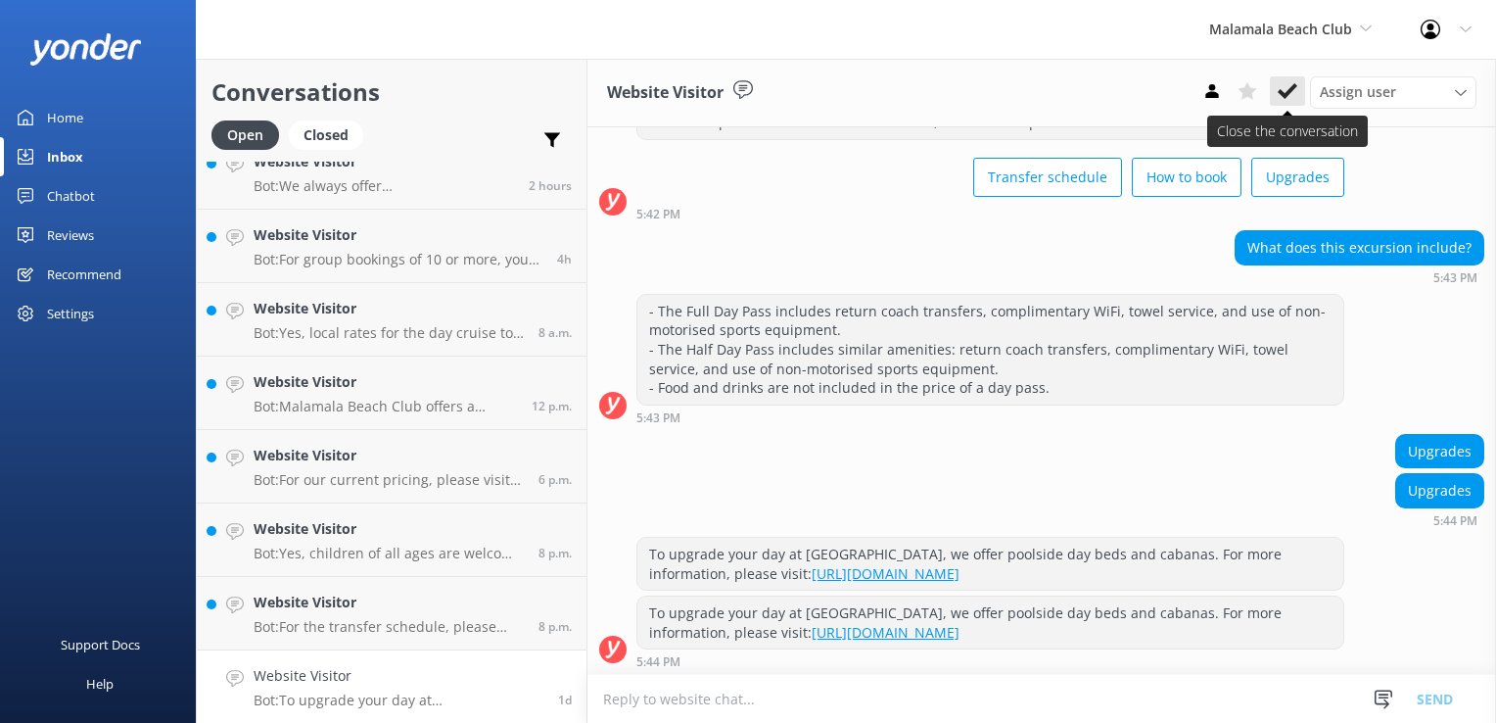
click at [1289, 82] on icon at bounding box center [1288, 91] width 20 height 20
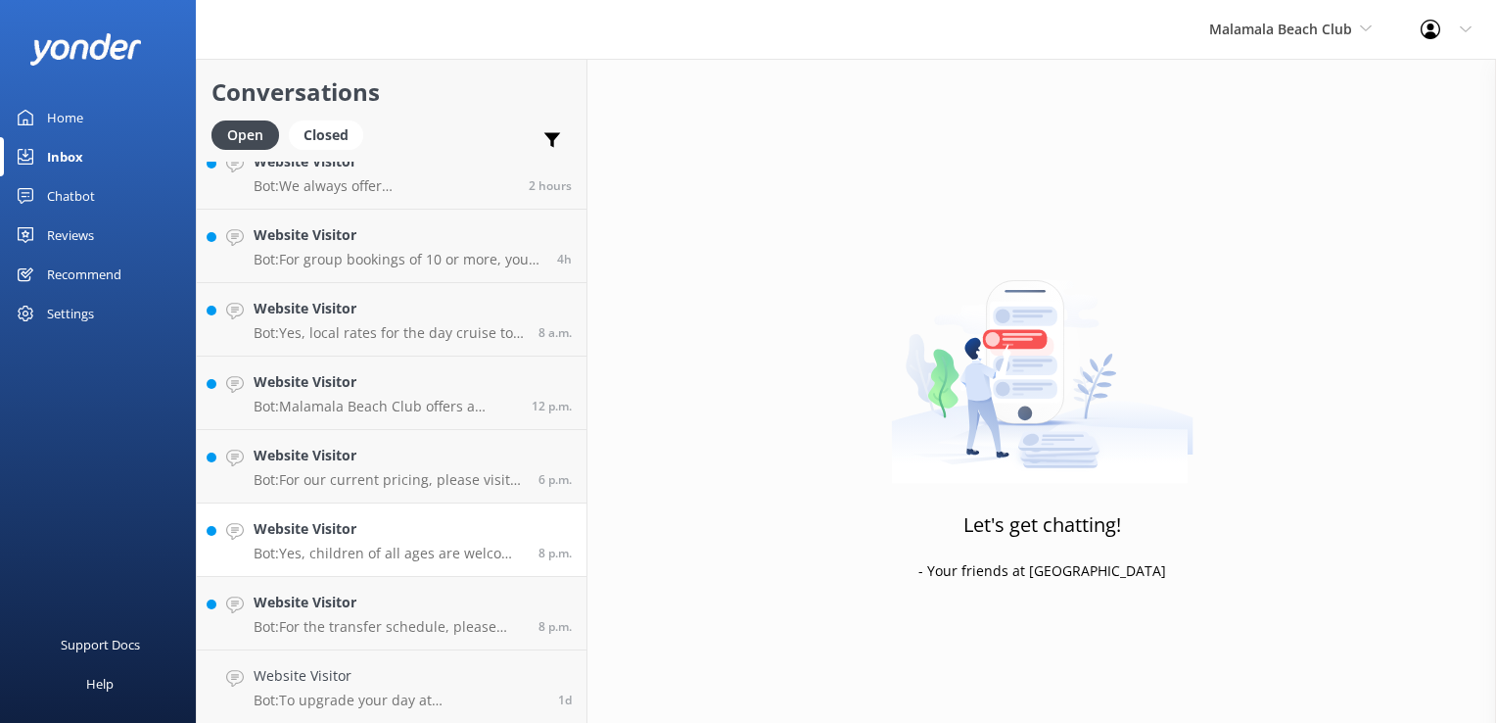
scroll to position [25, 0]
click at [408, 691] on p "Bot: For the transfer schedule, please visit the following link: https://souths…" at bounding box center [389, 700] width 270 height 18
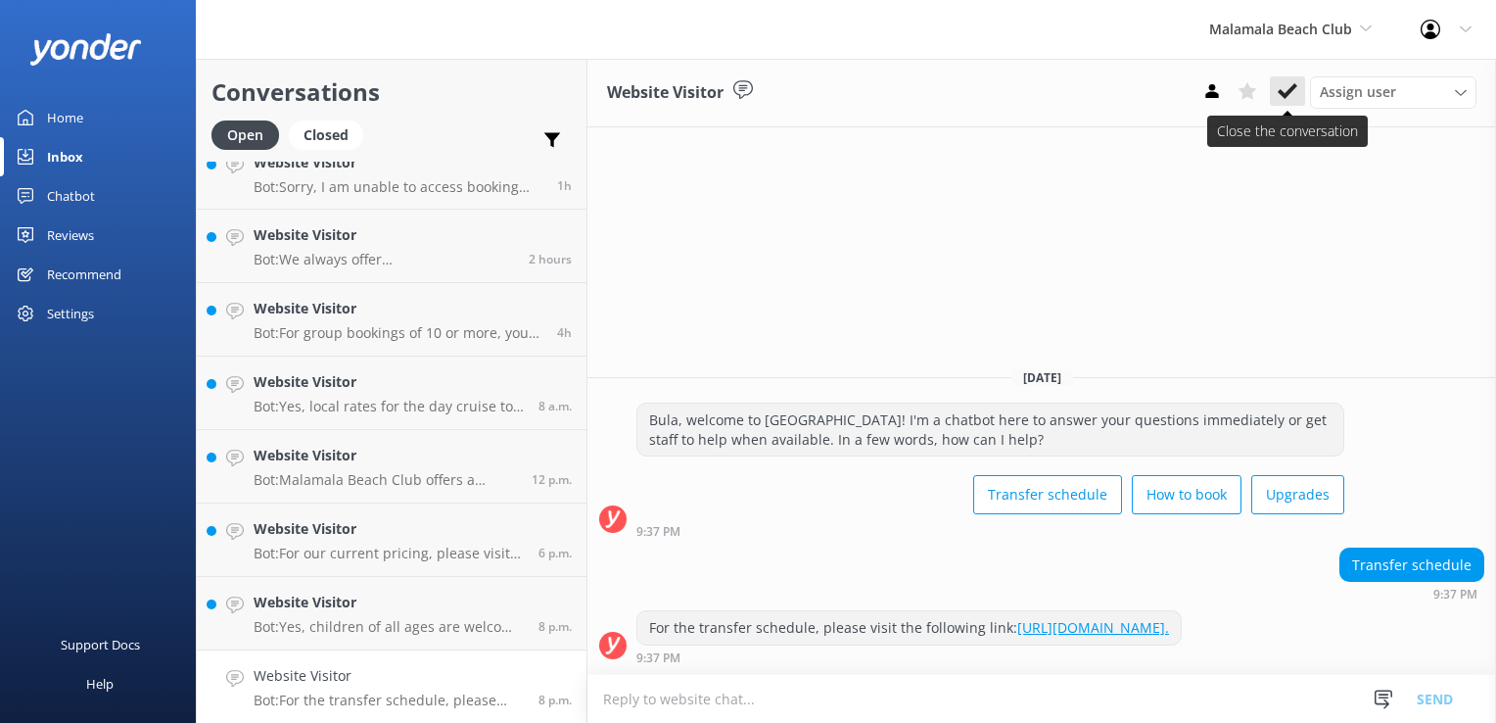
click at [1285, 85] on icon at bounding box center [1288, 91] width 20 height 20
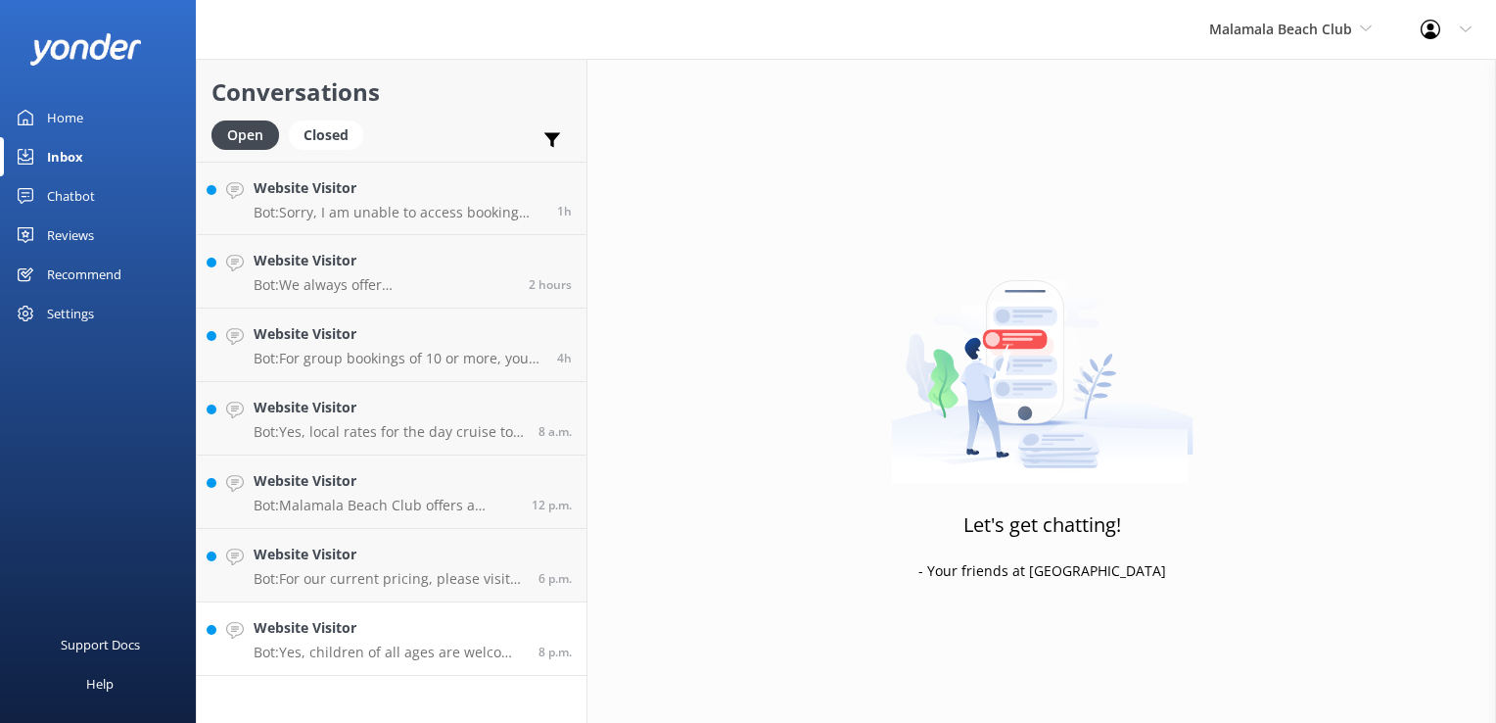
drag, startPoint x: 405, startPoint y: 625, endPoint x: 407, endPoint y: 643, distance: 18.7
click at [405, 626] on h4 "Website Visitor" at bounding box center [389, 628] width 270 height 22
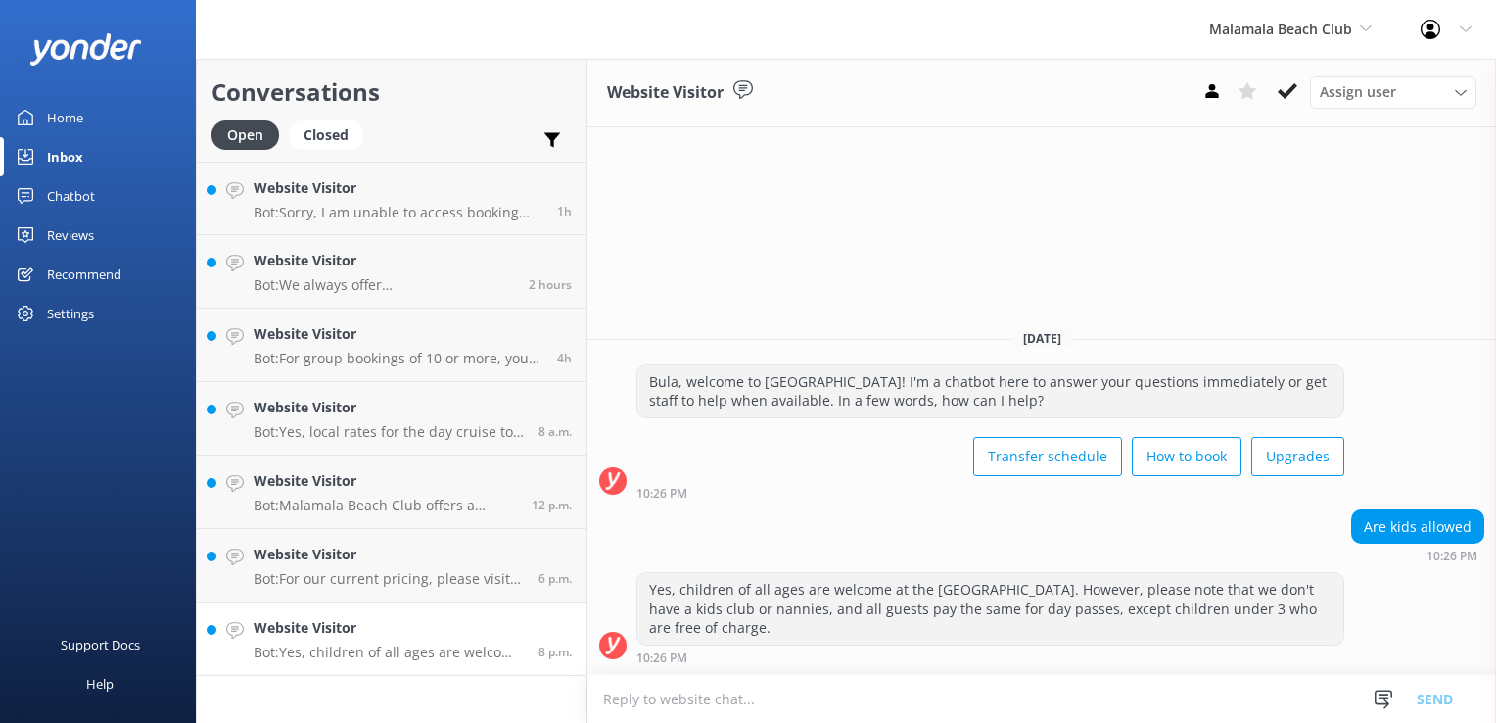
click at [418, 656] on p "Bot: Yes, children of all ages are welcome at the beach club. However, please n…" at bounding box center [389, 652] width 270 height 18
click at [1289, 83] on icon at bounding box center [1288, 91] width 20 height 20
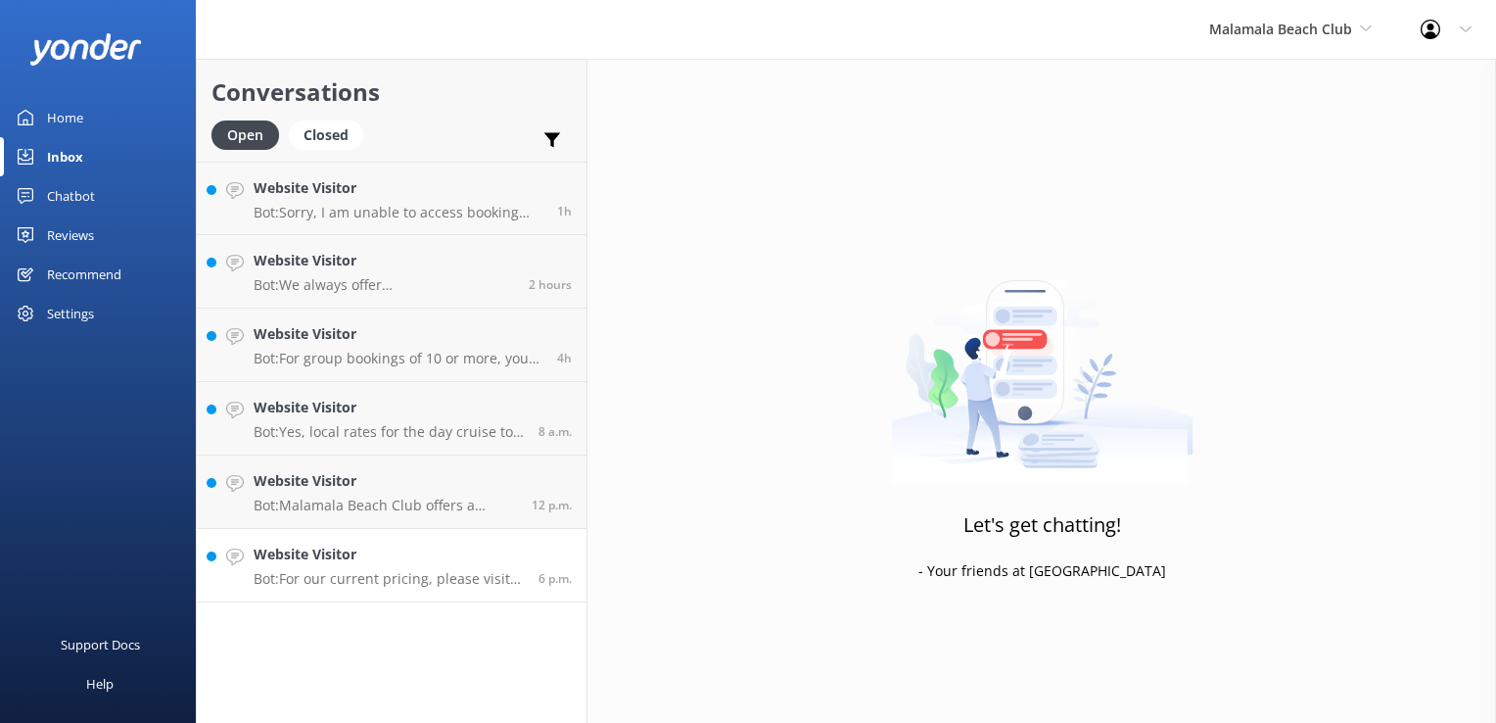
drag, startPoint x: 424, startPoint y: 566, endPoint x: 469, endPoint y: 554, distance: 46.6
click at [423, 567] on div "Website Visitor Bot: For our current pricing, please visit https://www.malamala…" at bounding box center [389, 565] width 270 height 43
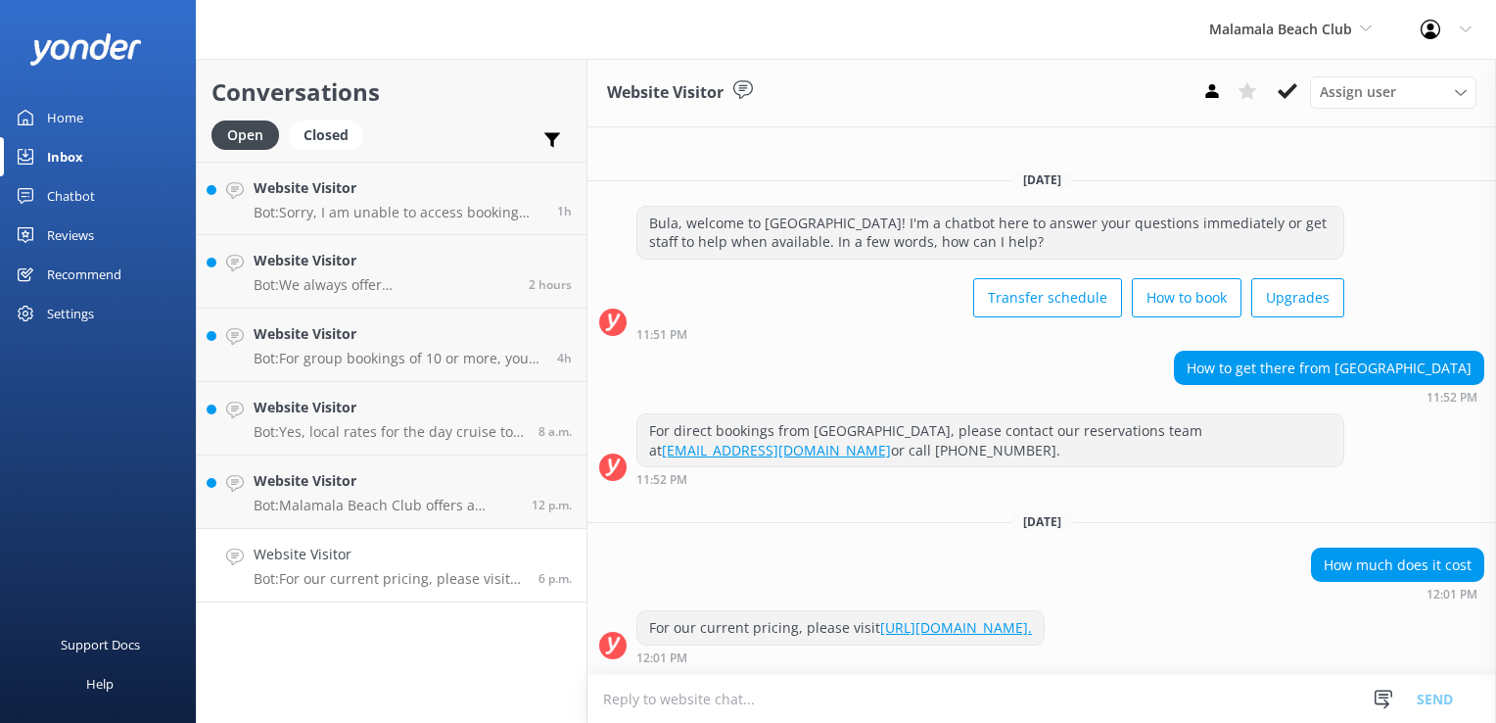
click at [996, 634] on link "https://www.malamalabeachclub.com/price." at bounding box center [956, 627] width 152 height 19
drag, startPoint x: 1167, startPoint y: 625, endPoint x: 633, endPoint y: 629, distance: 534.7
click at [633, 629] on div "For our current pricing, please visit https://www.malamalabeachclub.com/price. …" at bounding box center [1042, 637] width 909 height 54
copy div "For our current pricing, please visit https://www.malamalabeachclub.com/price."
click at [852, 695] on textarea at bounding box center [1042, 699] width 909 height 48
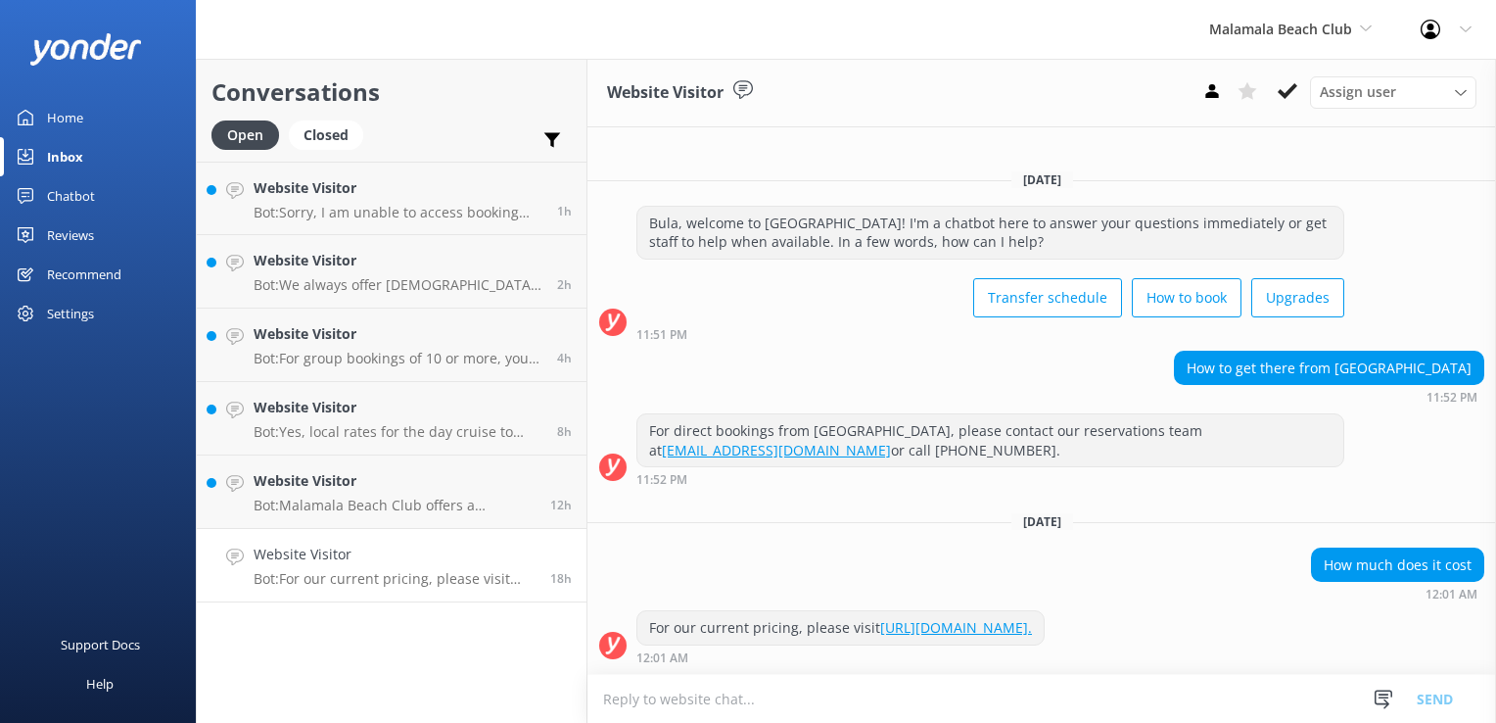
paste textarea "For our current pricing, please visit [URL][DOMAIN_NAME]."
type textarea "For our current pricing, please visit https://www.malamalabeachclub.com/price"
click at [1448, 699] on button "Send" at bounding box center [1434, 698] width 73 height 49
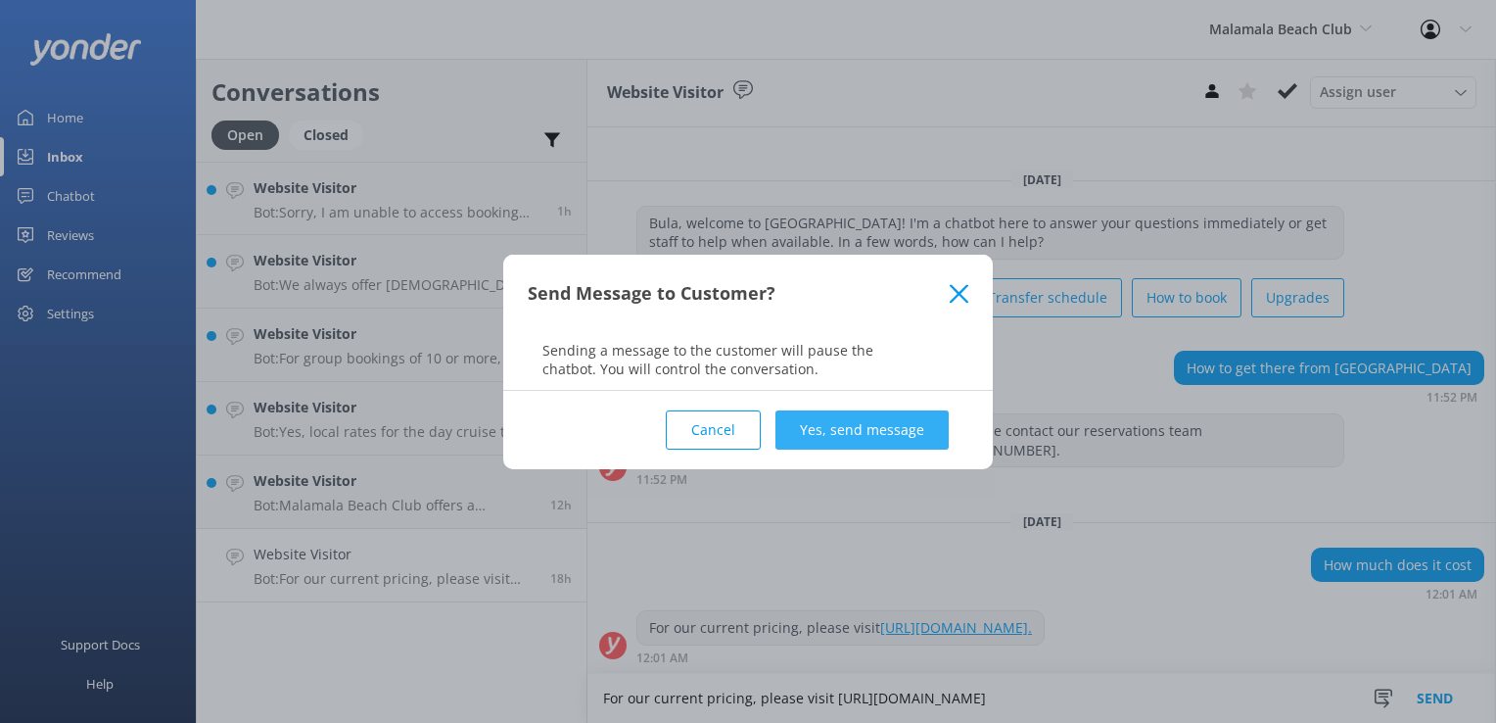
click at [870, 430] on button "Yes, send message" at bounding box center [862, 429] width 173 height 39
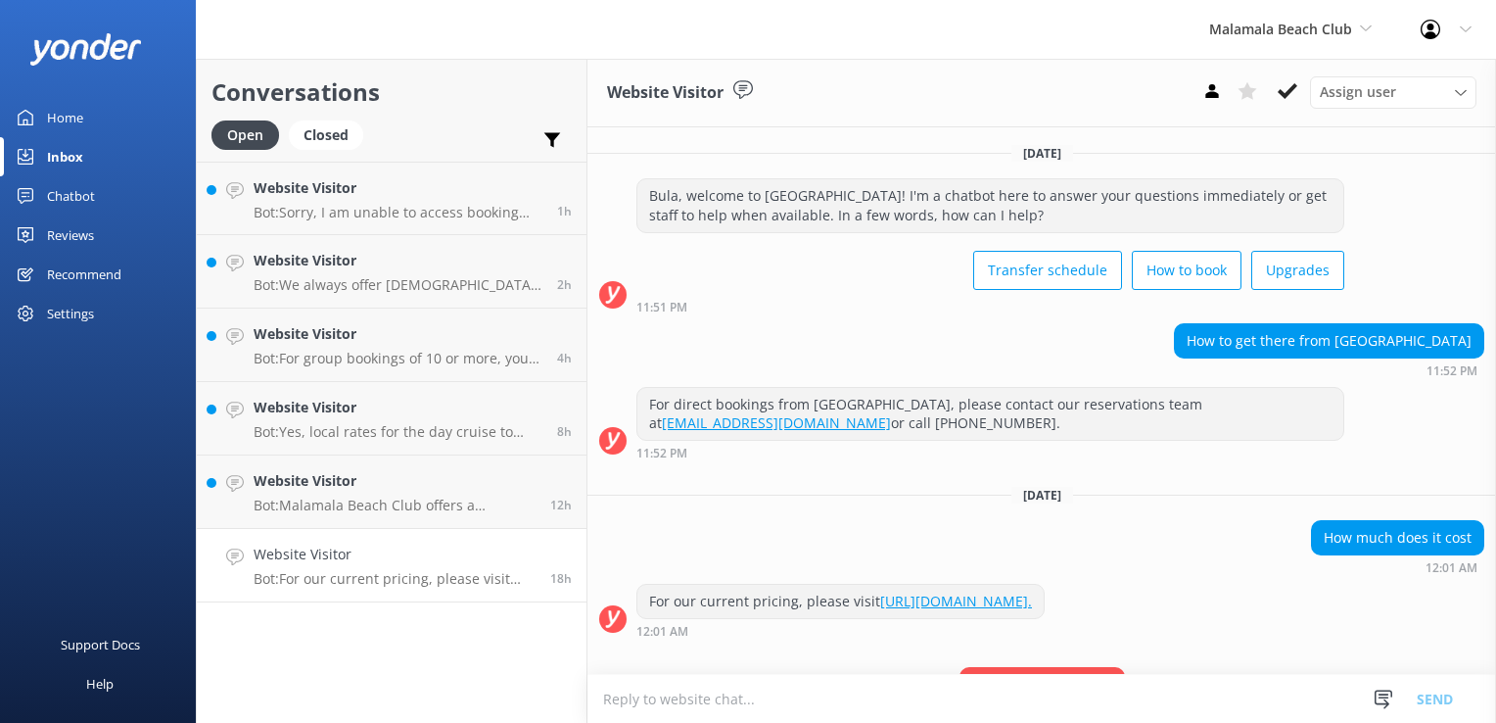
scroll to position [97, 0]
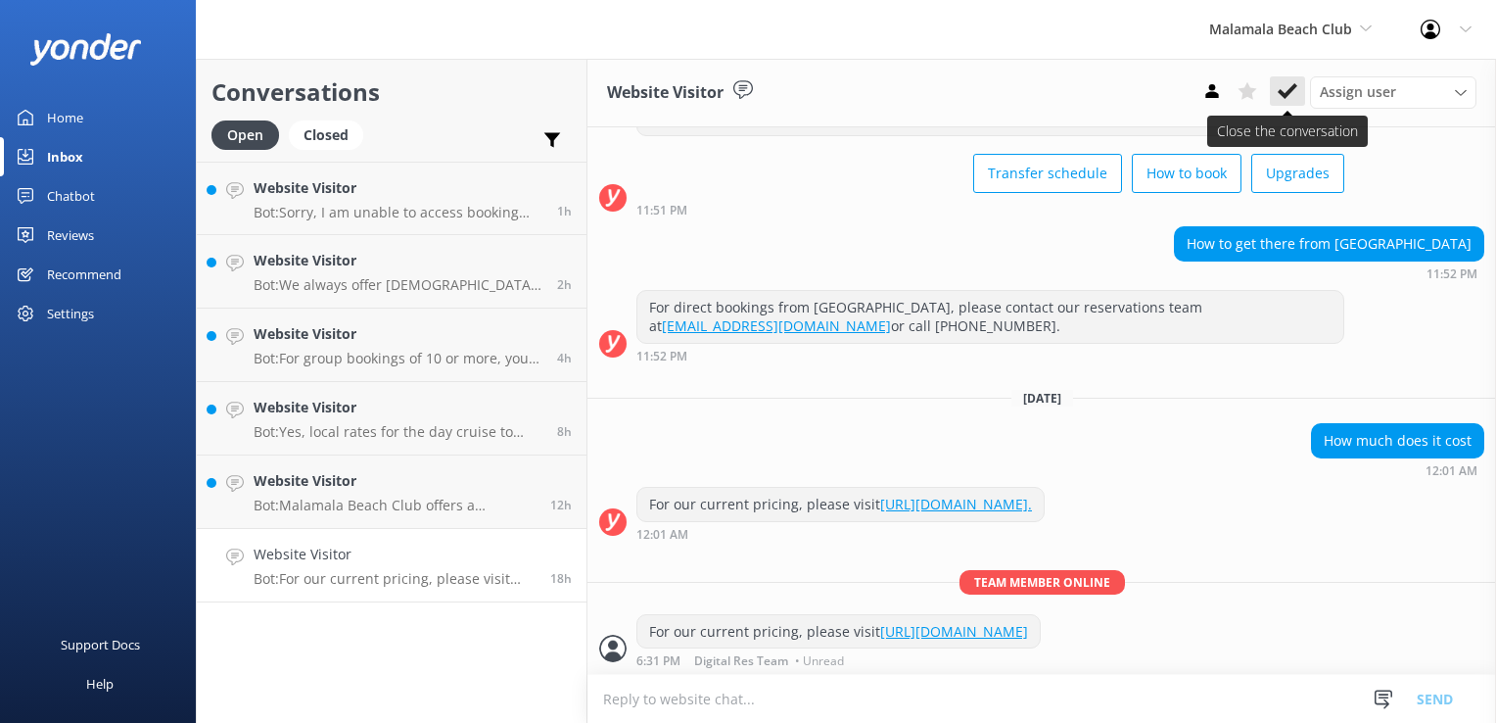
click at [1293, 96] on icon at bounding box center [1288, 91] width 20 height 20
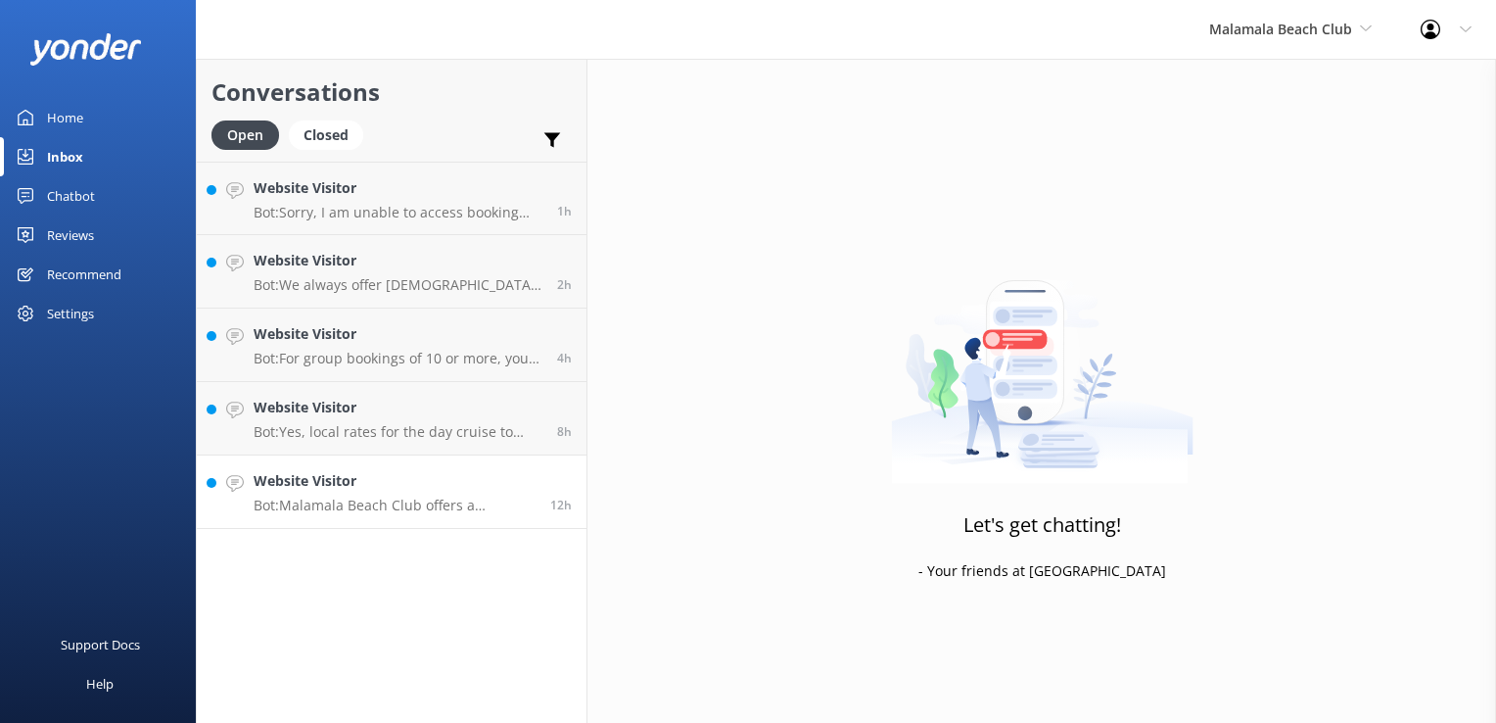
click at [389, 499] on p "Bot: Malamala Beach Club offers a romantic setting for weddings, elopements, re…" at bounding box center [395, 505] width 282 height 18
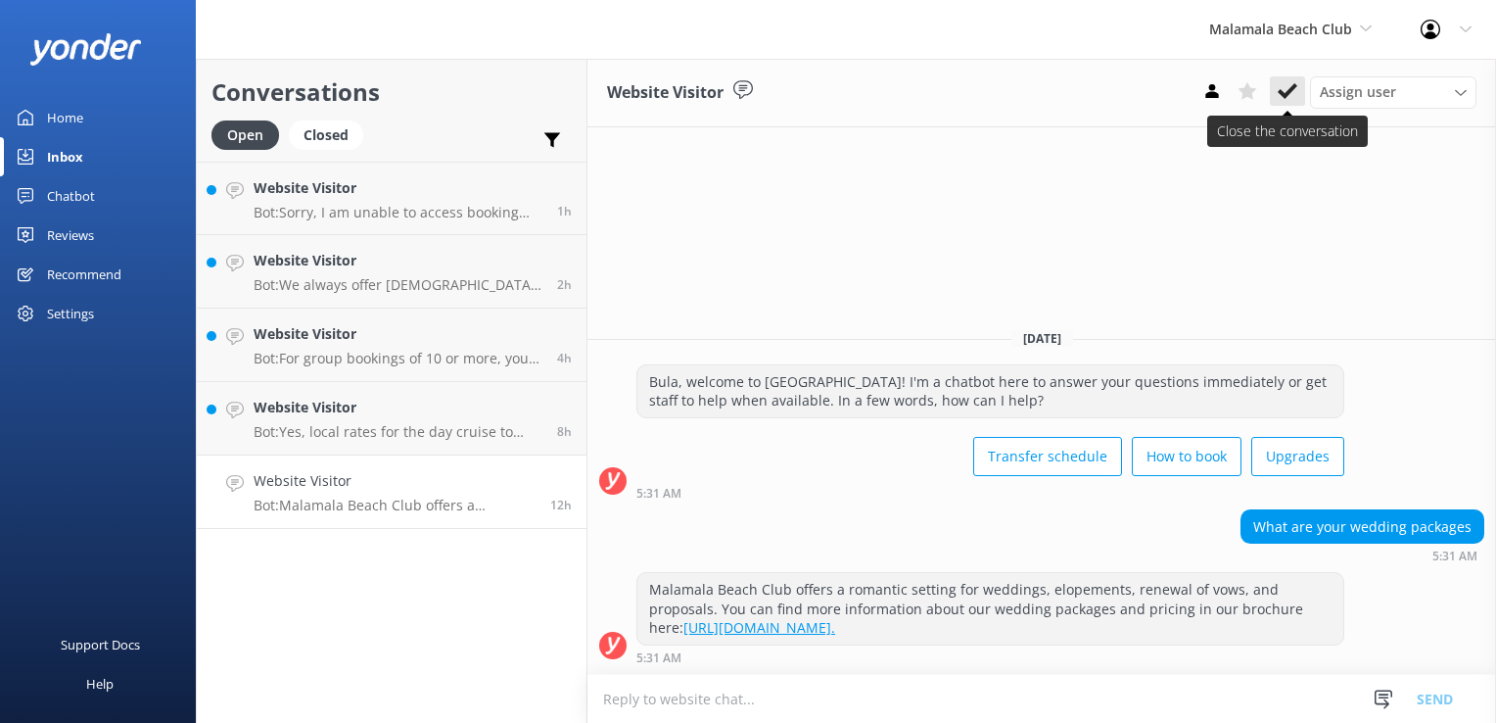
click at [1291, 88] on icon at bounding box center [1288, 91] width 20 height 20
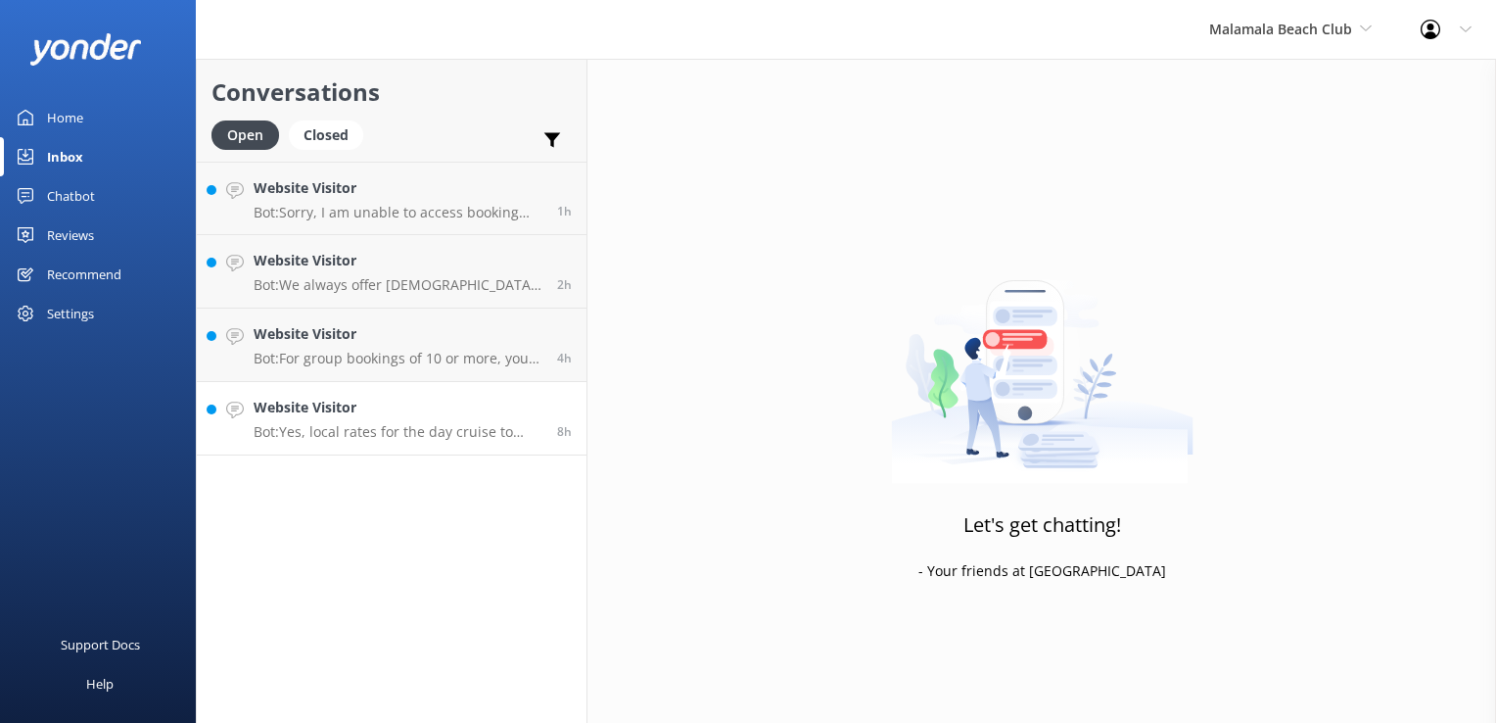
click at [404, 442] on link "Website Visitor Bot: Yes, local rates for the day cruise to Malamala Island are…" at bounding box center [392, 418] width 390 height 73
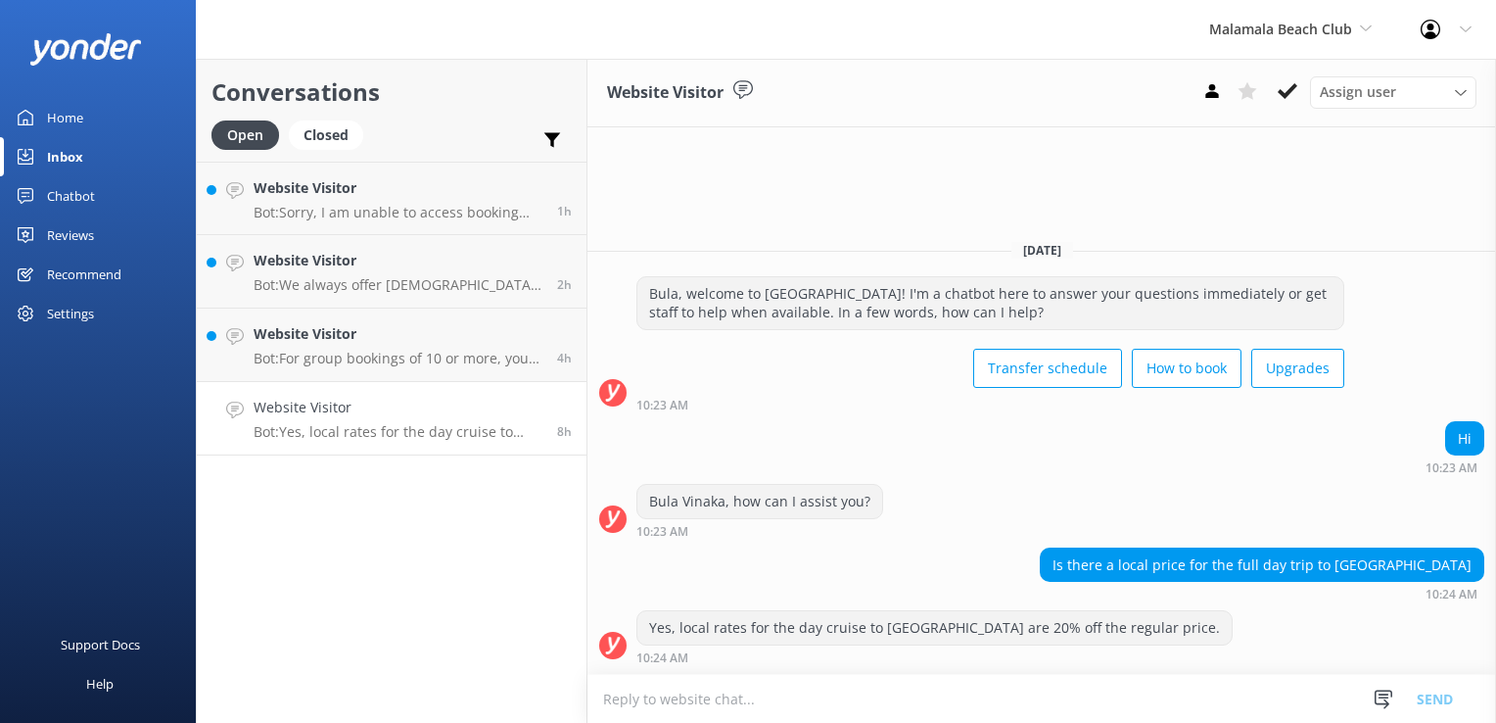
click at [1291, 108] on div "Website Visitor Assign user Sonya Alyssa Digital Res Team Asena Naweilulu Miri …" at bounding box center [1042, 93] width 909 height 69
click at [1298, 97] on button at bounding box center [1287, 90] width 35 height 29
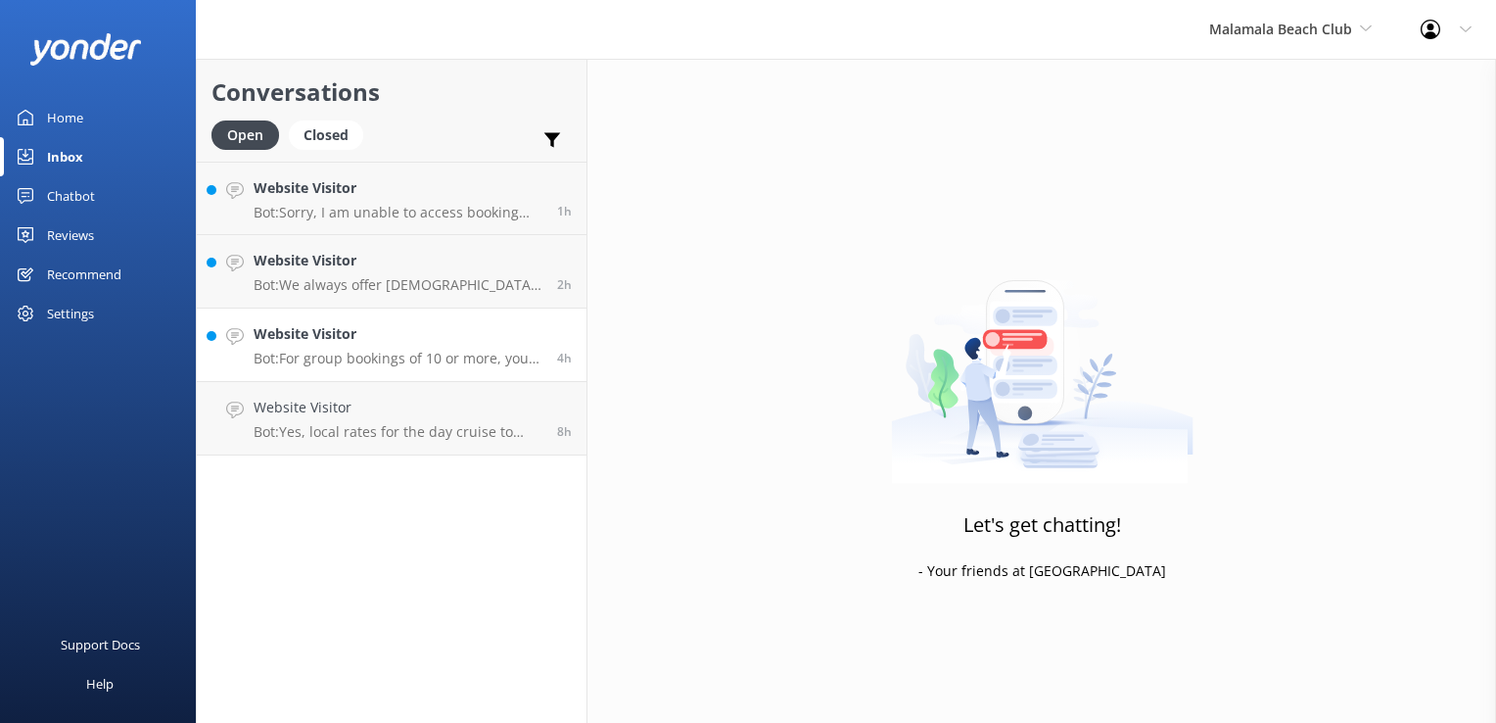
click at [413, 352] on p "Bot: For group bookings of 10 or more, you can email groups@ssc.com.fj for grou…" at bounding box center [398, 359] width 289 height 18
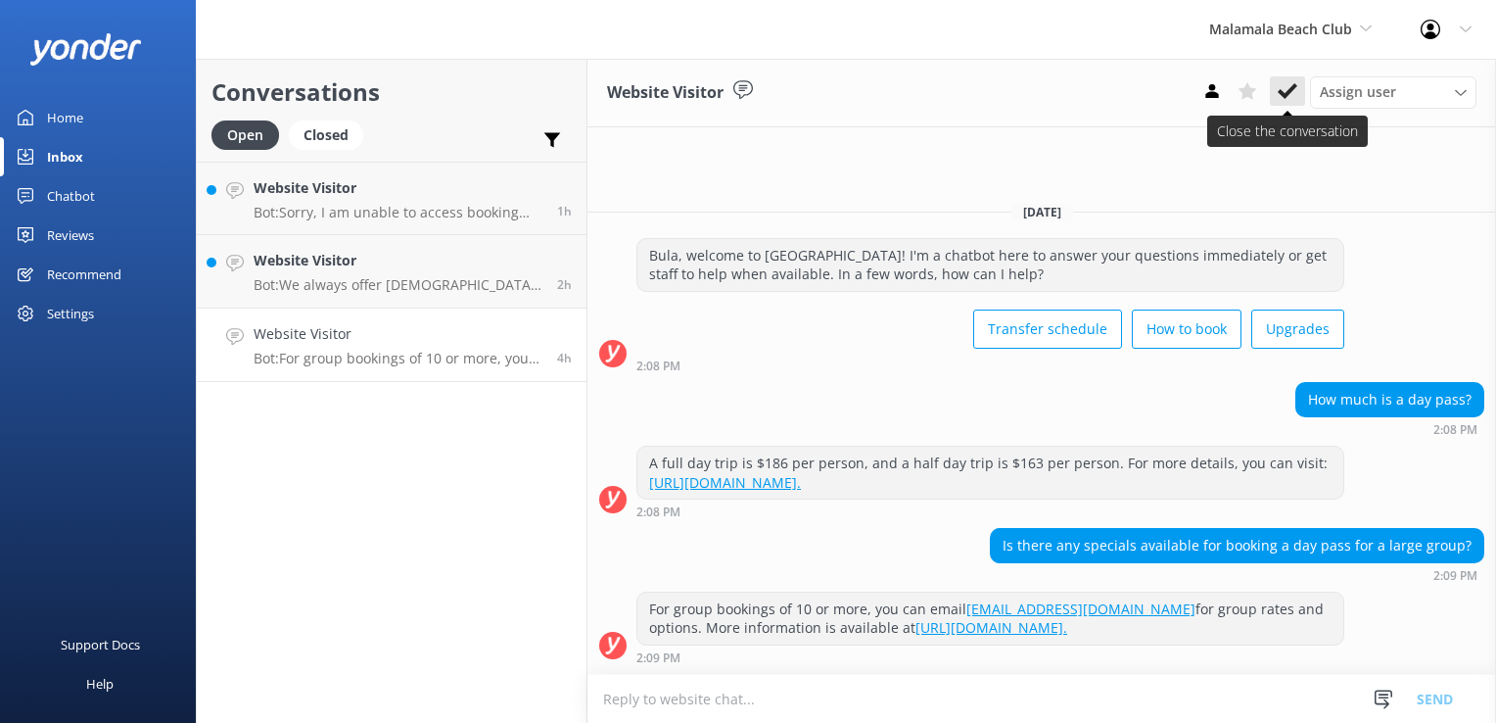
click at [1289, 88] on icon at bounding box center [1288, 91] width 20 height 20
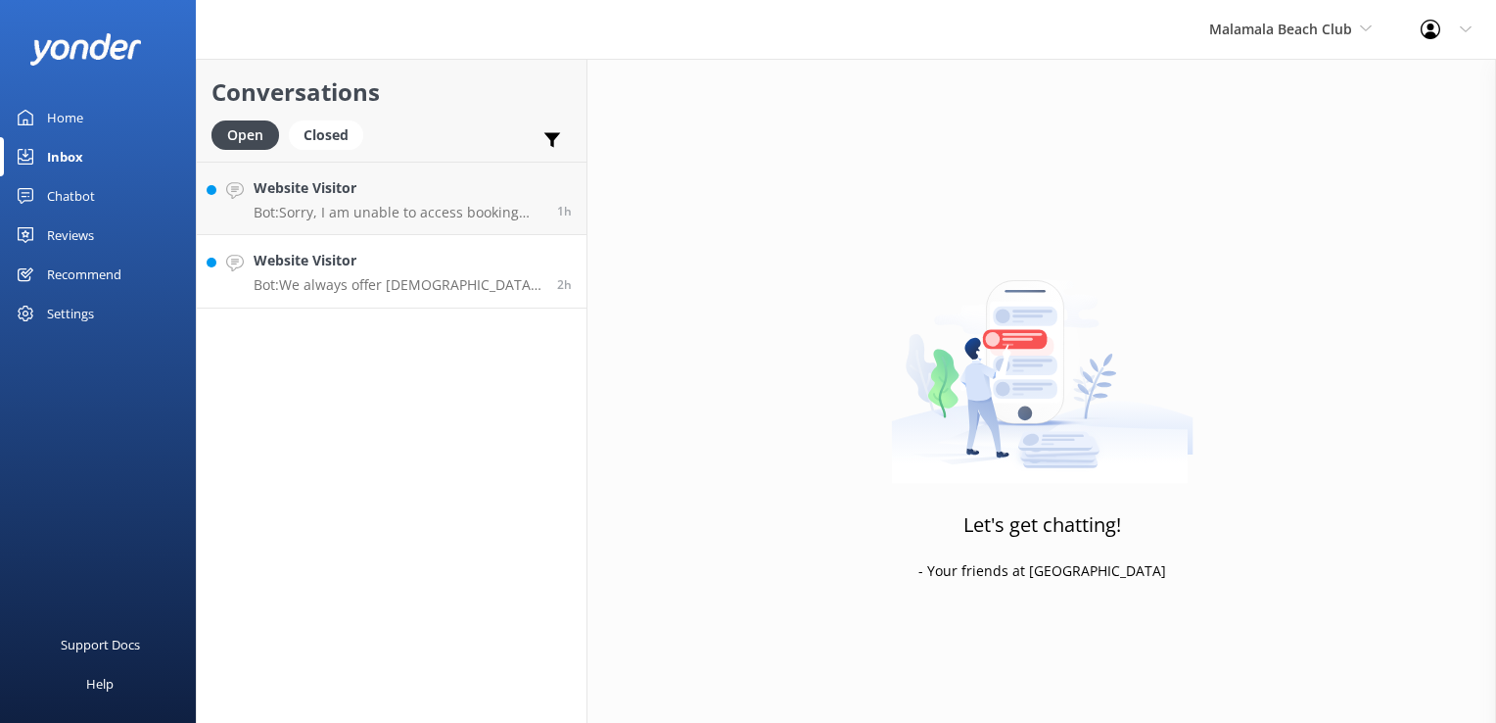
click at [438, 272] on div "Website Visitor Bot: We always offer Fijian Residents a 20% discount from our s…" at bounding box center [398, 271] width 289 height 43
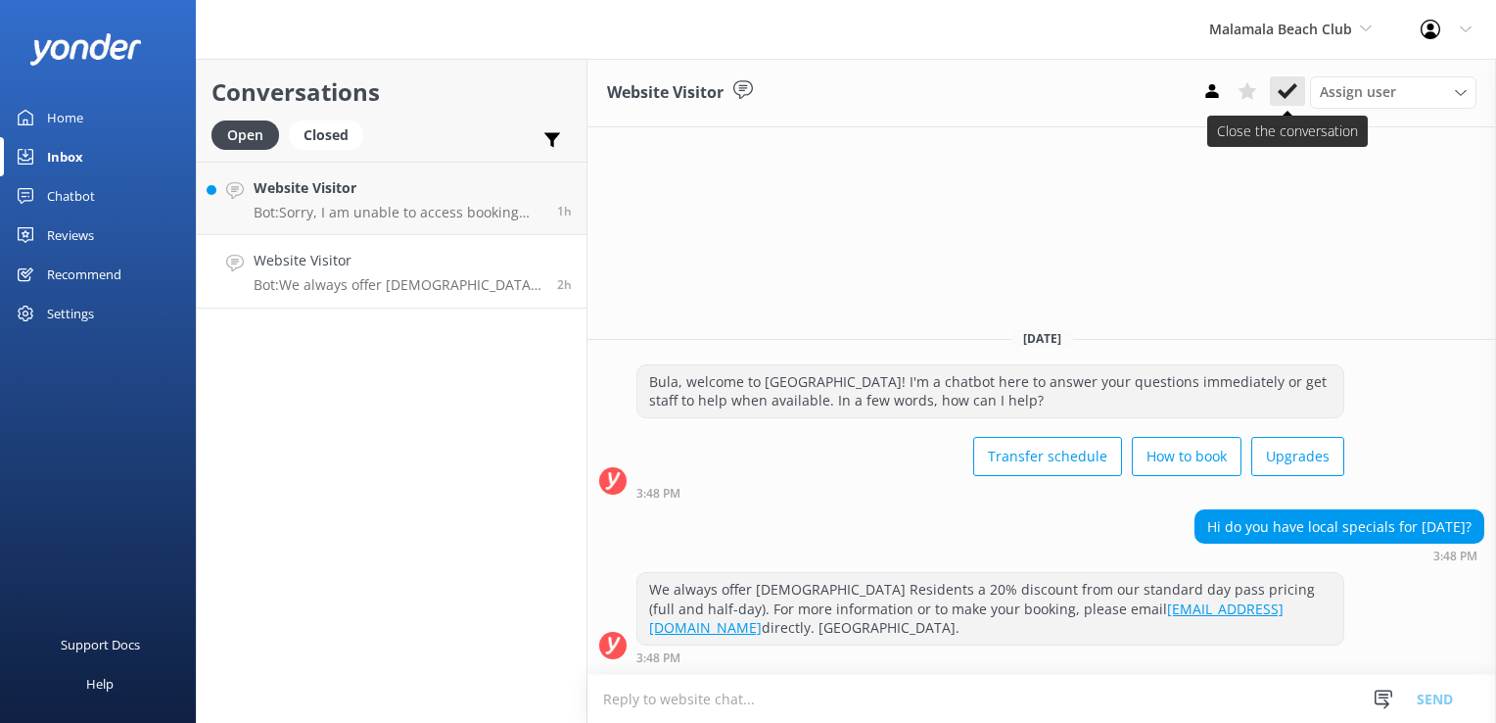
click at [1298, 87] on button at bounding box center [1287, 90] width 35 height 29
click at [431, 202] on div "Website Visitor Bot: Sorry, I am unable to access booking information. For this…" at bounding box center [398, 198] width 289 height 42
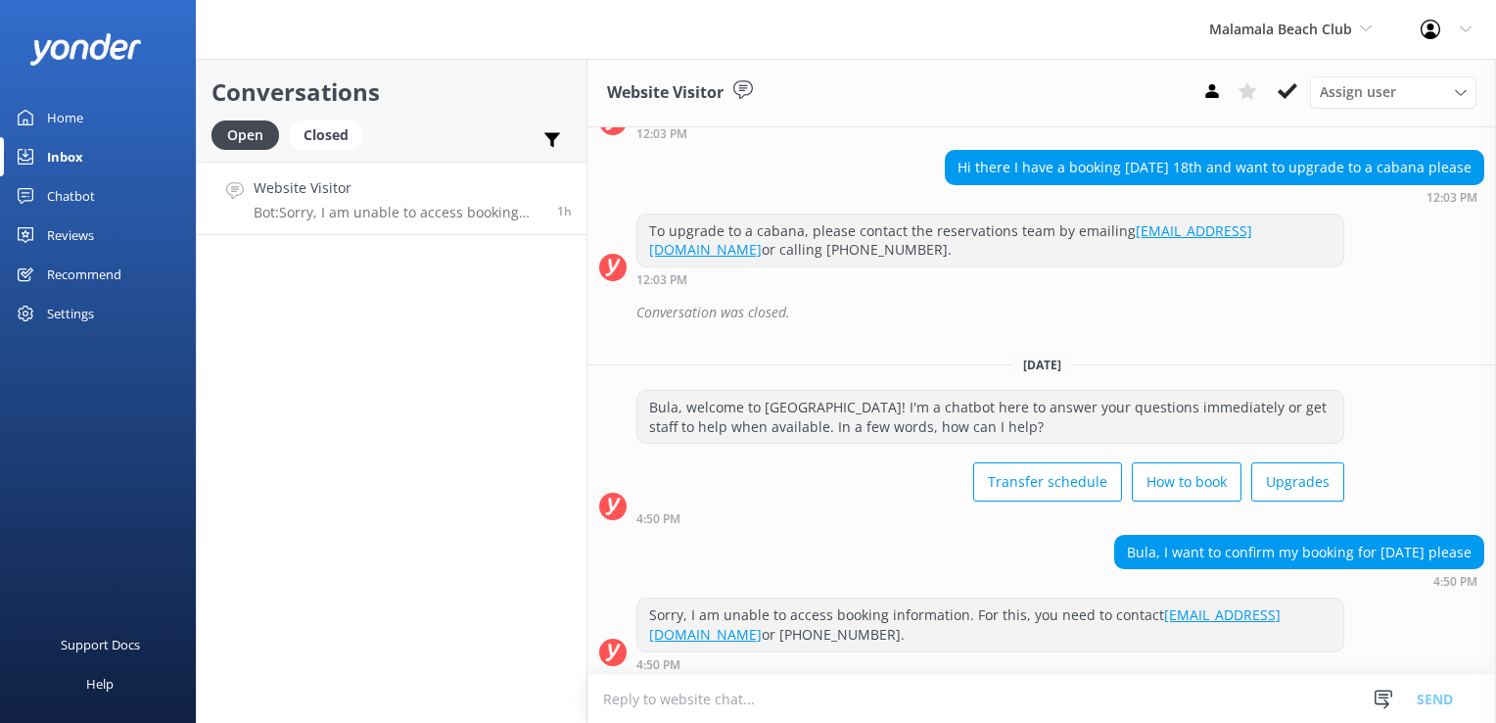
scroll to position [176, 0]
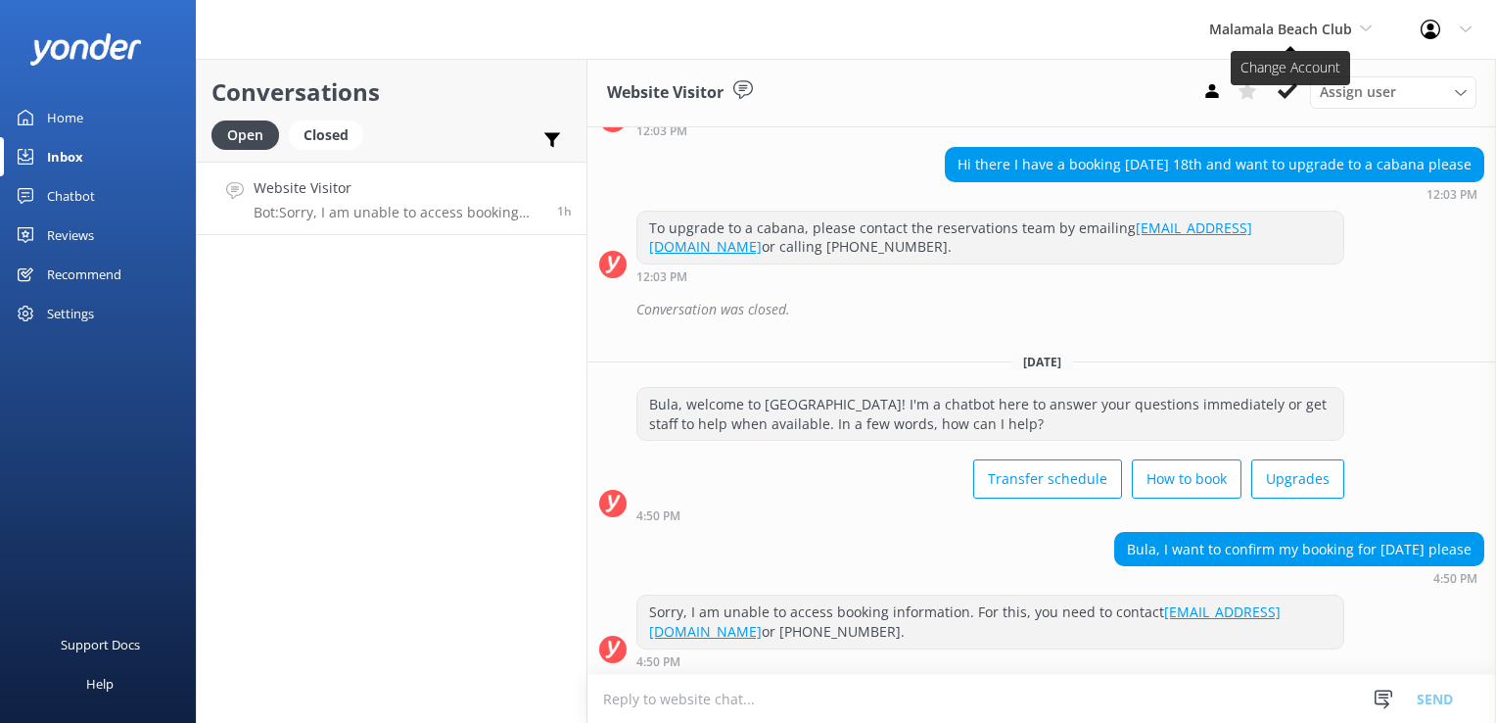
click at [1253, 37] on span "Malamala Beach Club" at bounding box center [1280, 29] width 143 height 19
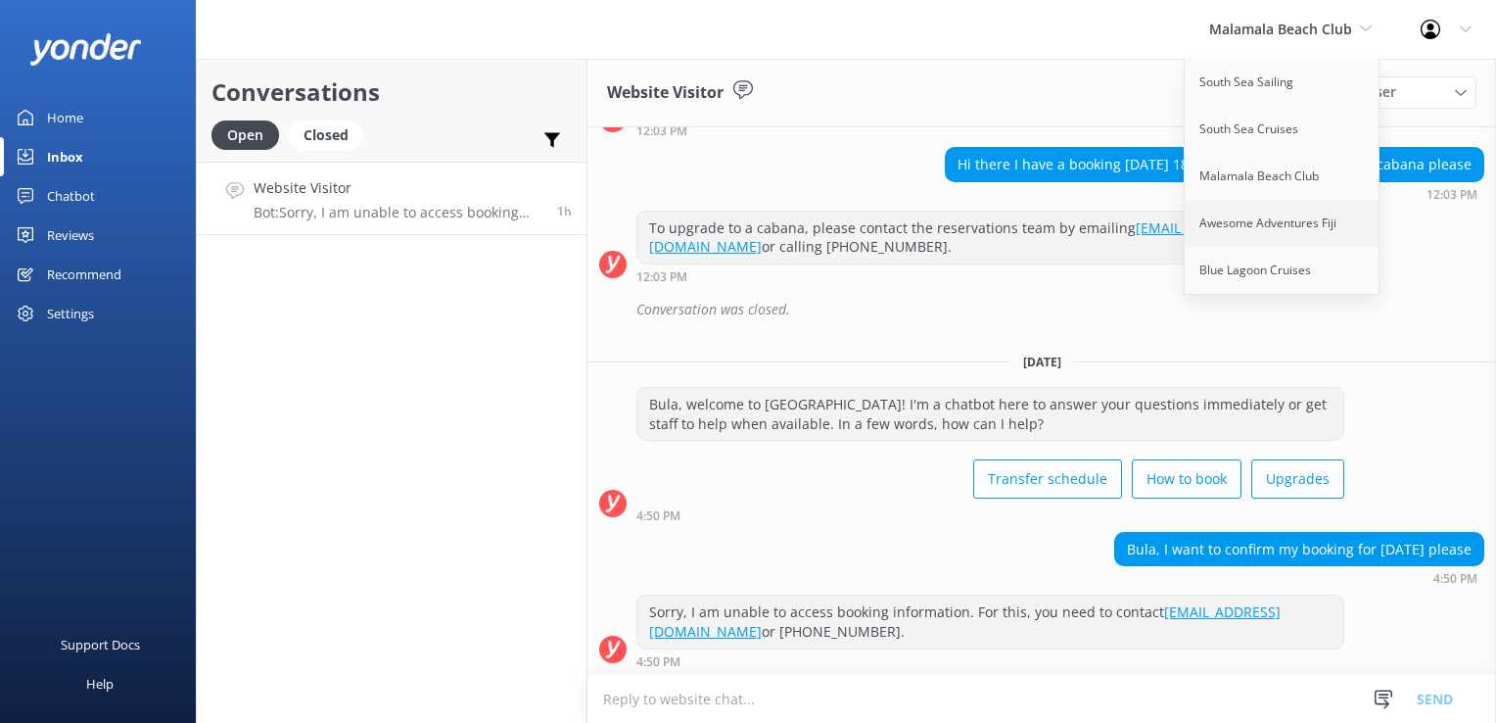
click at [1260, 222] on link "Awesome Adventures Fiji" at bounding box center [1283, 223] width 196 height 47
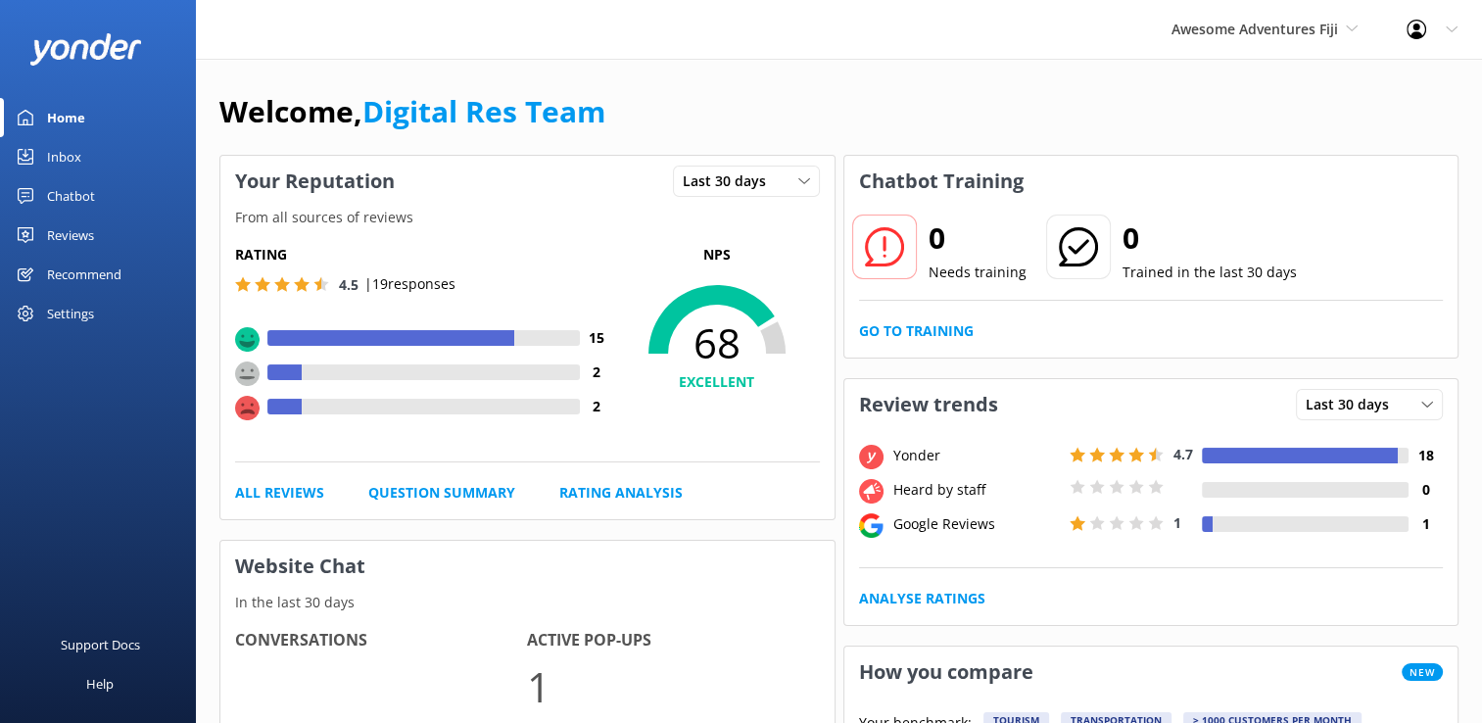
click at [91, 163] on link "Inbox" at bounding box center [98, 156] width 196 height 39
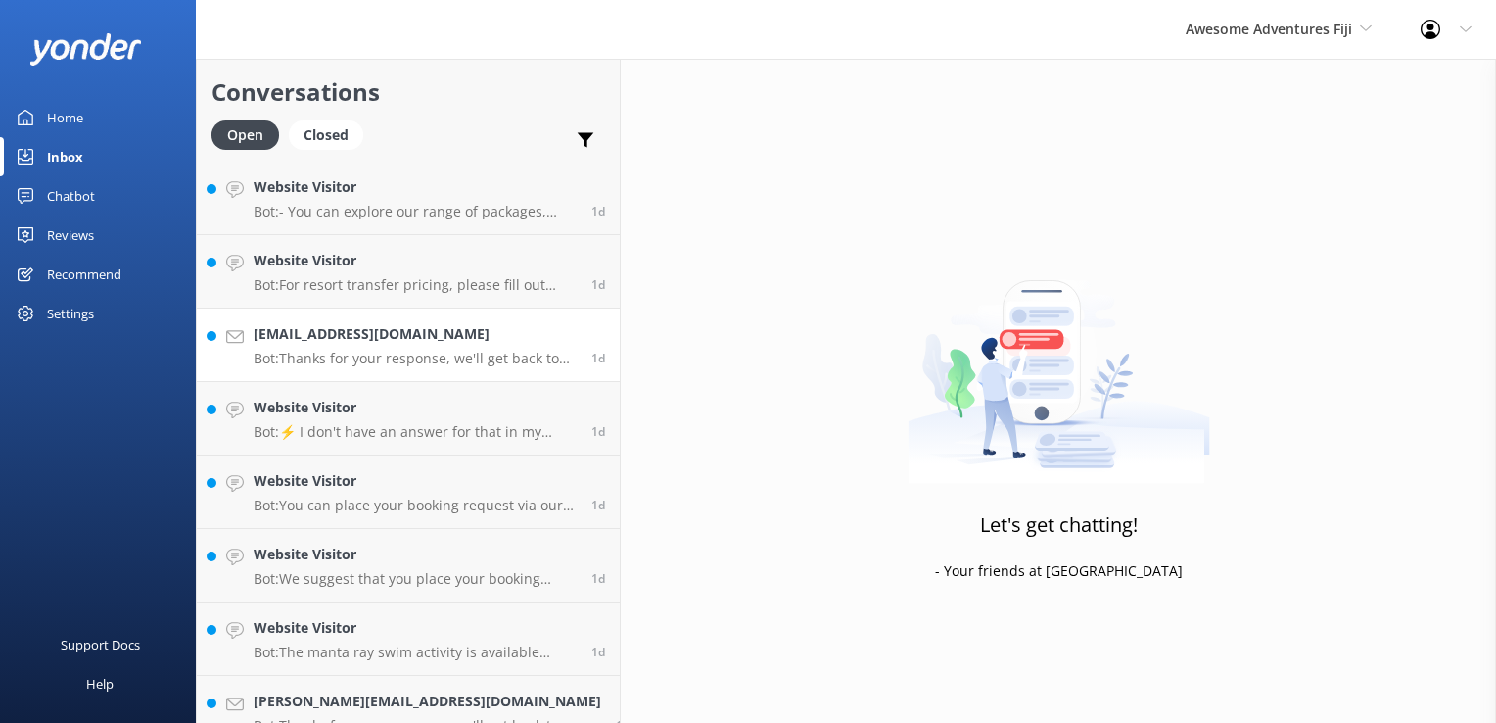
scroll to position [613, 0]
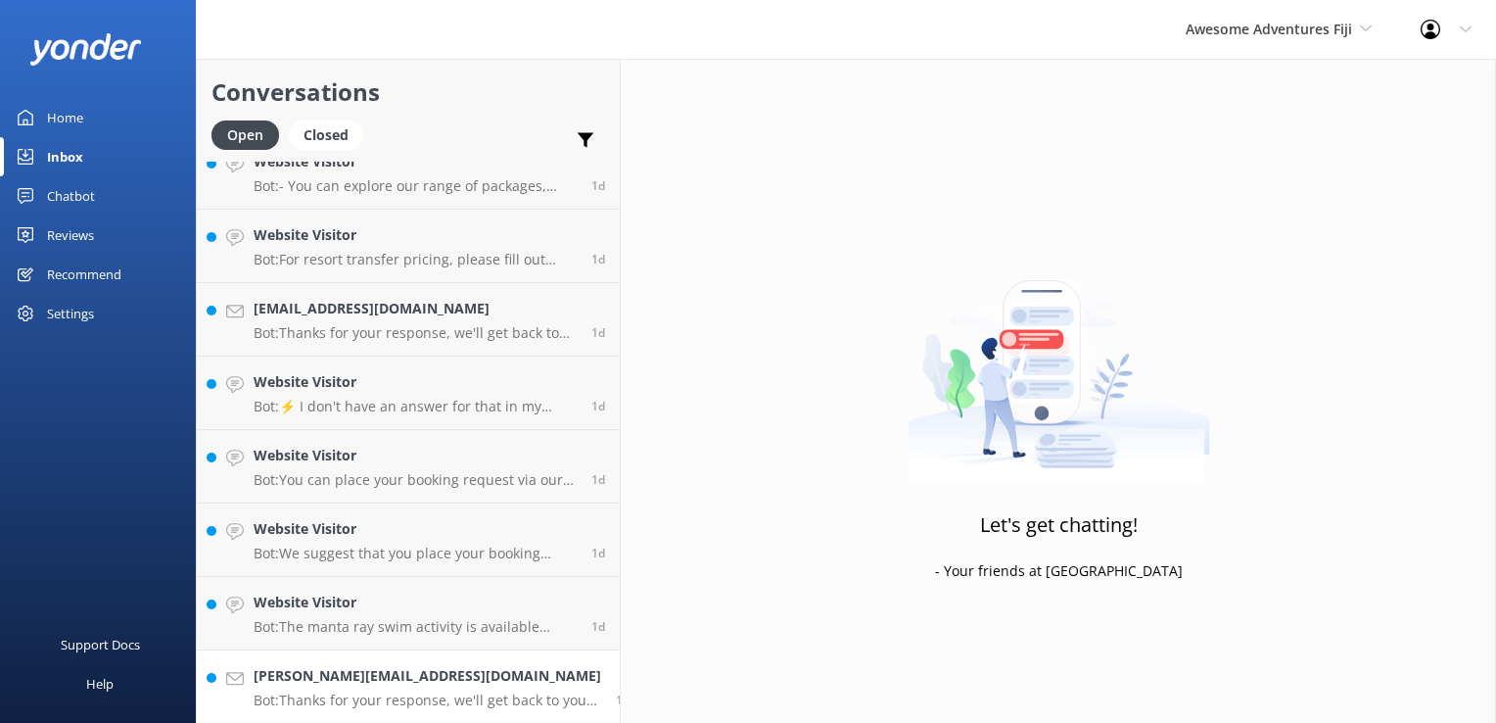
click at [430, 695] on p "Bot: Thanks for your response, we'll get back to you as soon as we can during o…" at bounding box center [428, 700] width 348 height 18
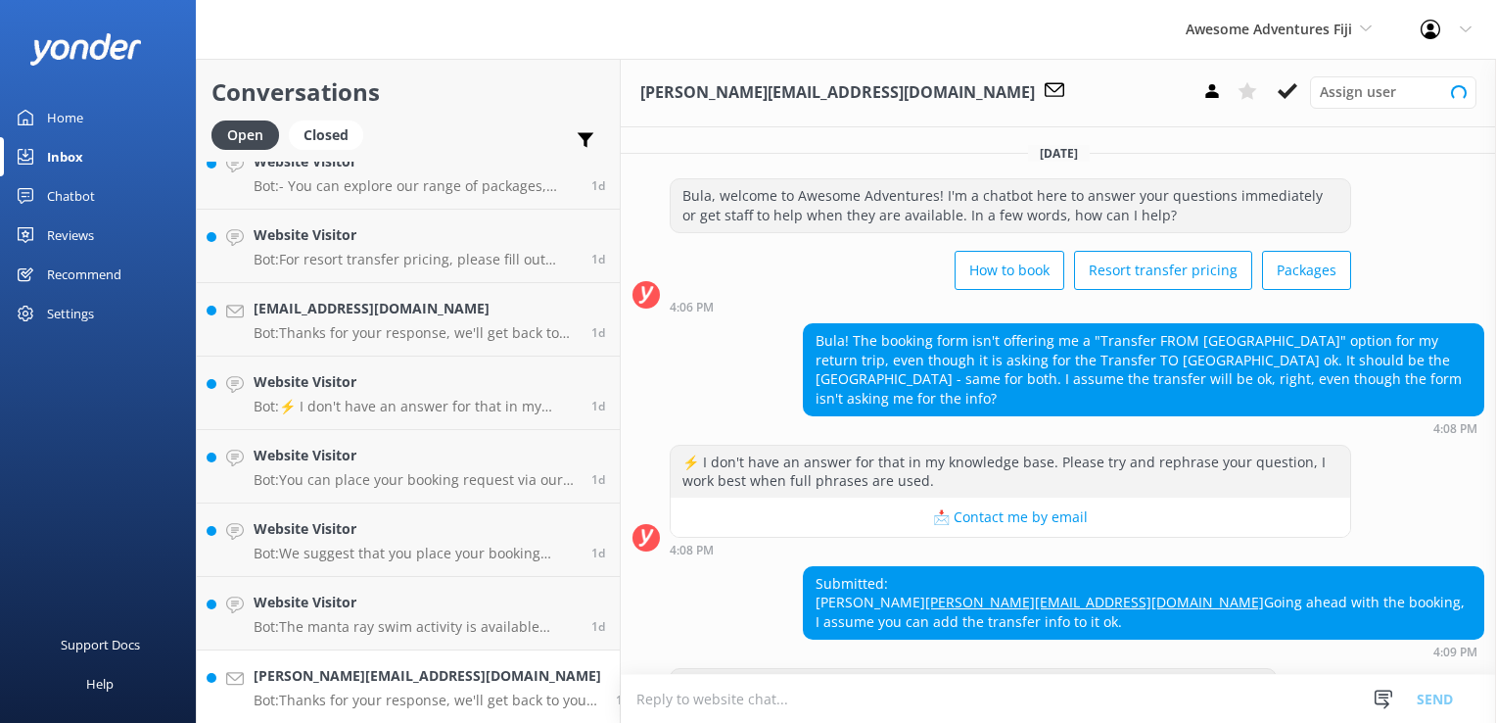
scroll to position [54, 0]
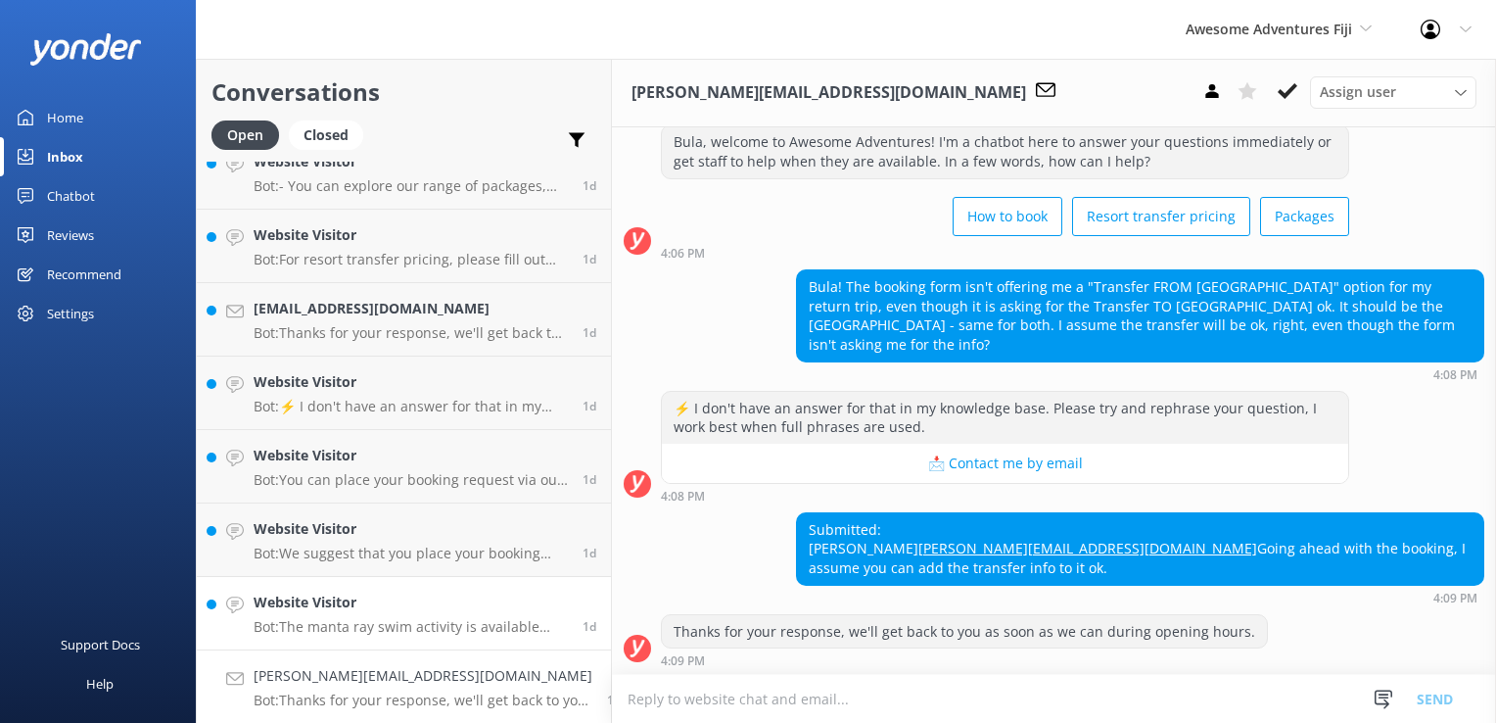
click at [308, 611] on h4 "Website Visitor" at bounding box center [411, 602] width 314 height 22
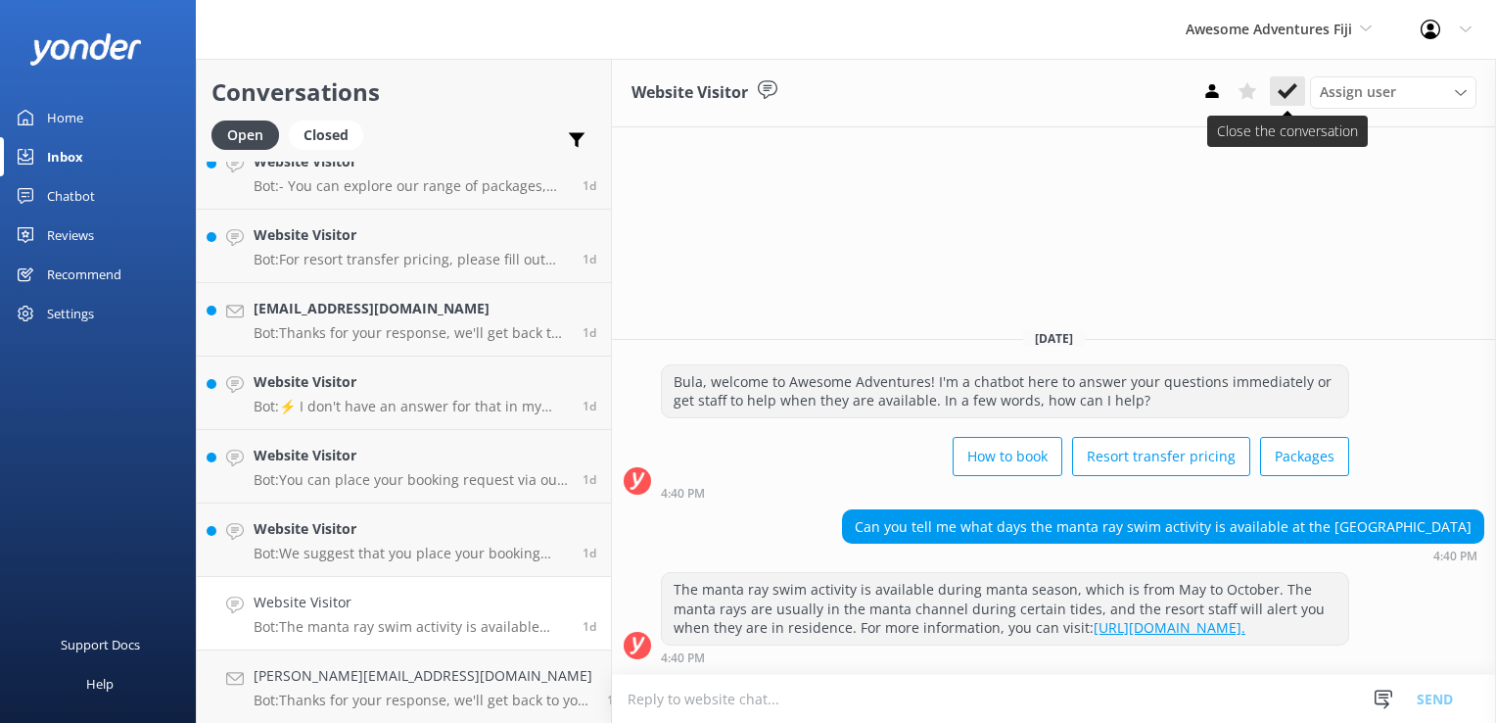
click at [1296, 93] on icon at bounding box center [1288, 91] width 20 height 20
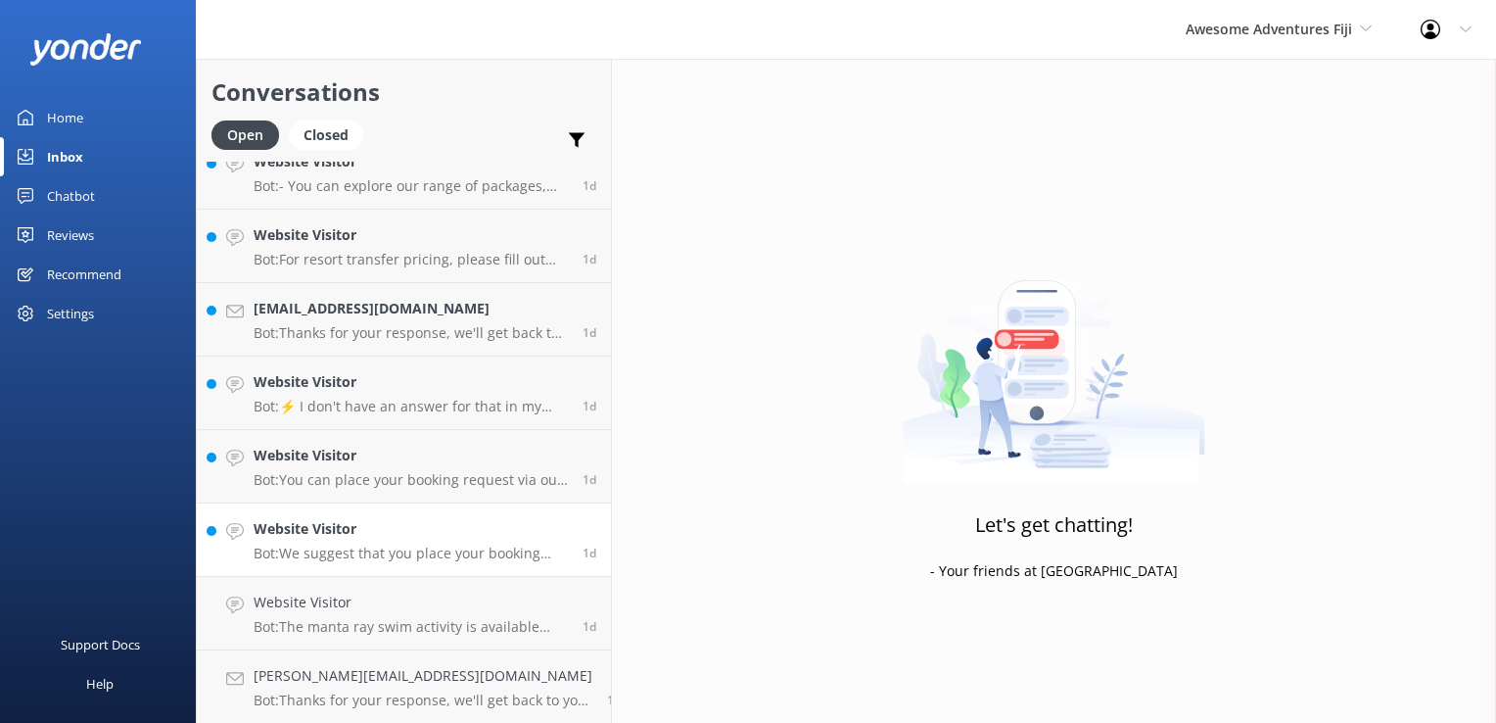
scroll to position [540, 0]
click at [410, 597] on h4 "Website Visitor" at bounding box center [411, 602] width 314 height 22
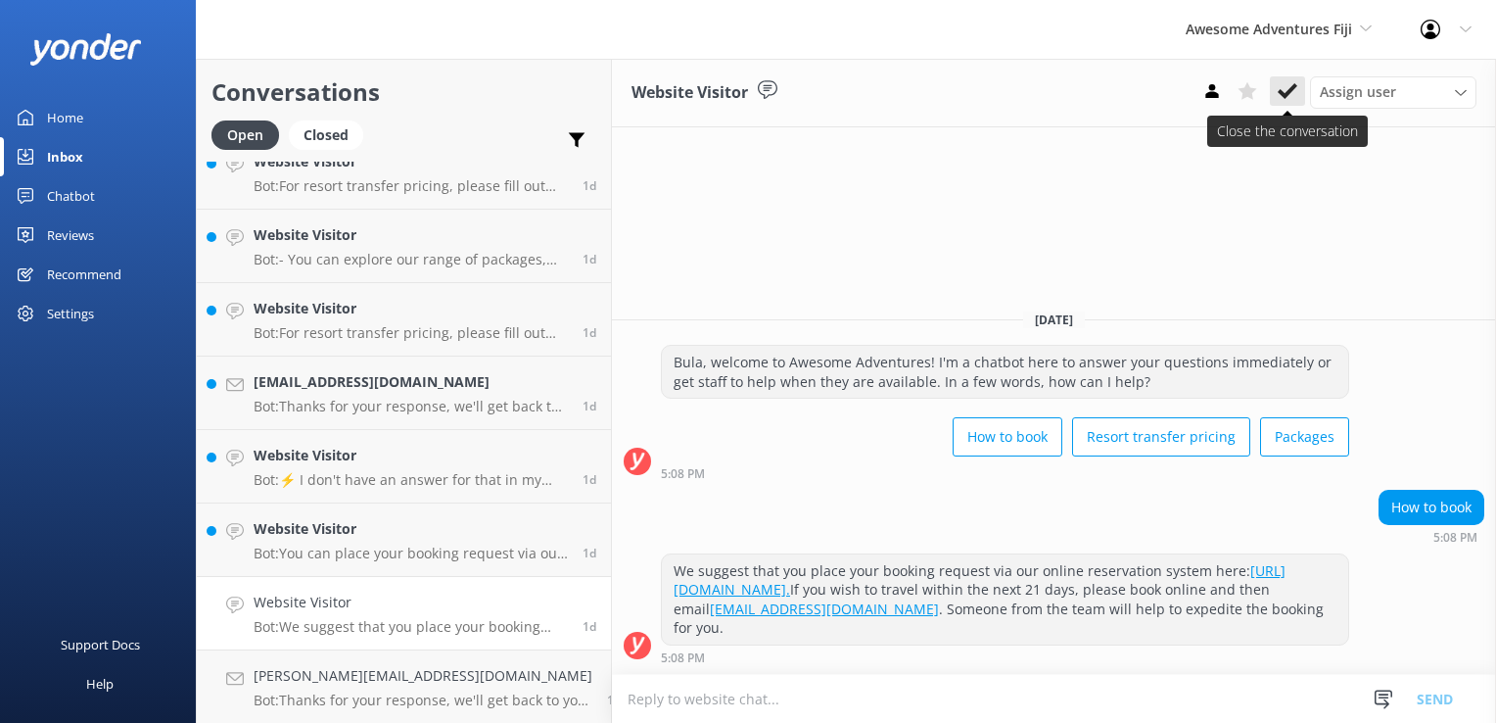
click at [1299, 93] on button at bounding box center [1287, 90] width 35 height 29
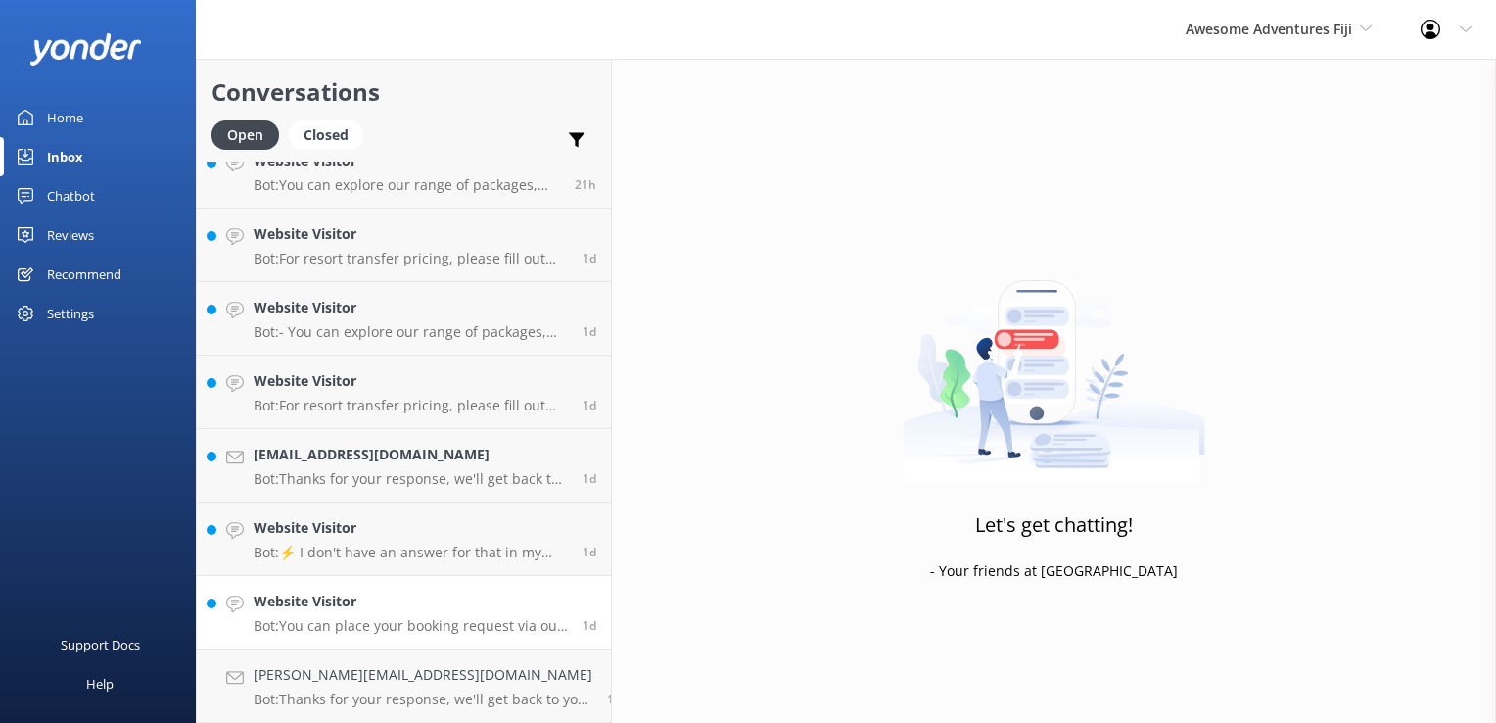
scroll to position [466, 0]
click at [415, 631] on p "Bot: You can place your booking request via our online reservation system here:…" at bounding box center [411, 627] width 314 height 18
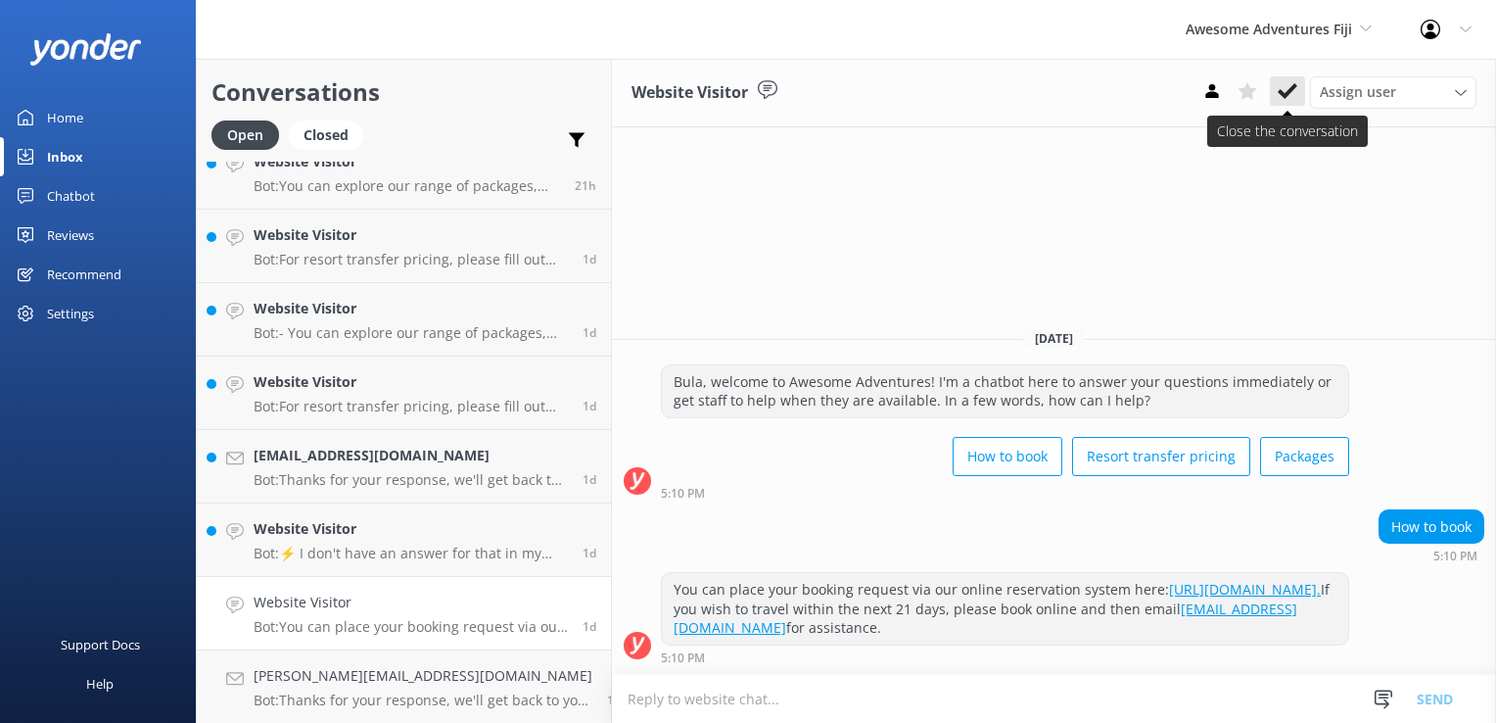
click at [1293, 92] on icon at bounding box center [1288, 91] width 20 height 20
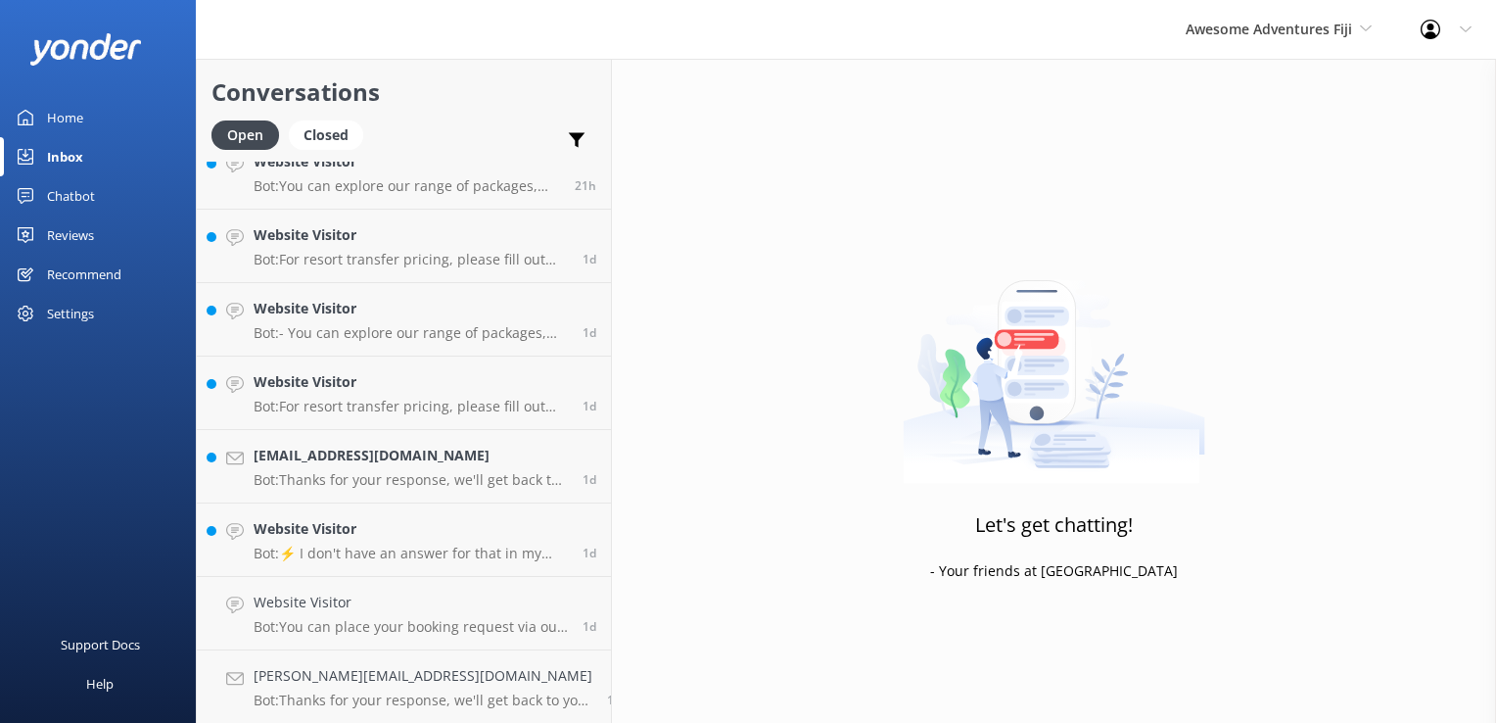
scroll to position [393, 0]
click at [358, 617] on div "Website Visitor Bot: ⚡ I don't have an answer for that in my knowledge base. Pl…" at bounding box center [411, 612] width 314 height 43
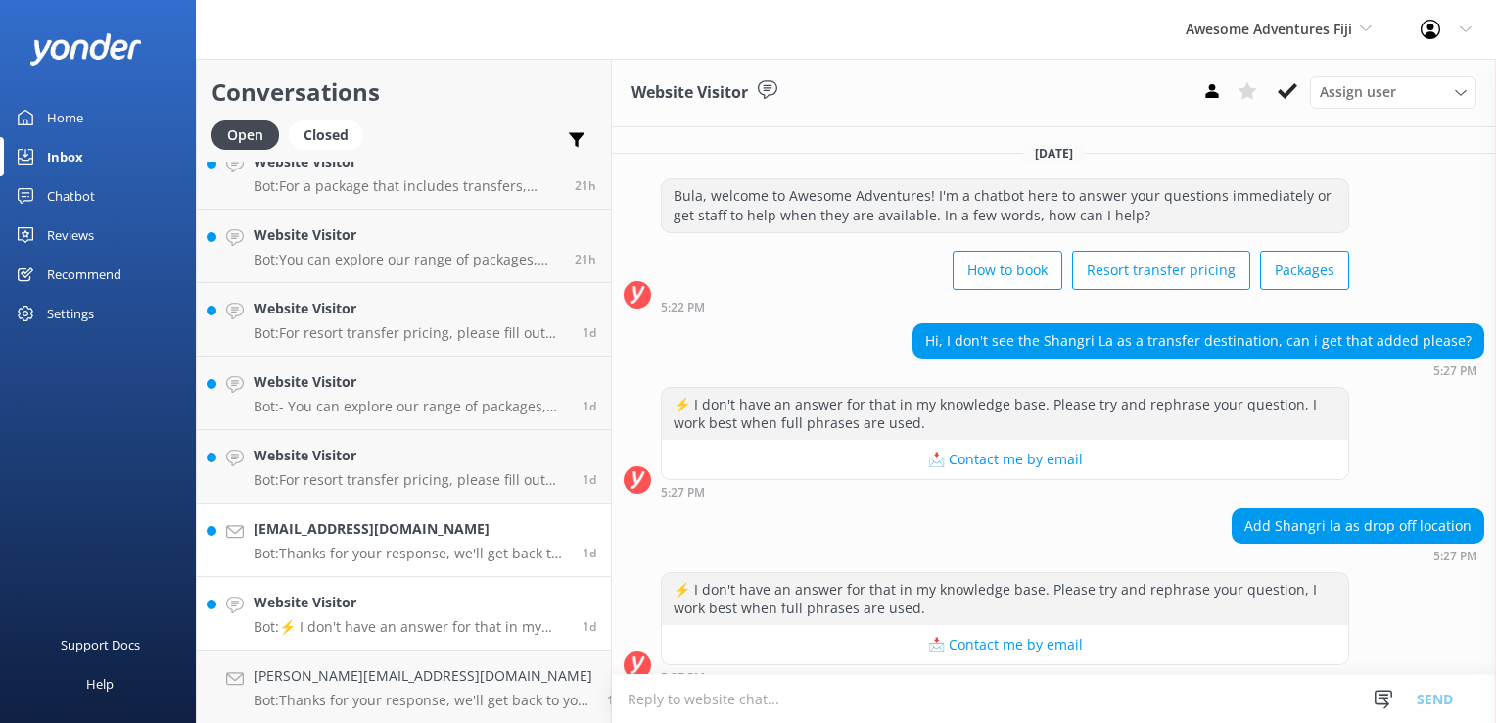
scroll to position [16, 0]
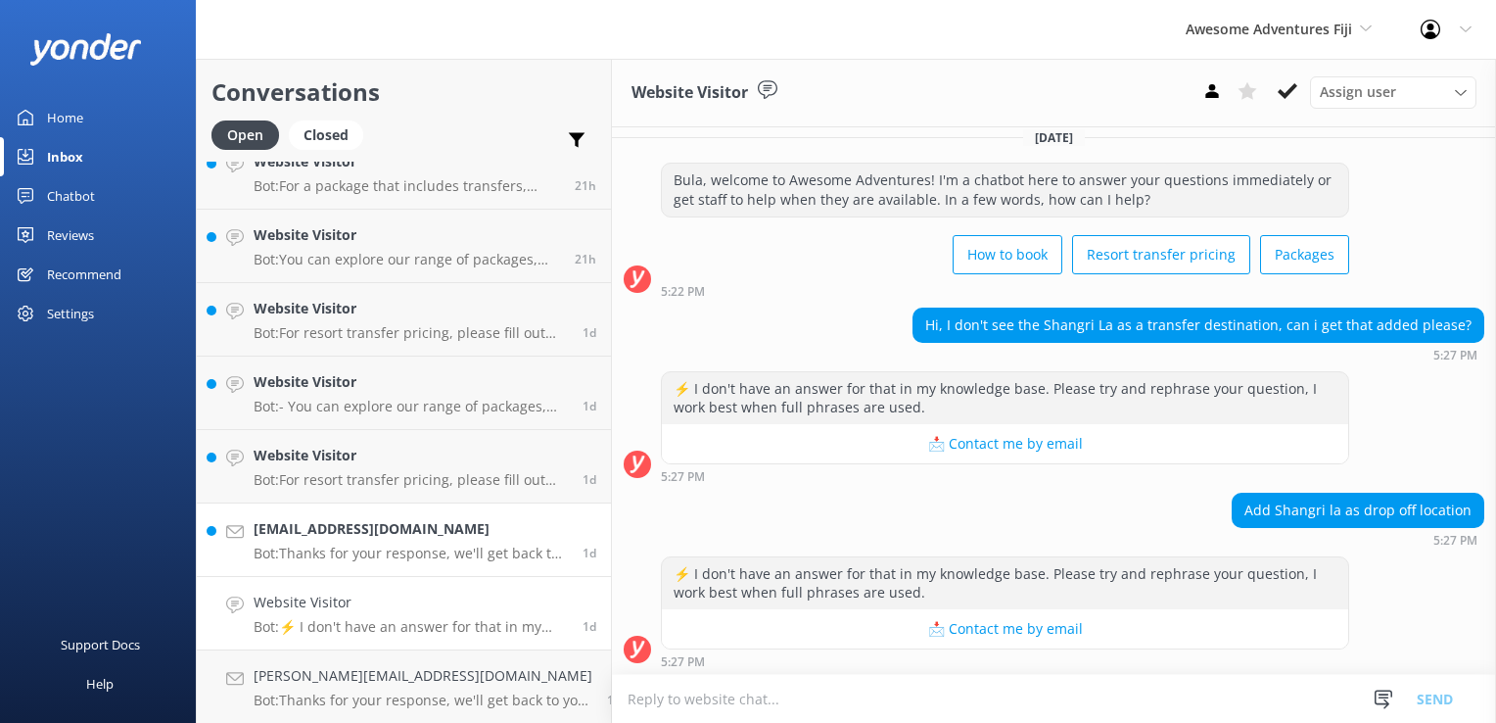
click at [410, 571] on link "cottirad@yahoo.com Bot: Thanks for your response, we'll get back to you as soon…" at bounding box center [404, 539] width 414 height 73
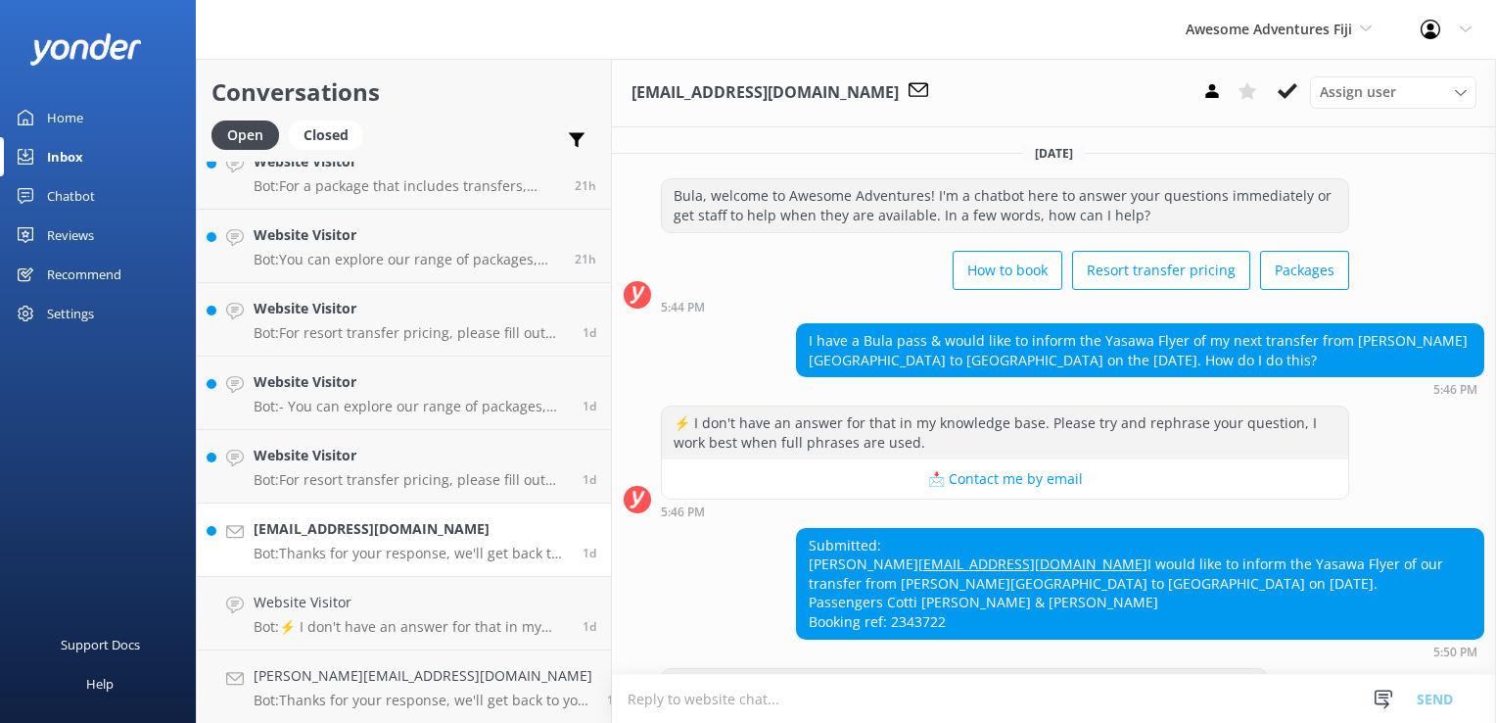
click at [421, 547] on p "Bot: Thanks for your response, we'll get back to you as soon as we can during o…" at bounding box center [411, 553] width 314 height 18
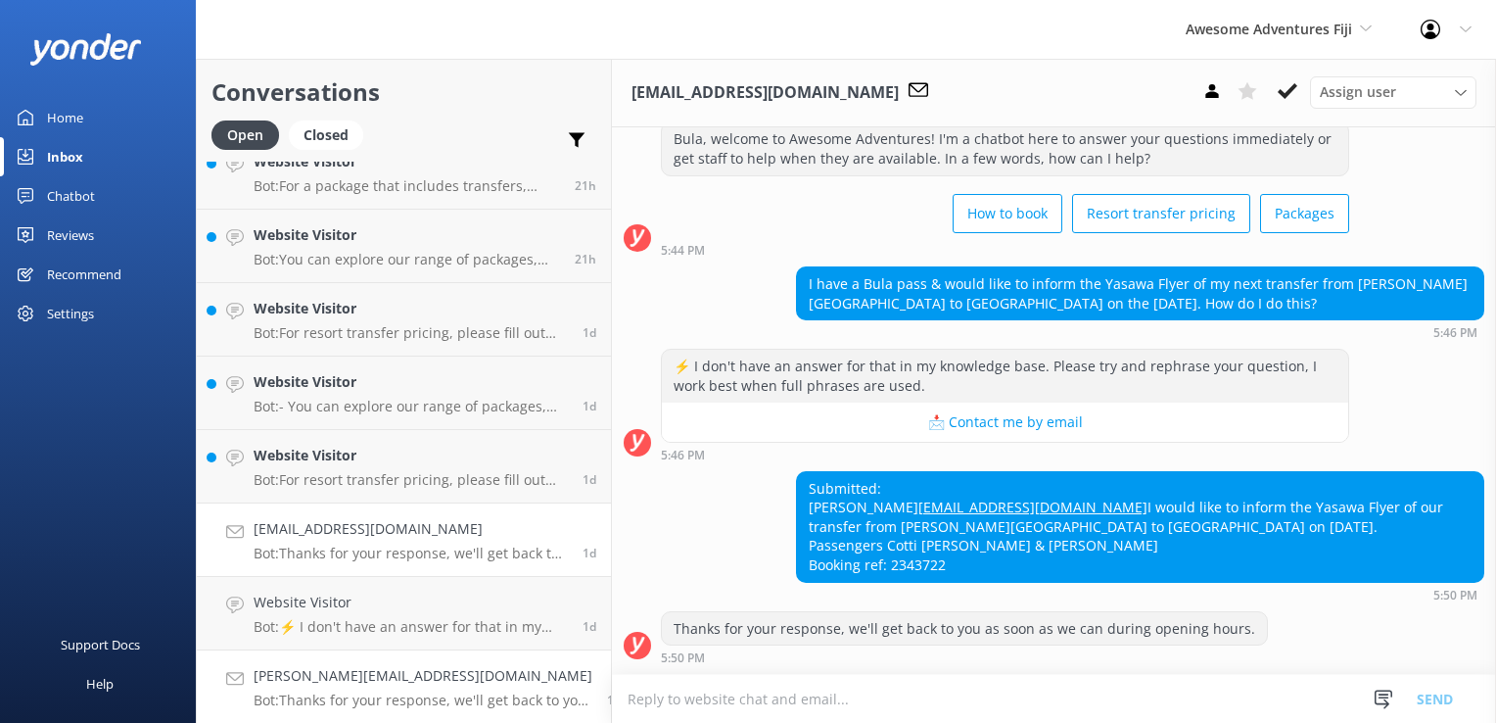
click at [421, 701] on p "Bot: Thanks for your response, we'll get back to you as soon as we can during o…" at bounding box center [423, 700] width 339 height 18
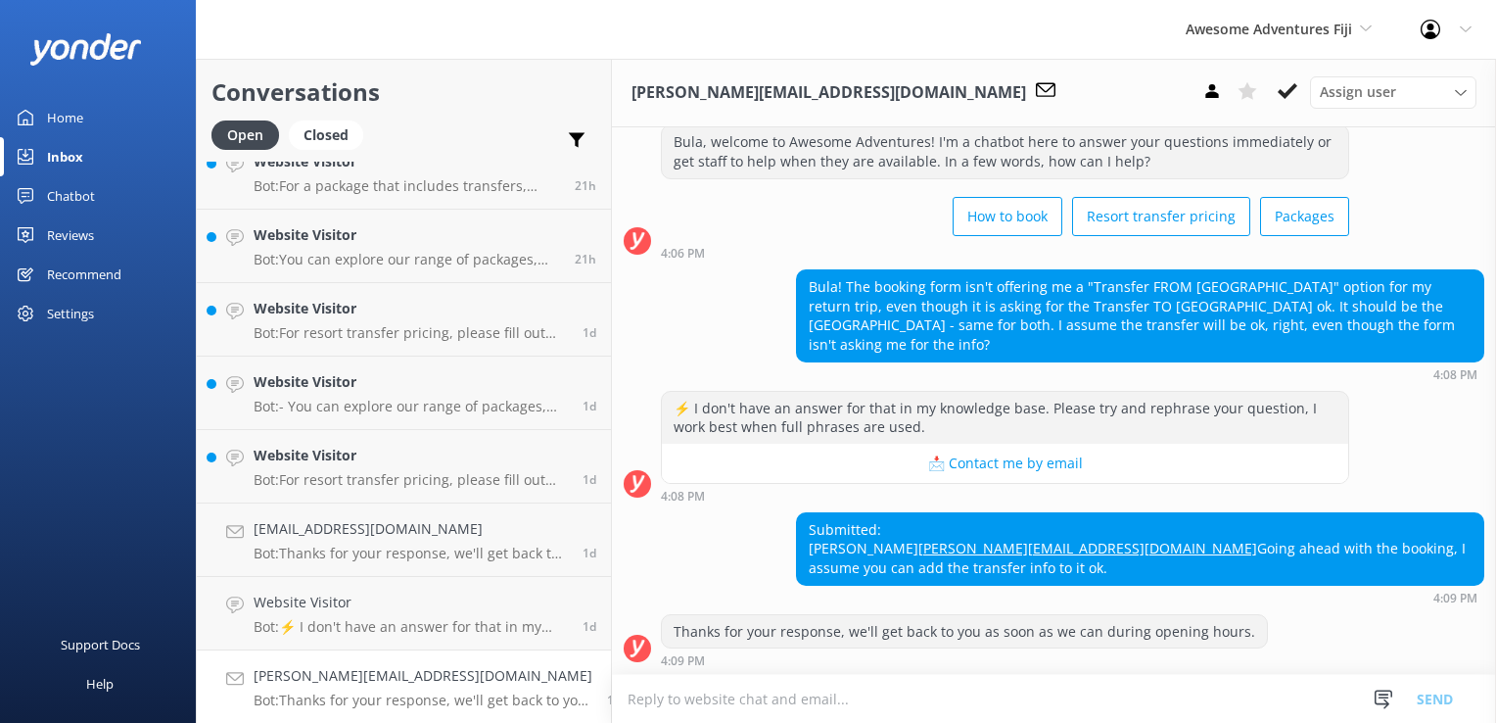
click at [400, 687] on div "peter@webcentre.co.nz Bot: Thanks for your response, we'll get back to you as s…" at bounding box center [423, 686] width 339 height 43
click at [422, 625] on p "Bot: ⚡ I don't have an answer for that in my knowledge base. Please try and rep…" at bounding box center [411, 627] width 314 height 18
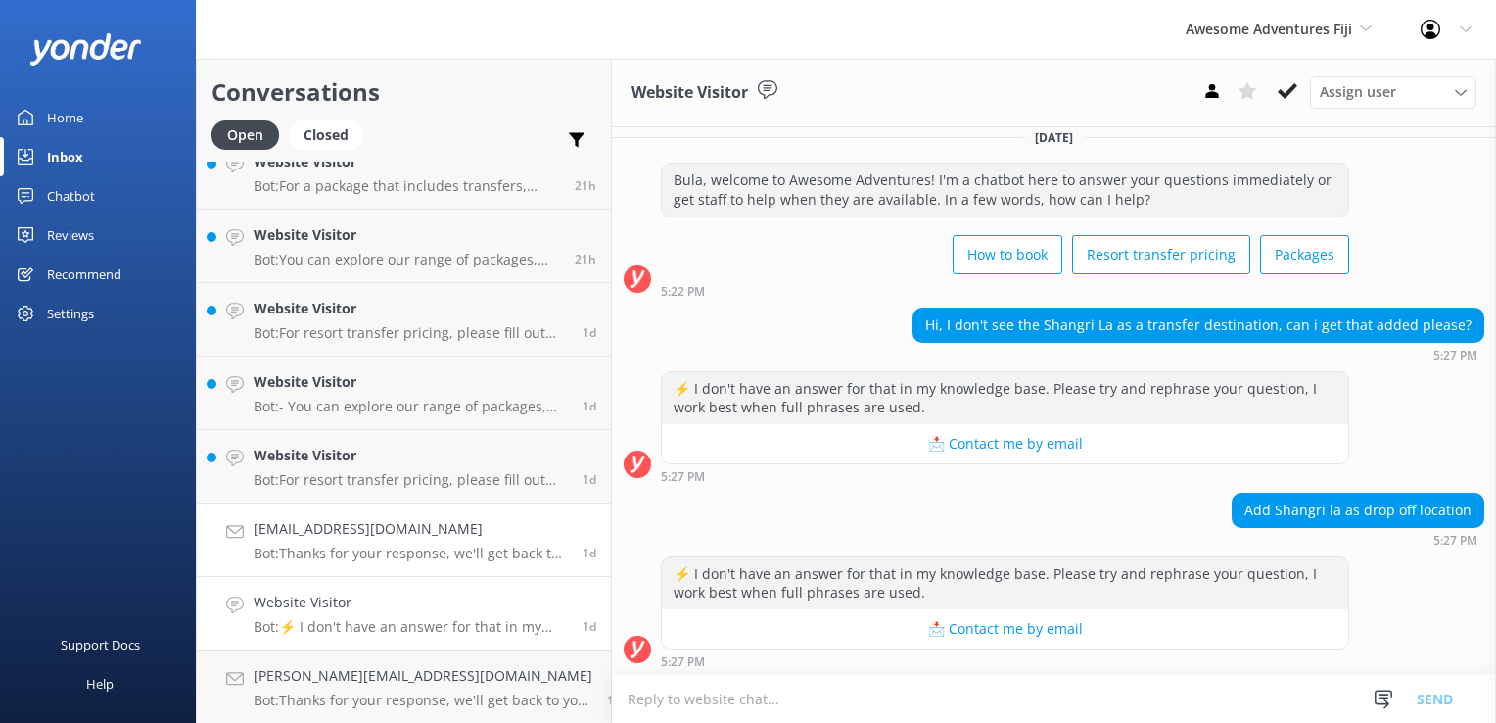
click at [377, 544] on p "Bot: Thanks for your response, we'll get back to you as soon as we can during o…" at bounding box center [411, 553] width 314 height 18
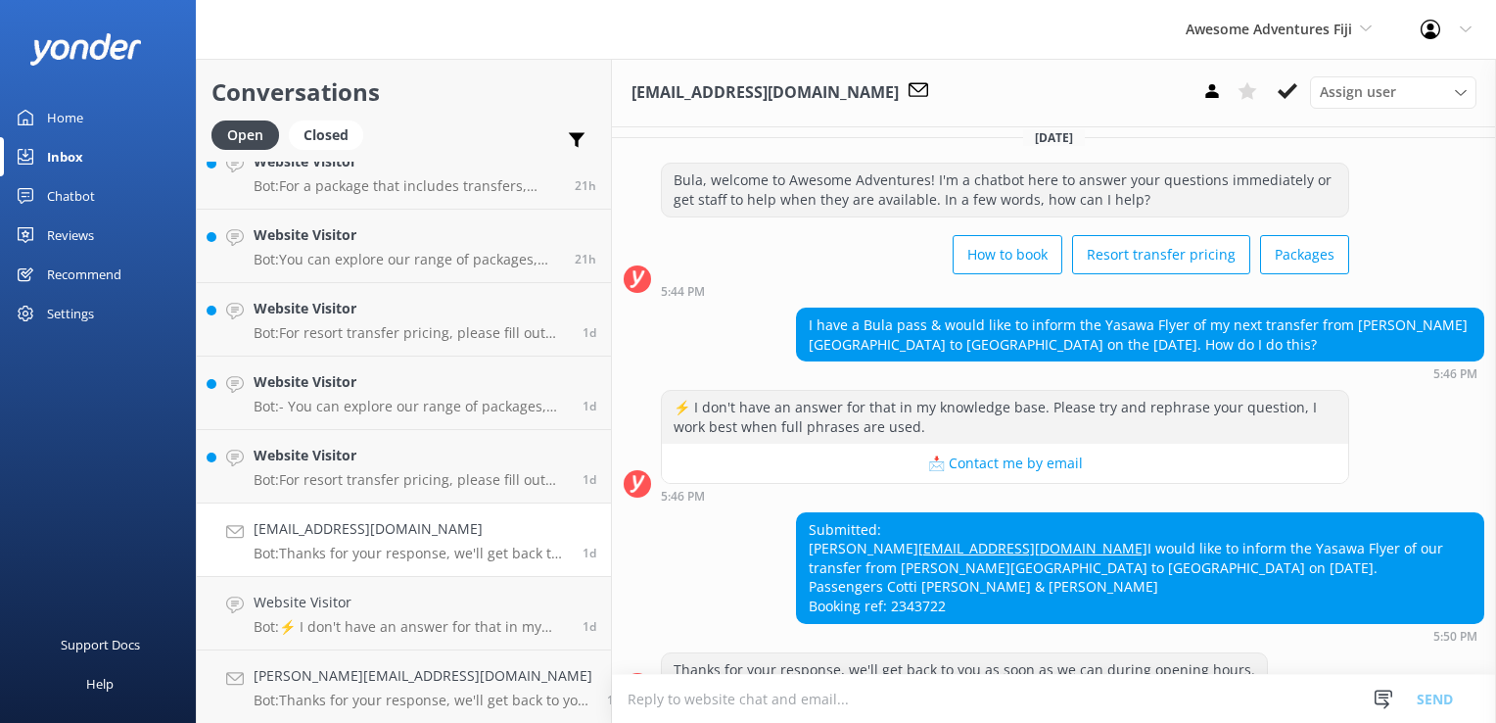
scroll to position [92, 0]
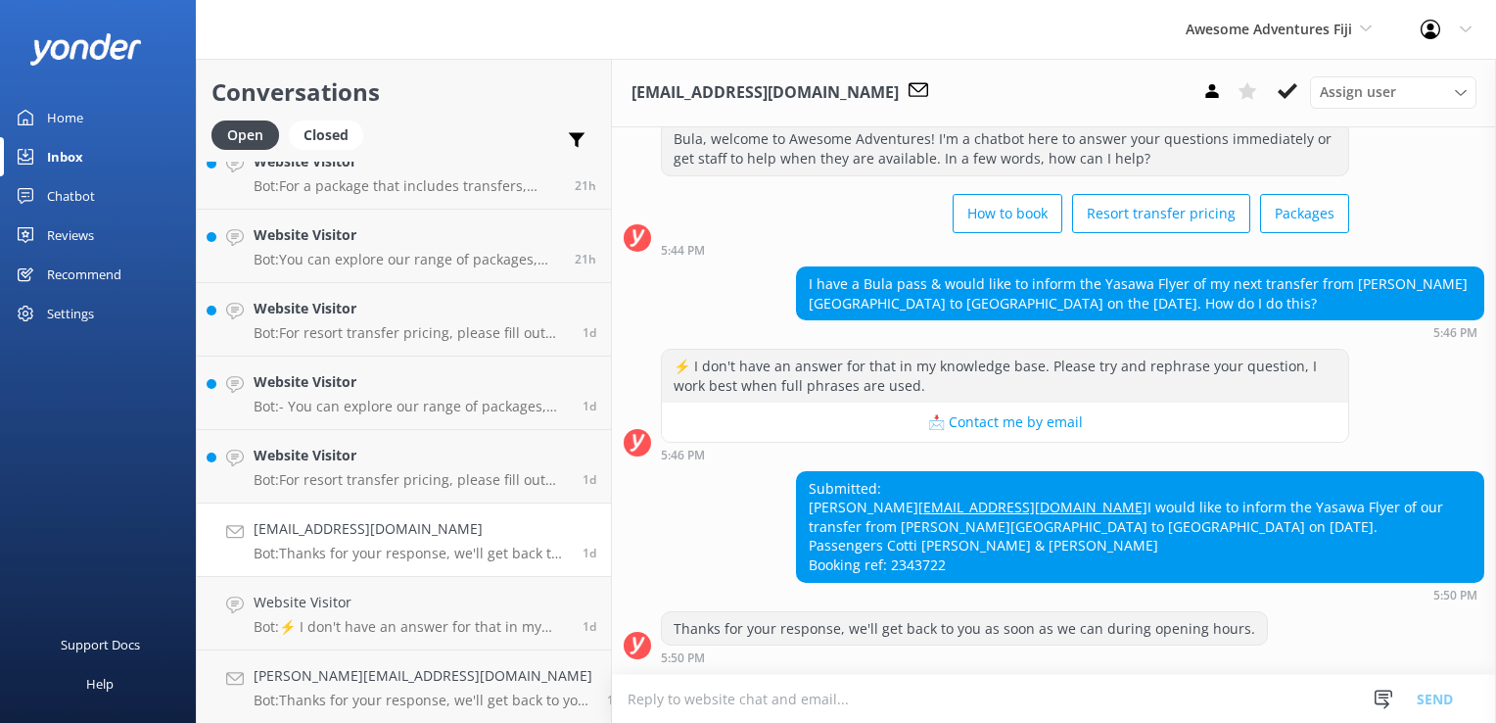
click at [395, 523] on h4 "cottirad@yahoo.com" at bounding box center [411, 529] width 314 height 22
click at [383, 449] on h4 "Website Visitor" at bounding box center [411, 456] width 314 height 22
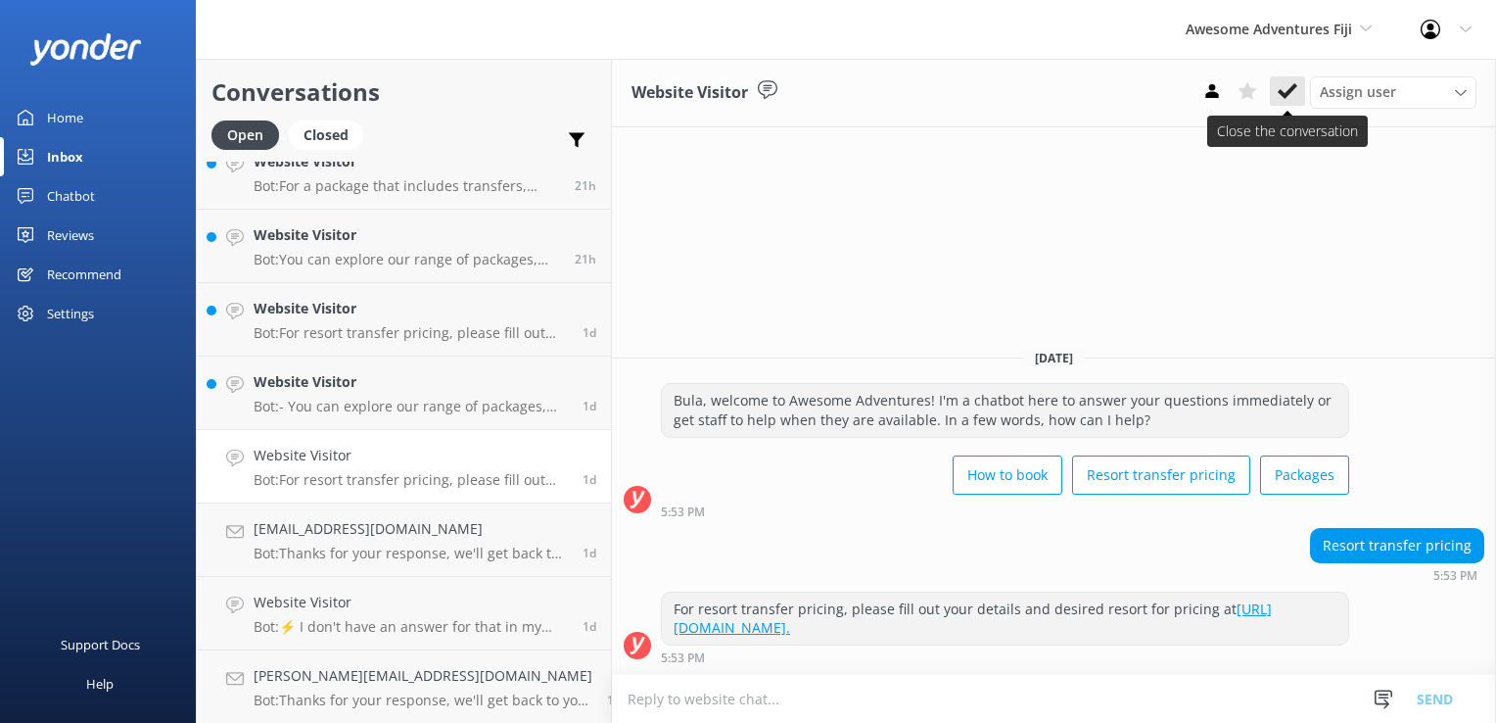
click at [1292, 100] on icon at bounding box center [1288, 91] width 20 height 20
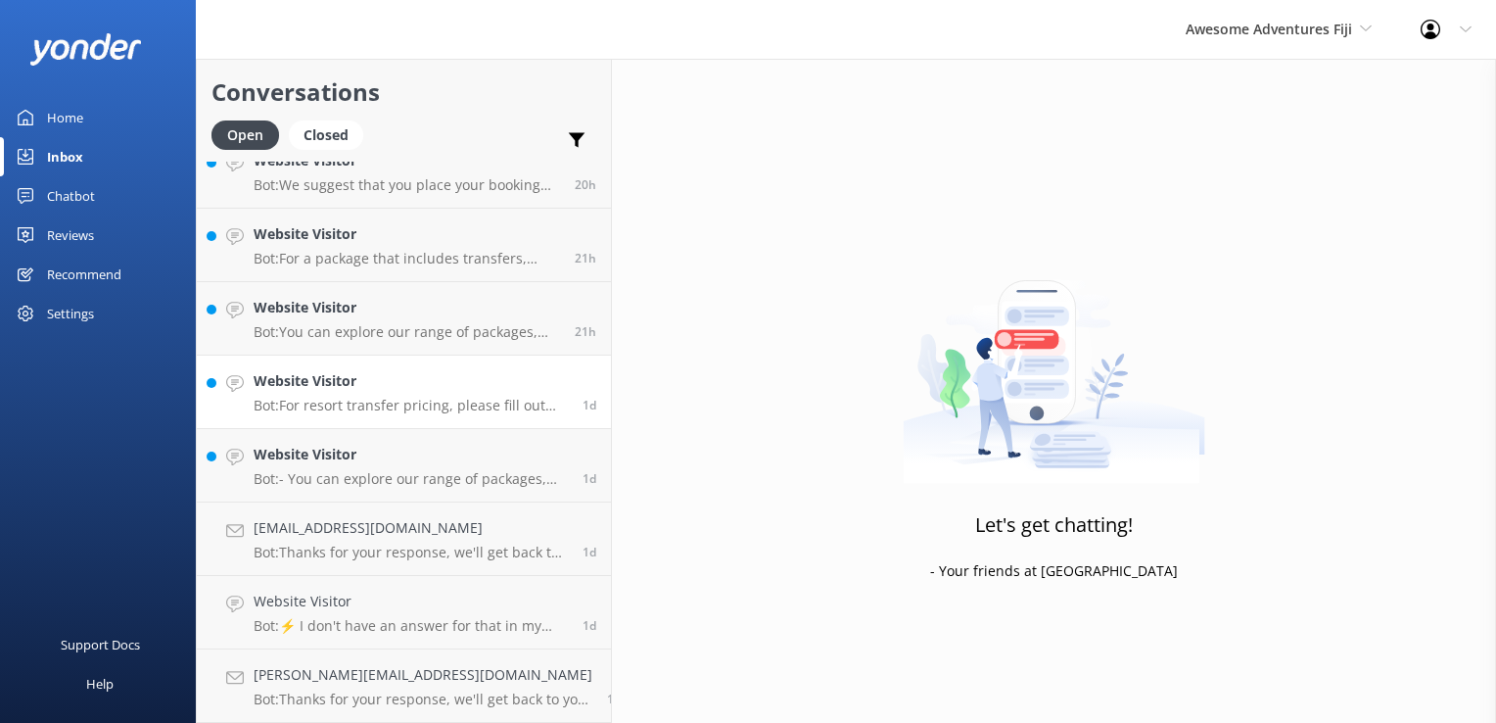
scroll to position [319, 0]
click at [389, 465] on h4 "Website Visitor" at bounding box center [411, 456] width 314 height 22
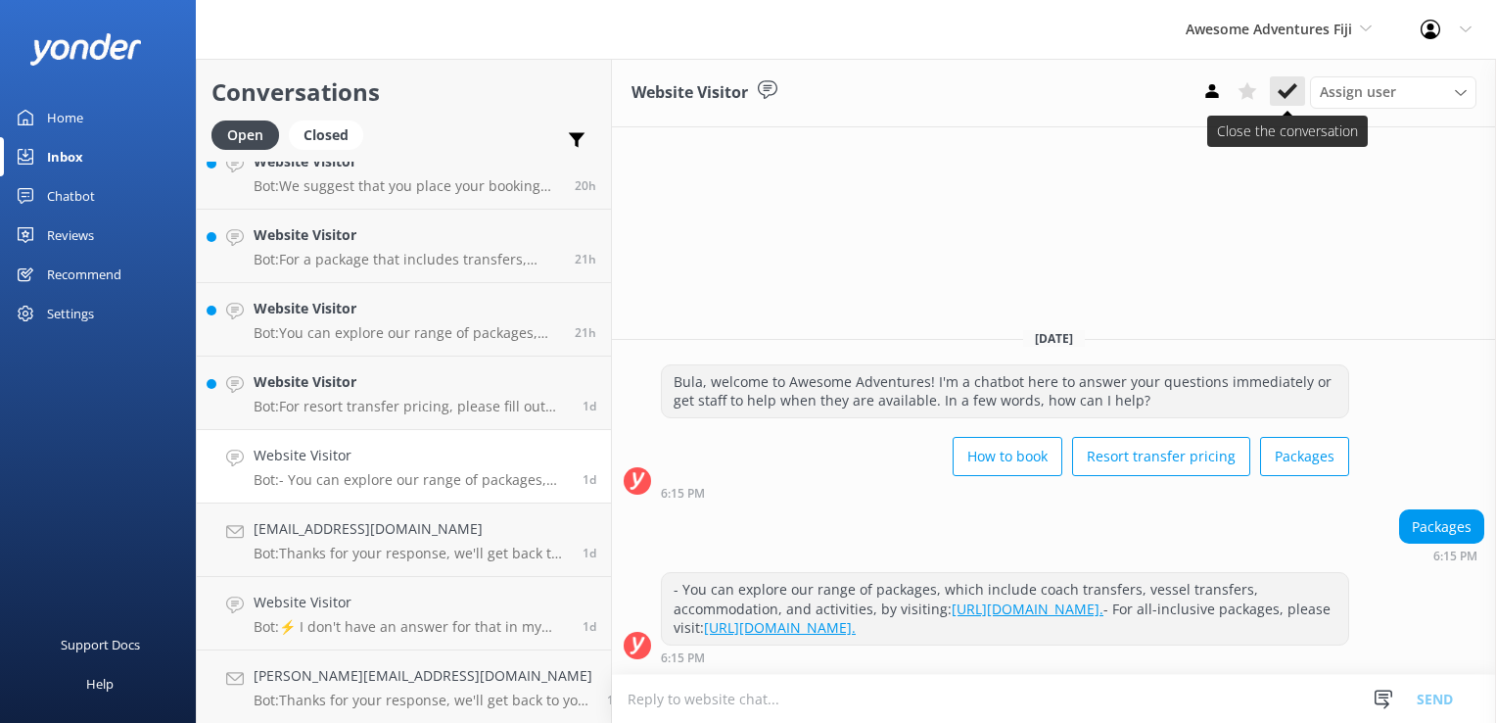
click at [1278, 91] on icon at bounding box center [1288, 91] width 20 height 20
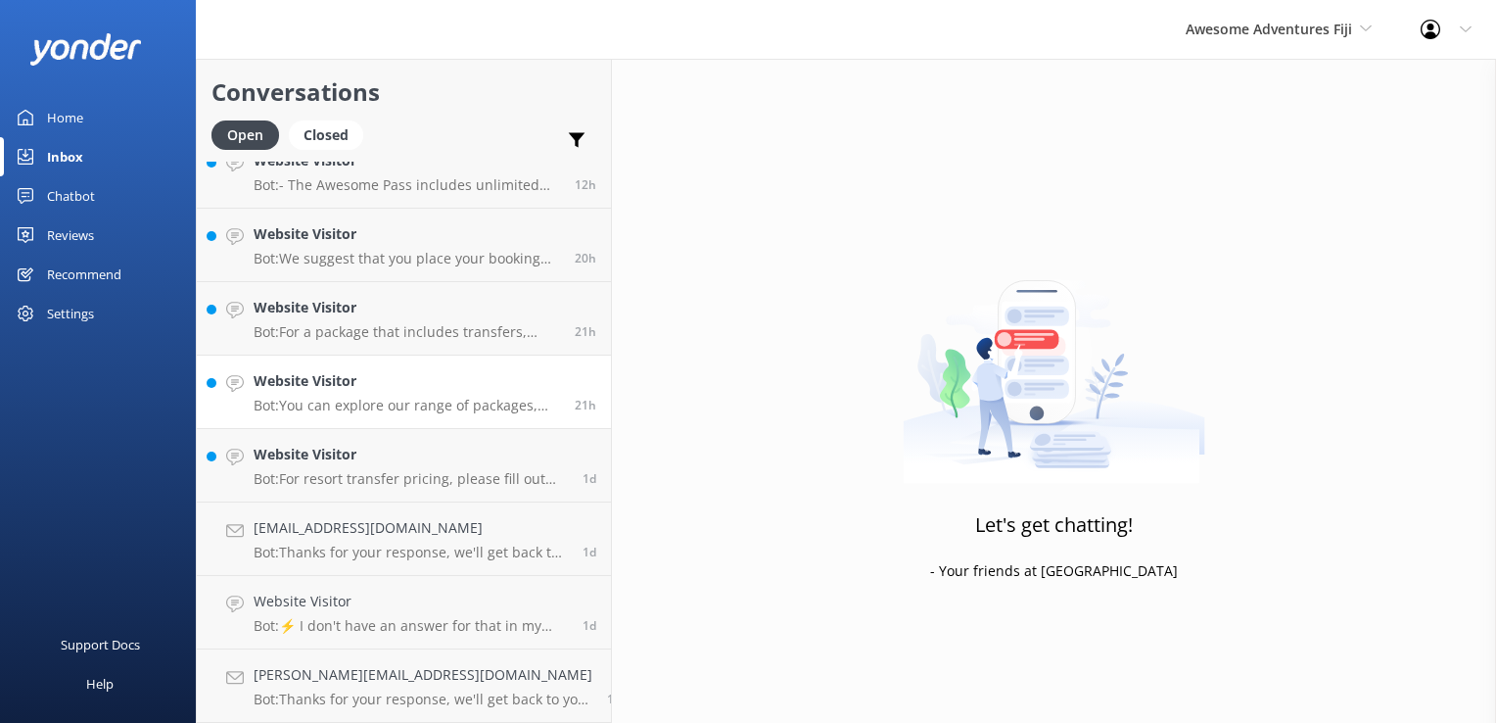
scroll to position [246, 0]
click at [420, 460] on h4 "Website Visitor" at bounding box center [411, 456] width 314 height 22
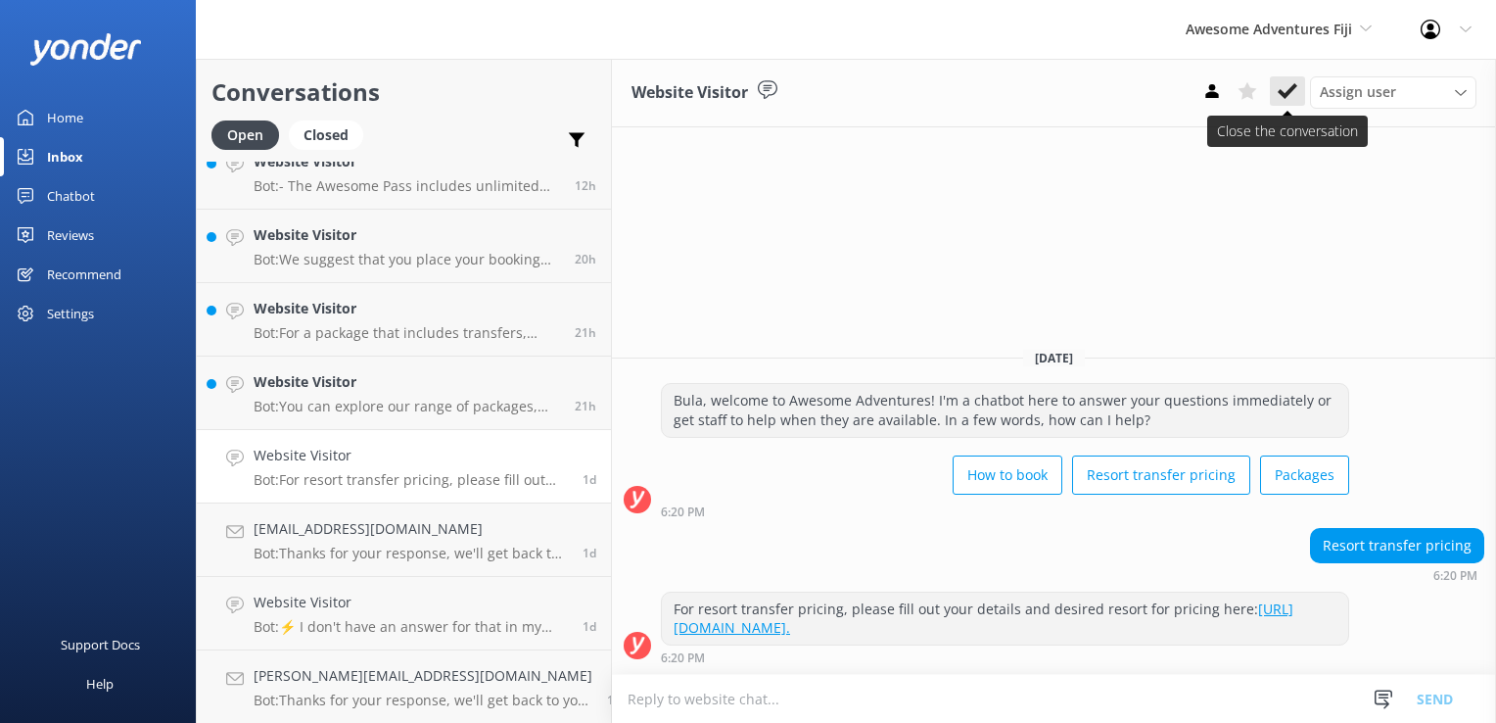
click at [1285, 93] on use at bounding box center [1288, 91] width 20 height 16
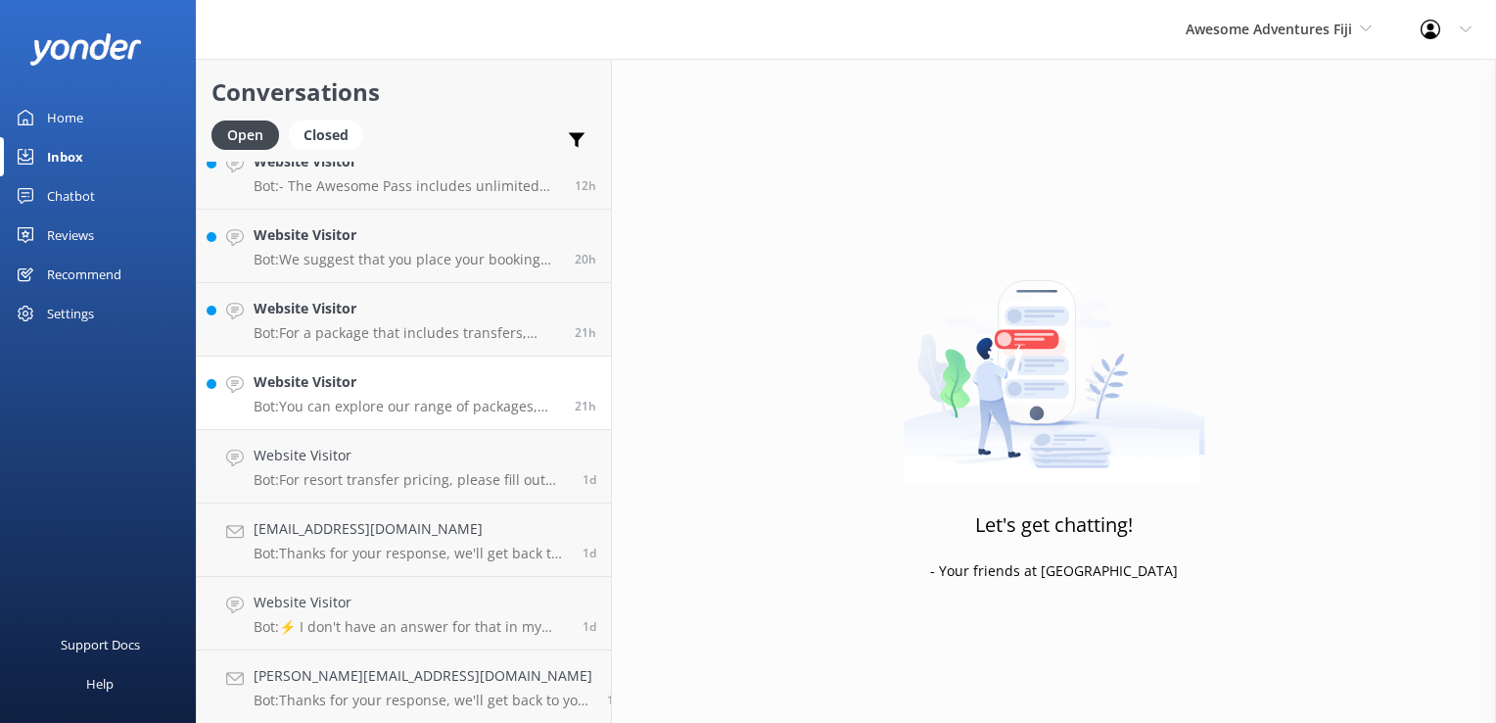
scroll to position [172, 0]
click at [450, 462] on h4 "Website Visitor" at bounding box center [407, 456] width 307 height 22
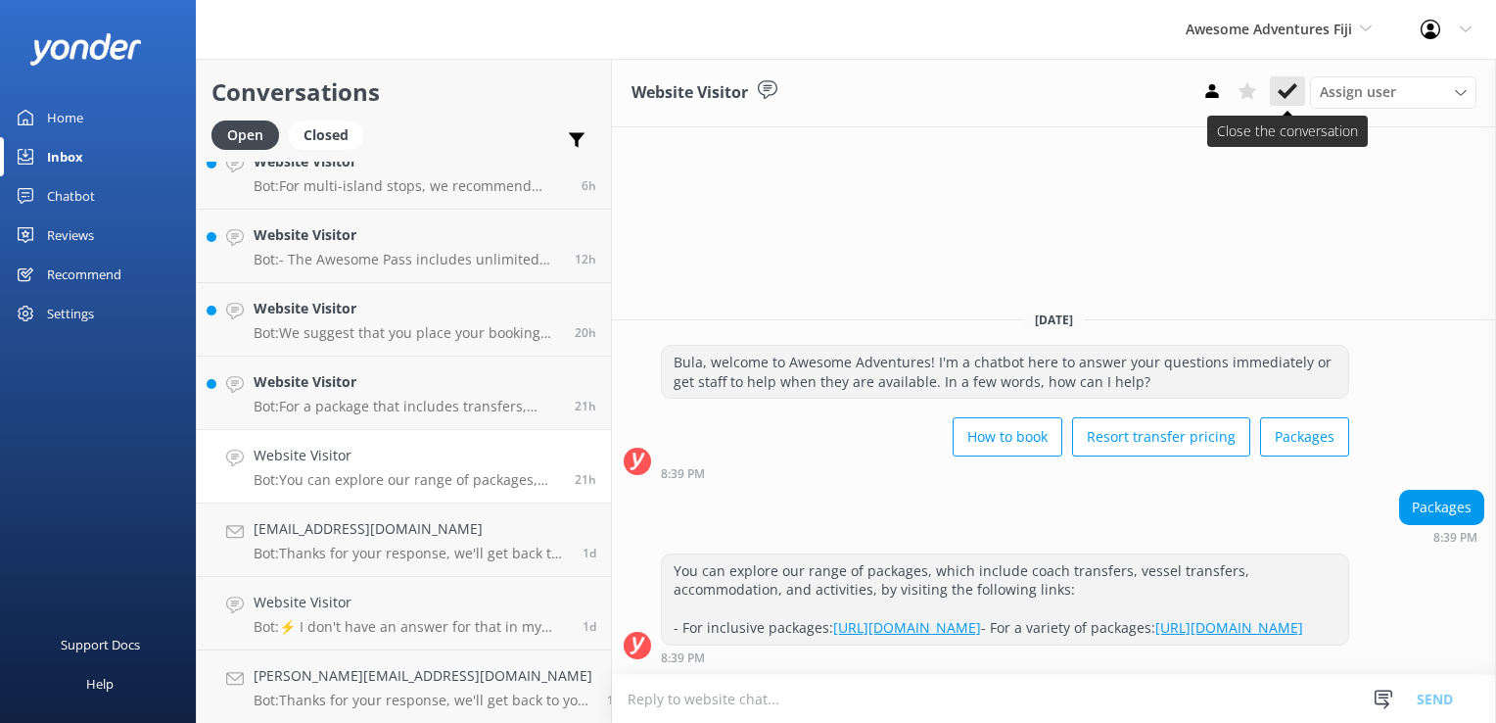
click at [1295, 92] on icon at bounding box center [1288, 91] width 20 height 20
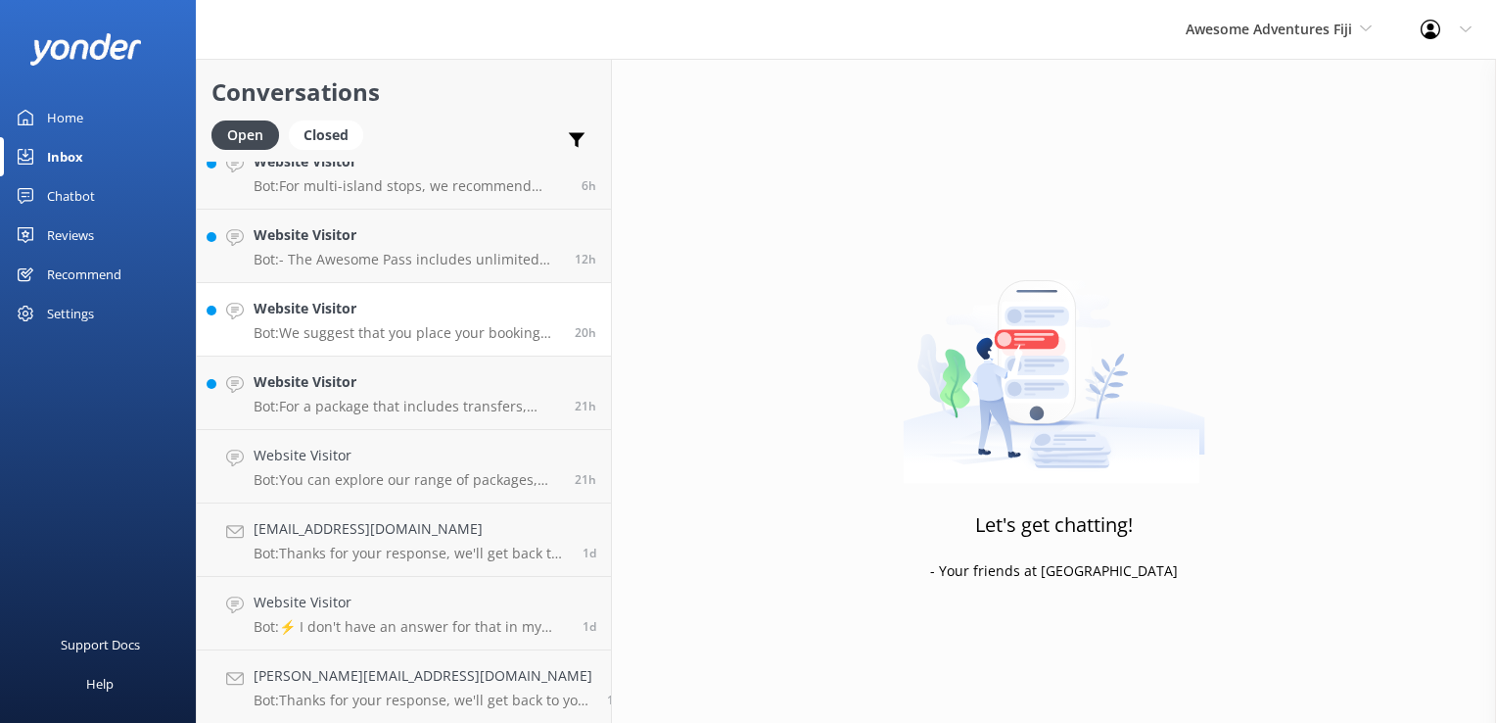
scroll to position [99, 0]
click at [431, 464] on h4 "Website Visitor" at bounding box center [407, 456] width 307 height 22
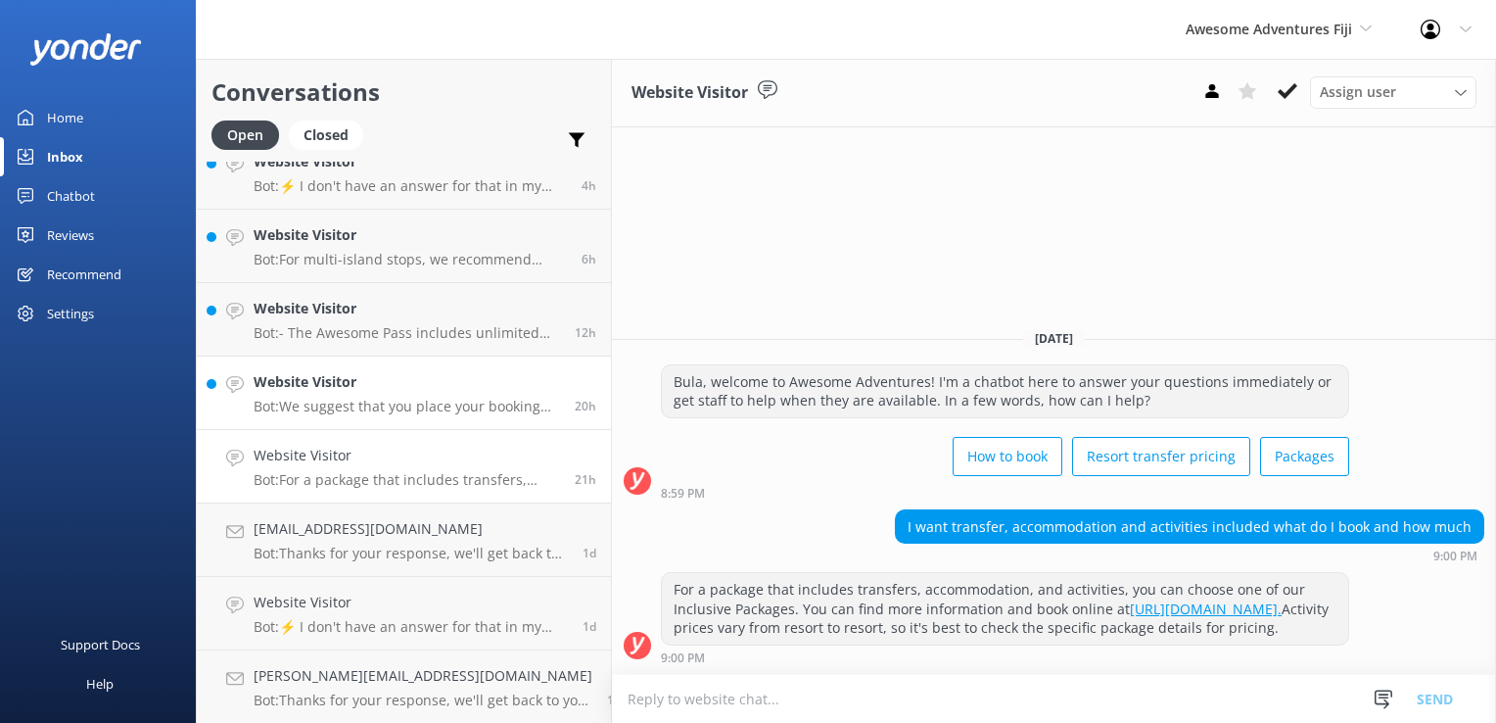
click at [394, 421] on link "Website Visitor Bot: We suggest that you place your booking request via our onl…" at bounding box center [404, 392] width 414 height 73
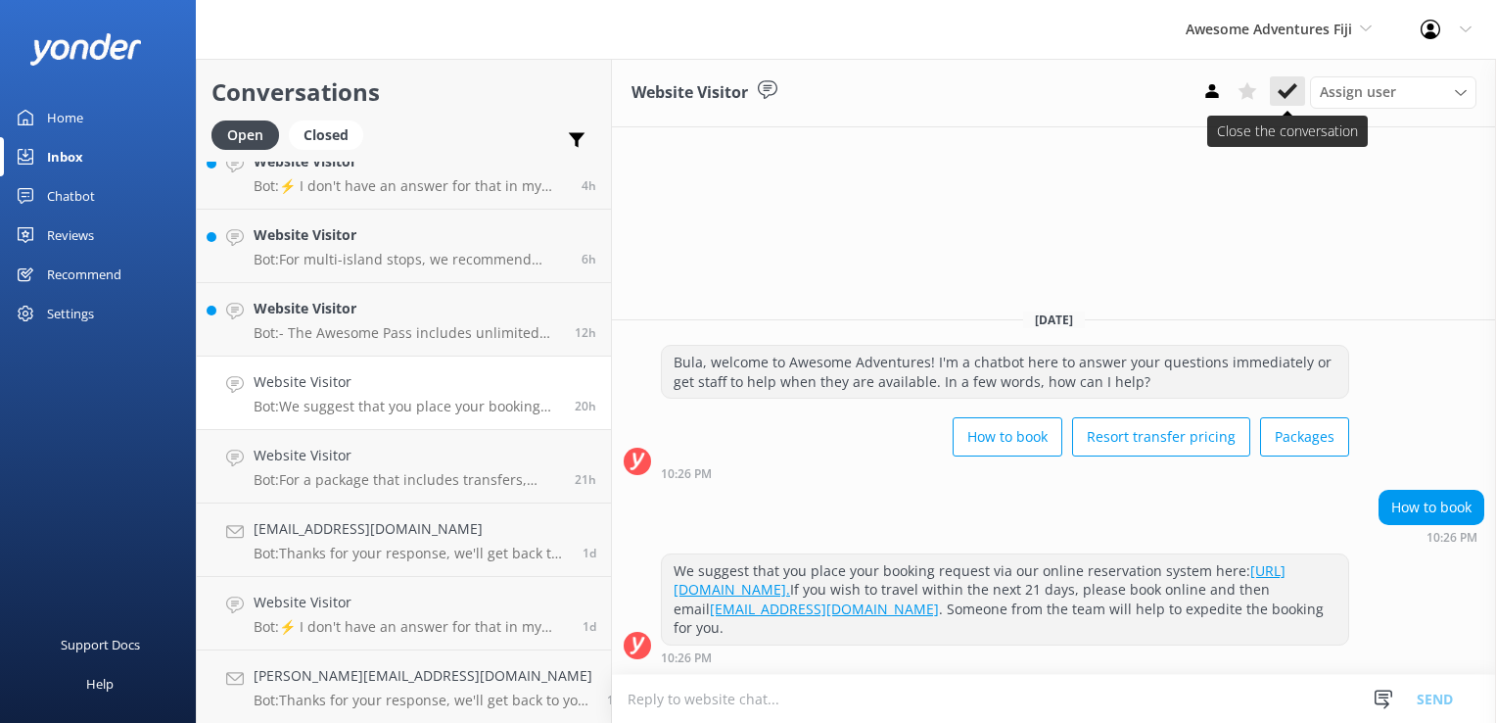
click at [1289, 105] on button at bounding box center [1287, 90] width 35 height 29
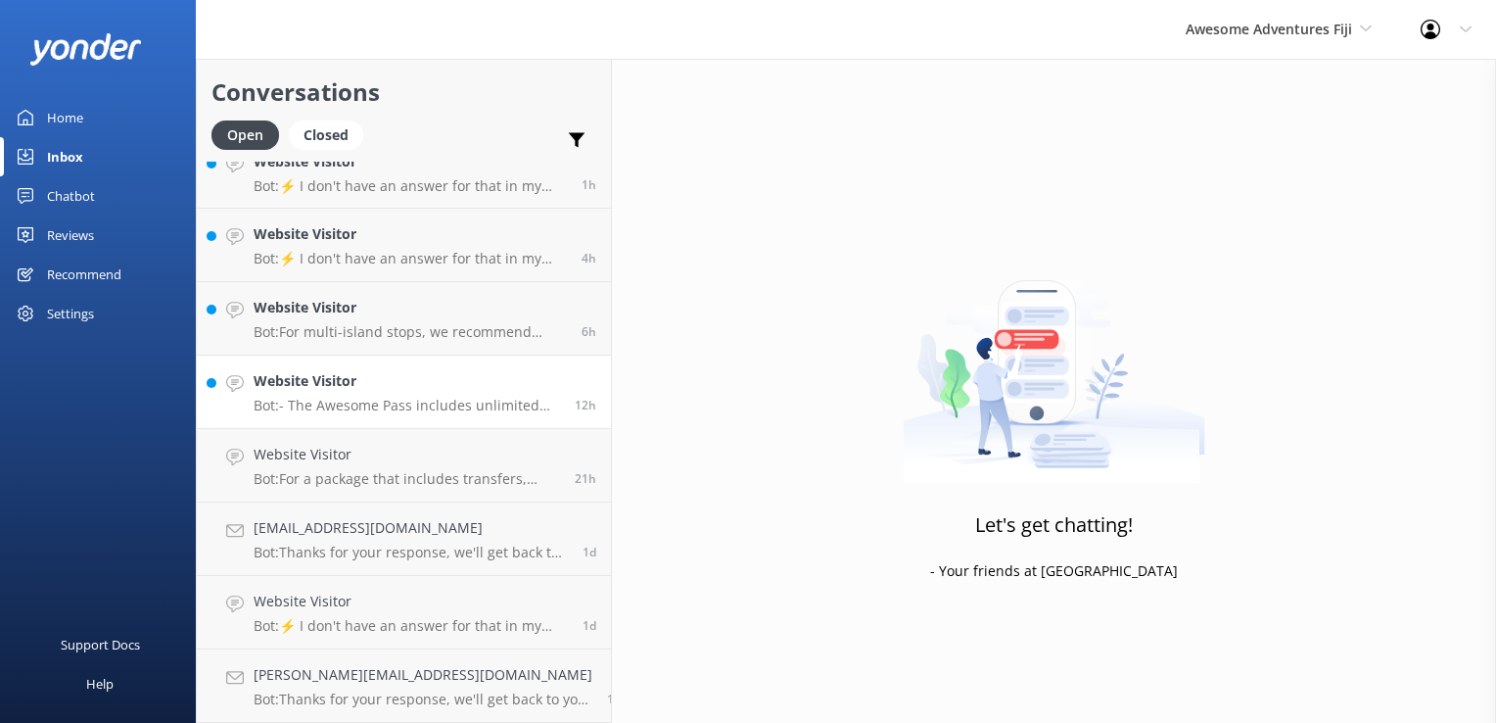
scroll to position [25, 0]
click at [456, 402] on p "Bot: - The Awesome Pass includes unlimited hop-on/hop-off vessel transfers and …" at bounding box center [407, 407] width 307 height 18
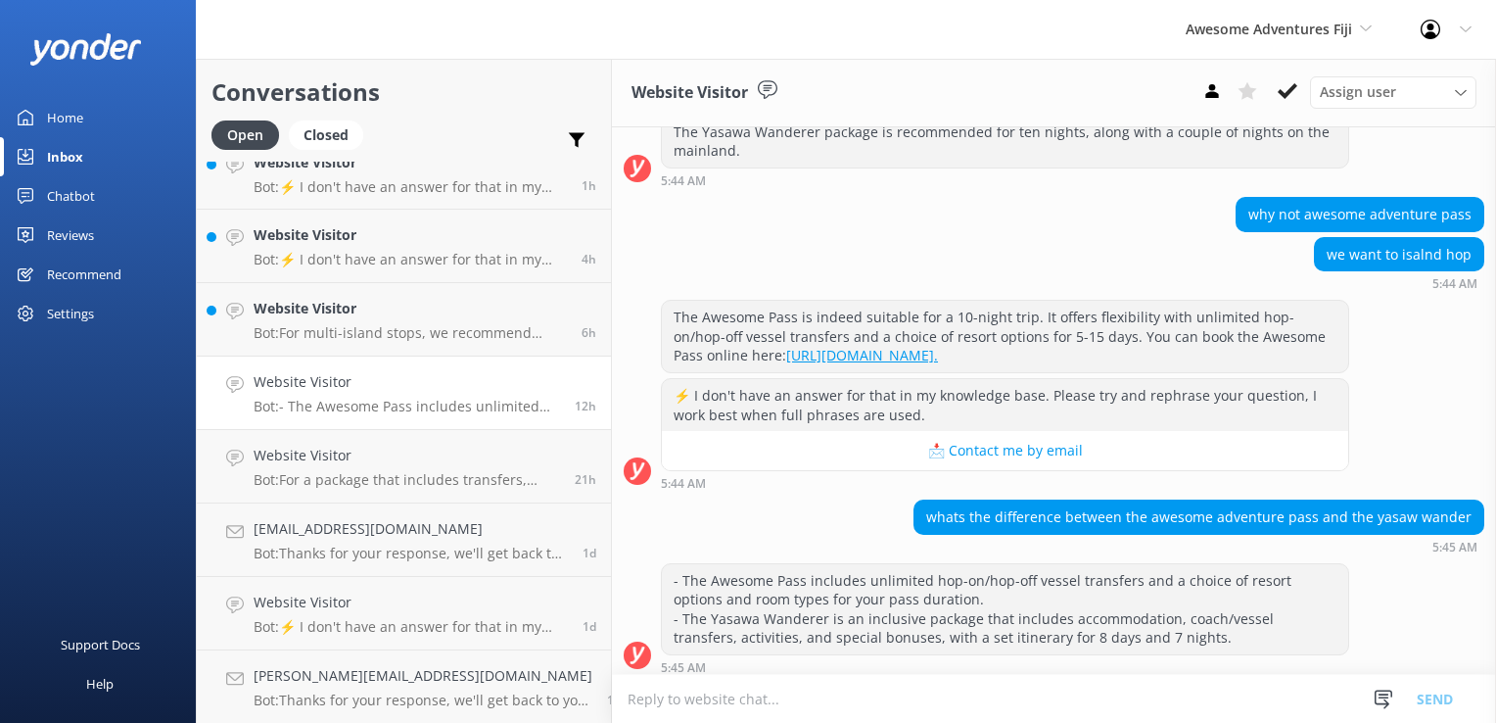
scroll to position [277, 0]
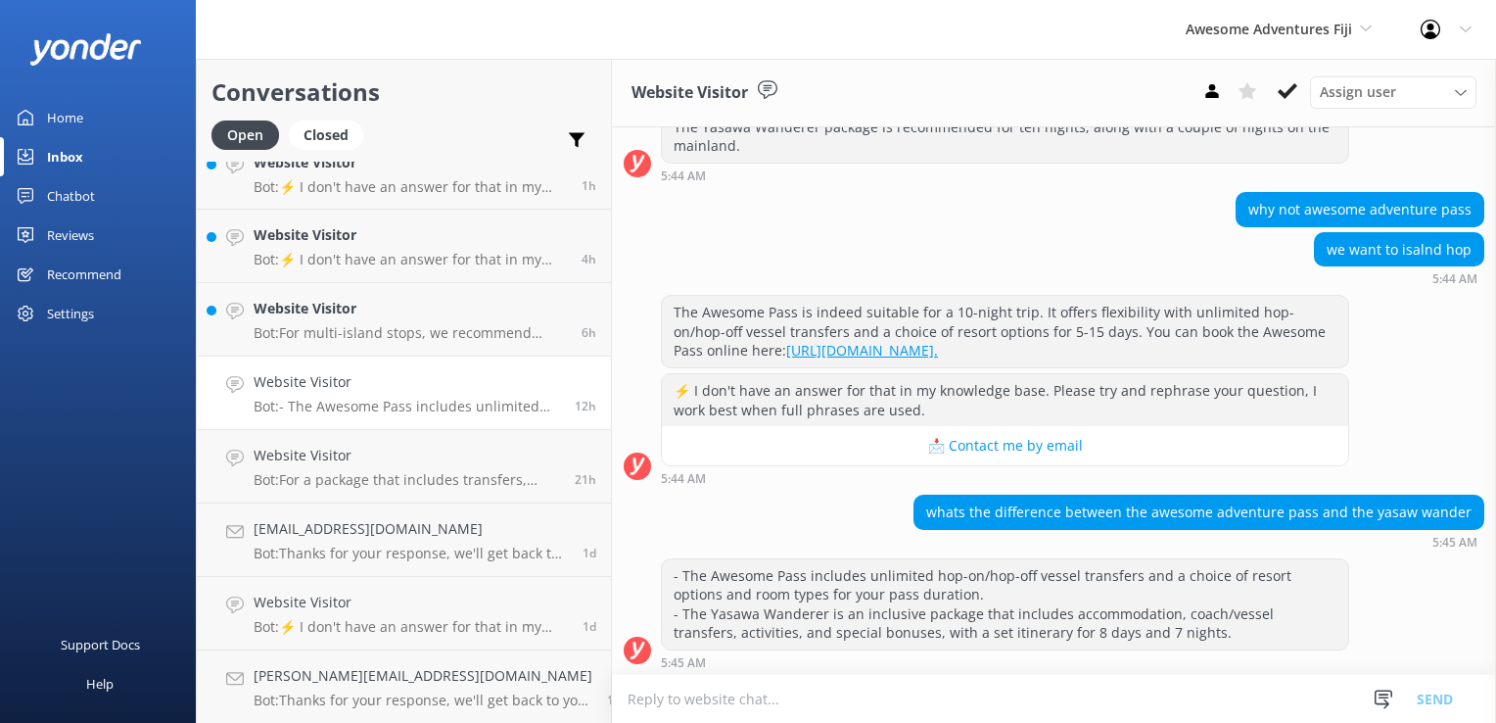
click at [1209, 552] on div "whats the difference between the awesome adventure pass and the yasaw wander 5:…" at bounding box center [1054, 527] width 884 height 64
click at [1222, 578] on div "- The Awesome Pass includes unlimited hop-on/hop-off vessel transfers and a cho…" at bounding box center [1005, 604] width 686 height 90
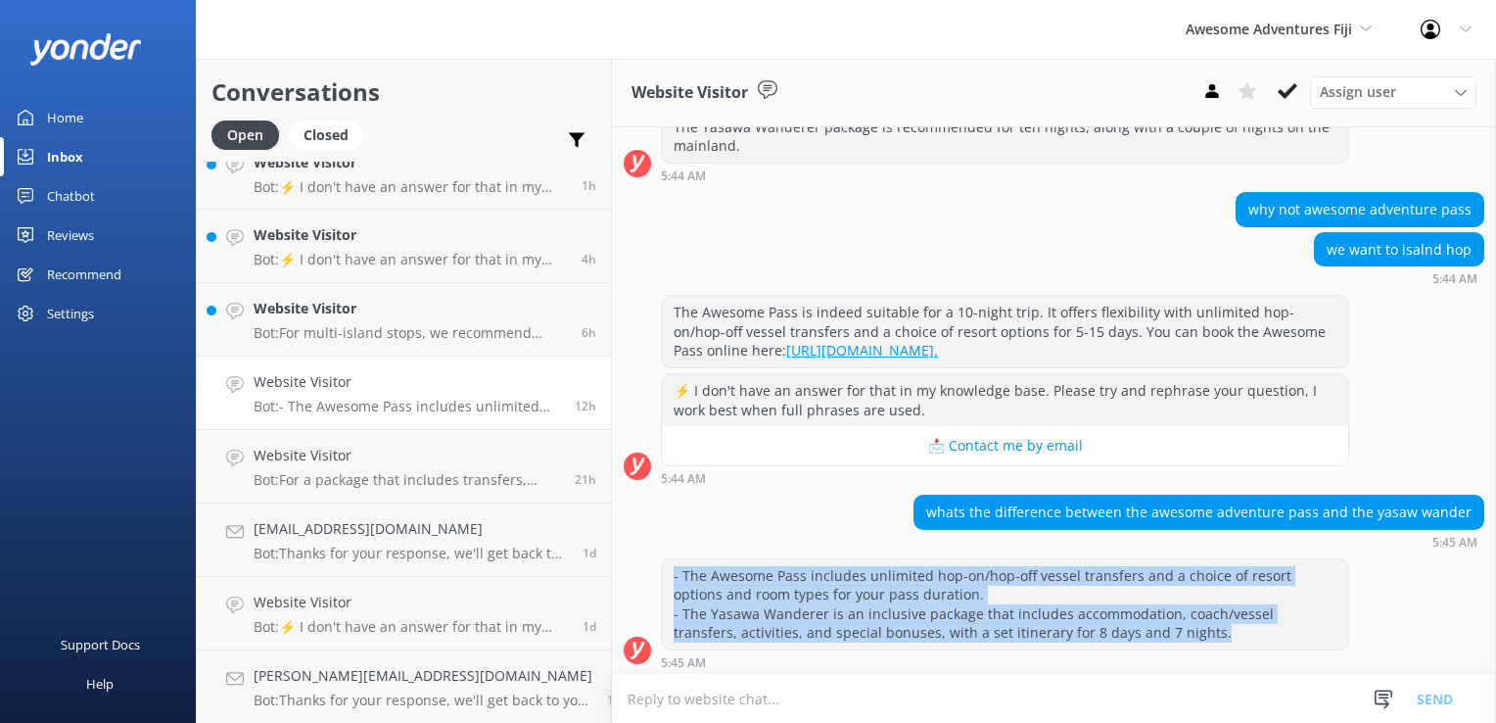
drag, startPoint x: 1150, startPoint y: 637, endPoint x: 592, endPoint y: 566, distance: 561.7
click at [612, 566] on div "- The Awesome Pass includes unlimited hop-on/hop-off vessel transfers and a cho…" at bounding box center [1054, 613] width 884 height 111
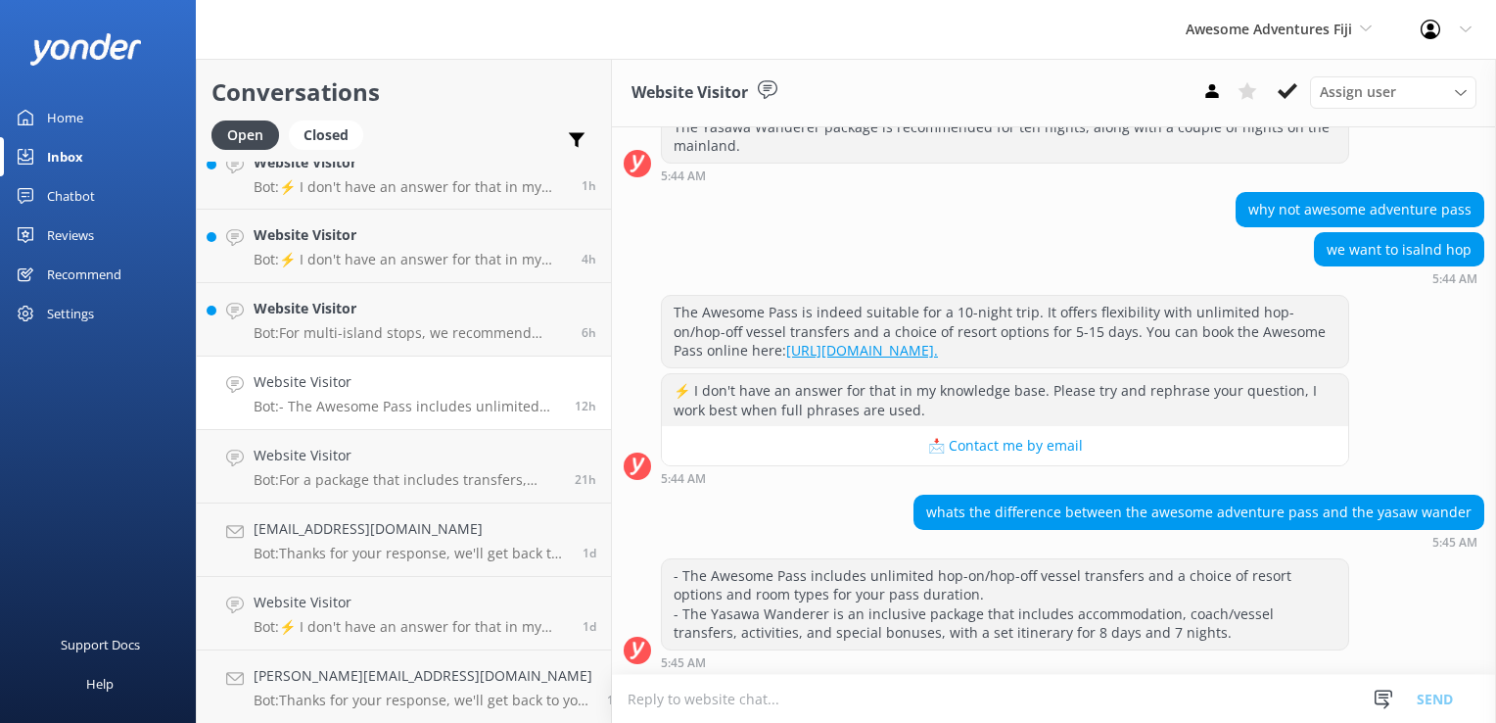
click at [779, 513] on div "whats the difference between the awesome adventure pass and the yasaw wander 5:…" at bounding box center [1054, 522] width 884 height 54
click at [1299, 85] on button at bounding box center [1287, 90] width 35 height 29
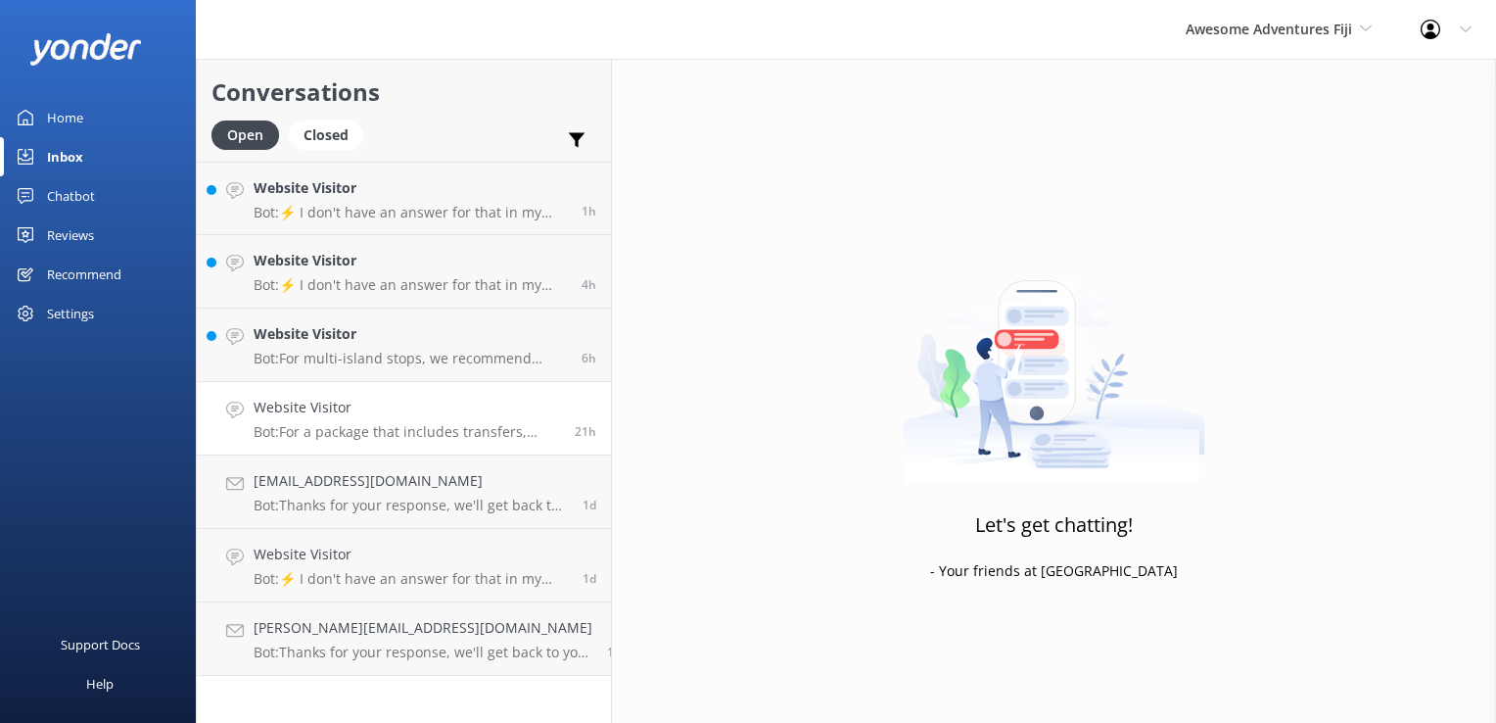
click at [401, 398] on h4 "Website Visitor" at bounding box center [407, 408] width 307 height 22
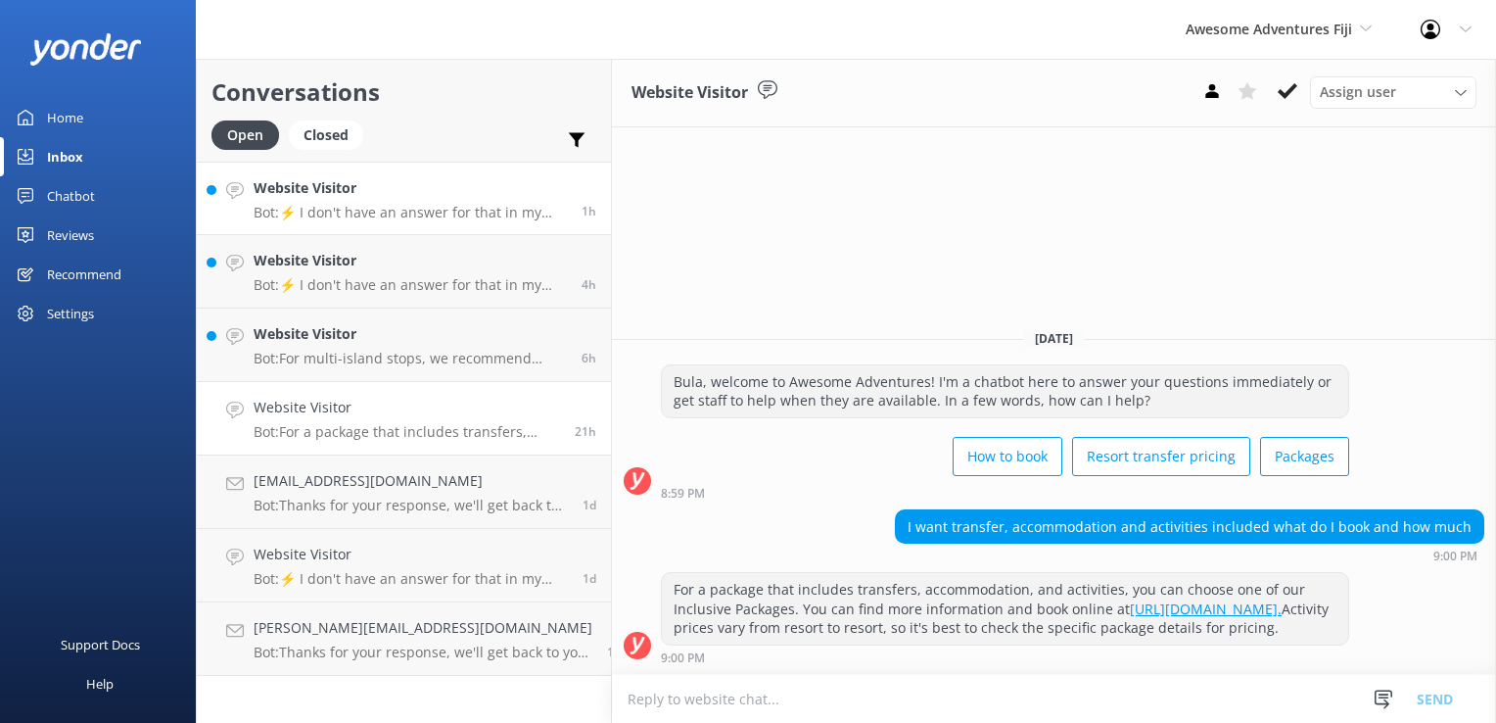
click at [404, 209] on p "Bot: ⚡ I don't have an answer for that in my knowledge base. Please try and rep…" at bounding box center [410, 213] width 313 height 18
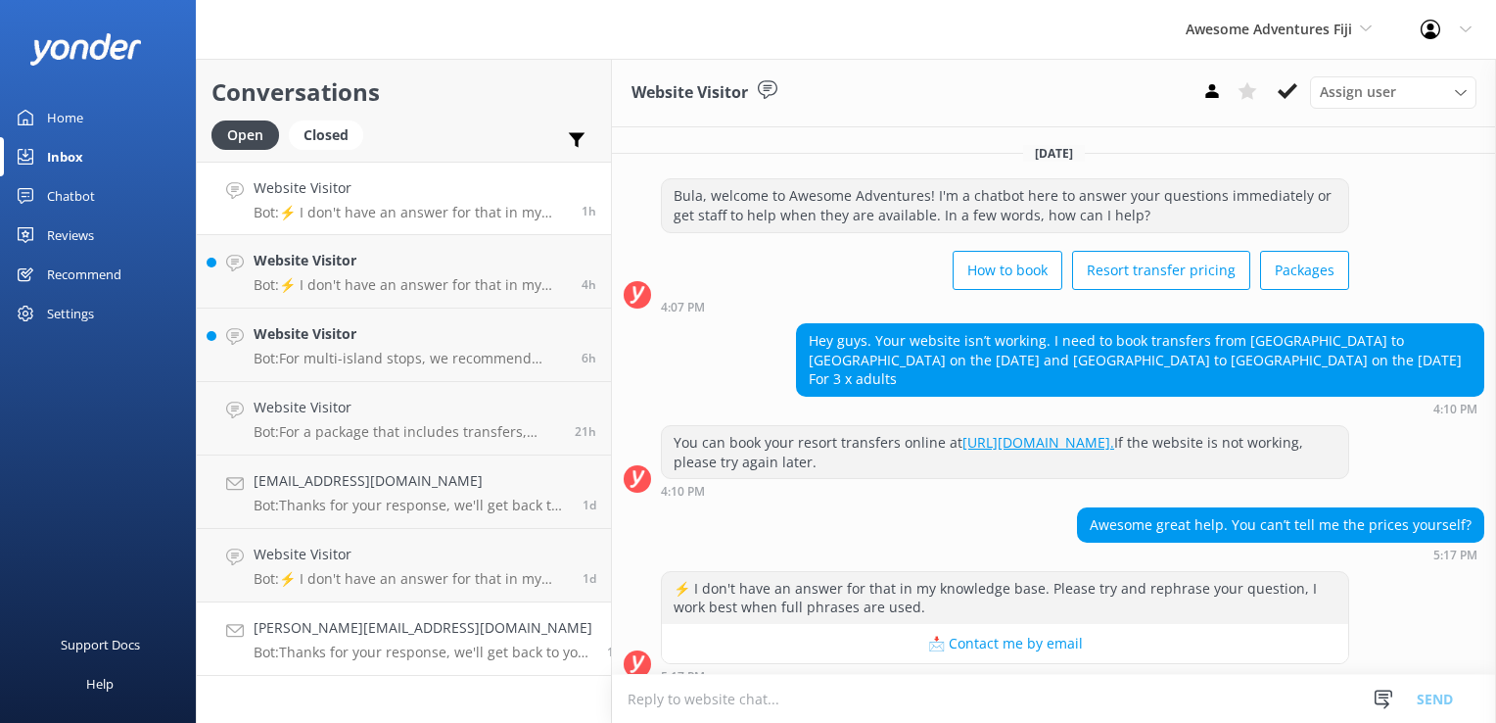
click at [412, 625] on h4 "[PERSON_NAME][EMAIL_ADDRESS][DOMAIN_NAME]" at bounding box center [423, 628] width 339 height 22
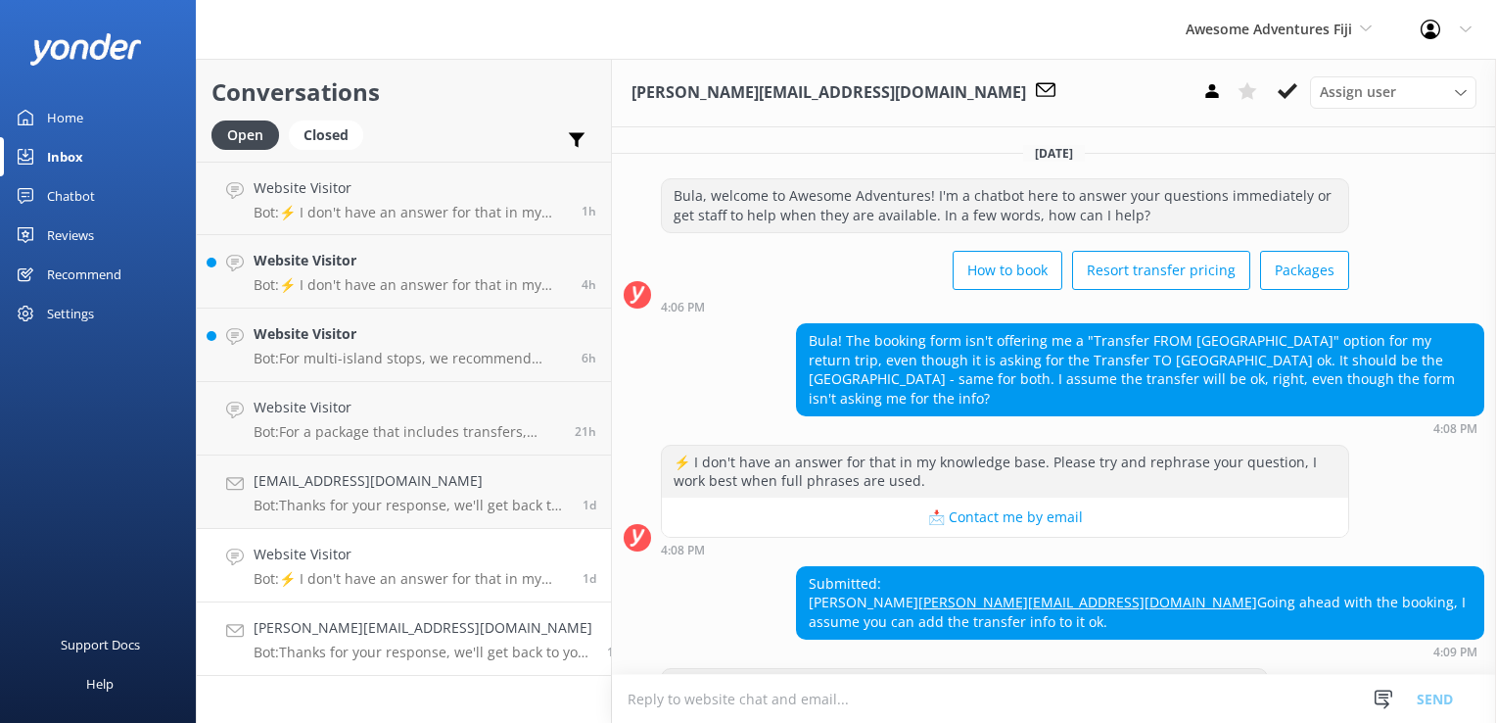
click at [412, 582] on p "Bot: ⚡ I don't have an answer for that in my knowledge base. Please try and rep…" at bounding box center [411, 579] width 314 height 18
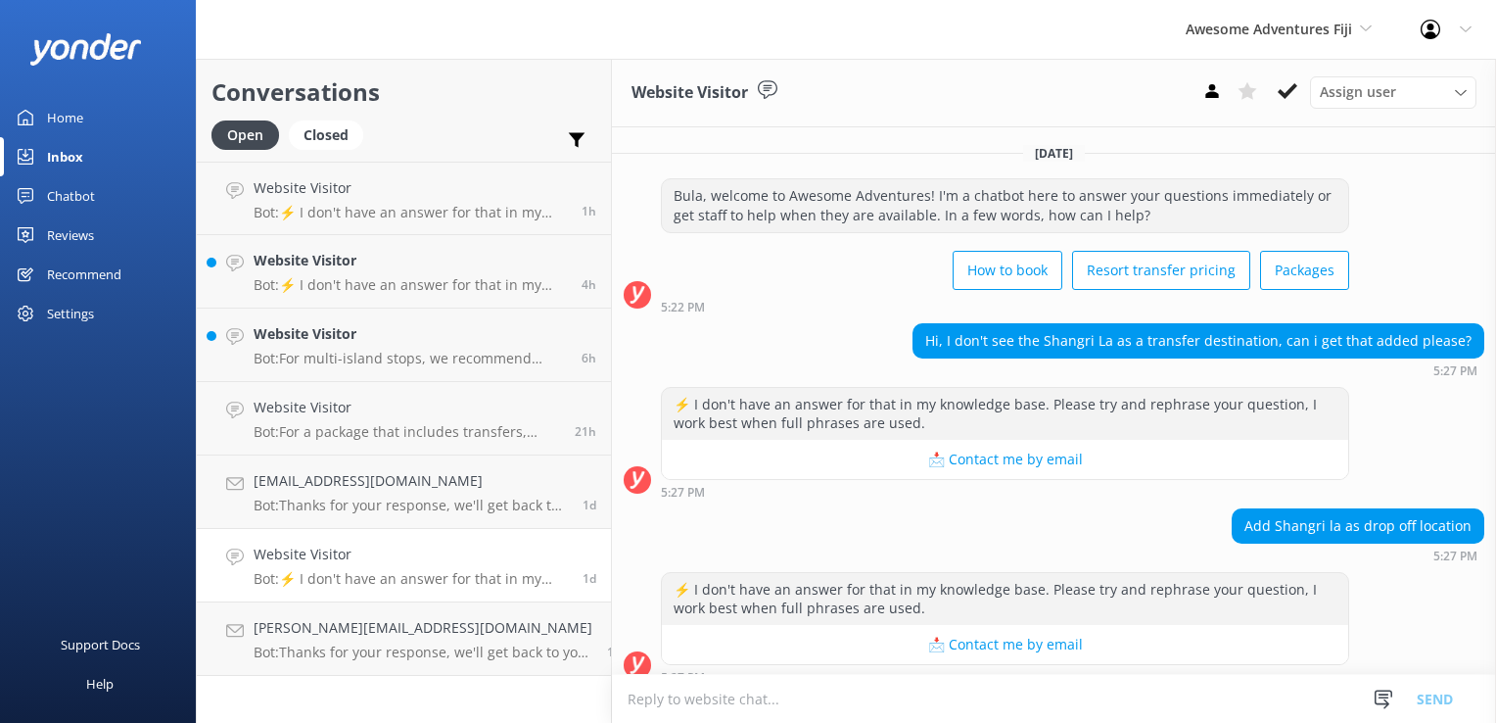
scroll to position [16, 0]
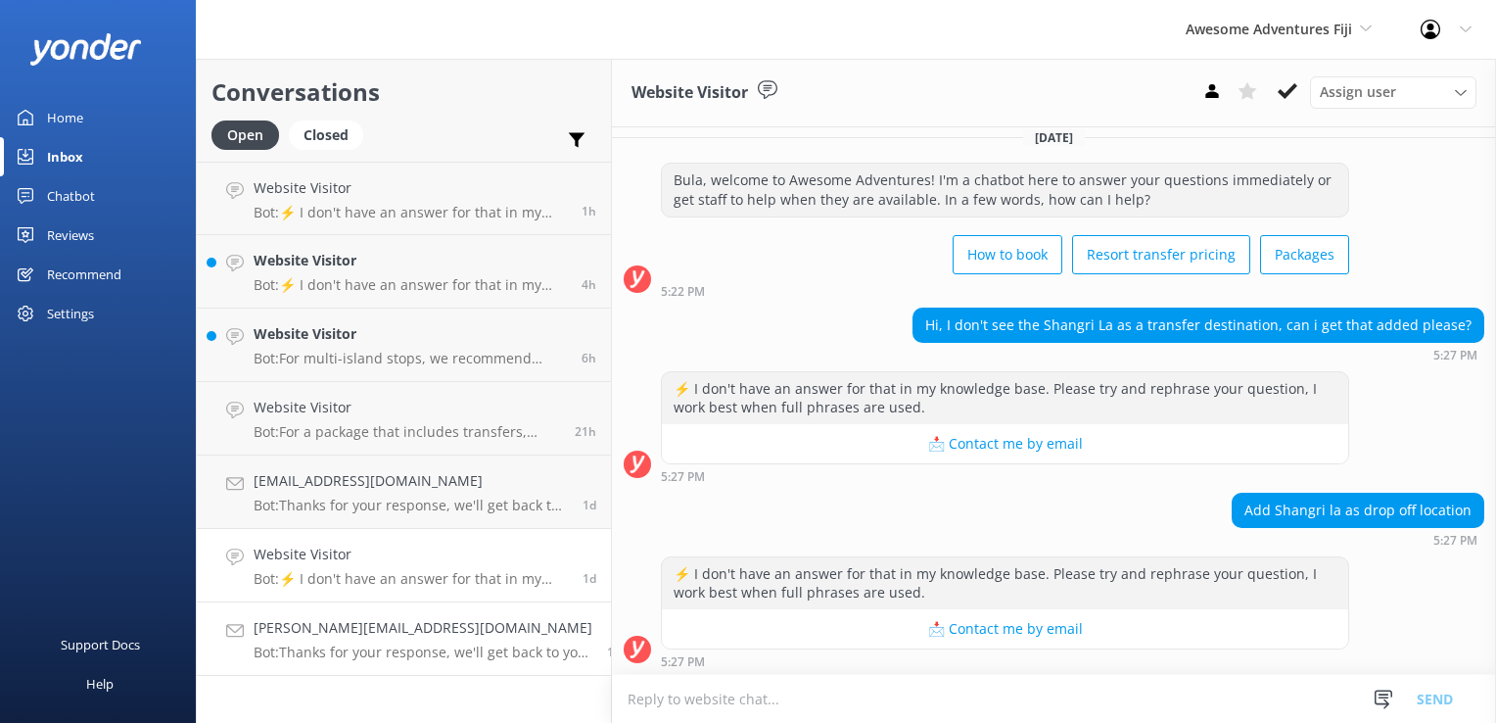
click at [384, 653] on p "Bot: Thanks for your response, we'll get back to you as soon as we can during o…" at bounding box center [423, 652] width 339 height 18
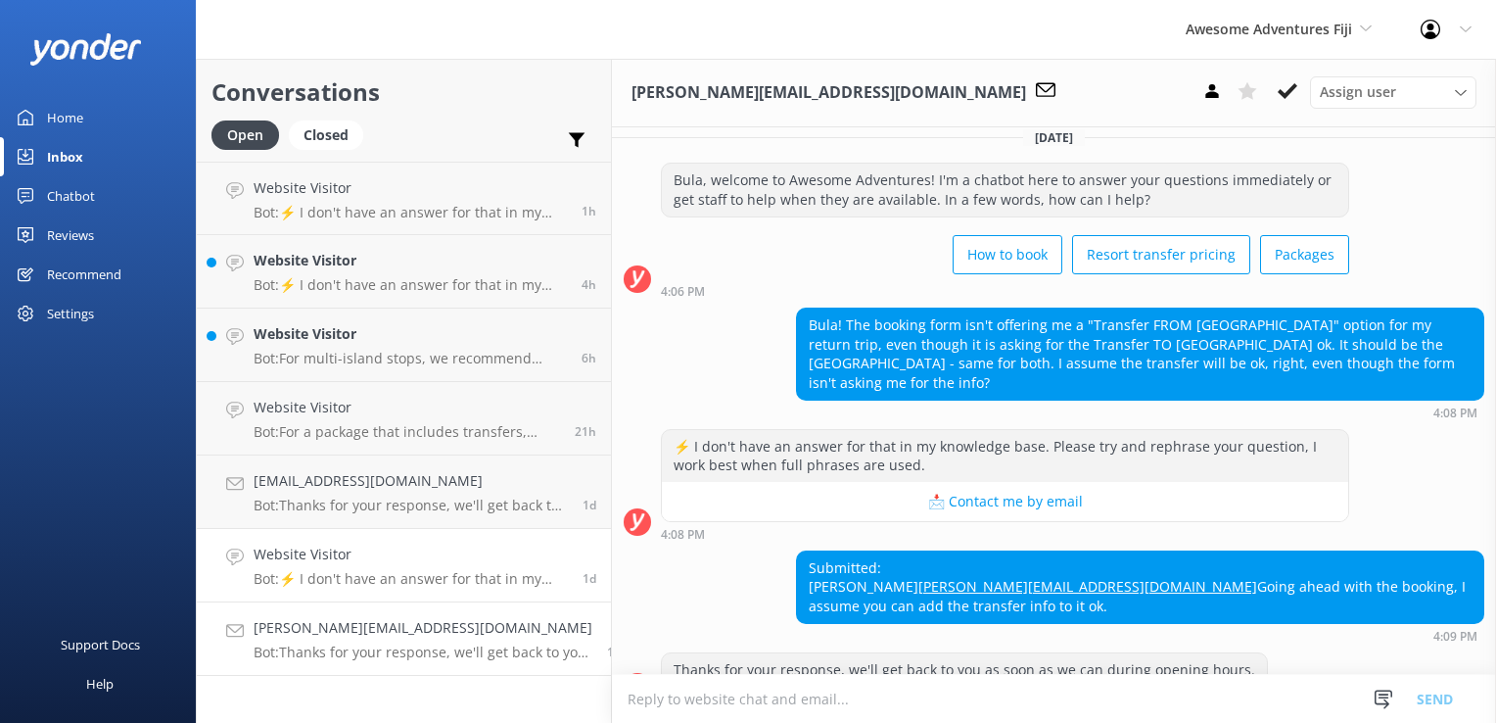
click at [384, 590] on link "Website Visitor Bot: ⚡ I don't have an answer for that in my knowledge base. Pl…" at bounding box center [404, 565] width 414 height 73
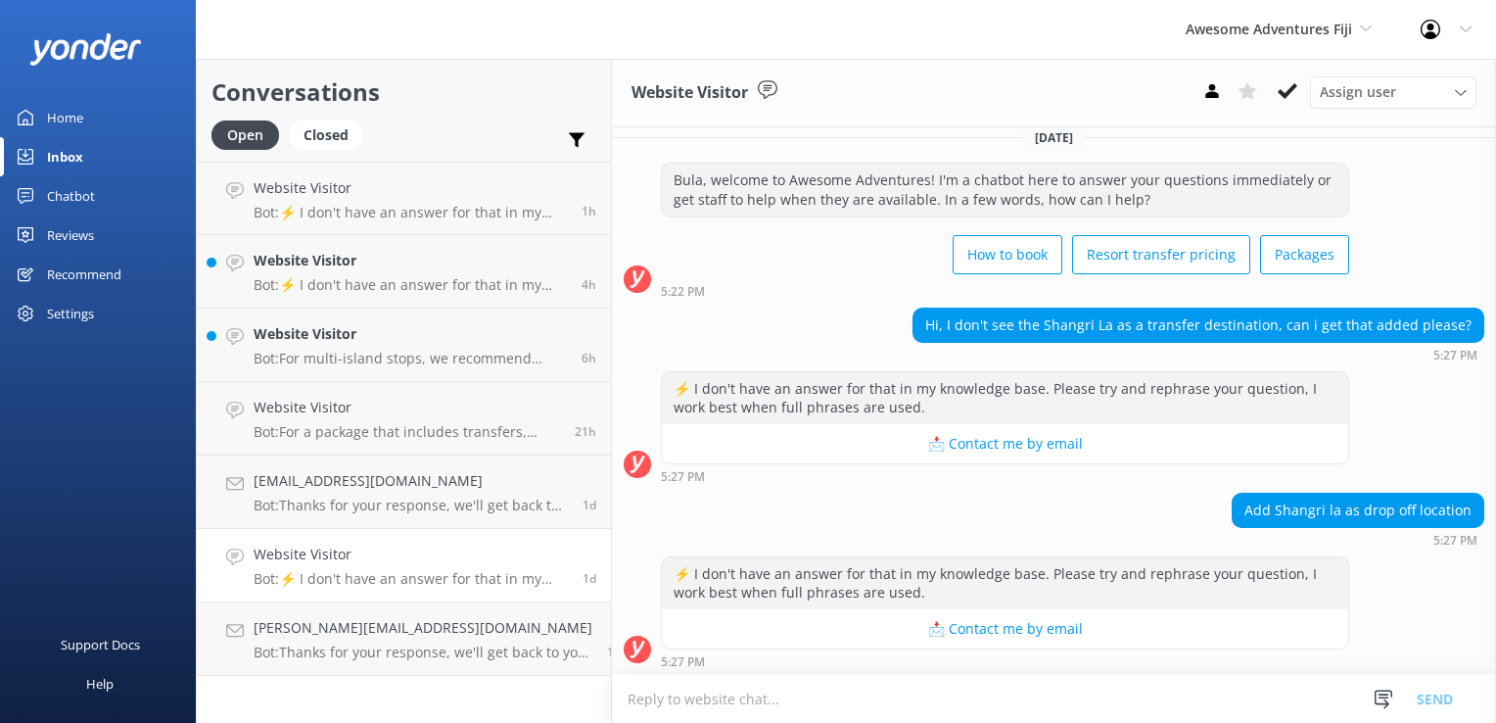
click at [1211, 337] on div "Hi, I don't see the Shangri La as a transfer destination, can i get that added …" at bounding box center [1199, 324] width 570 height 33
drag, startPoint x: 1241, startPoint y: 515, endPoint x: 1376, endPoint y: 512, distance: 135.2
click at [1376, 512] on div "Add Shangri la as drop off location" at bounding box center [1358, 510] width 251 height 33
click at [1384, 582] on div "⚡ I don't have an answer for that in my knowledge base. Please try and rephrase…" at bounding box center [1054, 612] width 884 height 112
drag, startPoint x: 1238, startPoint y: 508, endPoint x: 1377, endPoint y: 521, distance: 139.6
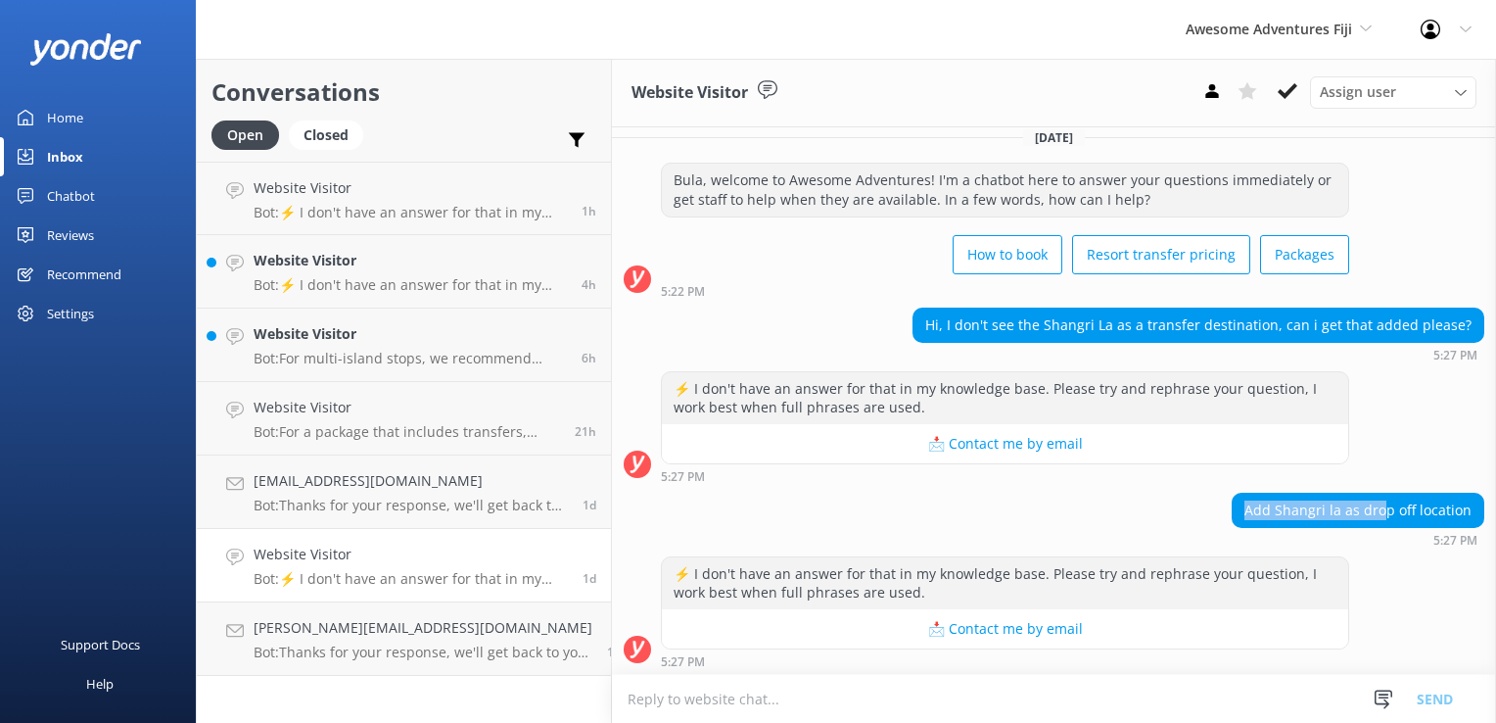
click at [1377, 521] on div "Add Shangri la as drop off location" at bounding box center [1358, 510] width 251 height 33
click at [897, 699] on textarea at bounding box center [1054, 699] width 884 height 48
click at [415, 651] on p "Bot: Thanks for your response, we'll get back to you as soon as we can during o…" at bounding box center [423, 652] width 339 height 18
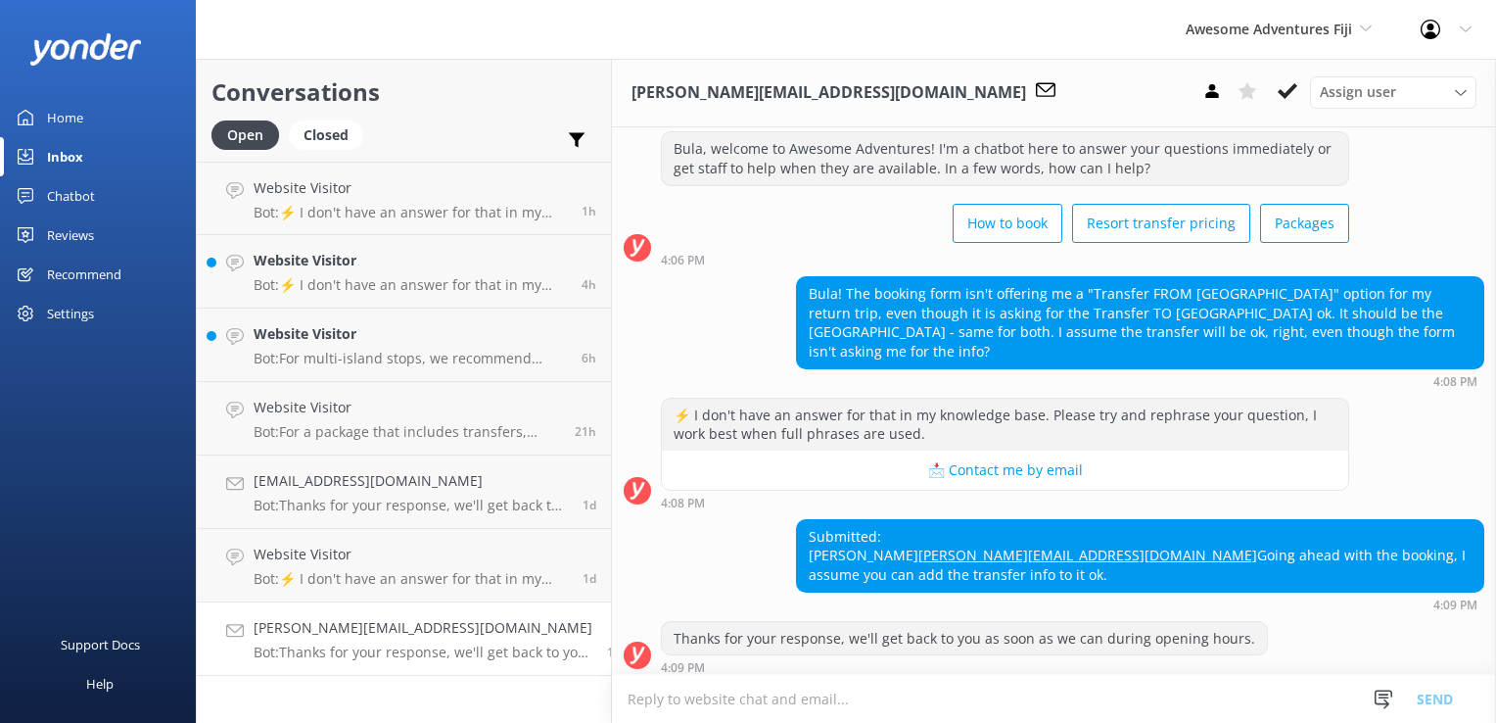
scroll to position [54, 0]
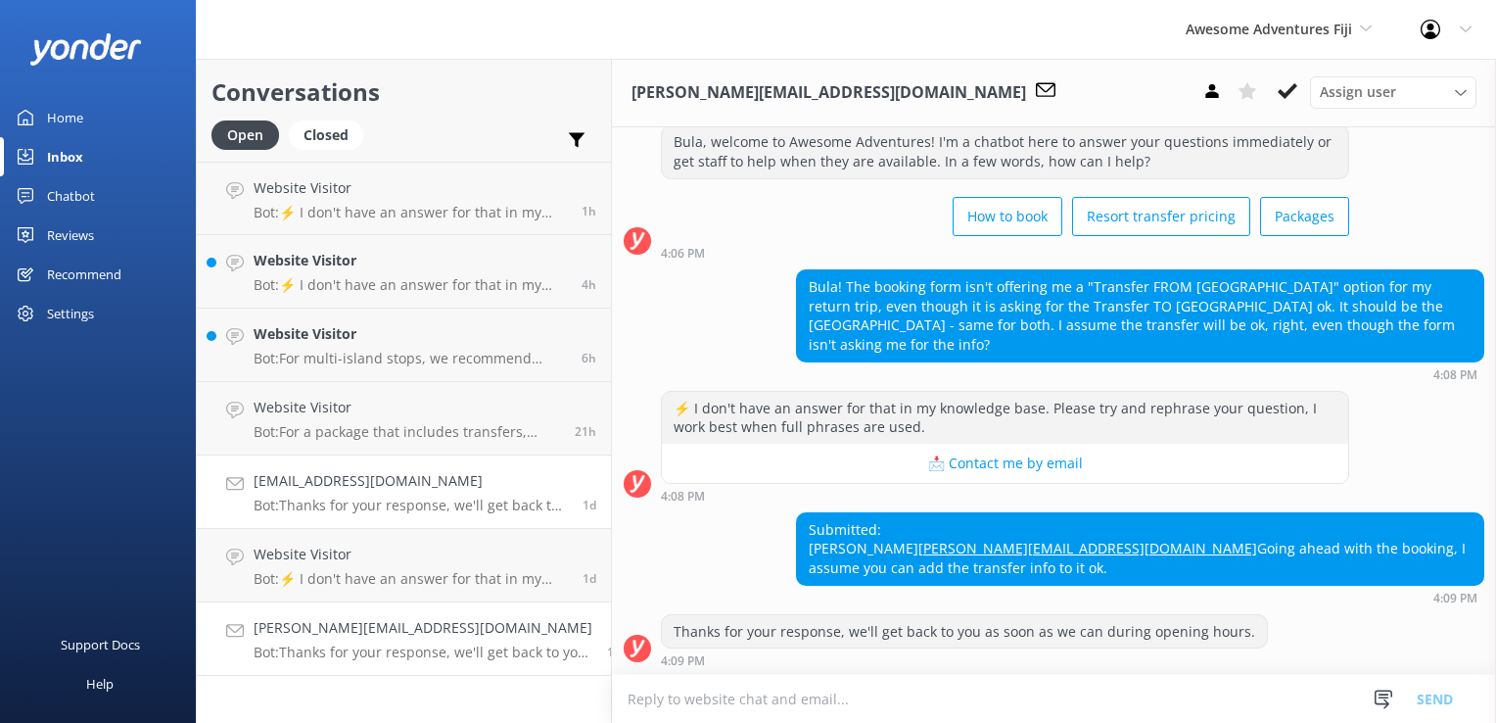
click at [393, 518] on link "cottirad@yahoo.com Bot: Thanks for your response, we'll get back to you as soon…" at bounding box center [404, 491] width 414 height 73
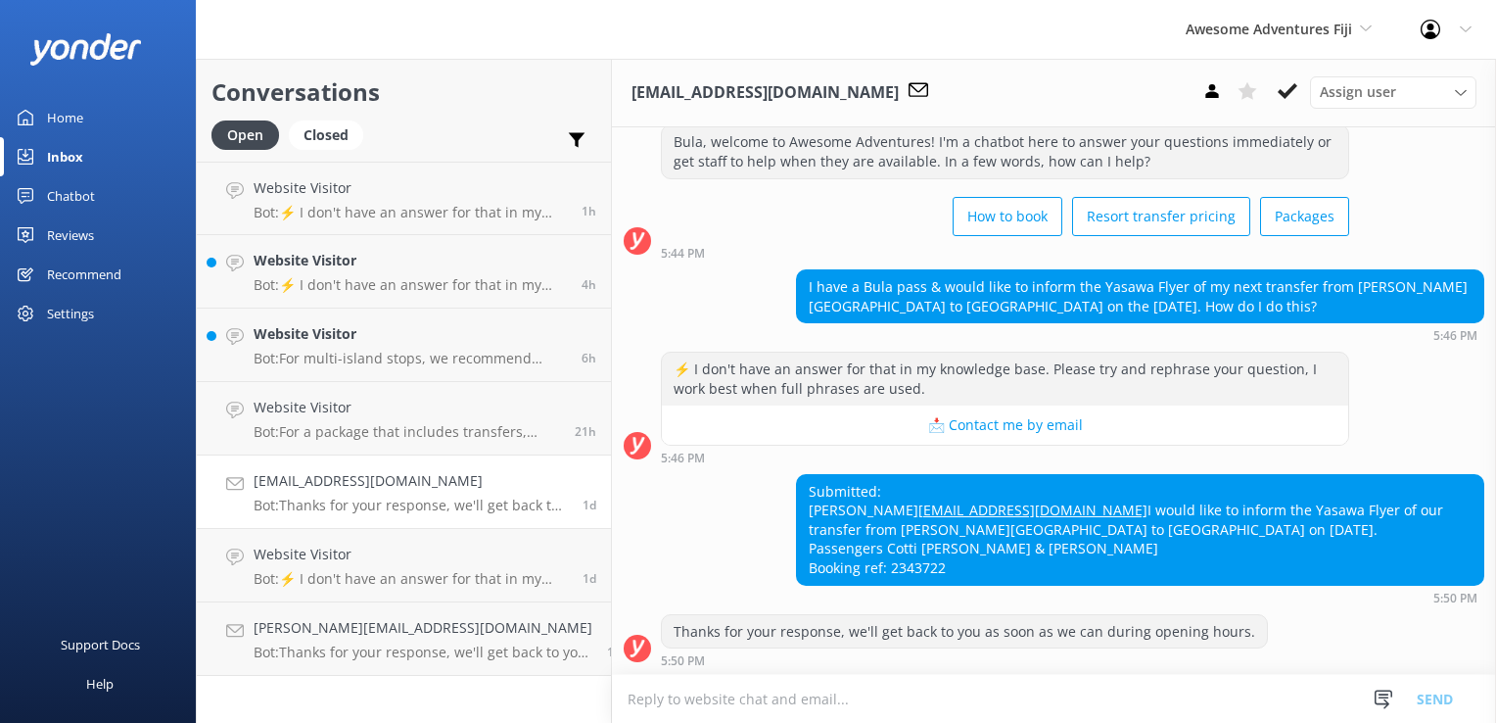
scroll to position [92, 0]
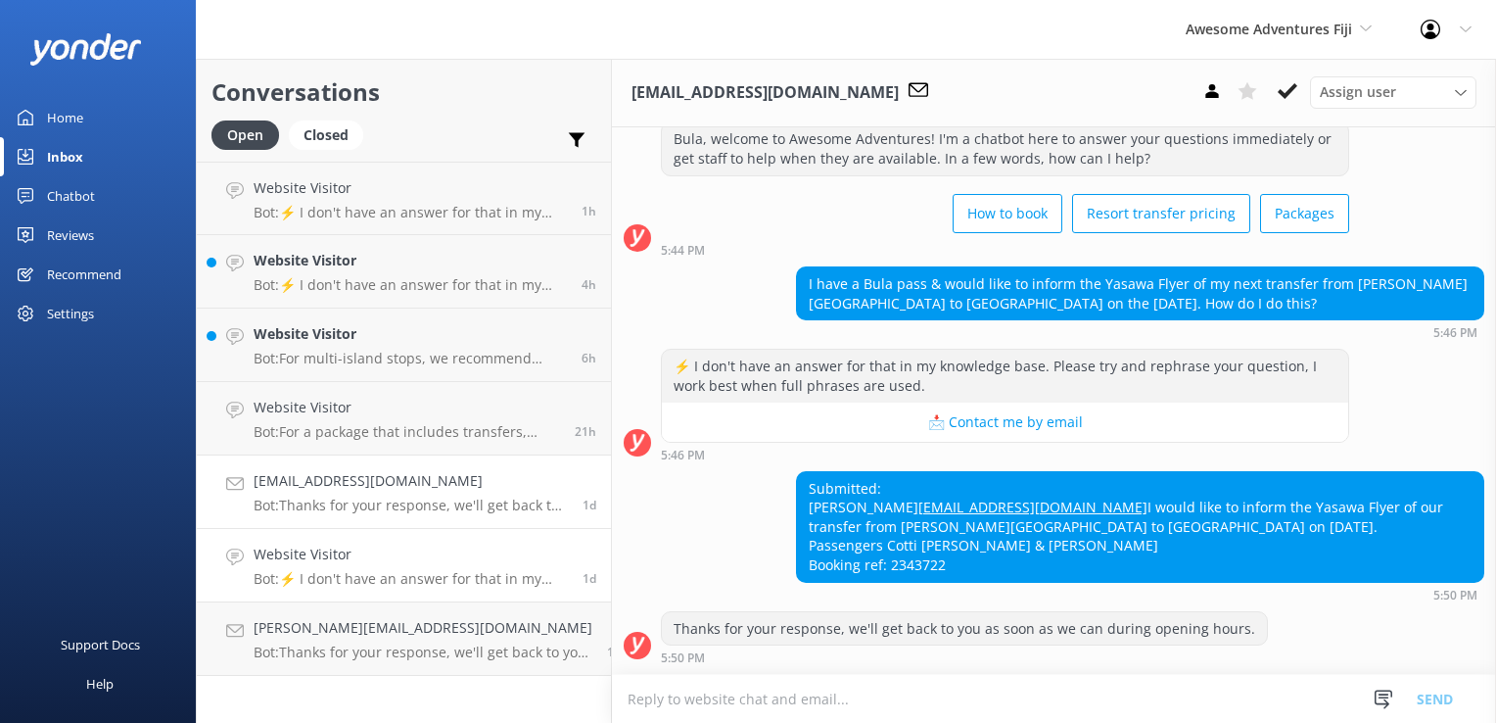
click at [377, 566] on div "Website Visitor Bot: ⚡ I don't have an answer for that in my knowledge base. Pl…" at bounding box center [411, 565] width 314 height 43
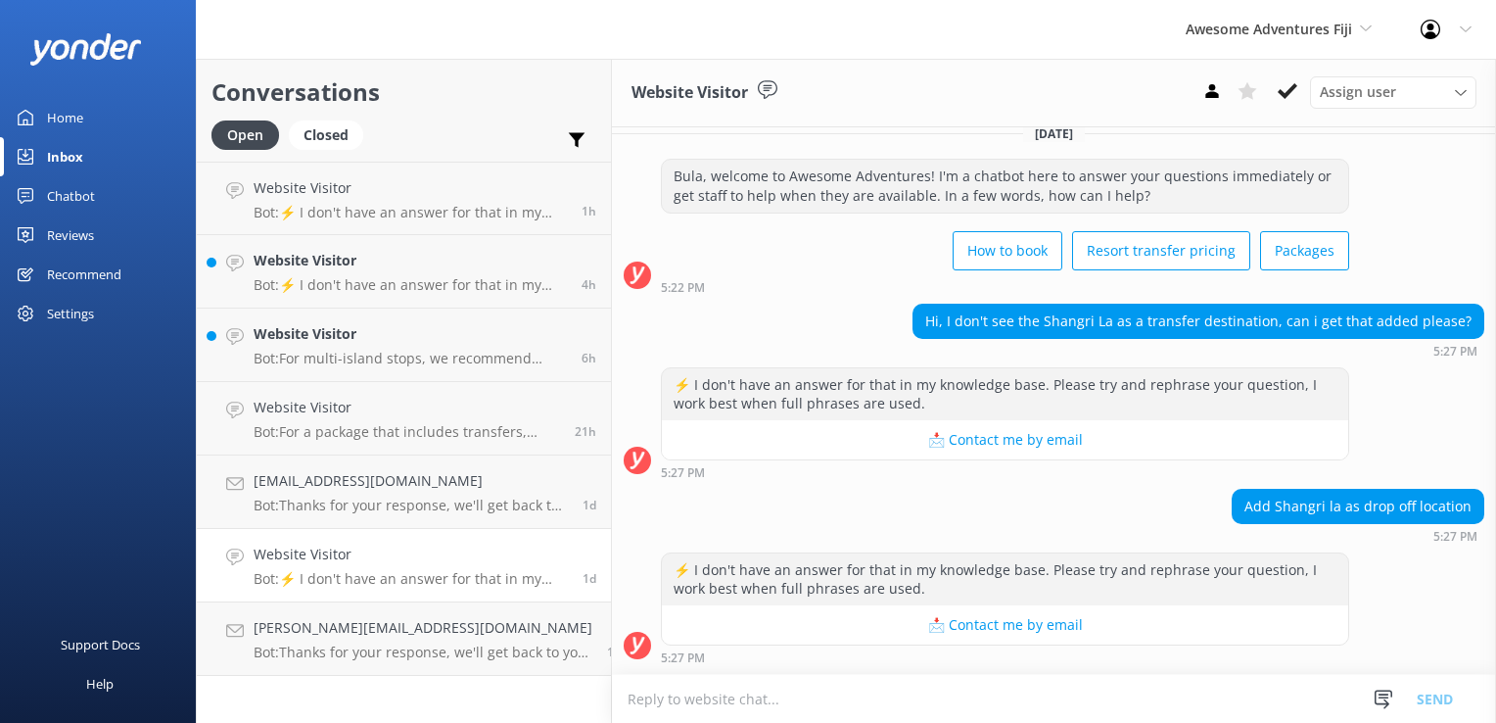
scroll to position [16, 0]
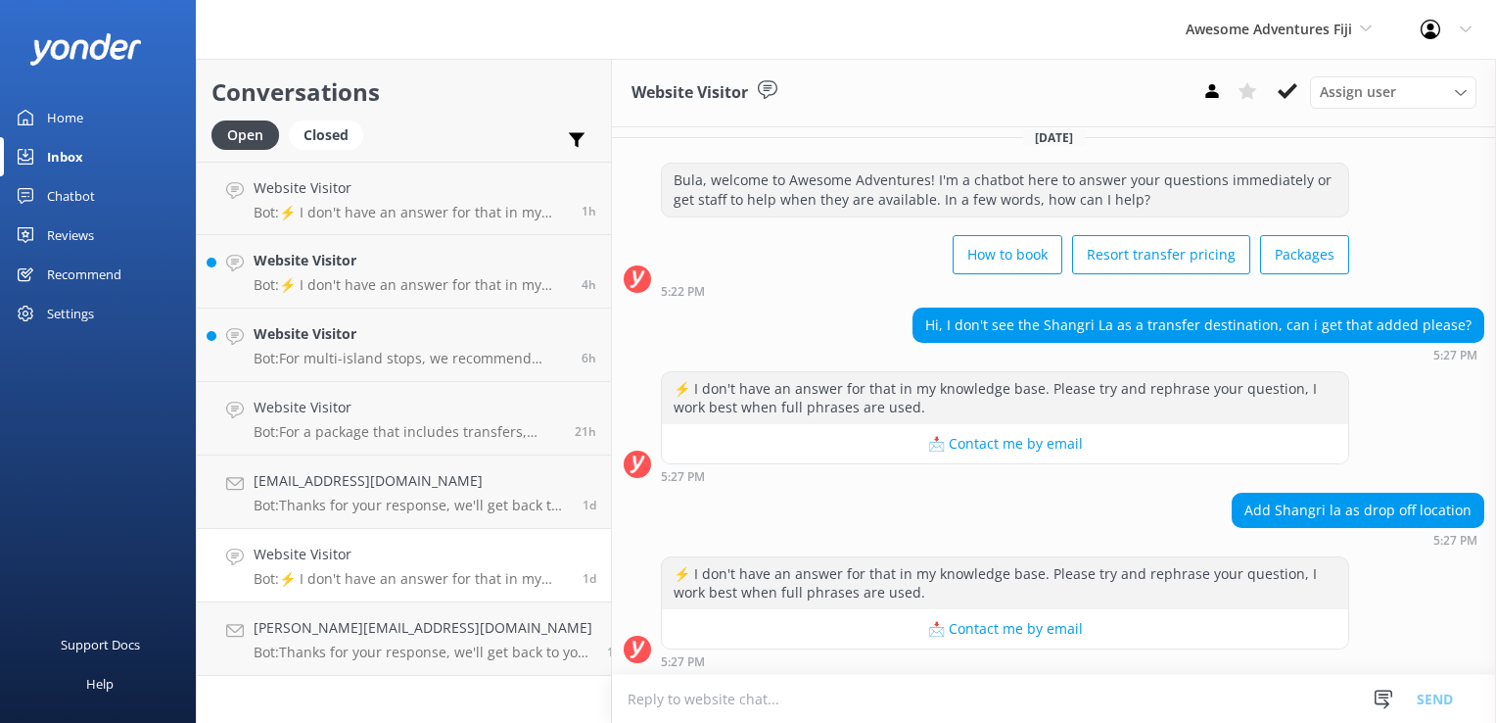
click at [1068, 710] on textarea at bounding box center [1054, 699] width 884 height 48
click at [1084, 695] on textarea at bounding box center [1054, 699] width 884 height 48
type textarea "Please note for all awesome adventure packages, we do not offer coach transfers…"
click at [1449, 695] on button "Send" at bounding box center [1434, 689] width 73 height 68
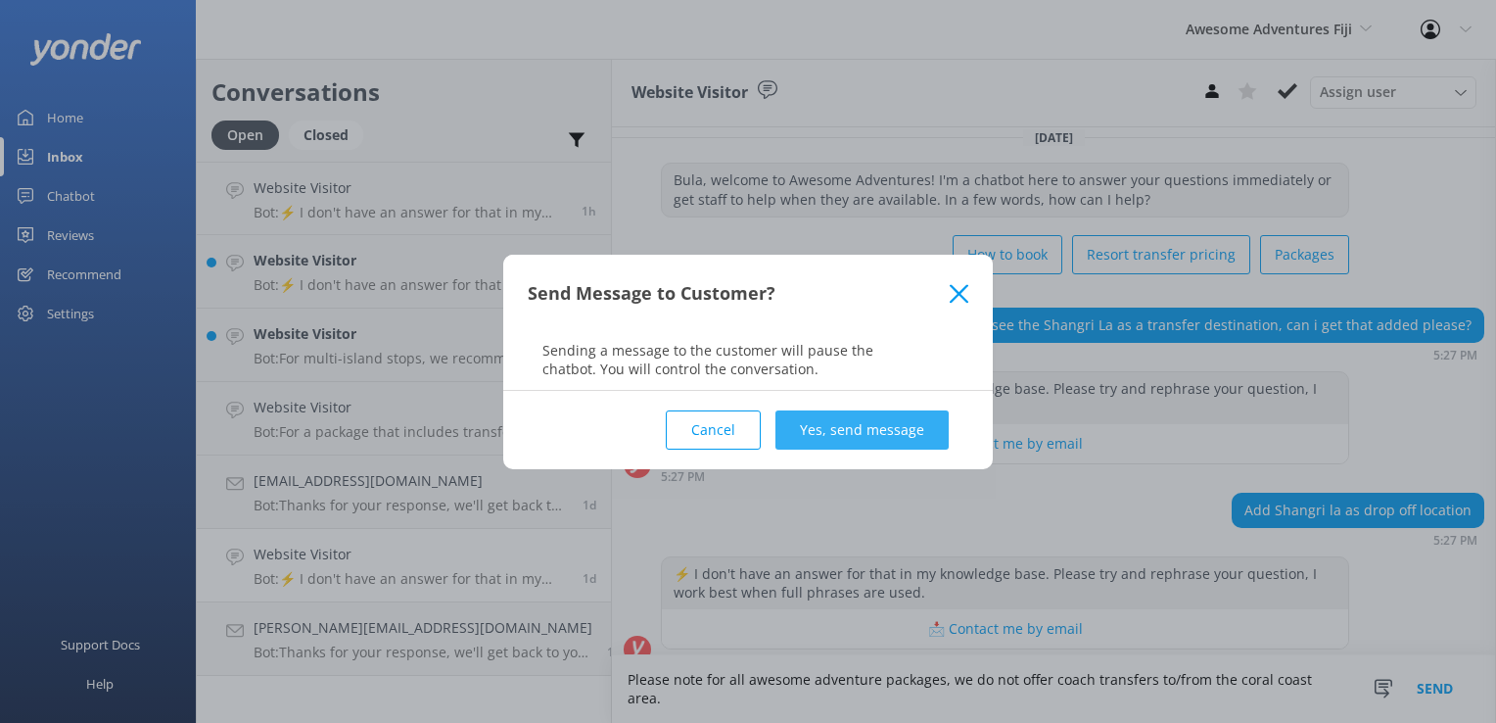
click at [815, 430] on button "Yes, send message" at bounding box center [862, 429] width 173 height 39
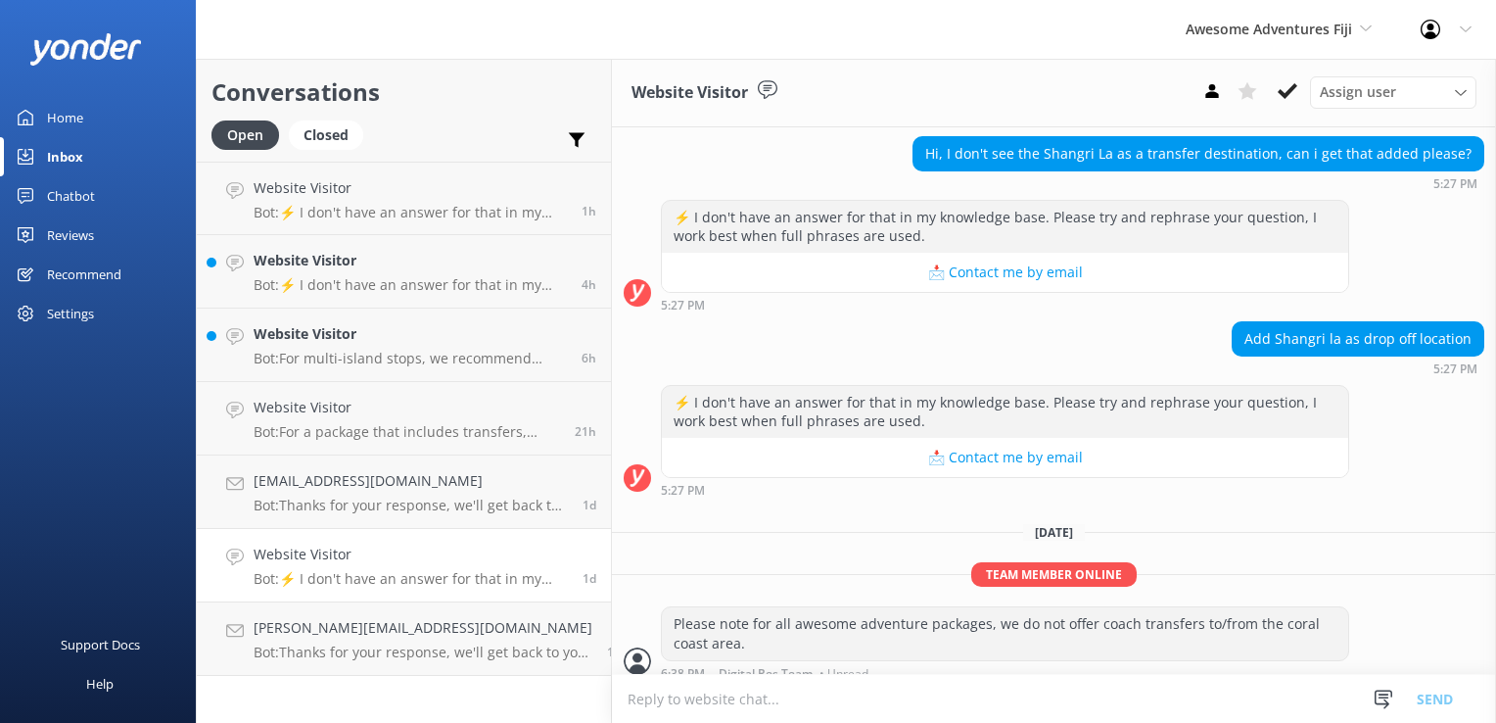
scroll to position [199, 0]
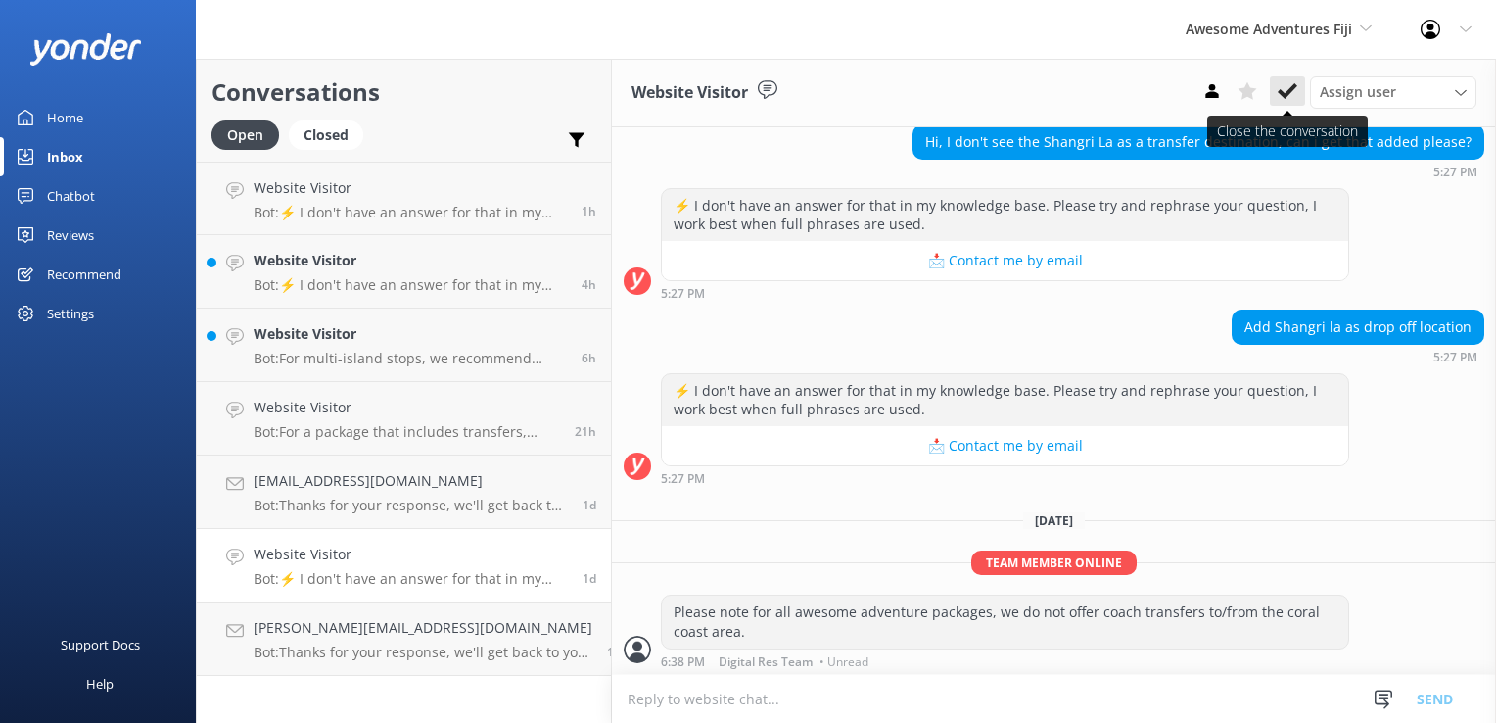
click at [1280, 103] on button at bounding box center [1287, 90] width 35 height 29
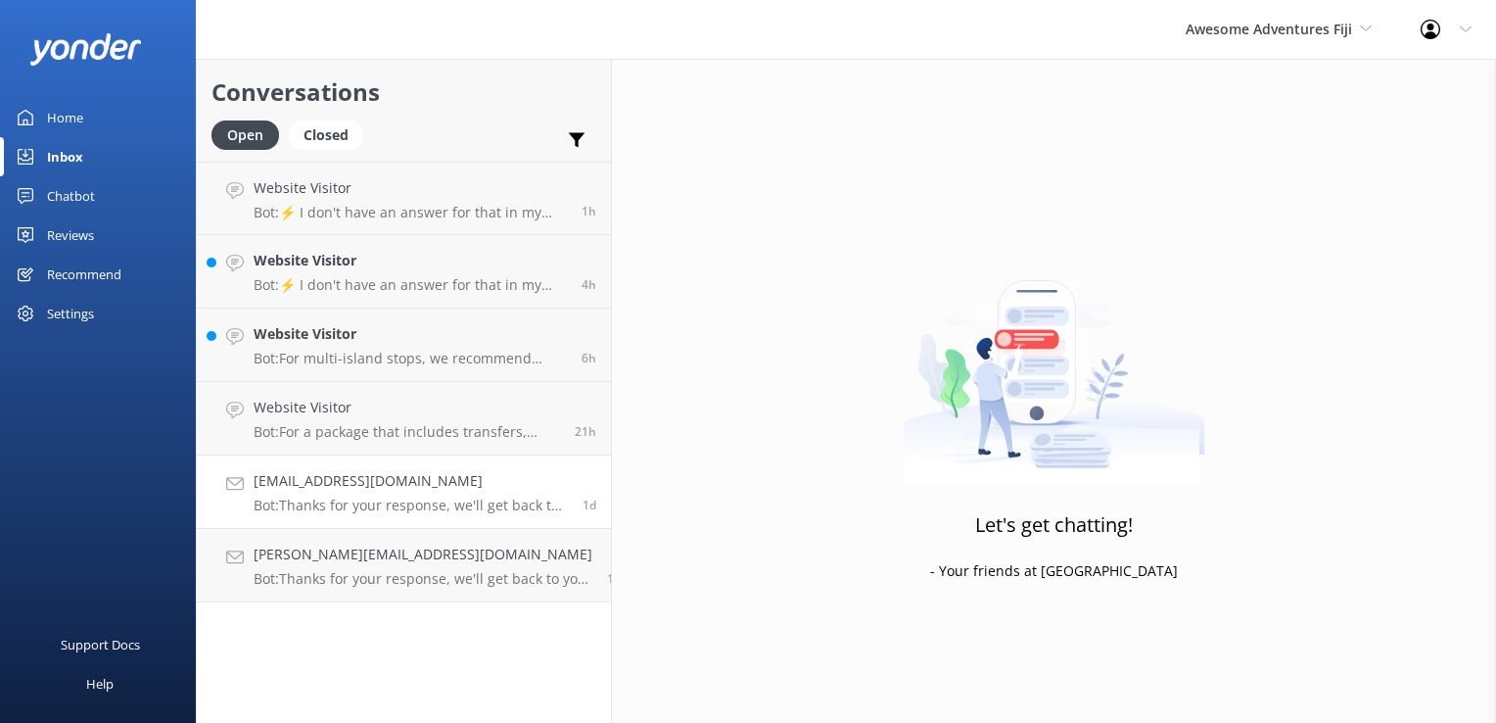
click at [472, 496] on p "Bot: Thanks for your response, we'll get back to you as soon as we can during o…" at bounding box center [411, 505] width 314 height 18
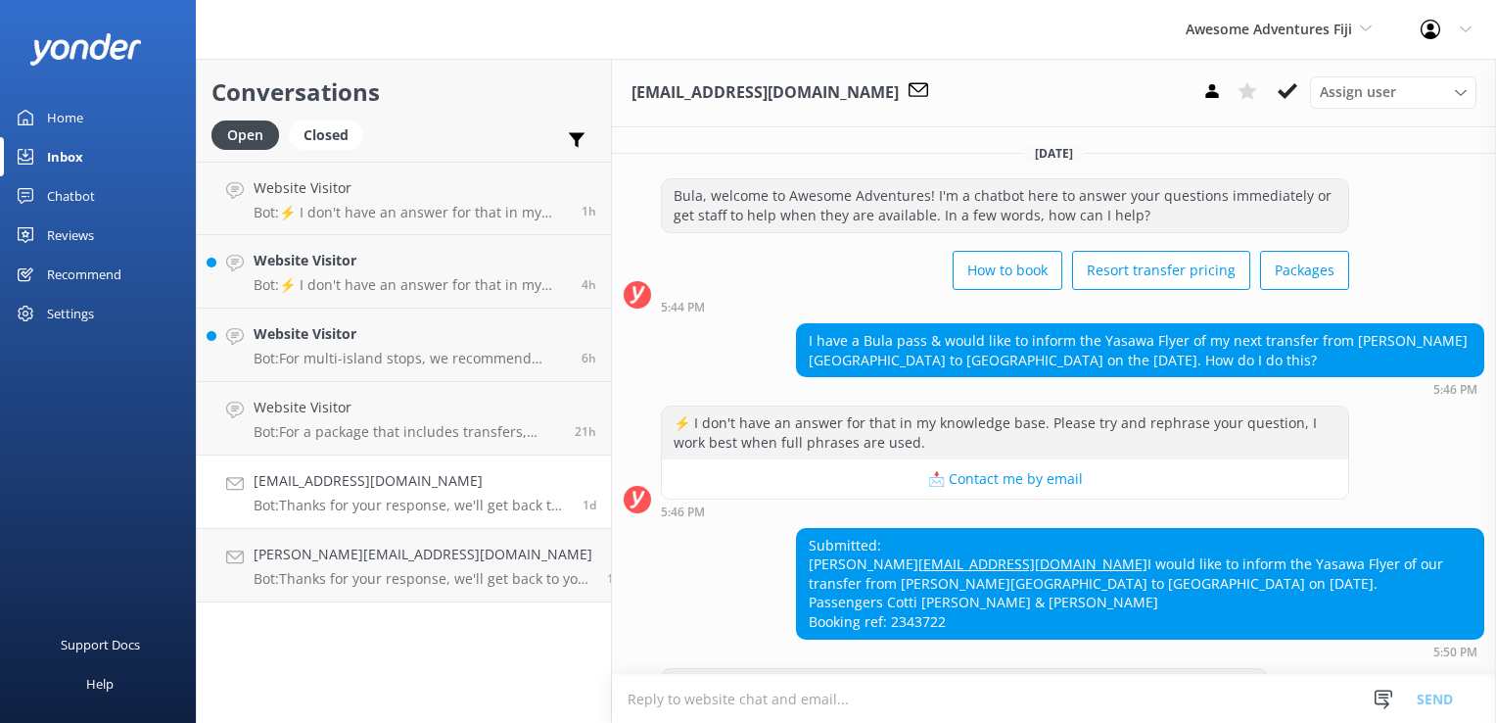
scroll to position [92, 0]
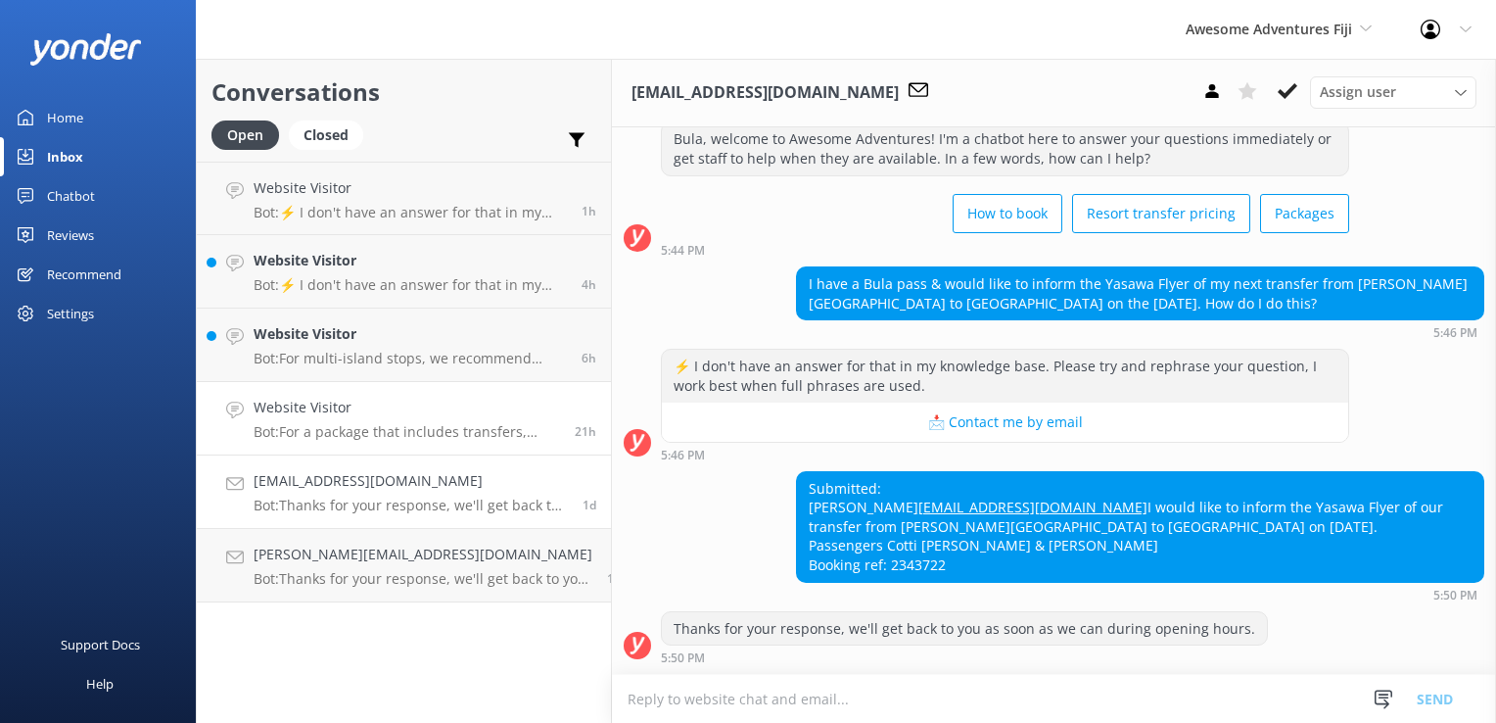
click at [307, 429] on p "Bot: For a package that includes transfers, accommodation, and activities, you …" at bounding box center [407, 432] width 307 height 18
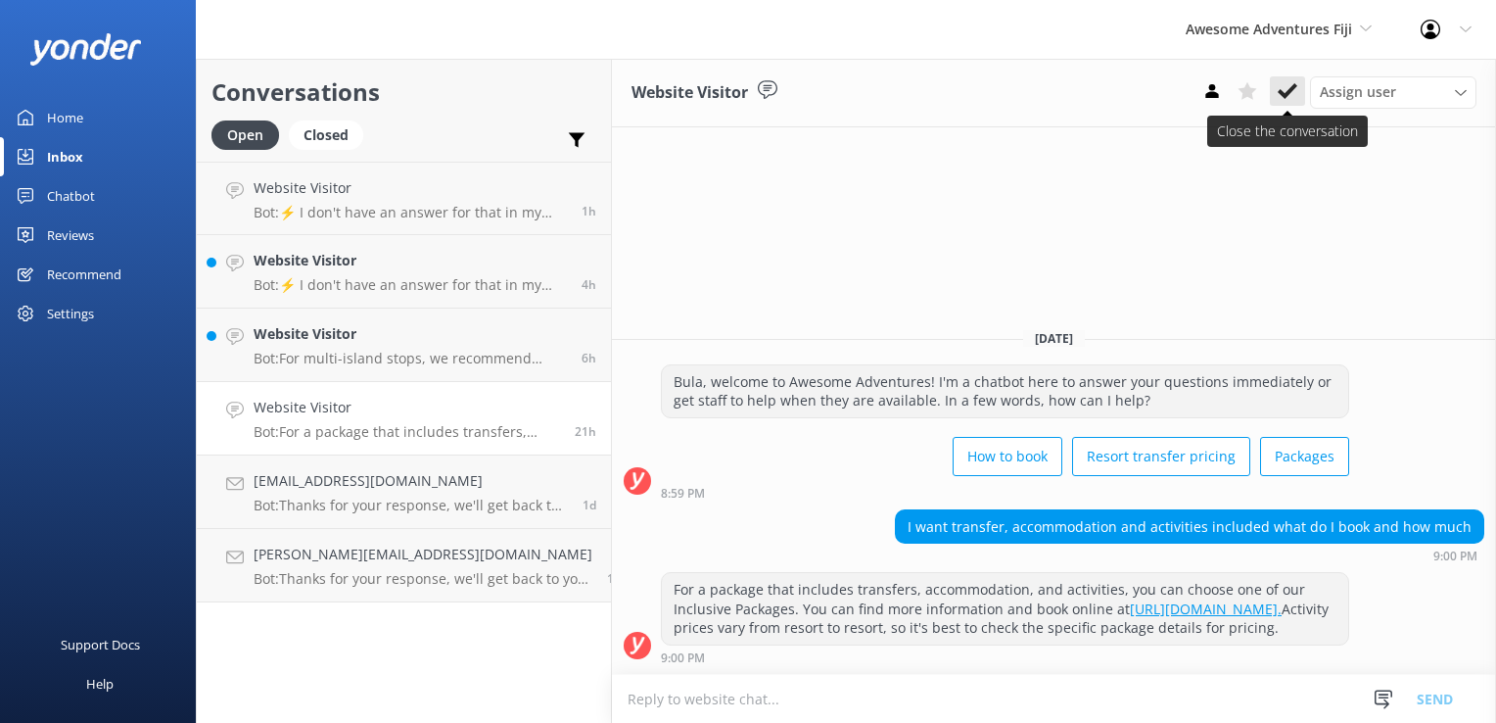
click at [1288, 99] on icon at bounding box center [1288, 91] width 20 height 20
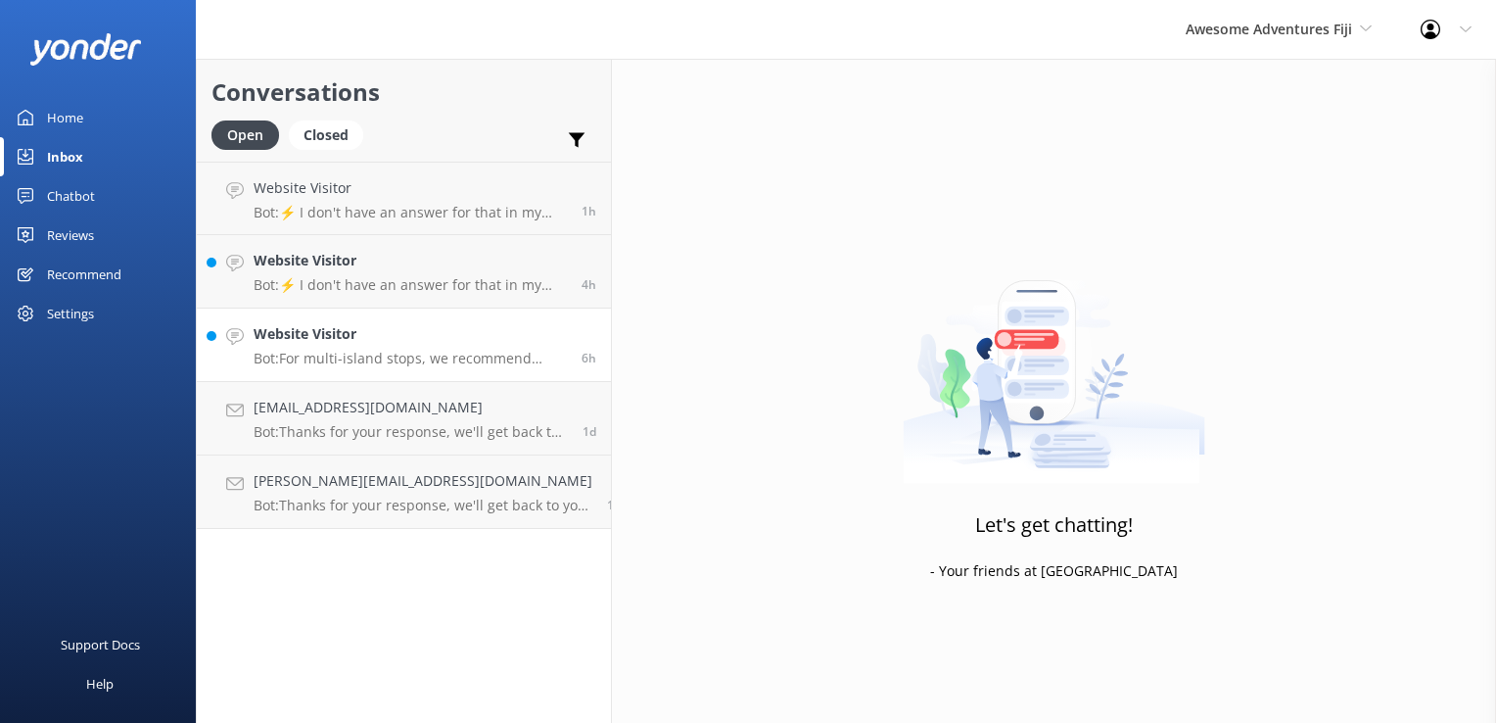
click at [394, 347] on div "Website Visitor Bot: For multi-island stops, we recommend getting a Bula Pass. …" at bounding box center [410, 344] width 313 height 43
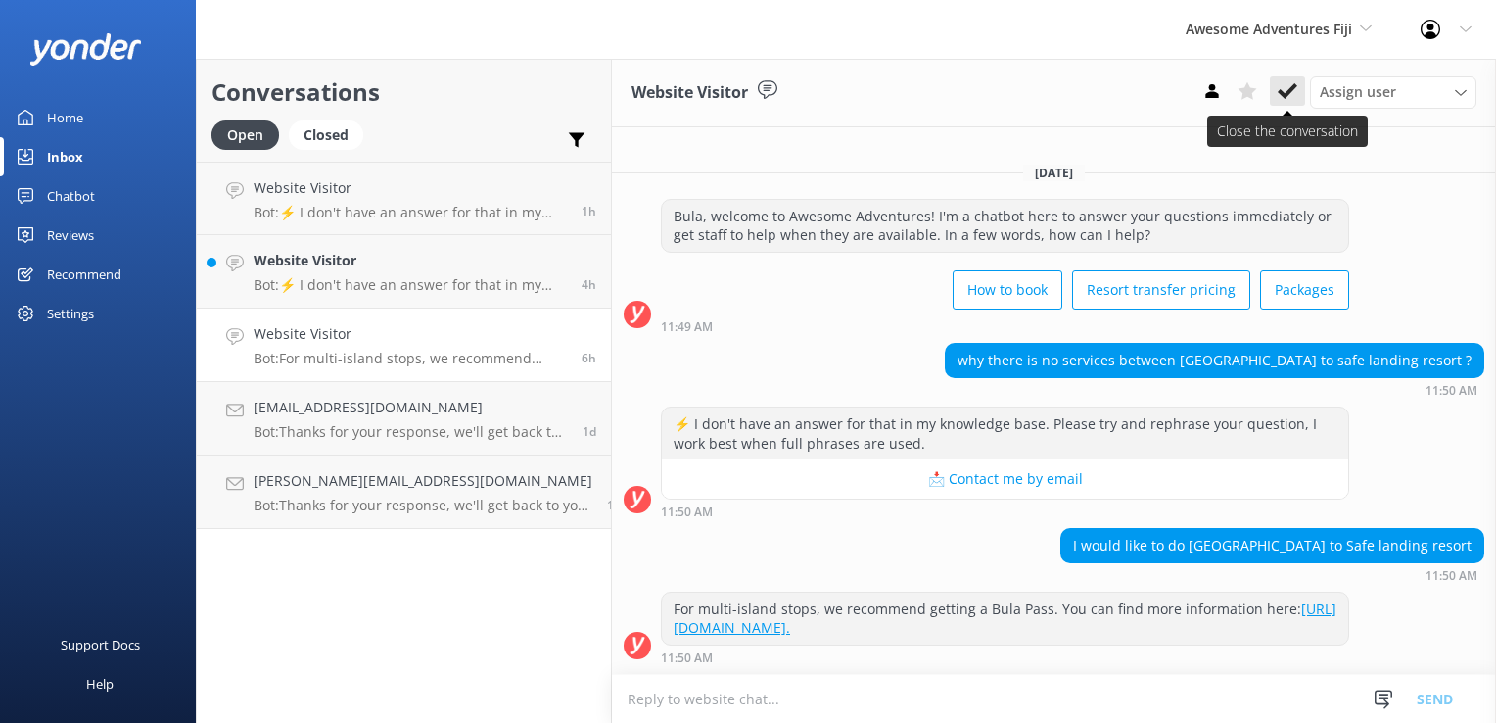
click at [1281, 104] on button at bounding box center [1287, 90] width 35 height 29
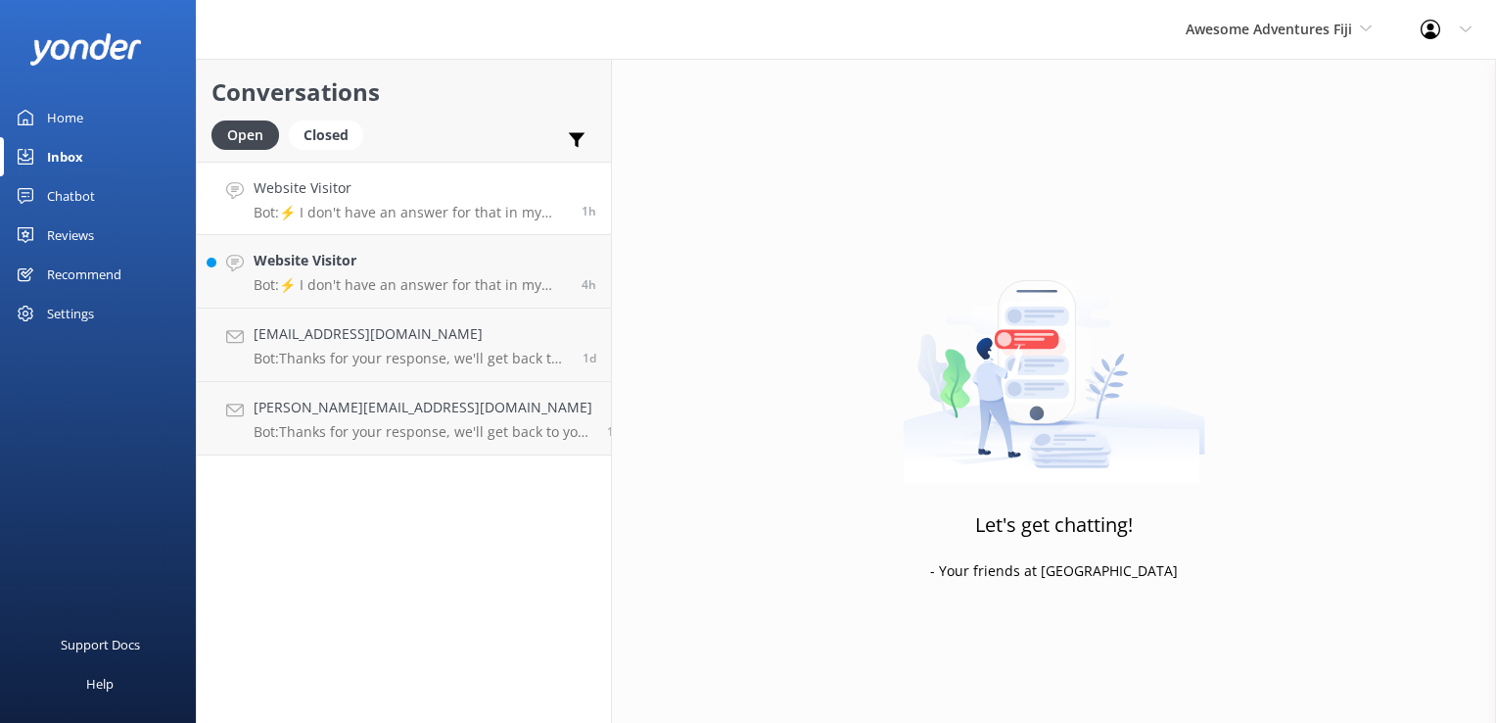
click at [411, 205] on p "Bot: ⚡ I don't have an answer for that in my knowledge base. Please try and rep…" at bounding box center [410, 213] width 313 height 18
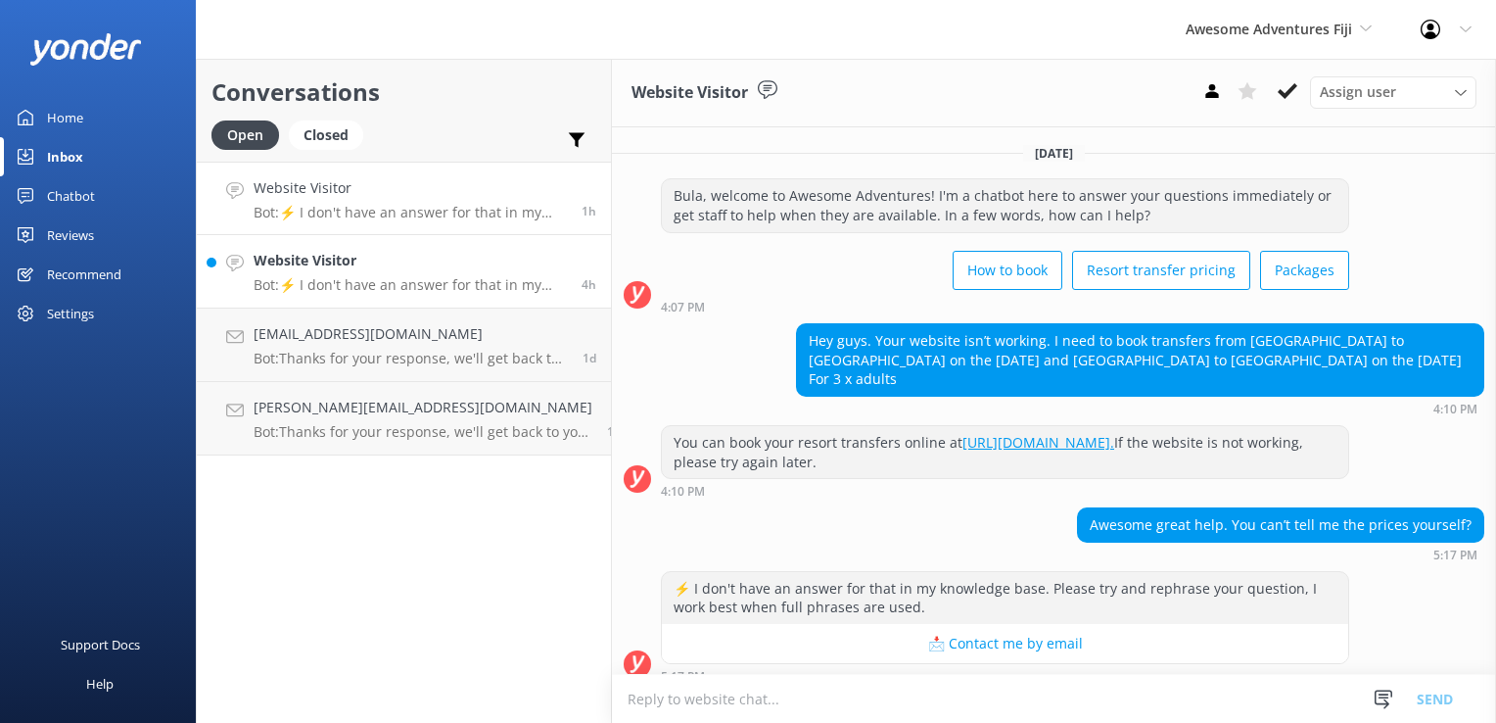
click at [394, 279] on p "Bot: ⚡ I don't have an answer for that in my knowledge base. Please try and rep…" at bounding box center [410, 285] width 313 height 18
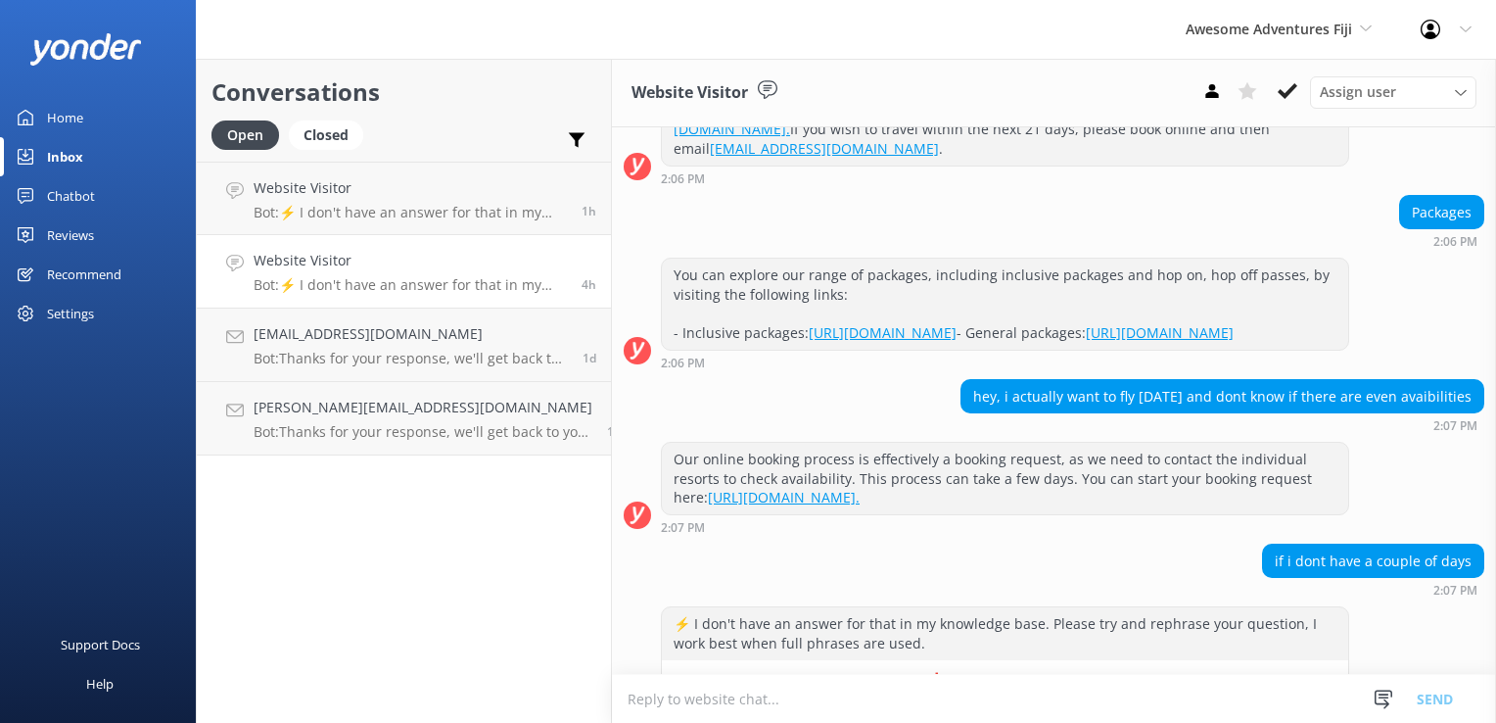
scroll to position [362, 0]
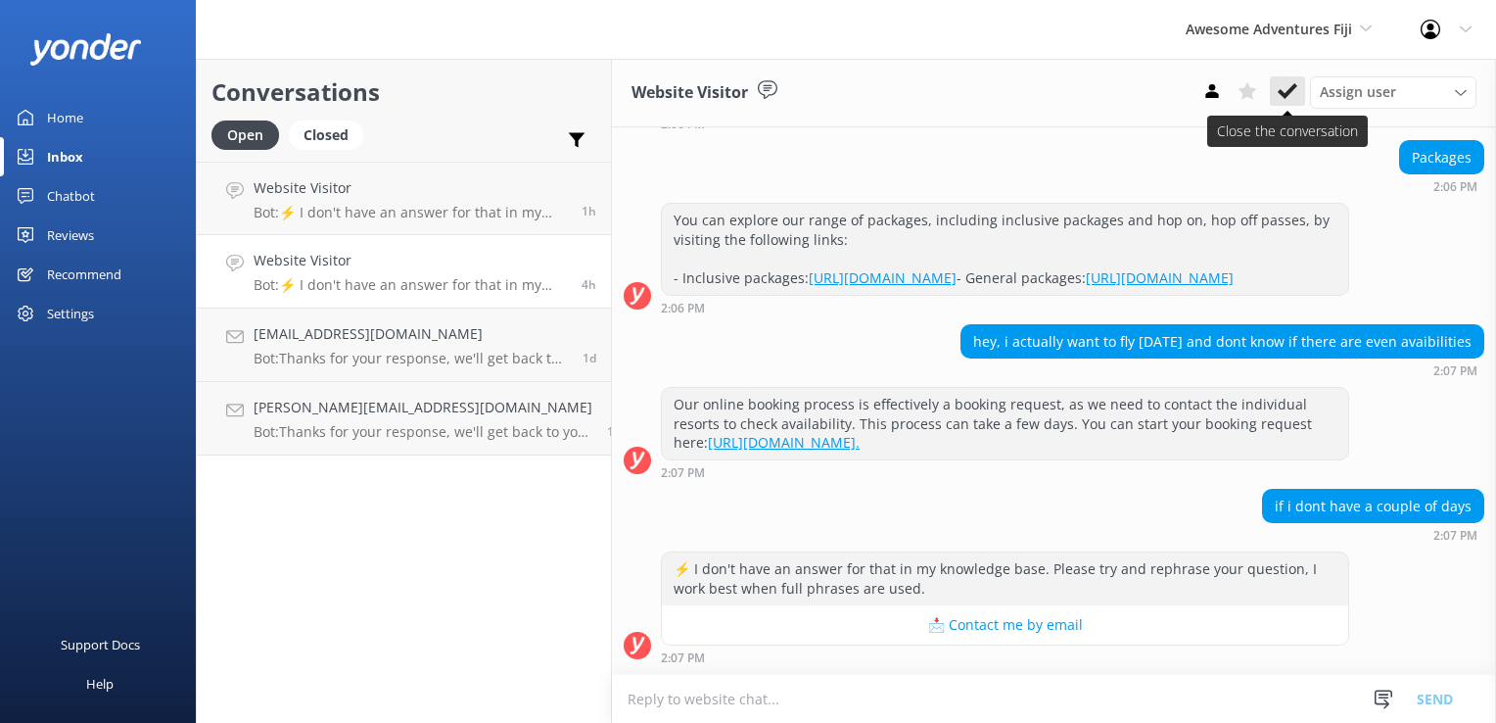
click at [1289, 88] on icon at bounding box center [1288, 91] width 20 height 20
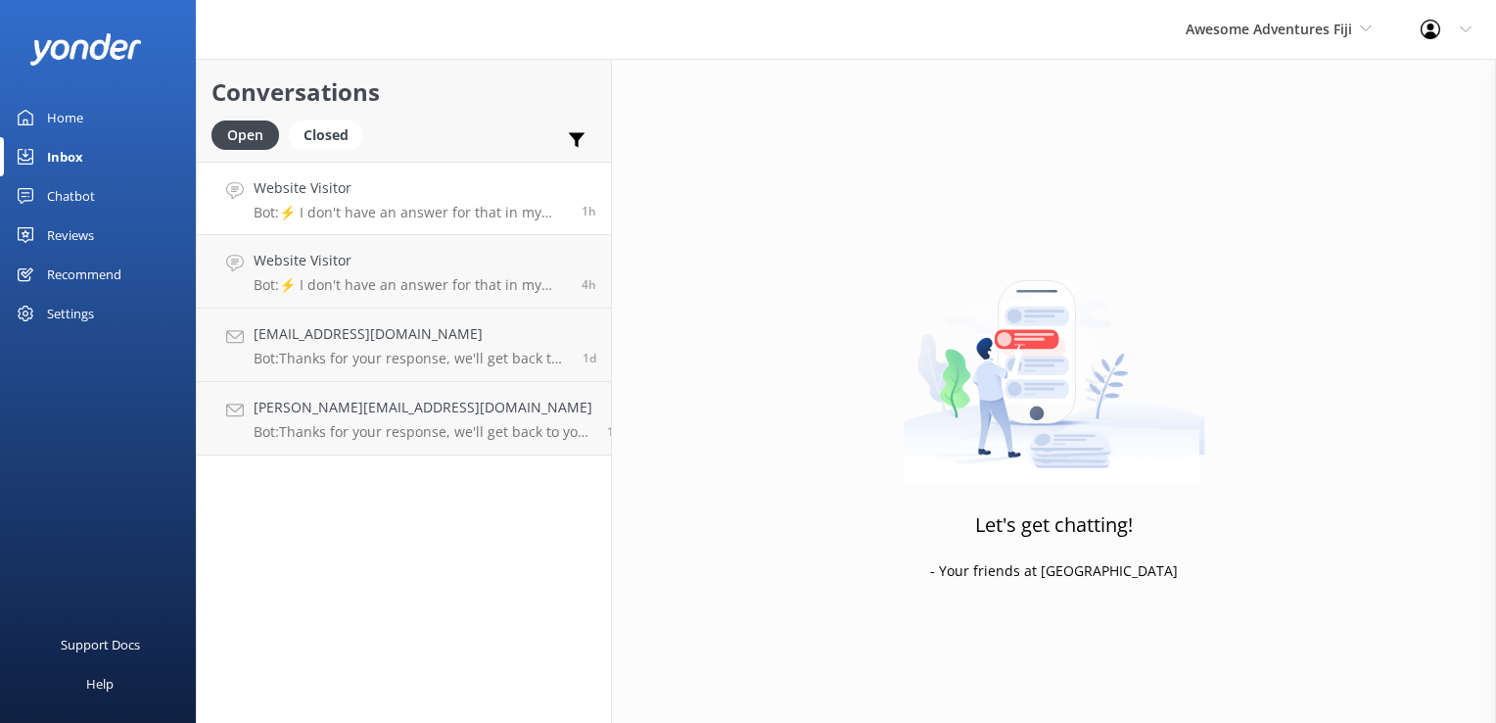
click at [478, 221] on link "Website Visitor Bot: ⚡ I don't have an answer for that in my knowledge base. Pl…" at bounding box center [404, 198] width 414 height 73
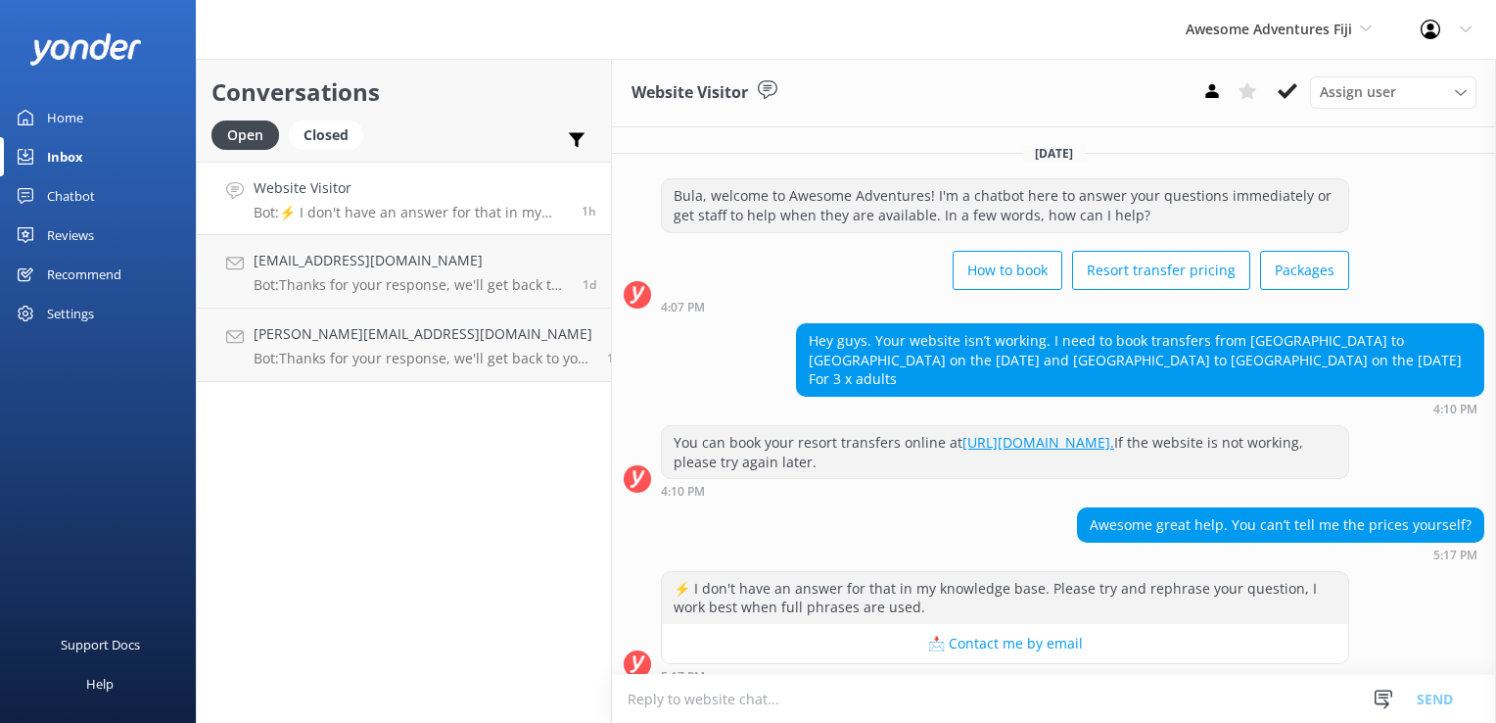
click at [1300, 48] on div "Awesome Adventures Fiji South Sea Sailing South Sea Cruises Malamala Beach Club…" at bounding box center [1278, 29] width 235 height 59
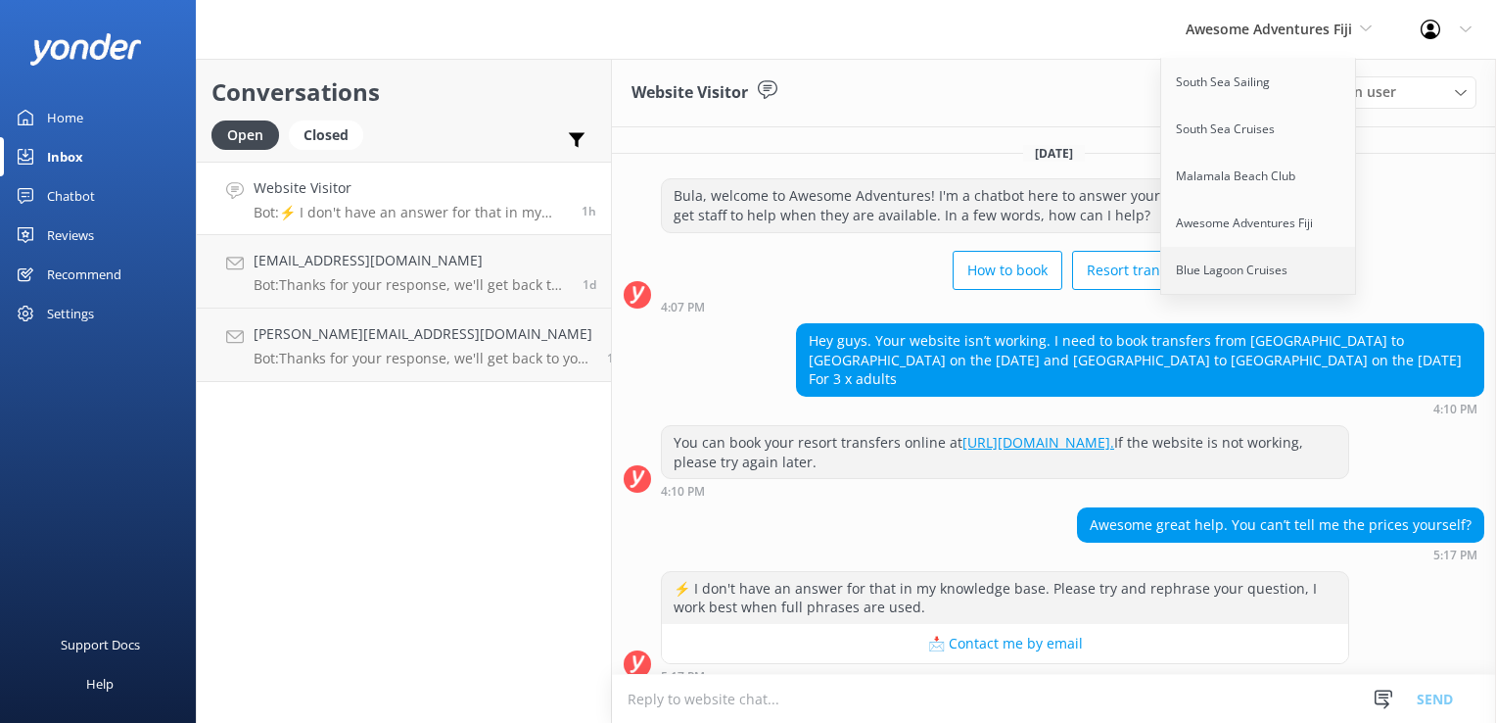
click at [1253, 264] on link "Blue Lagoon Cruises" at bounding box center [1259, 270] width 196 height 47
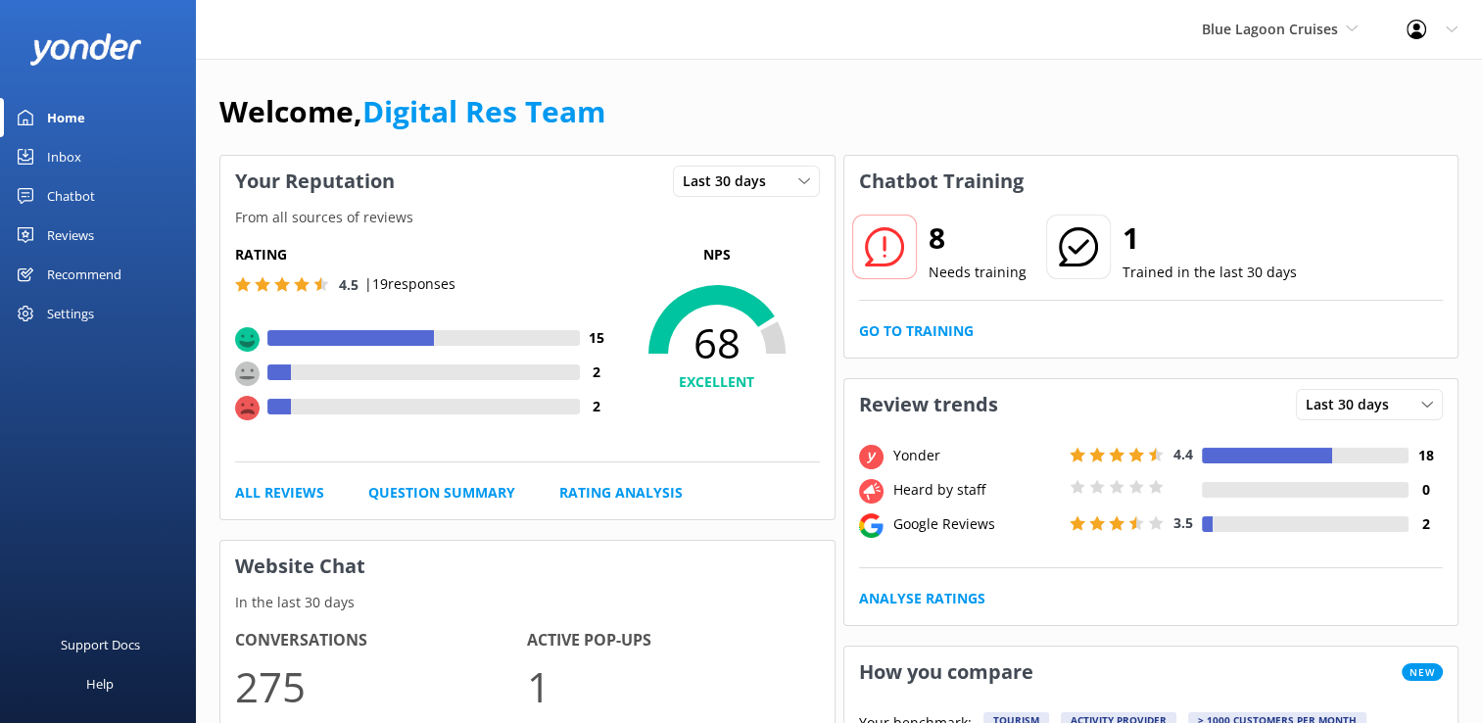
click at [52, 165] on div "Inbox" at bounding box center [64, 156] width 34 height 39
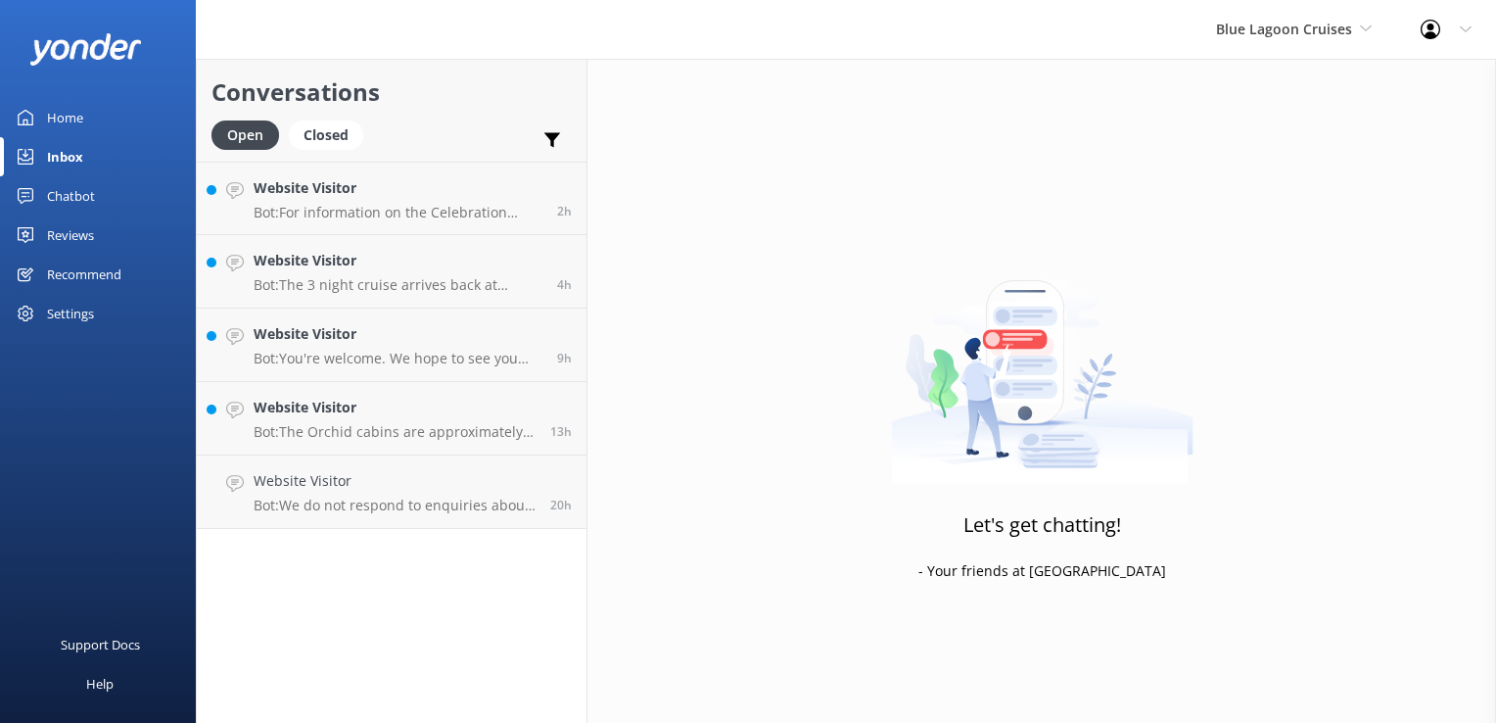
click at [439, 330] on h4 "Website Visitor" at bounding box center [398, 334] width 289 height 22
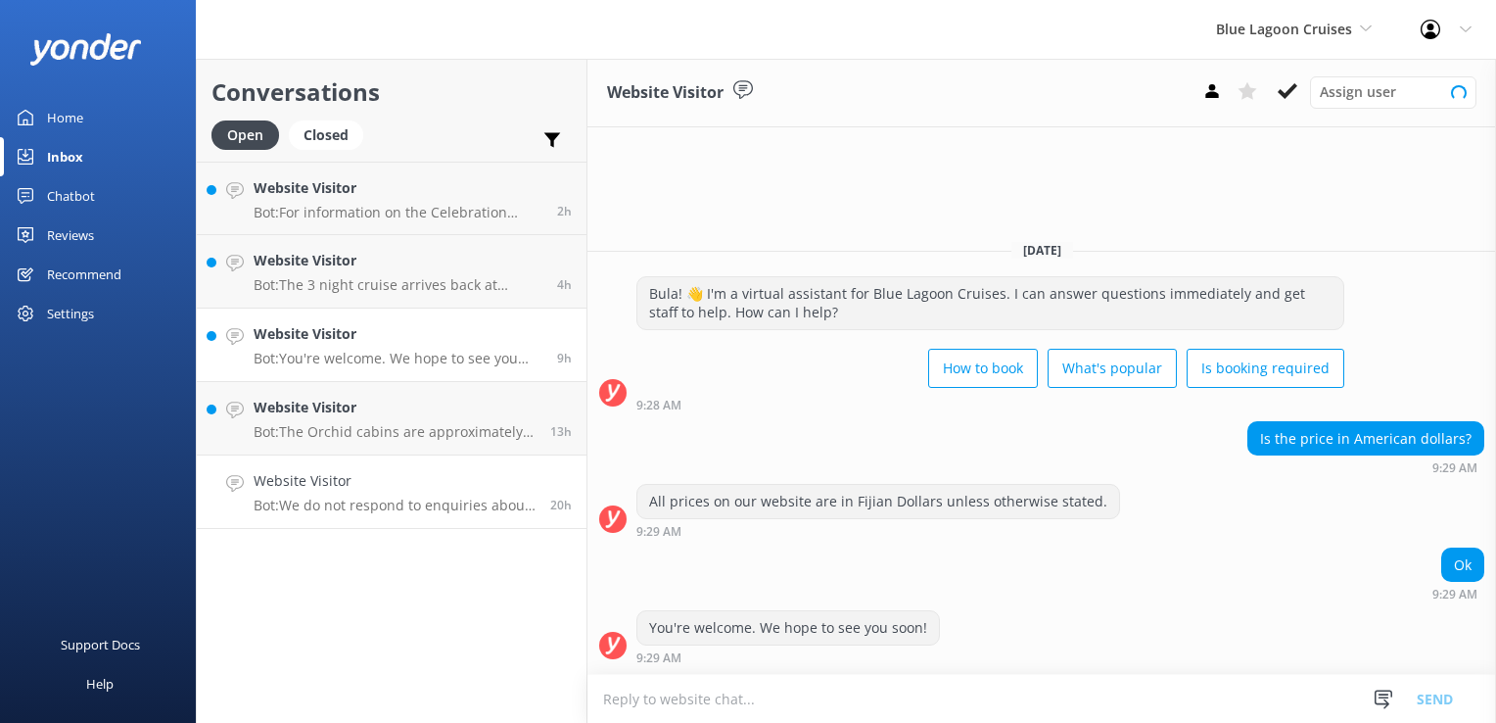
click at [427, 504] on p "Bot: We do not respond to enquiries about job vacancies through this chat. Plea…" at bounding box center [395, 505] width 282 height 18
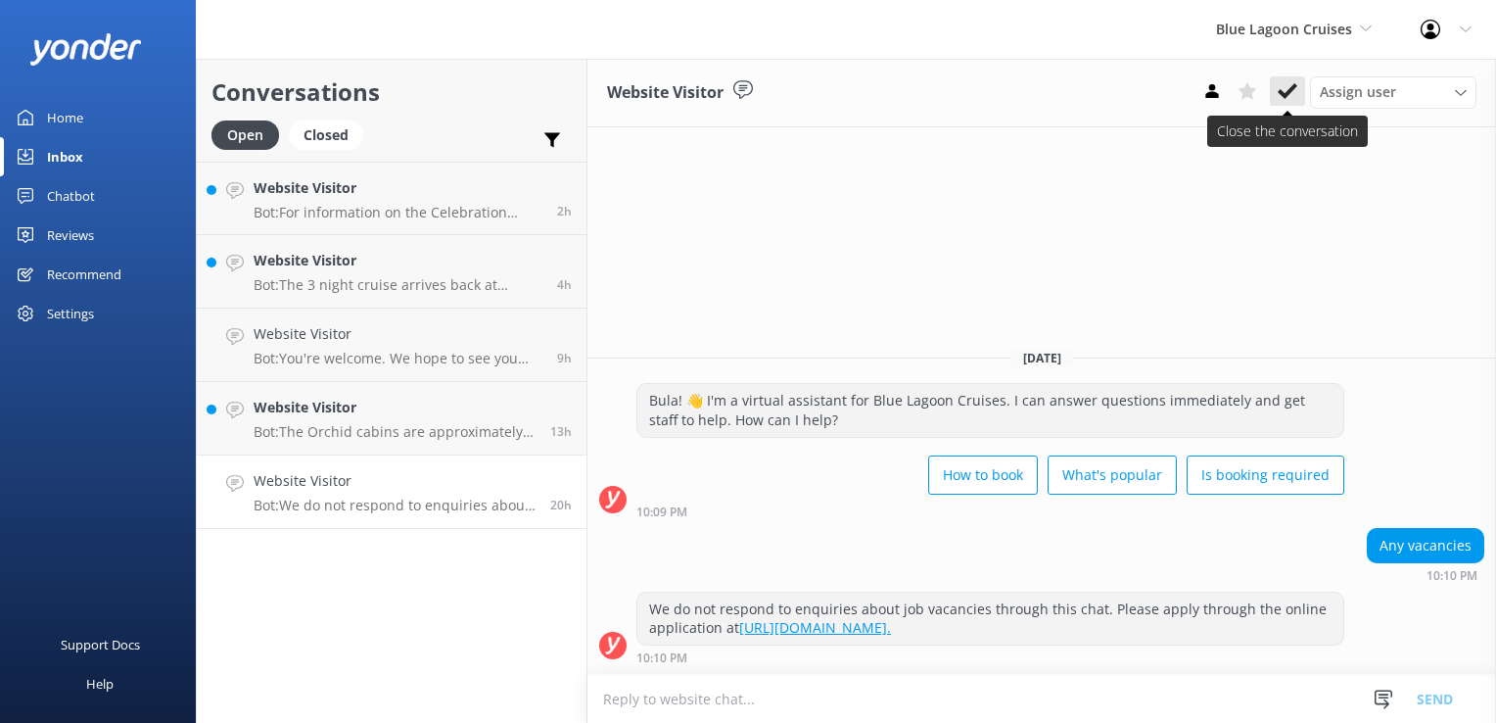
click at [1285, 96] on use at bounding box center [1288, 91] width 20 height 16
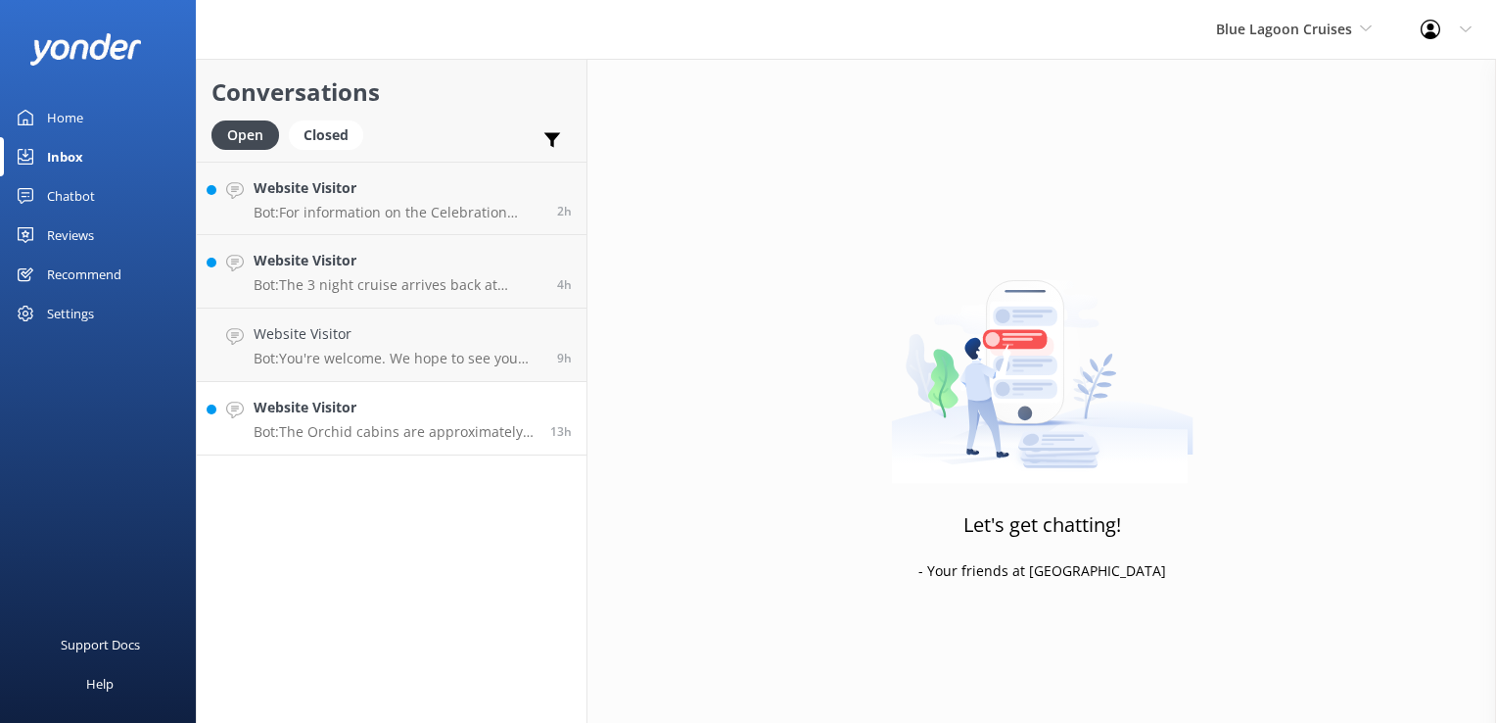
click at [407, 439] on p "Bot: The Orchid cabins are approximately 13 sqm (142 sq ft) in size, and Hibisc…" at bounding box center [395, 432] width 282 height 18
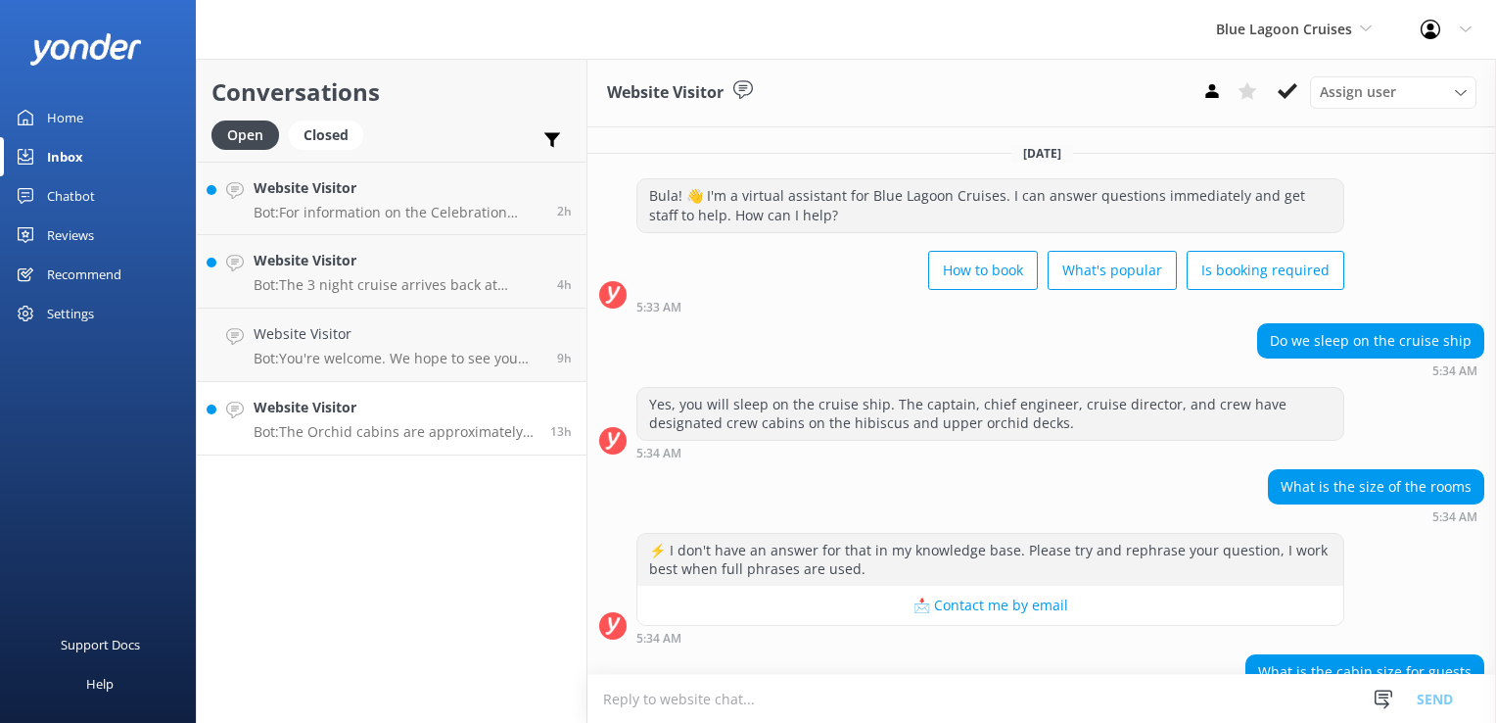
scroll to position [121, 0]
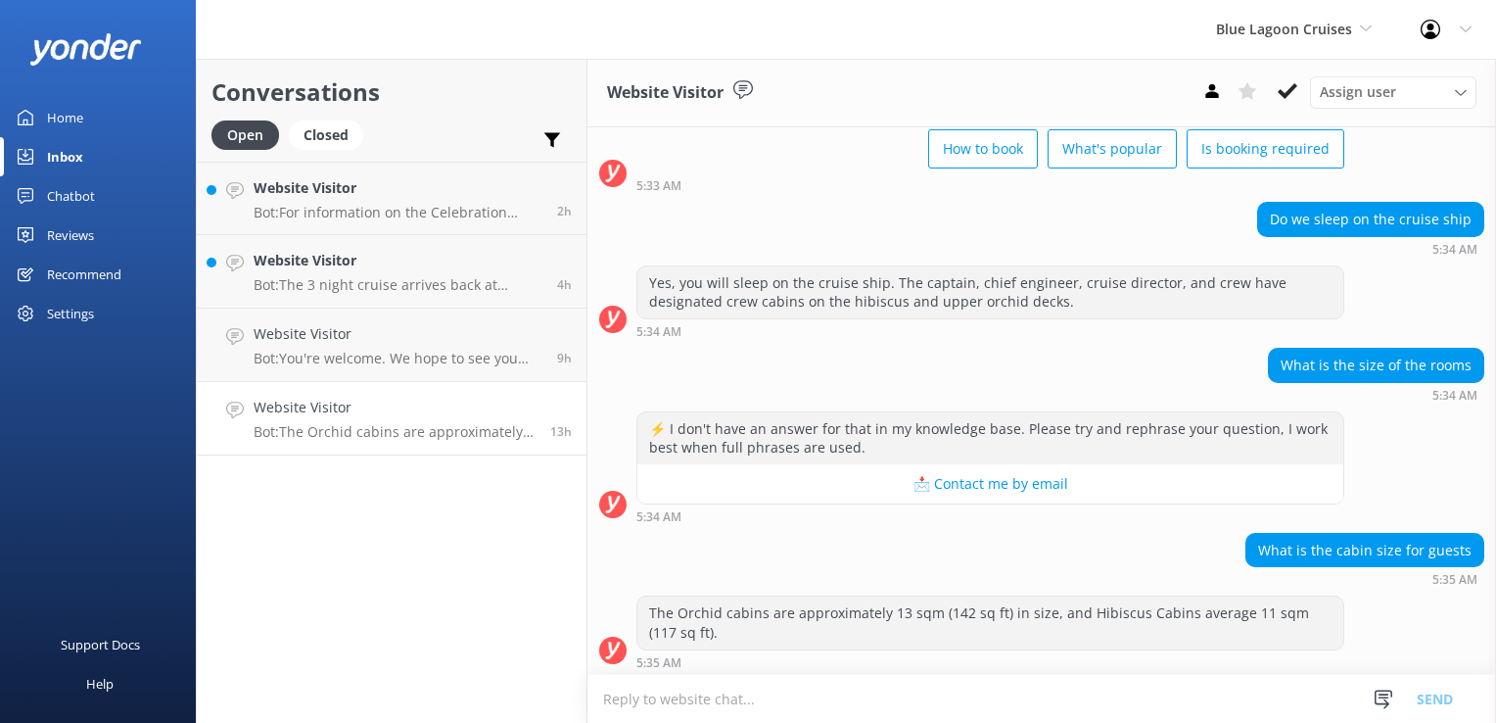
click at [1293, 87] on use at bounding box center [1288, 91] width 20 height 16
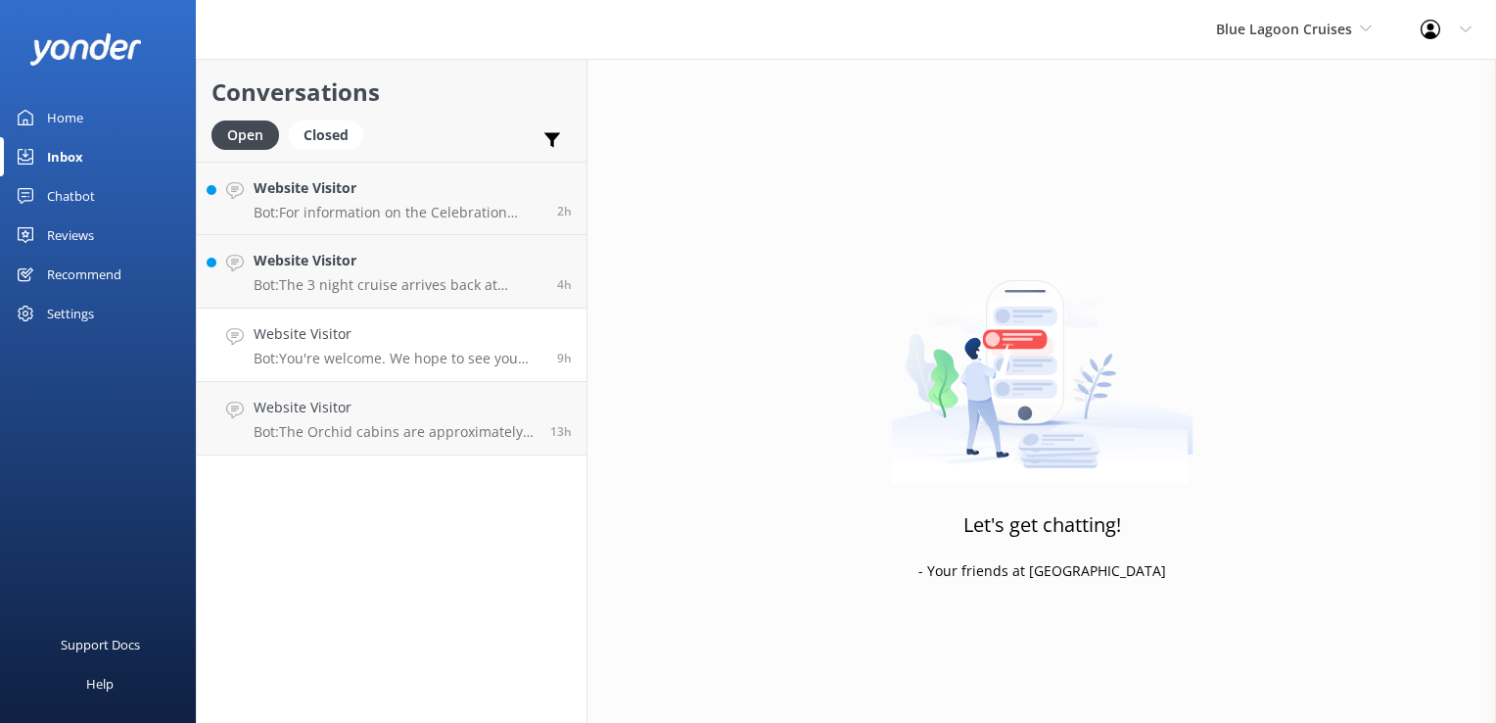
click at [372, 350] on p "Bot: You're welcome. We hope to see you soon!" at bounding box center [398, 359] width 289 height 18
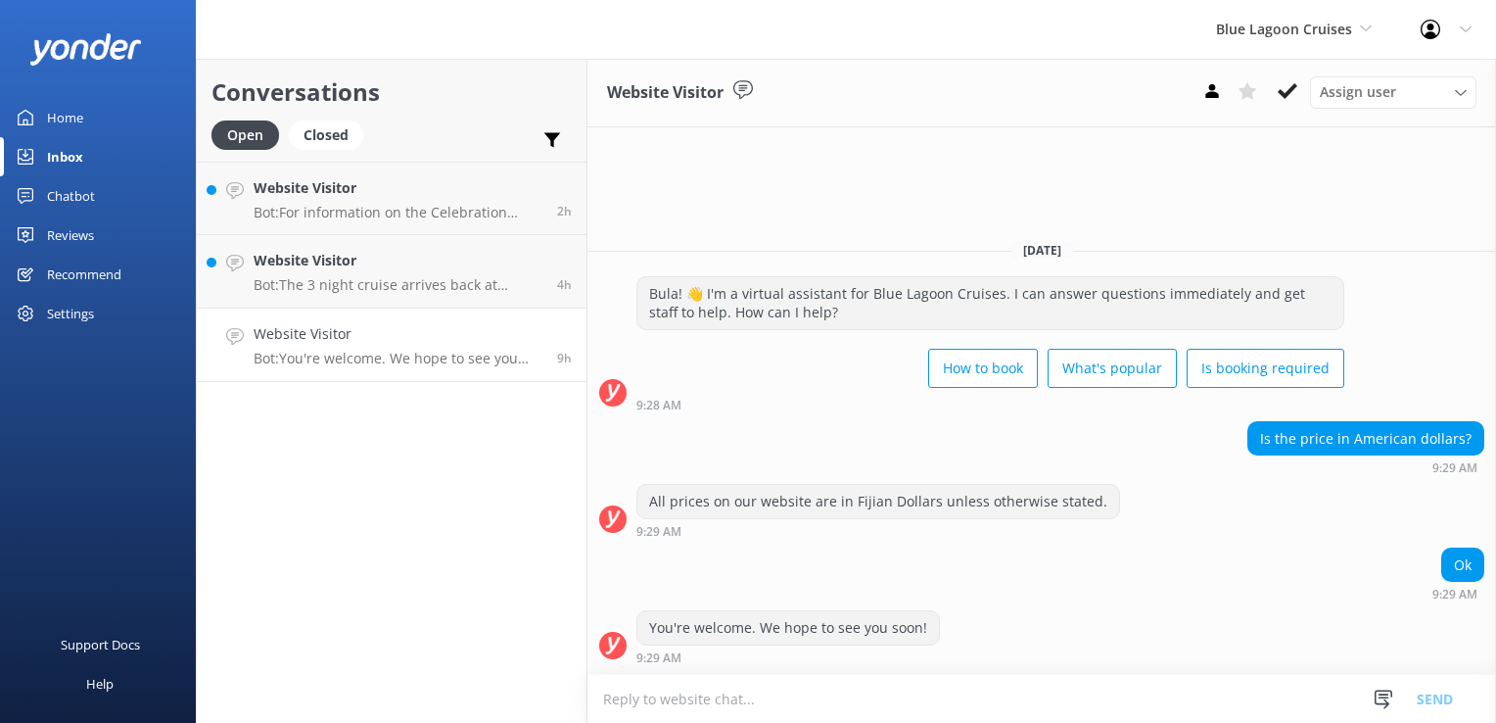
click at [819, 693] on textarea at bounding box center [1042, 699] width 909 height 48
type textarea "For a quotation in US currencey please email blue lagoon cruises on"
click at [1091, 699] on textarea at bounding box center [1042, 699] width 909 height 48
drag, startPoint x: 0, startPoint y: 0, endPoint x: 1091, endPoint y: 698, distance: 1295.2
click at [1091, 698] on textarea at bounding box center [1042, 699] width 909 height 48
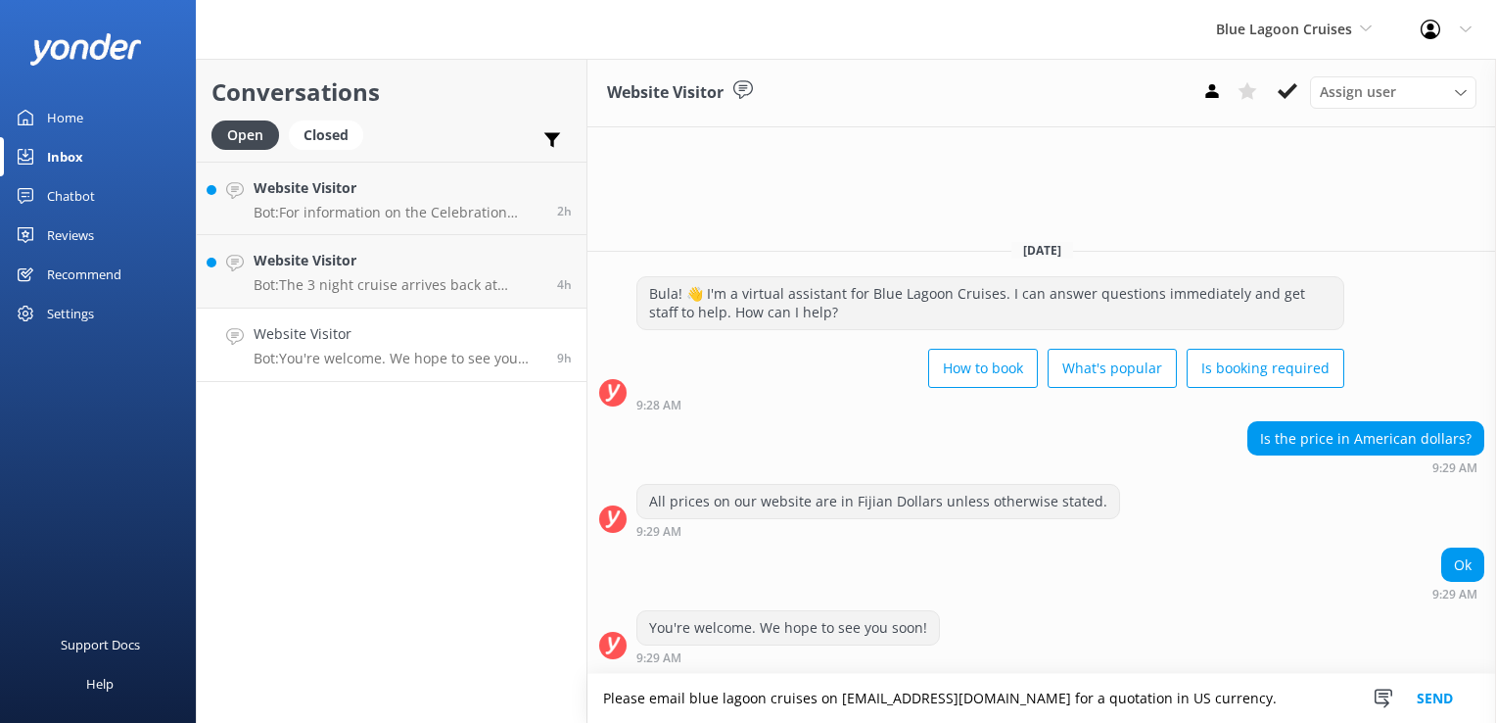
type textarea "Please email blue lagoon cruises on [EMAIL_ADDRESS][DOMAIN_NAME] for a quotatio…"
click at [1401, 688] on button "Send" at bounding box center [1434, 698] width 73 height 49
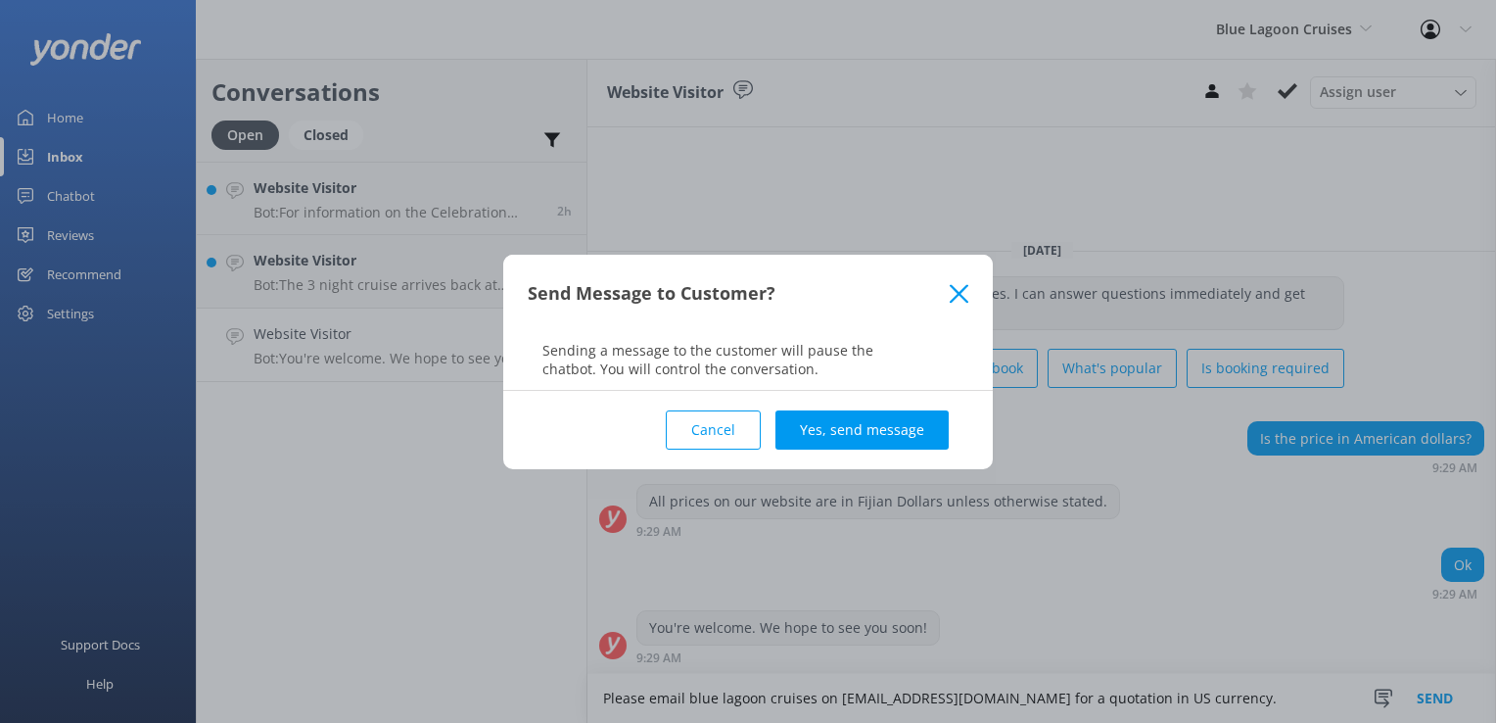
click at [948, 449] on div "Cancel Yes, send message" at bounding box center [748, 430] width 441 height 78
click at [940, 445] on button "Yes, send message" at bounding box center [862, 429] width 173 height 39
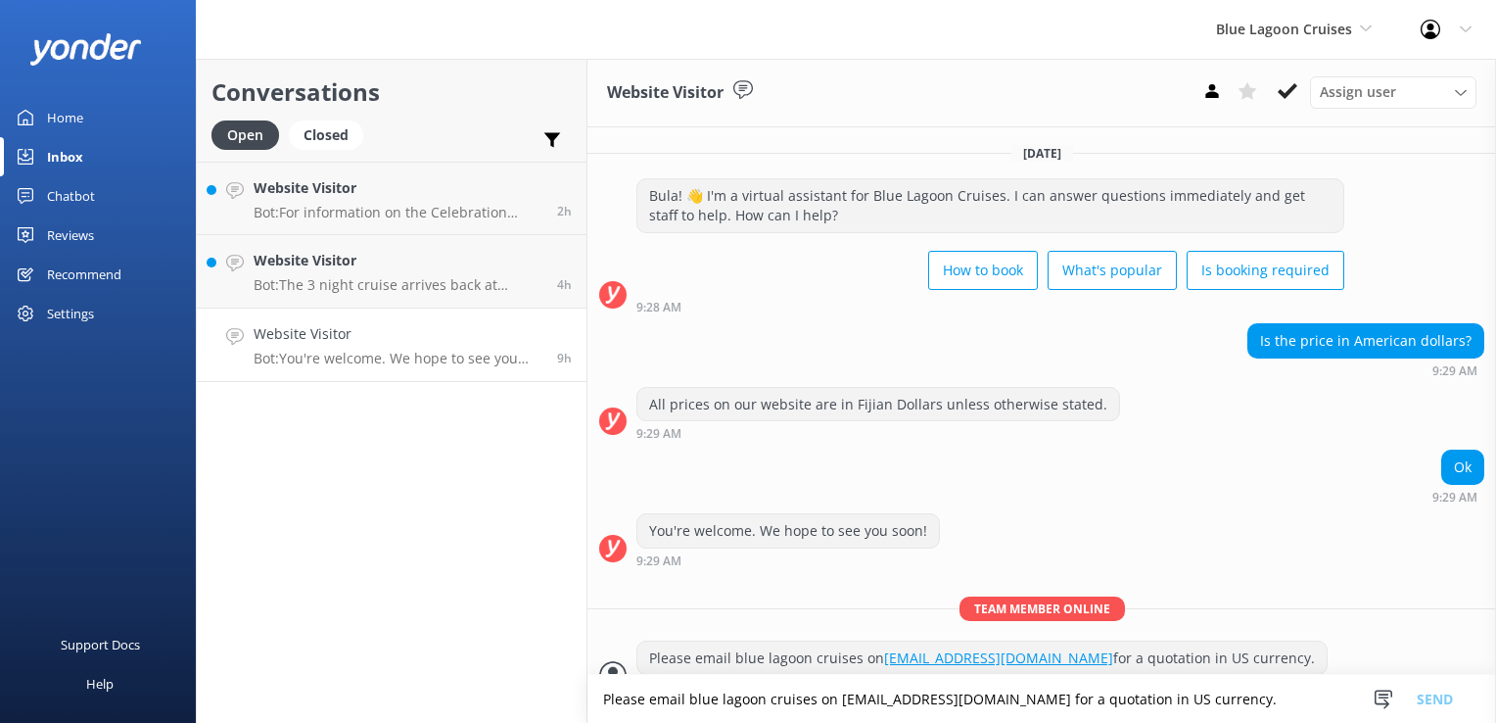
scroll to position [26, 0]
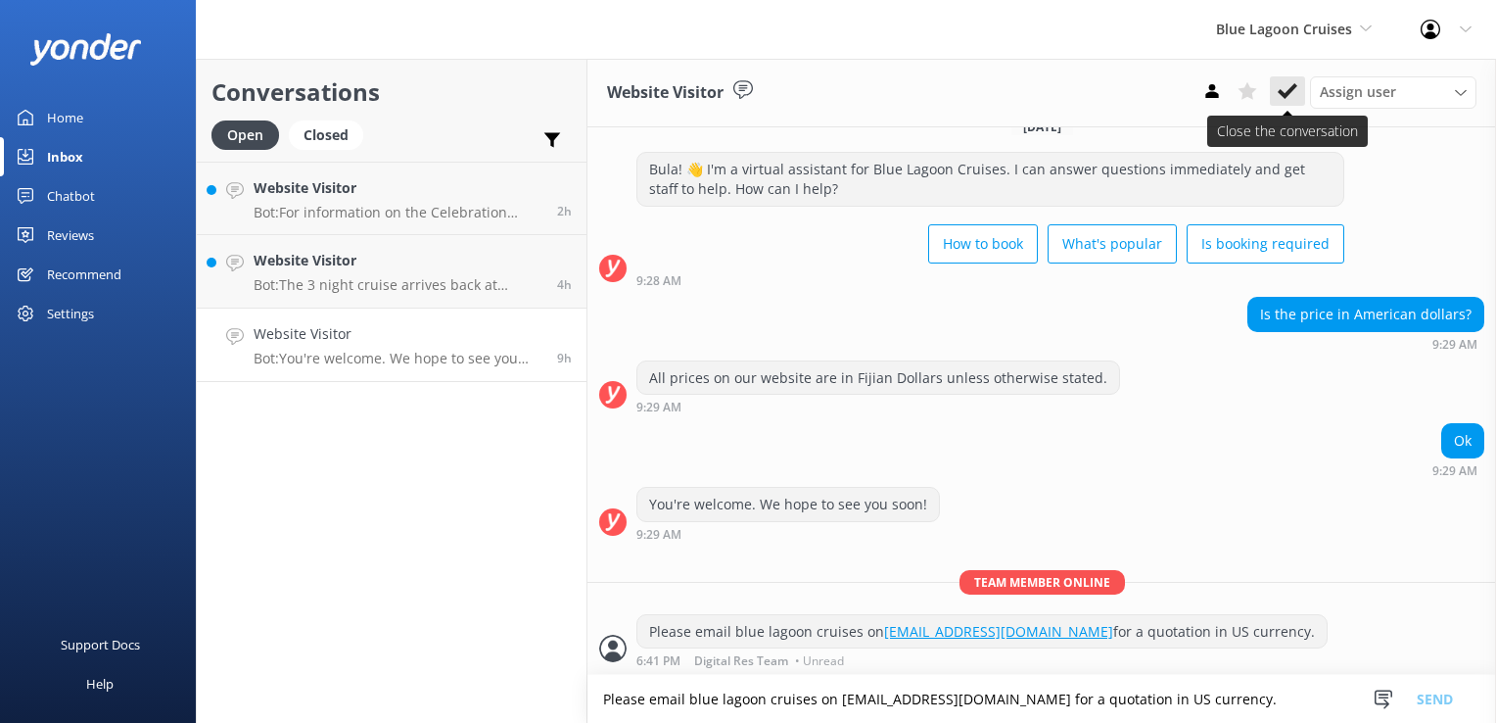
click at [1293, 104] on button at bounding box center [1287, 90] width 35 height 29
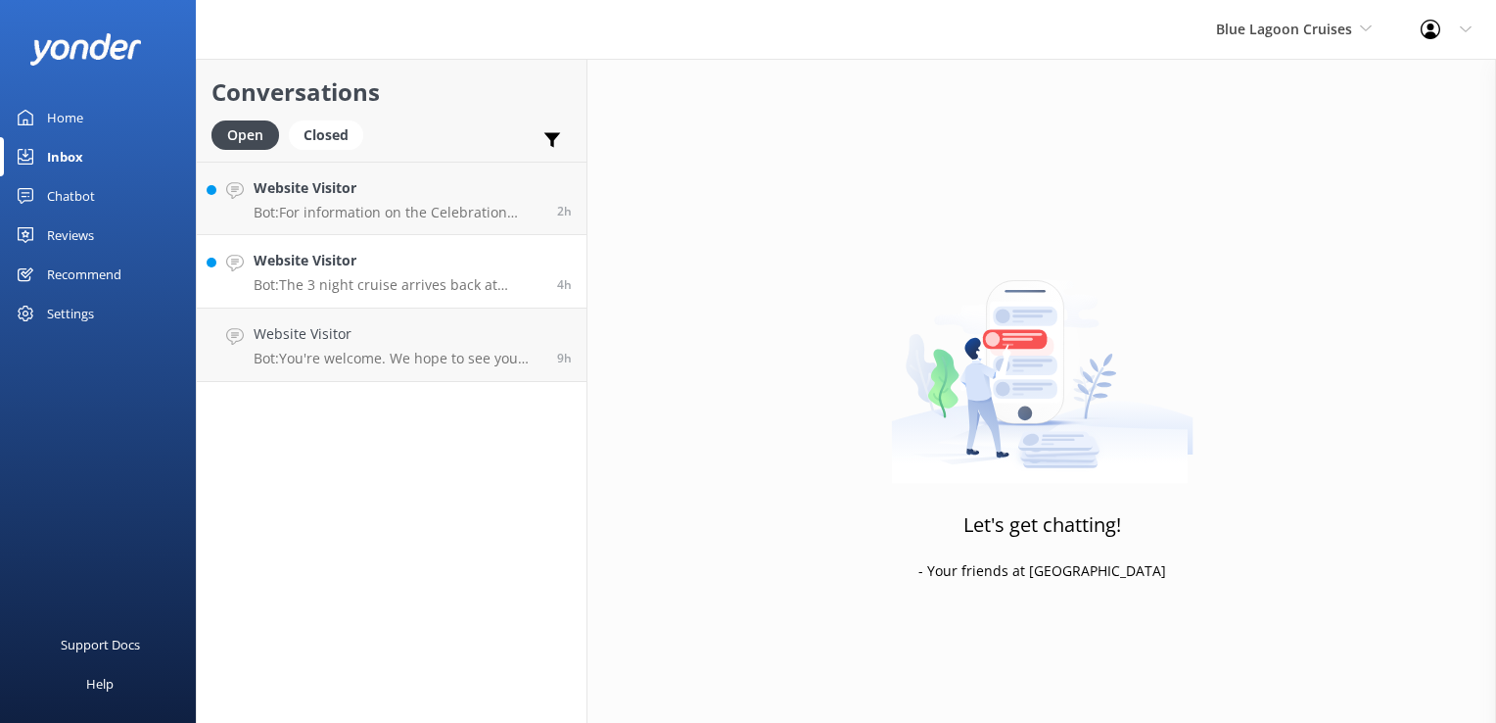
click at [364, 275] on div "Website Visitor Bot: The 3 night cruise arrives back at [GEOGRAPHIC_DATA] at 3p…" at bounding box center [398, 271] width 289 height 43
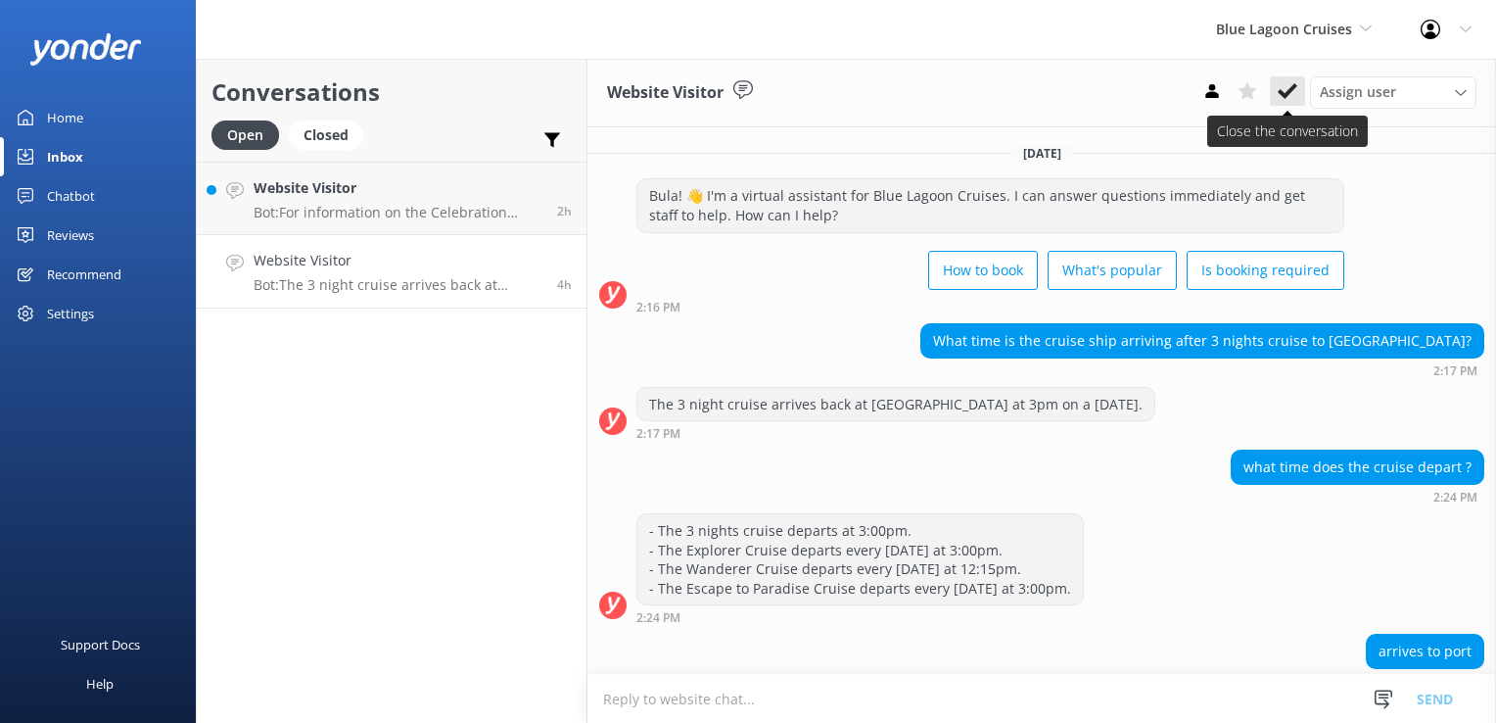
click at [1292, 95] on icon at bounding box center [1288, 91] width 20 height 20
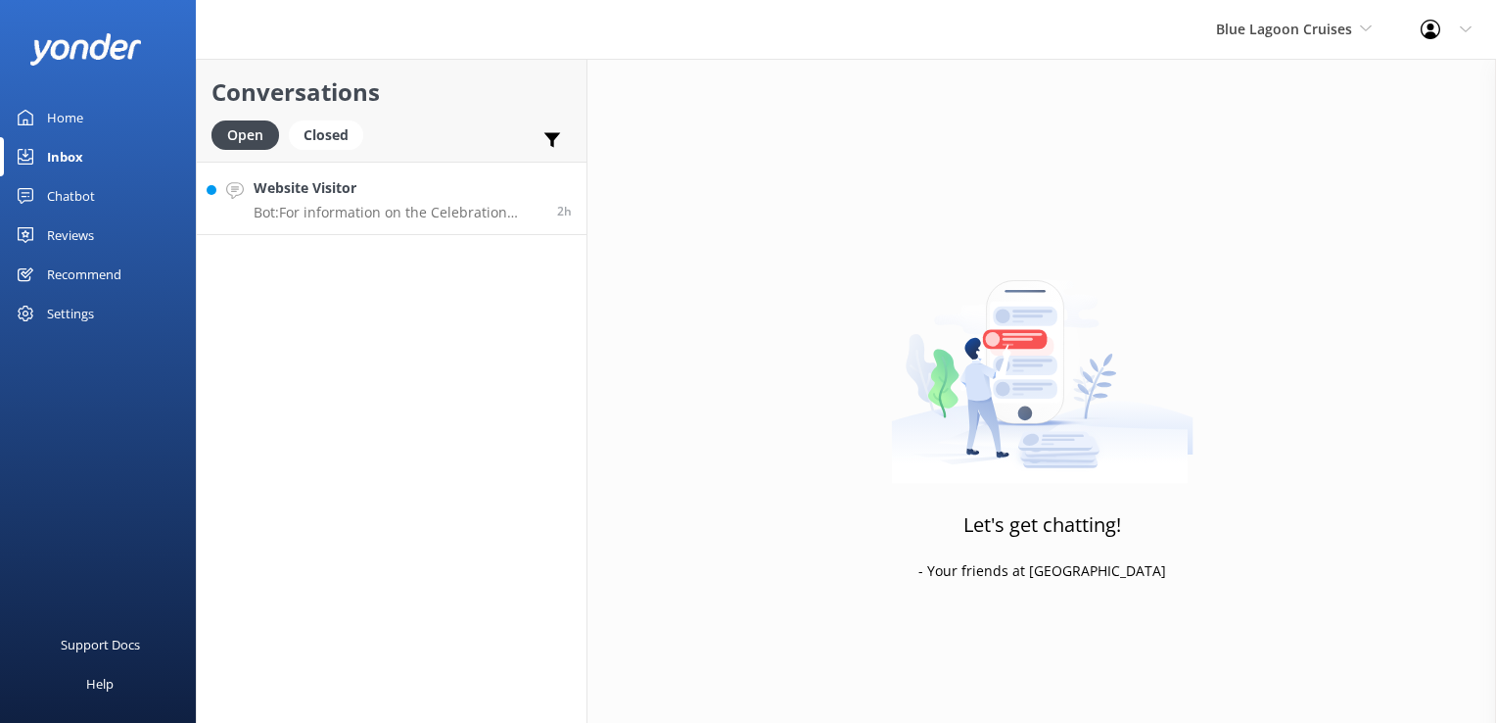
click at [489, 198] on h4 "Website Visitor" at bounding box center [398, 188] width 289 height 22
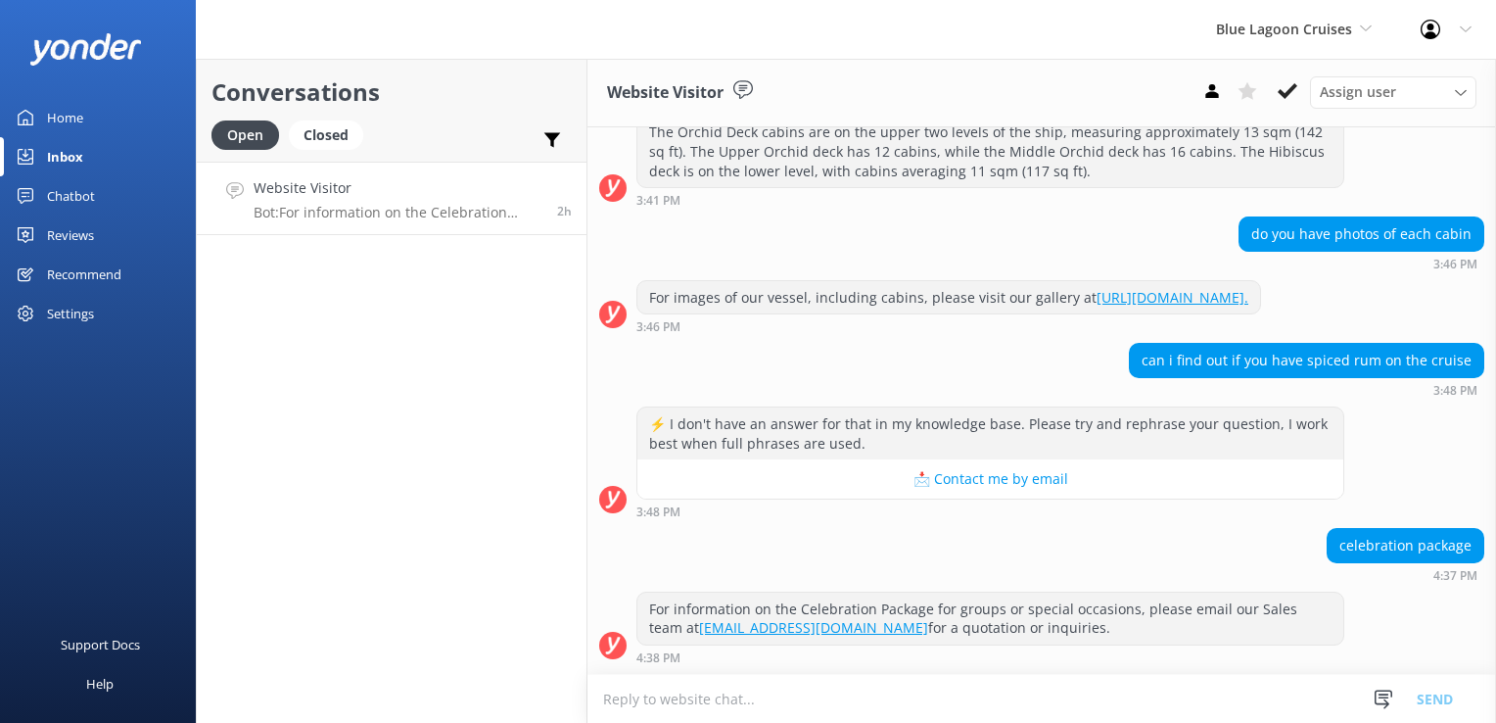
scroll to position [306, 0]
click at [1295, 91] on icon at bounding box center [1288, 91] width 20 height 20
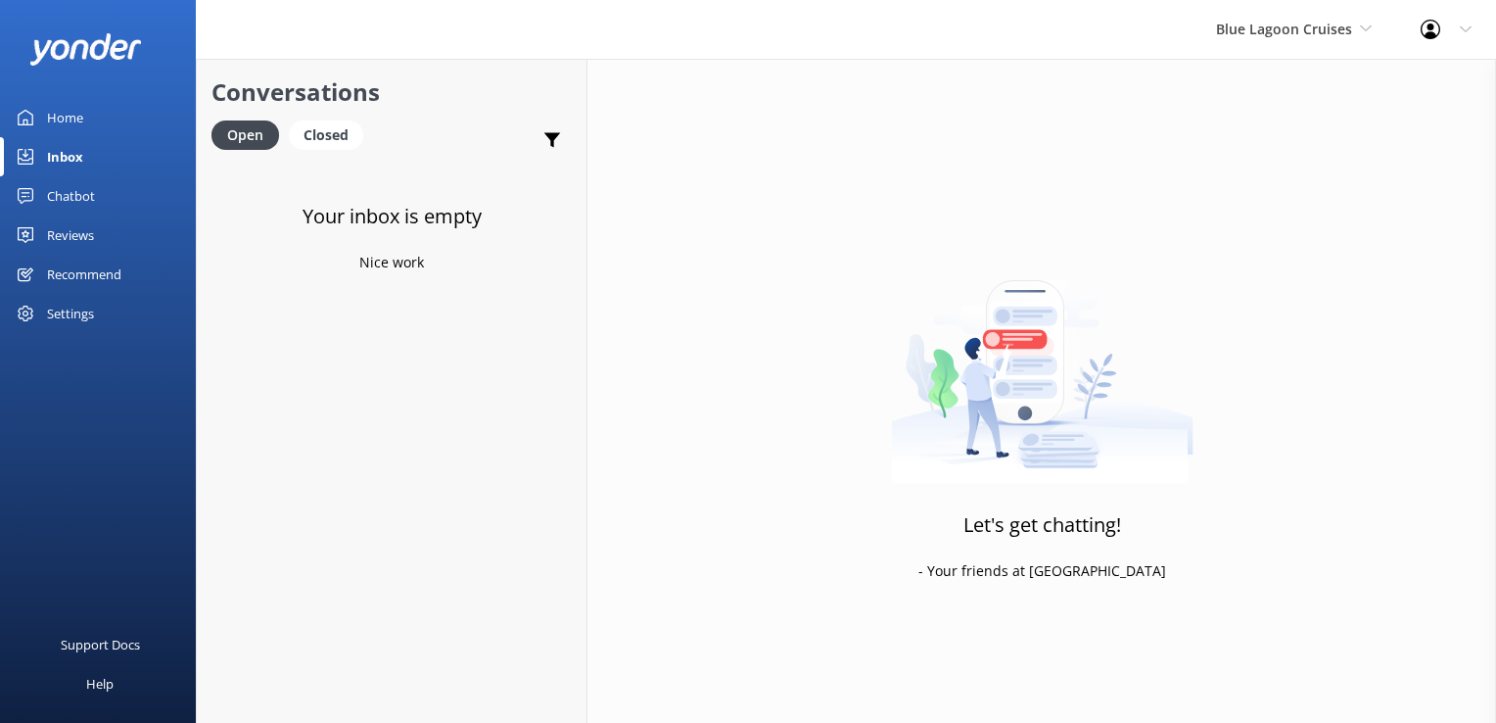
drag, startPoint x: 1195, startPoint y: 46, endPoint x: 1242, endPoint y: 38, distance: 47.7
click at [1196, 46] on div "Blue Lagoon Cruises South Sea Sailing South Sea Cruises Malamala Beach Club Awe…" at bounding box center [1294, 29] width 205 height 59
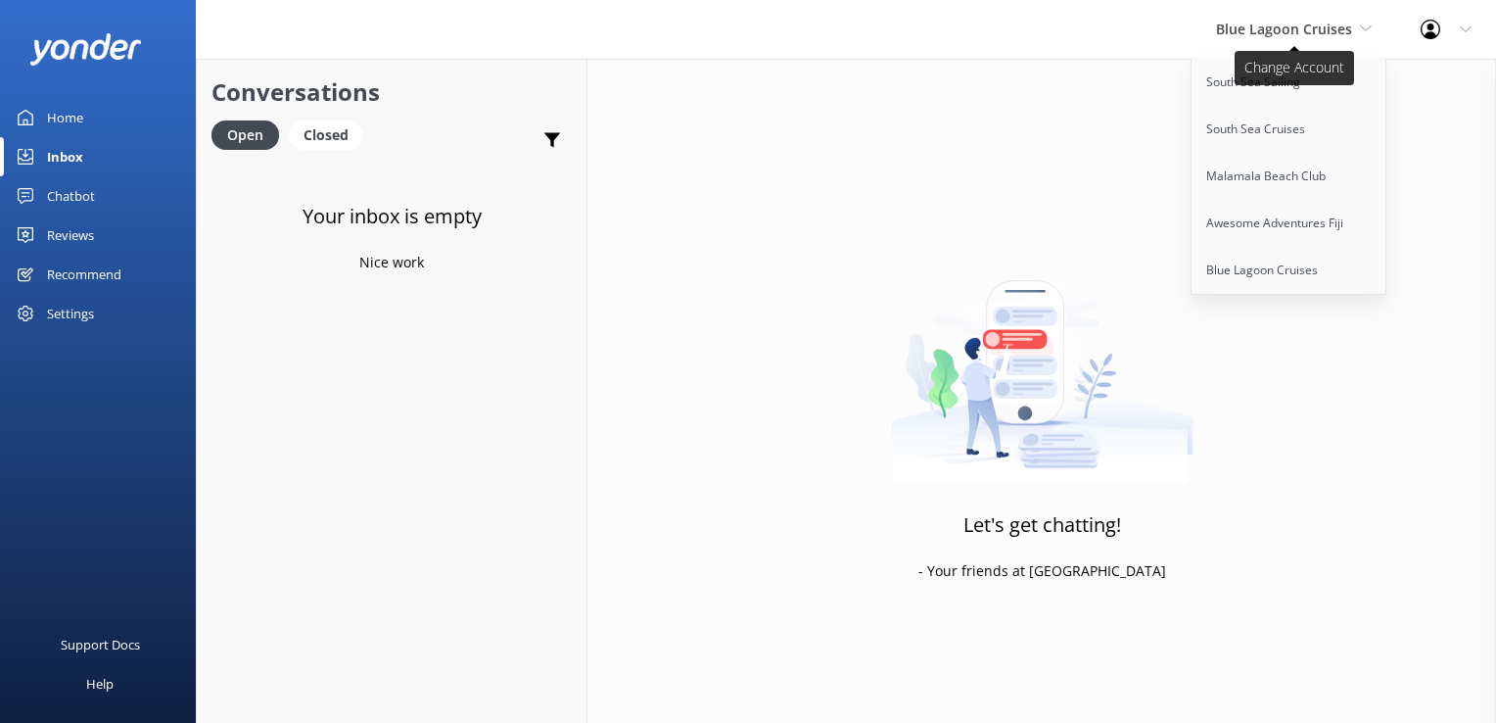
click at [1243, 37] on span "Blue Lagoon Cruises" at bounding box center [1284, 29] width 136 height 19
click at [1251, 37] on span "Blue Lagoon Cruises" at bounding box center [1284, 29] width 136 height 19
click at [1275, 221] on link "Awesome Adventures Fiji" at bounding box center [1290, 223] width 196 height 47
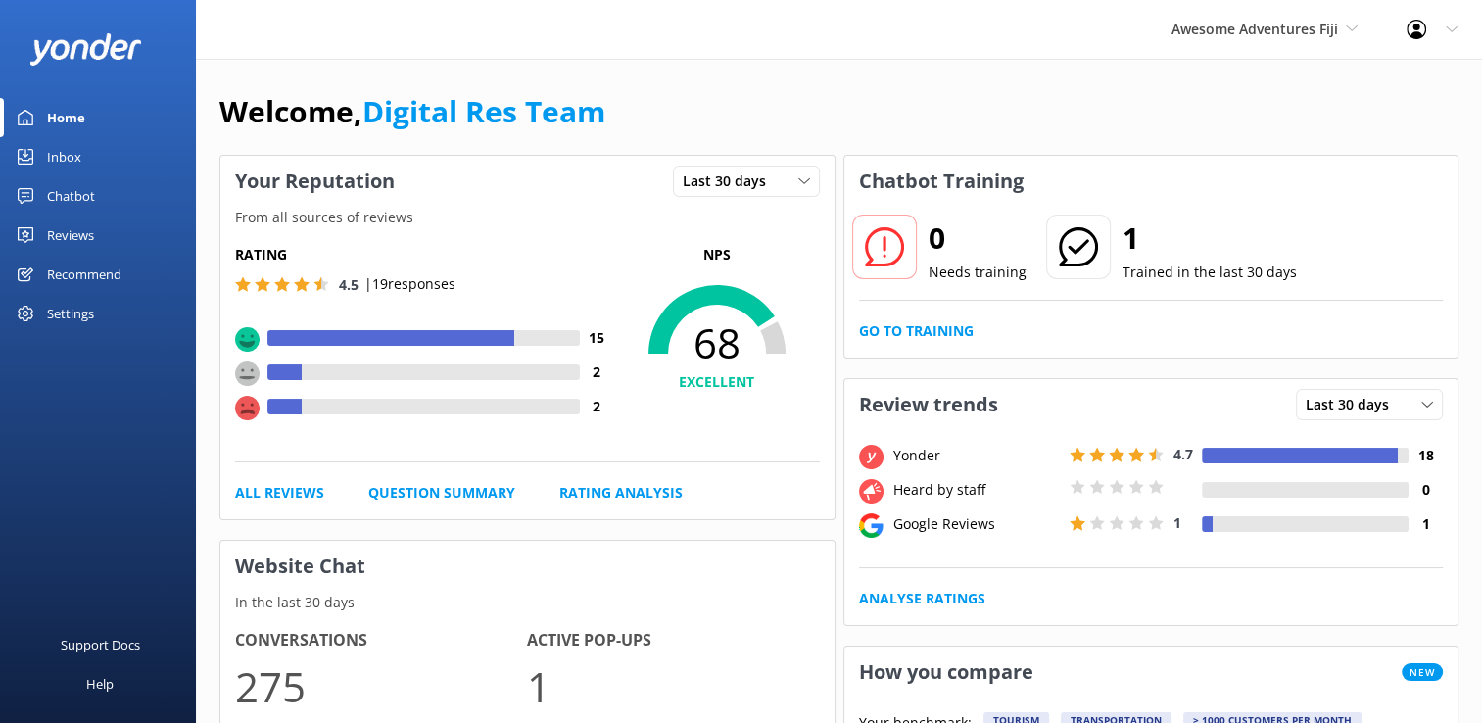
click at [92, 156] on link "Inbox" at bounding box center [98, 156] width 196 height 39
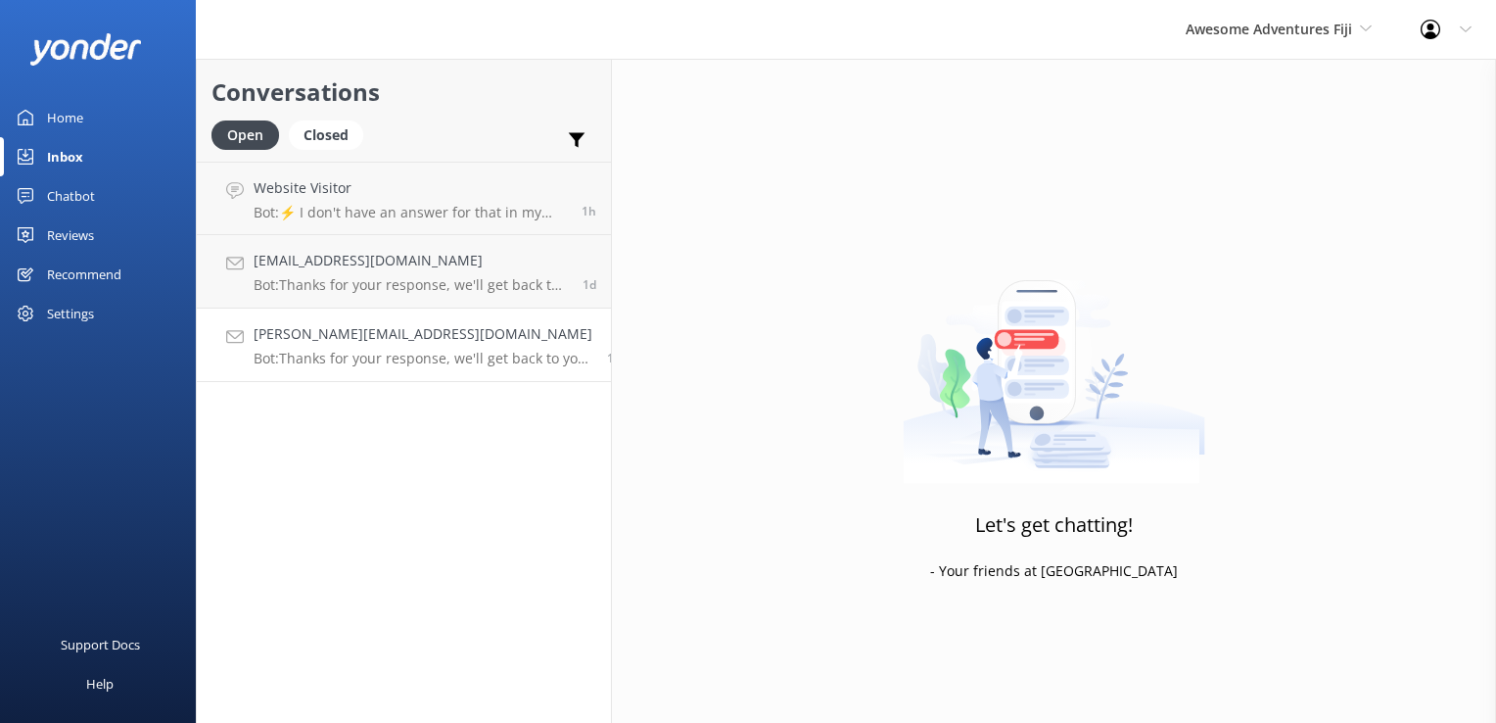
click at [381, 367] on link "[PERSON_NAME][EMAIL_ADDRESS][DOMAIN_NAME] Bot: Thanks for your response, we'll …" at bounding box center [404, 344] width 414 height 73
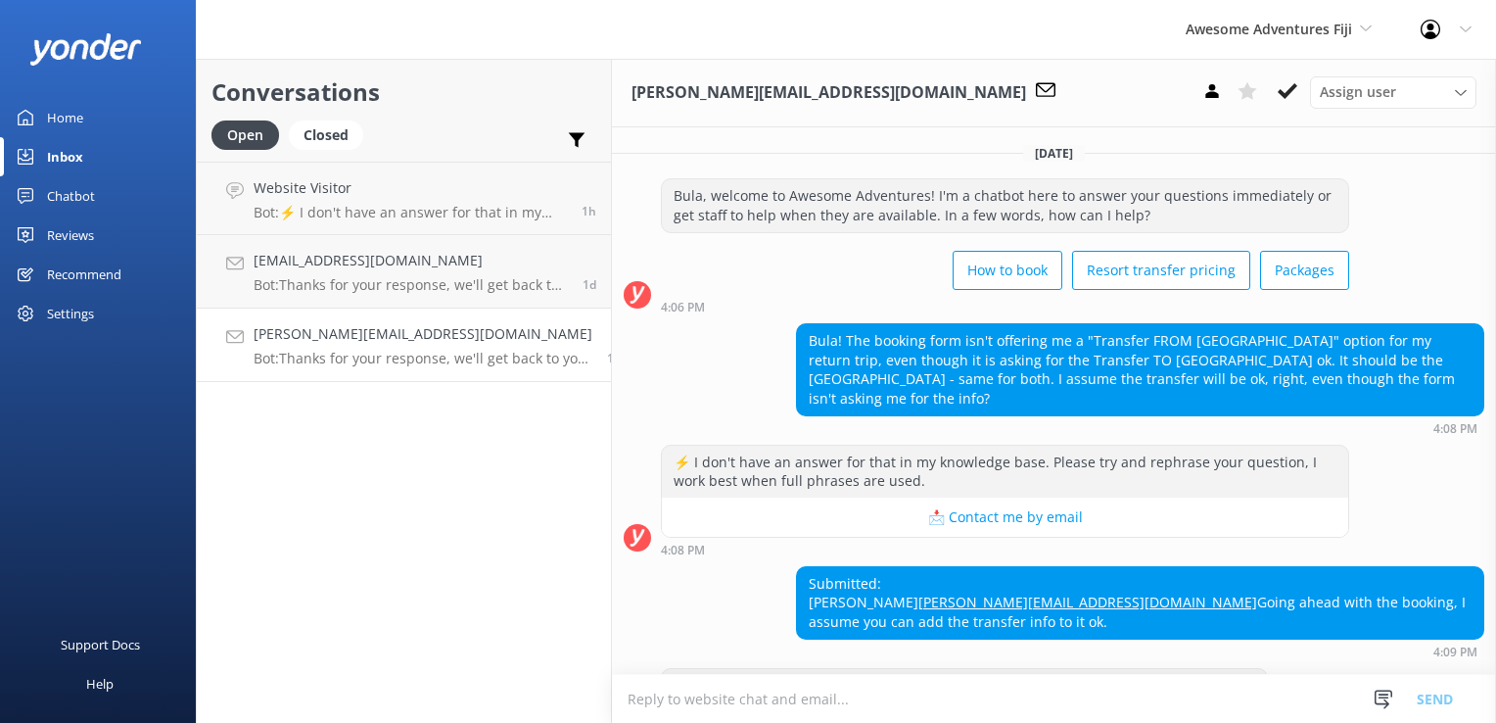
scroll to position [54, 0]
